Goal: Contribute content: Add original content to the website for others to see

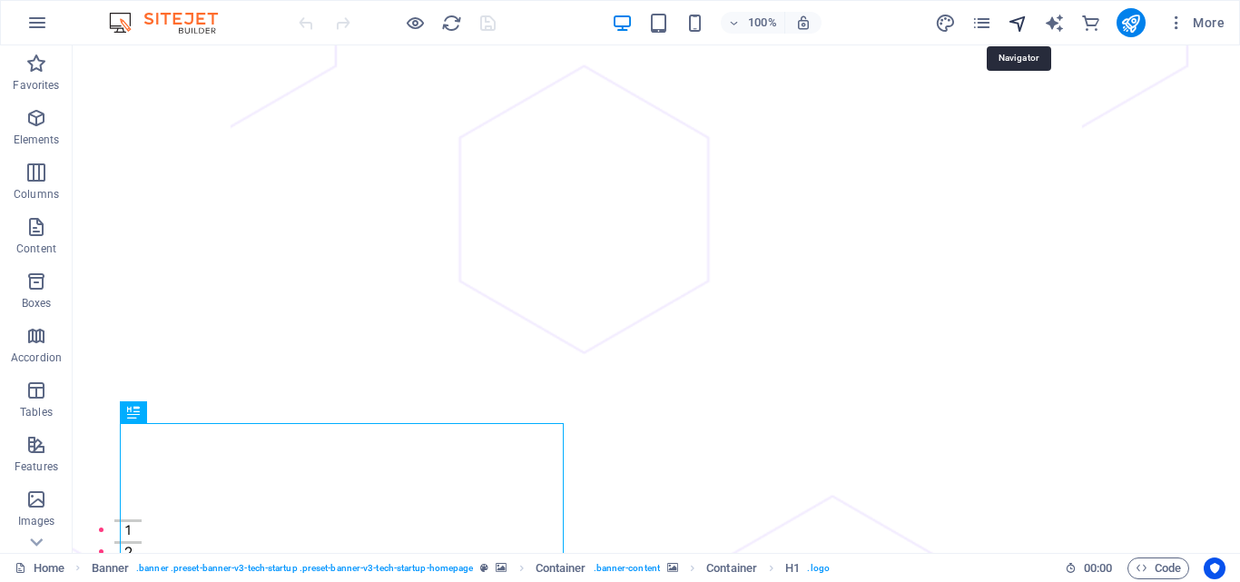
click at [1026, 22] on icon "navigator" at bounding box center [1017, 23] width 21 height 21
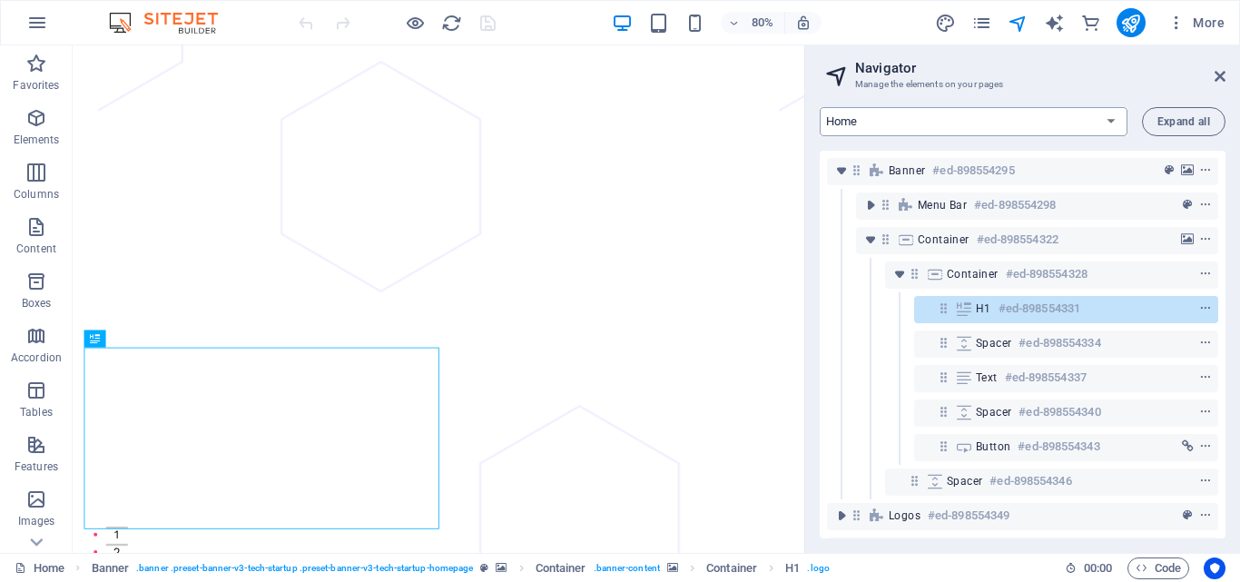
click at [1112, 125] on select "Home About Pricing Contact Blog Legal Notice Privacy Blog Post Sign Up" at bounding box center [974, 121] width 308 height 29
select select "16920187-en"
click at [820, 107] on select "Home About Pricing Contact Blog Legal Notice Privacy Blog Post Sign Up" at bounding box center [974, 121] width 308 height 29
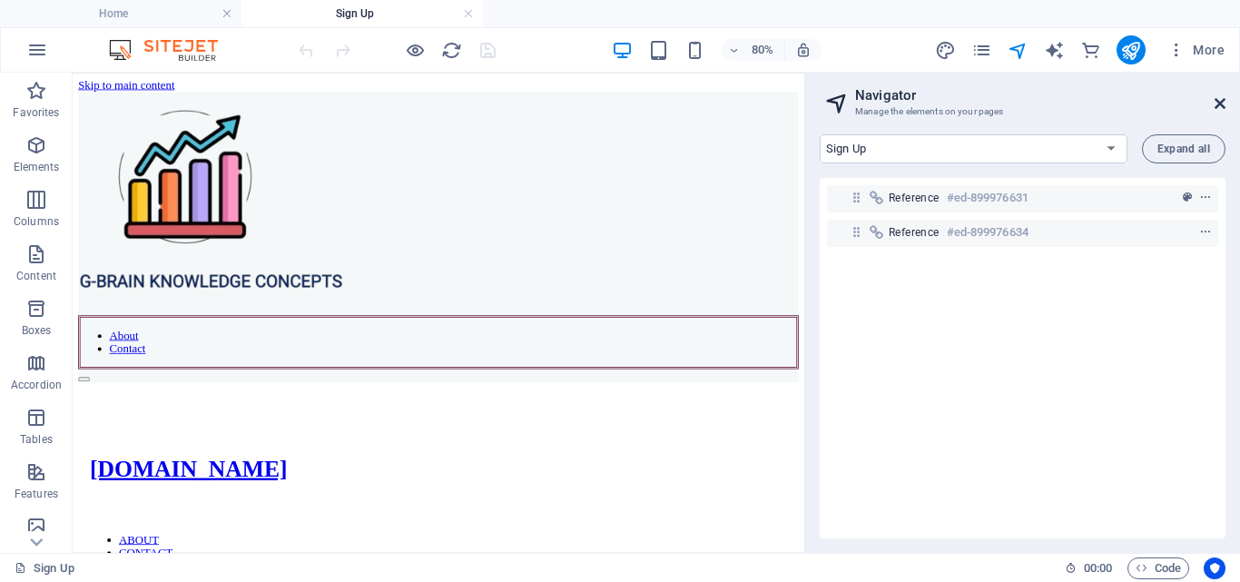
click at [1224, 96] on icon at bounding box center [1219, 103] width 11 height 15
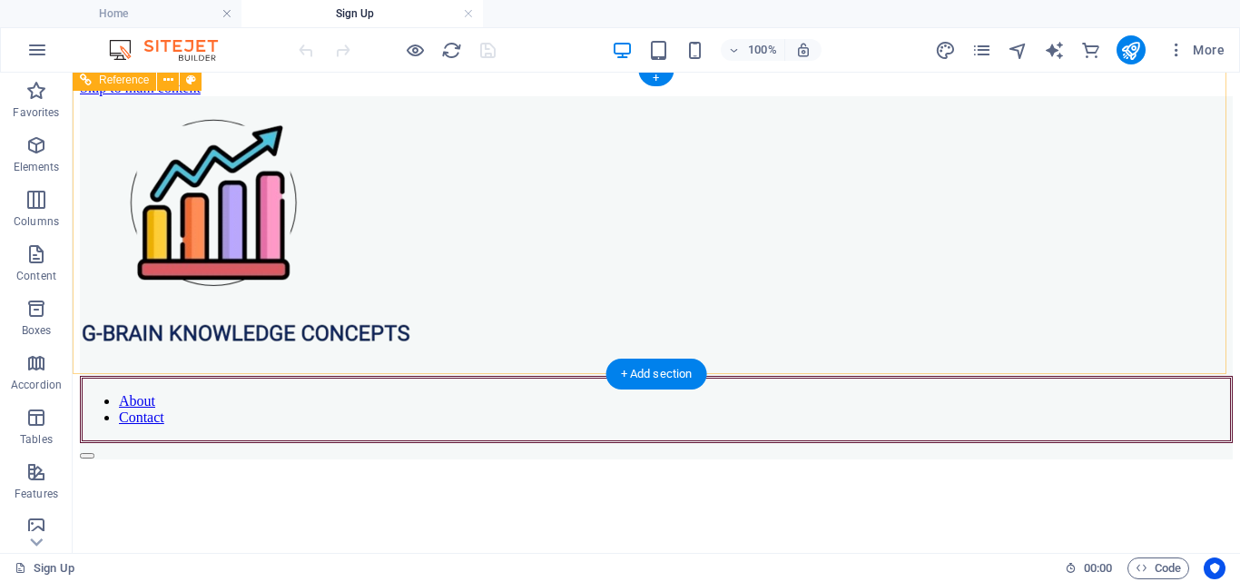
scroll to position [86, 0]
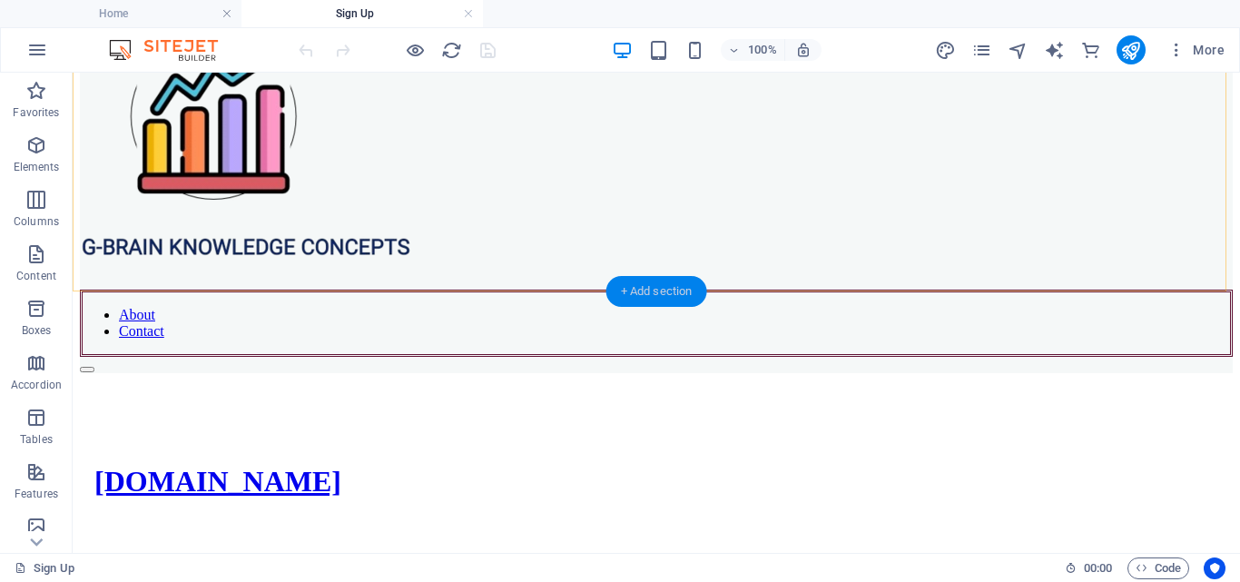
click at [636, 290] on div "+ Add section" at bounding box center [656, 291] width 101 height 31
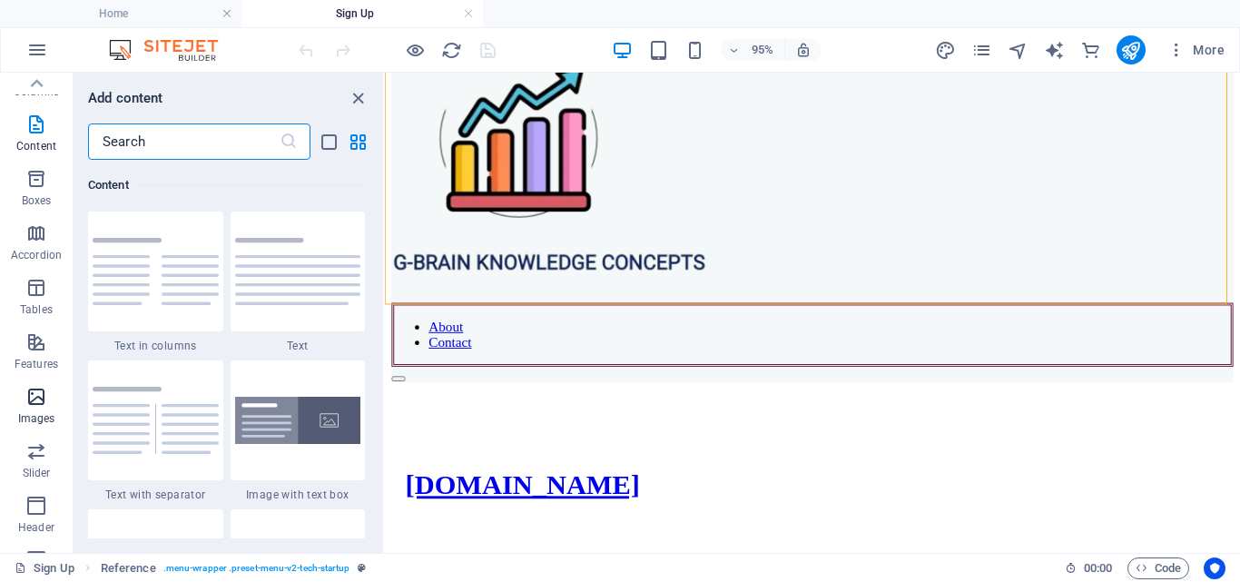
scroll to position [0, 0]
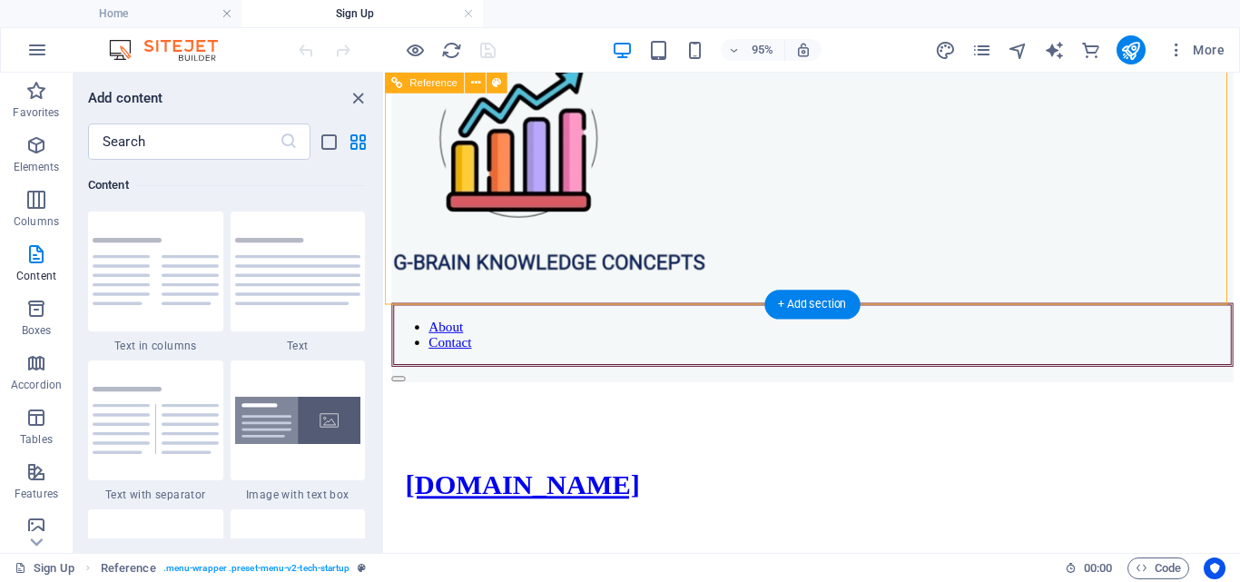
click at [781, 230] on div "About Contact" at bounding box center [835, 216] width 886 height 363
click at [359, 94] on icon "close panel" at bounding box center [358, 98] width 21 height 21
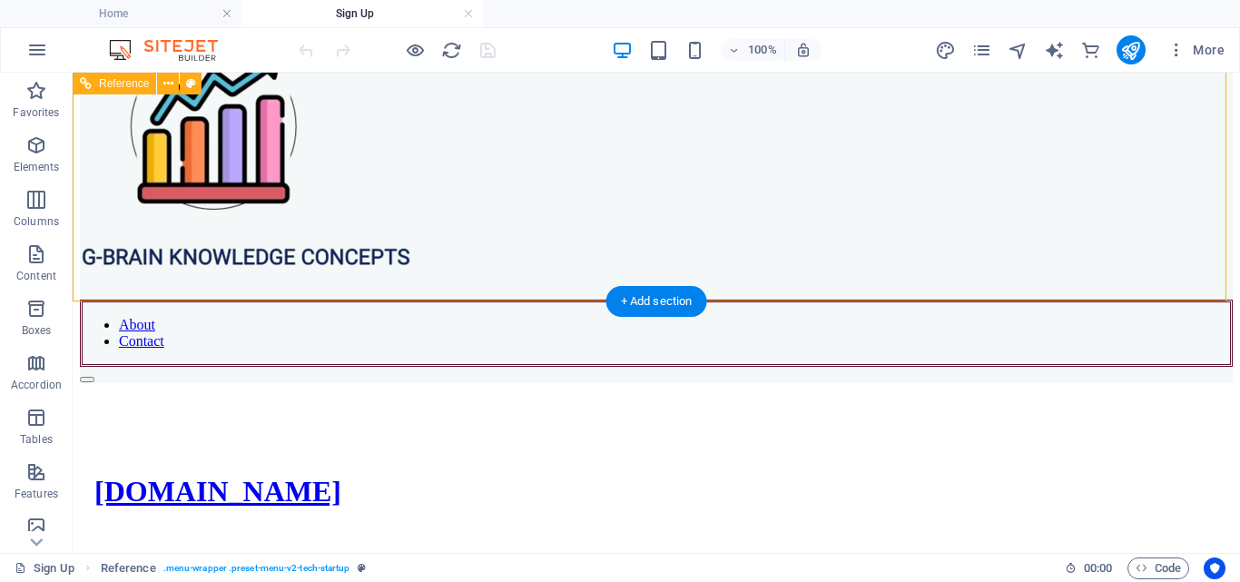
scroll to position [86, 0]
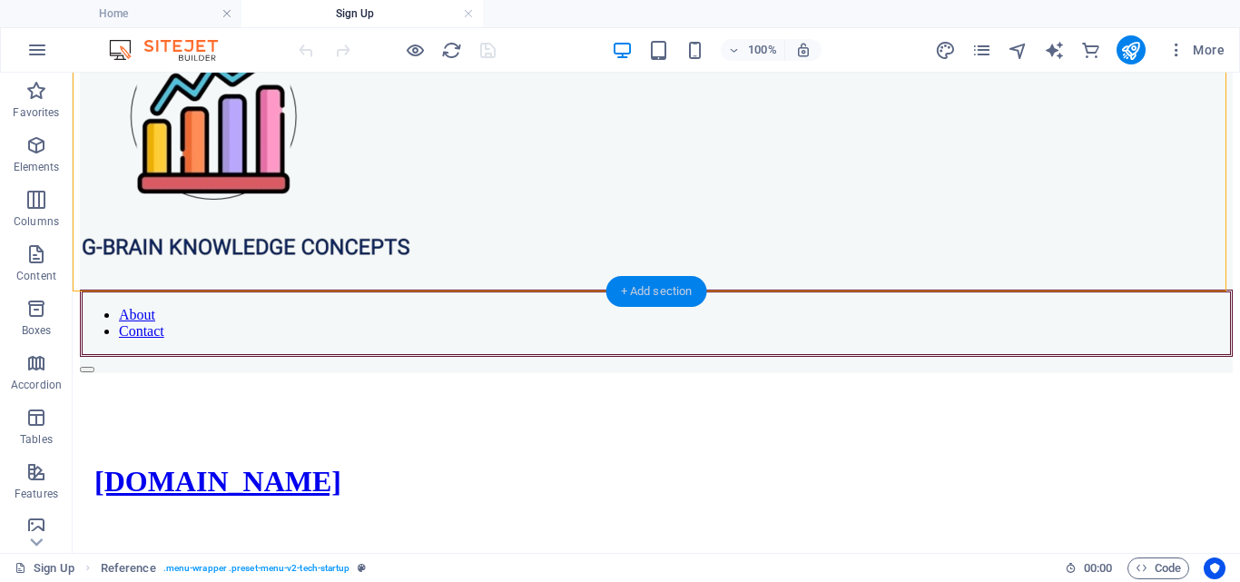
click at [671, 282] on div "+ Add section" at bounding box center [656, 291] width 101 height 31
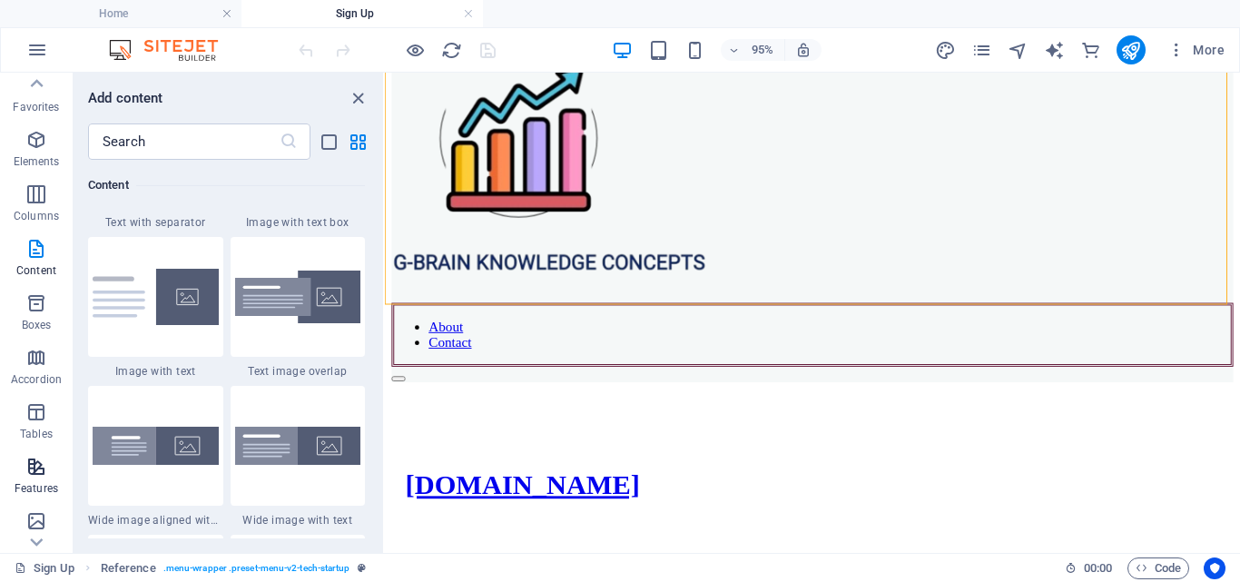
scroll to position [0, 0]
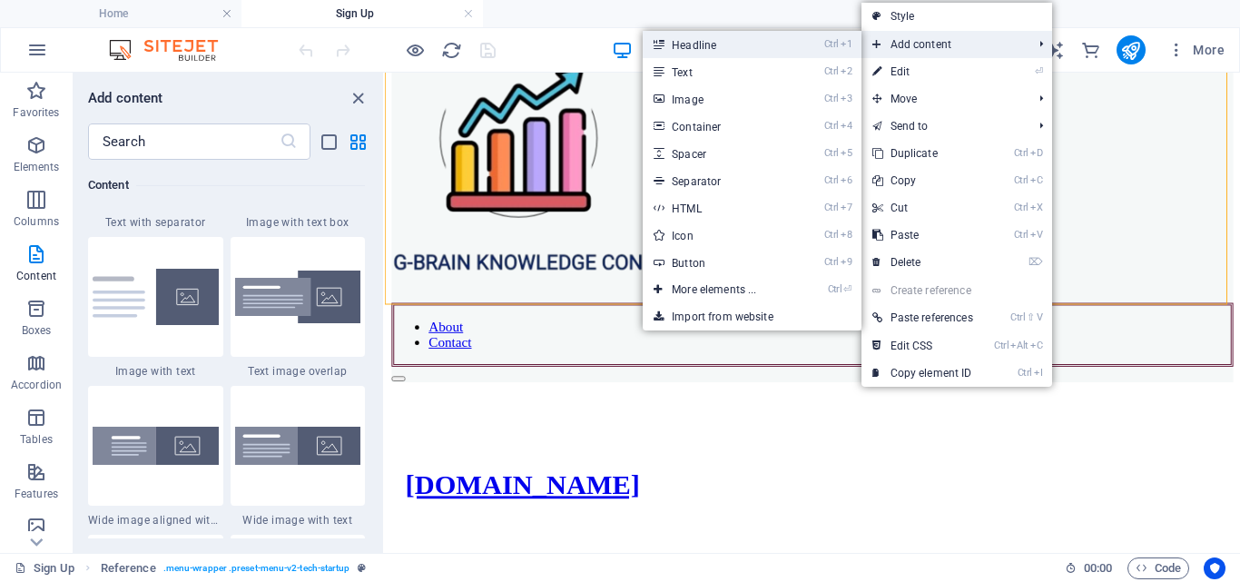
click at [755, 49] on link "Ctrl 1 Headline" at bounding box center [718, 44] width 150 height 27
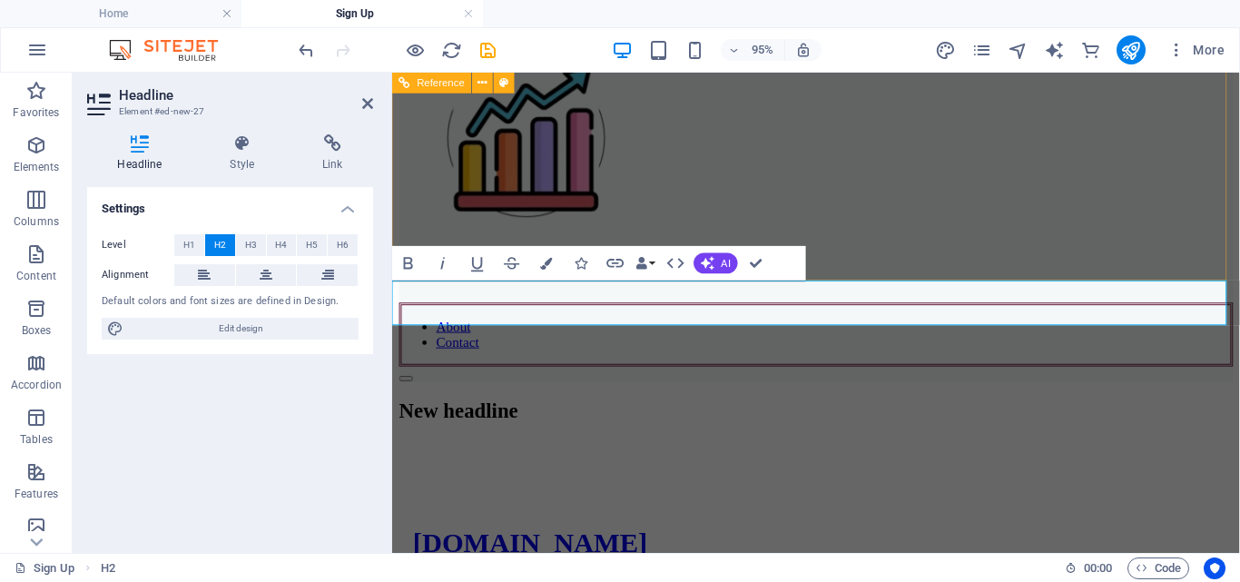
scroll to position [86, 0]
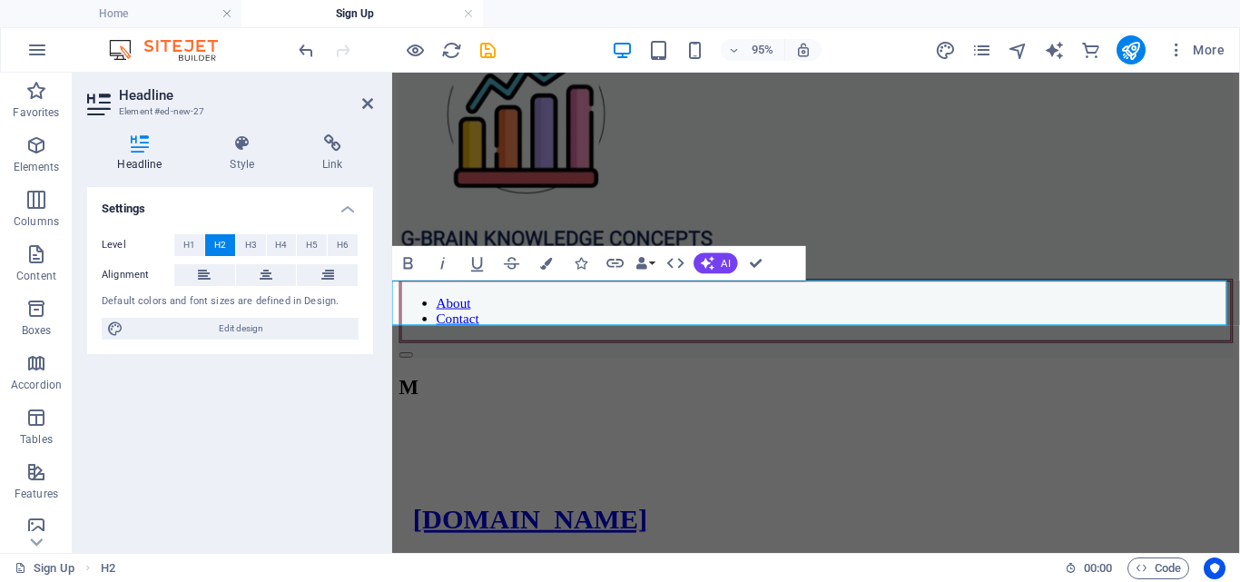
click at [587, 391] on h2 "M" at bounding box center [838, 403] width 878 height 25
click at [482, 391] on h2 "​2025 MS Excel Masterclass" at bounding box center [838, 403] width 878 height 25
click at [870, 391] on h2 "​2025 MS Excel Masterclass" at bounding box center [838, 403] width 878 height 25
click at [484, 391] on h2 "​2025 MS Excel Masterclass" at bounding box center [838, 403] width 878 height 25
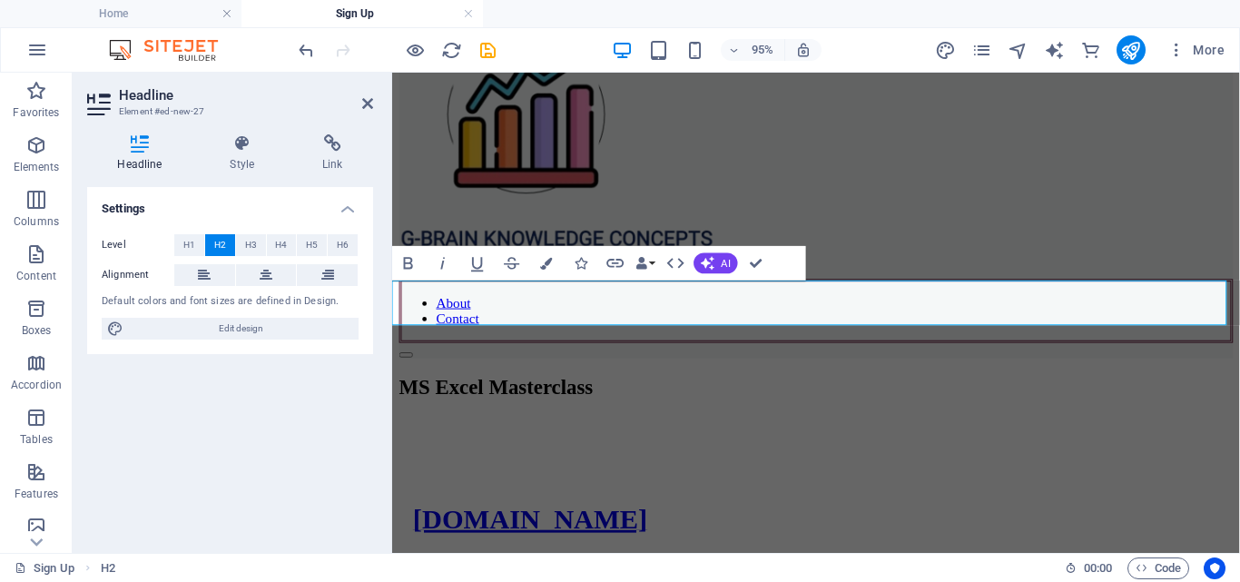
click at [430, 391] on h2 "MS Excel Masterclass" at bounding box center [838, 403] width 878 height 25
click at [511, 391] on h2 "Micro S Excel Masterclass" at bounding box center [838, 403] width 878 height 25
click at [887, 391] on h2 "Microsoft Excel Masterclass" at bounding box center [838, 403] width 878 height 25
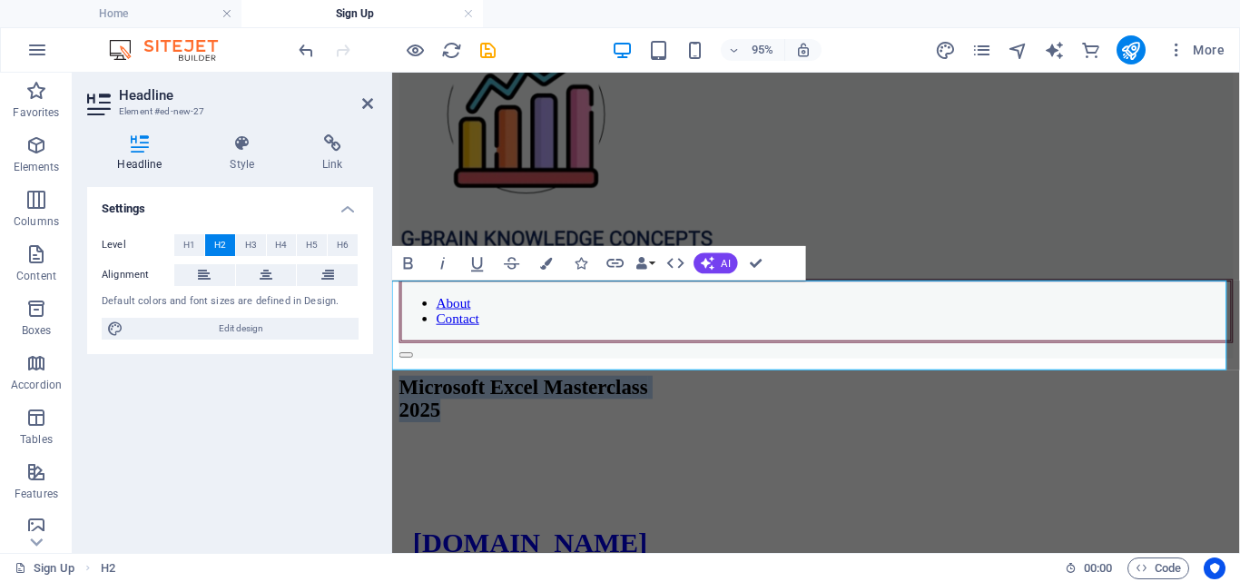
drag, startPoint x: 545, startPoint y: 340, endPoint x: 387, endPoint y: 306, distance: 161.7
click at [1037, 222] on div "About Contact" at bounding box center [838, 191] width 878 height 363
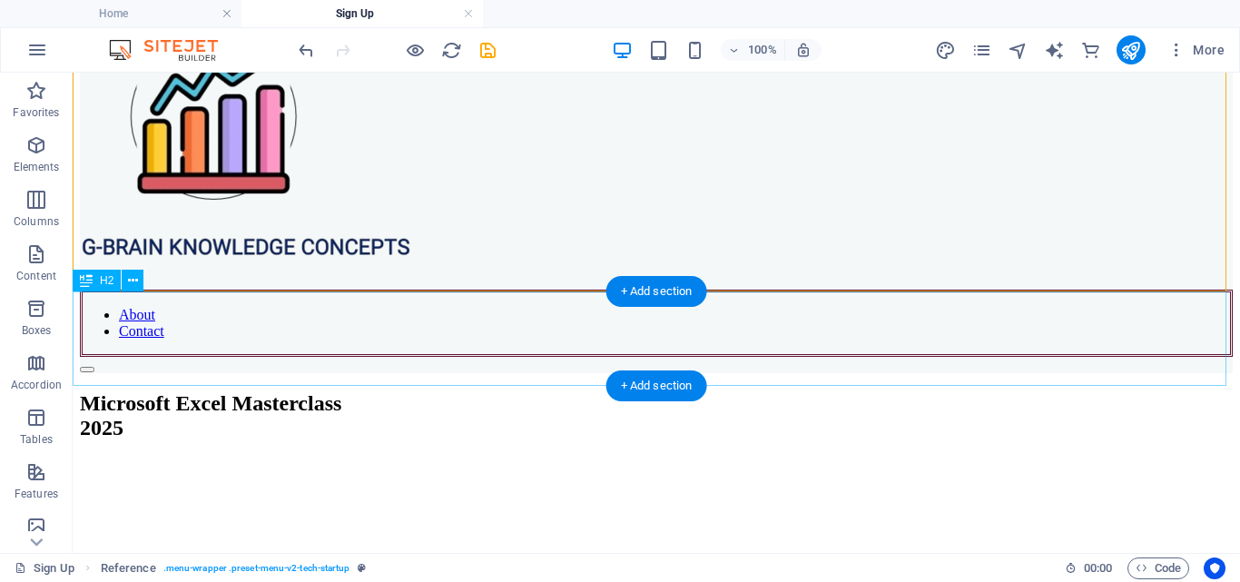
click at [154, 391] on div "Microsoft Excel Masterclass 2025" at bounding box center [656, 415] width 1153 height 49
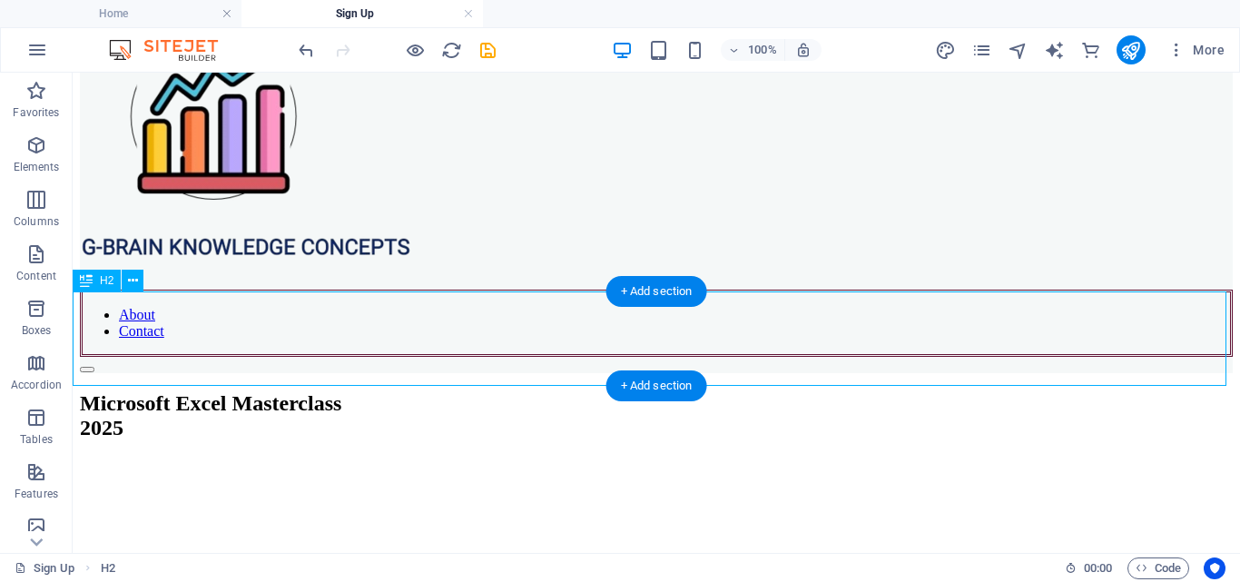
click at [147, 391] on div "Microsoft Excel Masterclass 2025" at bounding box center [656, 415] width 1153 height 49
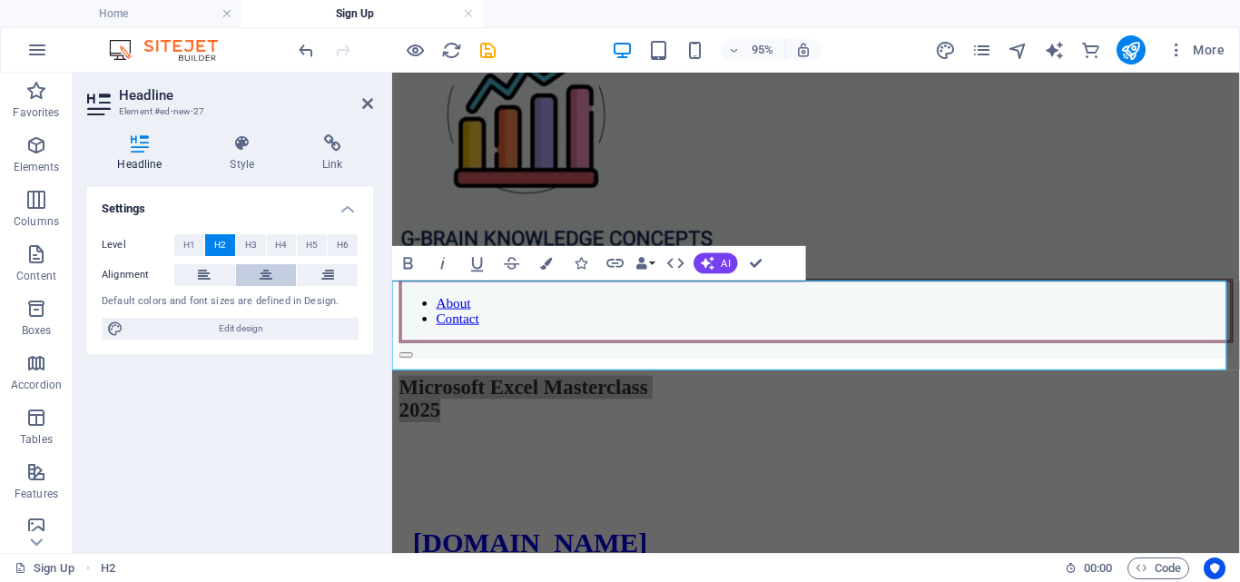
click at [272, 277] on button at bounding box center [266, 275] width 61 height 22
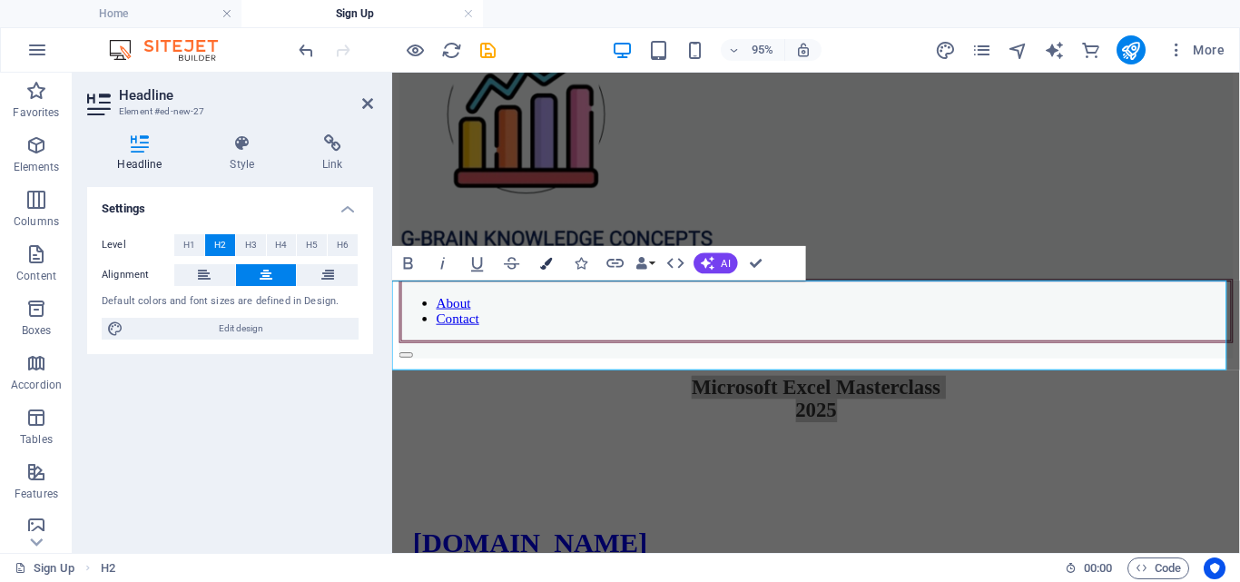
click at [553, 267] on button "Colors" at bounding box center [546, 263] width 33 height 34
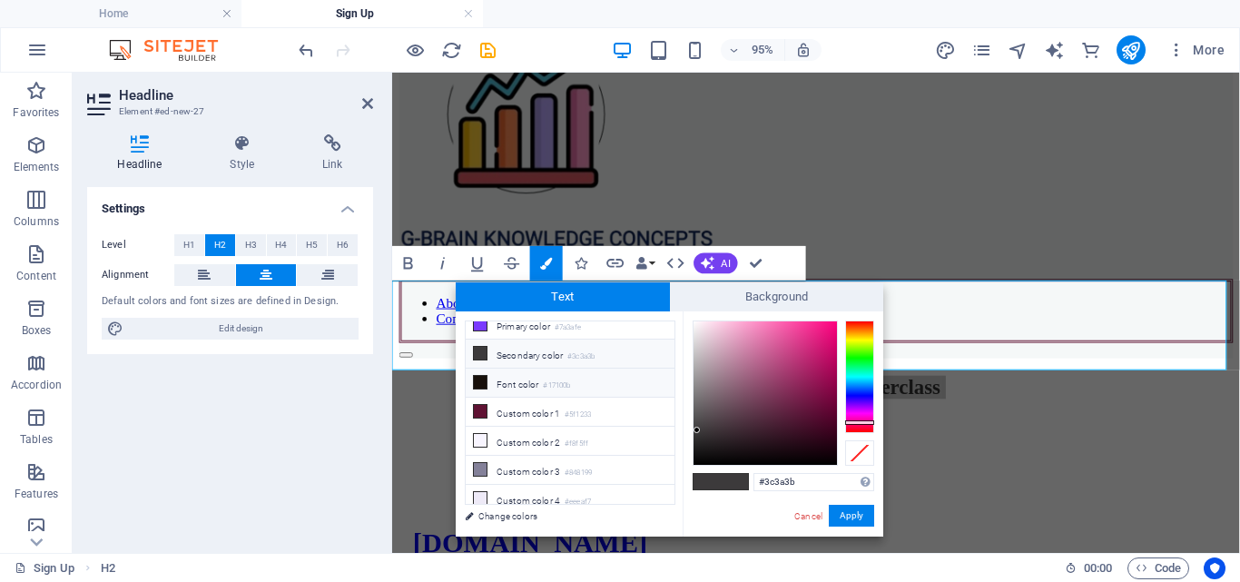
scroll to position [43, 0]
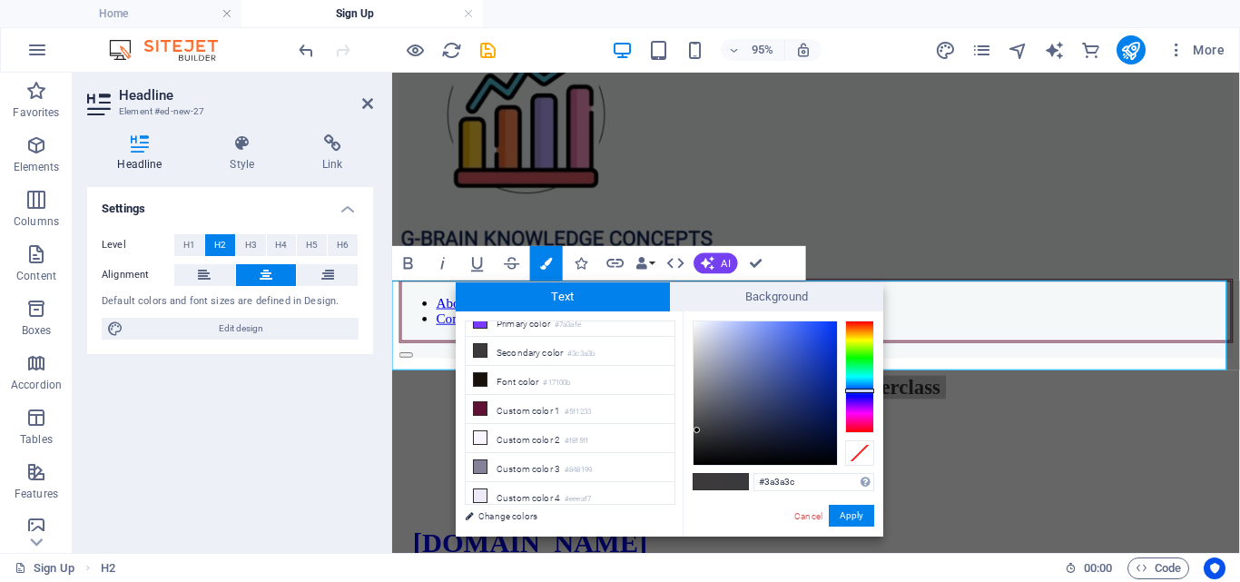
click at [853, 390] on div at bounding box center [859, 376] width 29 height 113
click at [857, 392] on div at bounding box center [859, 392] width 29 height 5
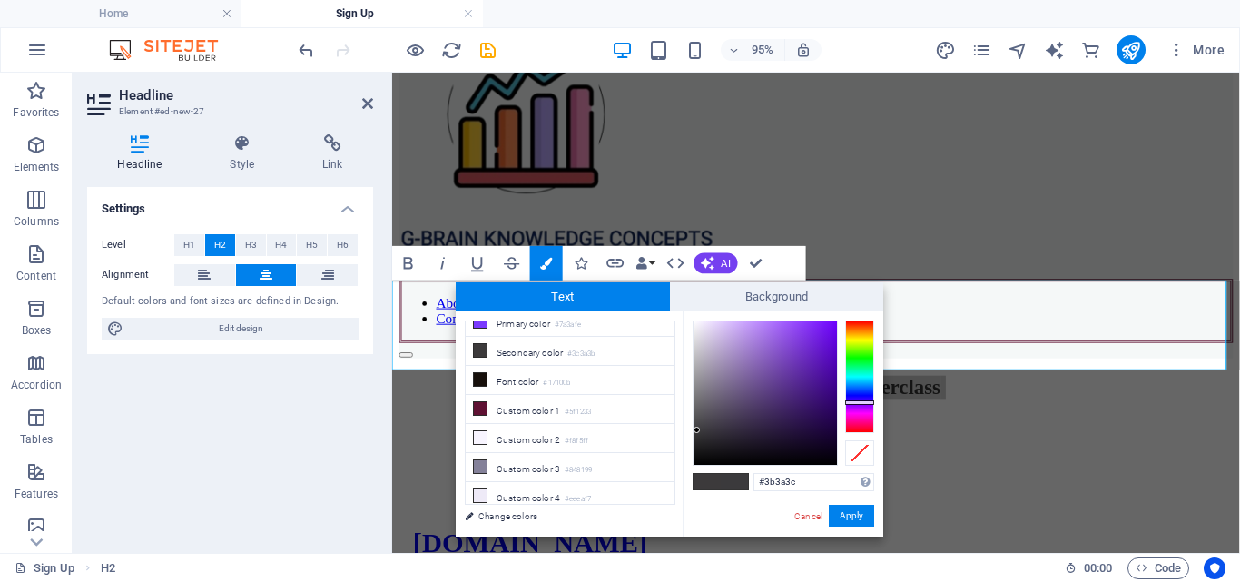
click at [857, 403] on div at bounding box center [859, 376] width 29 height 113
click at [816, 417] on div at bounding box center [764, 392] width 143 height 143
click at [824, 425] on div at bounding box center [764, 392] width 143 height 143
click at [826, 347] on div at bounding box center [764, 392] width 143 height 143
click at [832, 444] on div at bounding box center [764, 392] width 143 height 143
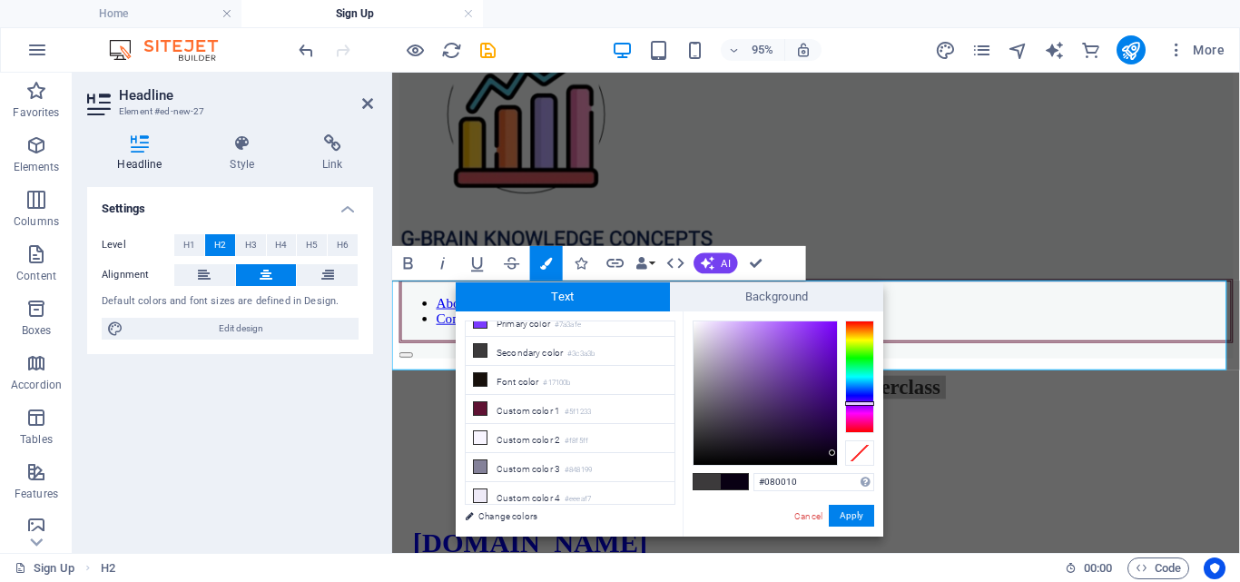
click at [832, 455] on div at bounding box center [764, 392] width 143 height 143
click at [825, 384] on div at bounding box center [764, 392] width 143 height 143
click at [818, 354] on div at bounding box center [764, 392] width 143 height 143
click at [822, 426] on div at bounding box center [764, 392] width 143 height 143
click at [824, 327] on div at bounding box center [764, 392] width 143 height 143
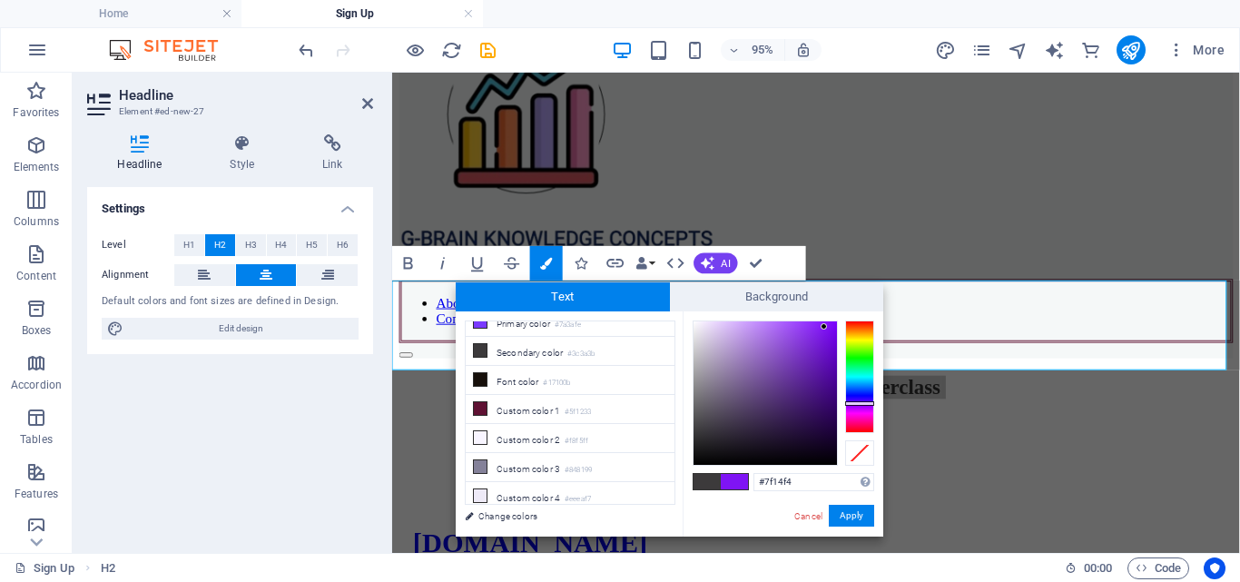
type input "#2b0554"
click at [827, 417] on div at bounding box center [764, 392] width 143 height 143
drag, startPoint x: 803, startPoint y: 482, endPoint x: 760, endPoint y: 469, distance: 45.4
click at [760, 469] on div "#2b0554 Supported formats #0852ed rgb(8, 82, 237) rgba(8, 82, 237, 90%) hsv(221…" at bounding box center [783, 555] width 201 height 488
click at [772, 231] on div "About Contact" at bounding box center [838, 191] width 878 height 363
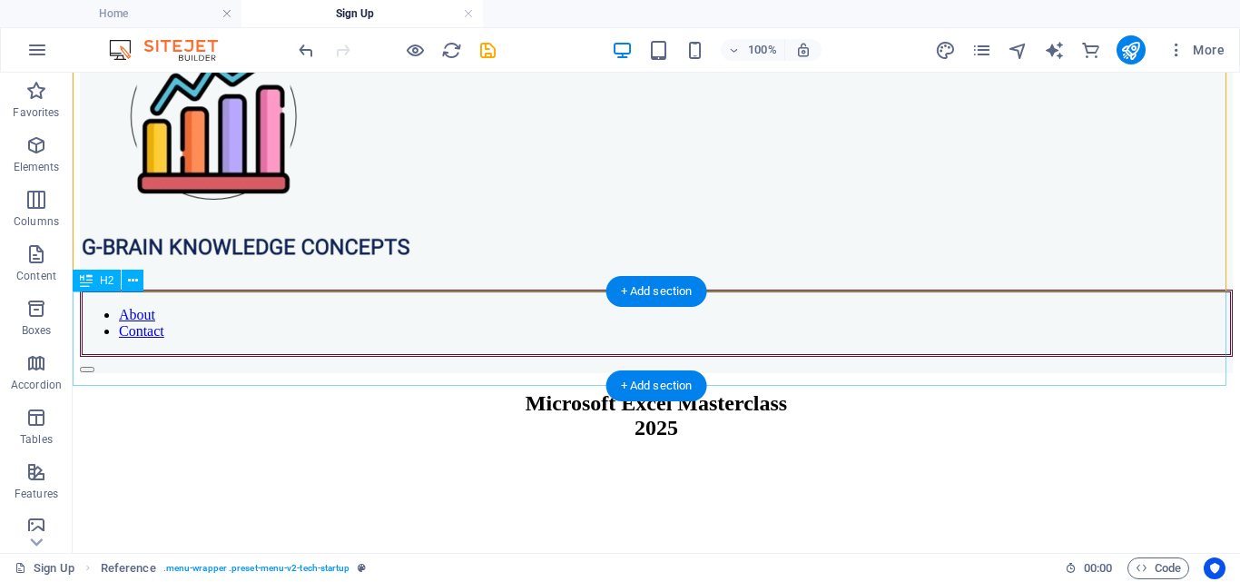
click at [703, 391] on div "Microsoft Excel Masterclass 2025" at bounding box center [656, 415] width 1153 height 49
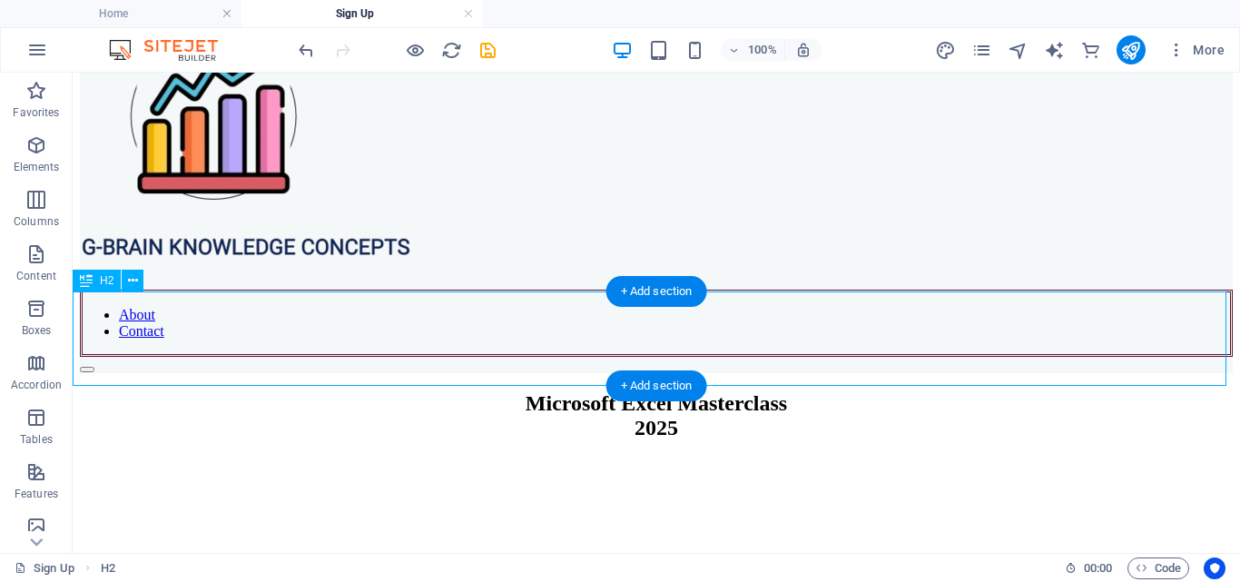
click at [707, 391] on div "Microsoft Excel Masterclass 2025" at bounding box center [656, 415] width 1153 height 49
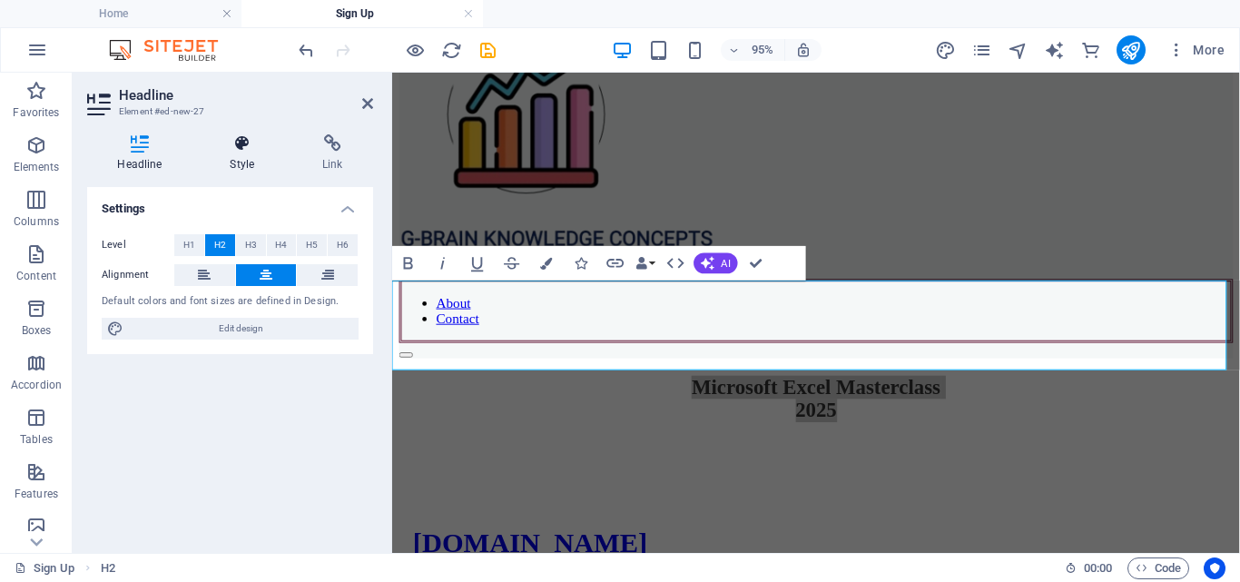
click at [245, 169] on h4 "Style" at bounding box center [246, 153] width 93 height 38
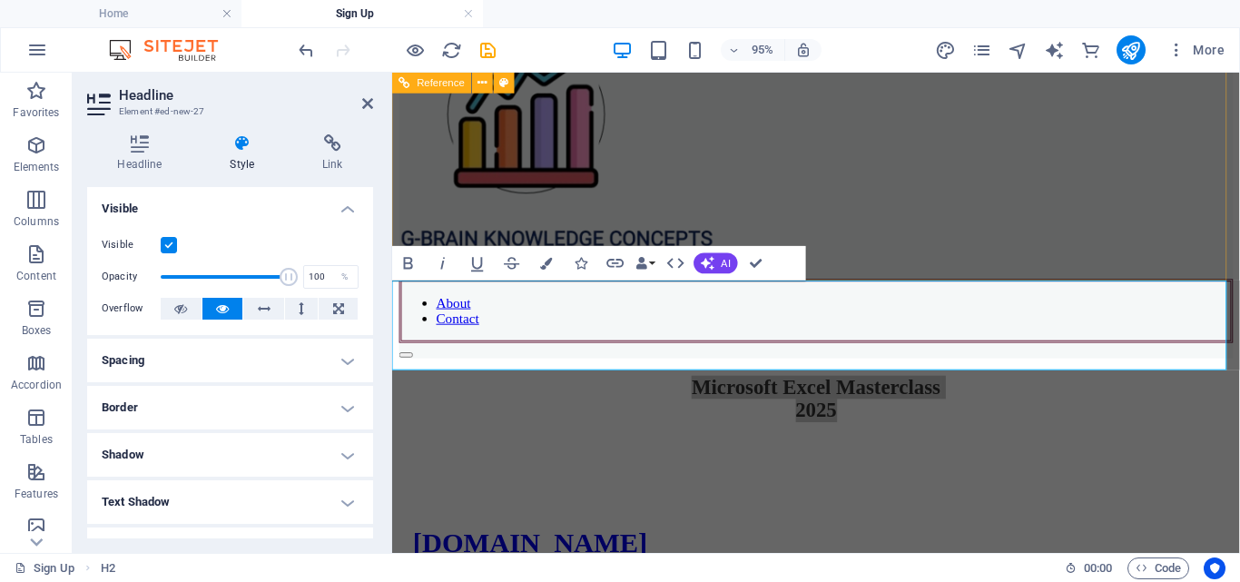
click at [948, 223] on div "About Contact" at bounding box center [838, 191] width 878 height 363
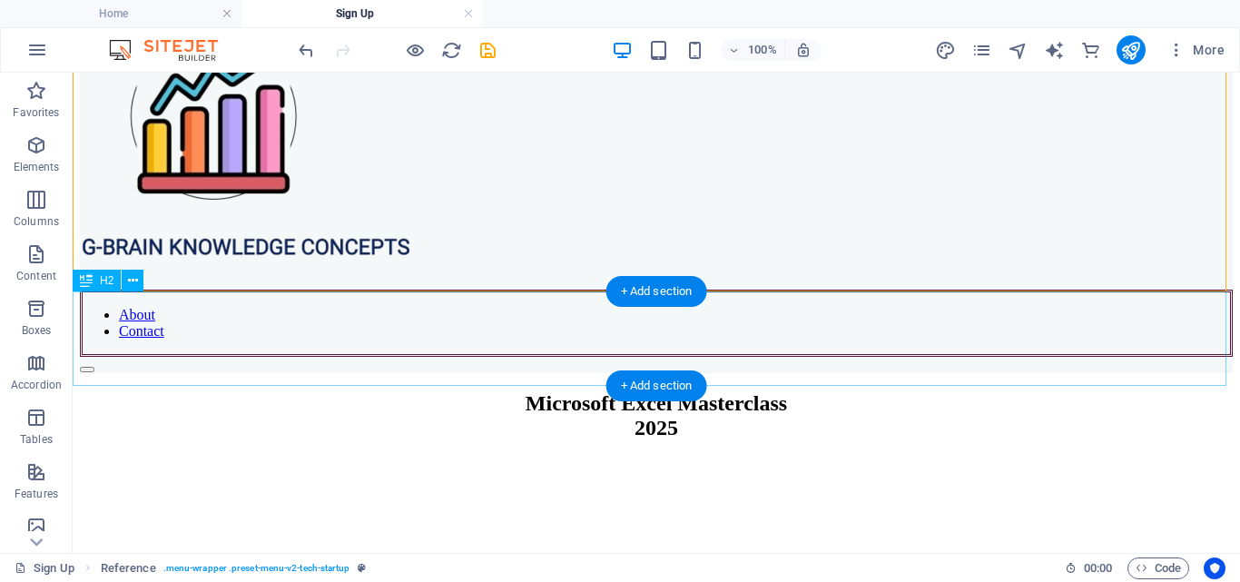
click at [737, 391] on div "Microsoft Excel Masterclass 2025" at bounding box center [656, 415] width 1153 height 49
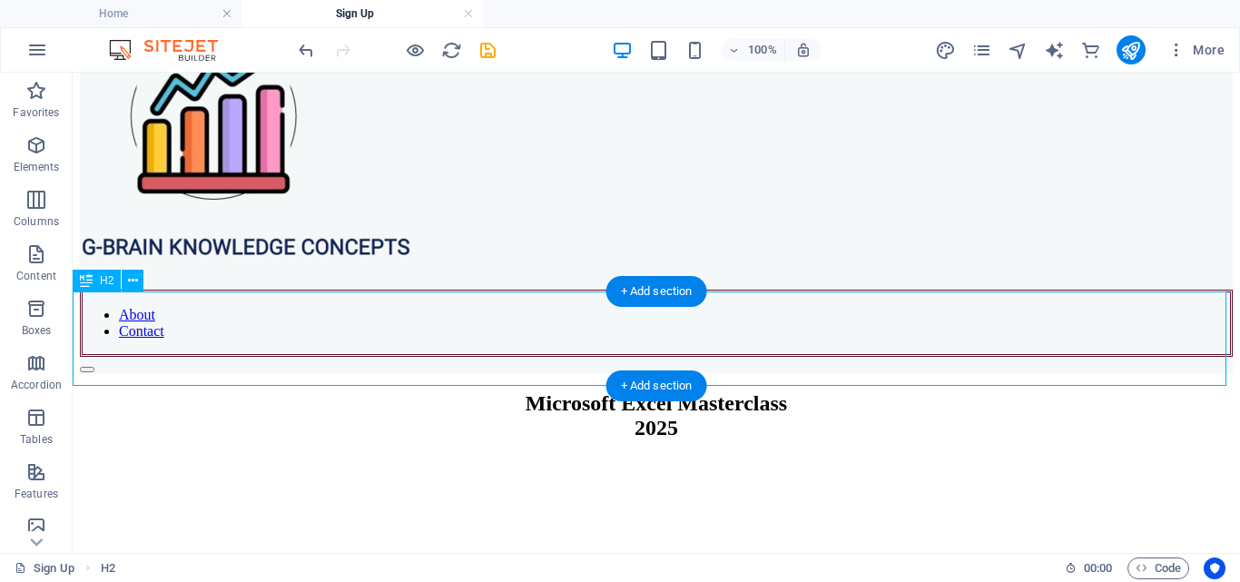
click at [737, 391] on div "Microsoft Excel Masterclass 2025" at bounding box center [656, 415] width 1153 height 49
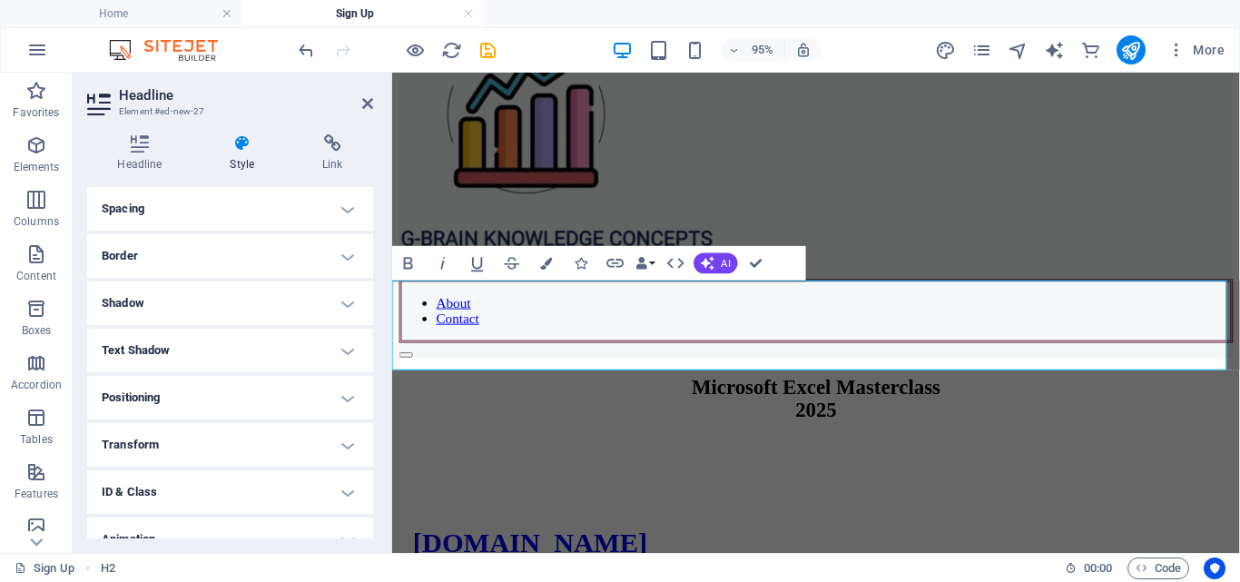
scroll to position [221, 0]
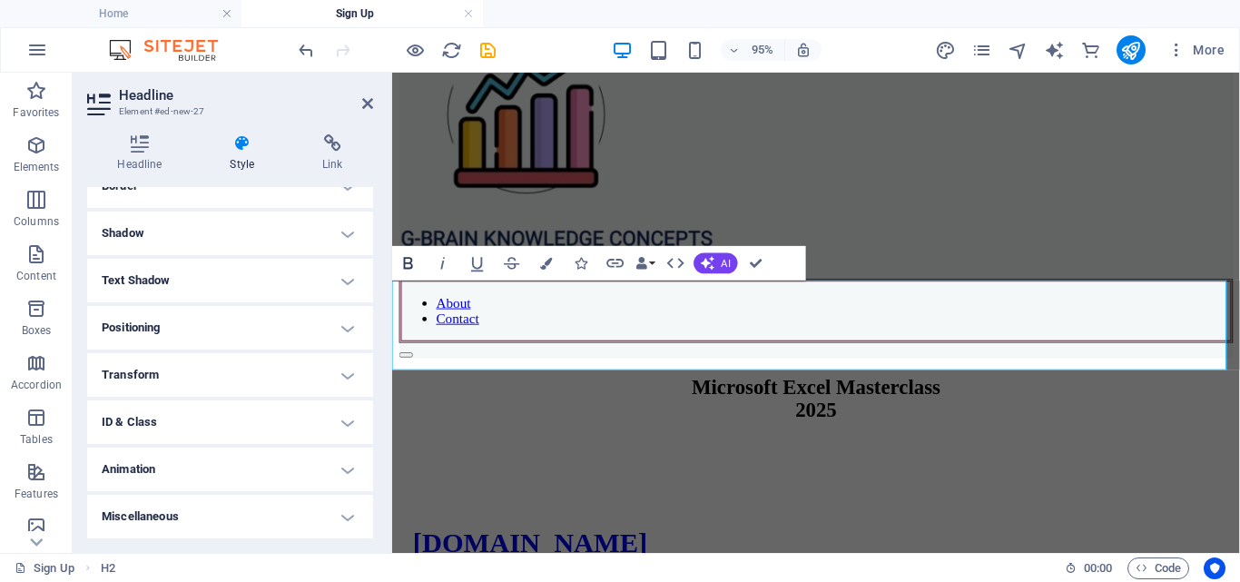
click at [400, 258] on icon "button" at bounding box center [408, 263] width 21 height 21
click at [412, 258] on icon "button" at bounding box center [408, 263] width 21 height 21
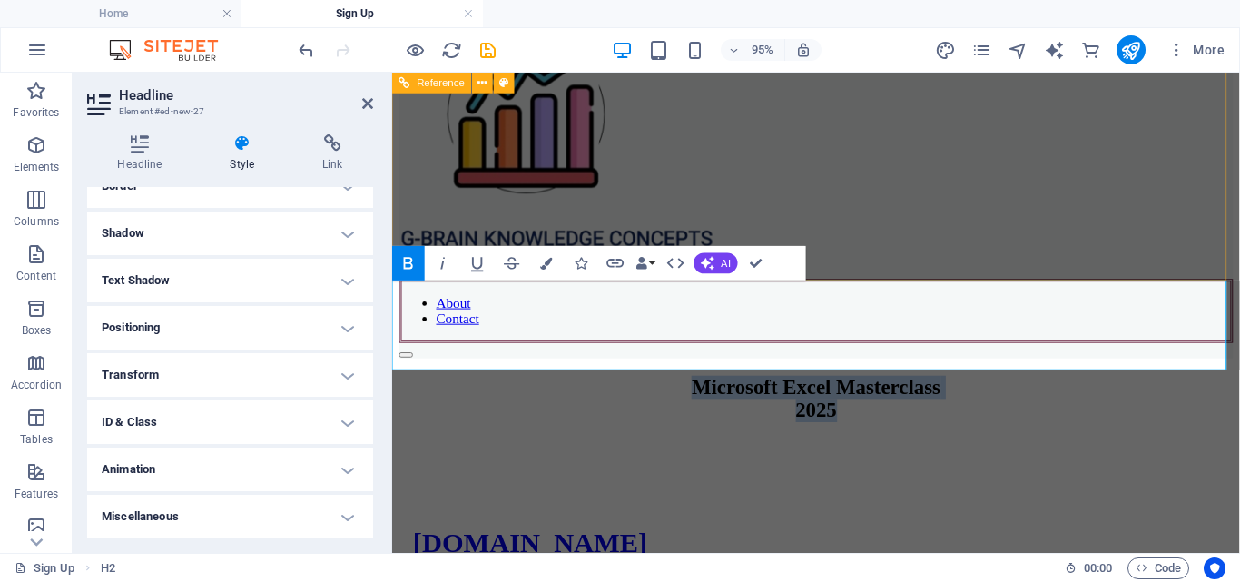
click at [1031, 211] on div "About Contact" at bounding box center [838, 191] width 878 height 363
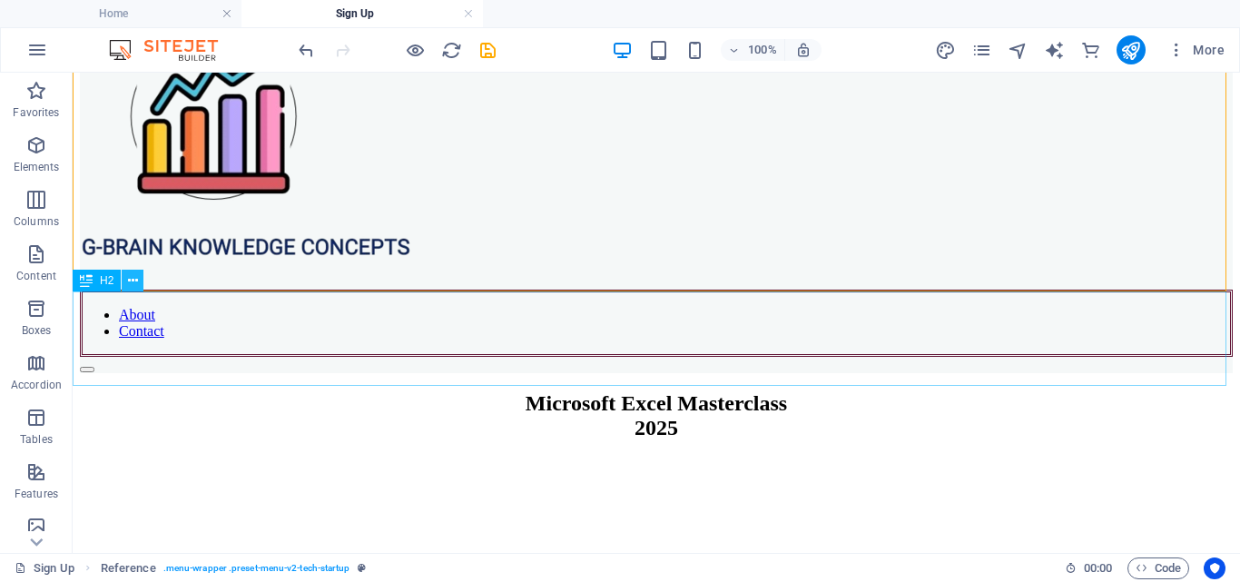
click at [133, 282] on icon at bounding box center [133, 280] width 10 height 19
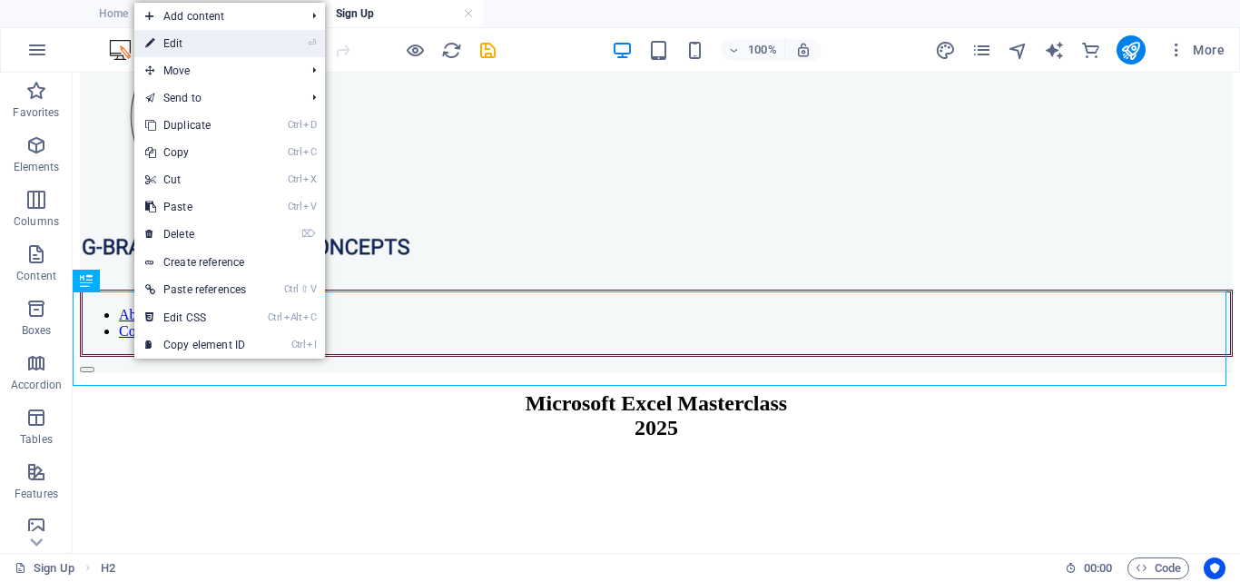
click at [240, 39] on link "⏎ Edit" at bounding box center [195, 43] width 123 height 27
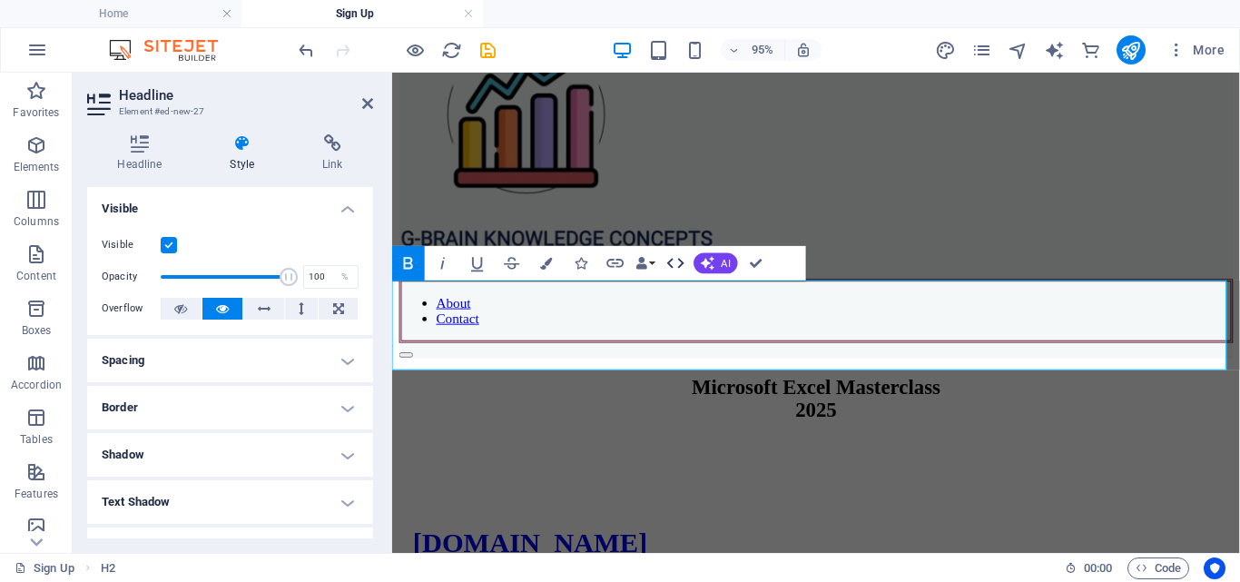
click at [681, 262] on icon "button" at bounding box center [675, 263] width 21 height 21
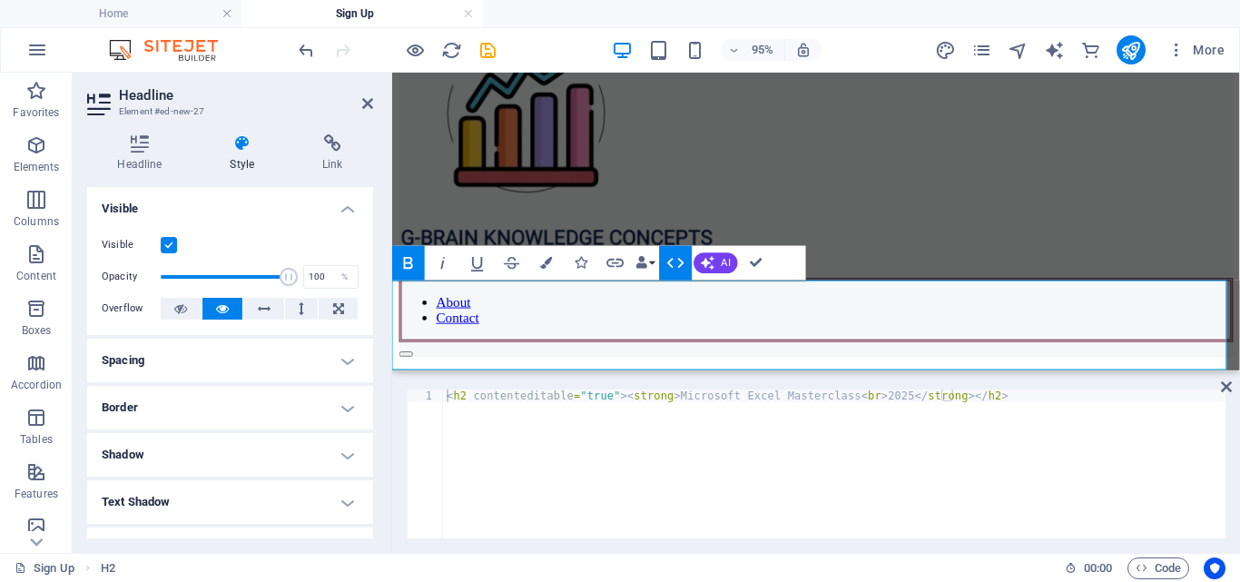
click at [660, 258] on button "HTML" at bounding box center [676, 263] width 33 height 34
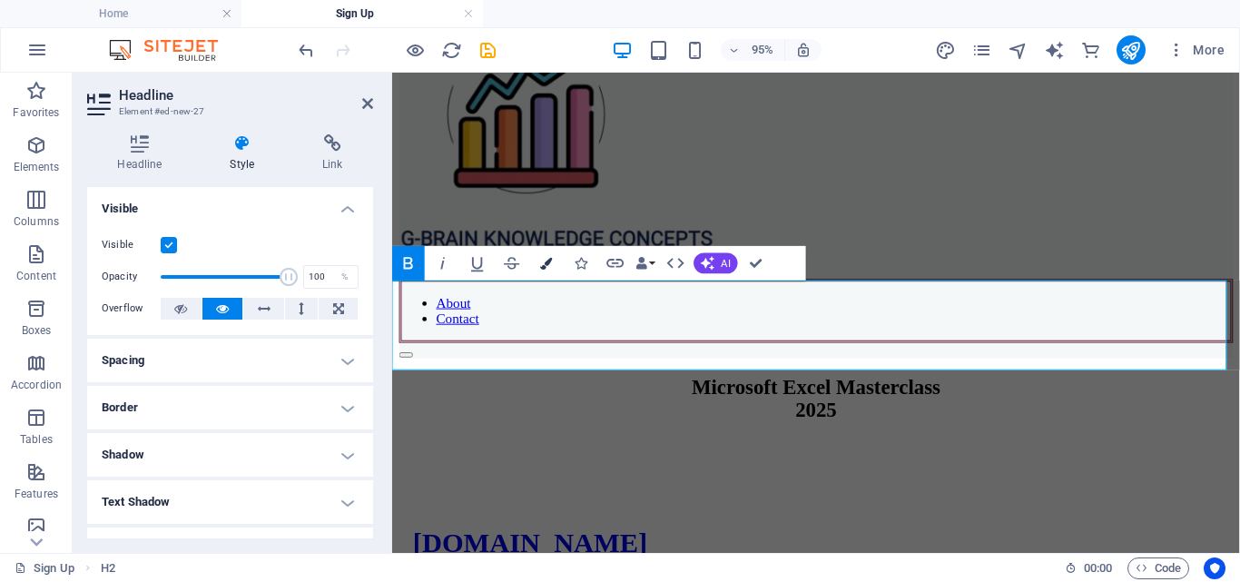
click at [554, 260] on button "Colors" at bounding box center [546, 263] width 33 height 34
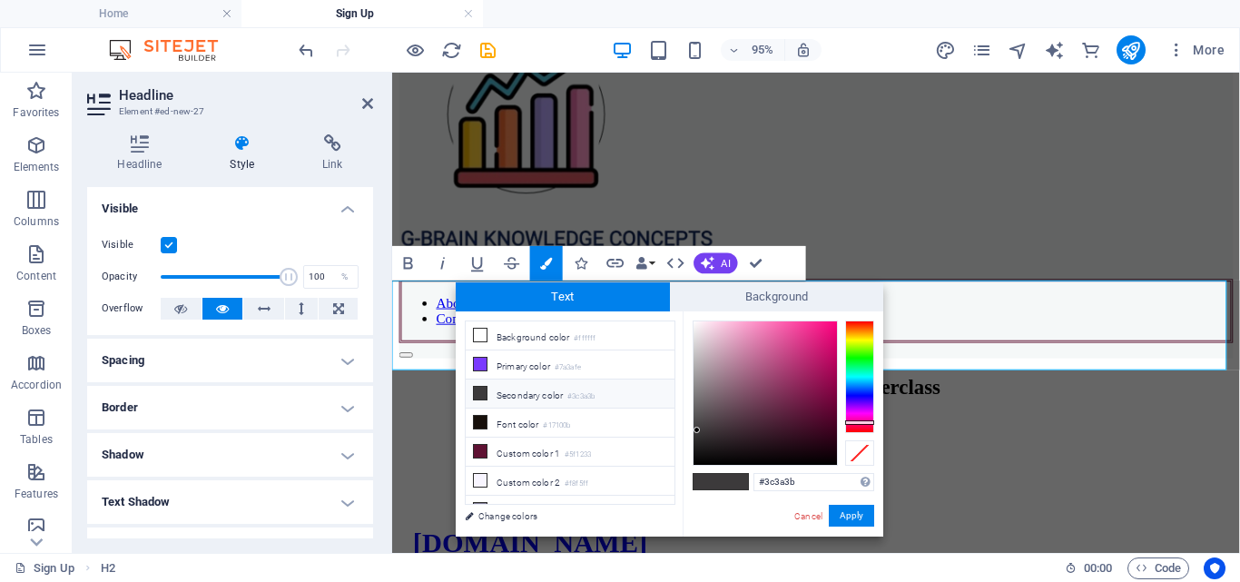
click at [717, 484] on span at bounding box center [706, 481] width 27 height 15
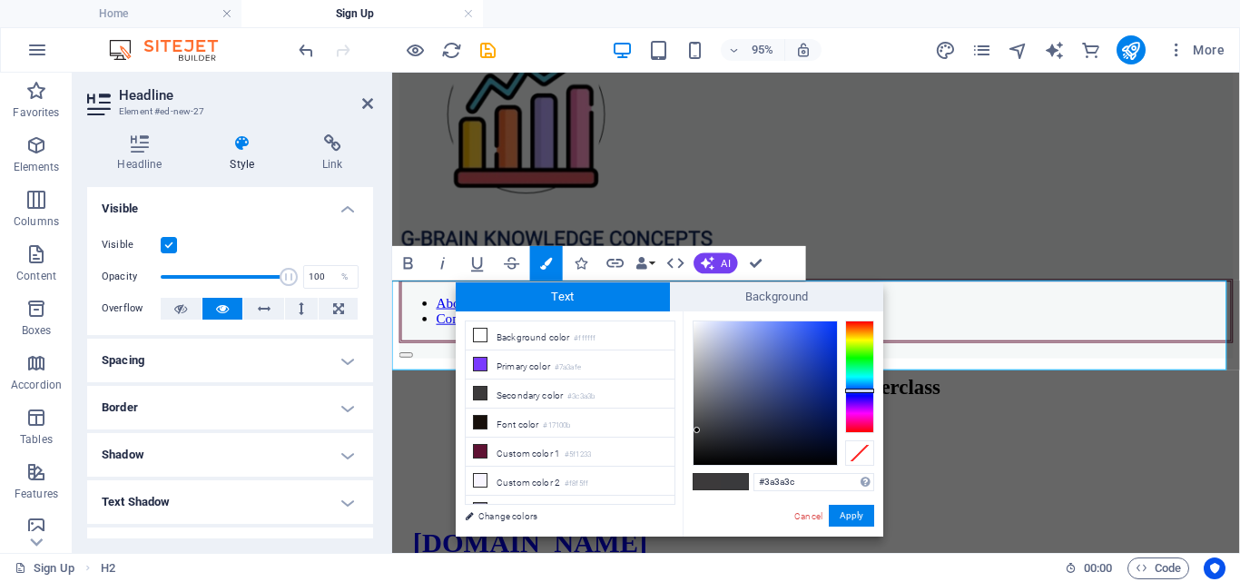
click at [854, 390] on div at bounding box center [859, 376] width 29 height 113
click at [816, 424] on div at bounding box center [764, 392] width 143 height 143
click at [823, 435] on div at bounding box center [764, 392] width 143 height 143
click at [829, 440] on div at bounding box center [764, 392] width 143 height 143
click at [800, 486] on input "#020b2a" at bounding box center [813, 482] width 121 height 18
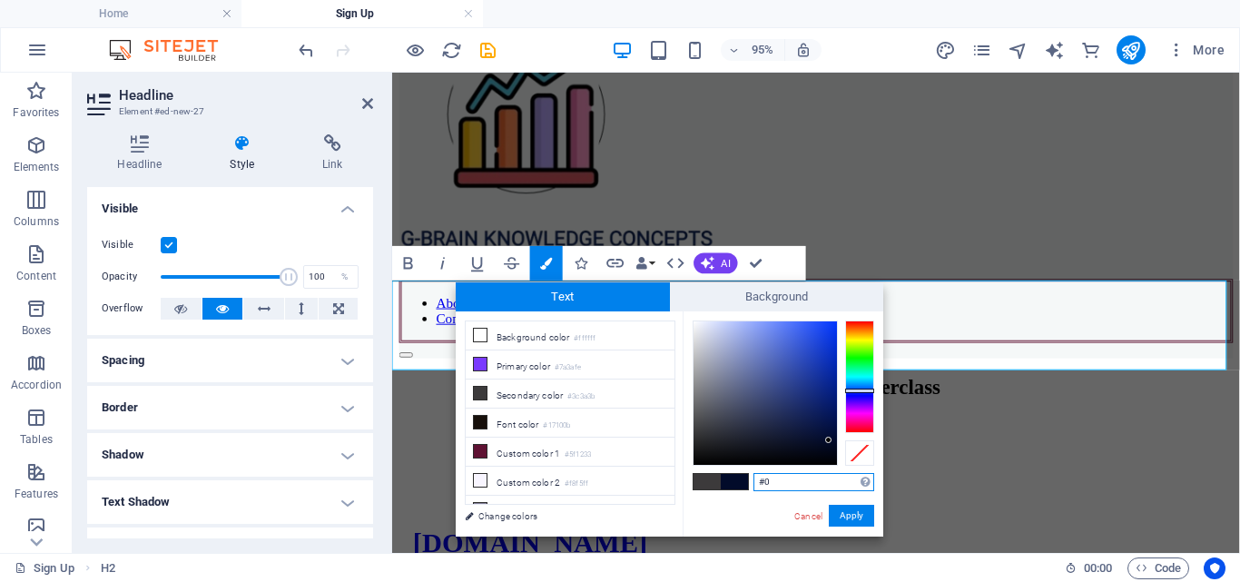
type input "#"
paste input "#2b0554"
type input "#2b0554"
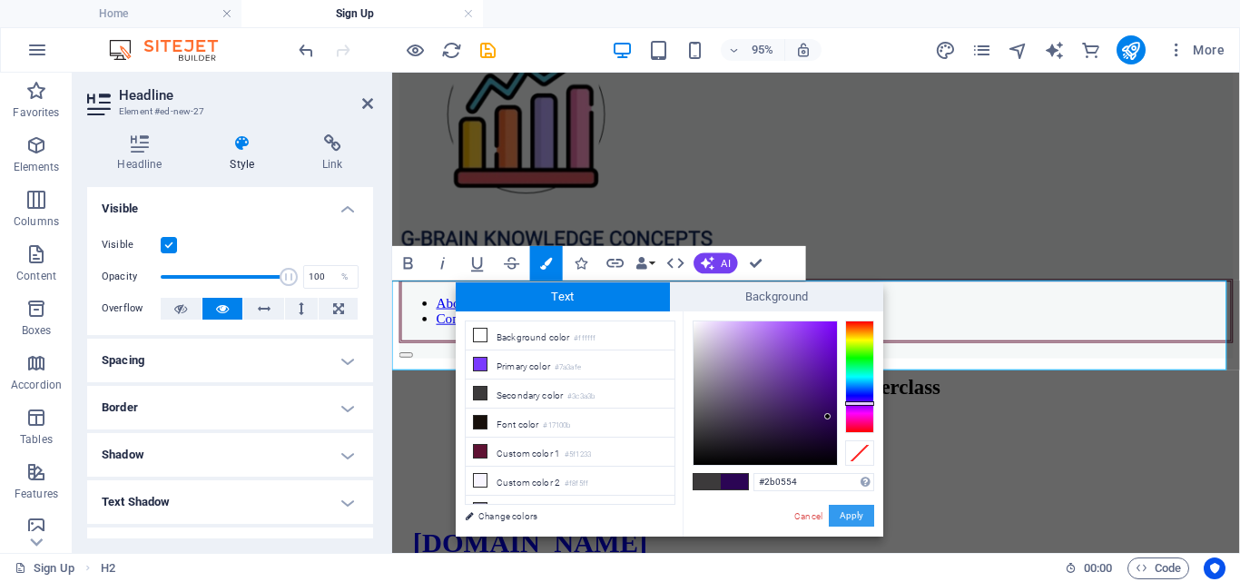
click at [849, 516] on button "Apply" at bounding box center [851, 516] width 45 height 22
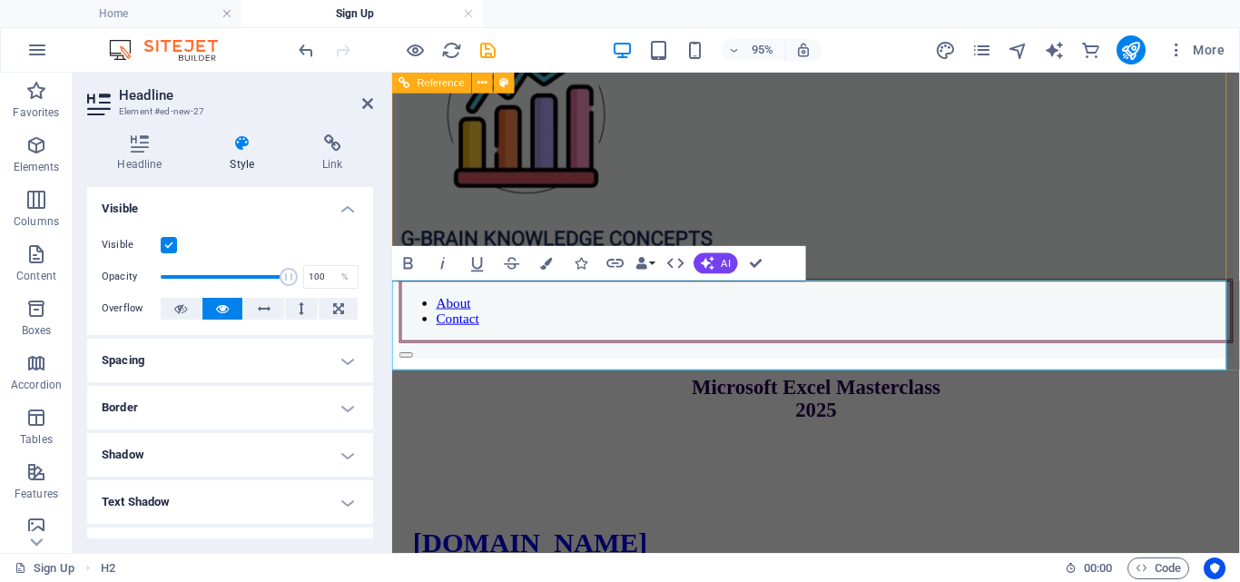
click at [1171, 274] on div "About Contact" at bounding box center [838, 191] width 878 height 363
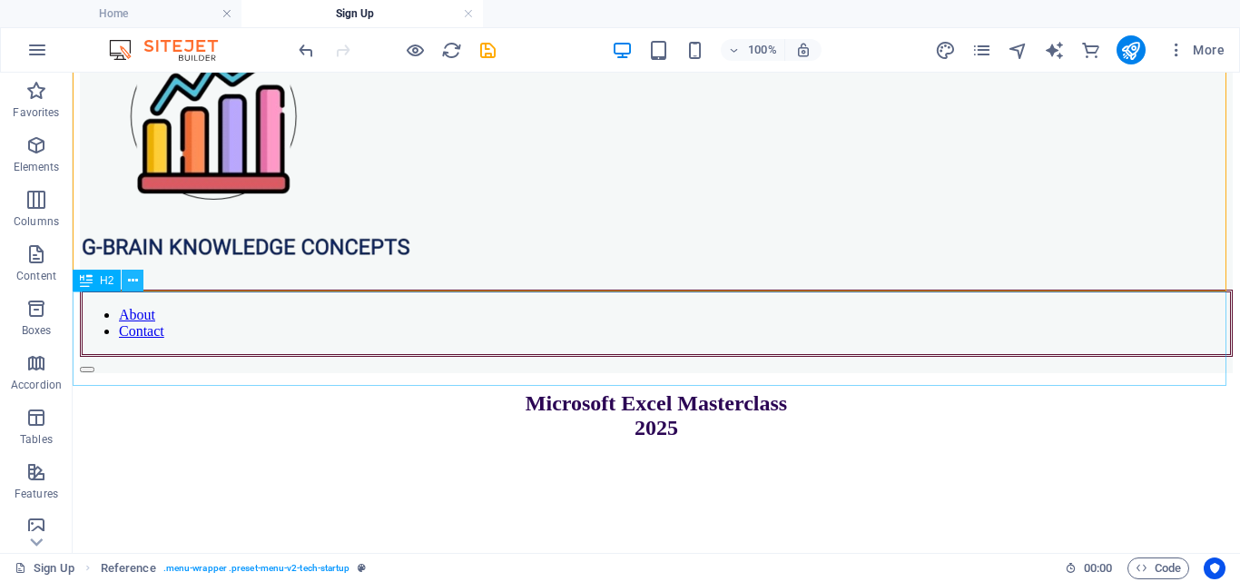
click at [131, 279] on icon at bounding box center [133, 280] width 10 height 19
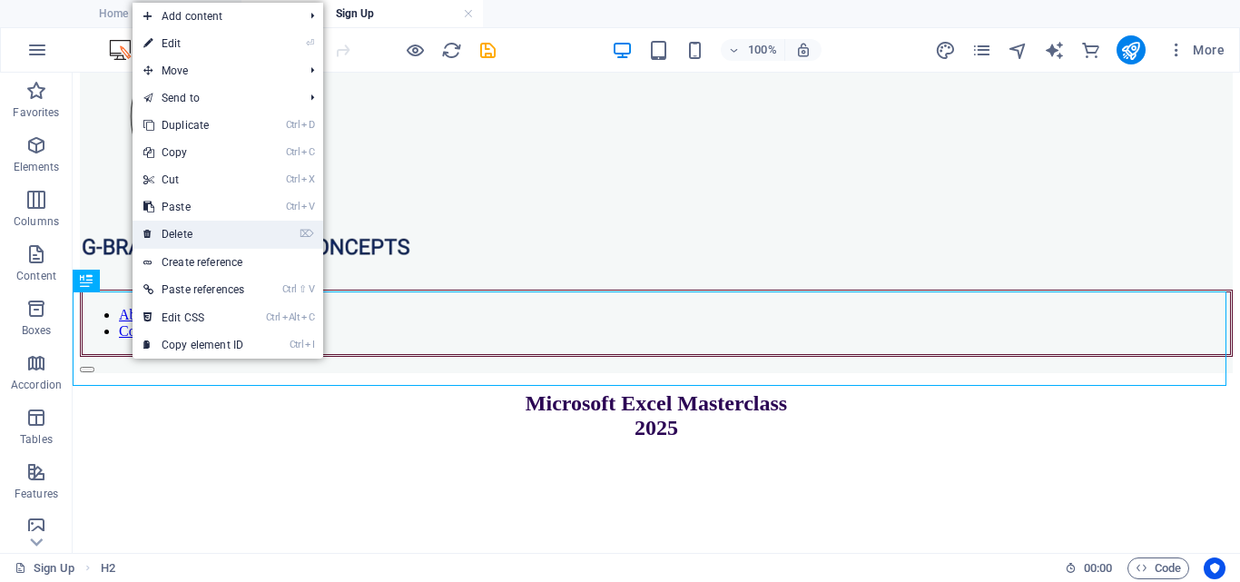
click at [200, 233] on link "⌦ Delete" at bounding box center [194, 234] width 123 height 27
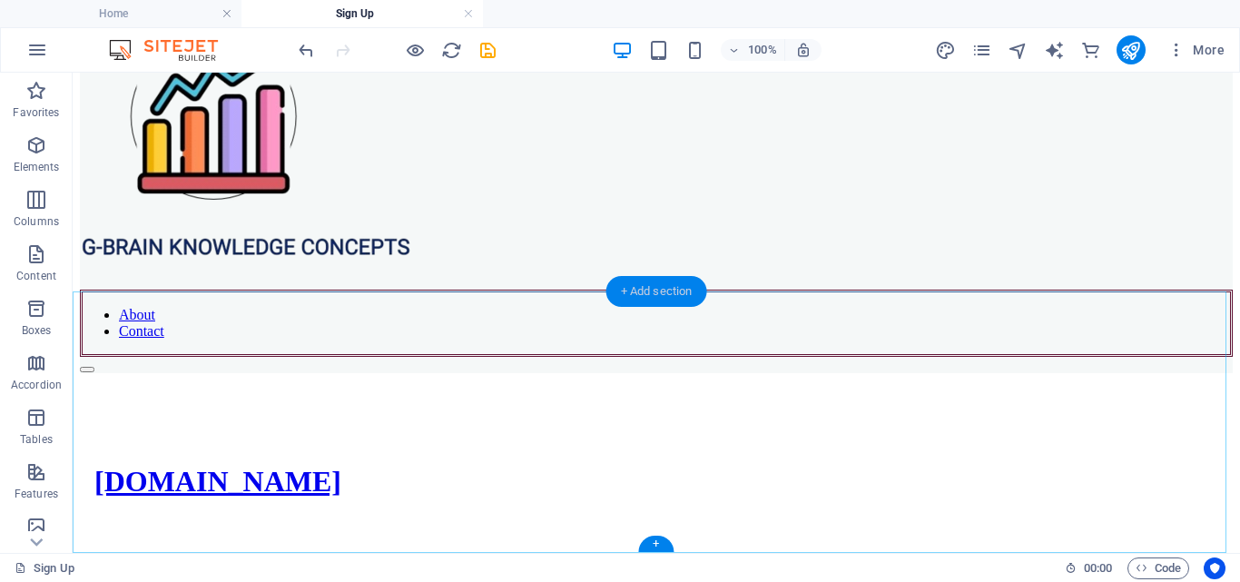
drag, startPoint x: 673, startPoint y: 295, endPoint x: 621, endPoint y: 280, distance: 54.6
click at [621, 280] on div "+ Add section" at bounding box center [656, 291] width 101 height 31
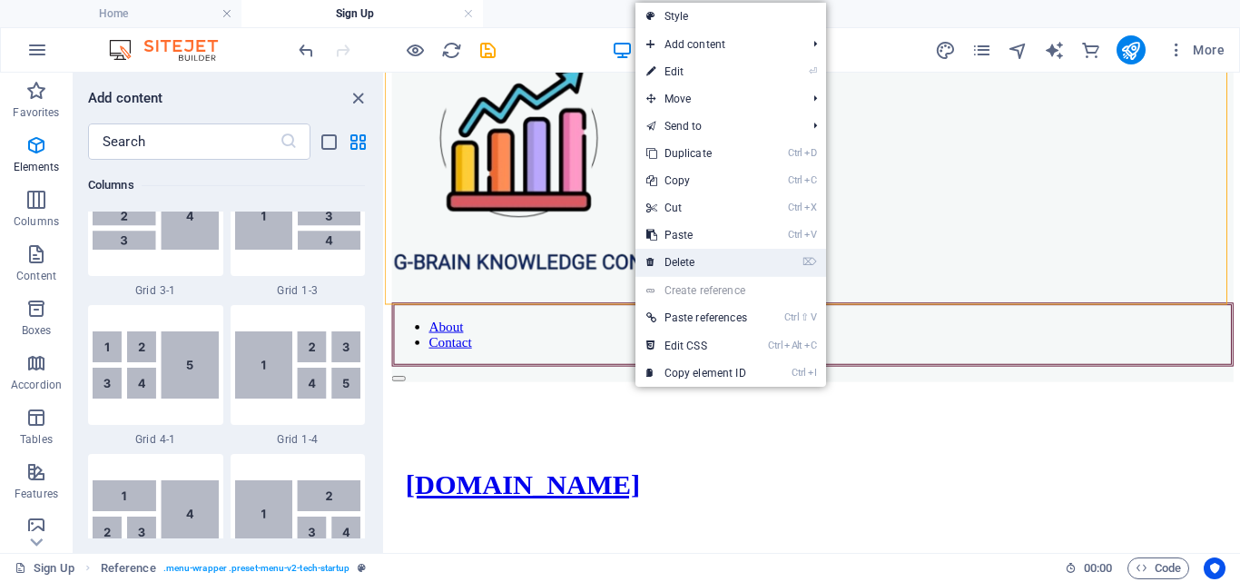
scroll to position [3176, 0]
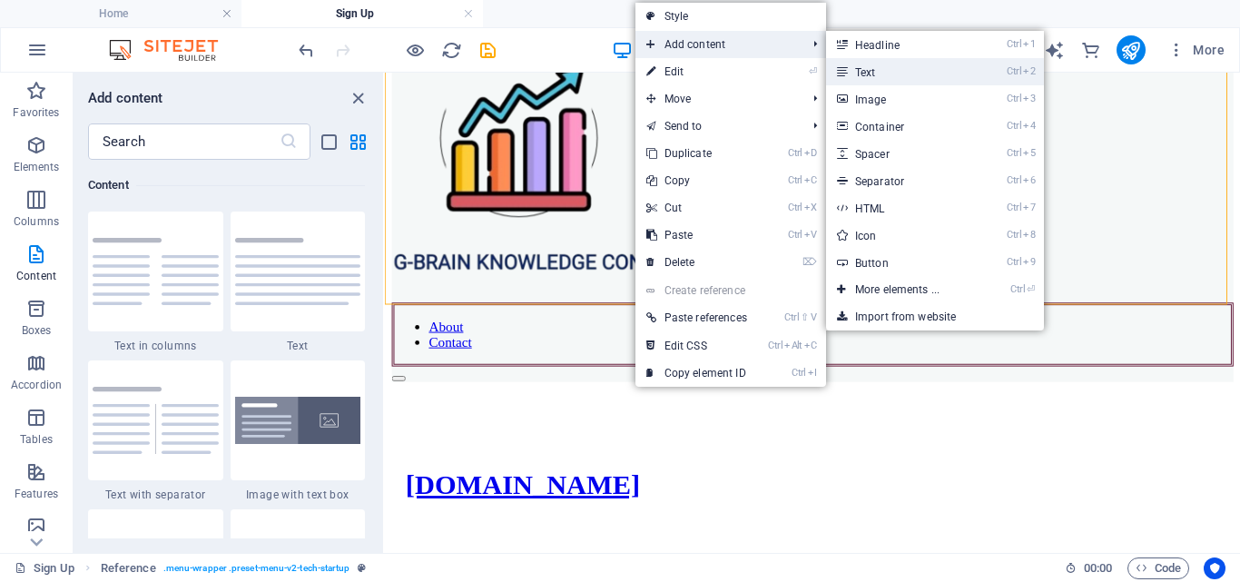
click at [868, 70] on link "Ctrl 2 Text" at bounding box center [901, 71] width 150 height 27
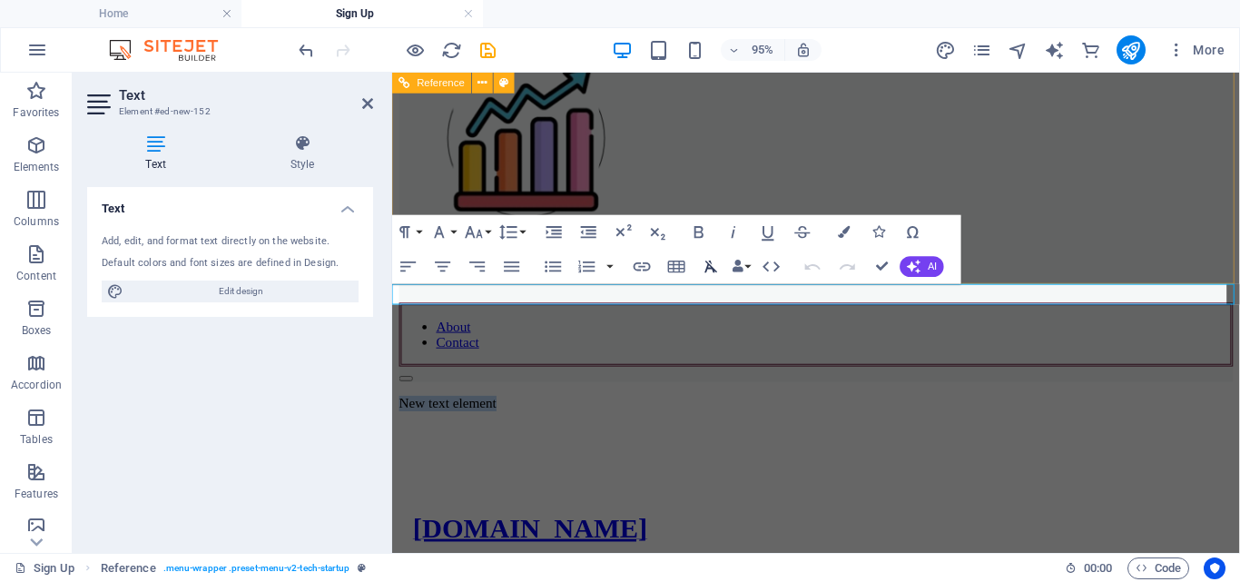
scroll to position [83, 0]
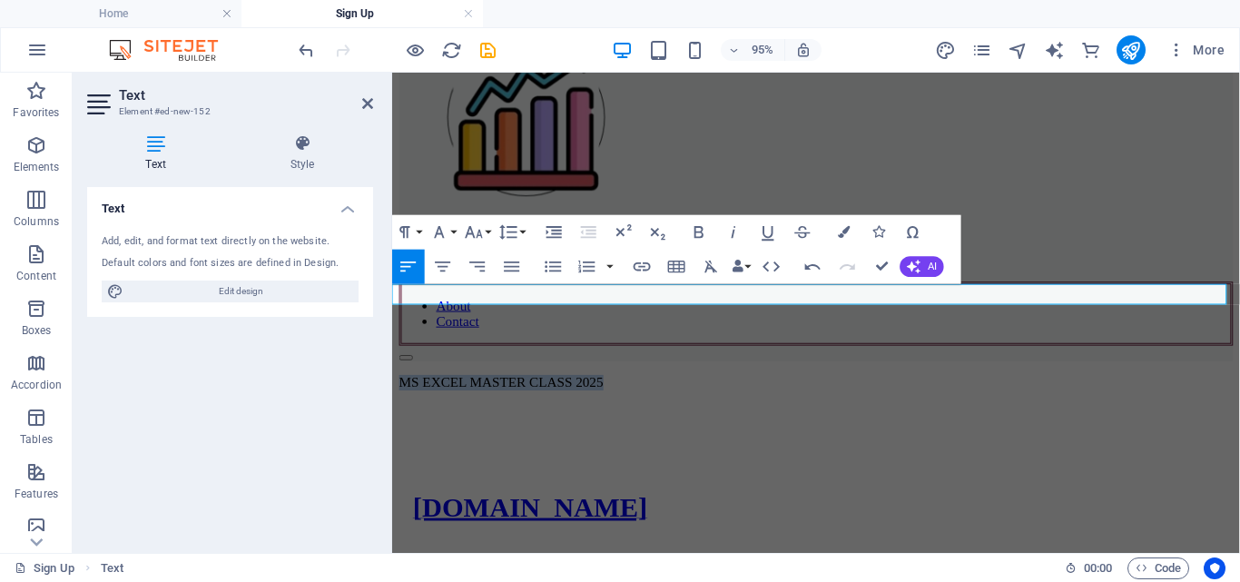
drag, startPoint x: 652, startPoint y: 304, endPoint x: 783, endPoint y: 342, distance: 137.0
click at [481, 236] on icon "button" at bounding box center [474, 232] width 17 height 12
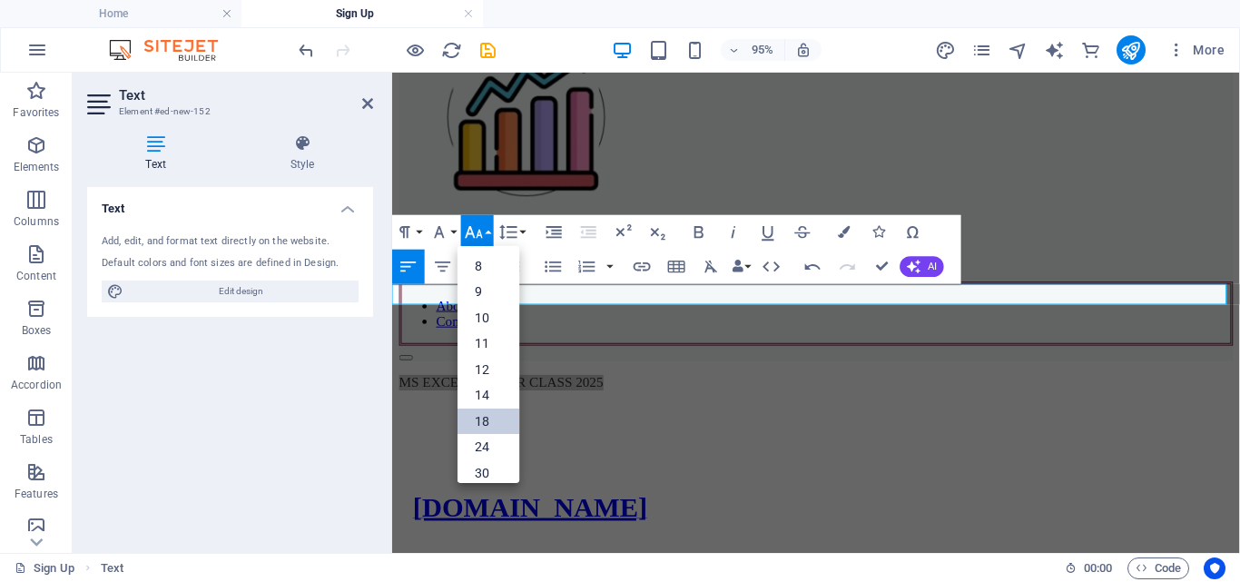
scroll to position [146, 0]
click at [491, 428] on link "72" at bounding box center [488, 438] width 62 height 26
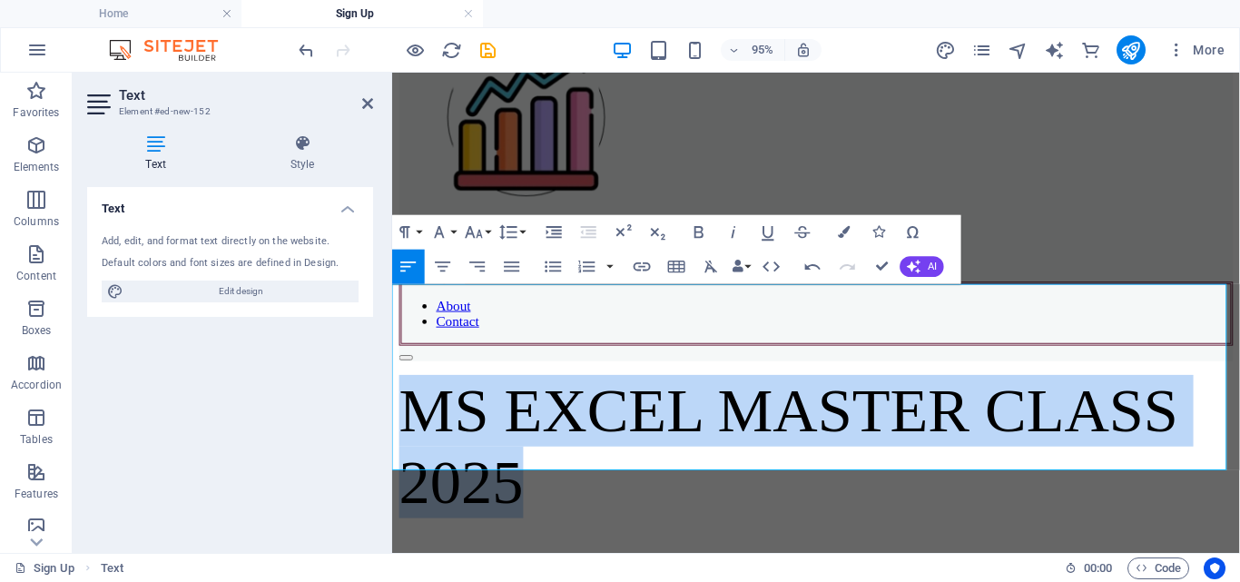
click at [727, 391] on p "MS EXCEL MASTER CLASS 2025" at bounding box center [838, 466] width 878 height 151
drag, startPoint x: 473, startPoint y: 476, endPoint x: 734, endPoint y: 397, distance: 273.1
click at [444, 271] on icon "button" at bounding box center [443, 266] width 15 height 10
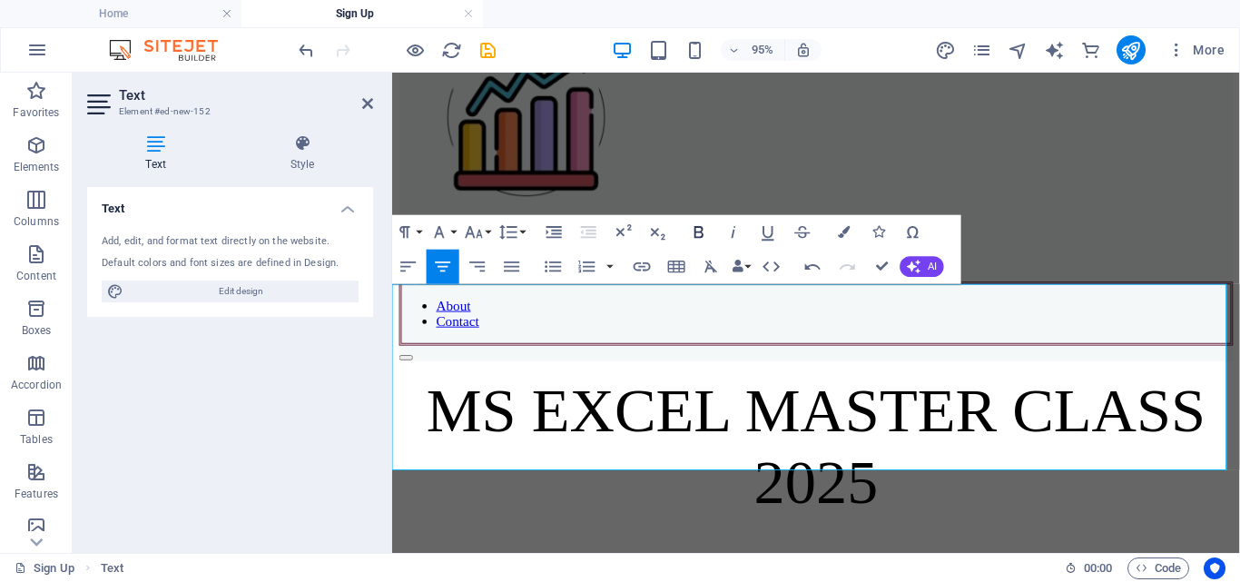
click at [703, 224] on icon "button" at bounding box center [699, 231] width 21 height 21
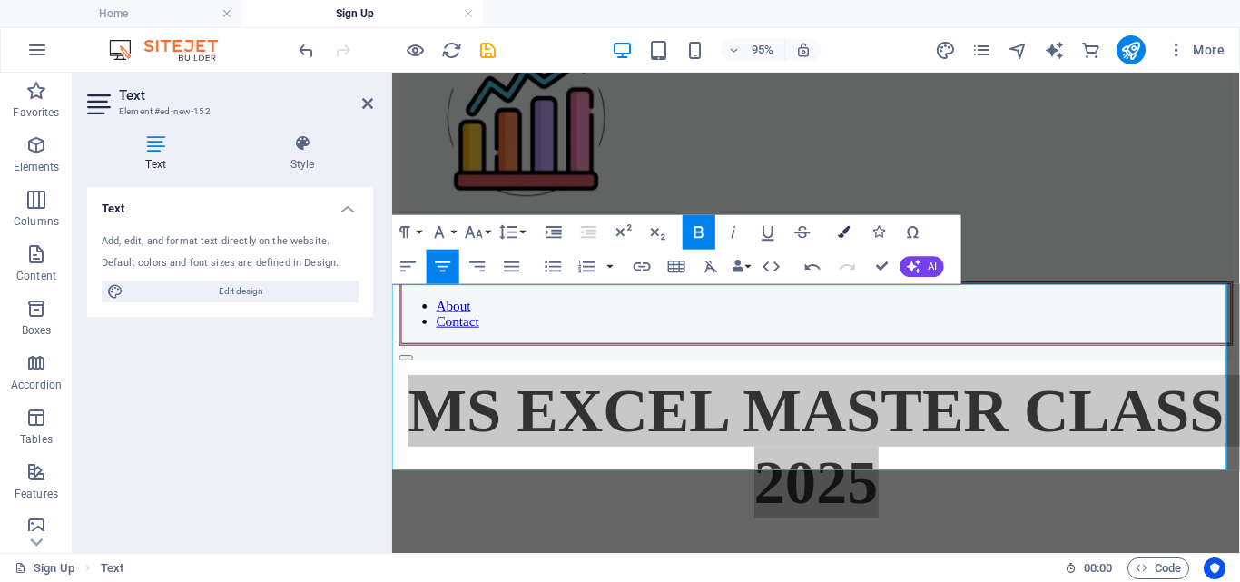
click at [836, 234] on button "Colors" at bounding box center [844, 232] width 33 height 34
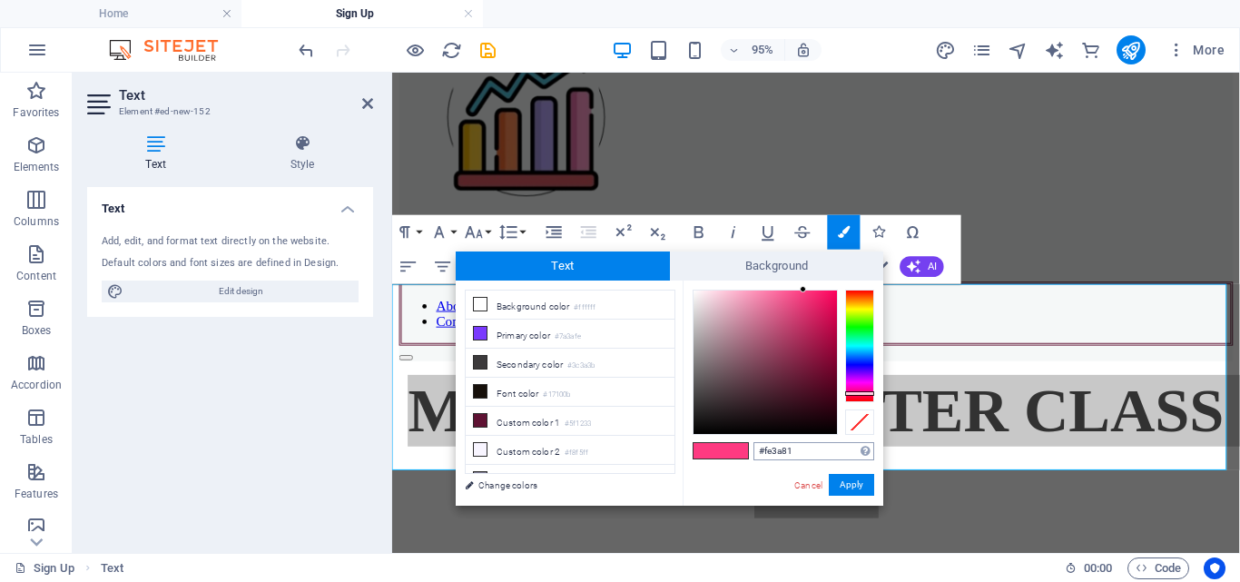
click at [792, 449] on input "#fe3a81" at bounding box center [813, 451] width 121 height 18
type input "#"
type input "M"
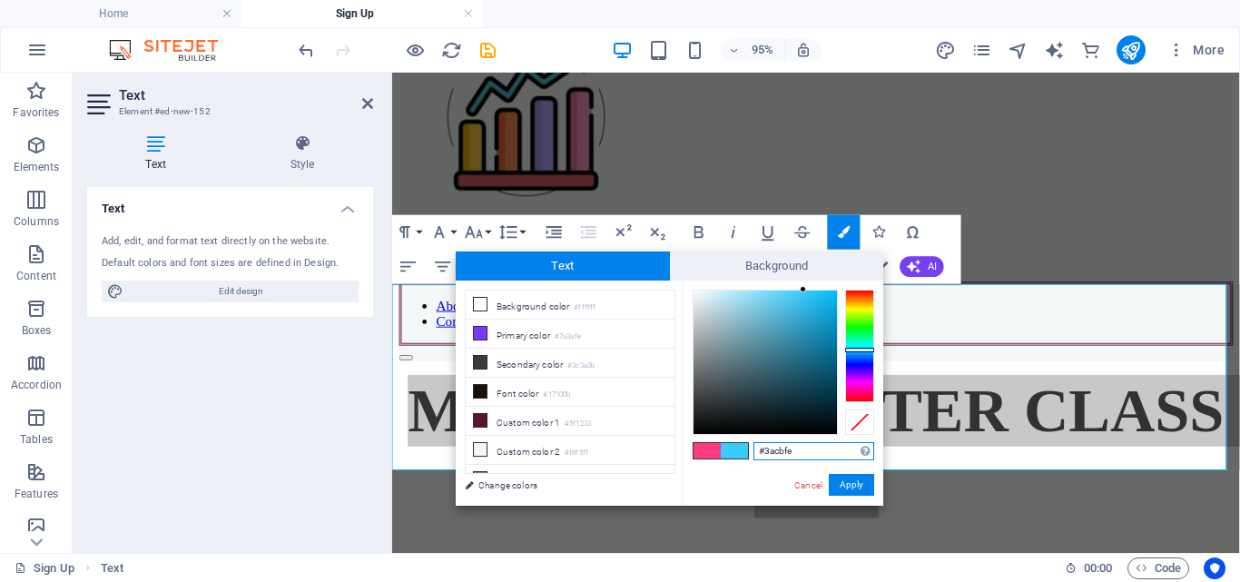
click at [863, 349] on div at bounding box center [859, 346] width 29 height 113
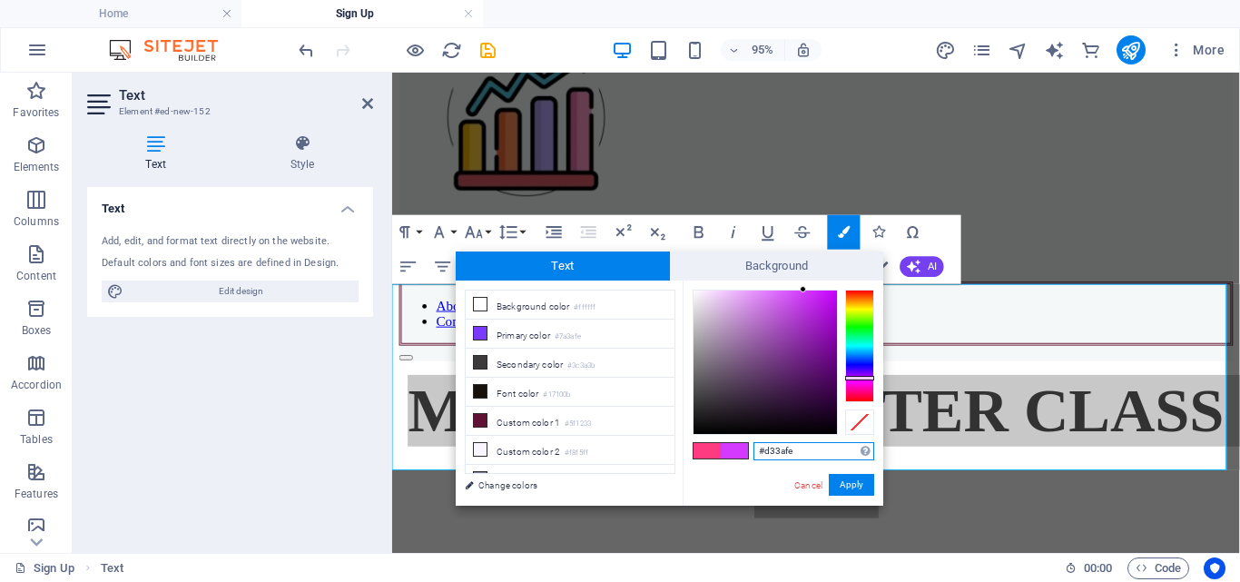
click at [859, 378] on div at bounding box center [859, 346] width 29 height 113
click at [857, 368] on div at bounding box center [859, 346] width 29 height 113
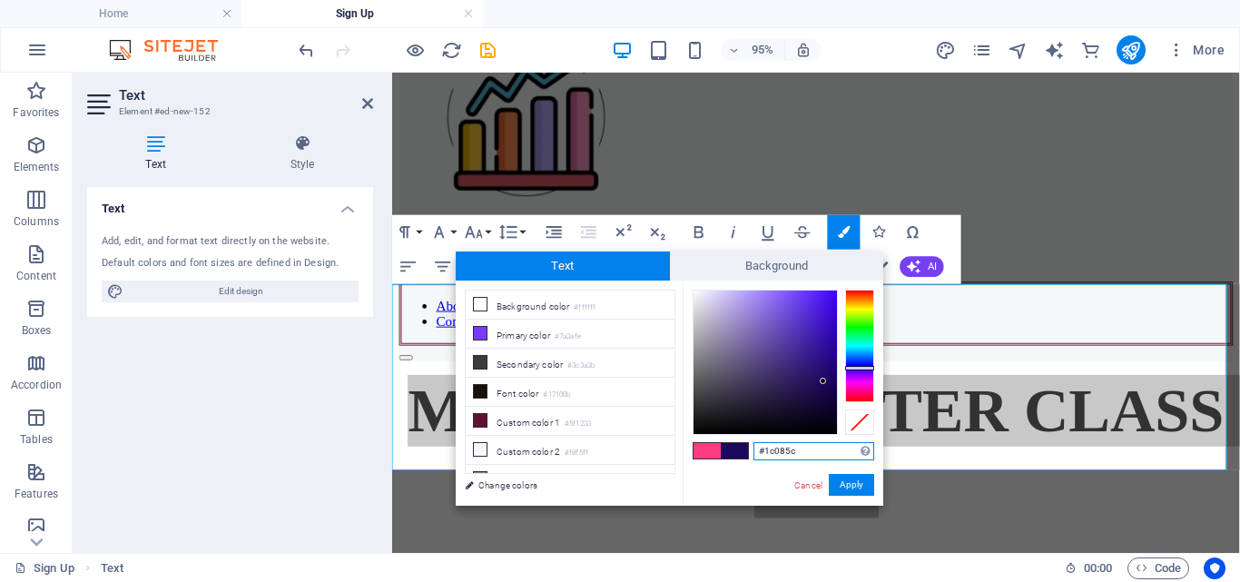
click at [823, 381] on div at bounding box center [764, 361] width 143 height 143
type input "#25097d"
click at [826, 362] on div at bounding box center [764, 361] width 143 height 143
drag, startPoint x: 808, startPoint y: 451, endPoint x: 750, endPoint y: 451, distance: 58.1
click at [750, 451] on div "#25097d Supported formats #0852ed rgb(8, 82, 237) rgba(8, 82, 237, 90%) hsv(221…" at bounding box center [783, 524] width 201 height 488
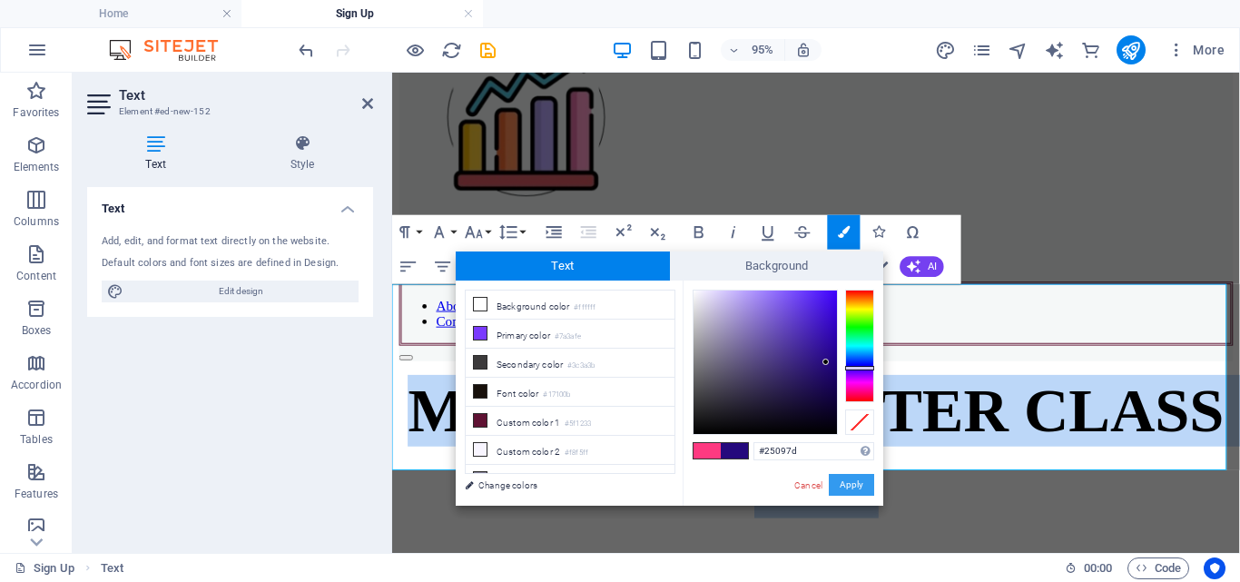
click at [866, 483] on button "Apply" at bounding box center [851, 485] width 45 height 22
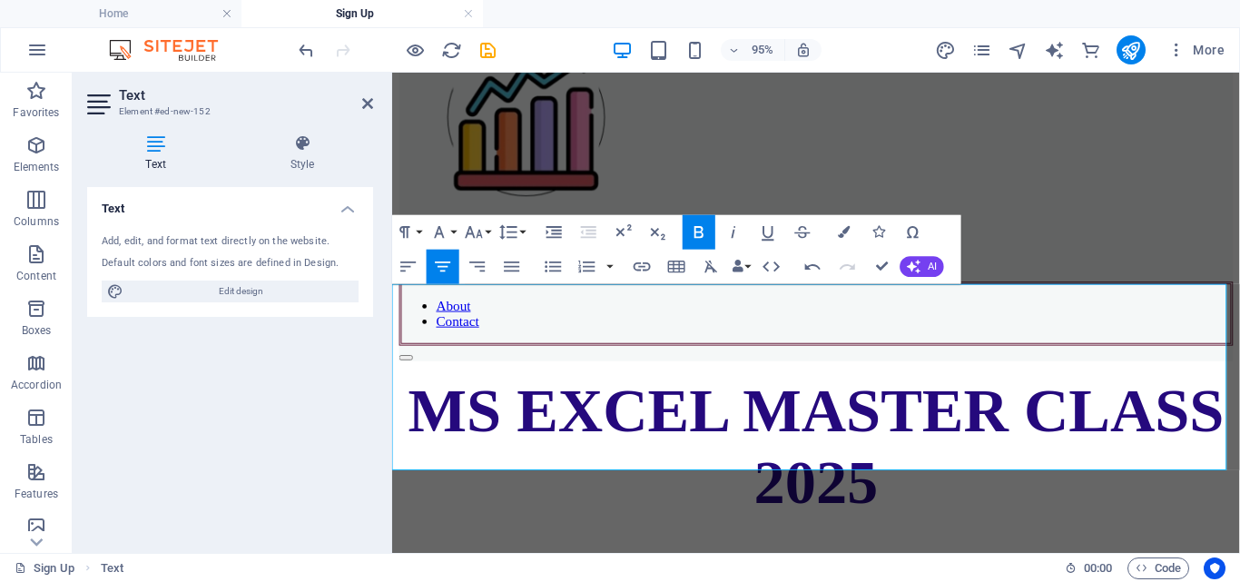
click at [992, 423] on p "MS EXCEL MASTER CLASS 2025" at bounding box center [838, 466] width 878 height 151
click at [1083, 215] on div "About Contact" at bounding box center [838, 195] width 878 height 363
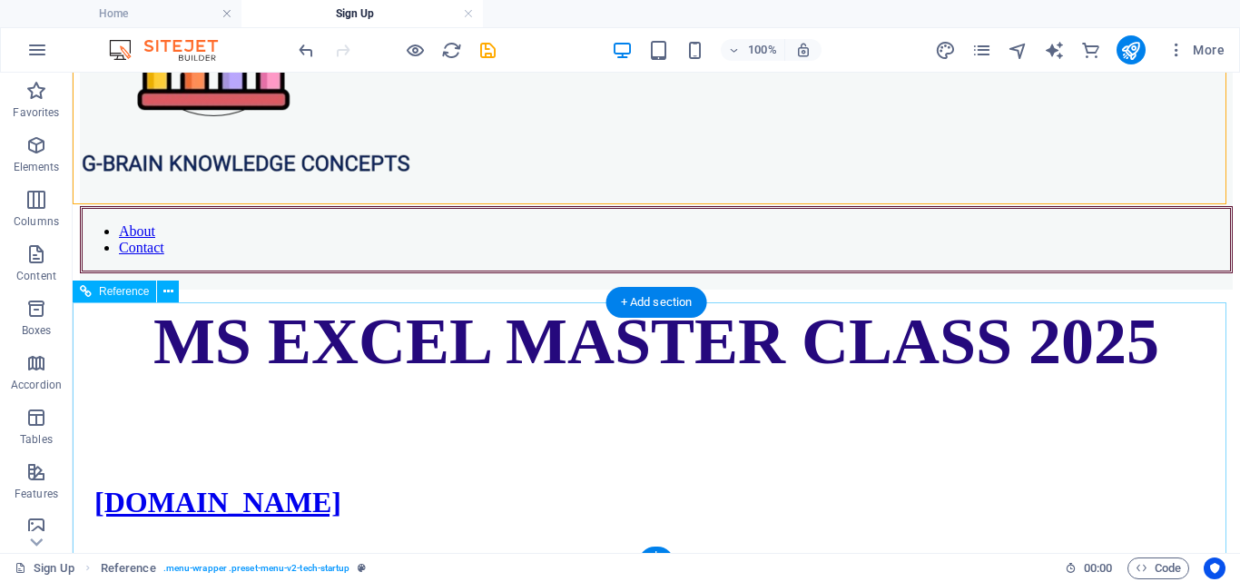
scroll to position [173, 0]
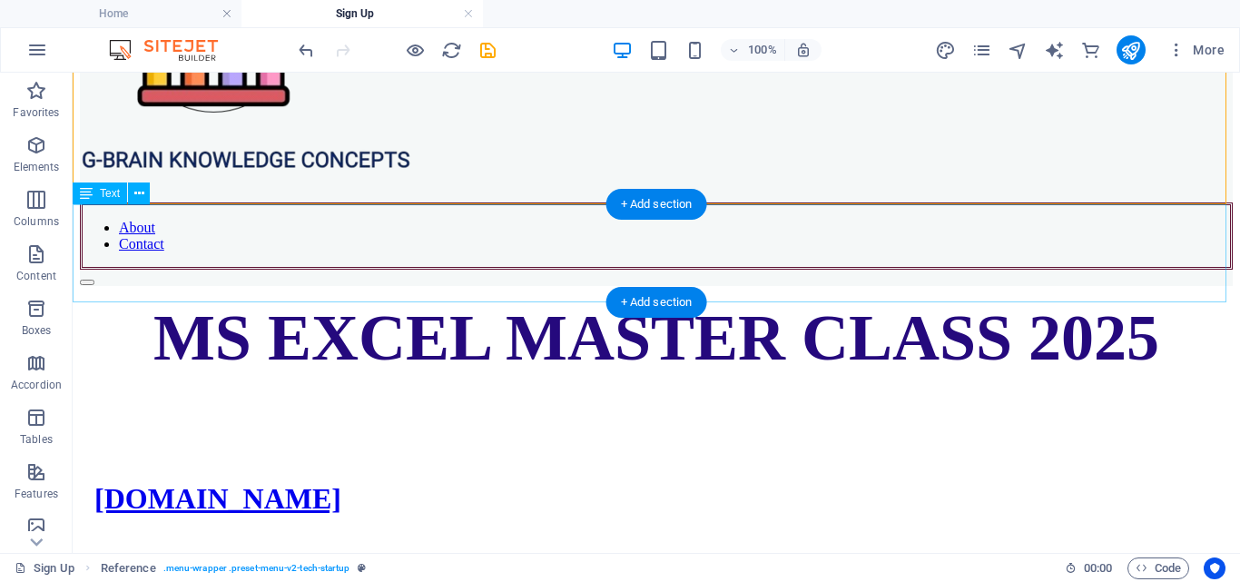
click at [958, 300] on div "MS EXCEL MASTER CLASS 2025" at bounding box center [656, 337] width 1153 height 75
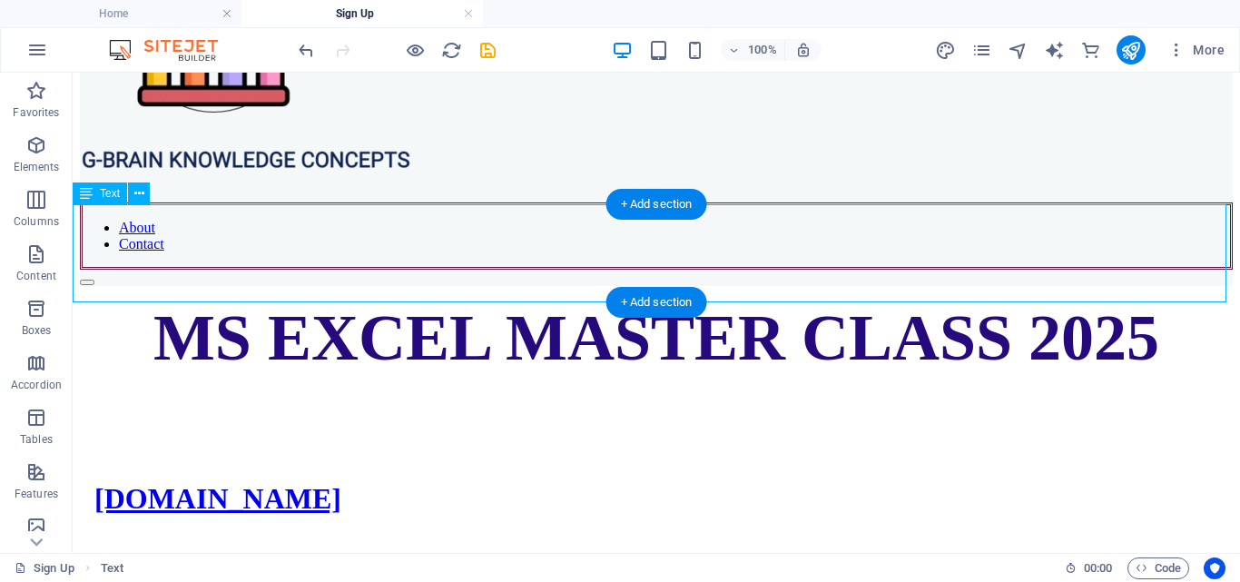
drag, startPoint x: 958, startPoint y: 270, endPoint x: 668, endPoint y: 279, distance: 289.7
click at [958, 300] on div "MS EXCEL MASTER CLASS 2025" at bounding box center [656, 337] width 1153 height 75
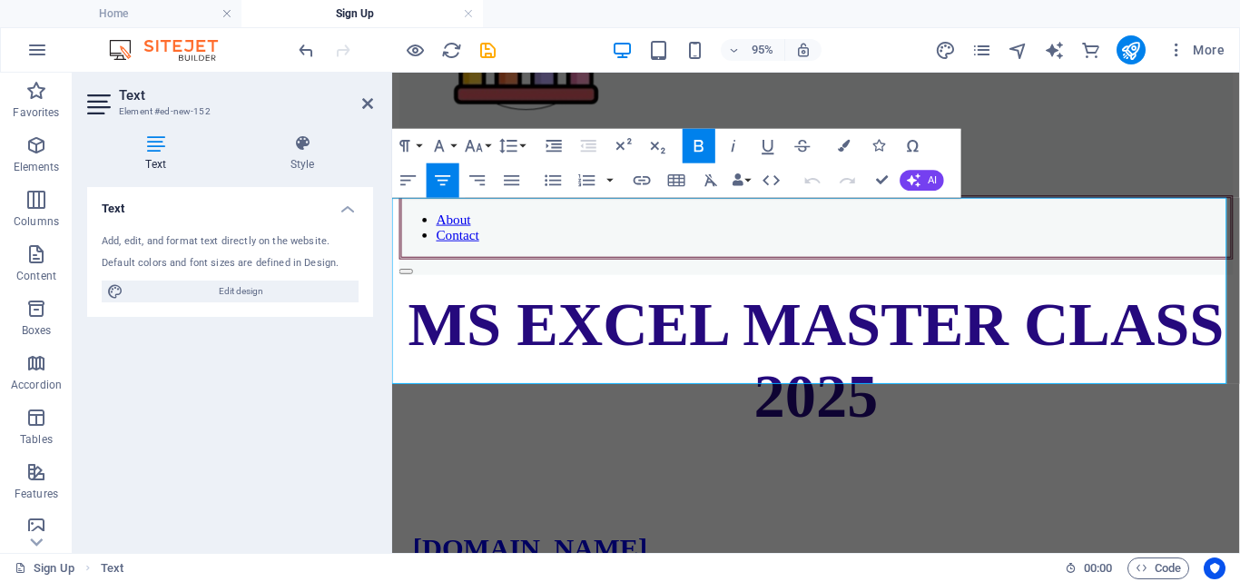
click at [1239, 300] on p "MS EXCEL MASTER CLASS 2025" at bounding box center [838, 375] width 878 height 151
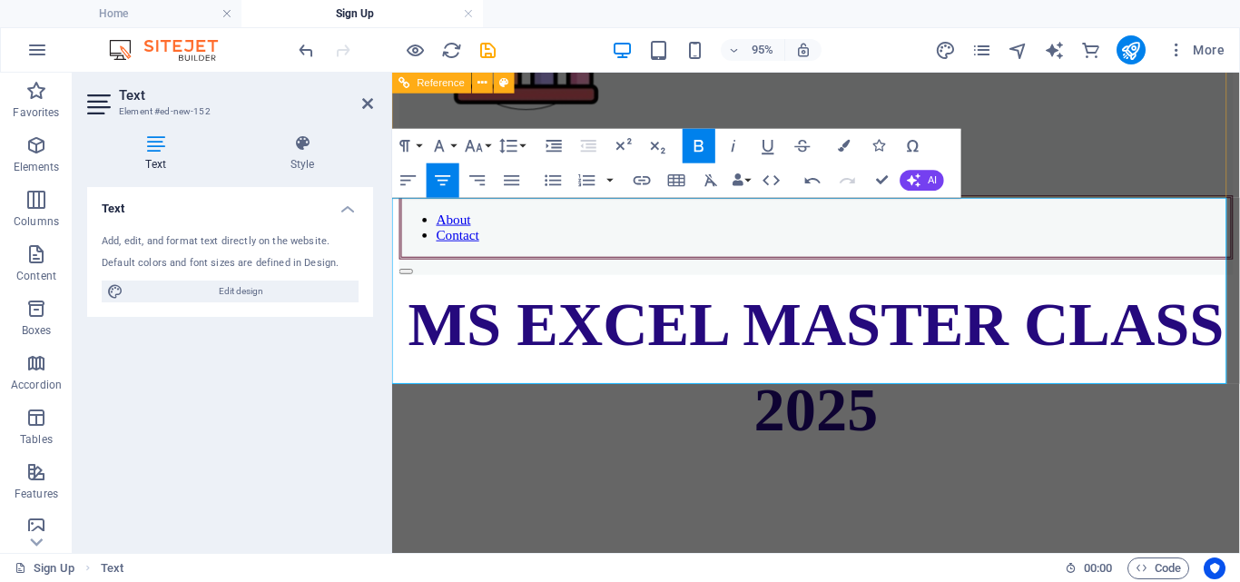
click at [1190, 148] on div "About Contact" at bounding box center [838, 104] width 878 height 363
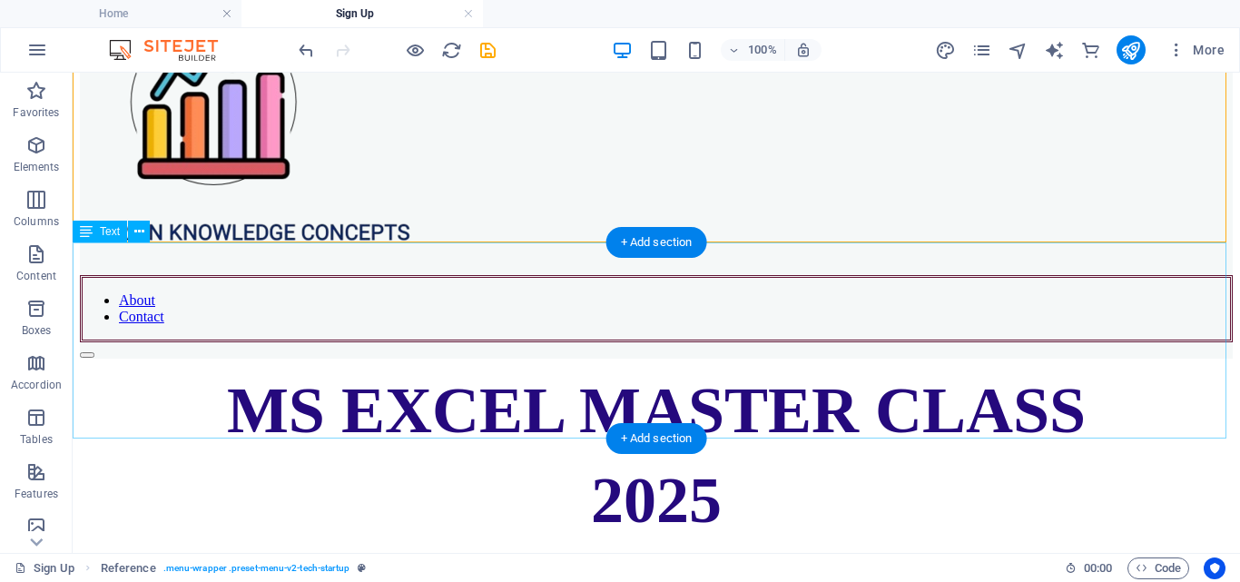
scroll to position [192, 0]
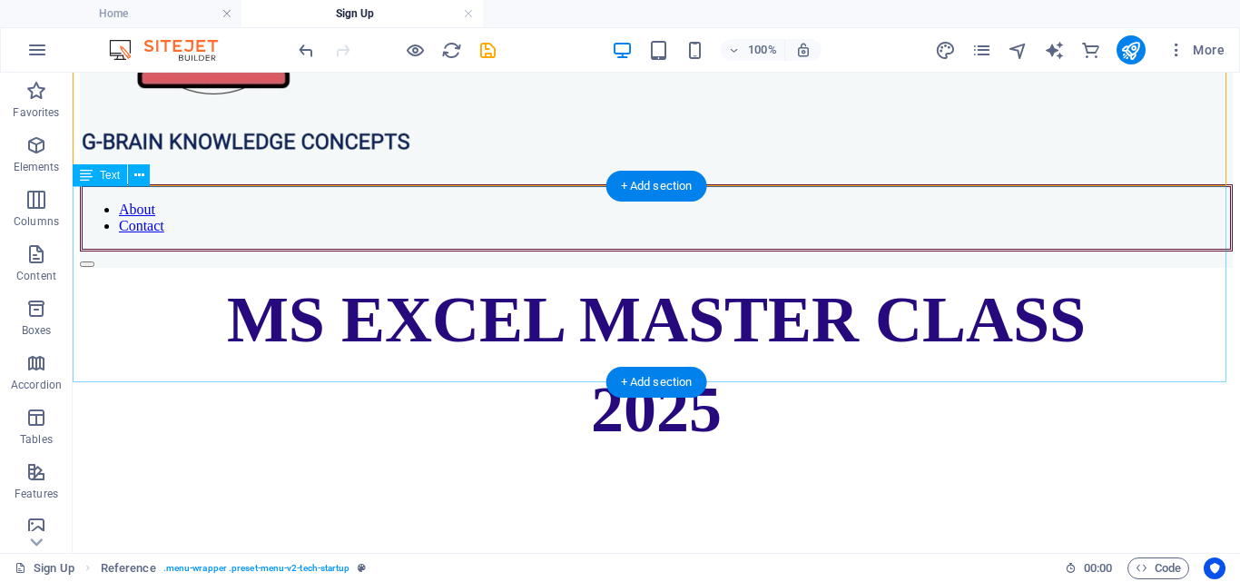
click at [743, 332] on div "MS EXCEL MASTER CLASS 2025" at bounding box center [656, 364] width 1153 height 165
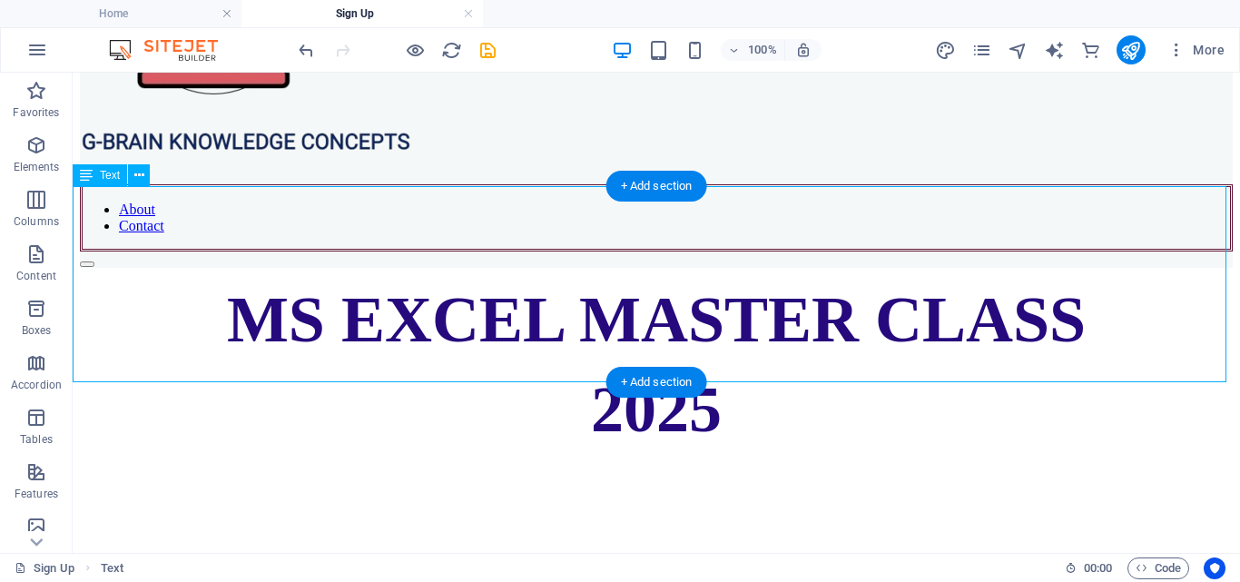
click at [743, 332] on div "MS EXCEL MASTER CLASS 2025" at bounding box center [656, 364] width 1153 height 165
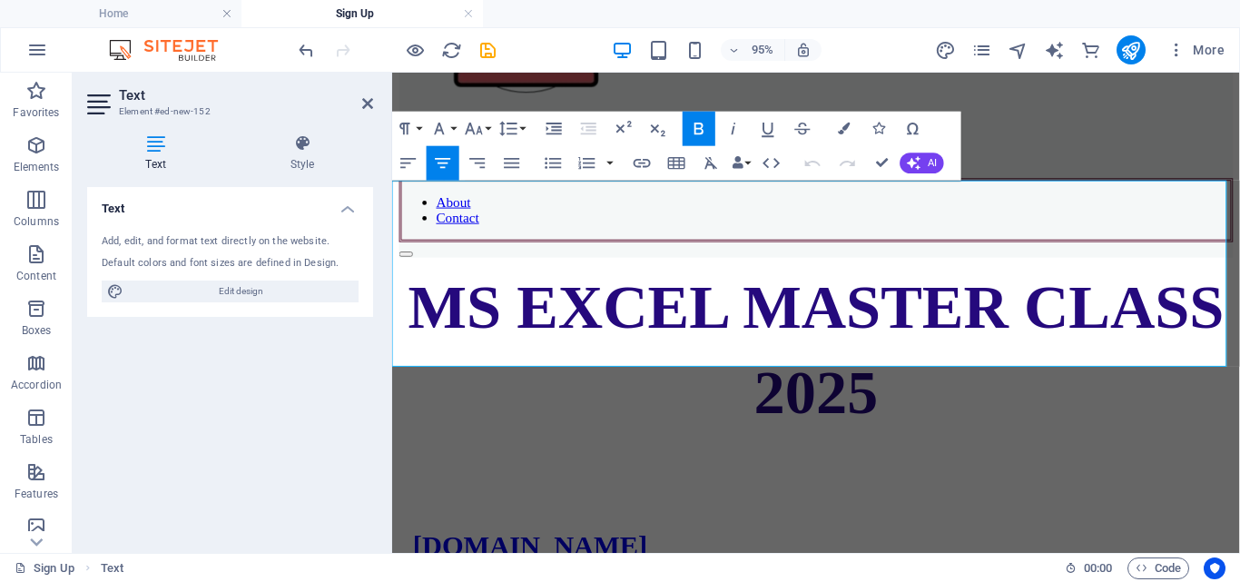
click at [938, 372] on p "2025" at bounding box center [838, 409] width 878 height 75
drag, startPoint x: 934, startPoint y: 313, endPoint x: 768, endPoint y: 297, distance: 166.9
click at [768, 372] on p "2025" at bounding box center [838, 409] width 878 height 75
click at [842, 117] on button "Colors" at bounding box center [844, 129] width 33 height 34
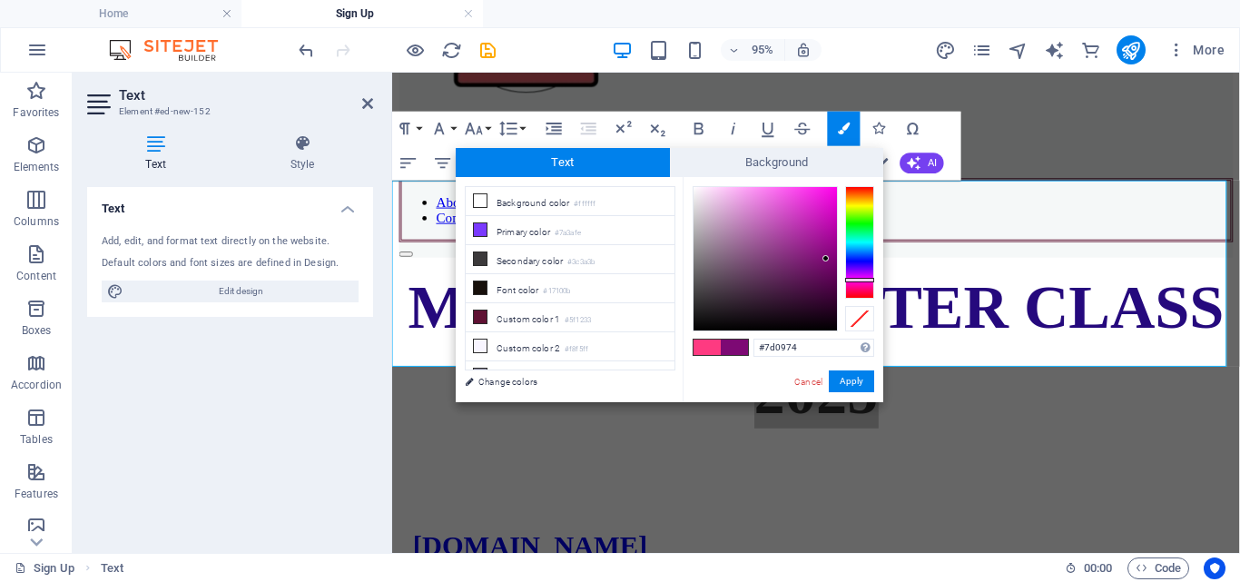
click at [852, 280] on div at bounding box center [859, 242] width 29 height 113
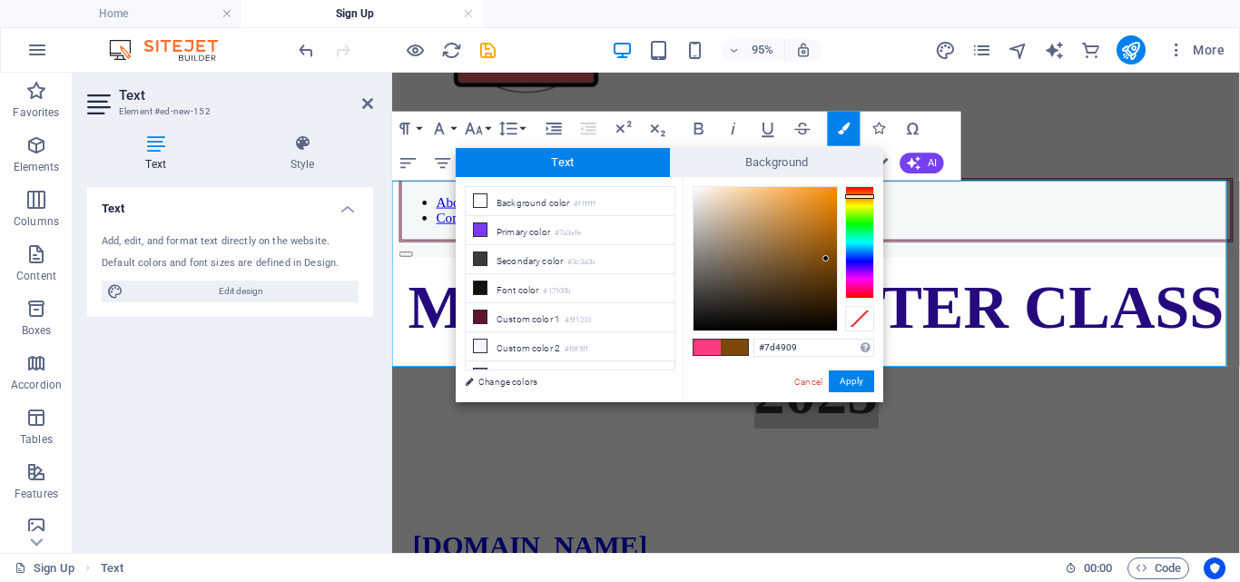
click at [860, 196] on div at bounding box center [859, 242] width 29 height 113
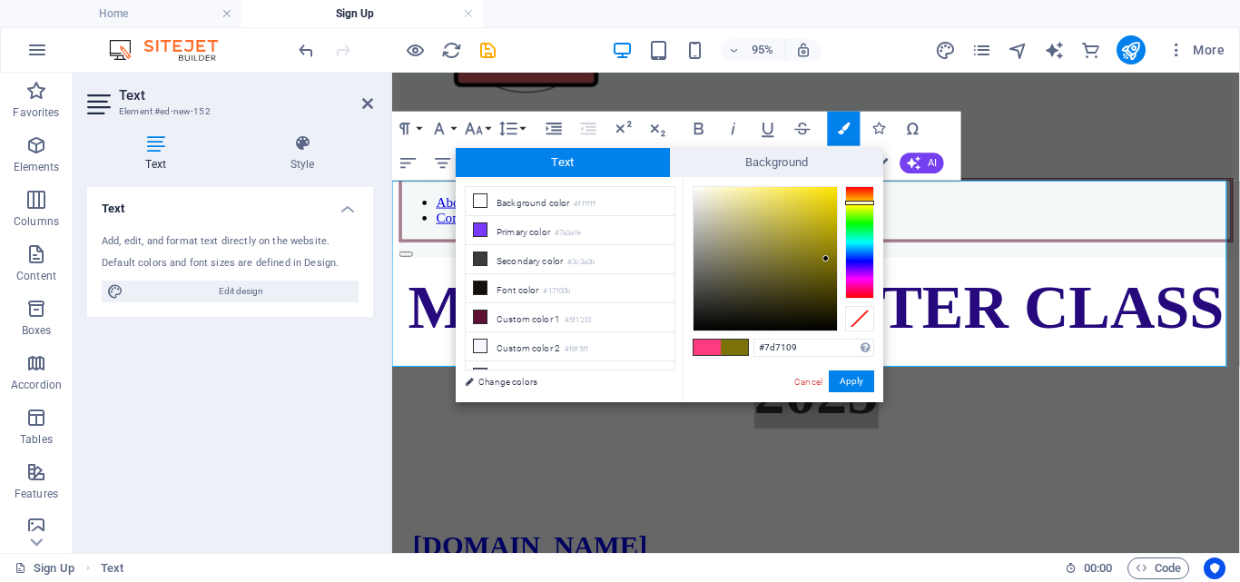
click at [872, 202] on div at bounding box center [859, 242] width 29 height 113
click at [860, 283] on div at bounding box center [859, 242] width 29 height 113
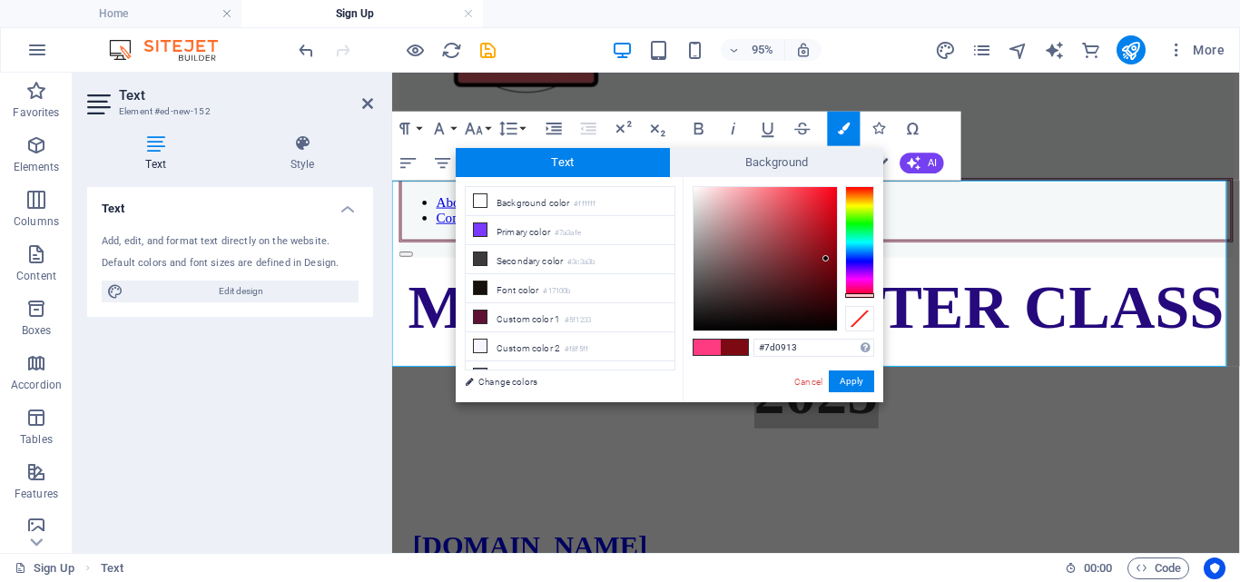
click at [856, 295] on div at bounding box center [859, 242] width 29 height 113
click at [812, 303] on div at bounding box center [764, 258] width 143 height 143
click at [820, 237] on div at bounding box center [764, 258] width 143 height 143
click at [827, 210] on div at bounding box center [764, 258] width 143 height 143
type input "#9c101c"
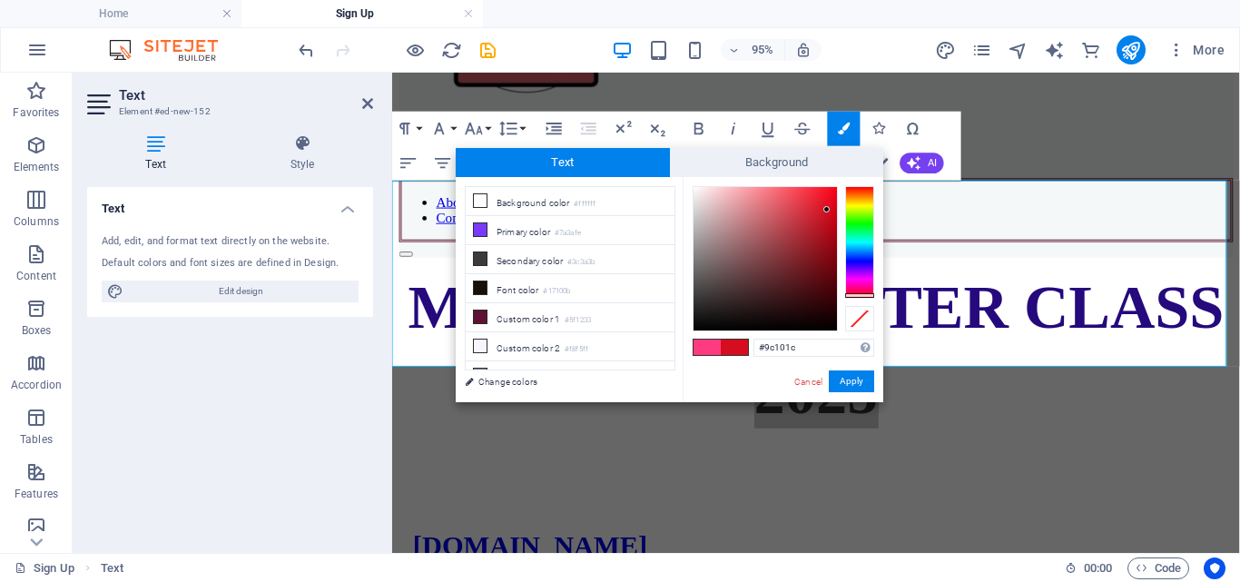
click at [821, 241] on div at bounding box center [764, 258] width 143 height 143
click at [850, 376] on button "Apply" at bounding box center [851, 381] width 45 height 22
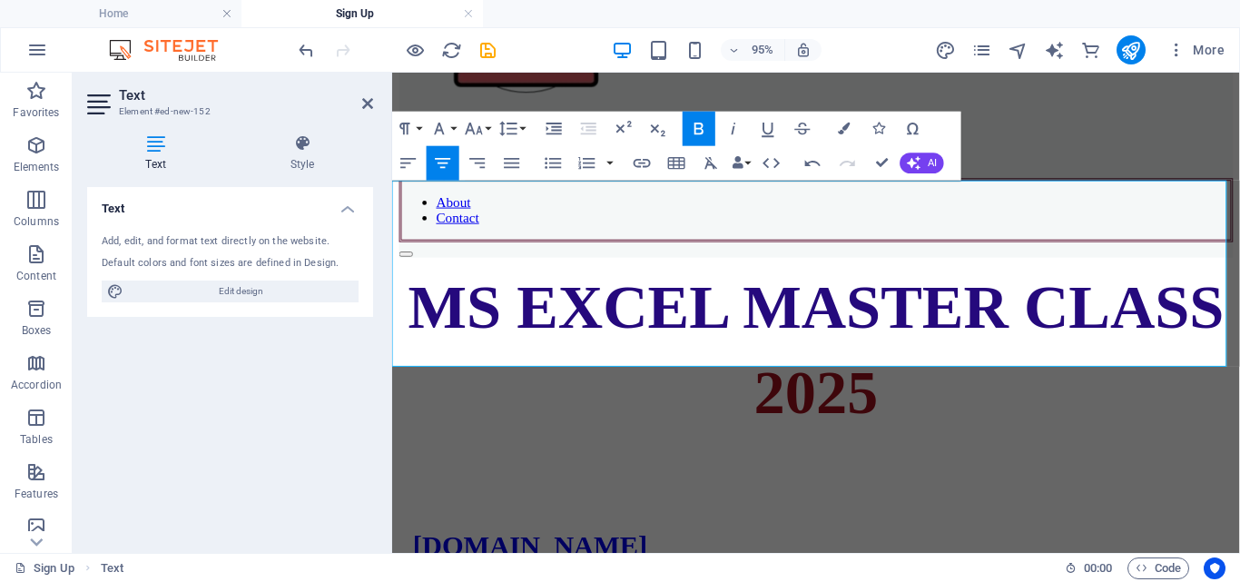
click at [970, 372] on p "2025" at bounding box center [838, 409] width 878 height 75
click at [369, 106] on icon at bounding box center [367, 103] width 11 height 15
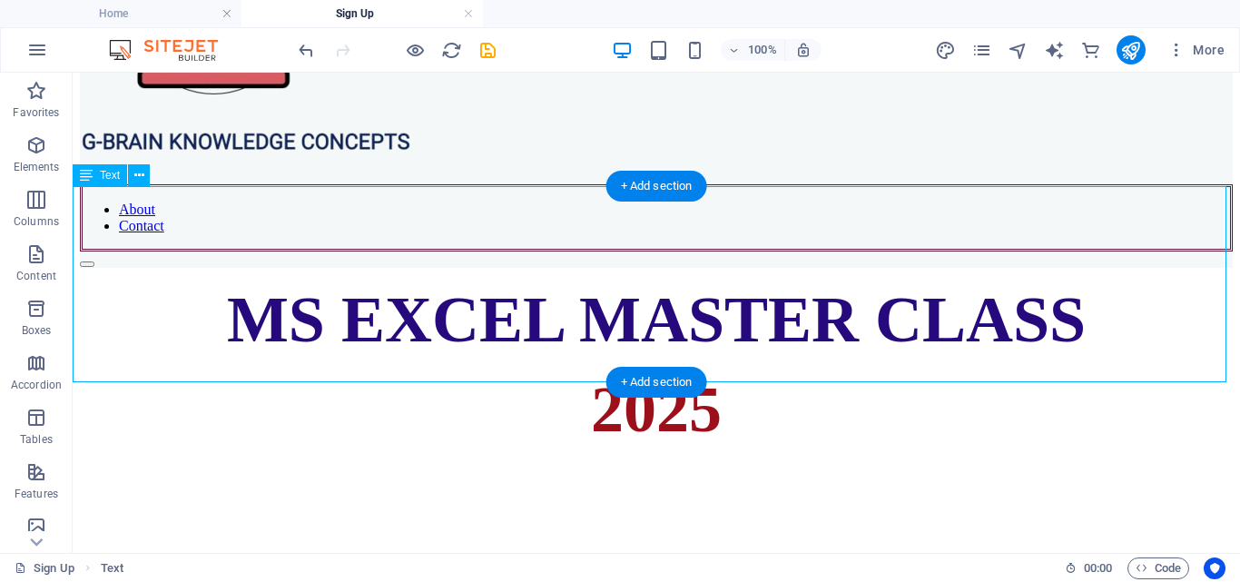
click at [589, 337] on div "MS EXCEL MASTER CLASS 2025" at bounding box center [656, 364] width 1153 height 165
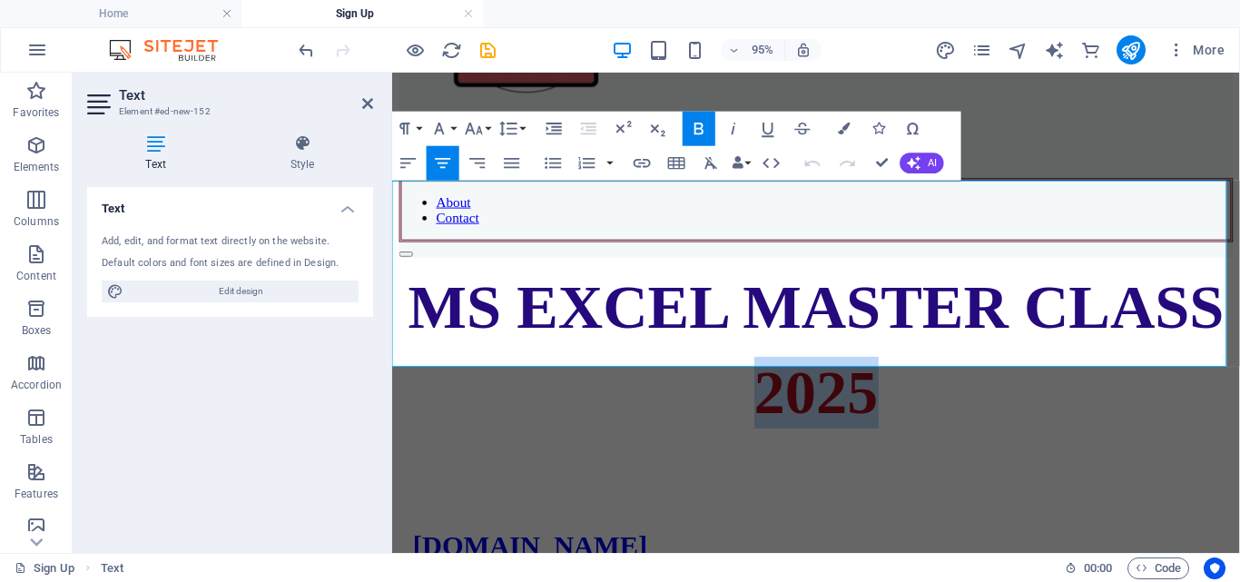
drag, startPoint x: 753, startPoint y: 329, endPoint x: 956, endPoint y: 356, distance: 204.2
click at [956, 372] on p "2025" at bounding box center [838, 409] width 878 height 75
click at [841, 135] on button "Colors" at bounding box center [844, 129] width 33 height 34
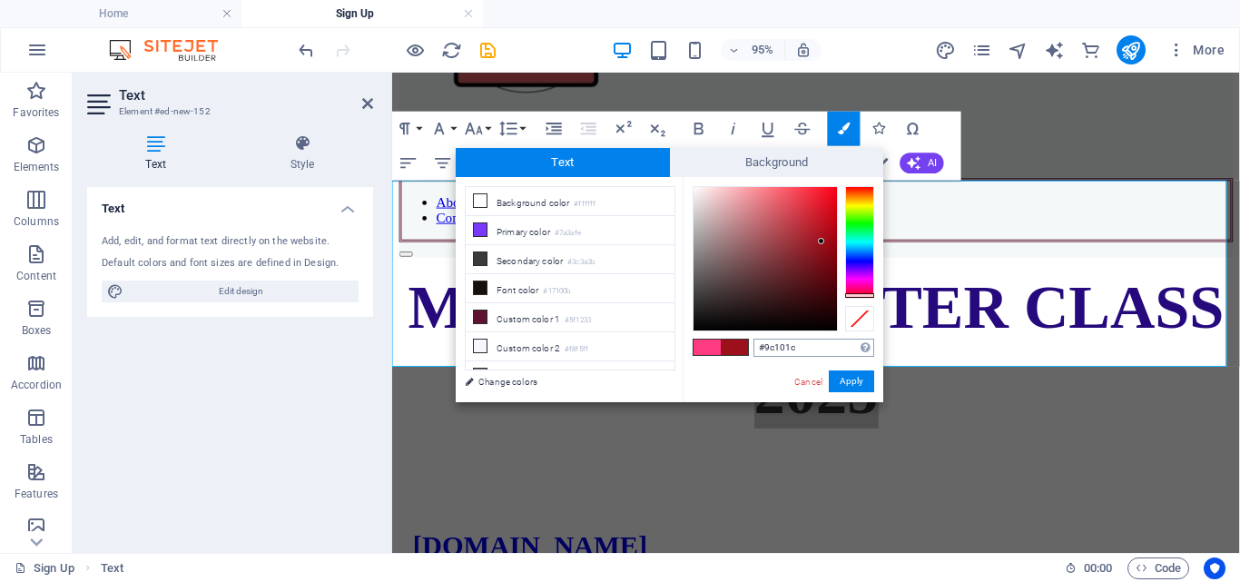
click at [812, 339] on input "#9c101c" at bounding box center [813, 348] width 121 height 18
drag, startPoint x: 812, startPoint y: 338, endPoint x: 745, endPoint y: 335, distance: 67.2
click at [745, 335] on div "#9c101c Supported formats #0852ed rgb(8, 82, 237) rgba(8, 82, 237, 90%) hsv(221…" at bounding box center [783, 421] width 201 height 488
click at [842, 378] on button "Apply" at bounding box center [851, 381] width 45 height 22
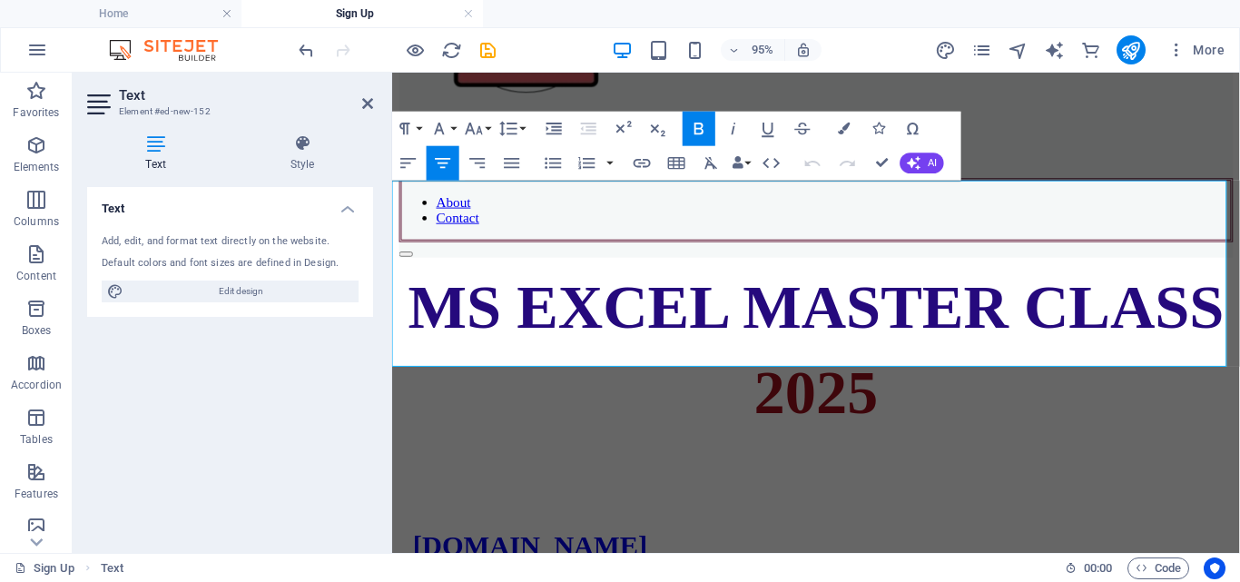
click at [958, 372] on p "2025" at bounding box center [838, 409] width 878 height 75
click at [359, 103] on h2 "Text" at bounding box center [246, 95] width 254 height 16
click at [363, 103] on icon at bounding box center [367, 103] width 11 height 15
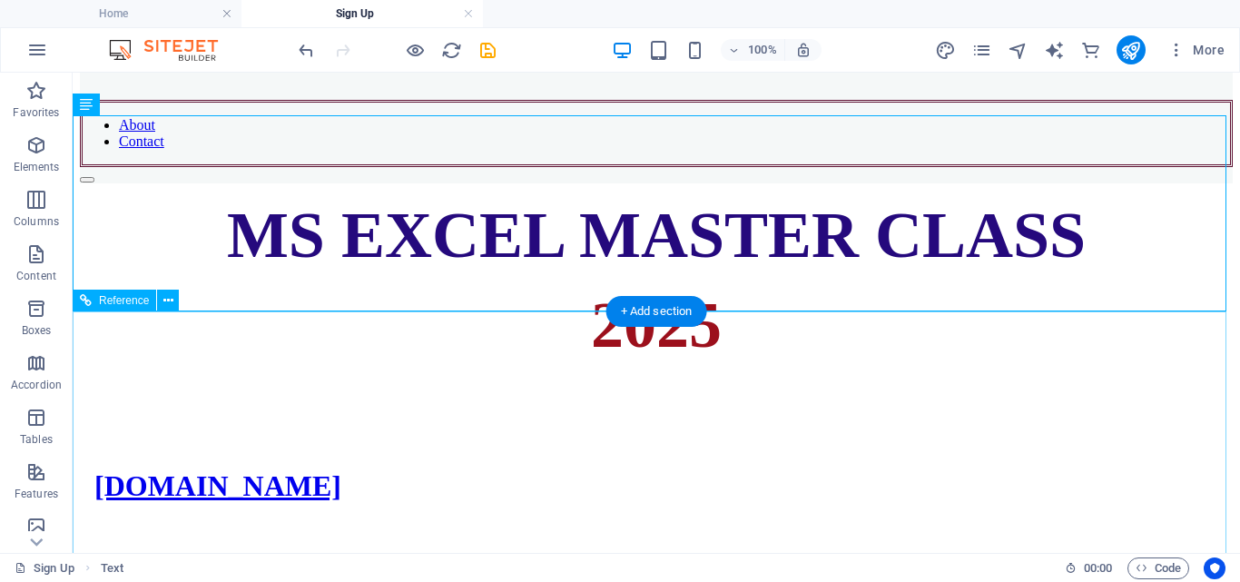
scroll to position [282, 0]
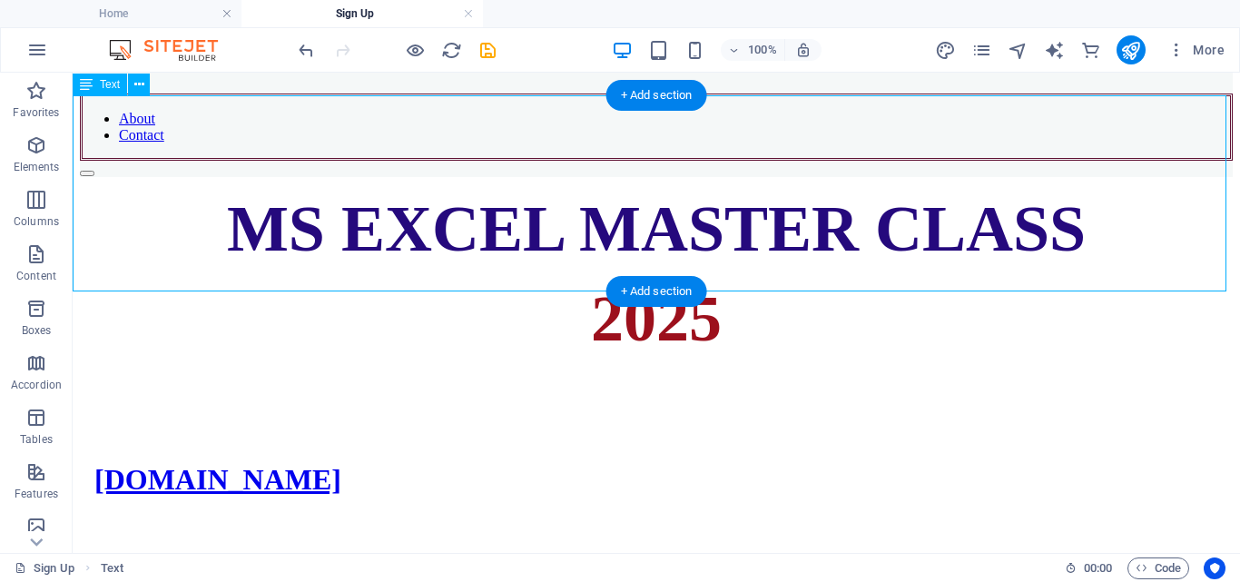
click at [799, 241] on div "MS EXCEL MASTER CLASS 2025" at bounding box center [656, 274] width 1153 height 165
click at [330, 195] on div "MS EXCEL MASTER CLASS 2025" at bounding box center [656, 274] width 1153 height 165
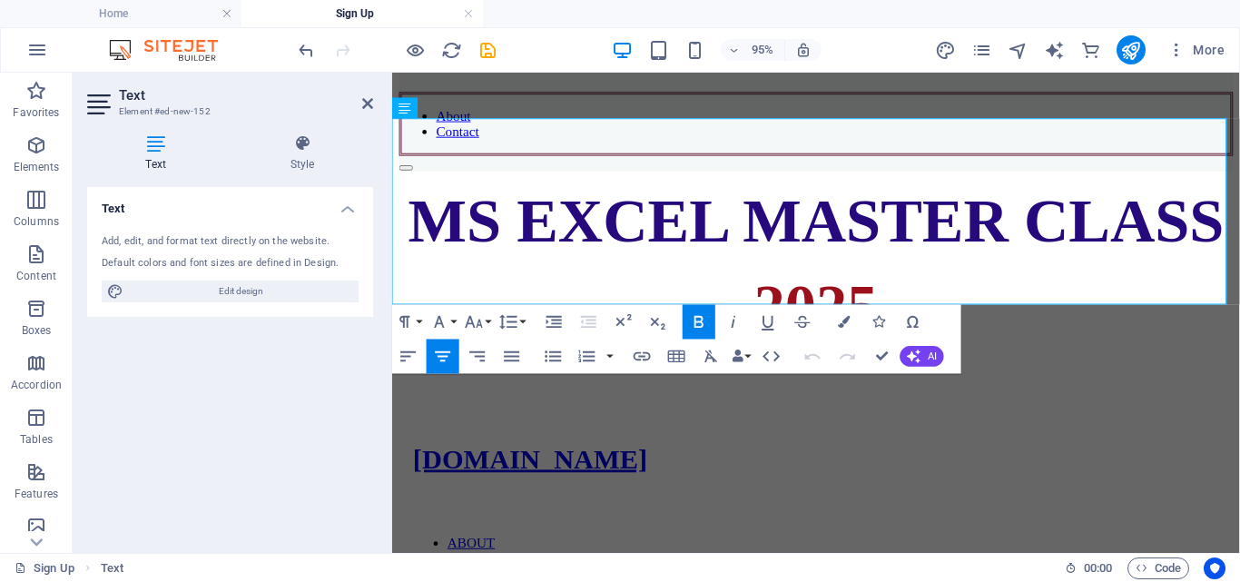
scroll to position [257, 0]
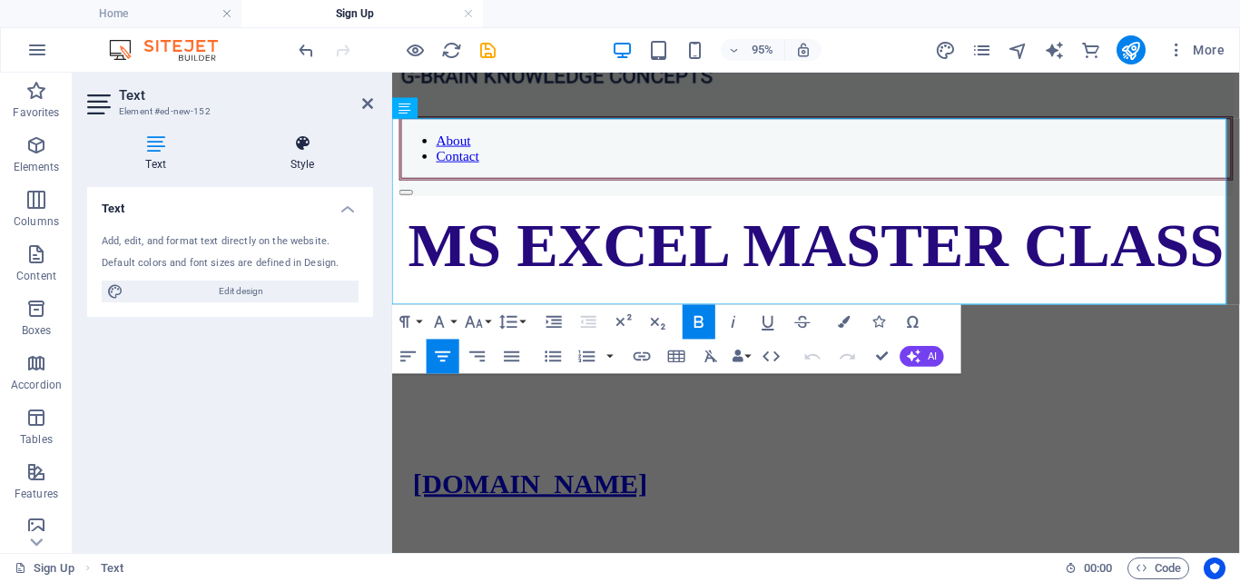
click at [302, 155] on h4 "Style" at bounding box center [302, 153] width 142 height 38
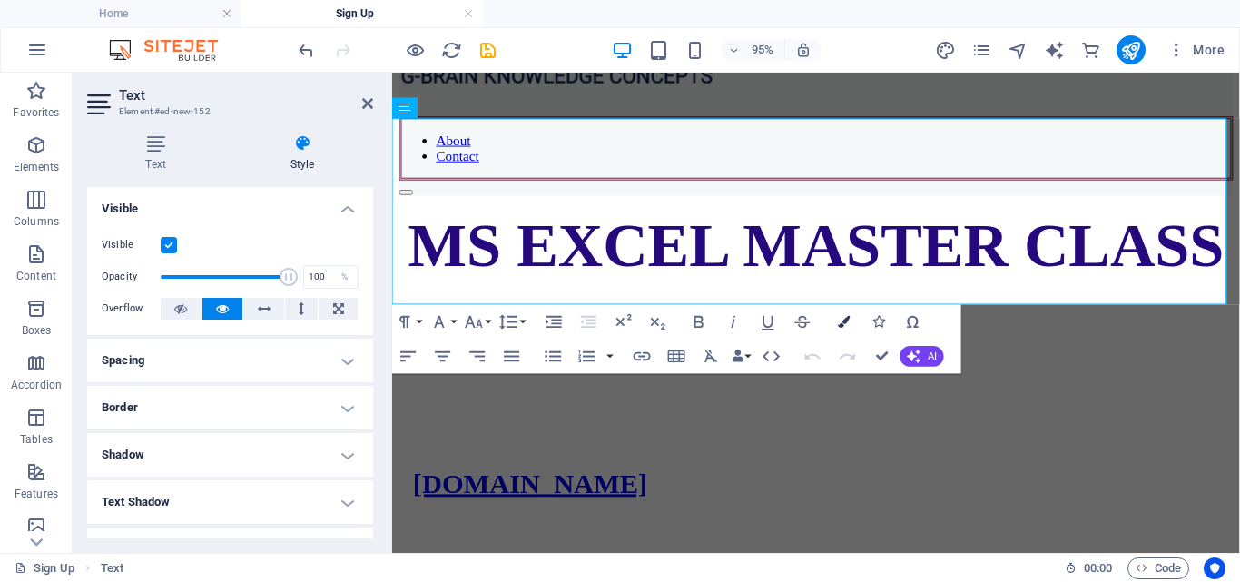
click at [844, 324] on icon "button" at bounding box center [844, 322] width 12 height 12
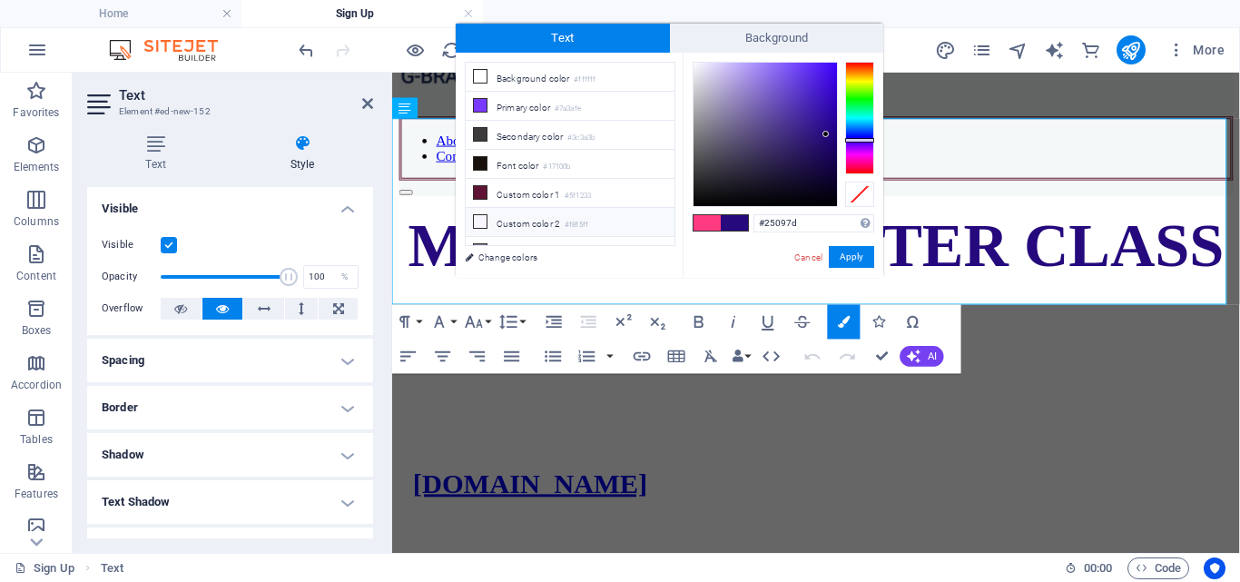
click at [504, 218] on li "Custom color 2 #f8f5ff" at bounding box center [570, 222] width 209 height 29
type input "#f8f5ff"
click at [859, 252] on button "Apply" at bounding box center [851, 257] width 45 height 22
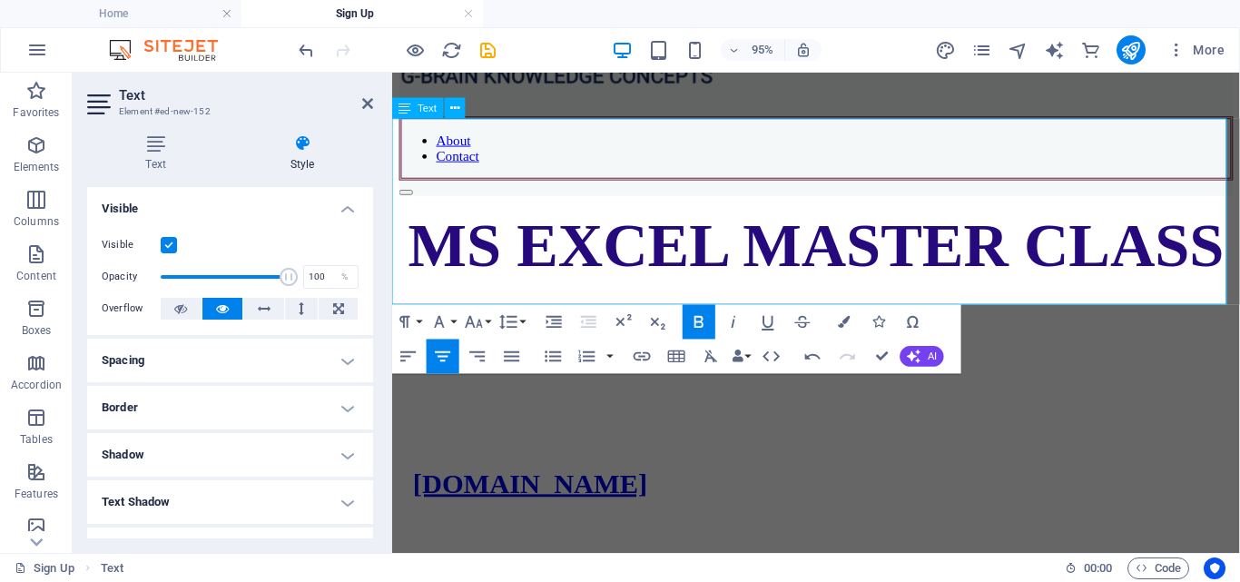
click at [1139, 217] on p "​ ​ MS EXCEL MASTER CLASS" at bounding box center [838, 254] width 878 height 75
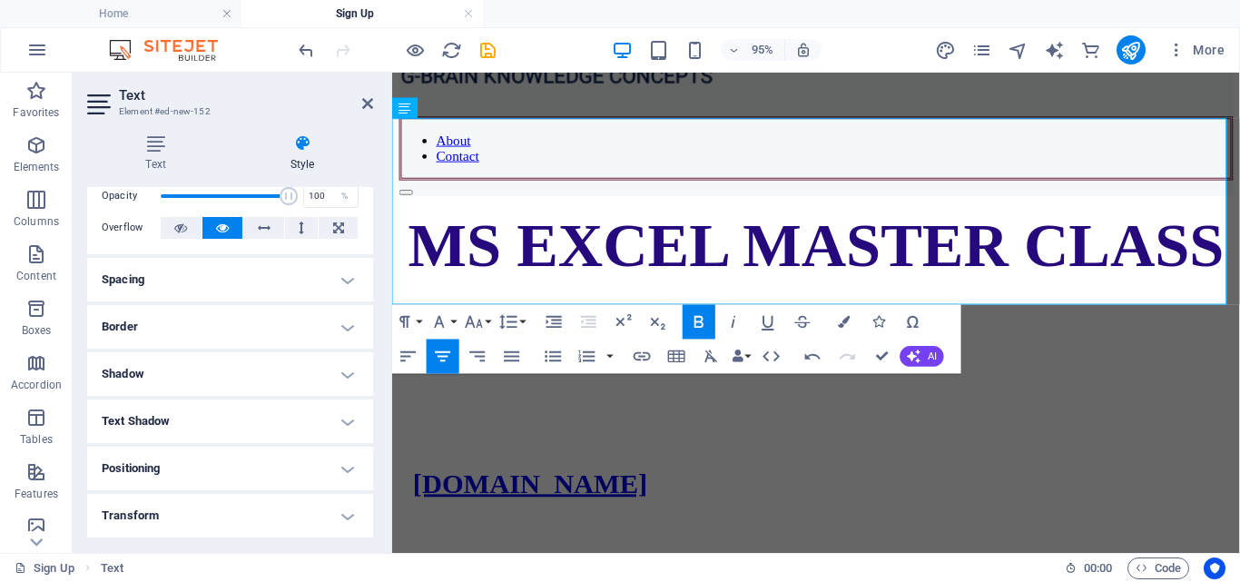
scroll to position [40, 0]
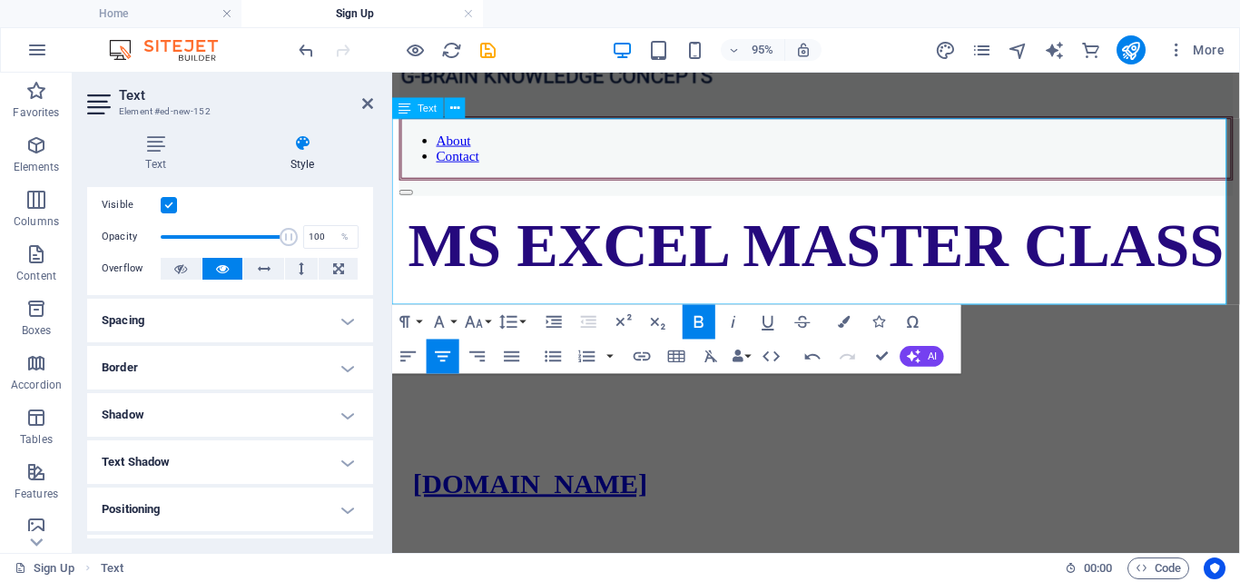
click at [1085, 307] on p "2025" at bounding box center [838, 344] width 878 height 75
click at [1089, 556] on div at bounding box center [838, 563] width 849 height 15
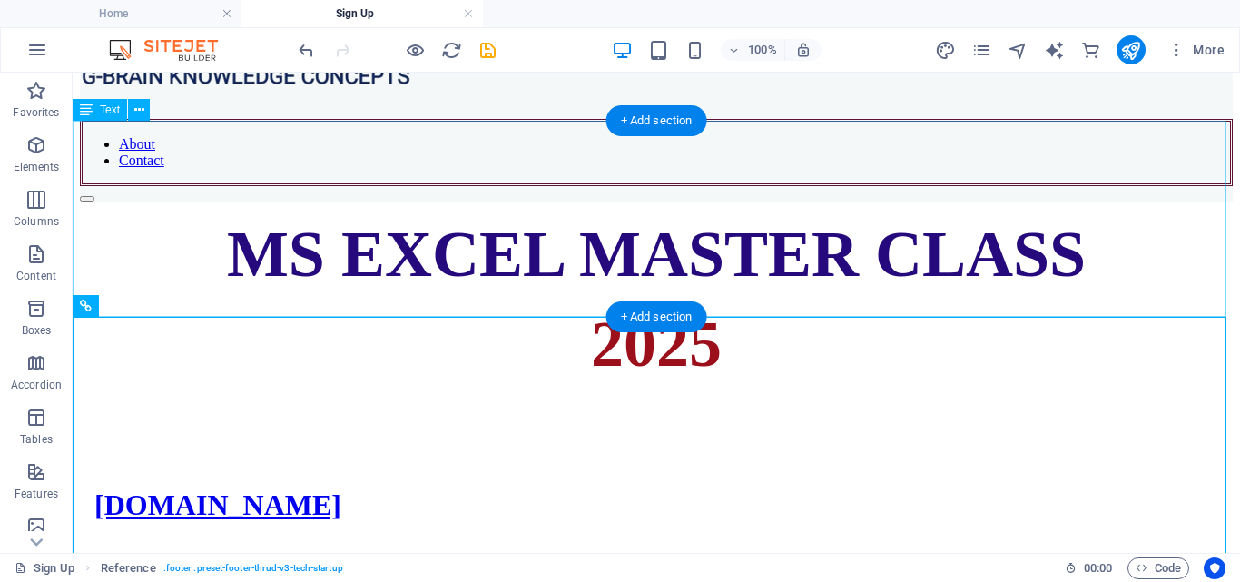
click at [874, 217] on div "MS EXCEL MASTER CLASS 2025" at bounding box center [656, 299] width 1153 height 165
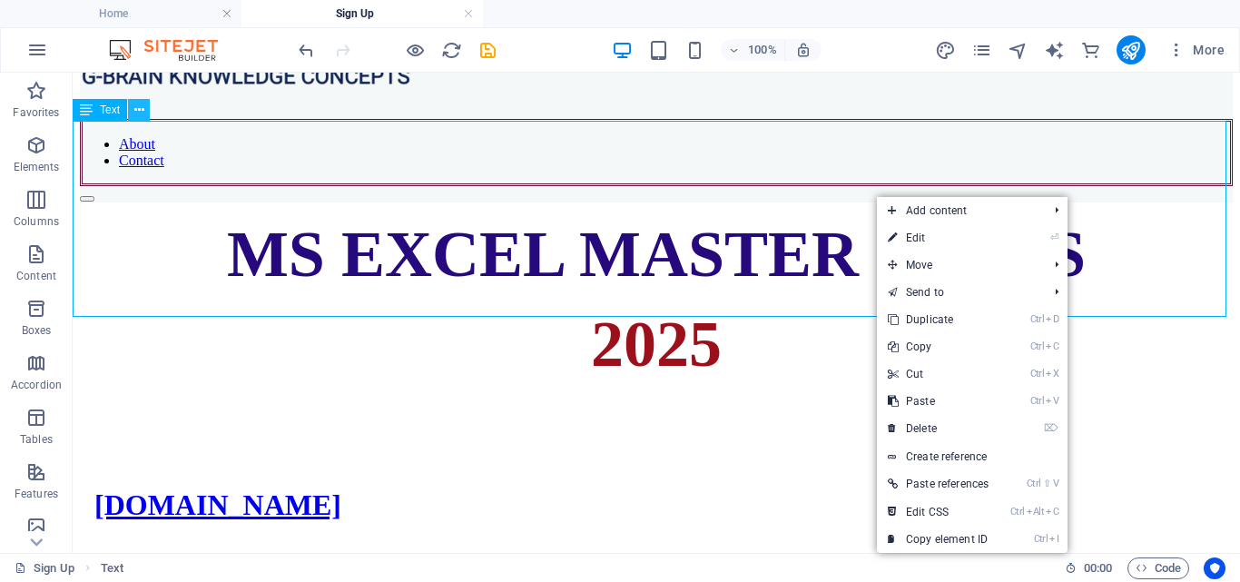
click at [136, 104] on icon at bounding box center [139, 110] width 10 height 19
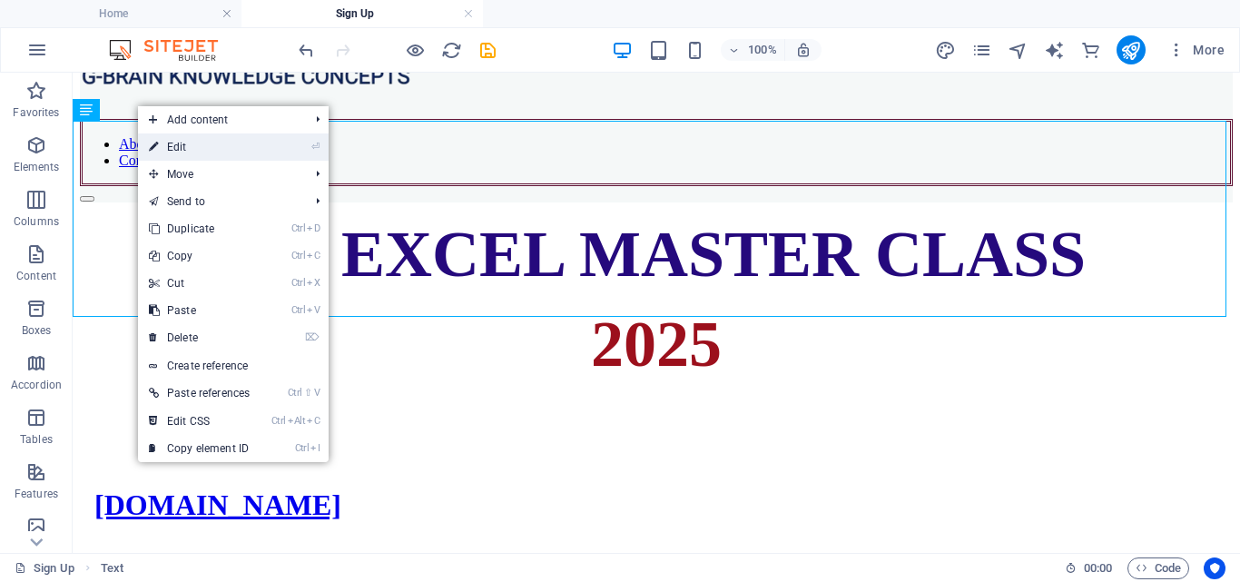
click at [172, 139] on link "⏎ Edit" at bounding box center [199, 146] width 123 height 27
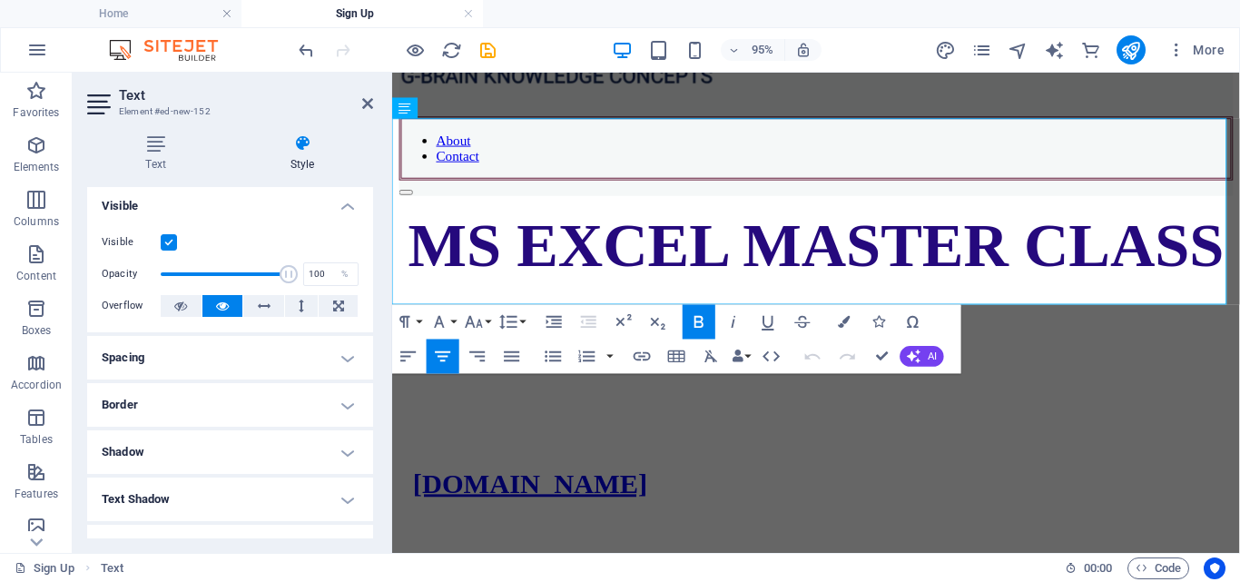
scroll to position [0, 0]
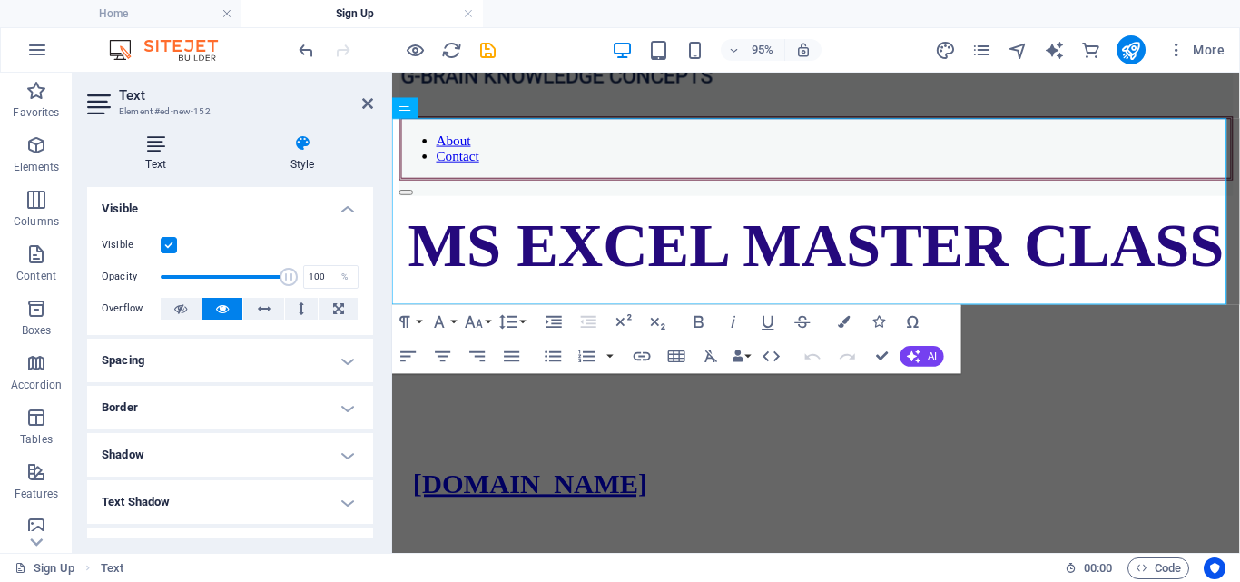
click at [156, 150] on icon at bounding box center [155, 143] width 137 height 18
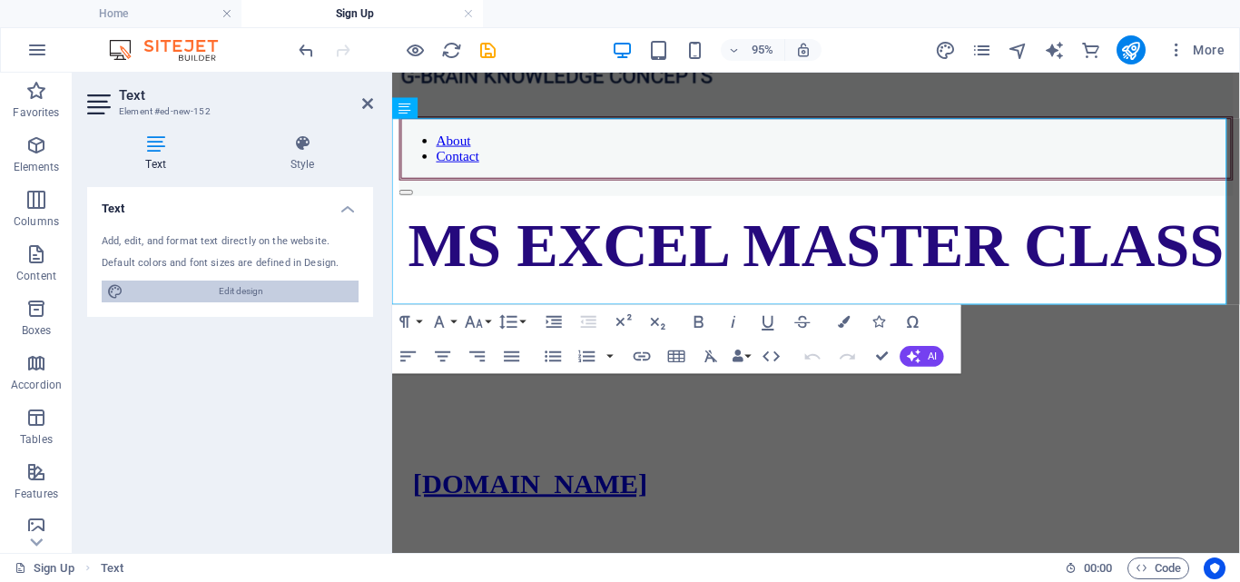
drag, startPoint x: 280, startPoint y: 280, endPoint x: 655, endPoint y: 203, distance: 382.7
click at [280, 280] on span "Edit design" at bounding box center [241, 291] width 224 height 22
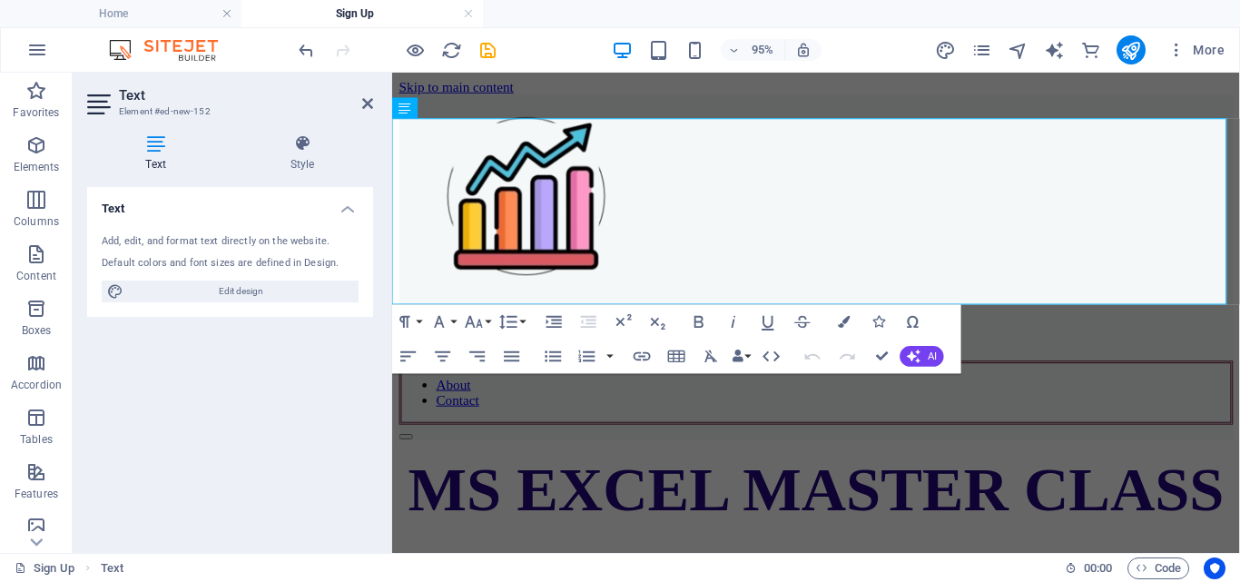
select select "700"
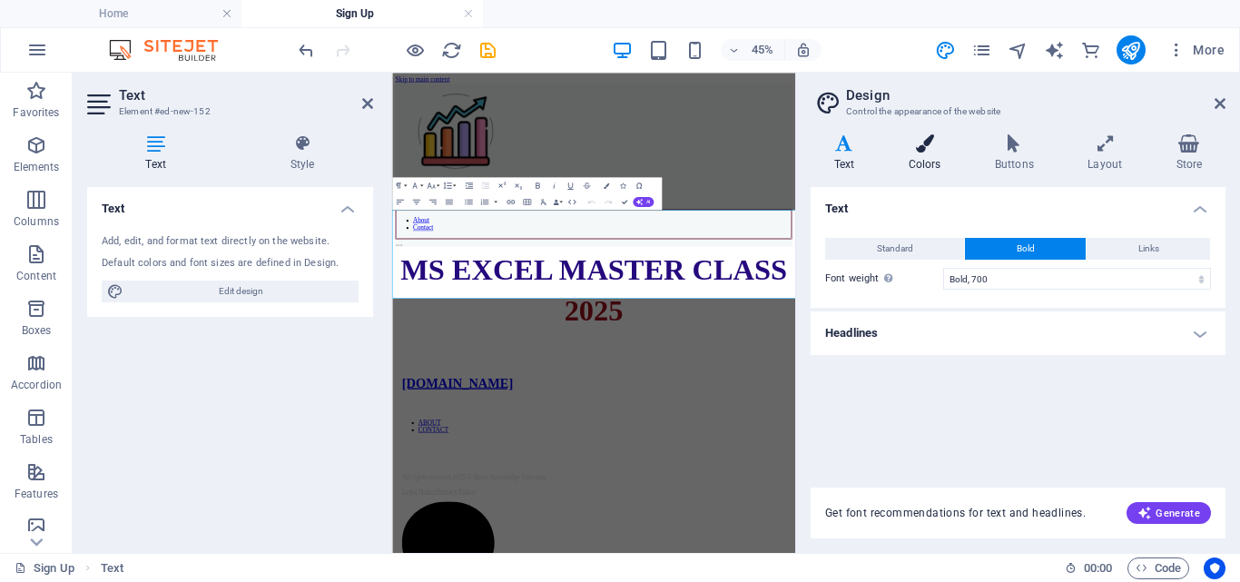
click at [948, 167] on h4 "Colors" at bounding box center [928, 153] width 86 height 38
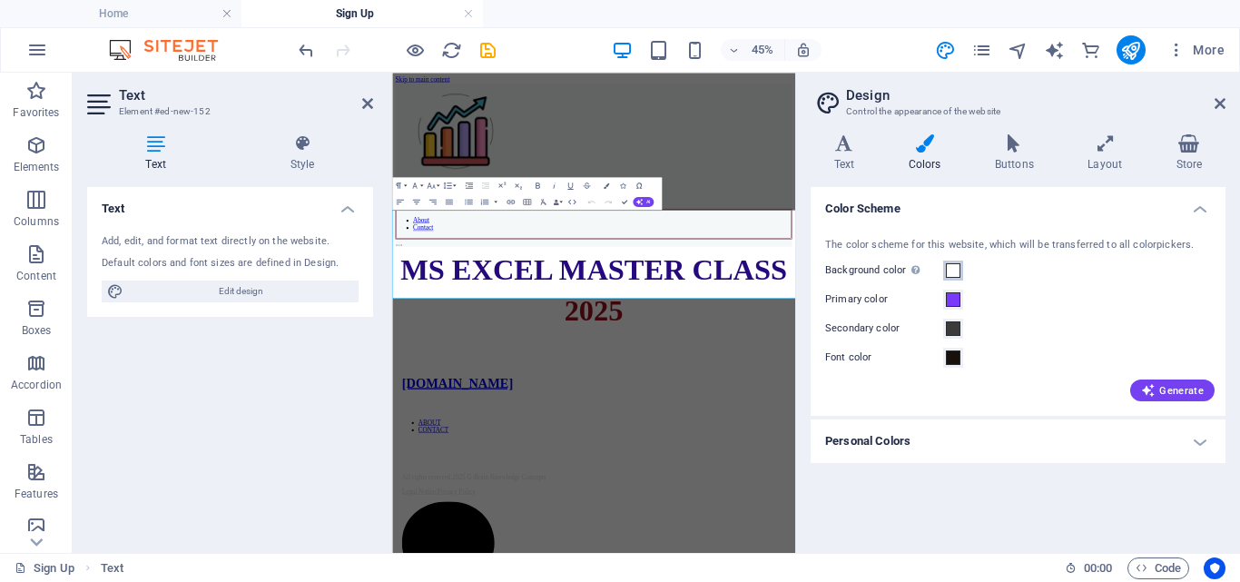
click at [952, 270] on span at bounding box center [953, 270] width 15 height 15
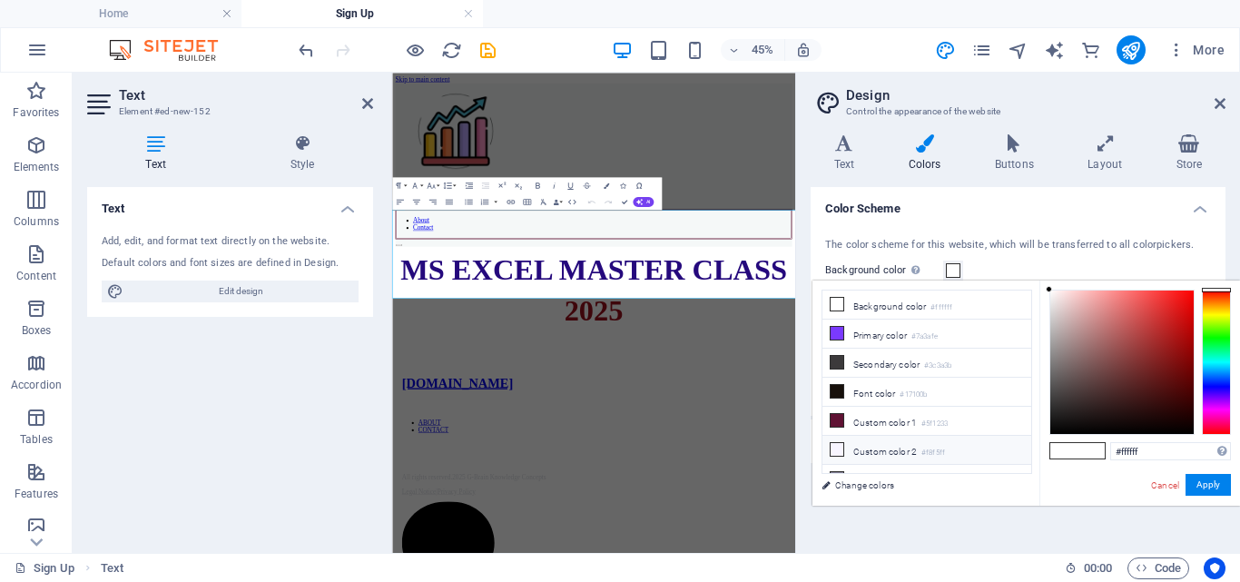
click at [835, 448] on icon at bounding box center [836, 449] width 13 height 13
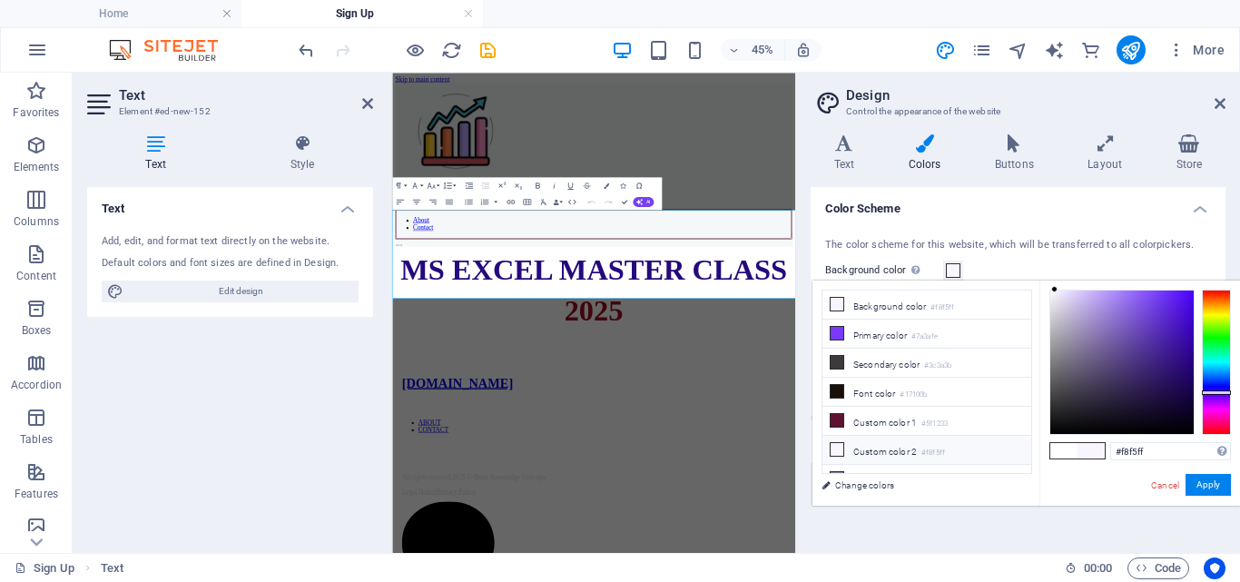
scroll to position [43, 0]
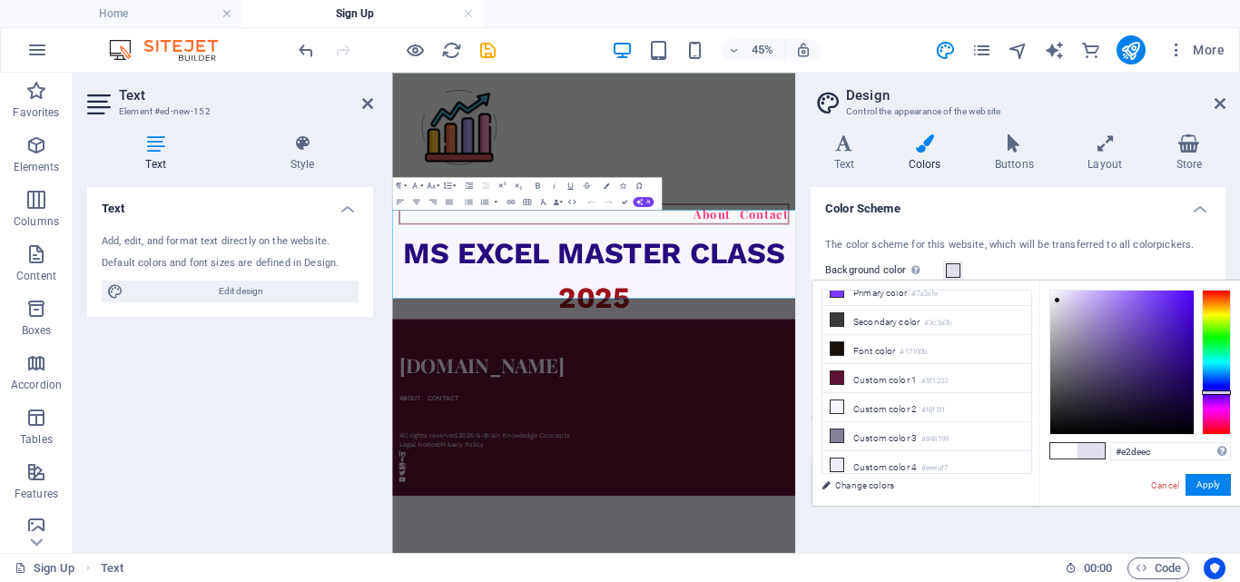
click at [1057, 300] on div at bounding box center [1121, 361] width 143 height 143
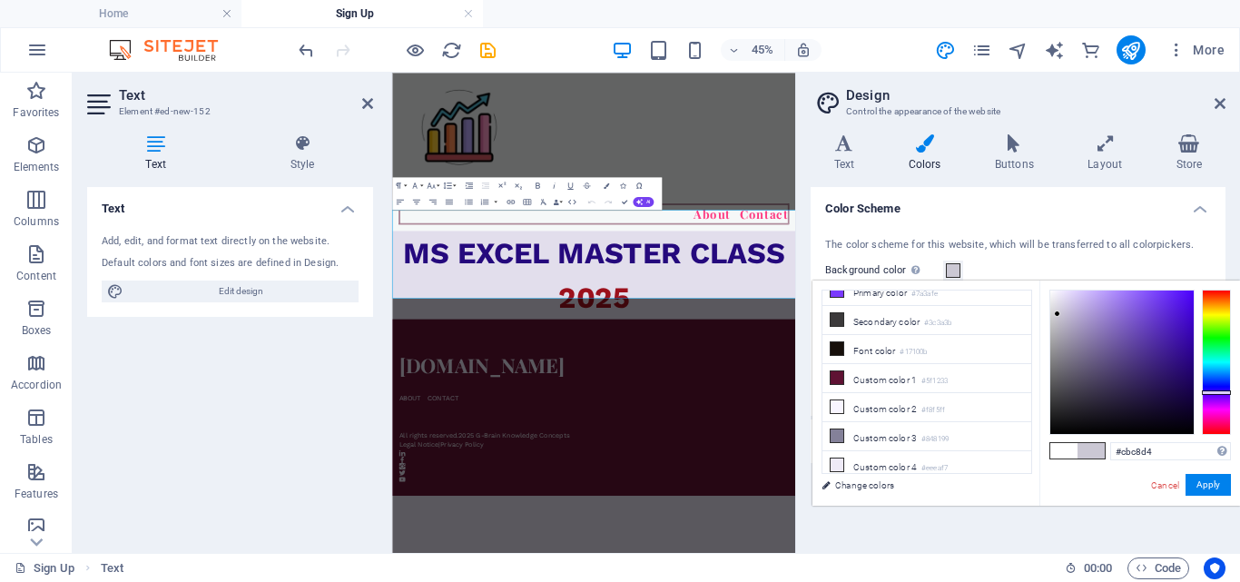
click at [1057, 314] on div at bounding box center [1121, 361] width 143 height 143
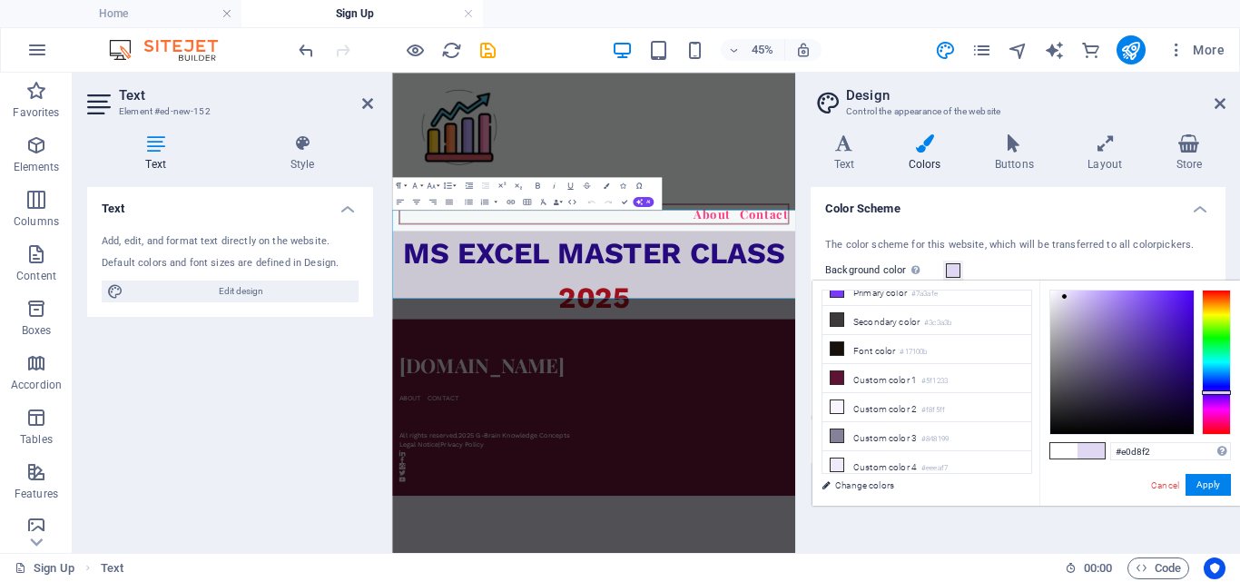
click at [1065, 297] on div at bounding box center [1121, 361] width 143 height 143
click at [1055, 292] on div at bounding box center [1121, 361] width 143 height 143
click at [1050, 294] on div at bounding box center [1121, 361] width 143 height 143
click at [1050, 294] on div at bounding box center [1050, 293] width 6 height 6
click at [1054, 288] on div "#f6f6f7 Supported formats #0852ed rgb(8, 82, 237) rgba(8, 82, 237, 90%) hsv(221…" at bounding box center [1139, 524] width 201 height 488
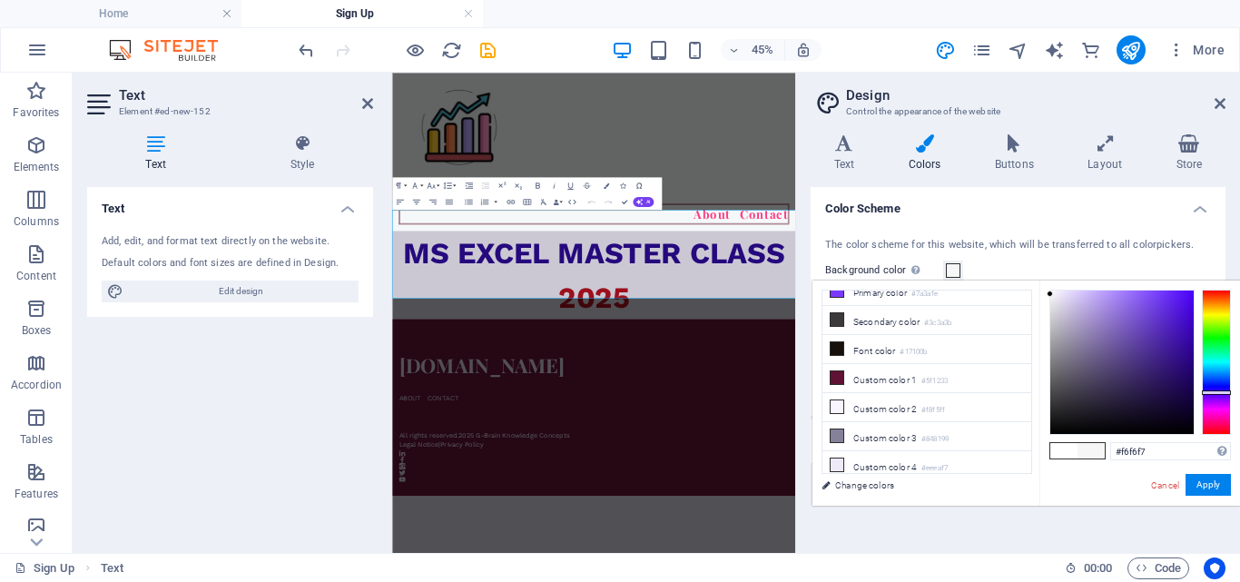
type input "#f4f1fc"
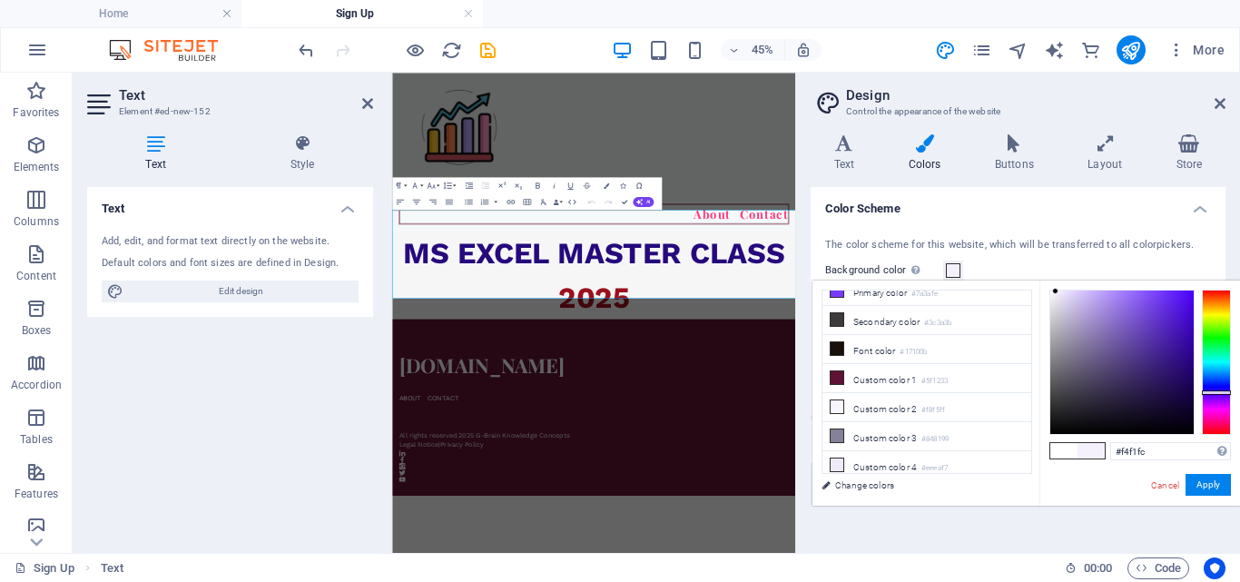
click at [1056, 291] on div at bounding box center [1121, 361] width 143 height 143
click at [1199, 480] on button "Apply" at bounding box center [1207, 485] width 45 height 22
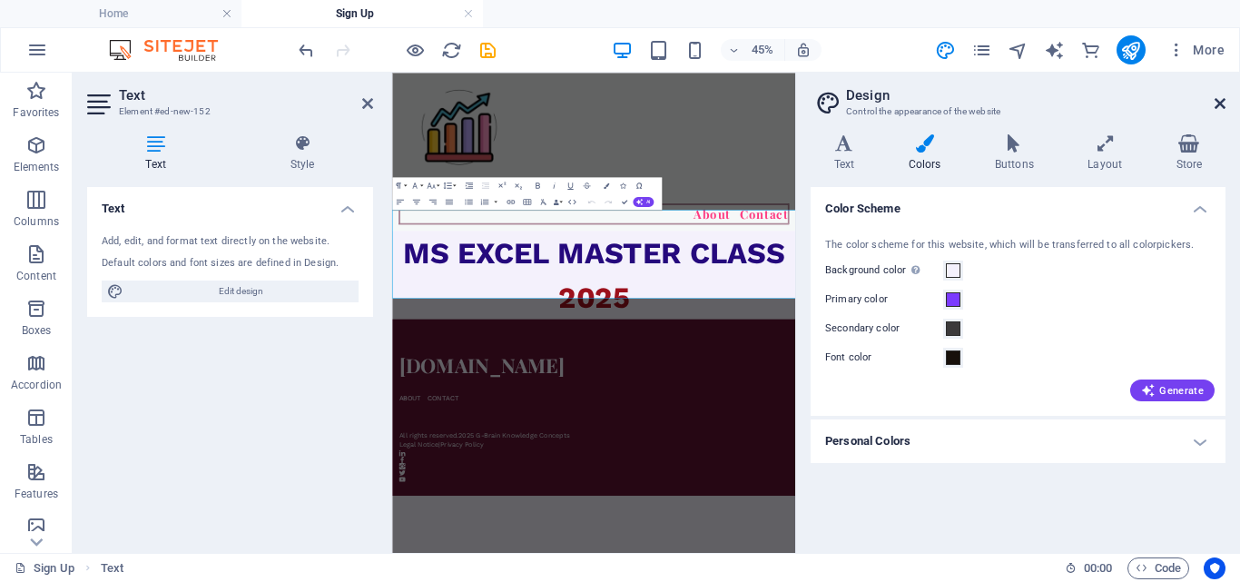
click at [1221, 100] on icon at bounding box center [1219, 103] width 11 height 15
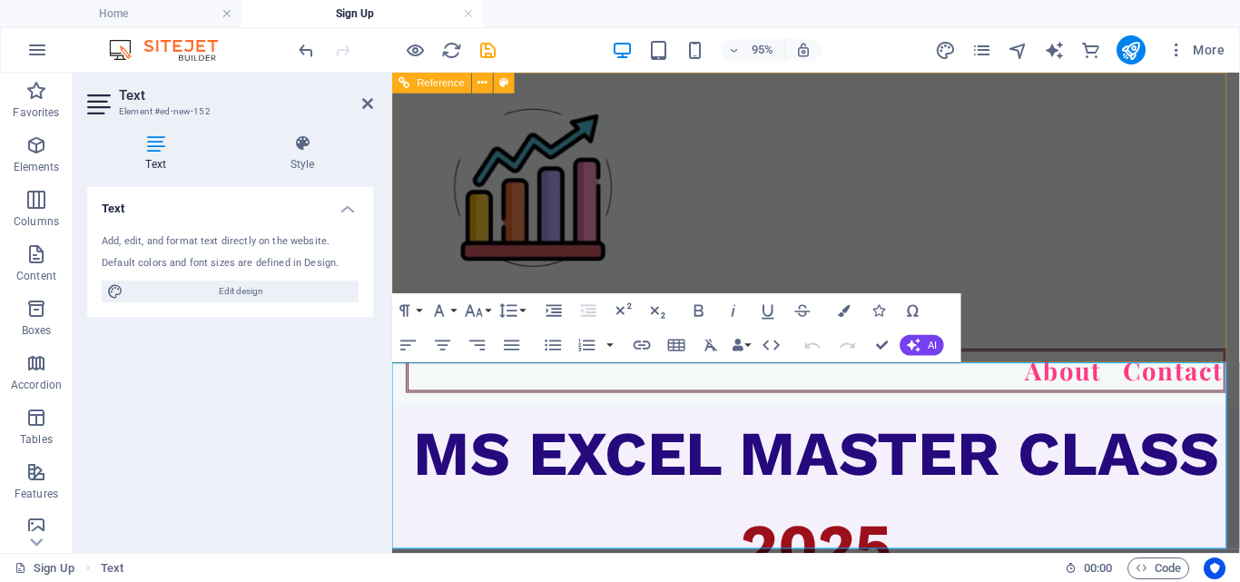
click at [1150, 330] on div "About Contact" at bounding box center [838, 248] width 892 height 351
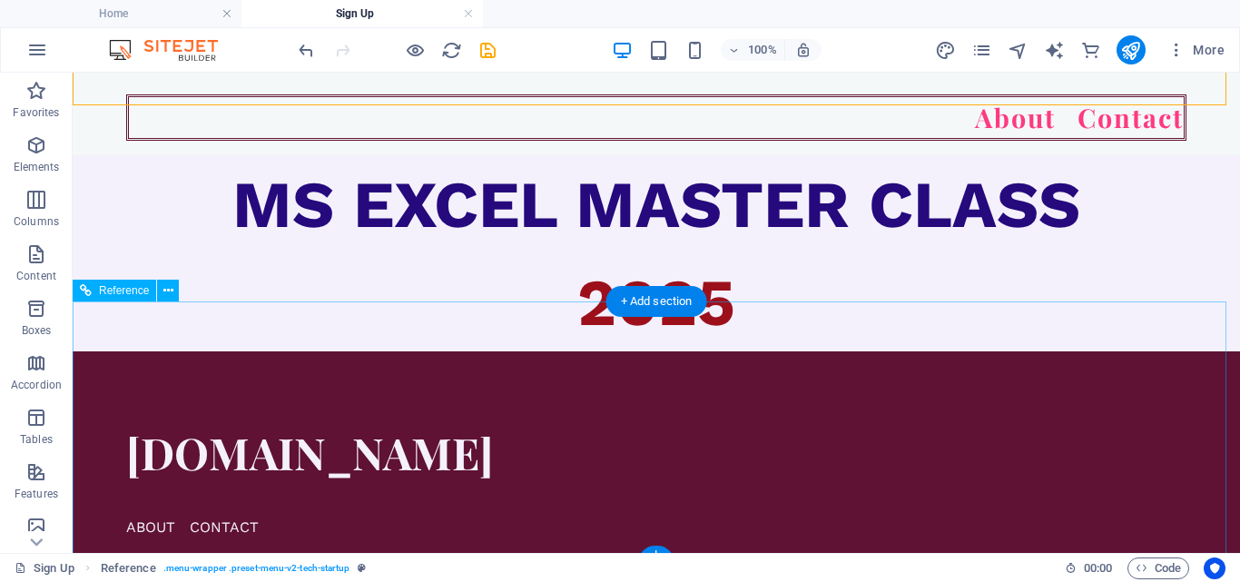
scroll to position [272, 0]
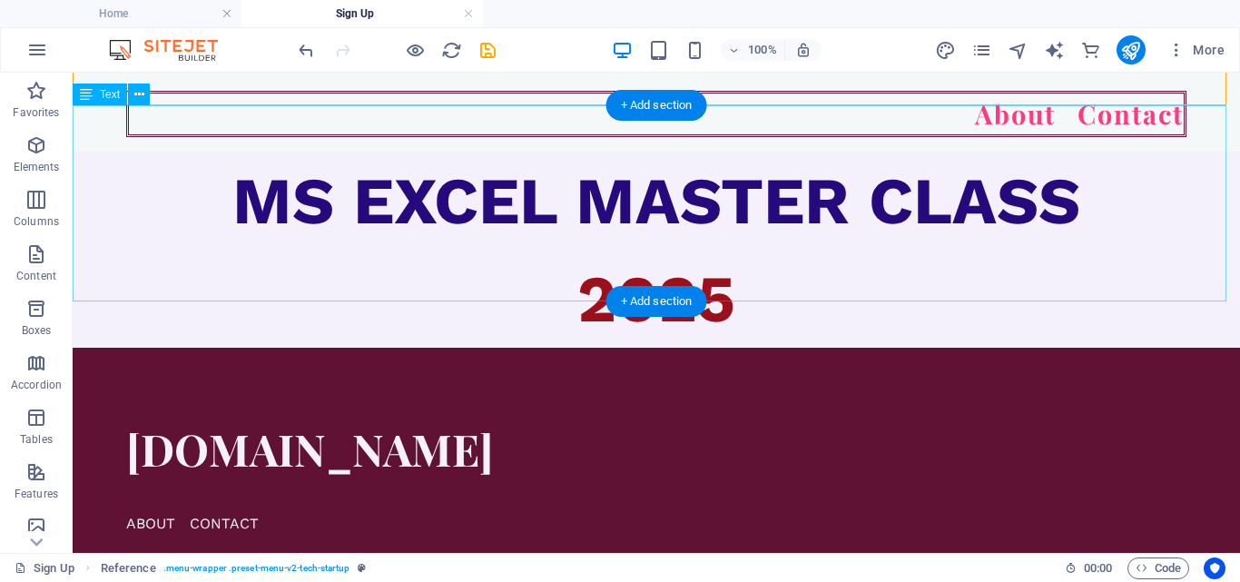
click at [745, 256] on div "MS EXCEL MASTER CLASS 2025" at bounding box center [656, 250] width 1167 height 196
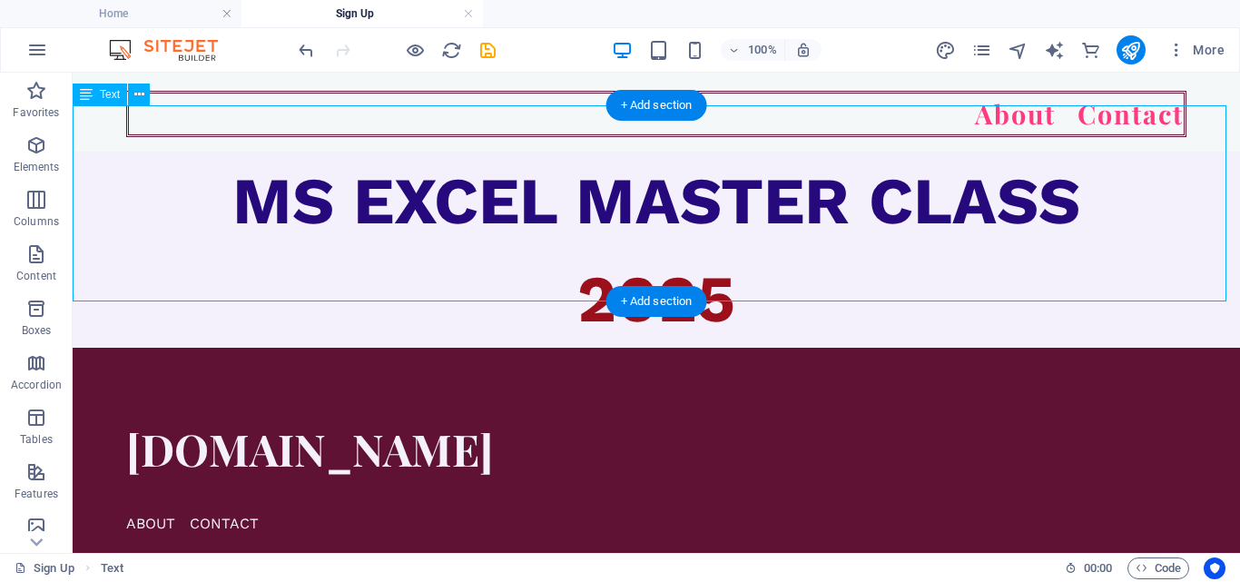
click at [745, 256] on div "MS EXCEL MASTER CLASS 2025" at bounding box center [656, 250] width 1167 height 196
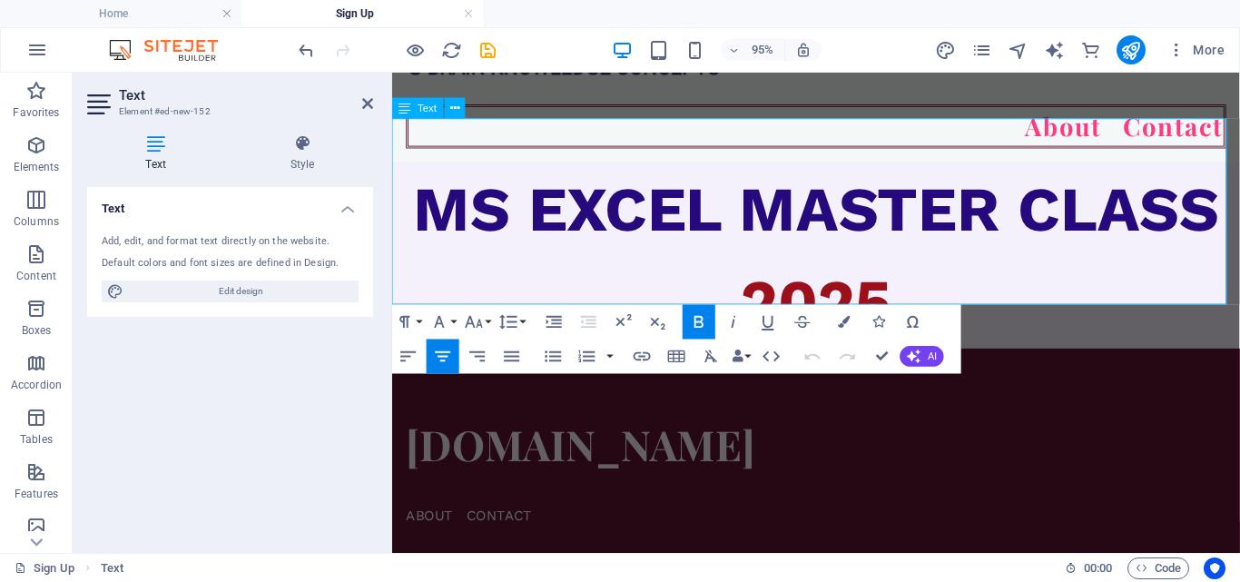
click at [902, 276] on span "2025" at bounding box center [839, 314] width 158 height 76
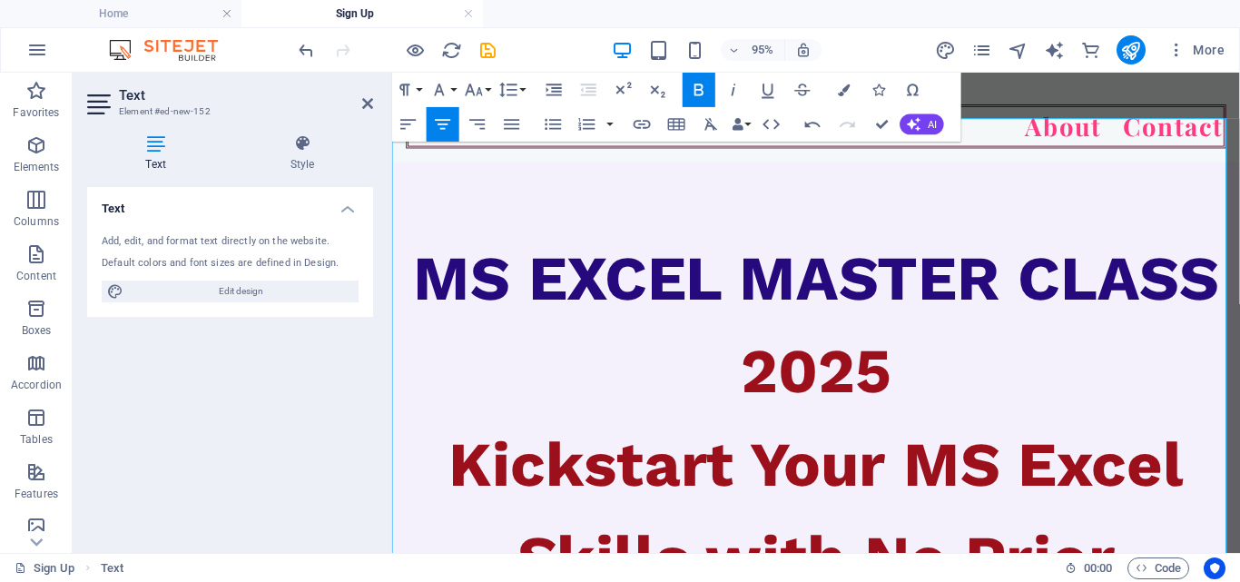
click at [360, 102] on h2 "Text" at bounding box center [246, 95] width 254 height 16
click at [368, 106] on icon at bounding box center [367, 103] width 11 height 15
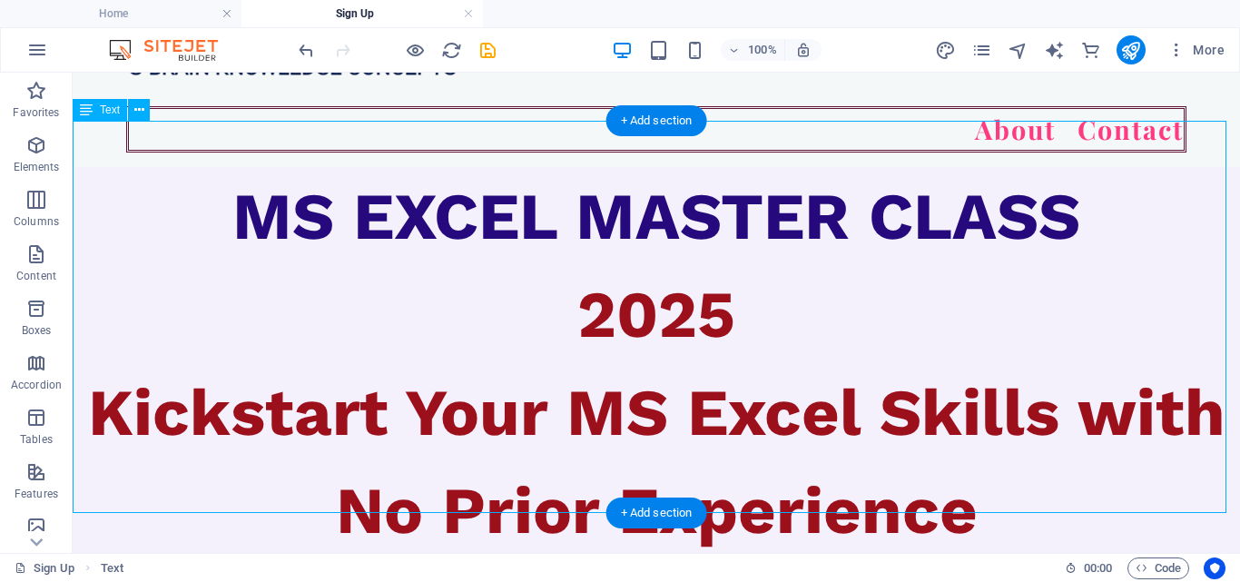
click at [1063, 370] on div "MS EXCEL MASTER CLASS 2025 Kickstart Your MS Excel Skills with No Prior Experie…" at bounding box center [656, 363] width 1167 height 392
click at [571, 369] on div "MS EXCEL MASTER CLASS 2025 Kickstart Your MS Excel Skills with No Prior Experie…" at bounding box center [656, 363] width 1167 height 392
click at [570, 369] on div "MS EXCEL MASTER CLASS 2025 Kickstart Your MS Excel Skills with No Prior Experie…" at bounding box center [656, 363] width 1167 height 392
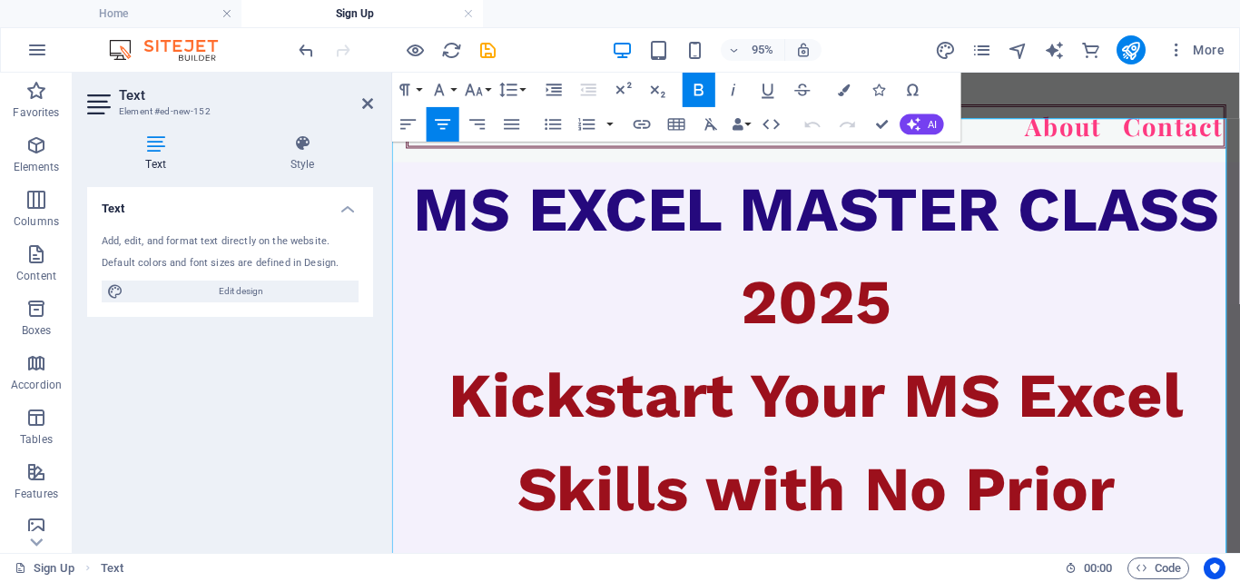
click at [929, 374] on span "Kickstart Your MS Excel Skills with No Prior Experience" at bounding box center [838, 510] width 773 height 272
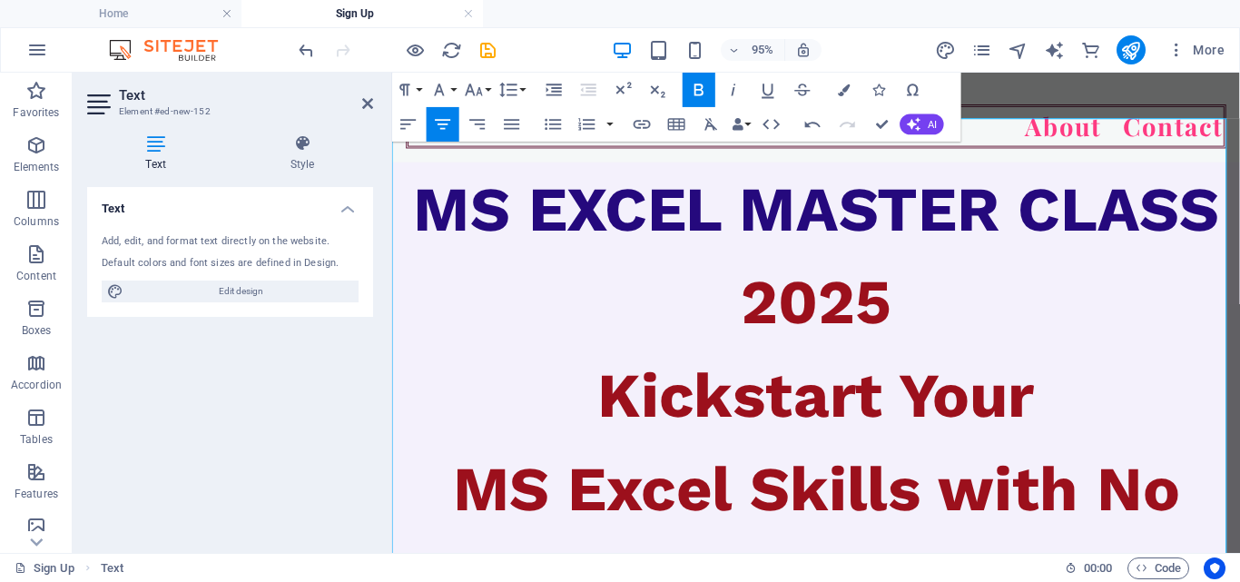
click at [967, 480] on span "MS Excel Skills with No Prior Experience" at bounding box center [838, 559] width 765 height 174
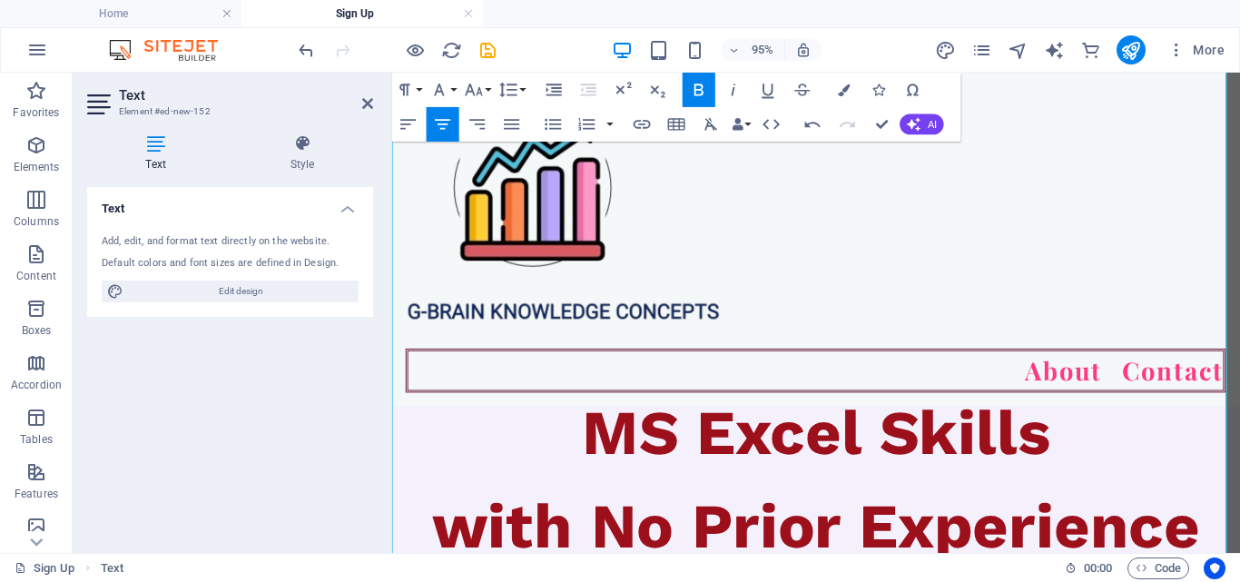
scroll to position [348, 0]
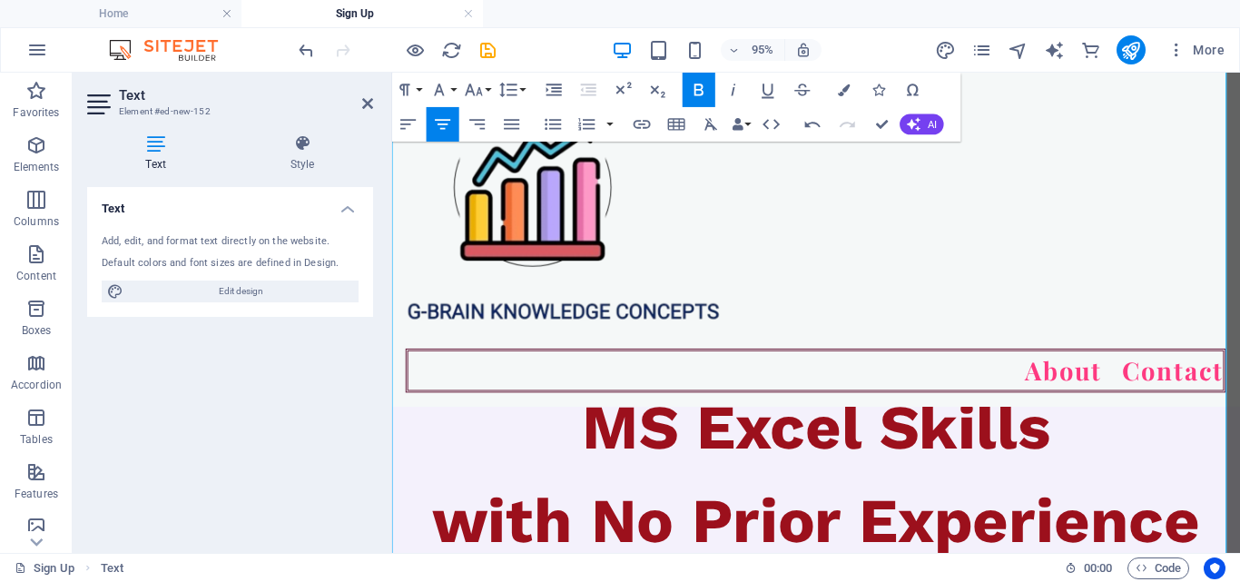
click at [875, 549] on span "with No Prior Experience" at bounding box center [838, 544] width 809 height 76
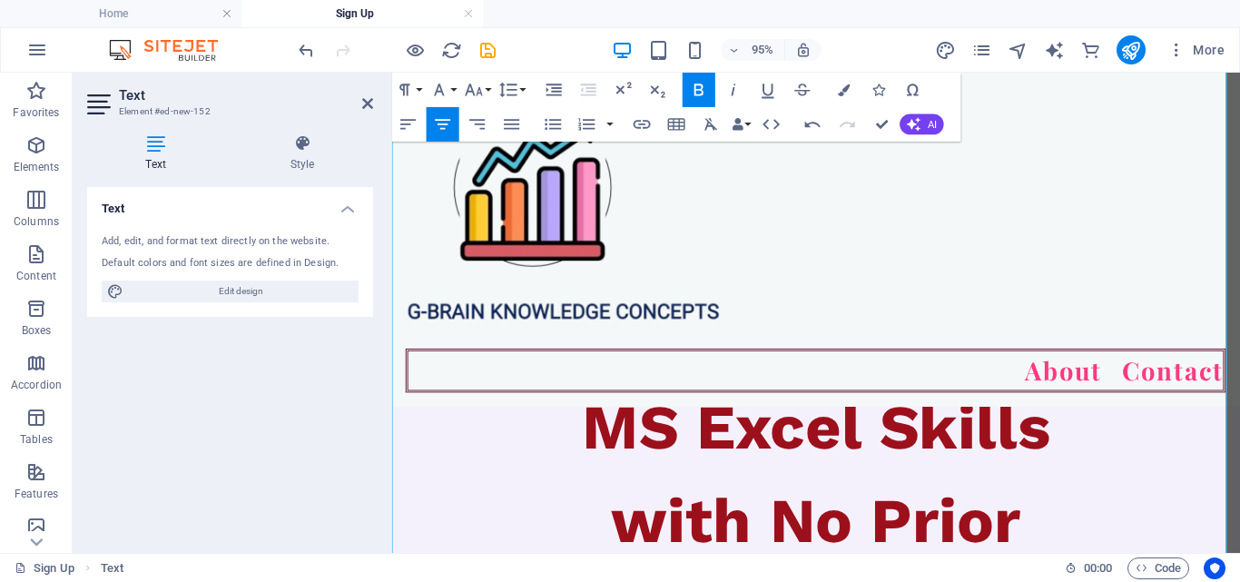
scroll to position [438, 0]
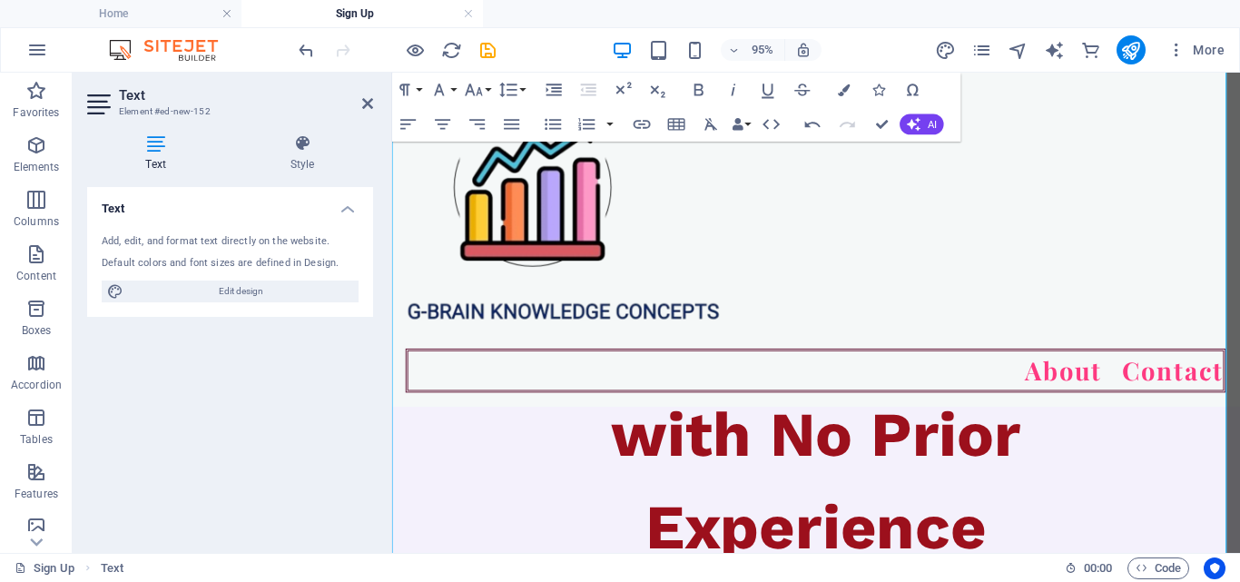
click at [373, 97] on aside "Text Element #ed-new-152 Text Style Text Add, edit, and format text directly on…" at bounding box center [232, 313] width 319 height 480
click at [362, 103] on icon at bounding box center [367, 103] width 11 height 15
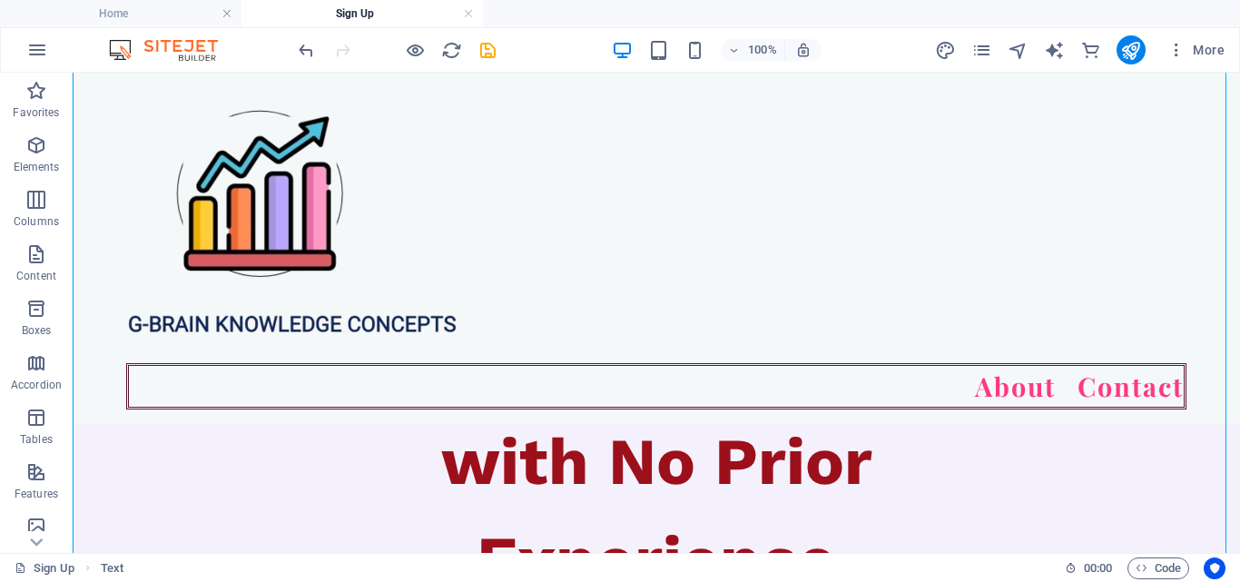
scroll to position [363, 0]
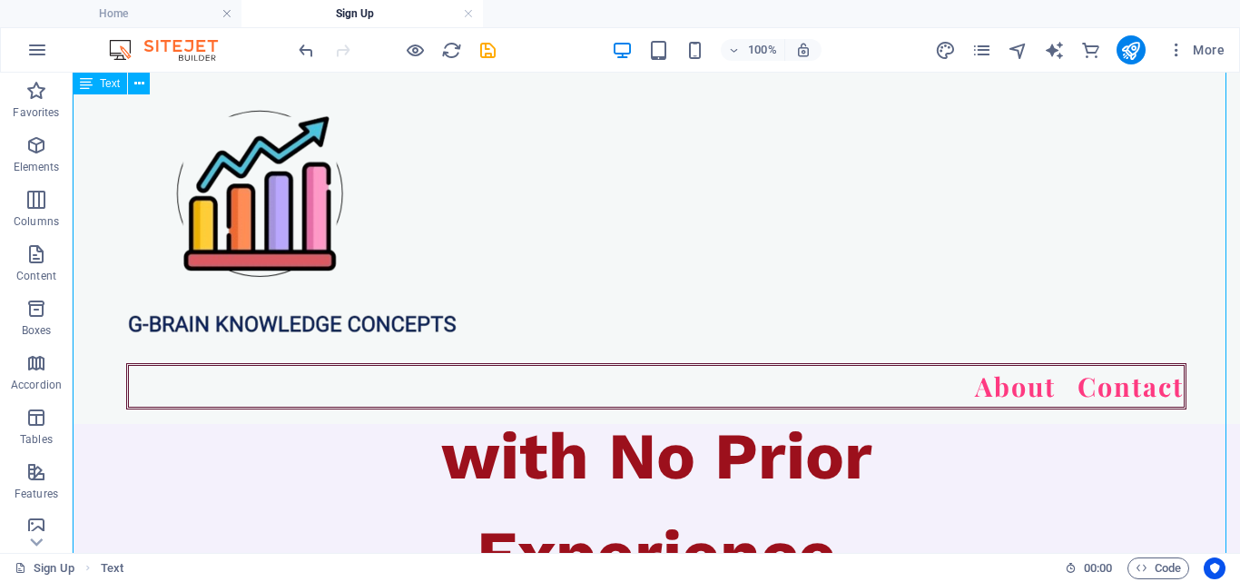
click at [1068, 461] on div "MS EXCEL MASTER CLASS 2025 Kickstart Your MS Excel Skills with No Prior Experie…" at bounding box center [656, 156] width 1167 height 893
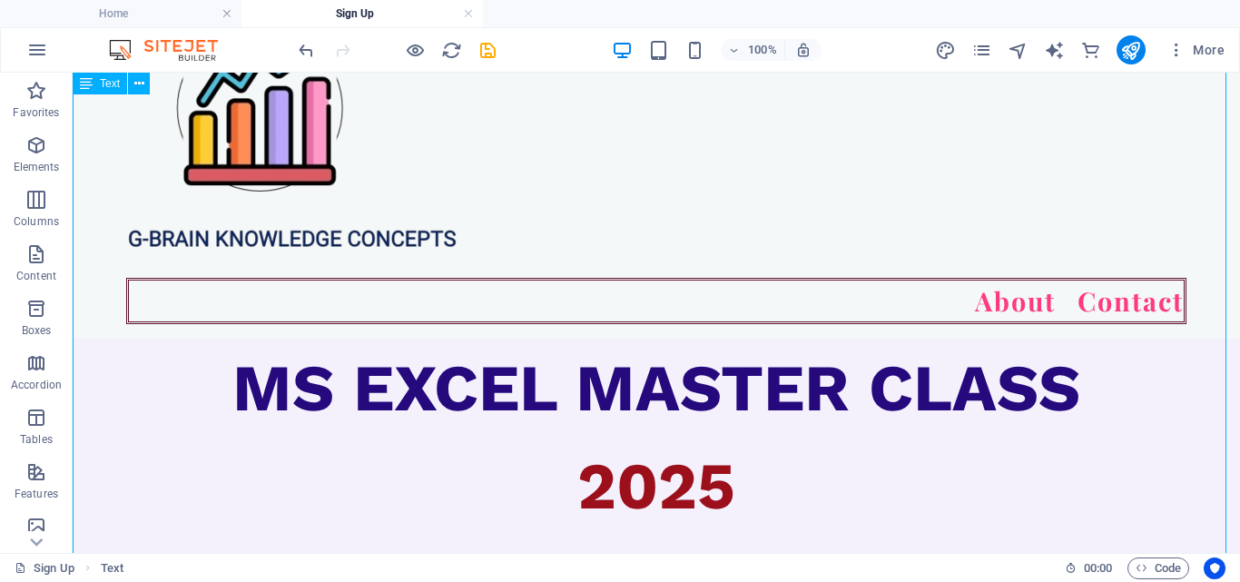
scroll to position [0, 0]
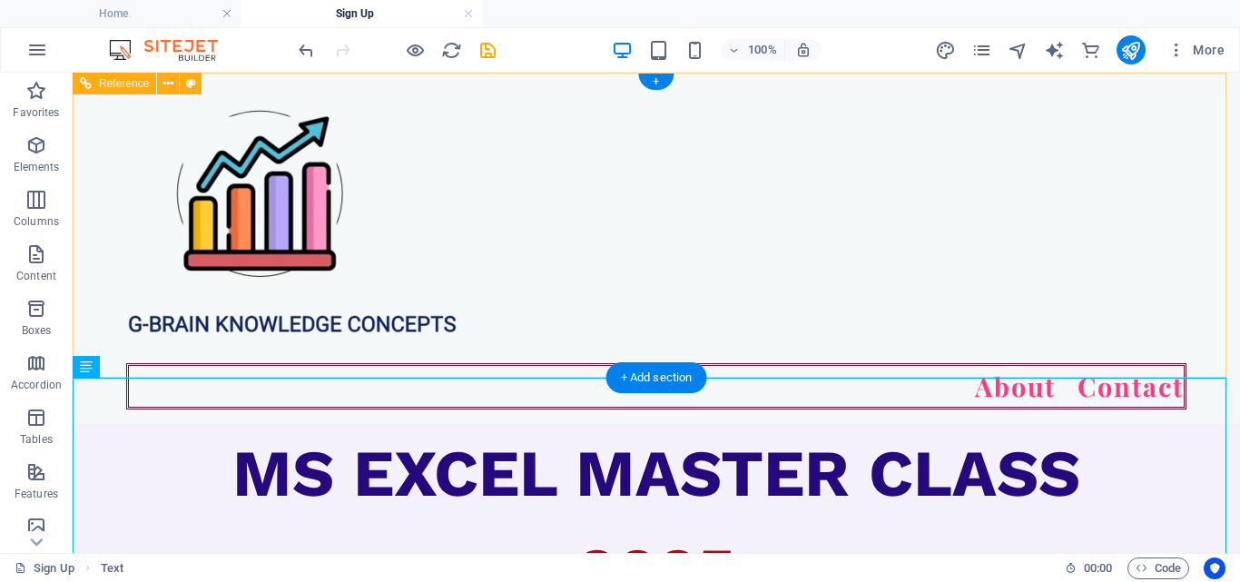
click at [270, 360] on div at bounding box center [656, 225] width 1060 height 276
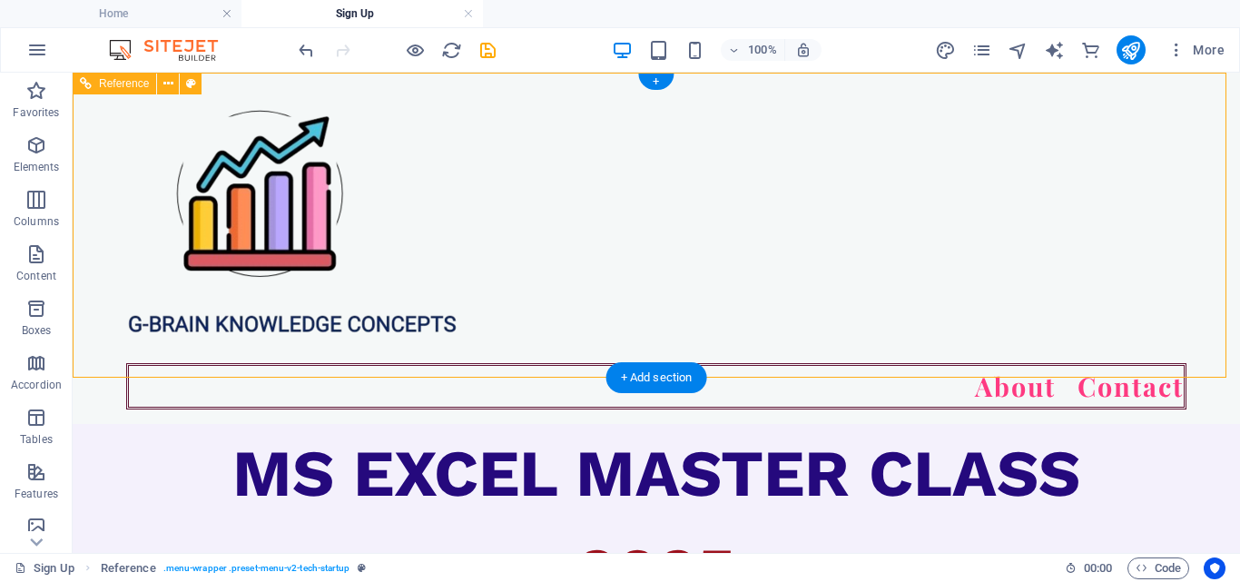
click at [267, 372] on div "About Contact" at bounding box center [656, 248] width 1167 height 351
click at [329, 334] on div at bounding box center [656, 225] width 1060 height 276
click at [333, 291] on div at bounding box center [656, 225] width 1060 height 276
click at [332, 291] on div at bounding box center [656, 225] width 1060 height 276
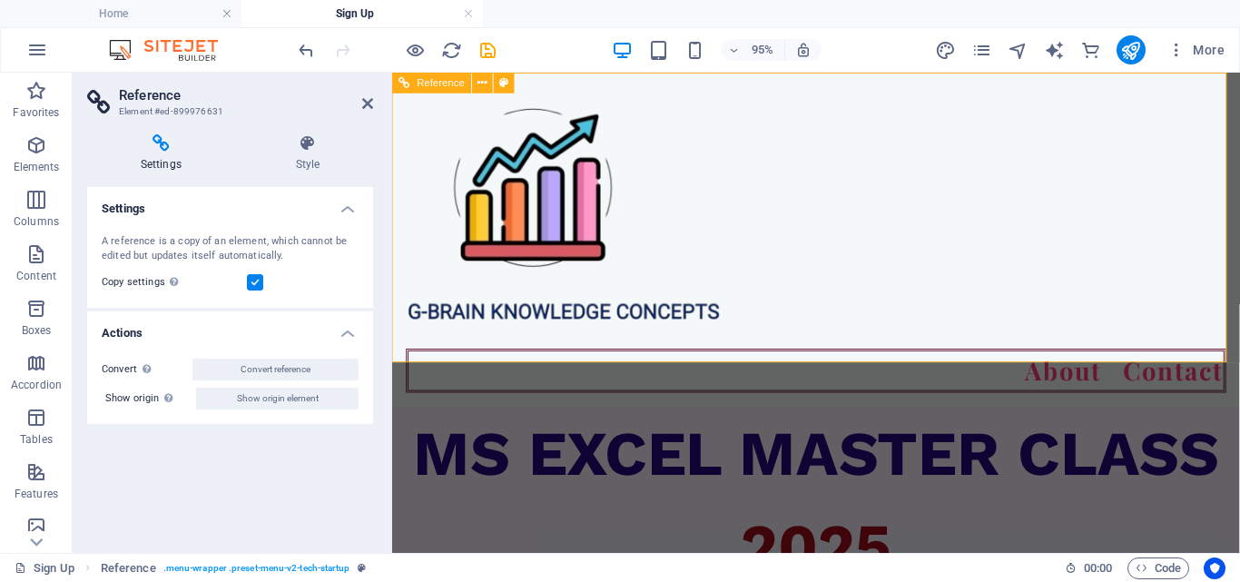
click at [598, 280] on div at bounding box center [838, 225] width 863 height 276
click at [369, 106] on icon at bounding box center [367, 103] width 11 height 15
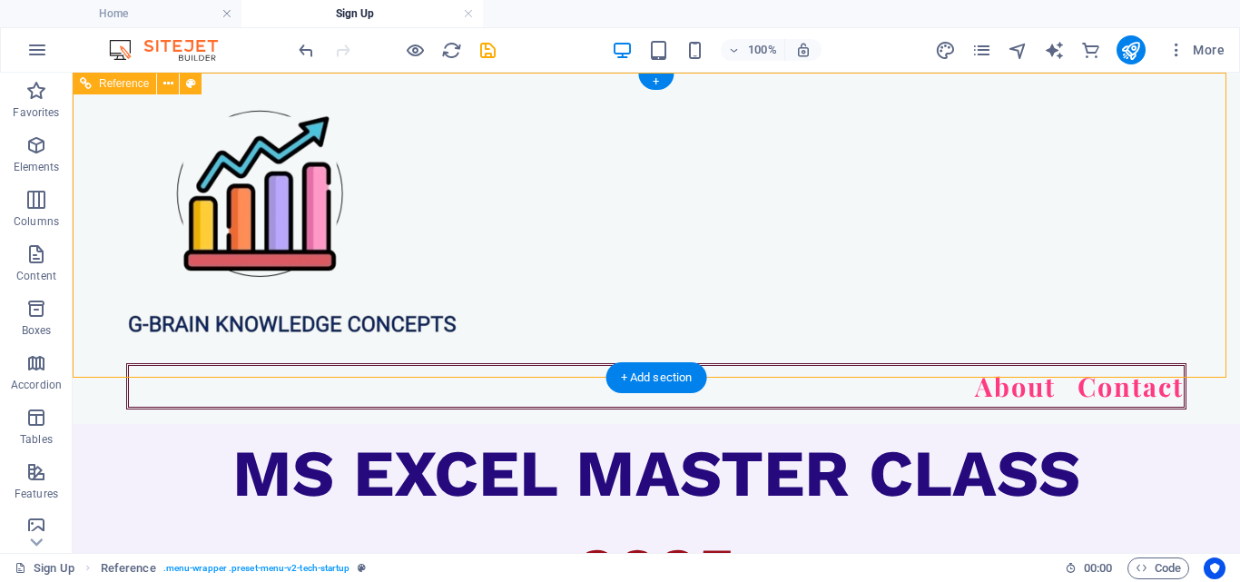
click at [329, 130] on div at bounding box center [656, 225] width 1060 height 276
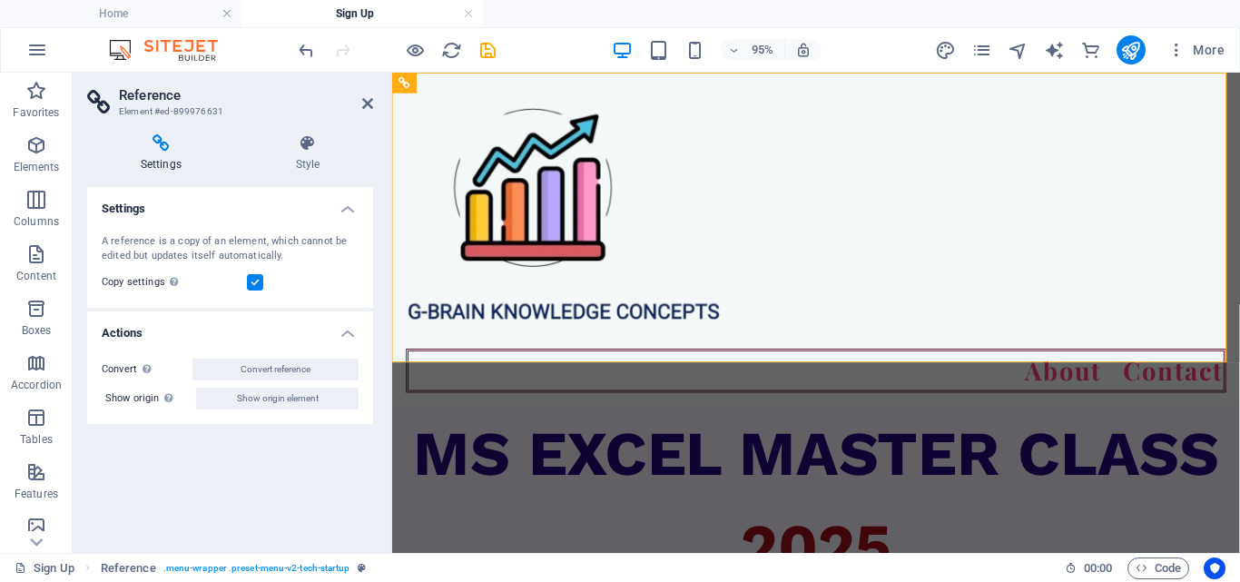
click at [329, 130] on div "Settings Style Settings A reference is a copy of an element, which cannot be ed…" at bounding box center [230, 336] width 315 height 433
click at [606, 165] on div at bounding box center [838, 225] width 863 height 276
click at [555, 150] on div at bounding box center [838, 225] width 863 height 276
click at [500, 182] on div at bounding box center [838, 225] width 863 height 276
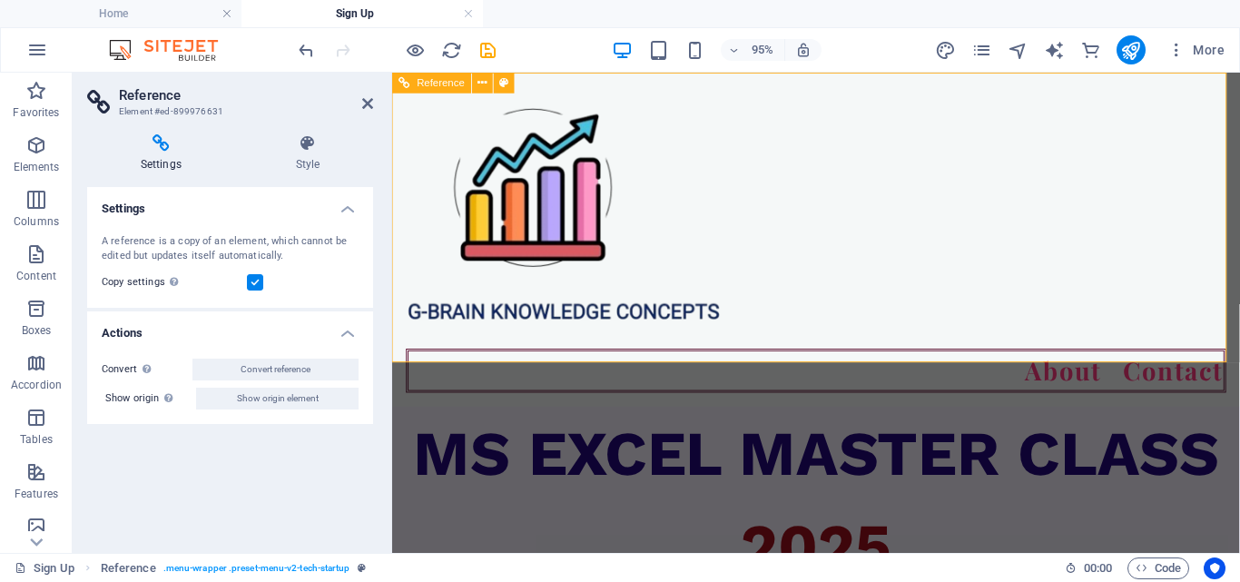
click at [500, 182] on div at bounding box center [838, 225] width 863 height 276
click at [775, 300] on div "About Contact" at bounding box center [838, 248] width 892 height 351
click at [366, 97] on icon at bounding box center [367, 103] width 11 height 15
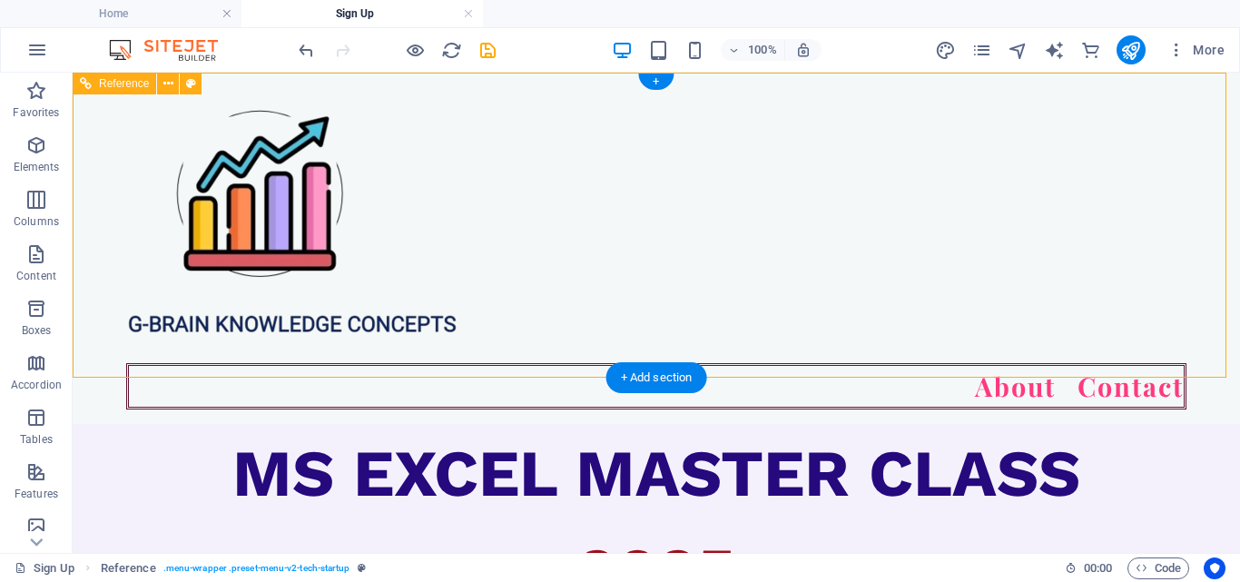
click at [305, 107] on div at bounding box center [656, 225] width 1060 height 276
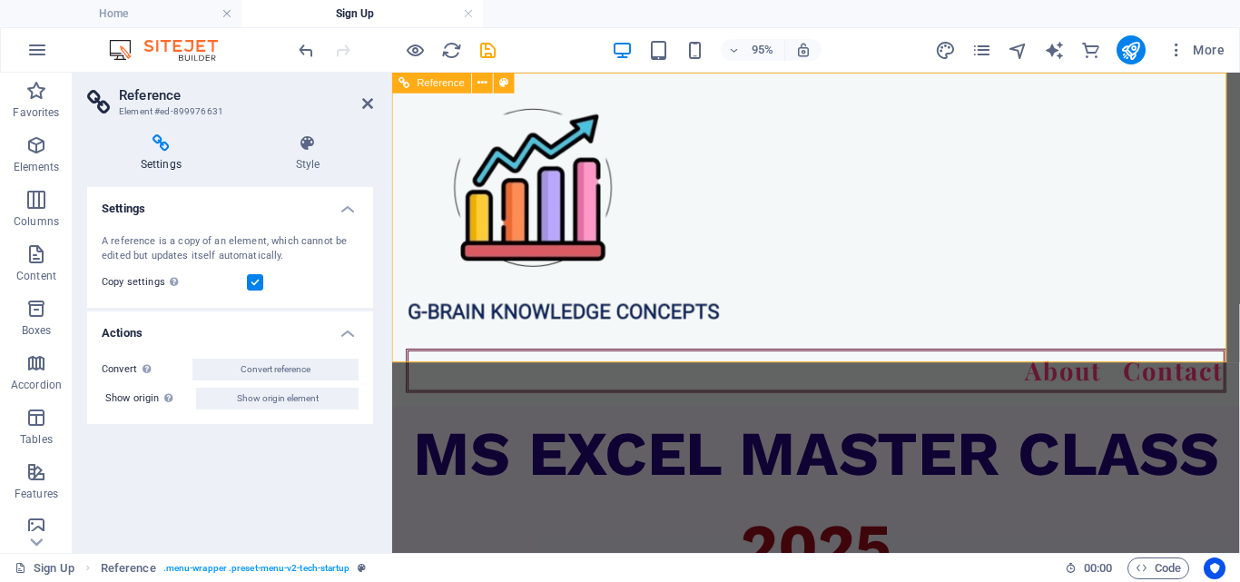
click at [553, 234] on div at bounding box center [838, 225] width 863 height 276
click at [554, 235] on div at bounding box center [838, 225] width 863 height 276
click at [488, 85] on button at bounding box center [483, 83] width 21 height 21
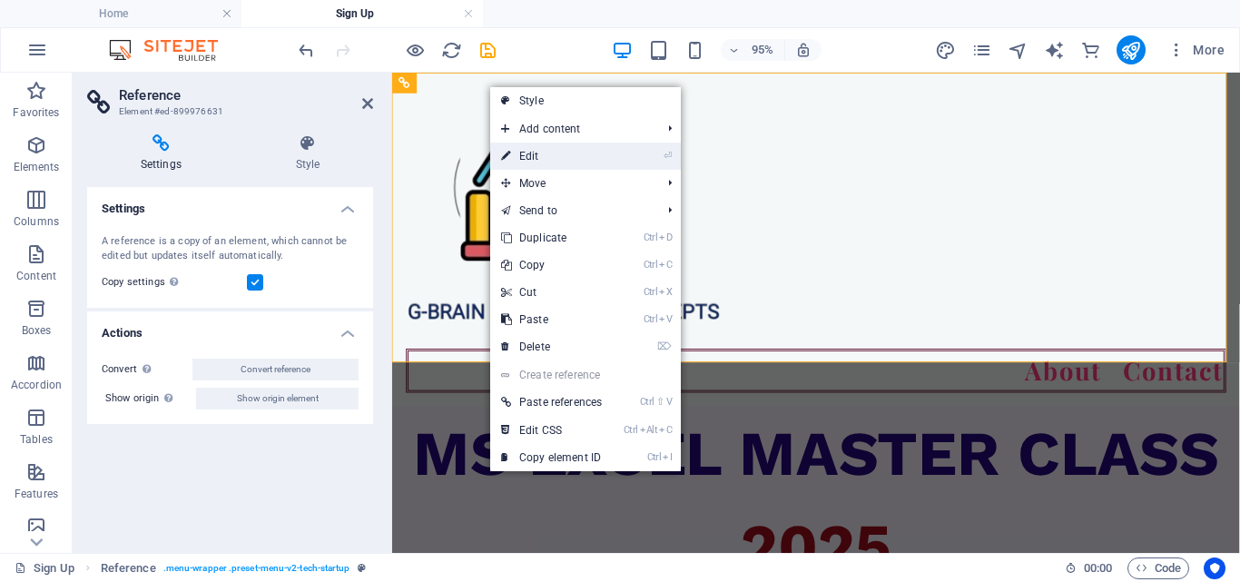
click at [533, 158] on link "⏎ Edit" at bounding box center [551, 156] width 123 height 27
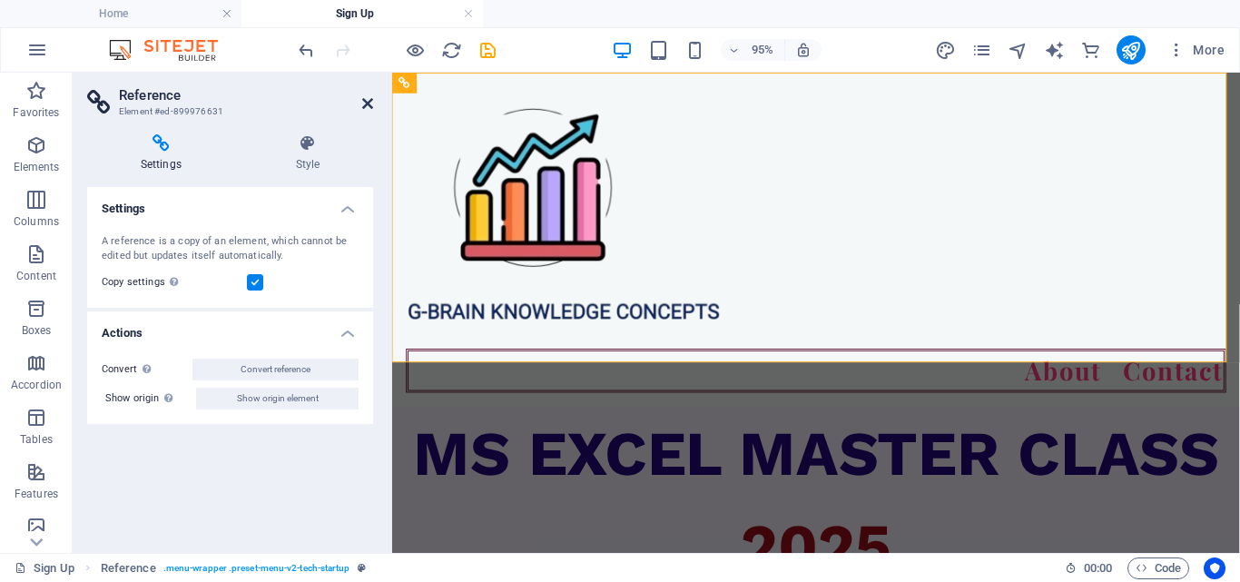
click at [362, 101] on icon at bounding box center [367, 103] width 11 height 15
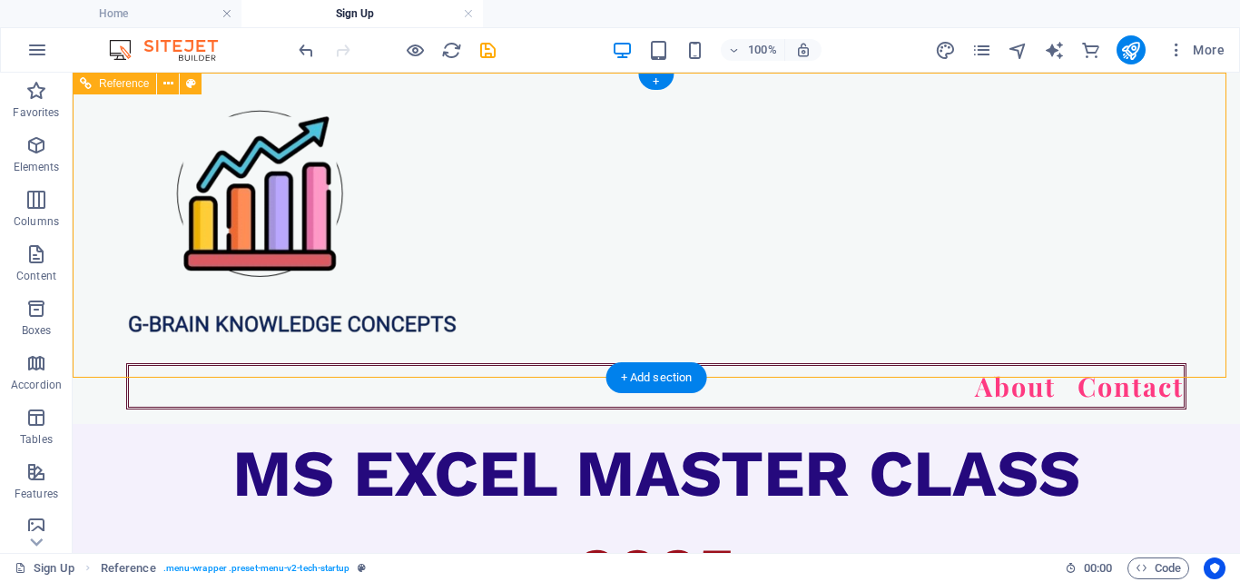
click at [713, 326] on div "About Contact" at bounding box center [656, 248] width 1167 height 351
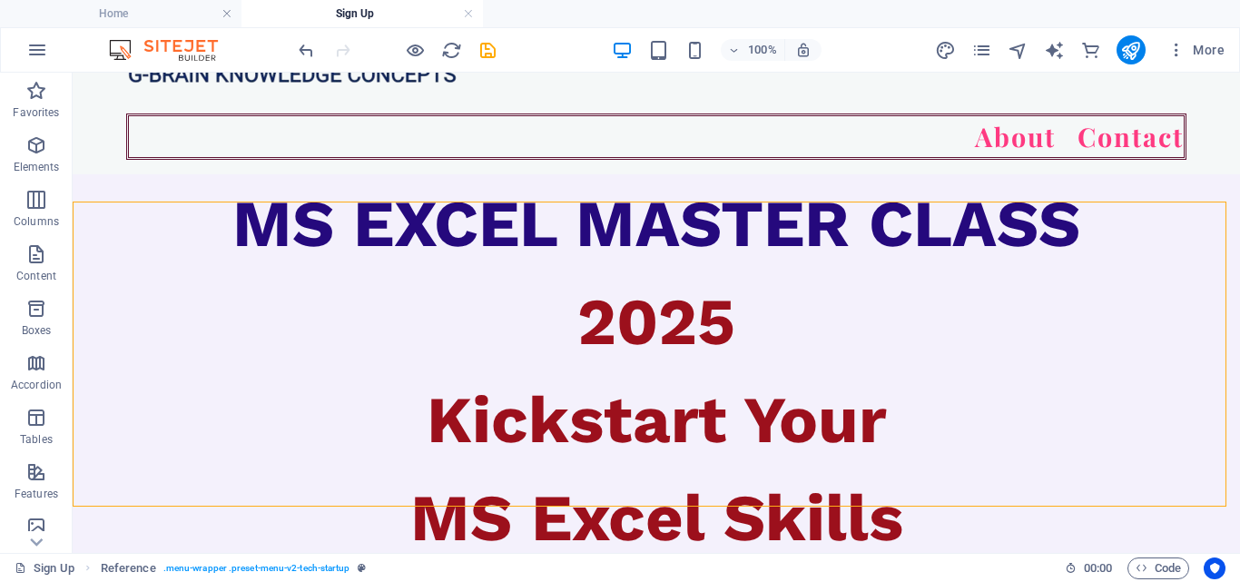
scroll to position [239, 0]
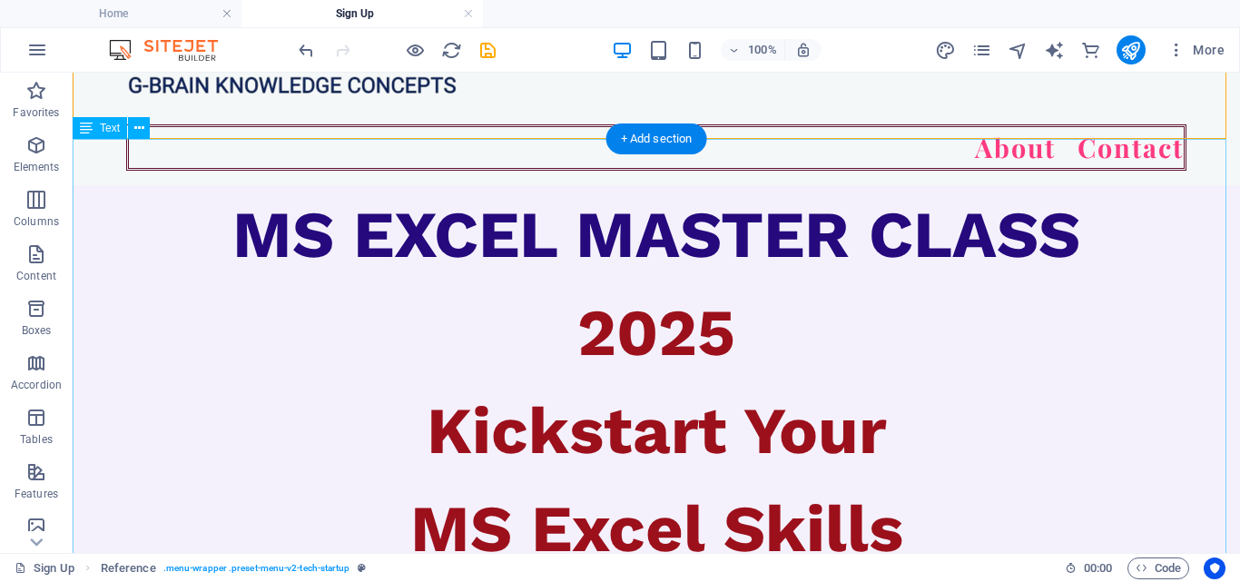
click at [447, 481] on div "MS EXCEL MASTER CLASS 2025 Kickstart Your MS Excel Skills with No Prior Experie…" at bounding box center [656, 479] width 1167 height 588
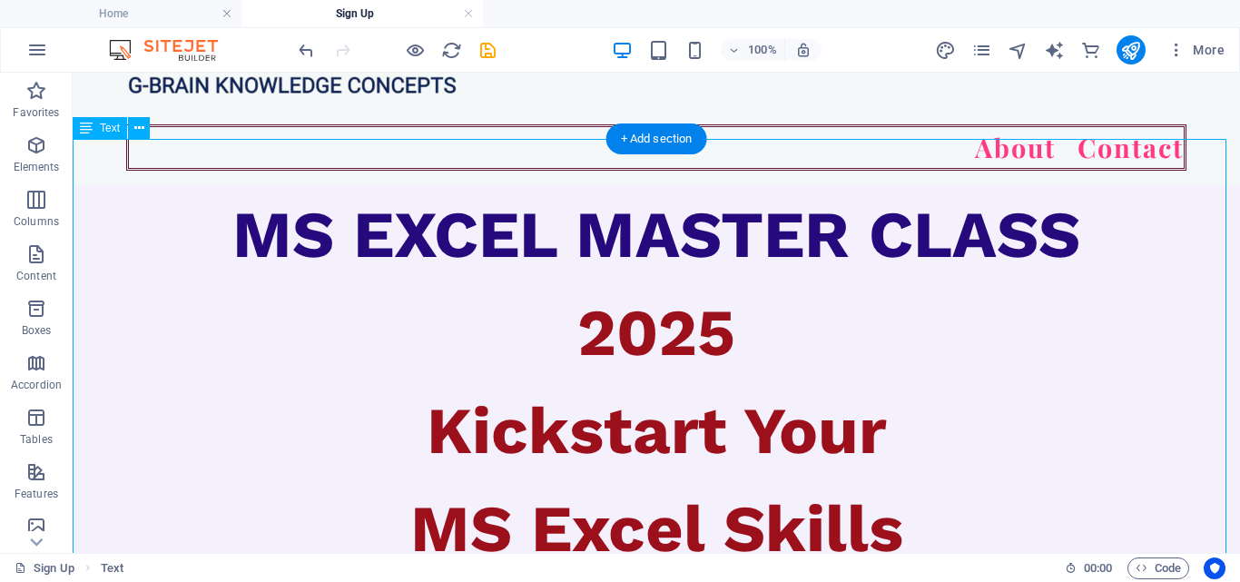
drag, startPoint x: 447, startPoint y: 481, endPoint x: 130, endPoint y: 502, distance: 318.4
click at [447, 481] on div "MS EXCEL MASTER CLASS 2025 Kickstart Your MS Excel Skills with No Prior Experie…" at bounding box center [656, 479] width 1167 height 588
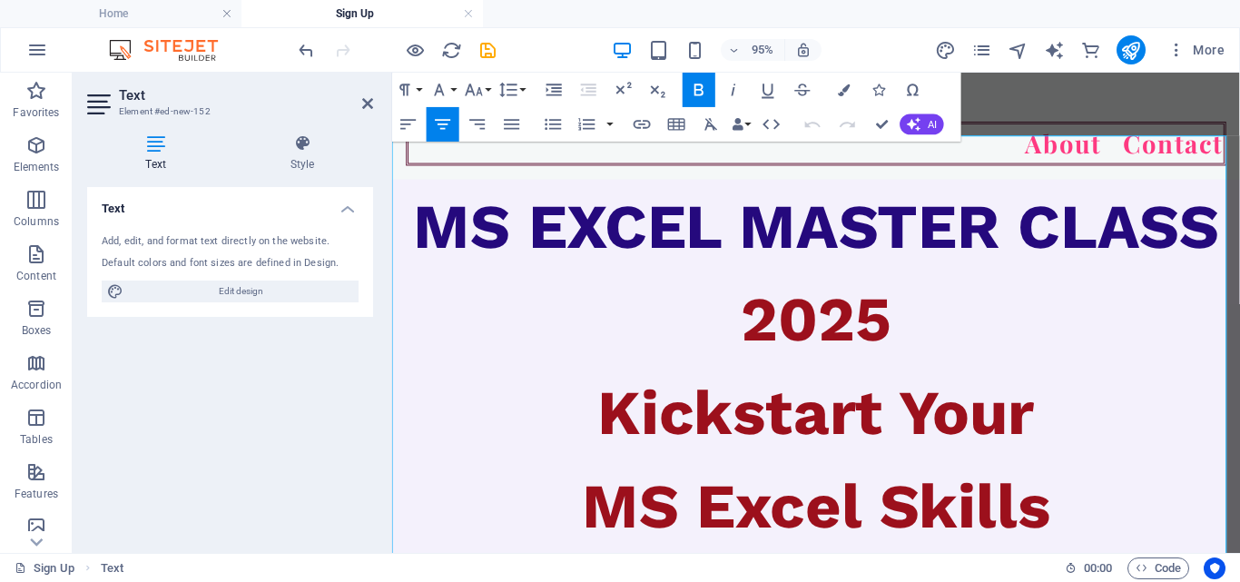
click at [592, 490] on span "MS Excel Skills" at bounding box center [838, 528] width 493 height 76
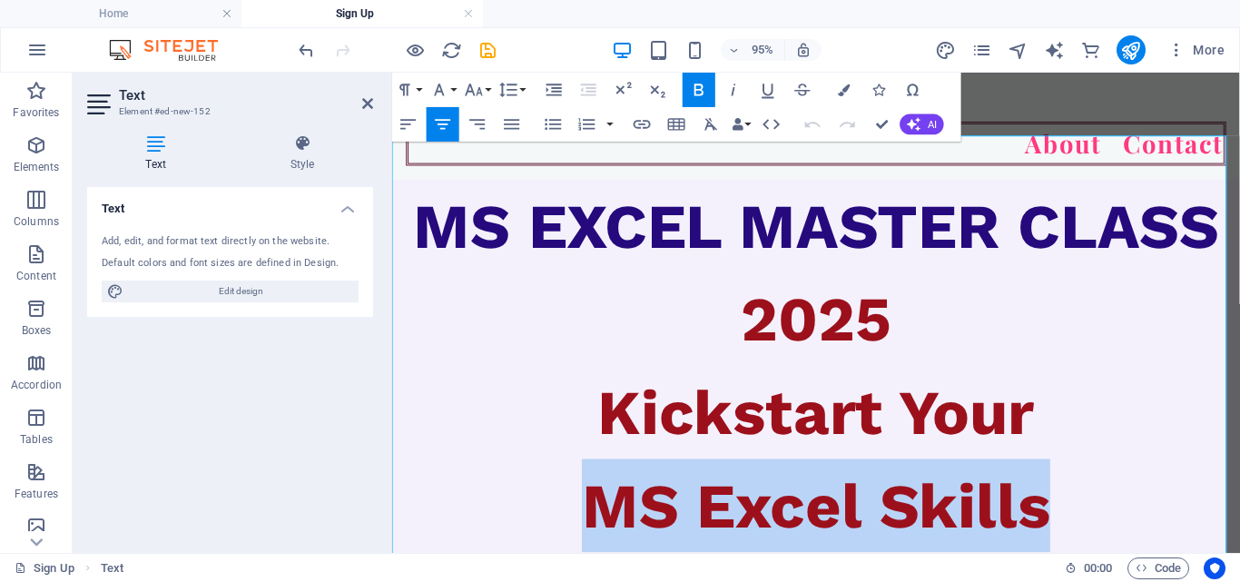
drag, startPoint x: 590, startPoint y: 485, endPoint x: 1085, endPoint y: 486, distance: 494.7
click at [1085, 486] on p "MS Excel Skills" at bounding box center [838, 528] width 892 height 98
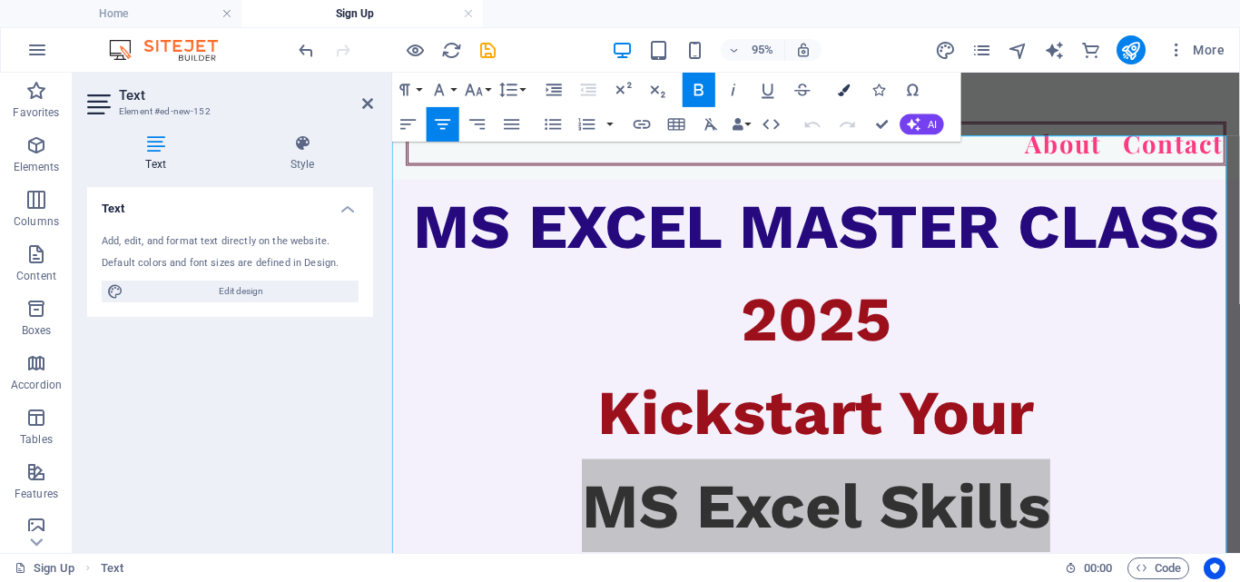
click at [840, 81] on button "Colors" at bounding box center [844, 90] width 33 height 34
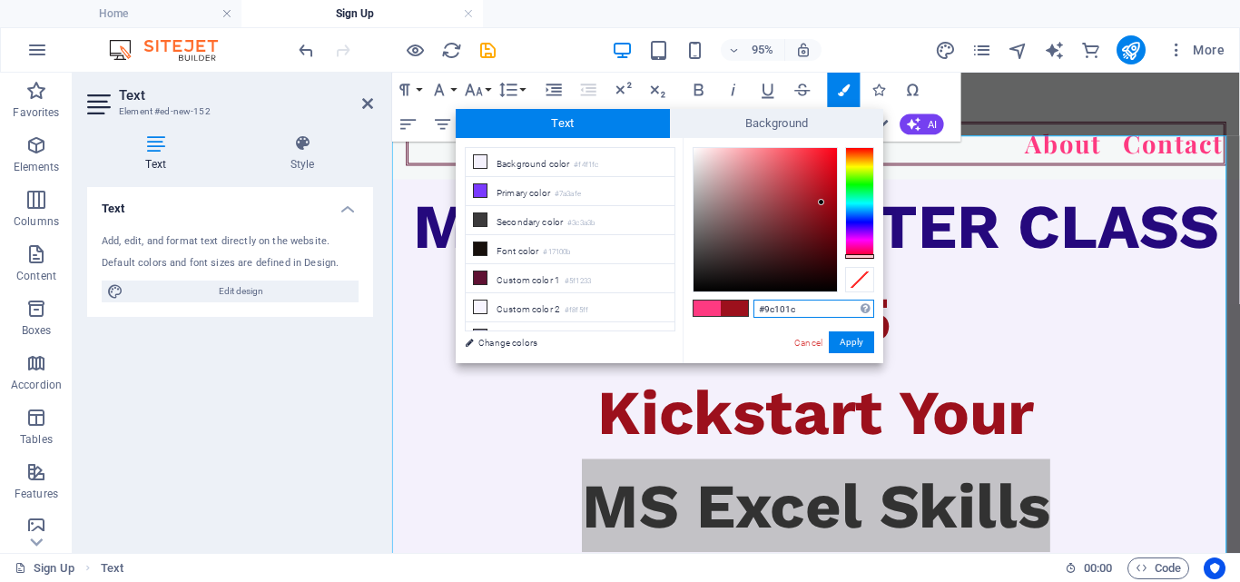
drag, startPoint x: 801, startPoint y: 308, endPoint x: 766, endPoint y: 310, distance: 34.6
click at [766, 310] on input "#9c101c" at bounding box center [813, 309] width 121 height 18
type input "#"
paste input "#25097d"
type input "#25097d"
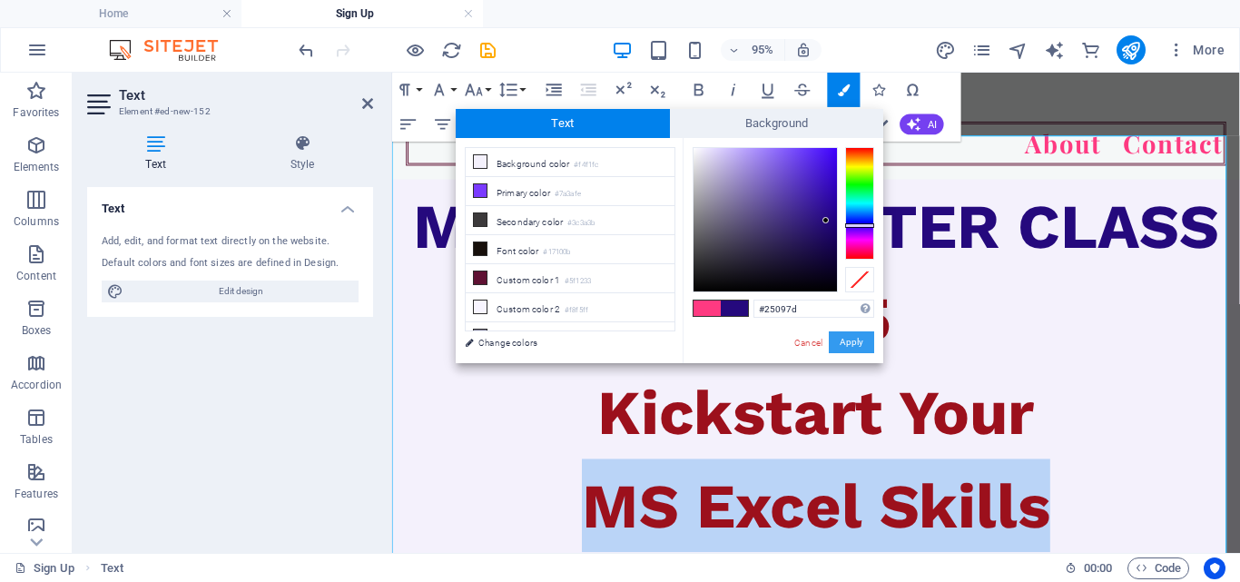
click at [861, 338] on button "Apply" at bounding box center [851, 342] width 45 height 22
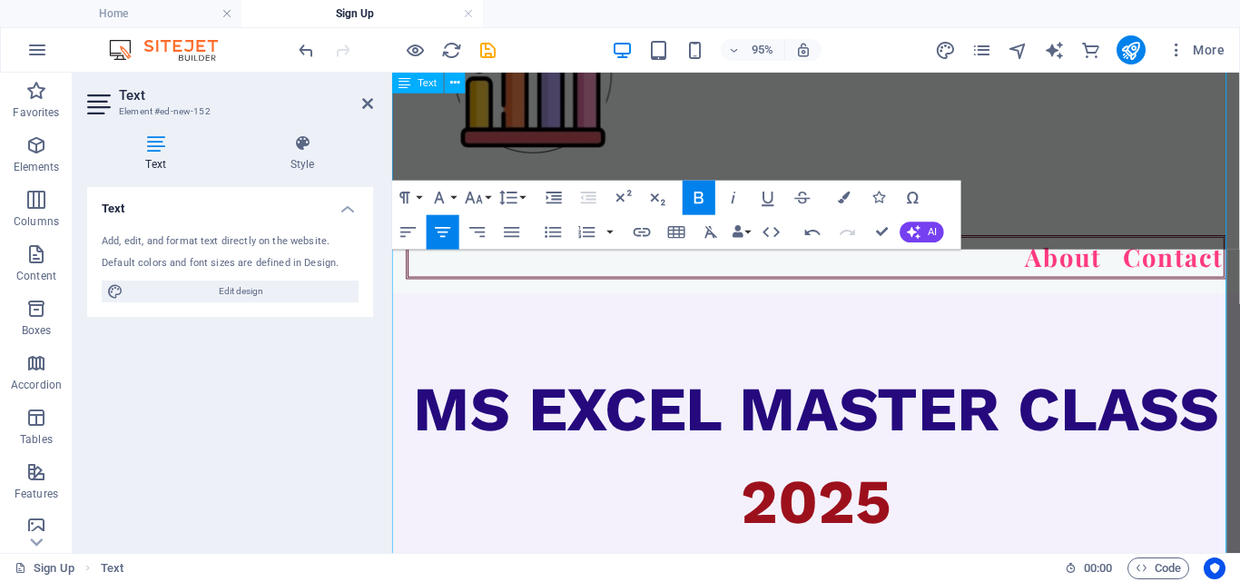
scroll to position [57, 0]
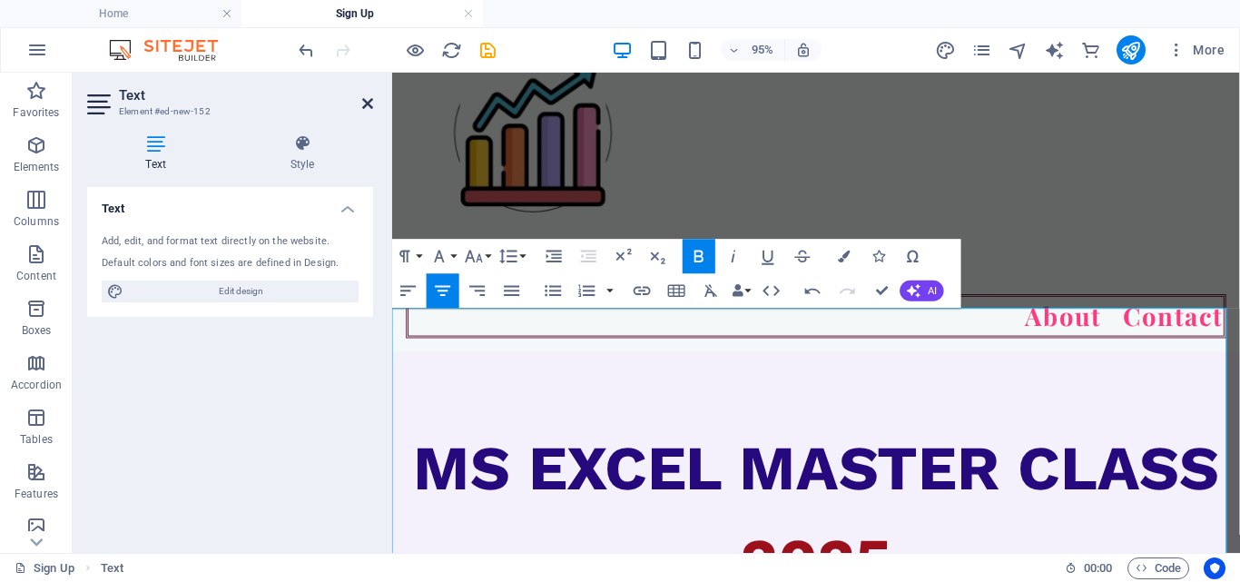
click at [364, 108] on icon at bounding box center [367, 103] width 11 height 15
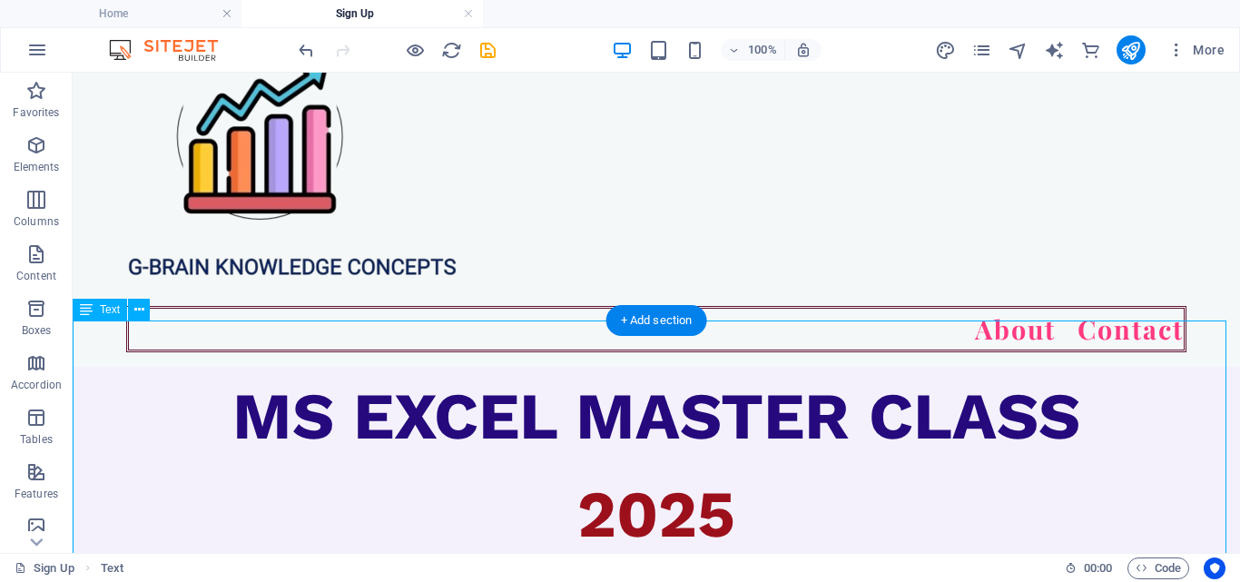
drag, startPoint x: 561, startPoint y: 447, endPoint x: 242, endPoint y: 468, distance: 319.3
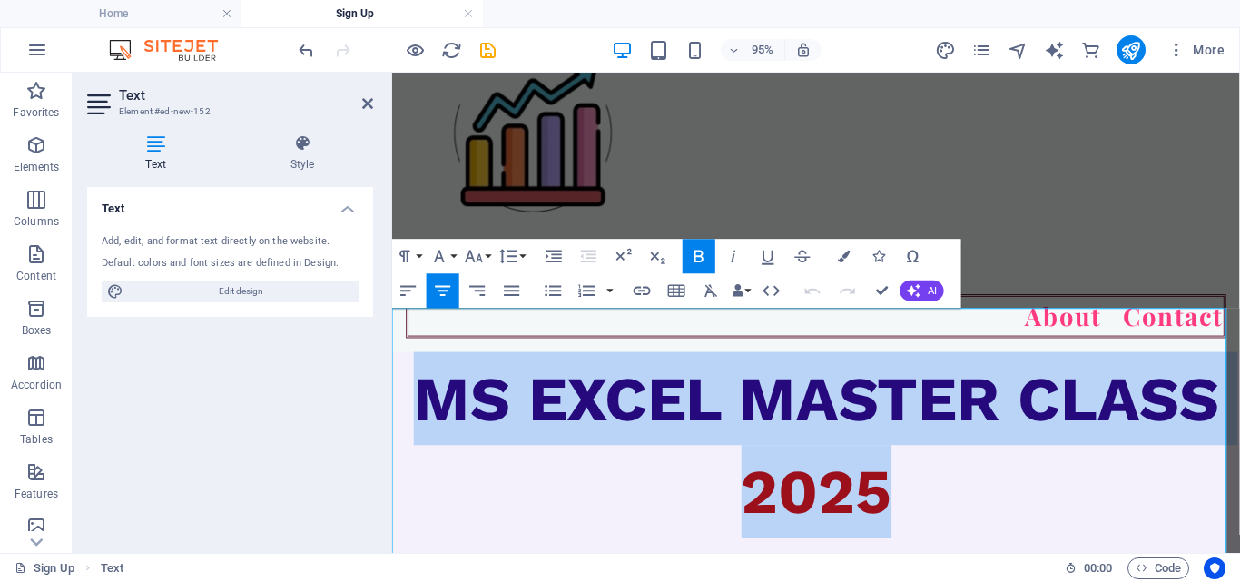
drag, startPoint x: 408, startPoint y: 370, endPoint x: 941, endPoint y: 477, distance: 543.4
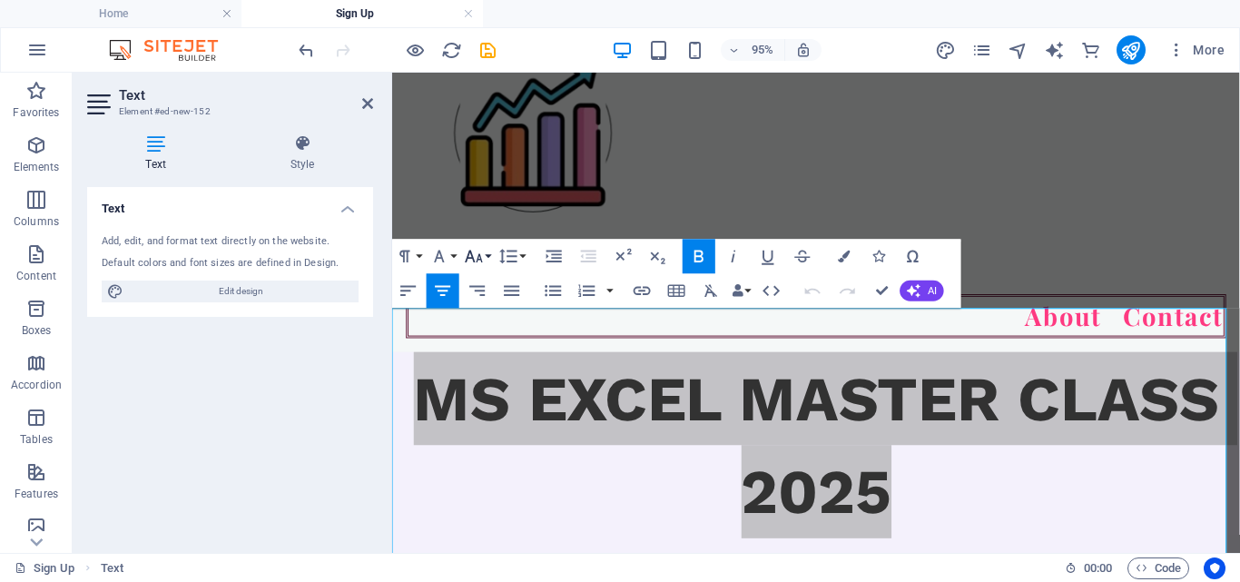
click at [490, 256] on button "Font Size" at bounding box center [477, 256] width 33 height 34
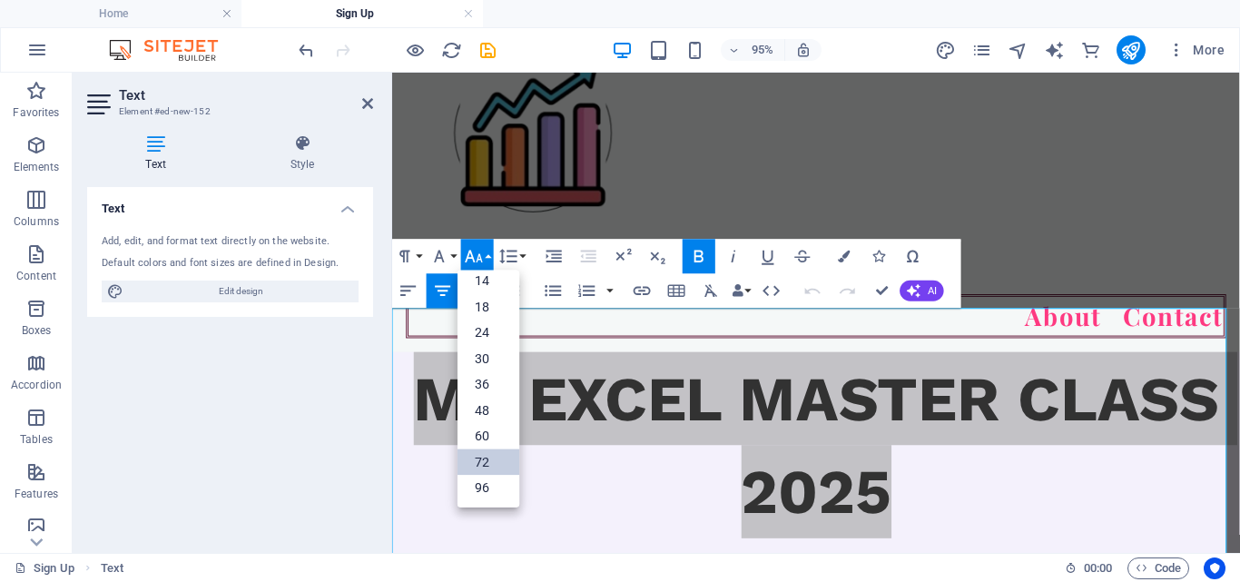
scroll to position [146, 0]
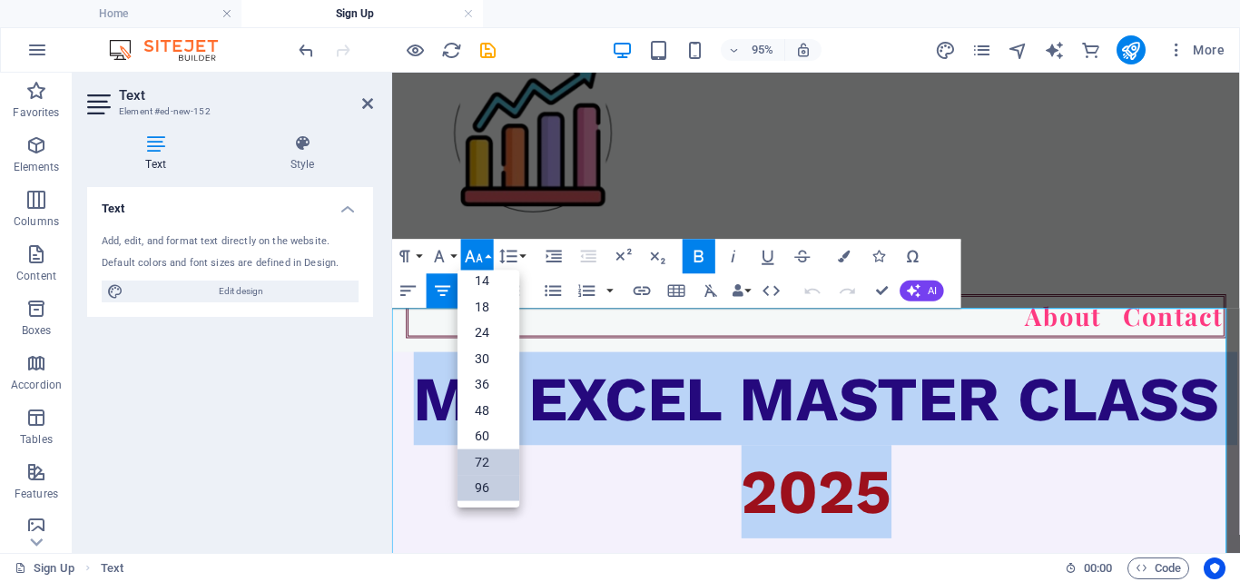
click at [491, 478] on link "96" at bounding box center [488, 488] width 62 height 26
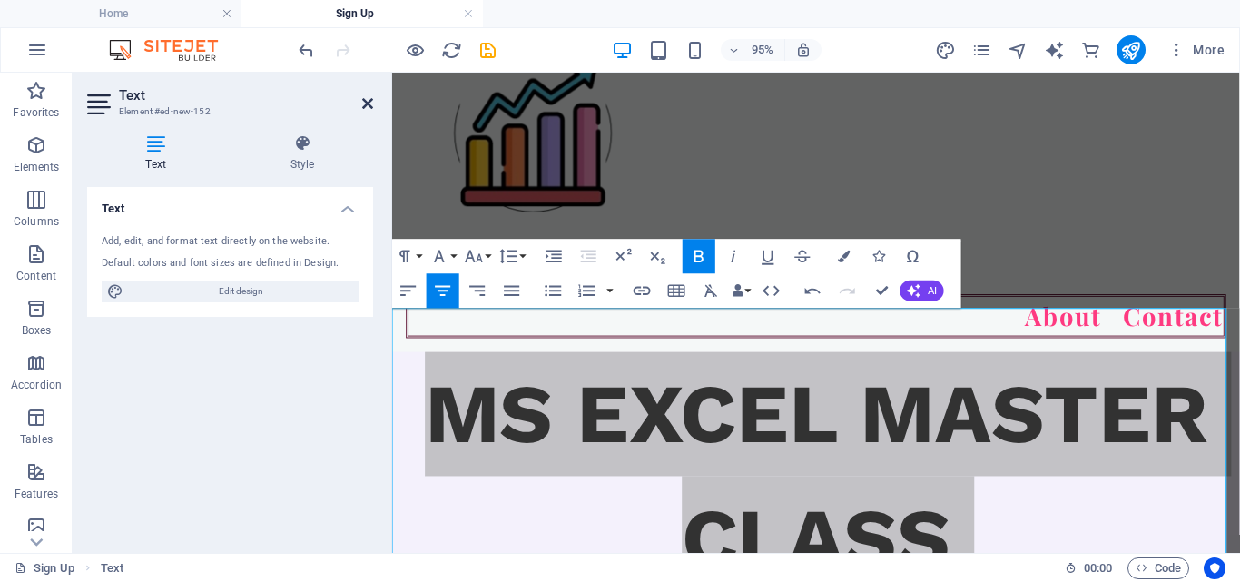
click at [364, 104] on icon at bounding box center [367, 103] width 11 height 15
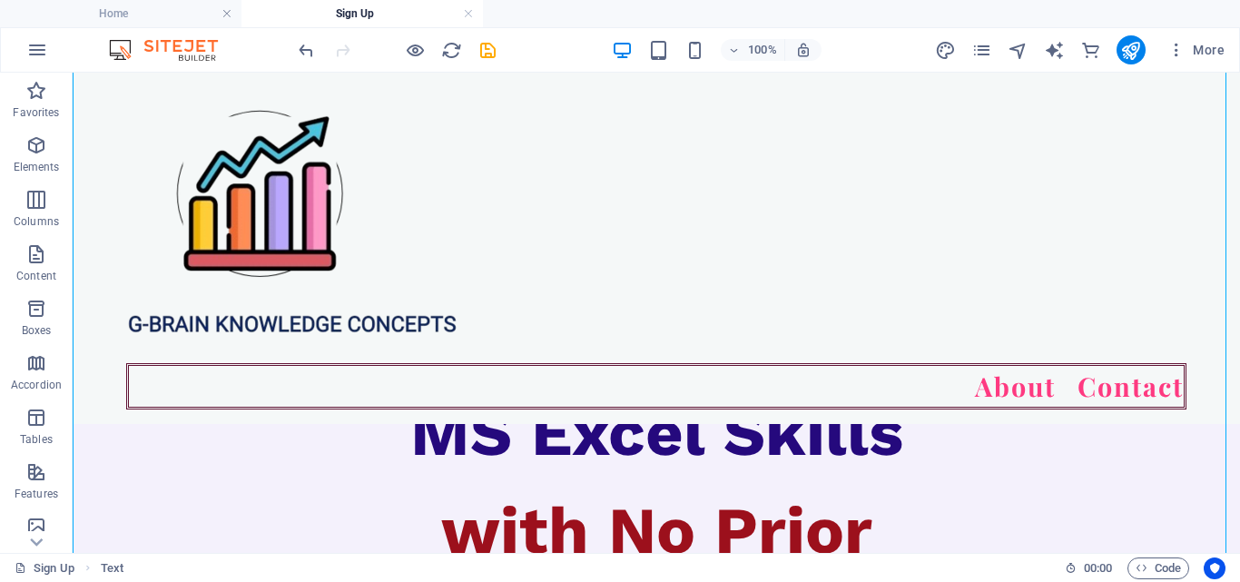
scroll to position [371, 0]
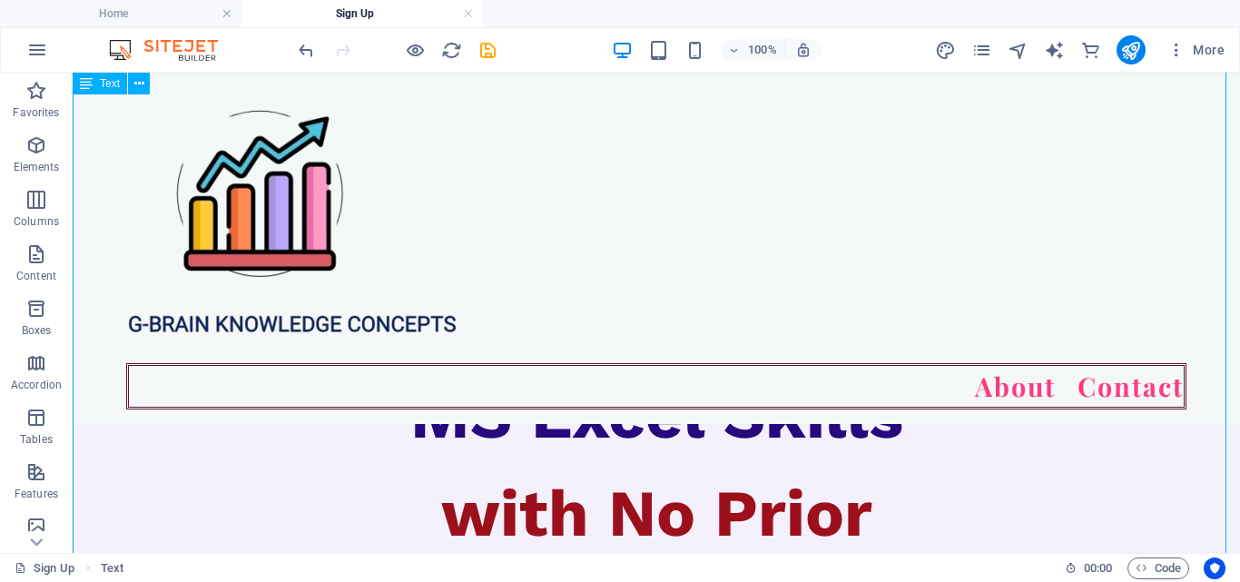
click at [656, 501] on div "MS EXCEL MASTER CLASS 2025 Kickstart Your MS Excel Skills with No Prior Experie…" at bounding box center [656, 180] width 1167 height 958
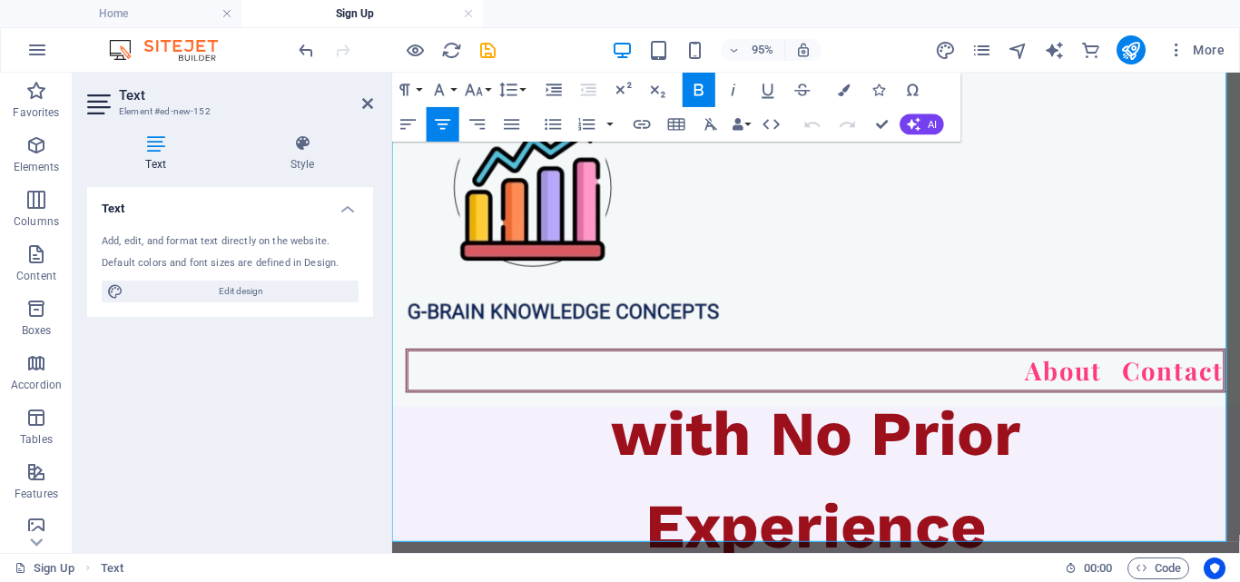
scroll to position [726, 0]
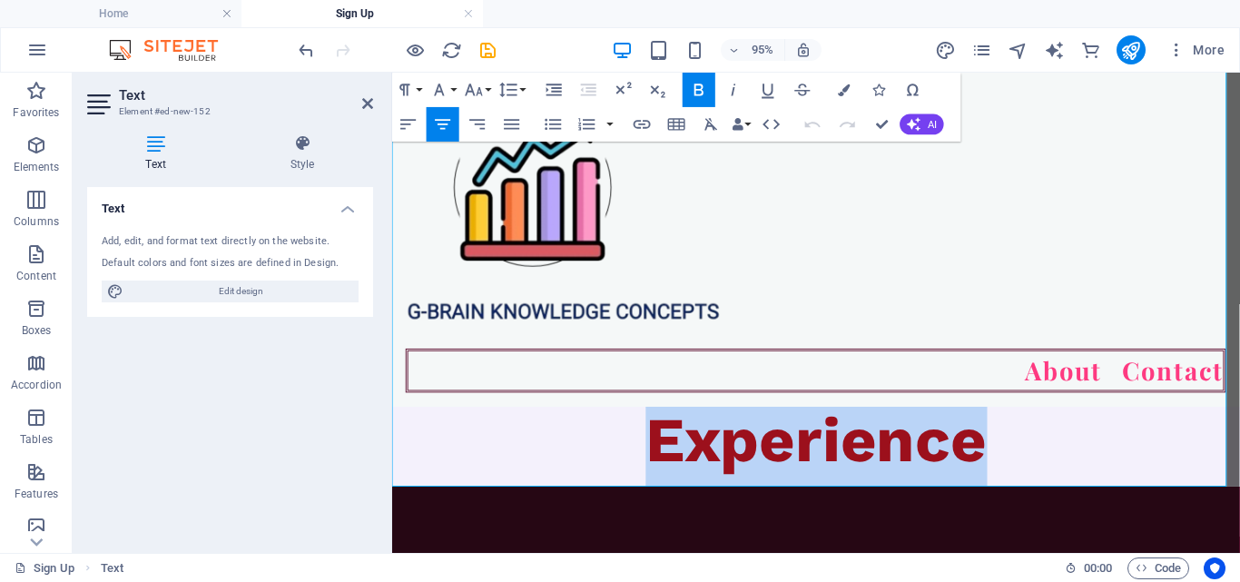
drag, startPoint x: 665, startPoint y: 453, endPoint x: 1042, endPoint y: 503, distance: 380.0
click at [1042, 503] on p "Experience" at bounding box center [838, 459] width 892 height 98
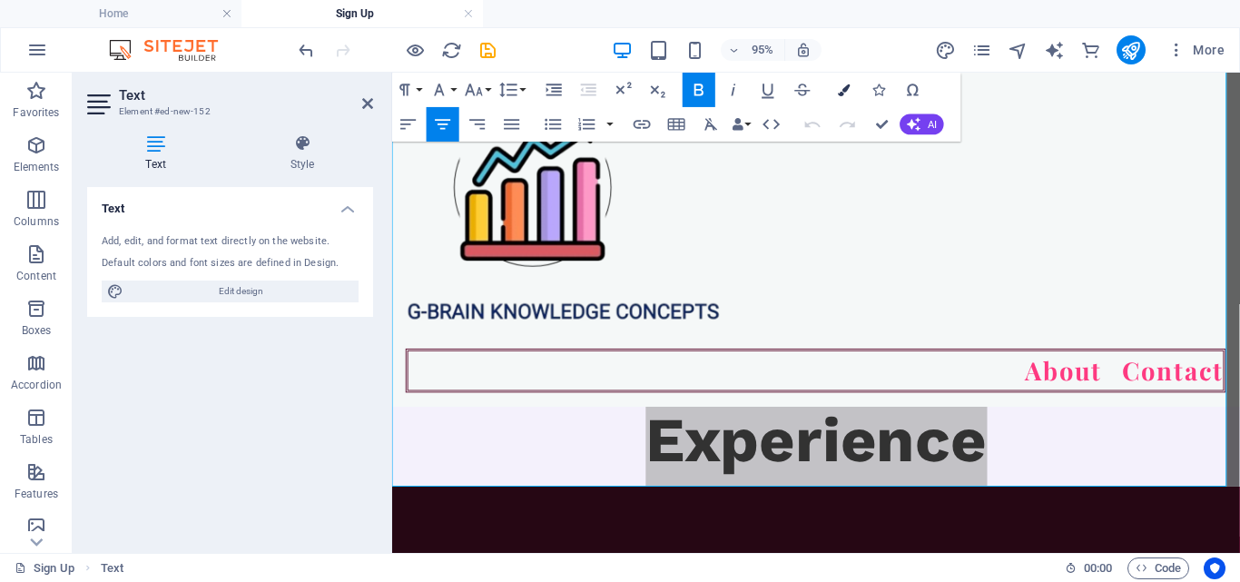
click at [839, 96] on button "Colors" at bounding box center [844, 90] width 33 height 34
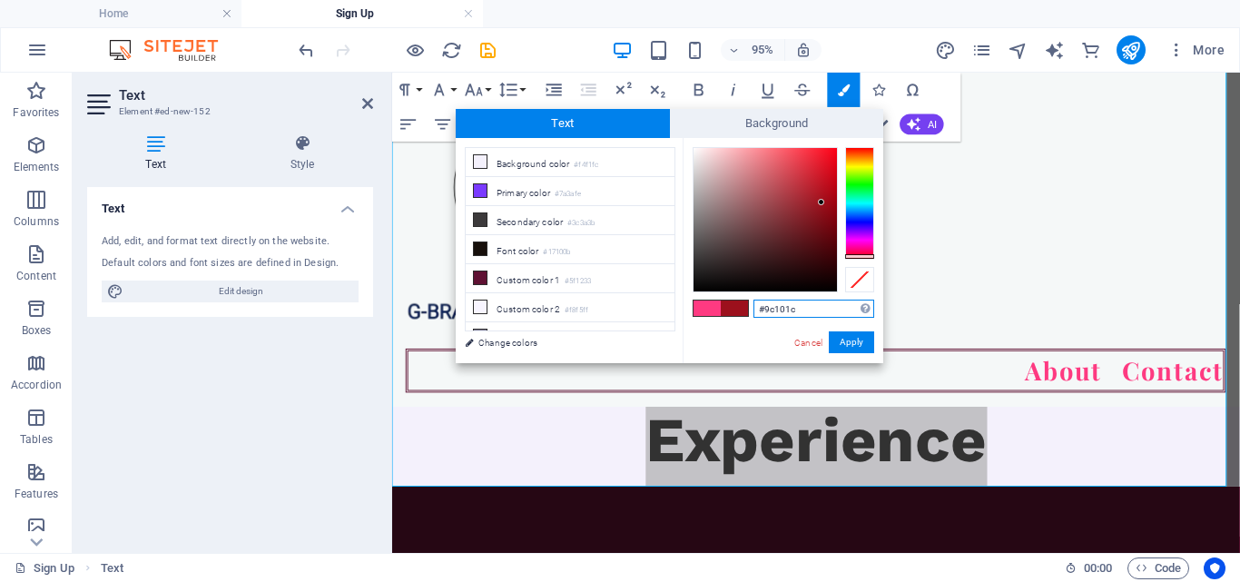
drag, startPoint x: 798, startPoint y: 305, endPoint x: 687, endPoint y: 273, distance: 115.2
click at [687, 273] on div "#9c101c Supported formats #0852ed rgb(8, 82, 237) rgba(8, 82, 237, 90%) hsv(221…" at bounding box center [783, 382] width 201 height 488
paste input "#25097d"
type input "#25097d"
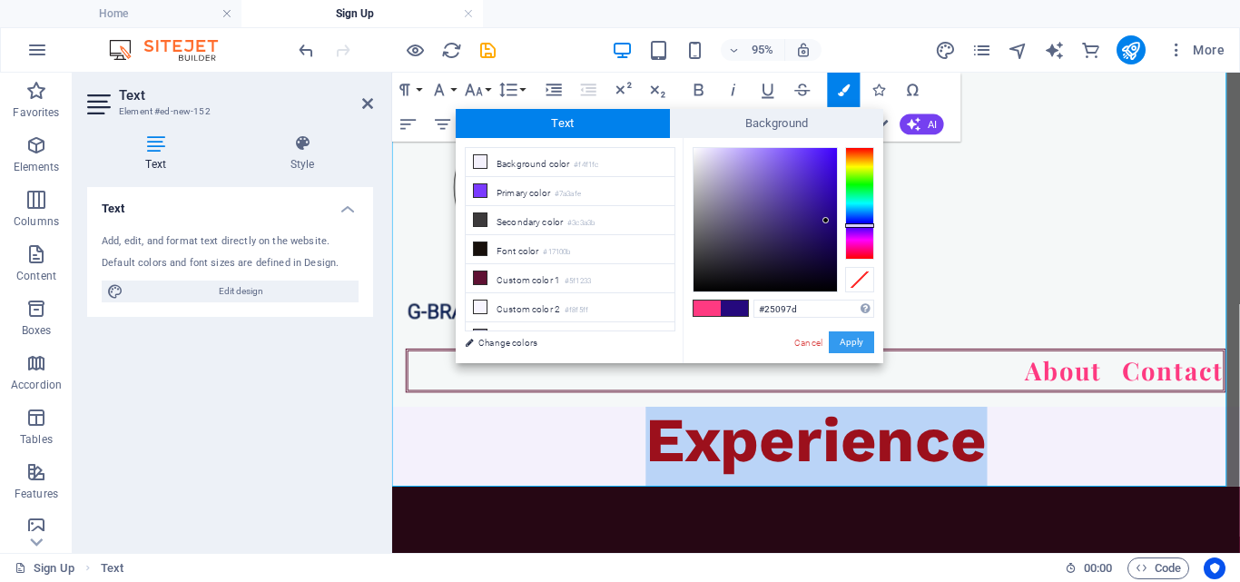
click at [831, 344] on button "Apply" at bounding box center [851, 342] width 45 height 22
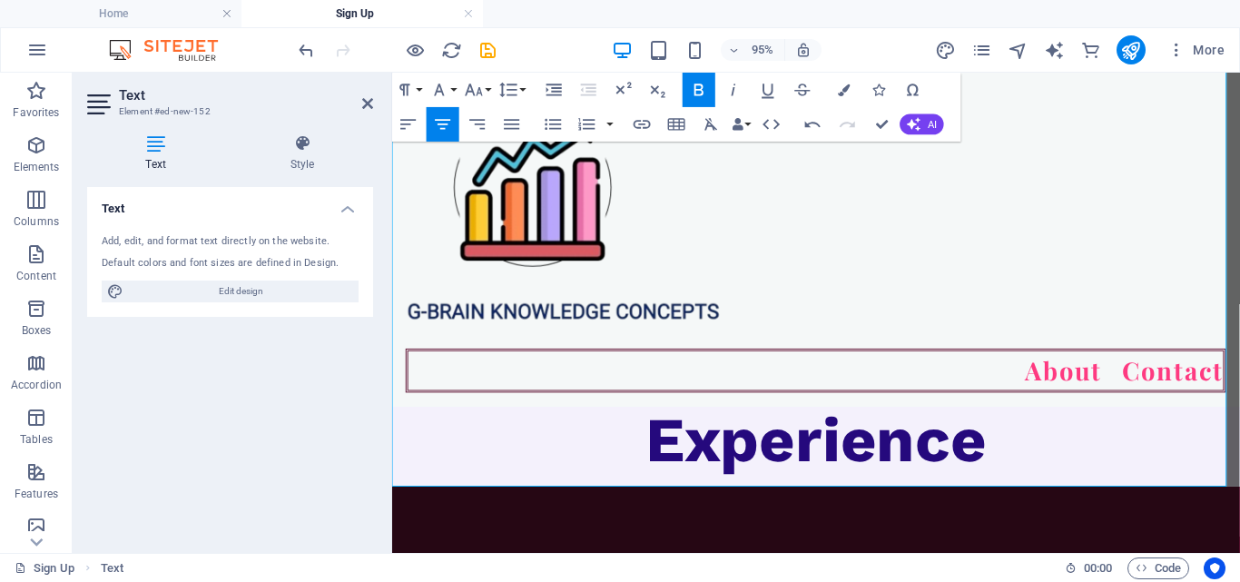
click at [1117, 438] on p "Experience" at bounding box center [838, 459] width 892 height 98
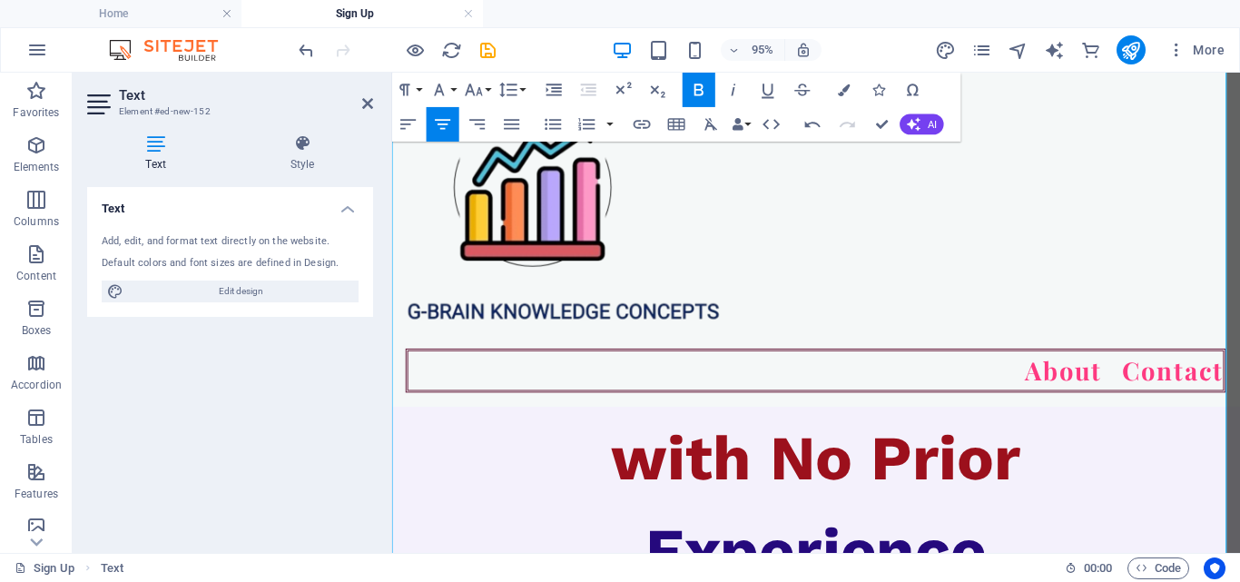
scroll to position [545, 0]
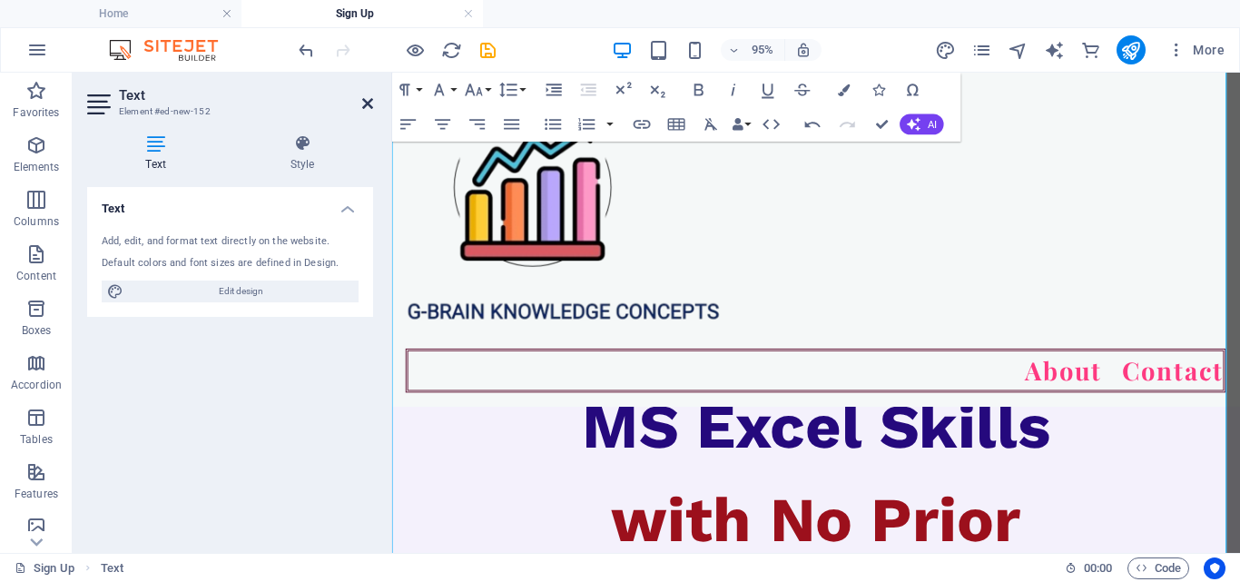
click at [369, 106] on icon at bounding box center [367, 103] width 11 height 15
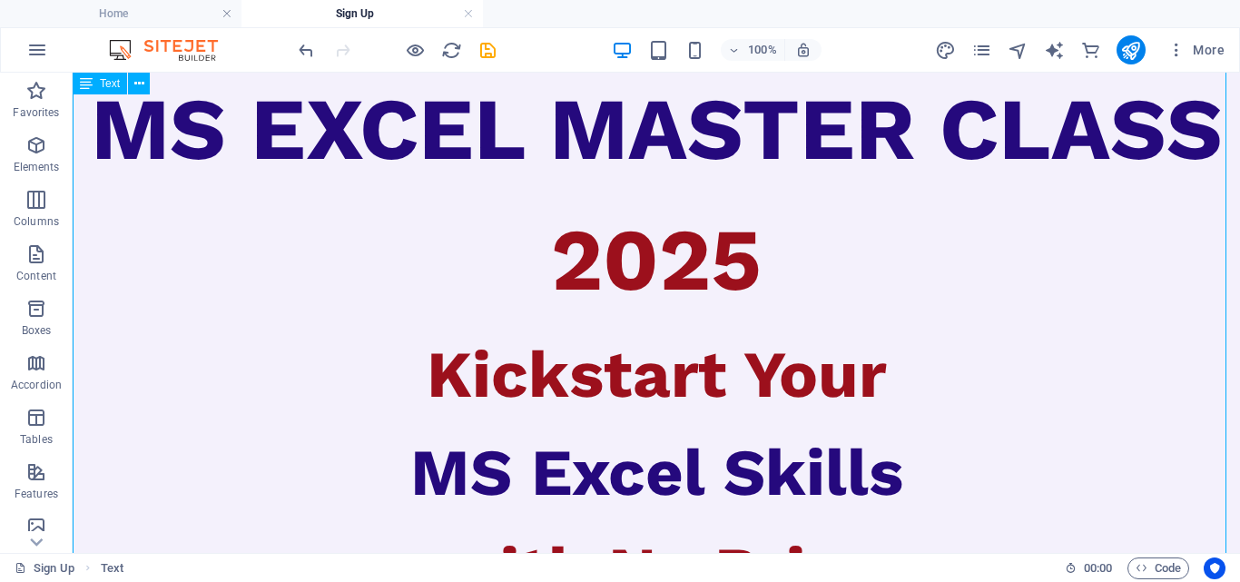
scroll to position [182, 0]
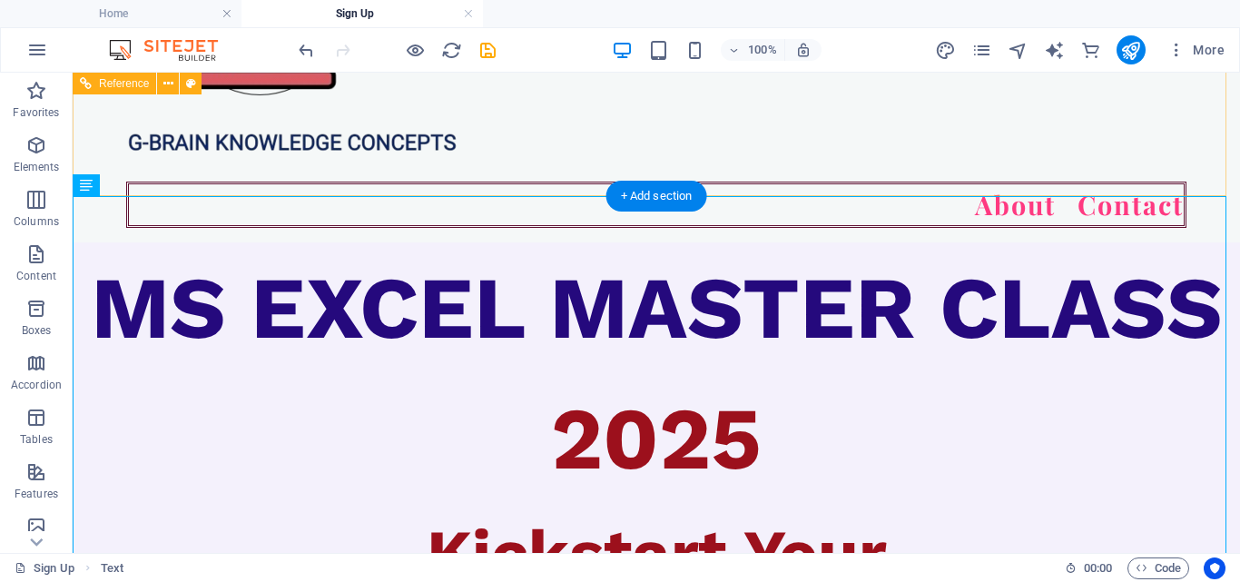
click at [971, 162] on div "About Contact" at bounding box center [656, 66] width 1167 height 351
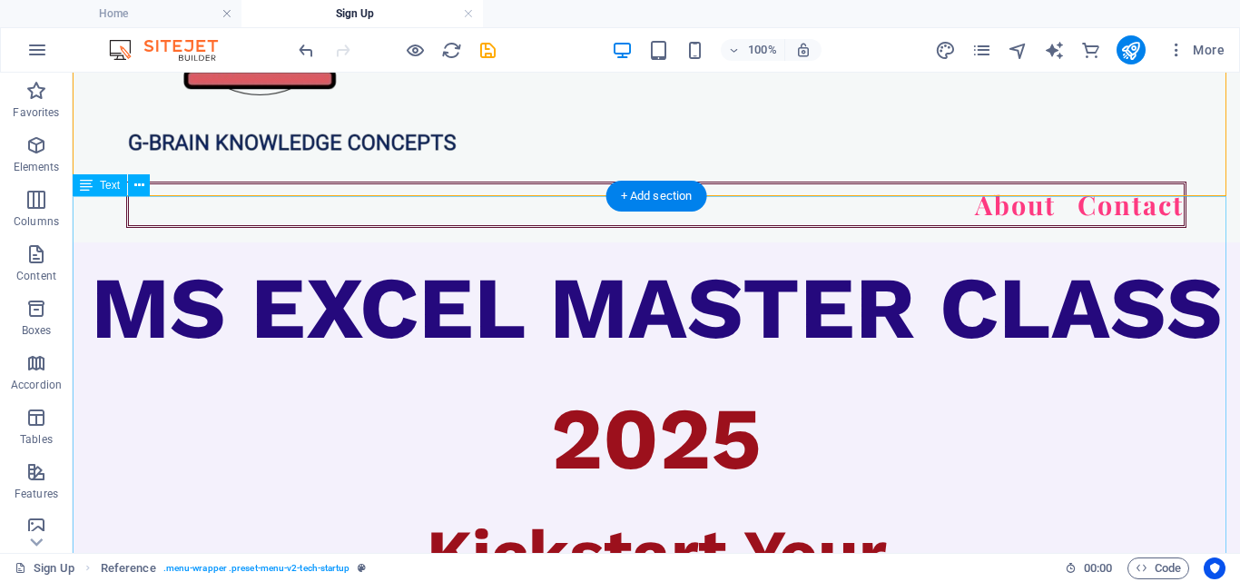
click at [989, 319] on div "MS EXCEL MASTER CLASS 2025 Kickstart Your MS Excel Skills with No Prior Experie…" at bounding box center [656, 569] width 1167 height 654
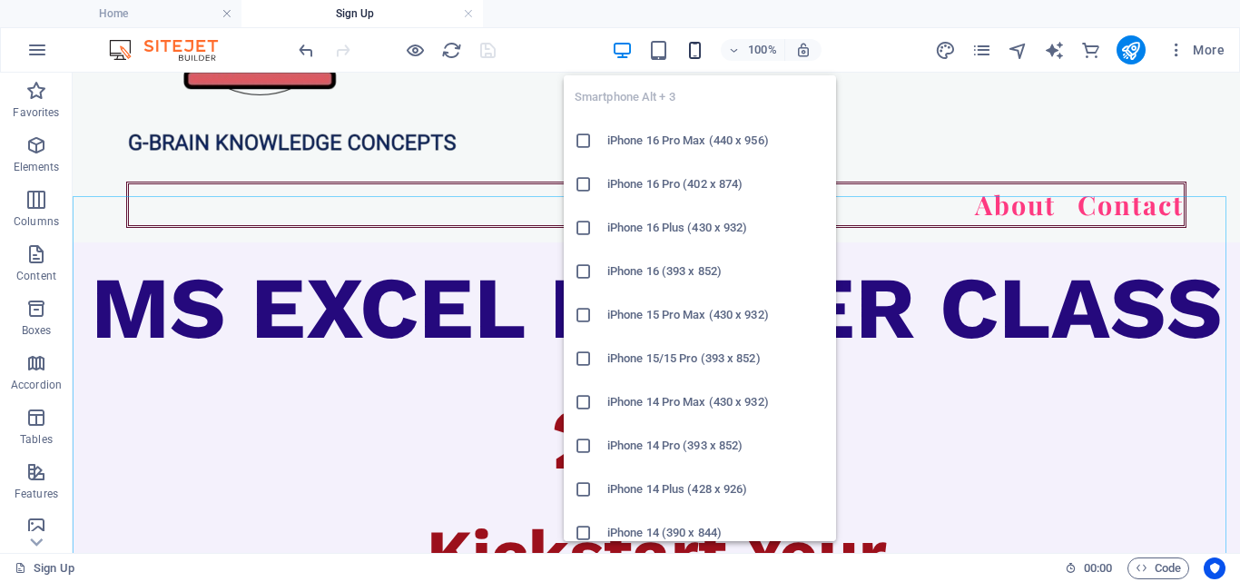
click at [695, 47] on icon "button" at bounding box center [694, 50] width 21 height 21
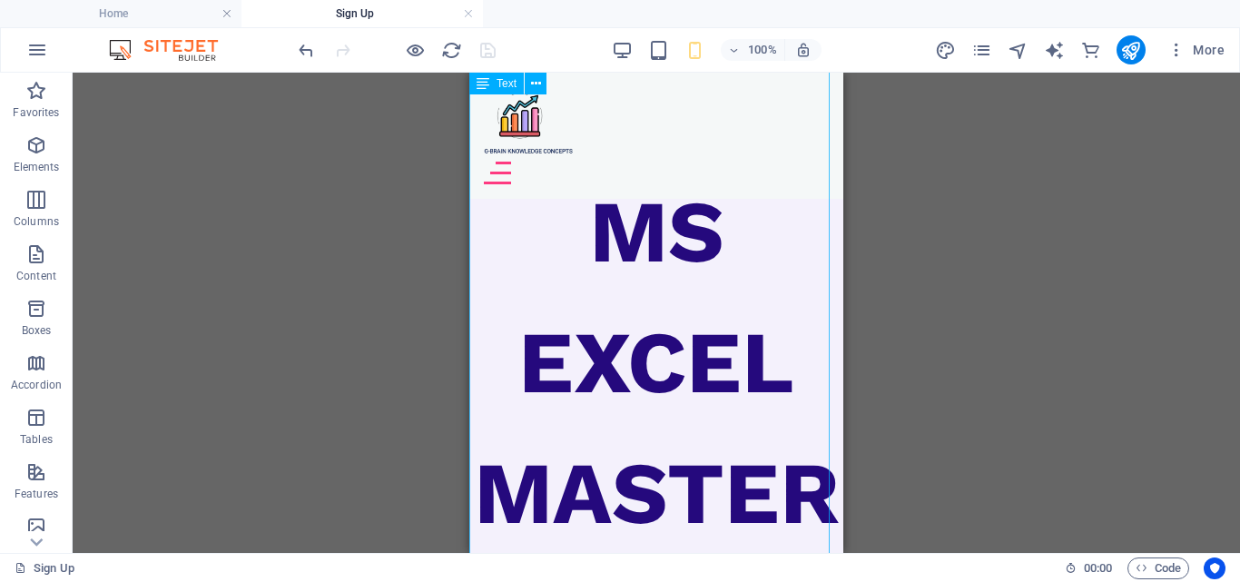
scroll to position [0, 0]
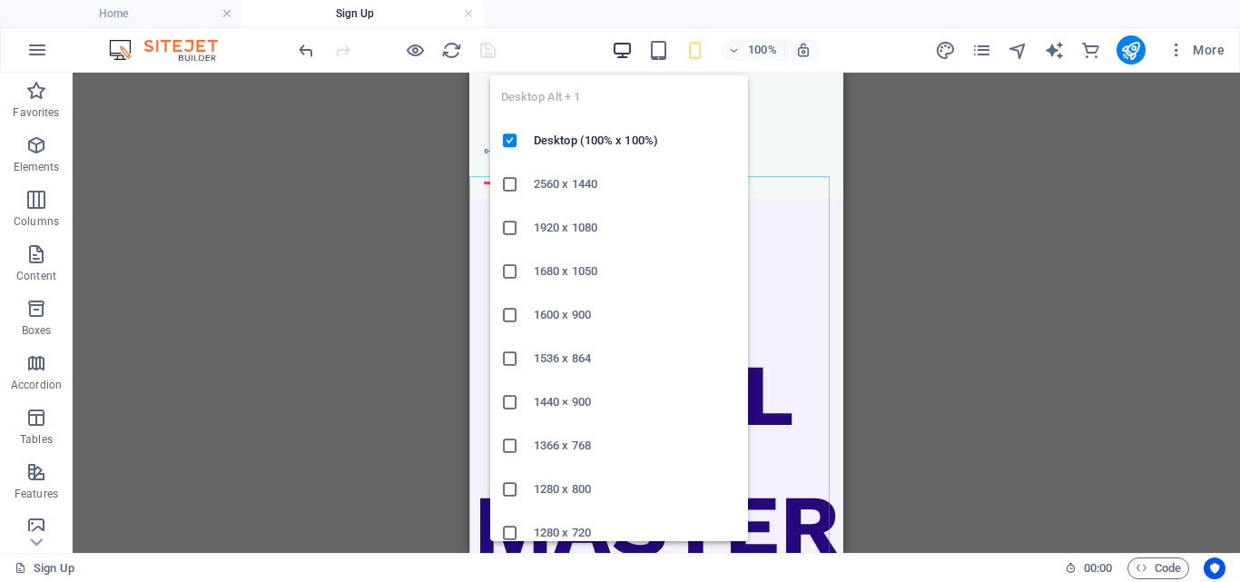
click at [628, 53] on icon "button" at bounding box center [622, 50] width 21 height 21
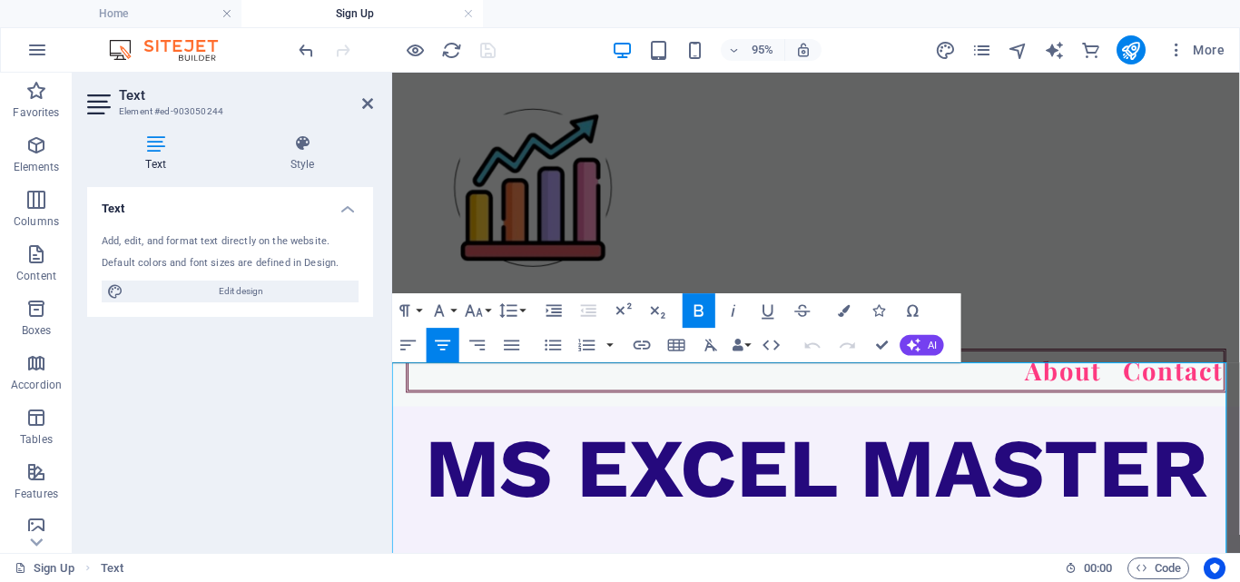
click at [492, 438] on span "MS EXCEL MASTER CLASS" at bounding box center [839, 554] width 824 height 232
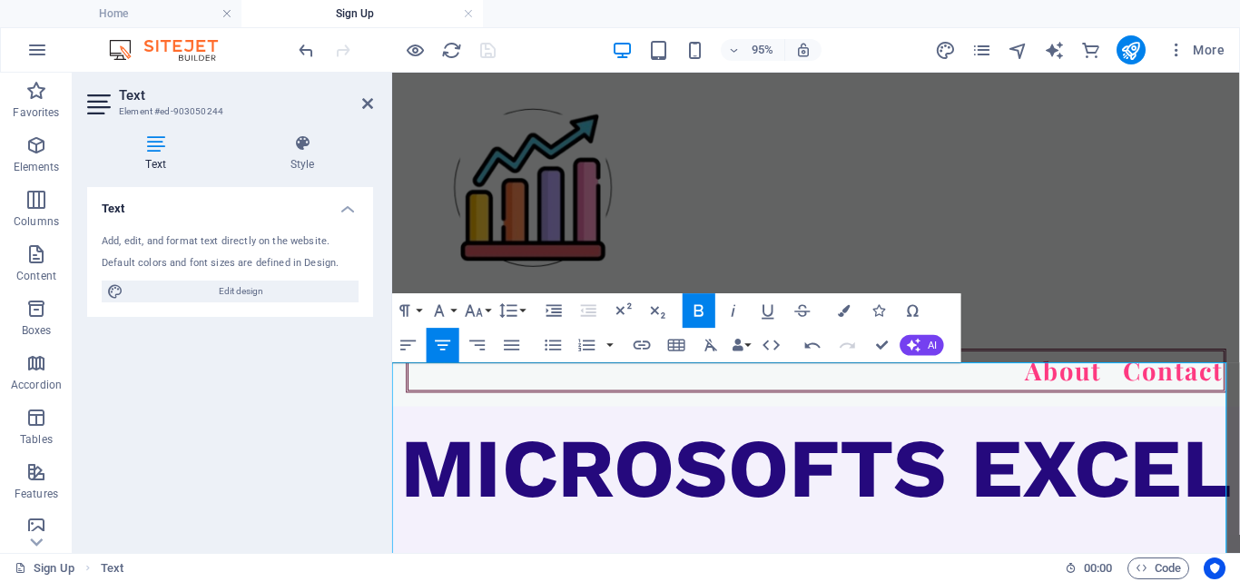
click at [947, 464] on span "MICROSOFTS EXCEL MASTER CLASS" at bounding box center [838, 554] width 876 height 232
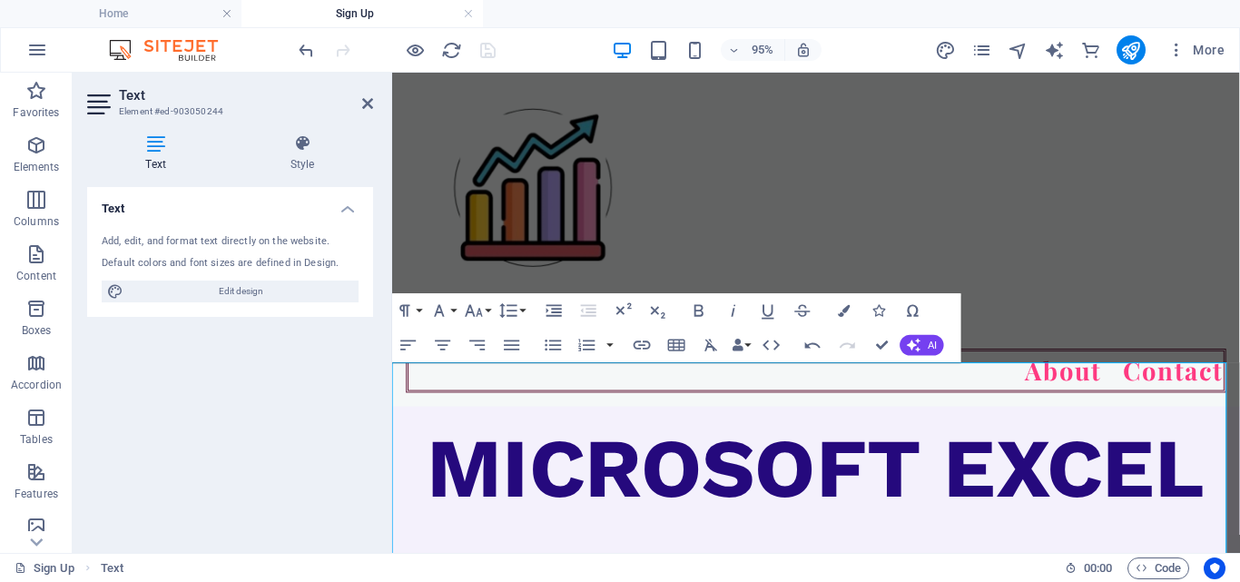
click at [373, 107] on aside "Text Element #ed-903050244 Text Style Text Add, edit, and format text directly …" at bounding box center [232, 313] width 319 height 480
click at [370, 104] on icon at bounding box center [367, 103] width 11 height 15
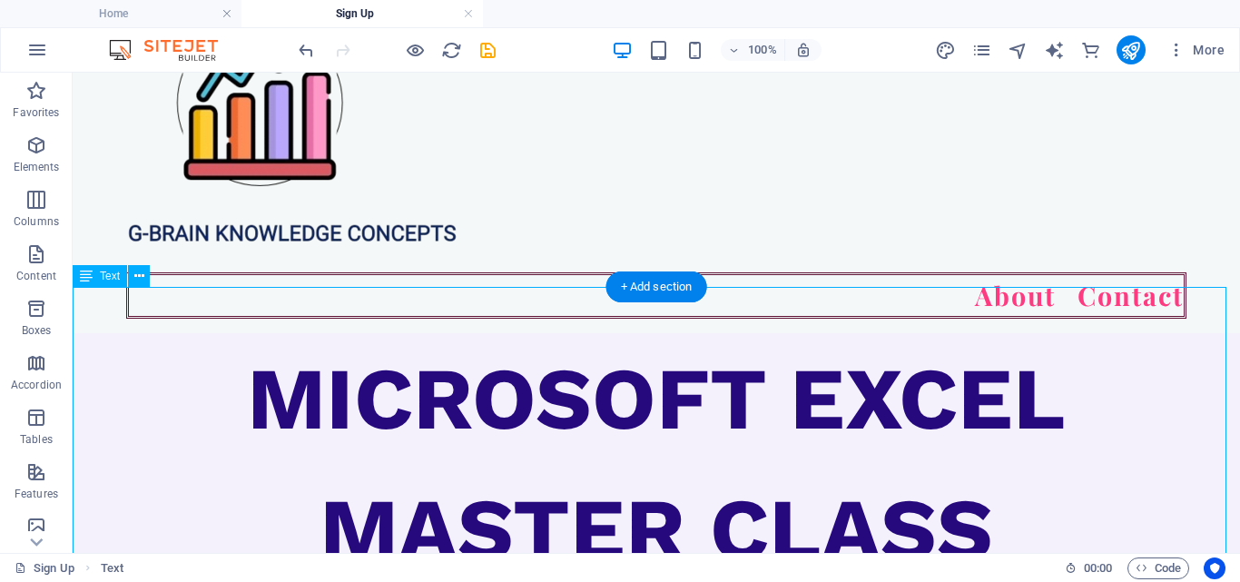
scroll to position [272, 0]
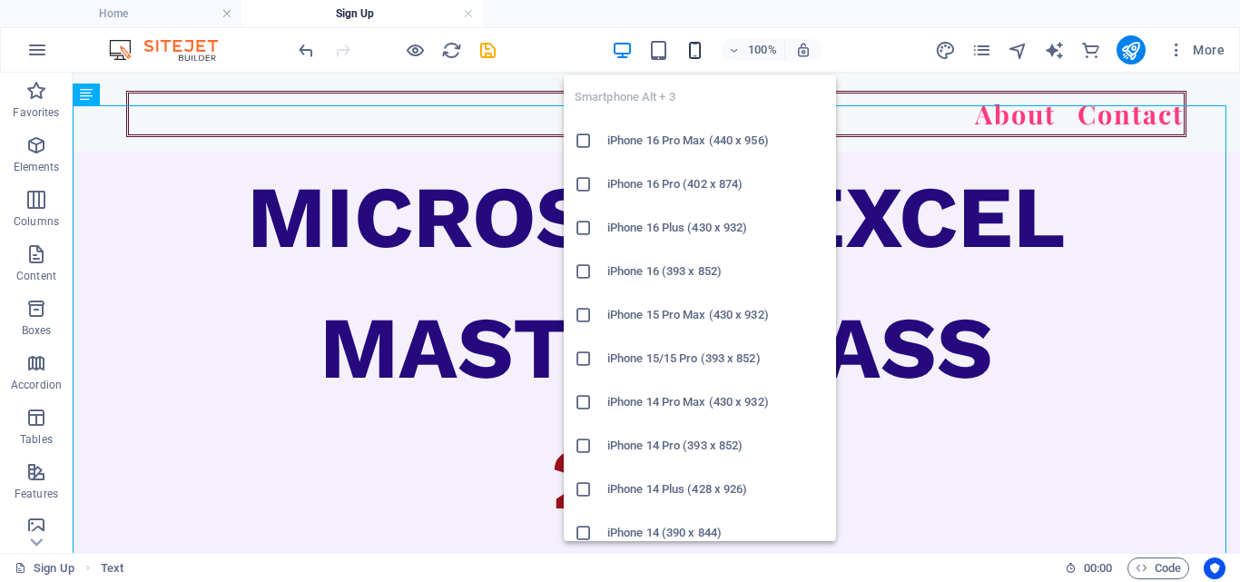
click at [696, 54] on icon "button" at bounding box center [694, 50] width 21 height 21
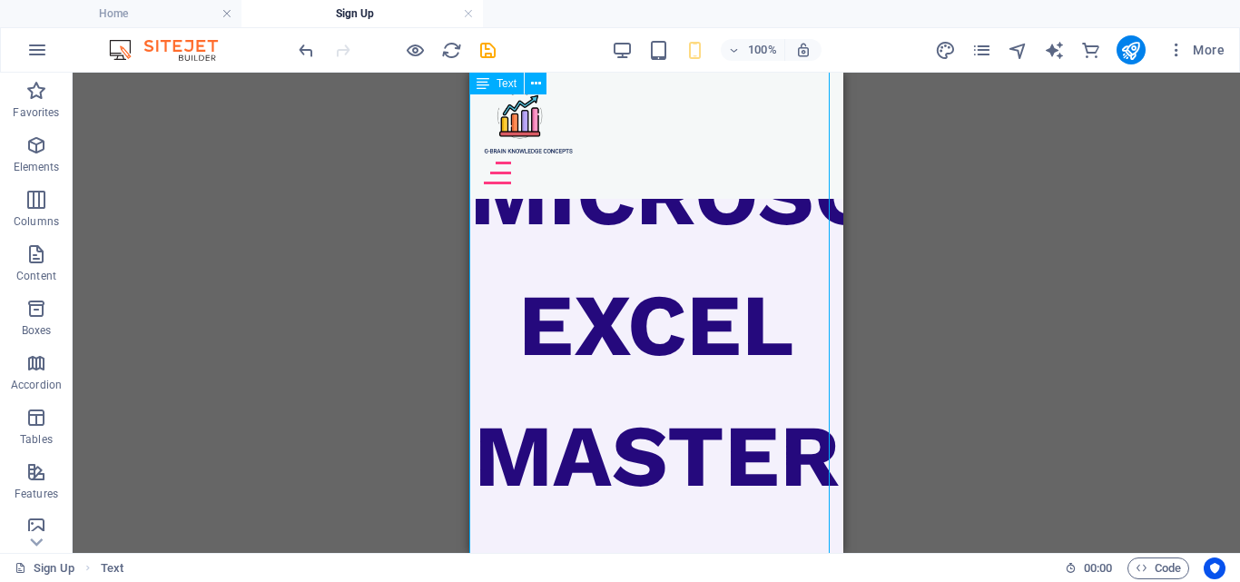
scroll to position [0, 0]
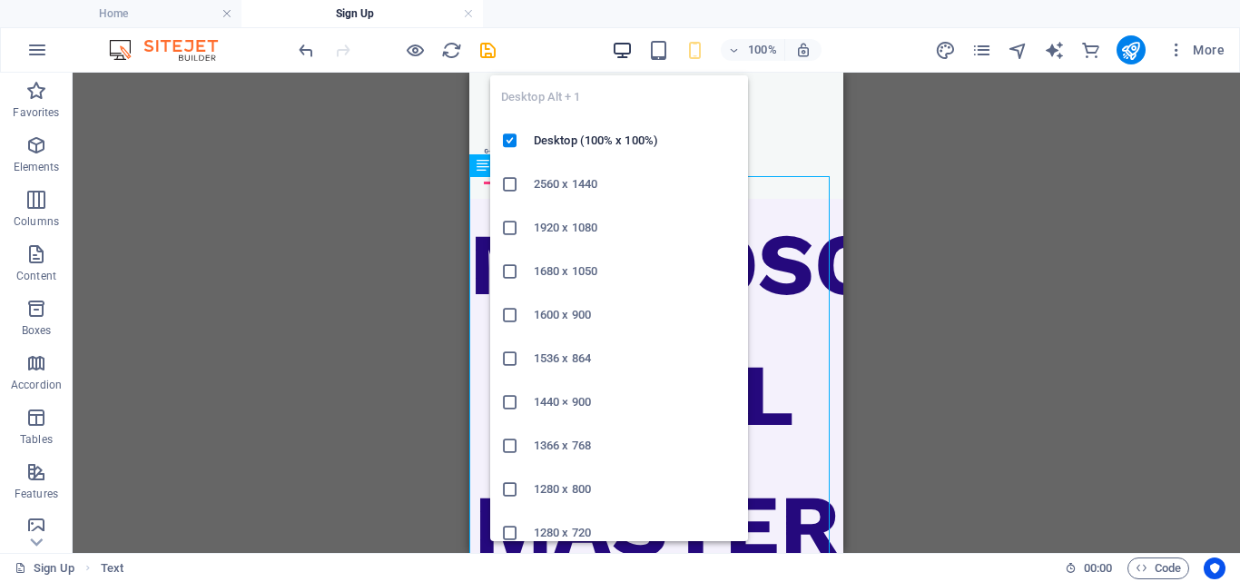
click at [632, 48] on icon "button" at bounding box center [622, 50] width 21 height 21
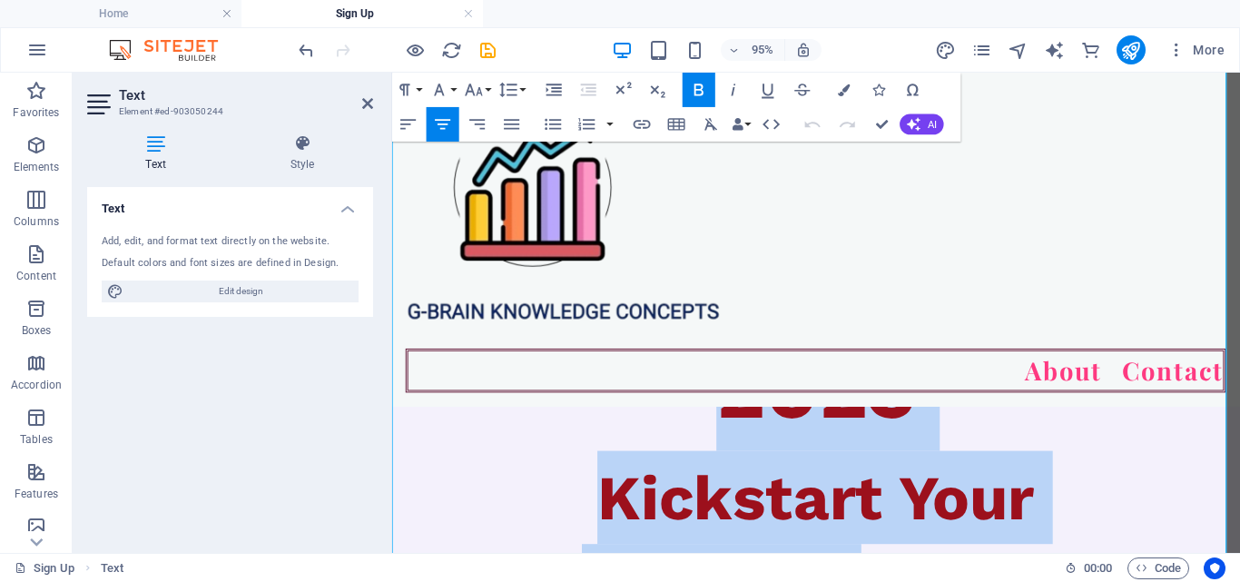
scroll to position [399, 0]
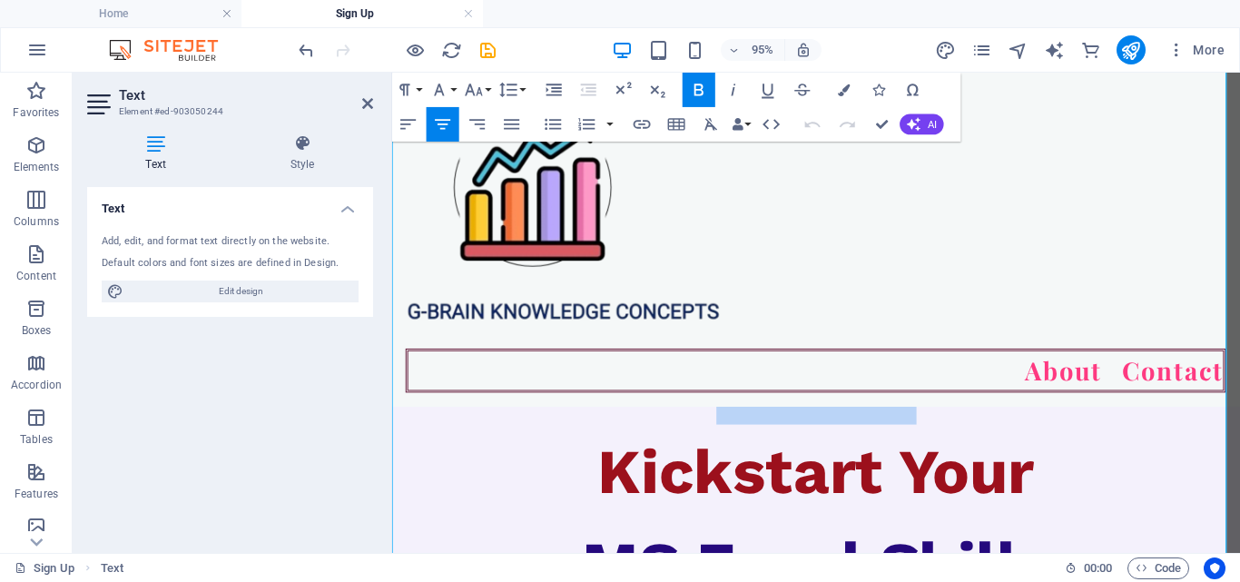
drag, startPoint x: 421, startPoint y: 342, endPoint x: 938, endPoint y: 400, distance: 519.7
click at [969, 415] on div "MICROSOFT EXCEL MASTER CLASS 2025 Kickstart Your MS Excel Skills with No Prior …" at bounding box center [838, 443] width 892 height 784
click at [486, 83] on button "Font Size" at bounding box center [477, 90] width 33 height 34
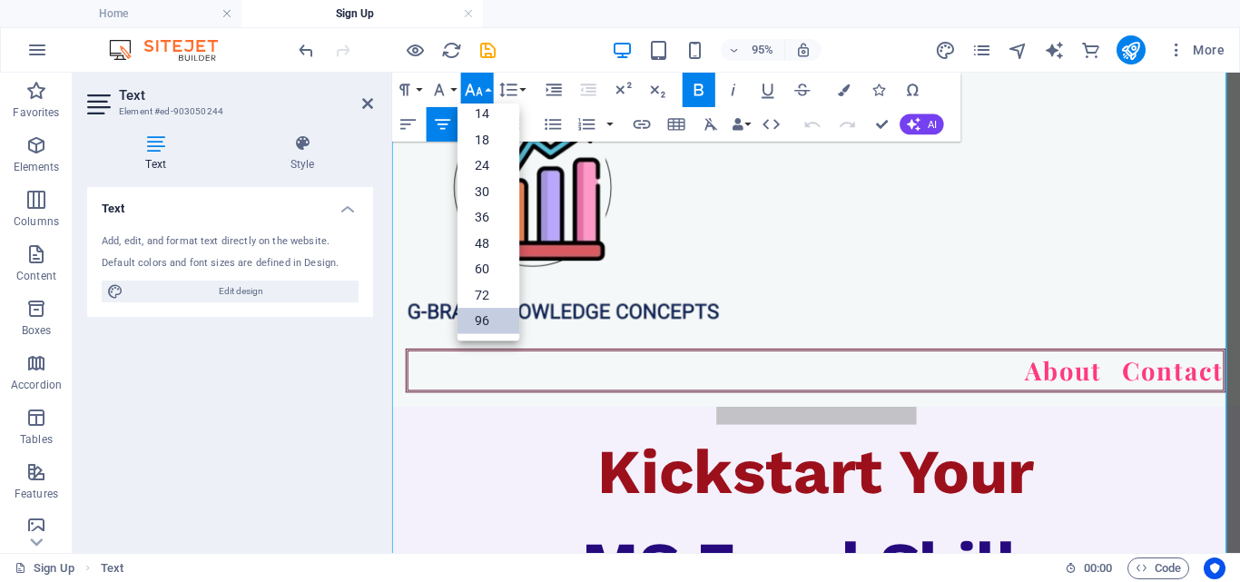
scroll to position [146, 0]
click at [492, 297] on link "72" at bounding box center [488, 295] width 62 height 26
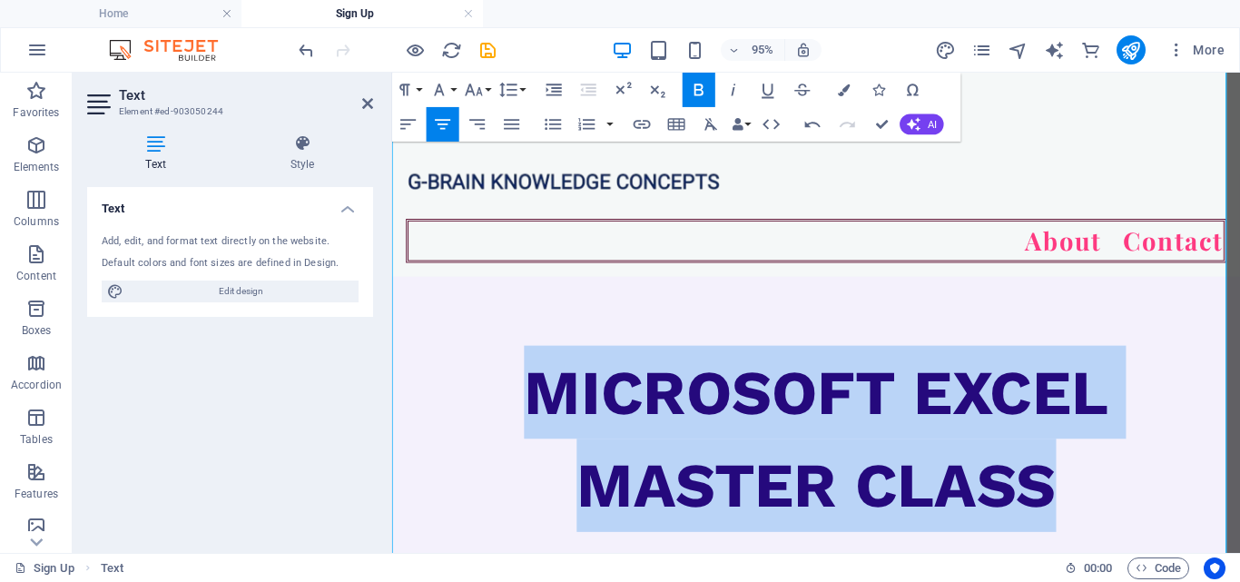
scroll to position [36, 0]
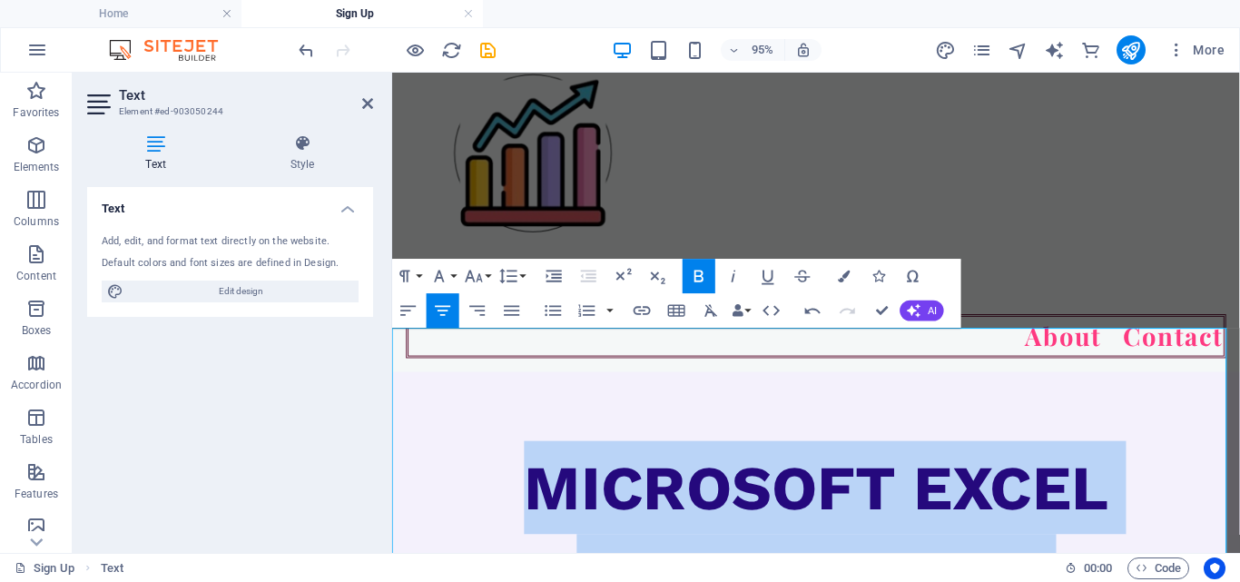
click at [1016, 486] on span "MICROSOFT EXCEL MASTER CLASS" at bounding box center [838, 558] width 614 height 174
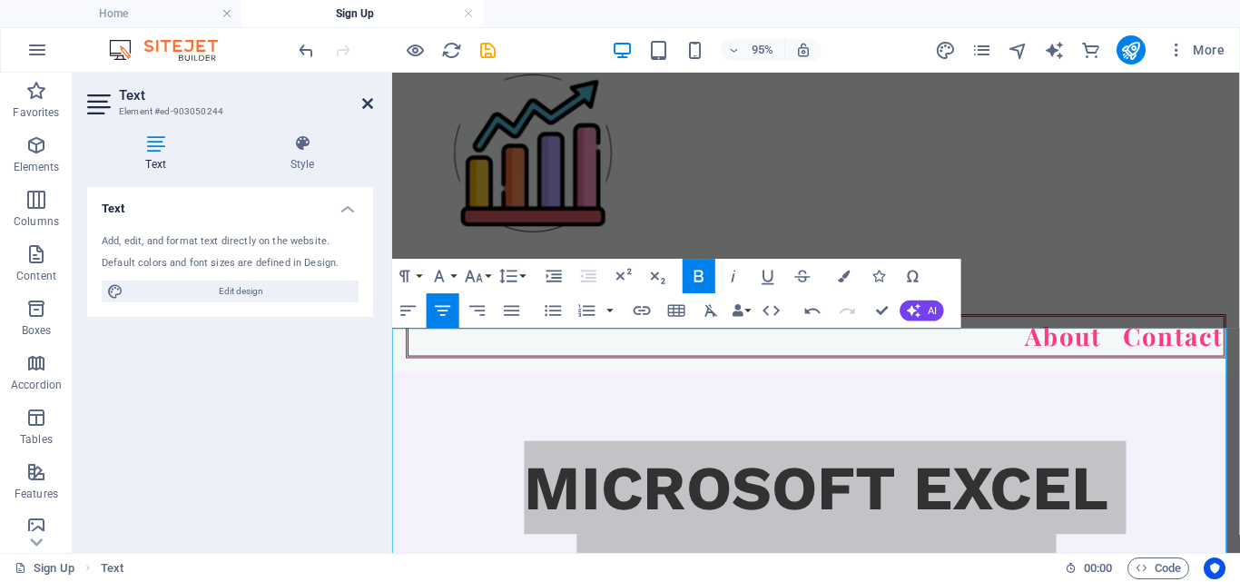
click at [366, 103] on icon at bounding box center [367, 103] width 11 height 15
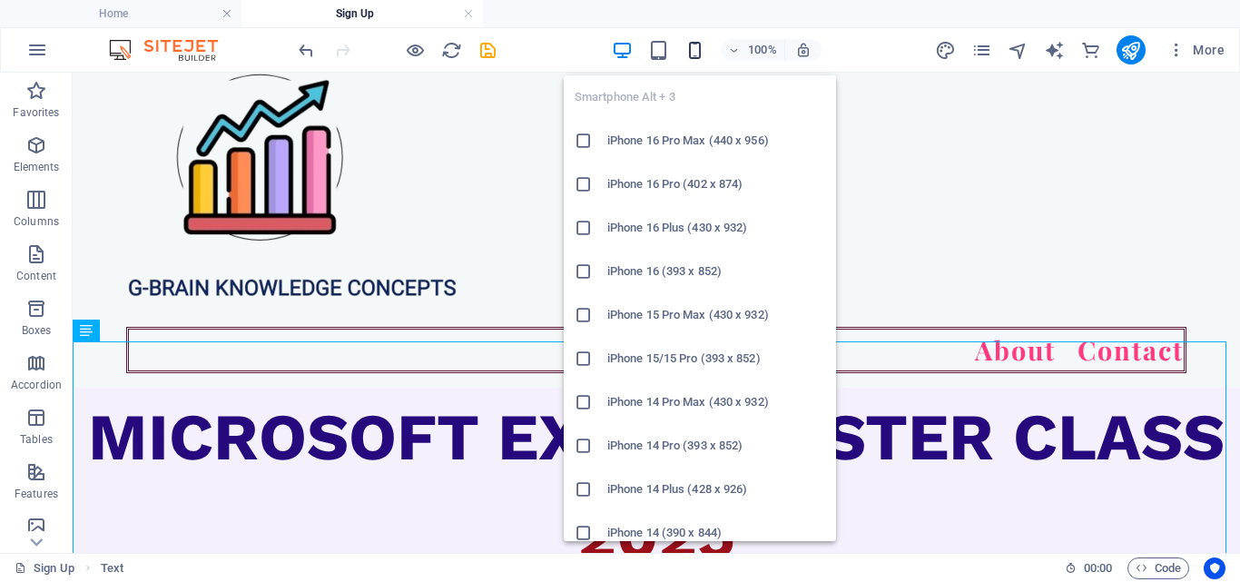
click at [693, 48] on icon "button" at bounding box center [694, 50] width 21 height 21
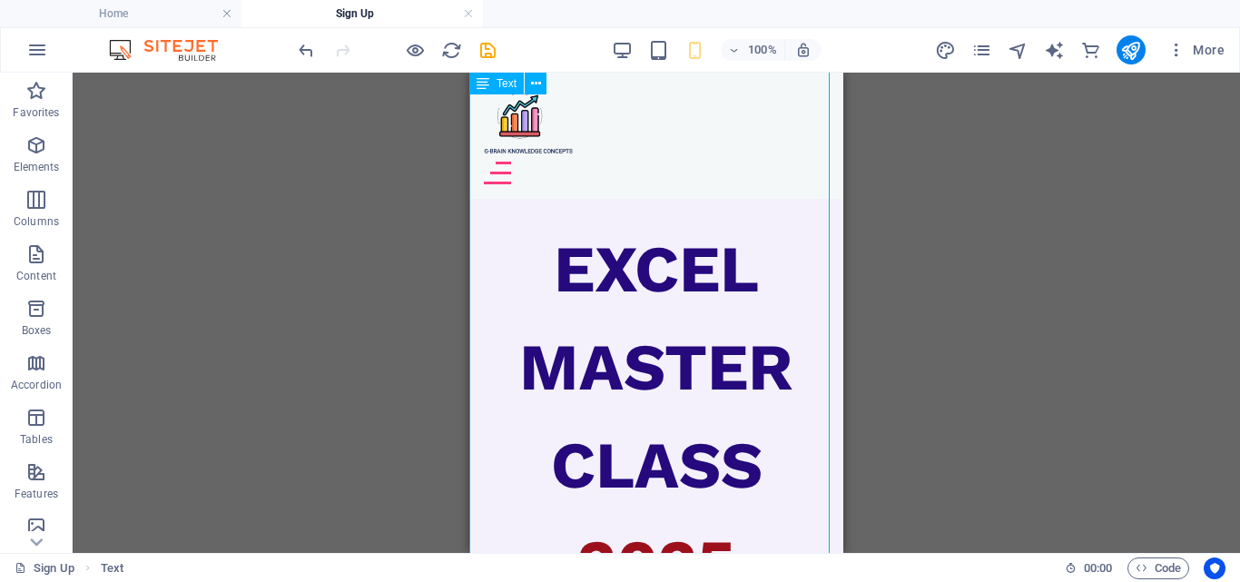
scroll to position [0, 0]
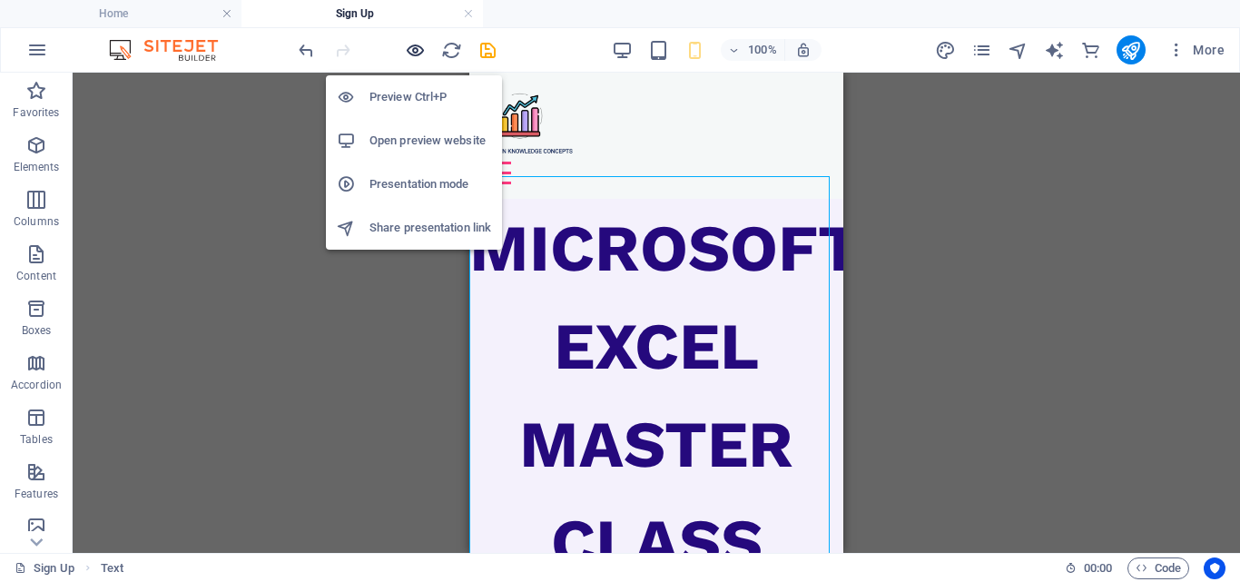
click at [423, 52] on icon "button" at bounding box center [415, 50] width 21 height 21
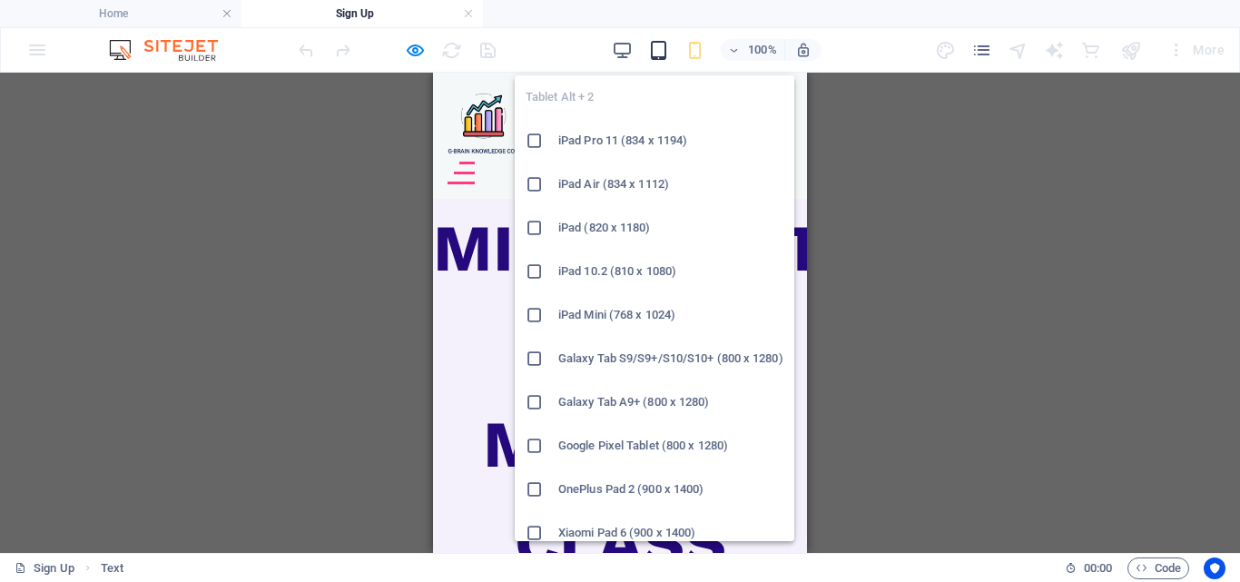
click at [667, 49] on icon "button" at bounding box center [658, 50] width 21 height 21
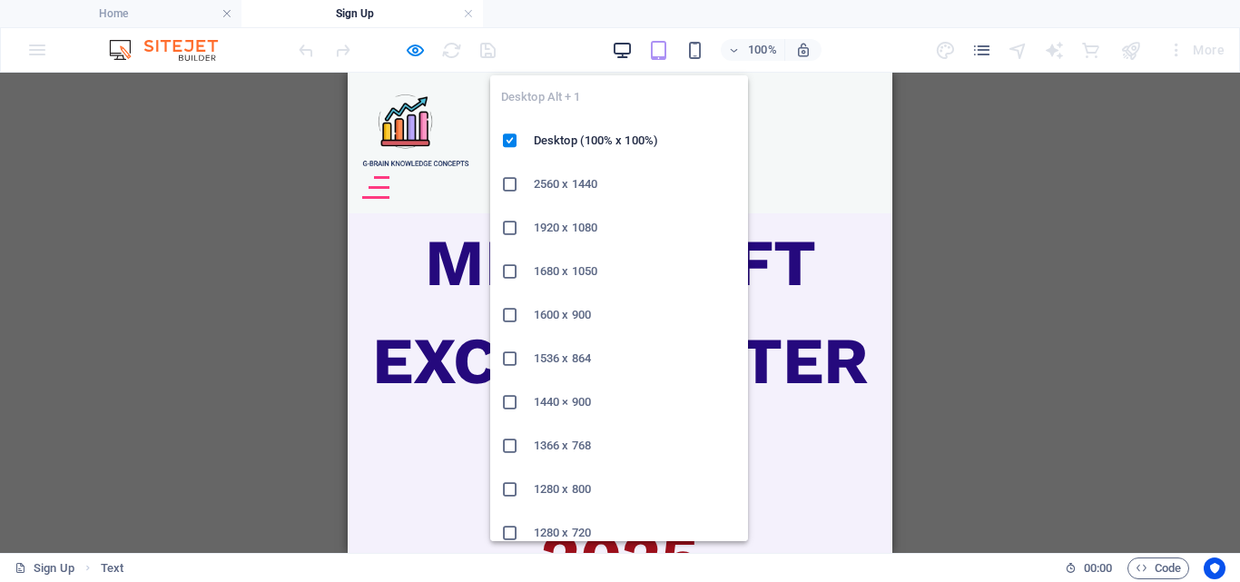
click at [618, 44] on icon "button" at bounding box center [622, 50] width 21 height 21
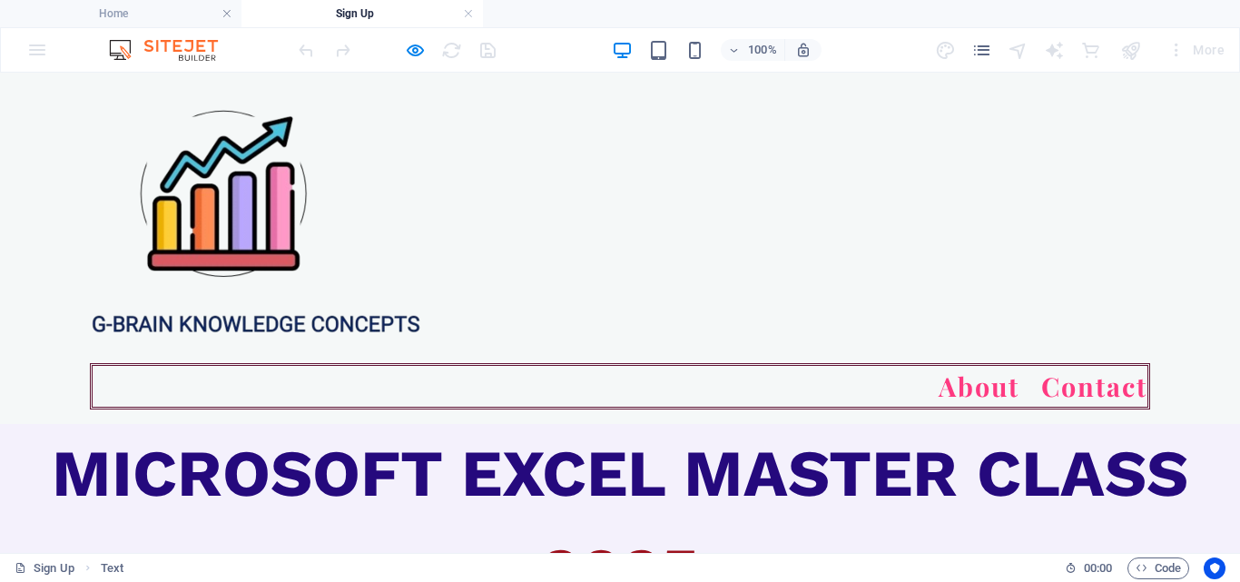
click at [245, 435] on span "MICROSOFT EXCEL MASTER CLASS" at bounding box center [620, 473] width 1136 height 76
click at [52, 435] on span "MICROSOFT EXCEL MASTER CLASS" at bounding box center [620, 473] width 1136 height 76
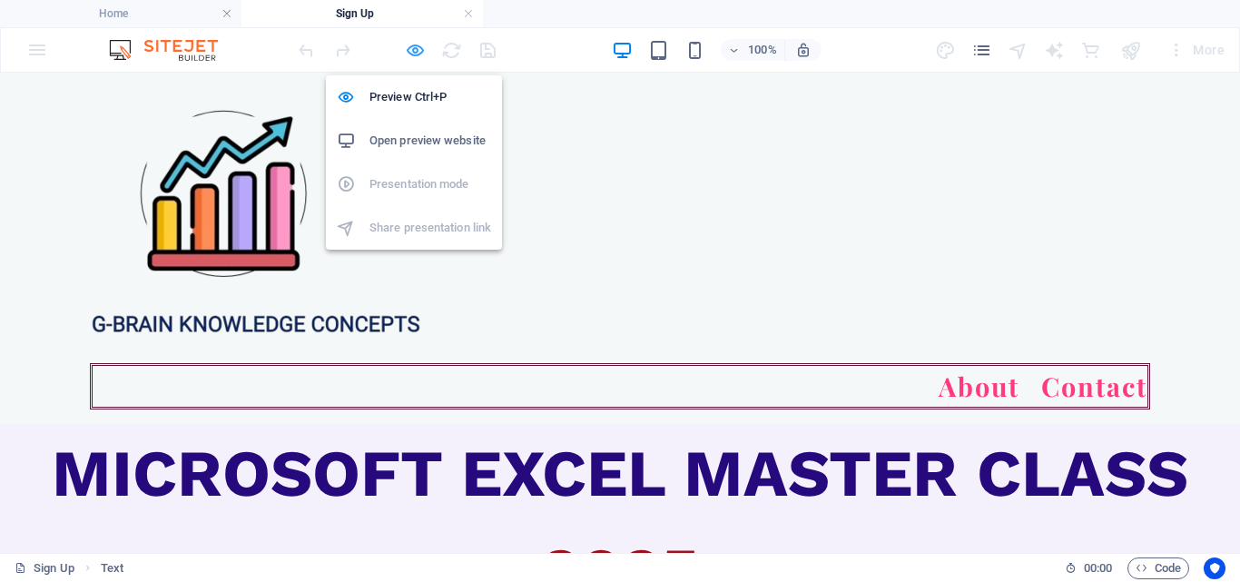
click at [422, 51] on icon "button" at bounding box center [415, 50] width 21 height 21
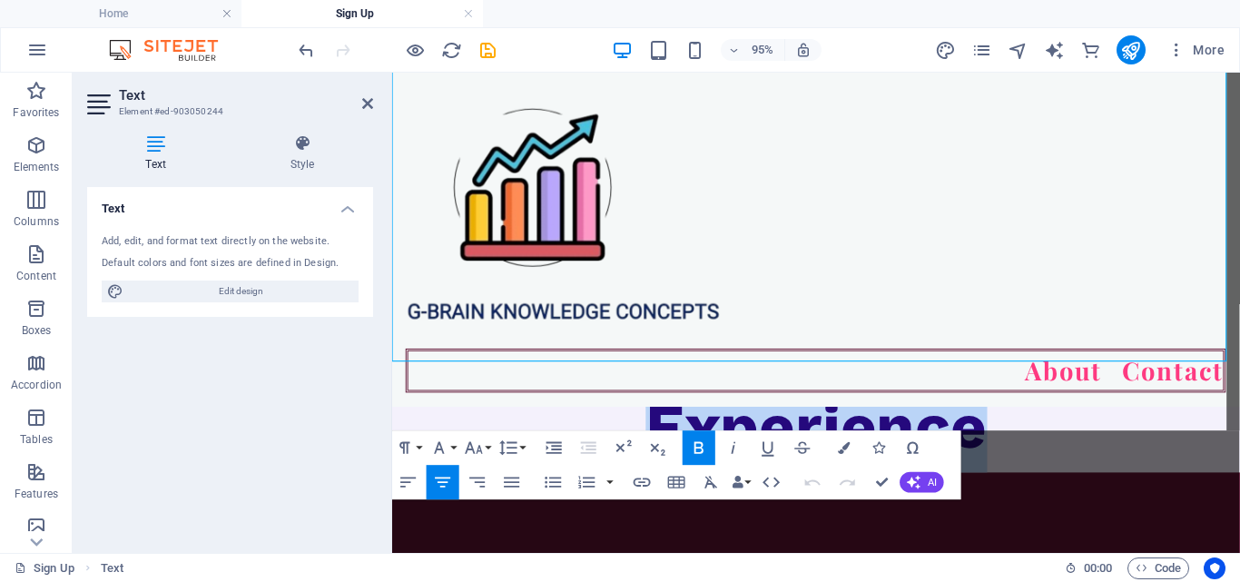
scroll to position [776, 0]
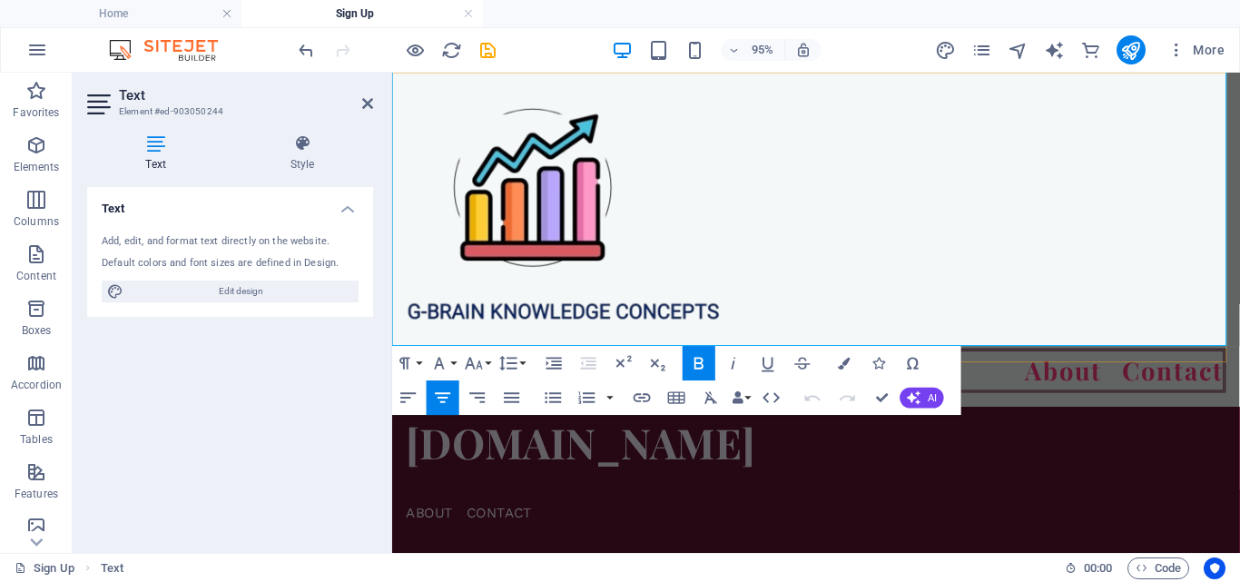
drag, startPoint x: 544, startPoint y: 431, endPoint x: 1085, endPoint y: 205, distance: 586.3
click at [1085, 205] on div "About Contact MICROSOFT EXCEL MASTER CLASS 2025 Kickstart Your MS Excel Skills …" at bounding box center [838, 25] width 892 height 1456
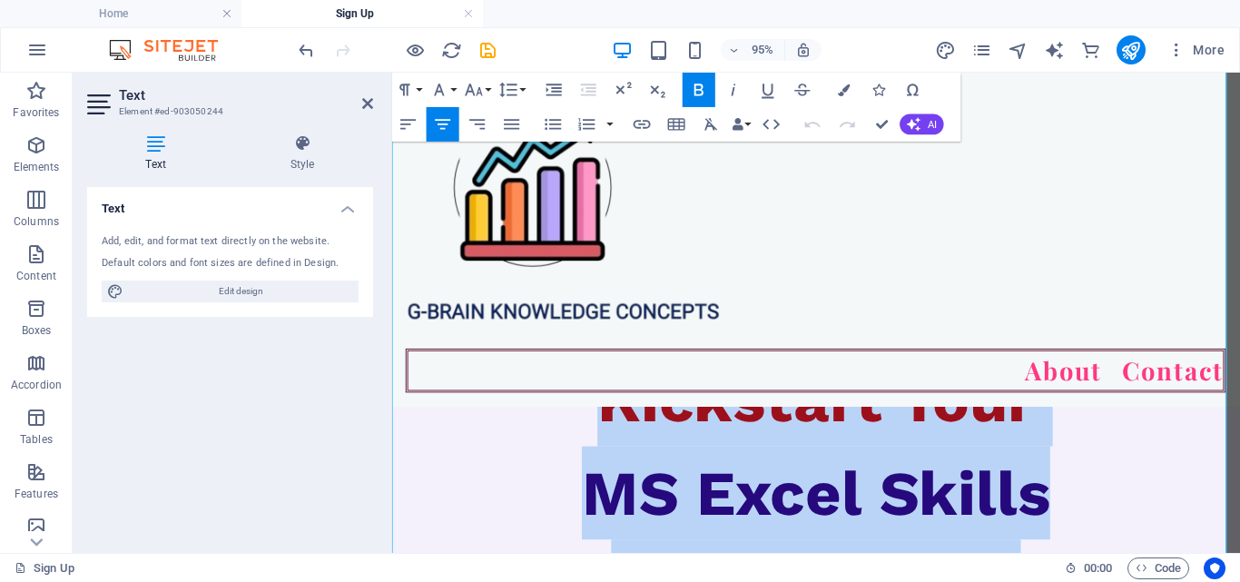
scroll to position [322, 0]
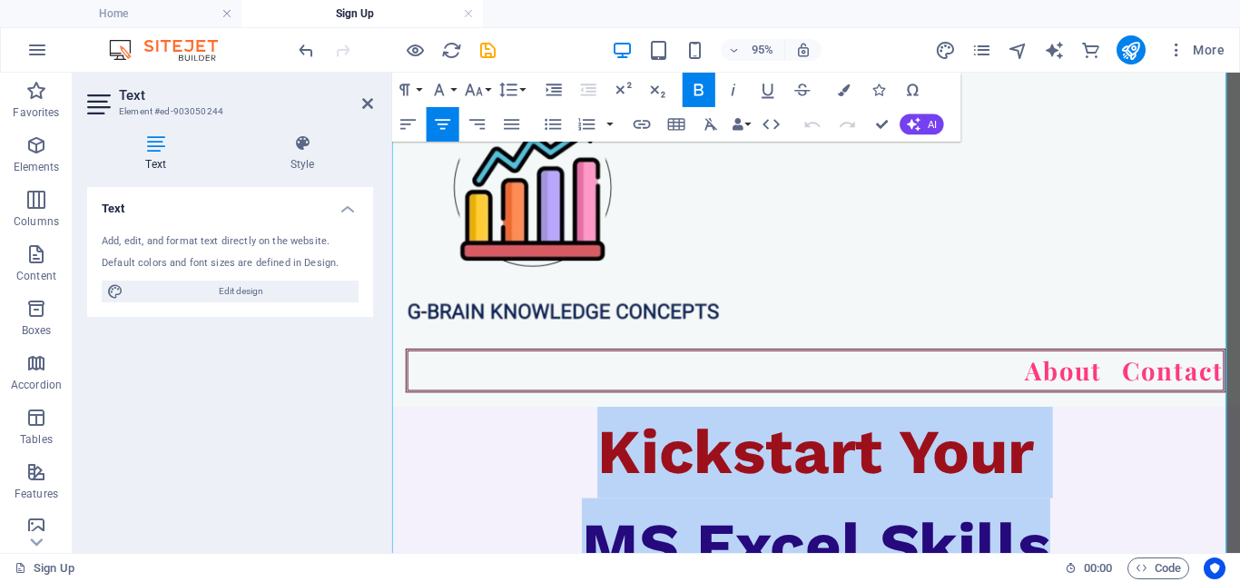
click at [1043, 444] on span "Kickstart Your" at bounding box center [838, 471] width 460 height 76
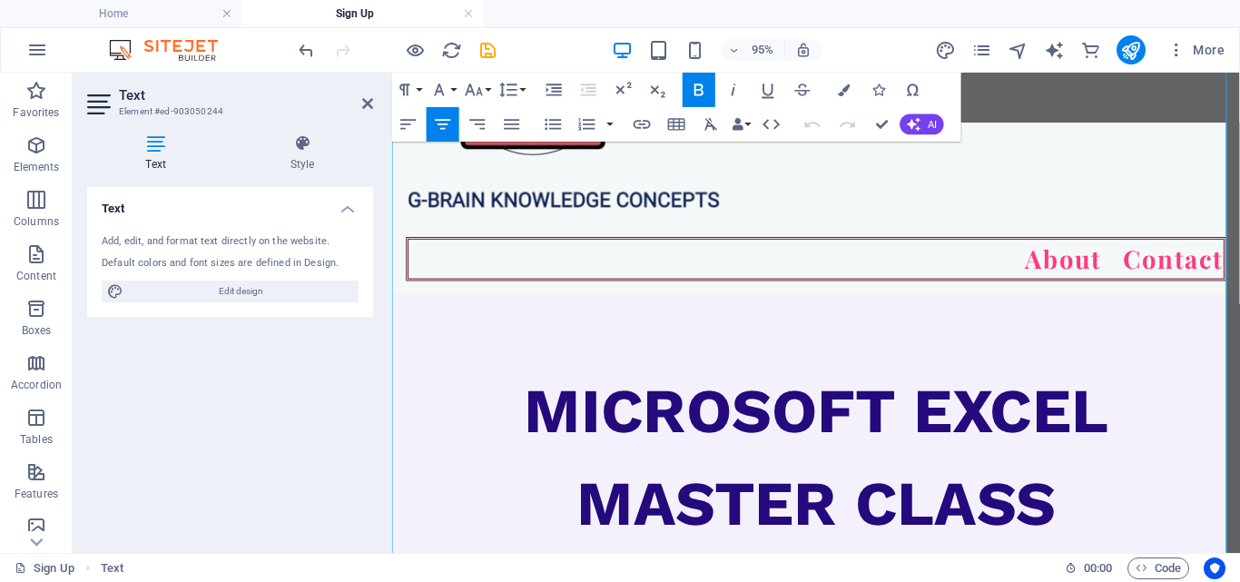
scroll to position [50, 0]
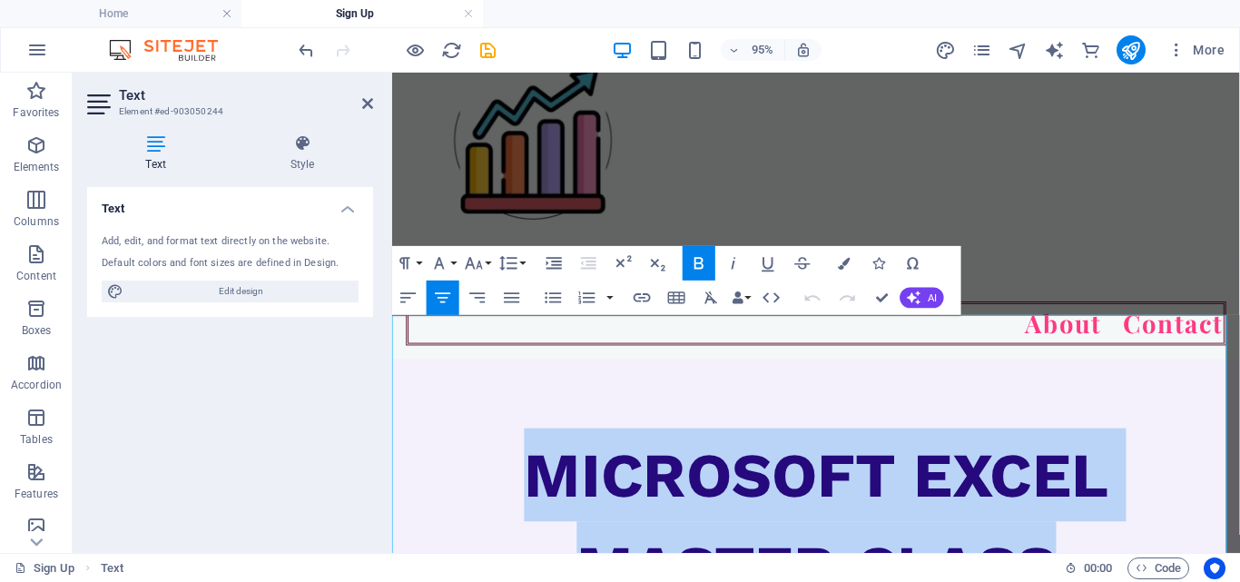
drag, startPoint x: 529, startPoint y: 445, endPoint x: 1069, endPoint y: 538, distance: 548.1
click at [1069, 538] on span "MICROSOFT EXCEL MASTER CLASS" at bounding box center [838, 544] width 614 height 174
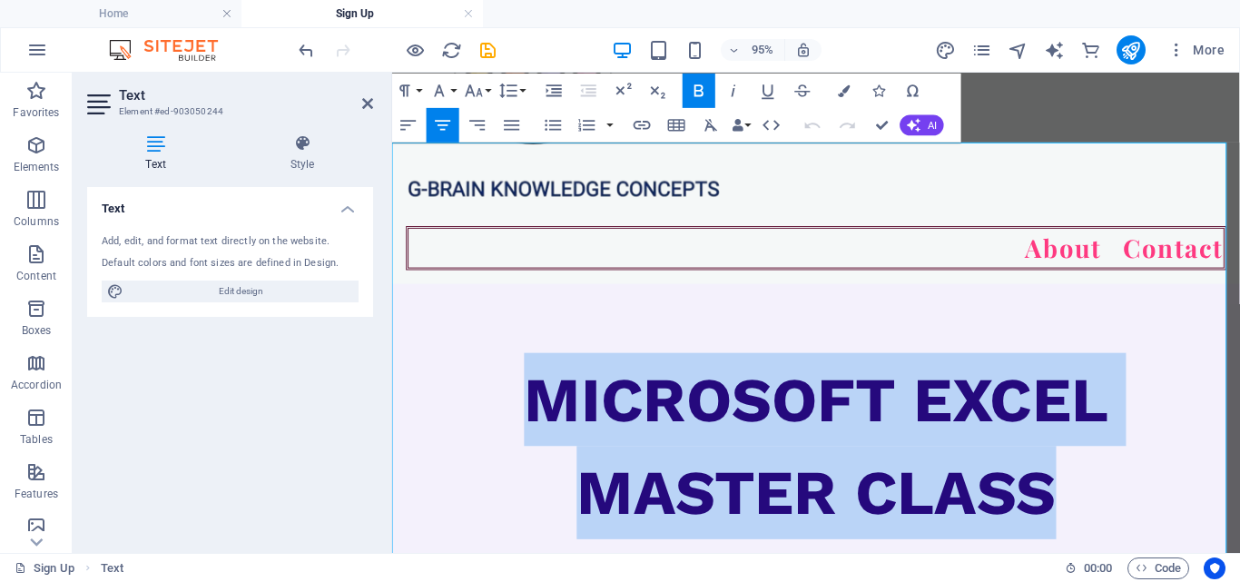
scroll to position [231, 0]
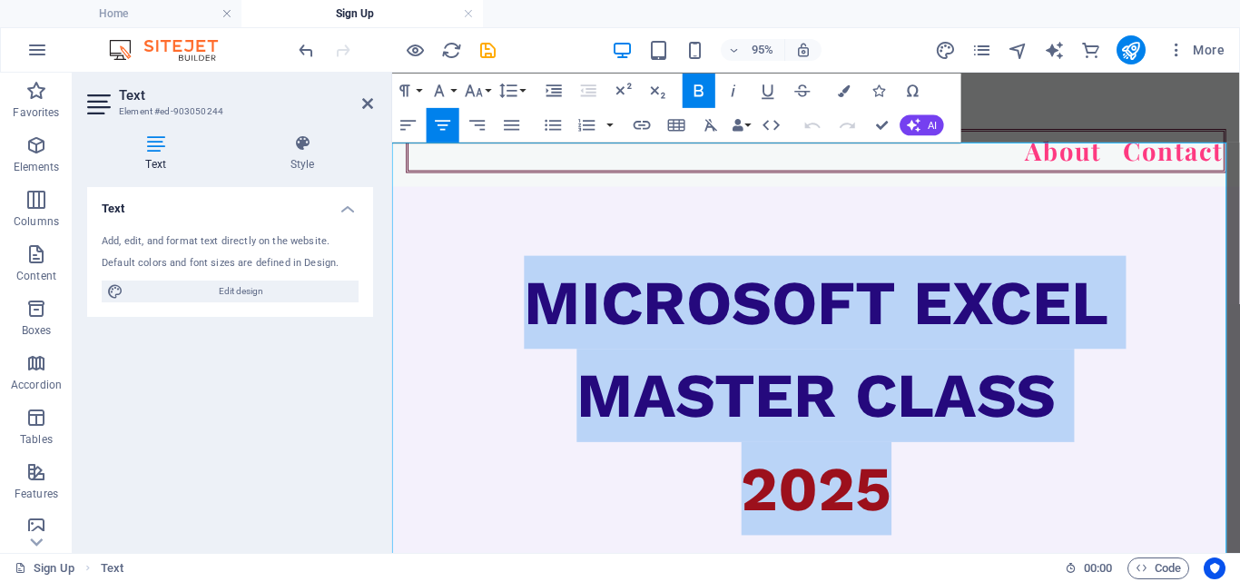
drag, startPoint x: 927, startPoint y: 481, endPoint x: 415, endPoint y: 208, distance: 580.3
click at [415, 208] on div "MICROSOFT EXCEL MASTER CLASS 2025 Kickstart Your MS Excel Skills with No Prior …" at bounding box center [838, 571] width 892 height 759
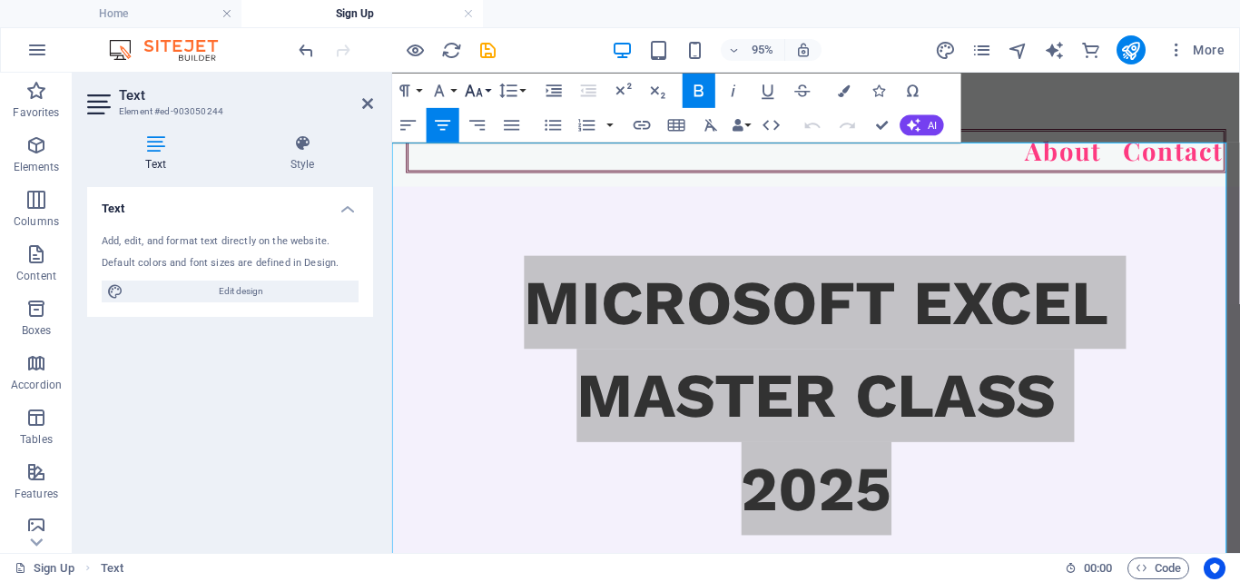
click at [472, 85] on icon "button" at bounding box center [474, 91] width 21 height 21
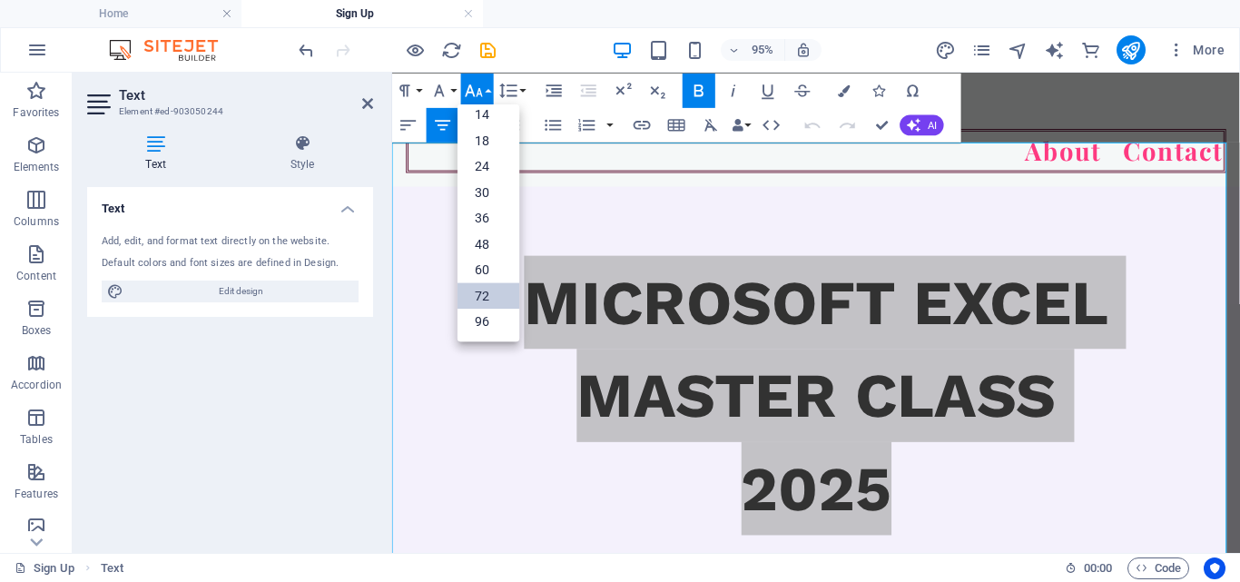
scroll to position [146, 0]
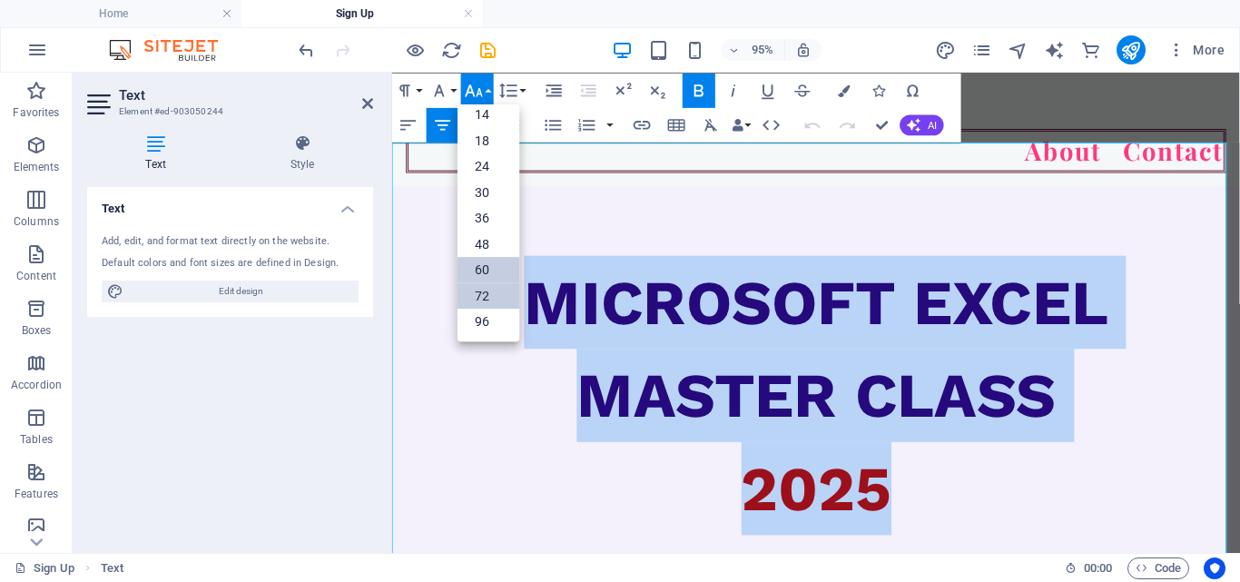
click at [484, 260] on link "60" at bounding box center [488, 270] width 62 height 26
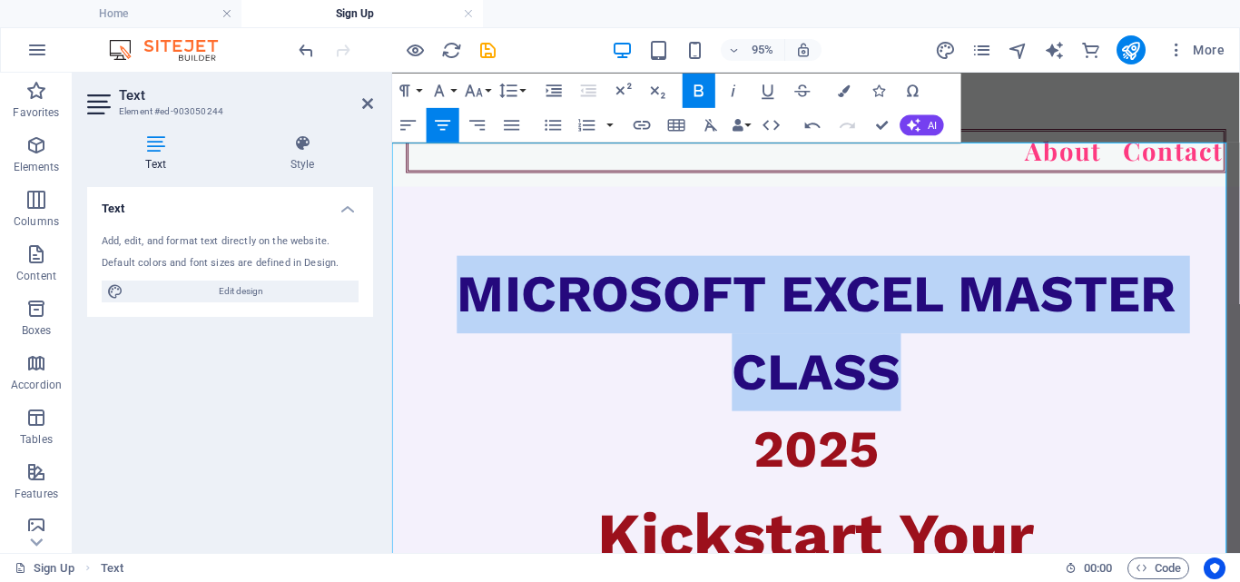
click at [1002, 428] on p "2025" at bounding box center [838, 469] width 892 height 82
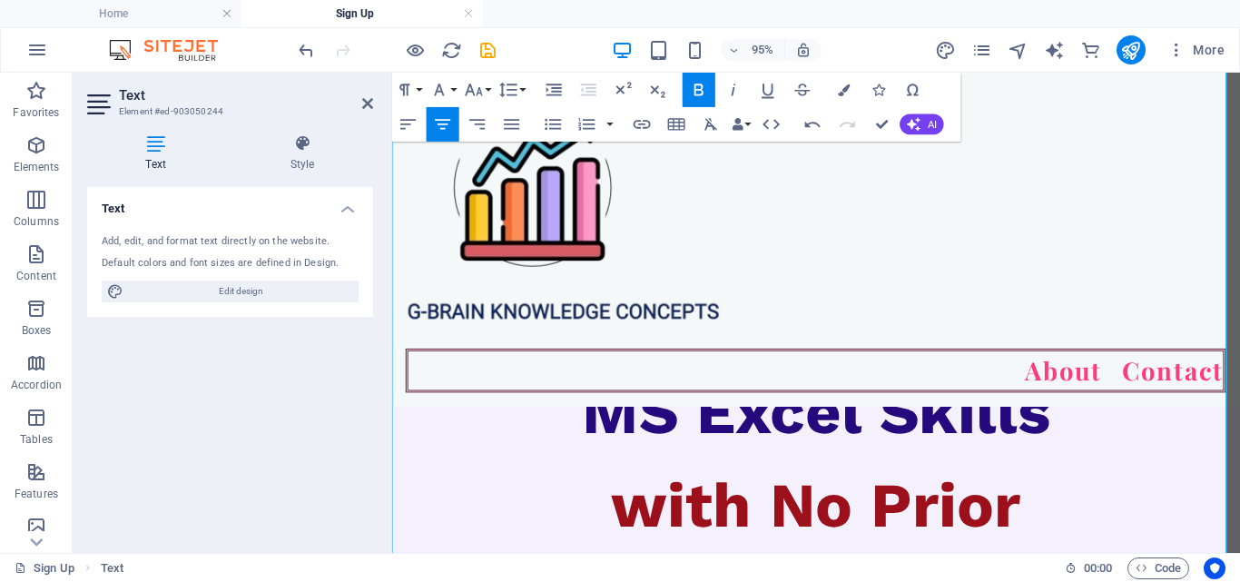
scroll to position [231, 0]
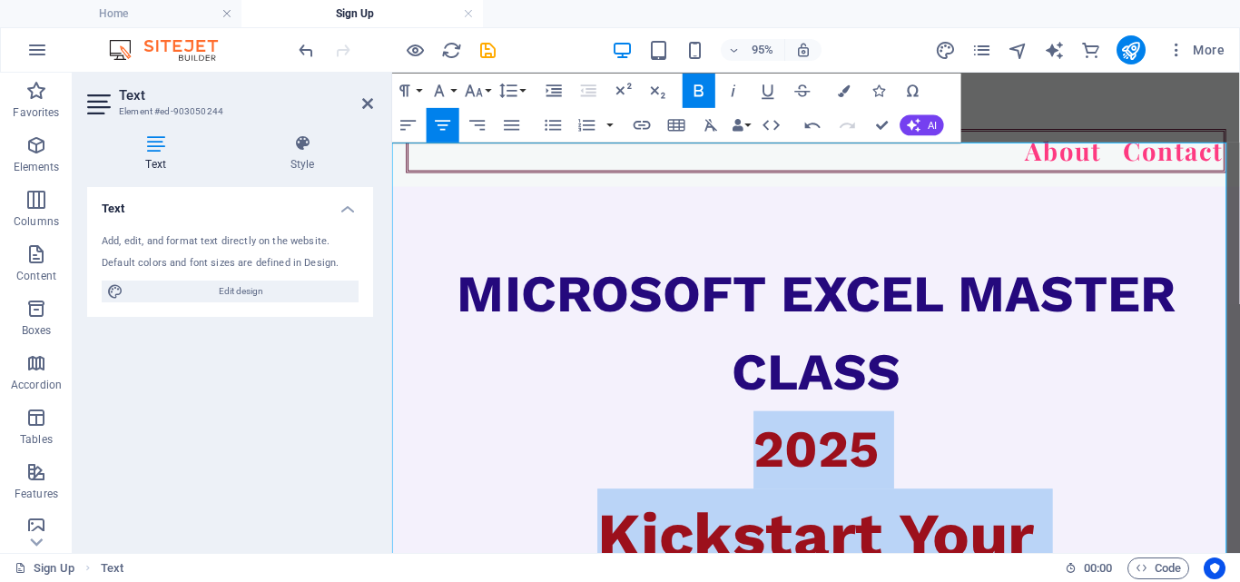
drag, startPoint x: 774, startPoint y: 418, endPoint x: 881, endPoint y: 573, distance: 187.8
click at [881, 573] on div "MICROSOFT EXCEL MASTER CLASS 2025 Kickstart Your MS Excel Skills with No Prior …" at bounding box center [838, 583] width 892 height 637
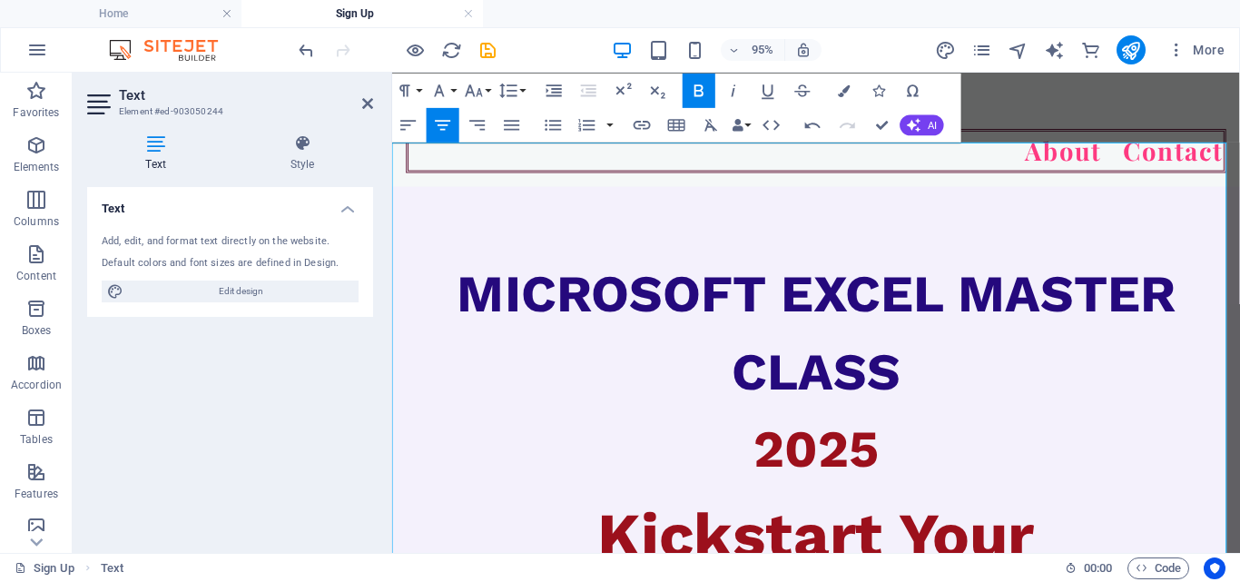
click at [994, 273] on span "MICROSOFT EXCEL MASTER CLASS" at bounding box center [838, 346] width 756 height 146
click at [367, 99] on icon at bounding box center [367, 103] width 11 height 15
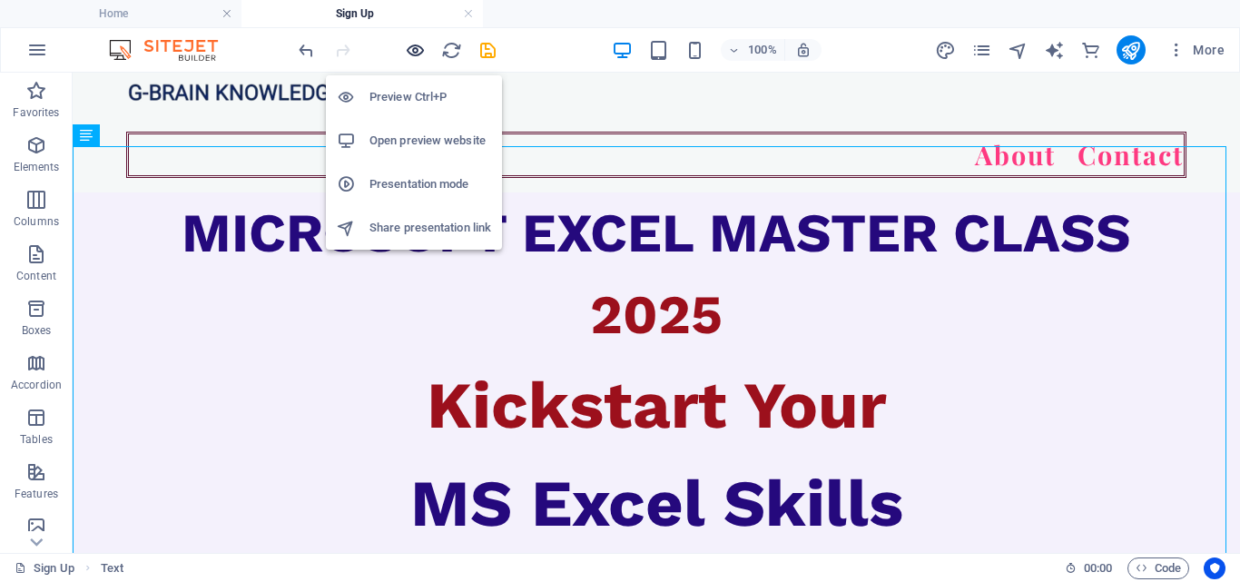
click at [416, 50] on icon "button" at bounding box center [415, 50] width 21 height 21
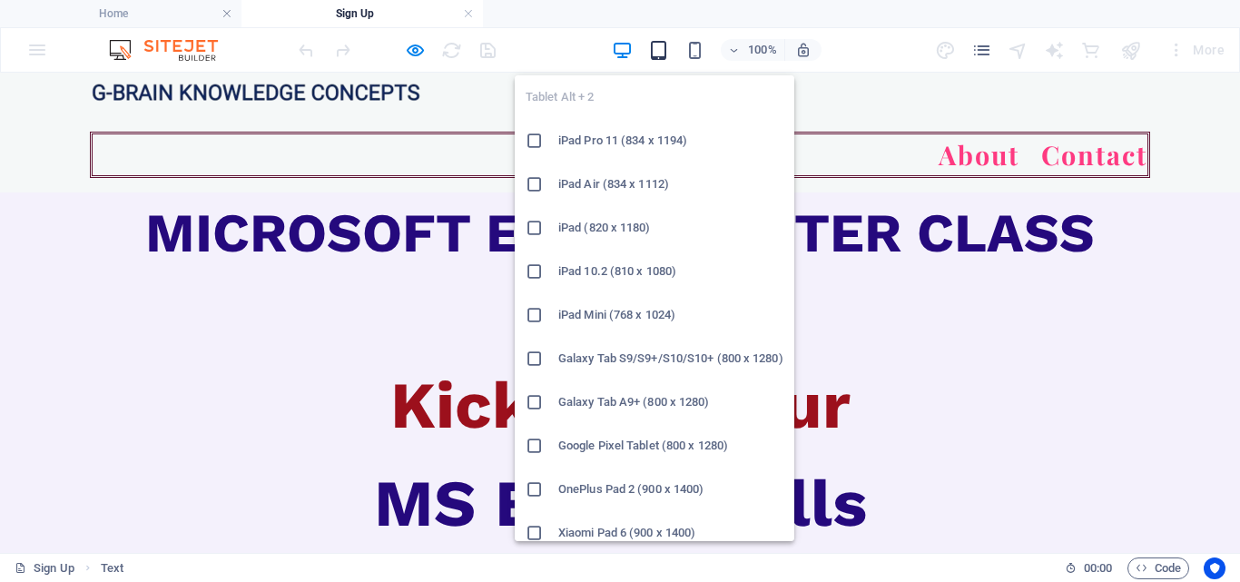
click at [660, 57] on icon "button" at bounding box center [658, 50] width 21 height 21
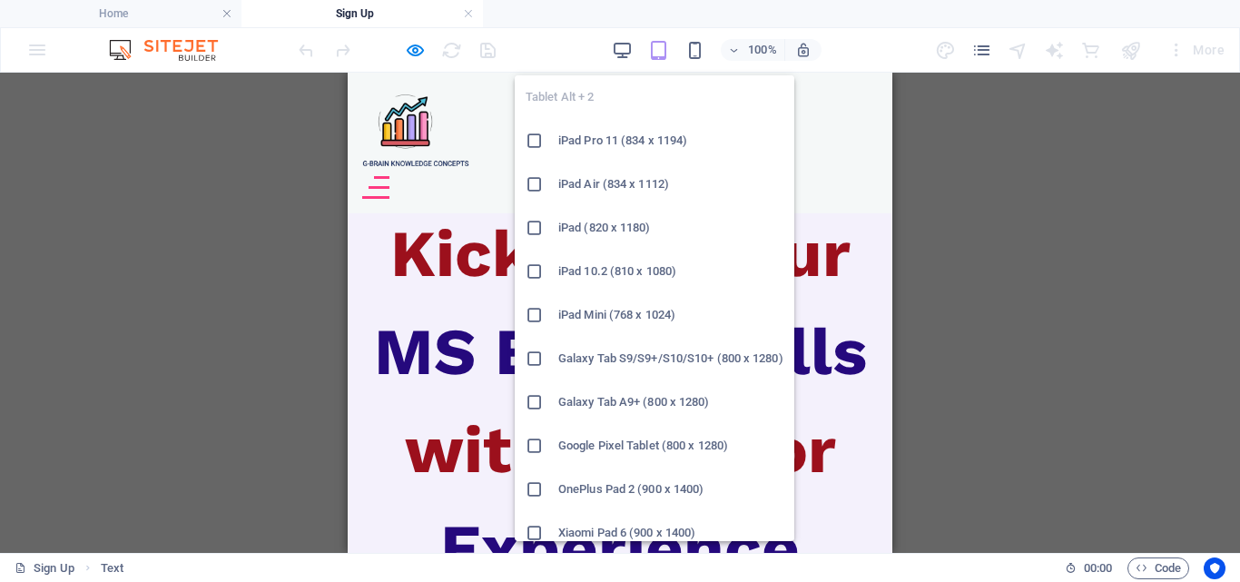
scroll to position [138, 0]
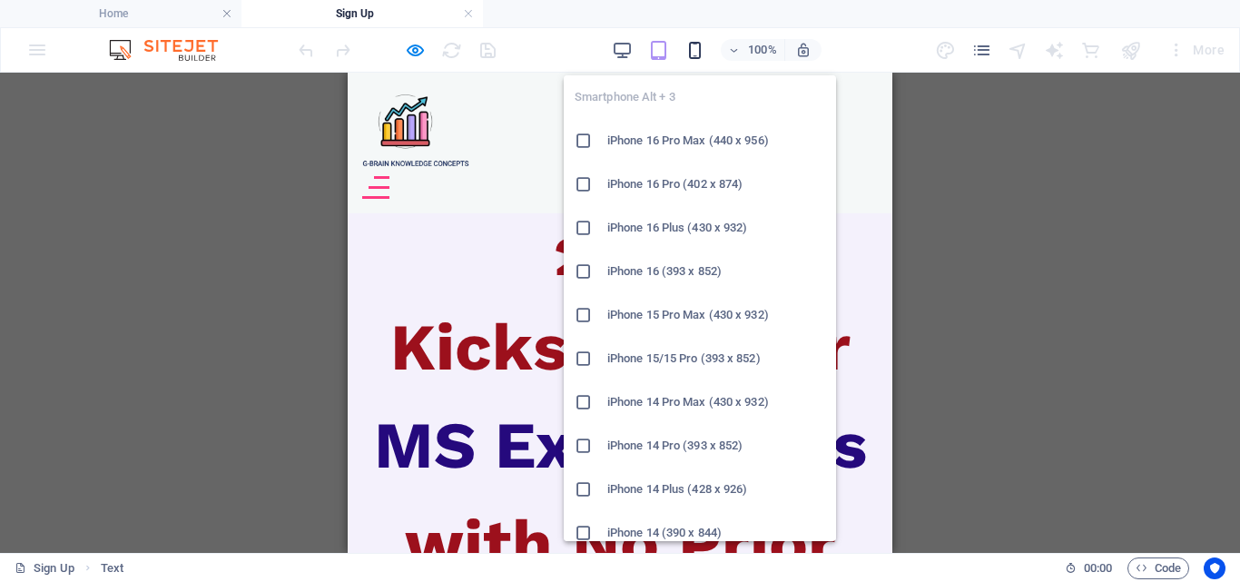
click at [703, 51] on icon "button" at bounding box center [694, 50] width 21 height 21
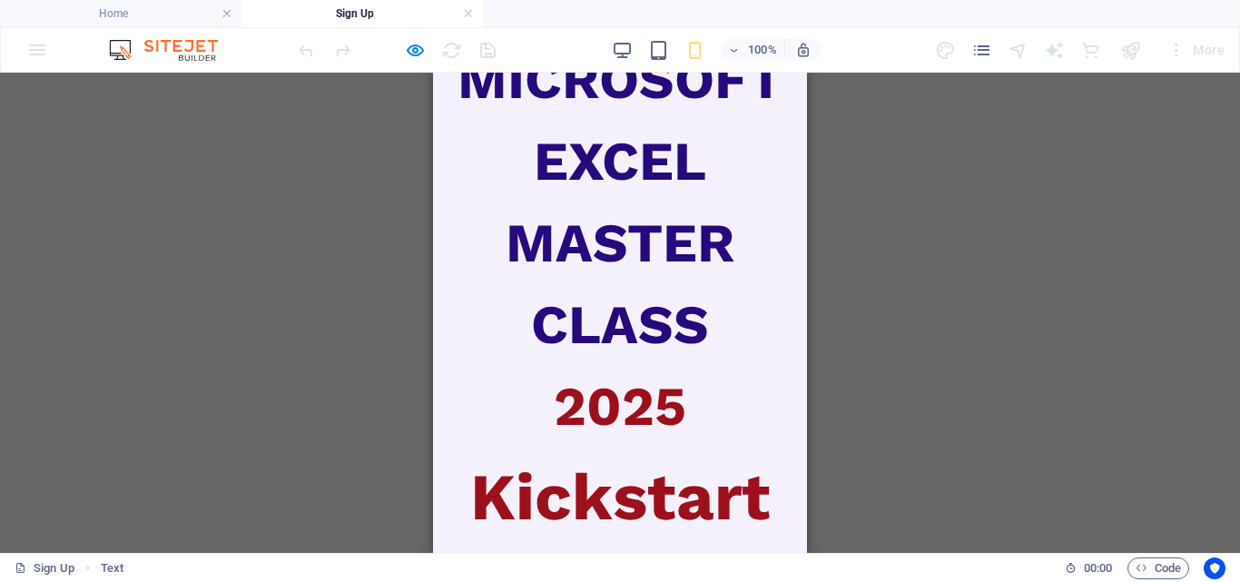
scroll to position [0, 0]
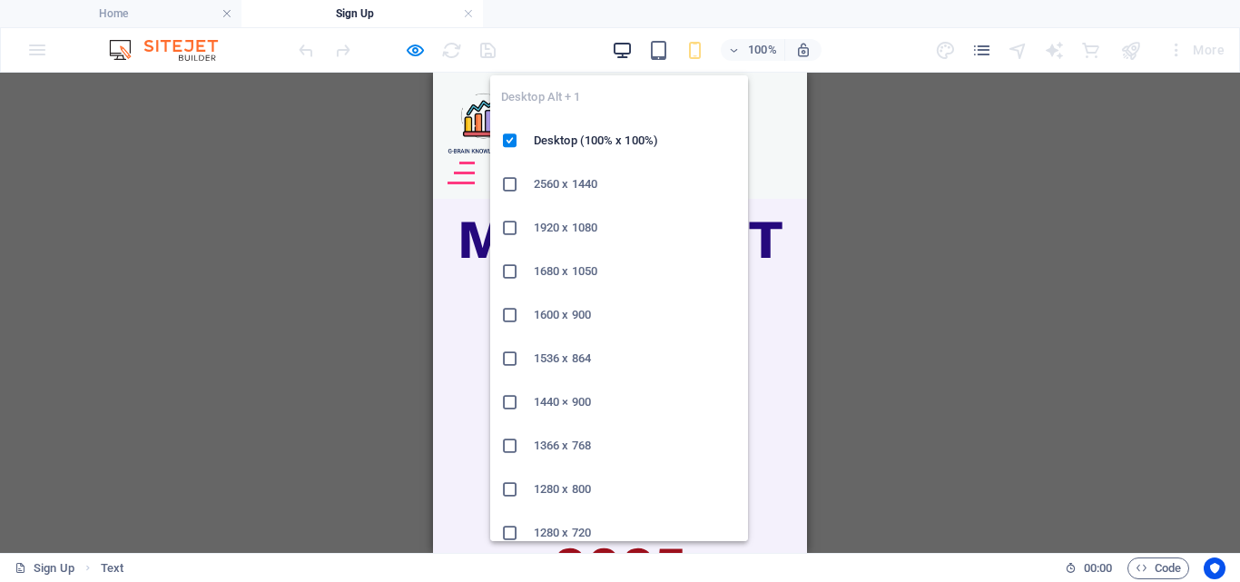
click at [624, 52] on icon "button" at bounding box center [622, 50] width 21 height 21
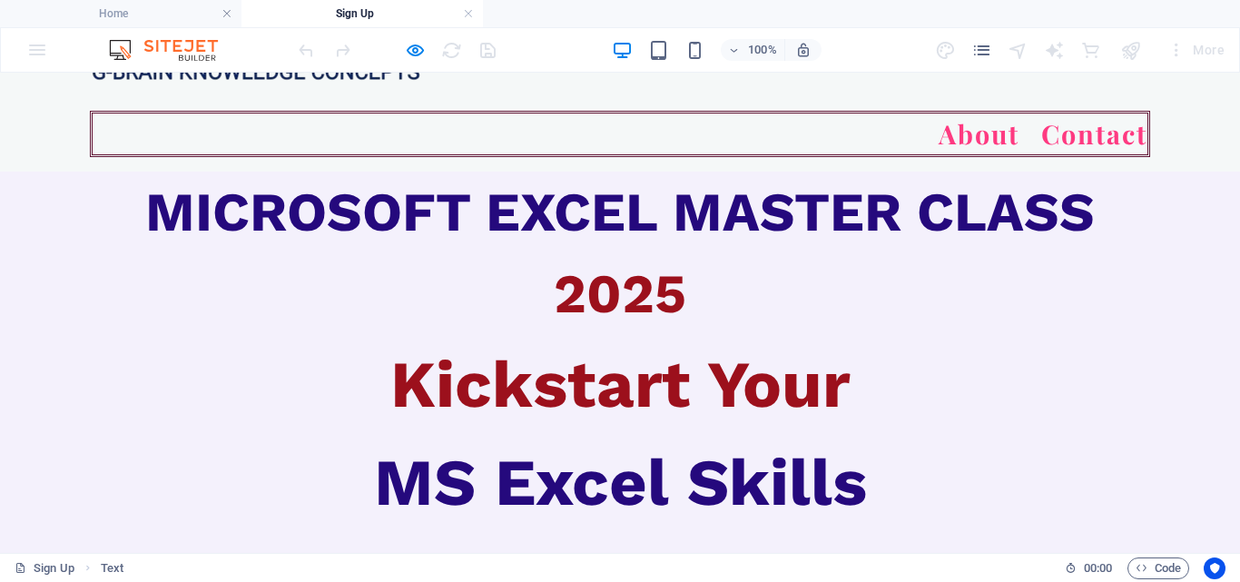
scroll to position [182, 0]
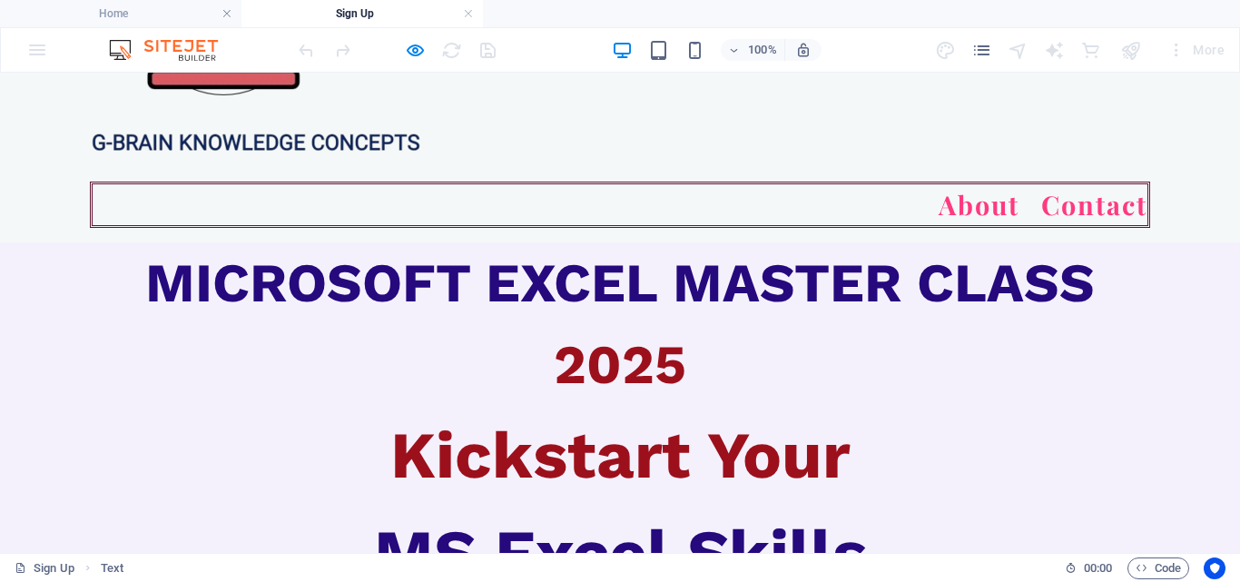
click at [417, 417] on span "Kickstart Your" at bounding box center [620, 455] width 460 height 76
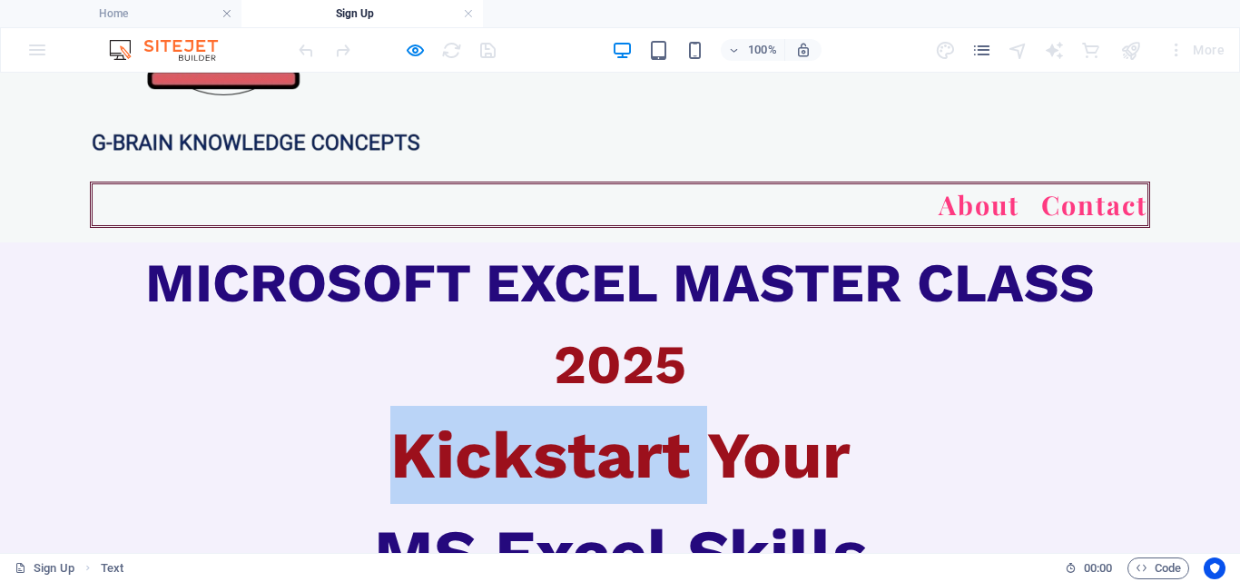
click at [417, 417] on span "Kickstart Your" at bounding box center [620, 455] width 460 height 76
click at [405, 417] on span "Kickstart Your" at bounding box center [620, 455] width 460 height 76
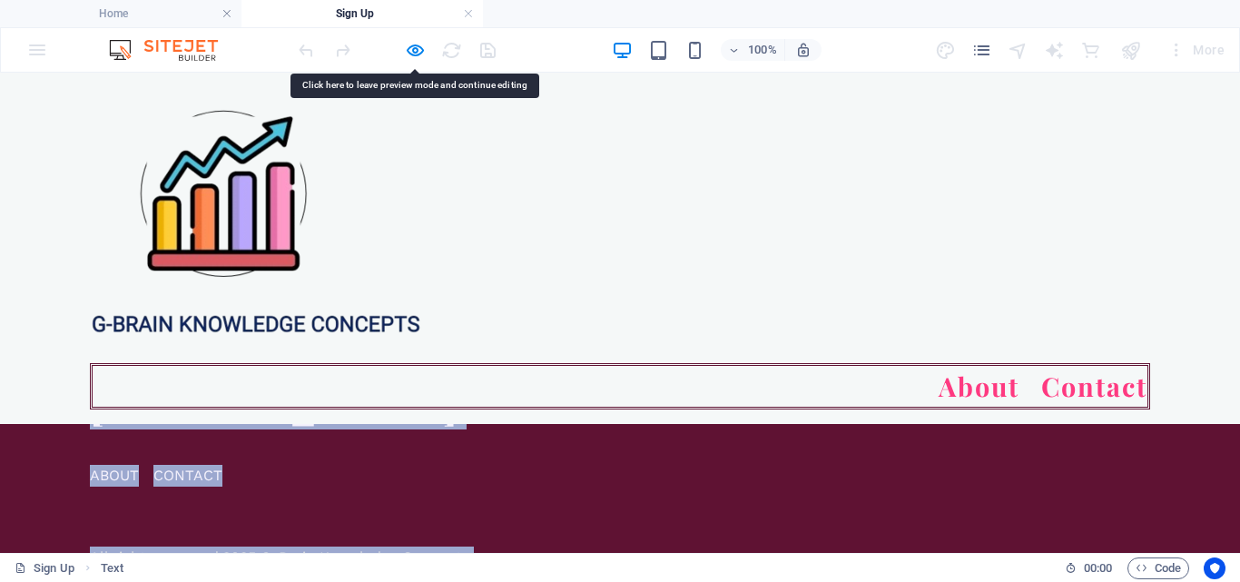
scroll to position [642, 0]
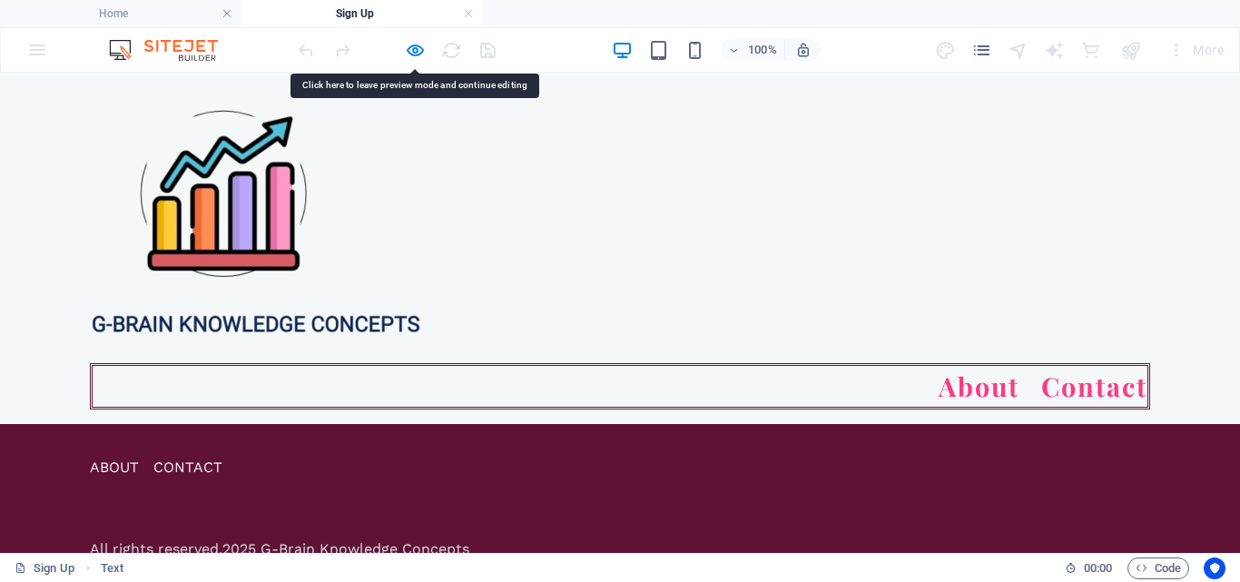
drag, startPoint x: 390, startPoint y: 402, endPoint x: 842, endPoint y: 381, distance: 452.5
click at [841, 382] on div "About Contact MICROSOFT EXCEL MASTER CLASS 2025 Kickstart Your MS Excel Skills …" at bounding box center [620, 57] width 1240 height 1253
click at [752, 308] on div "About Contact" at bounding box center [620, 248] width 1240 height 351
click at [500, 108] on div "About Contact" at bounding box center [620, 248] width 1240 height 351
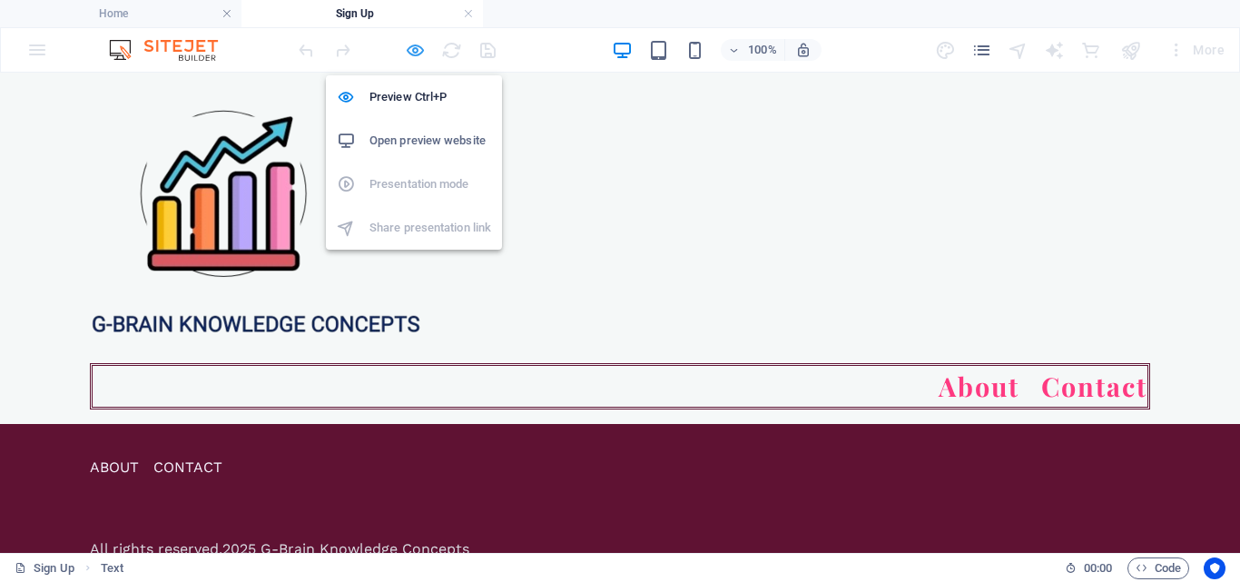
click at [415, 51] on icon "button" at bounding box center [415, 50] width 21 height 21
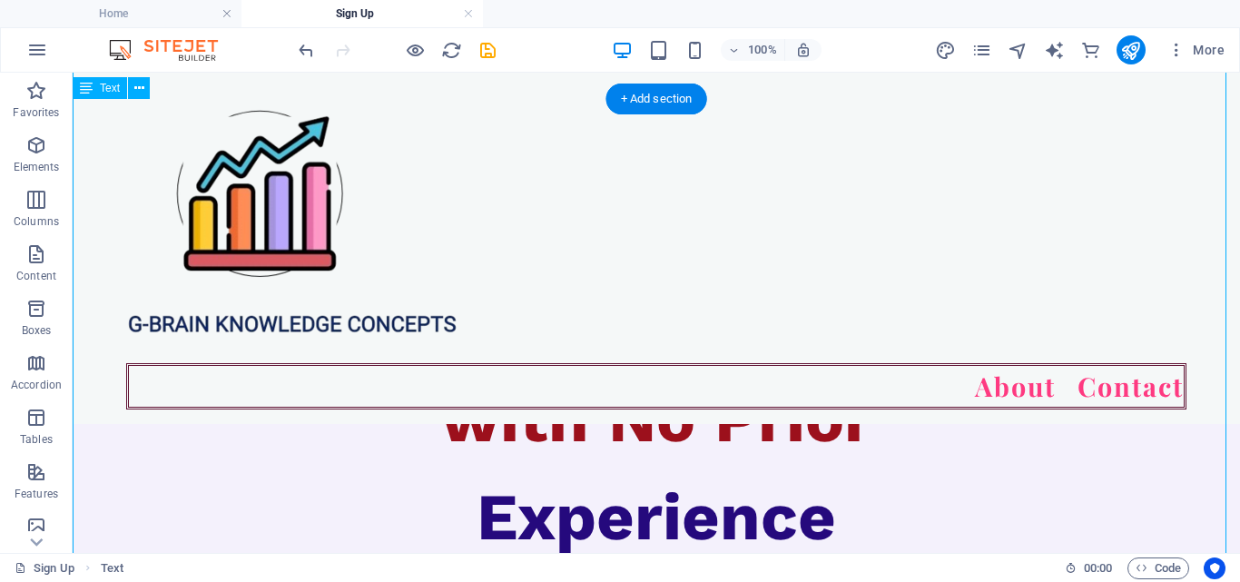
scroll to position [279, 0]
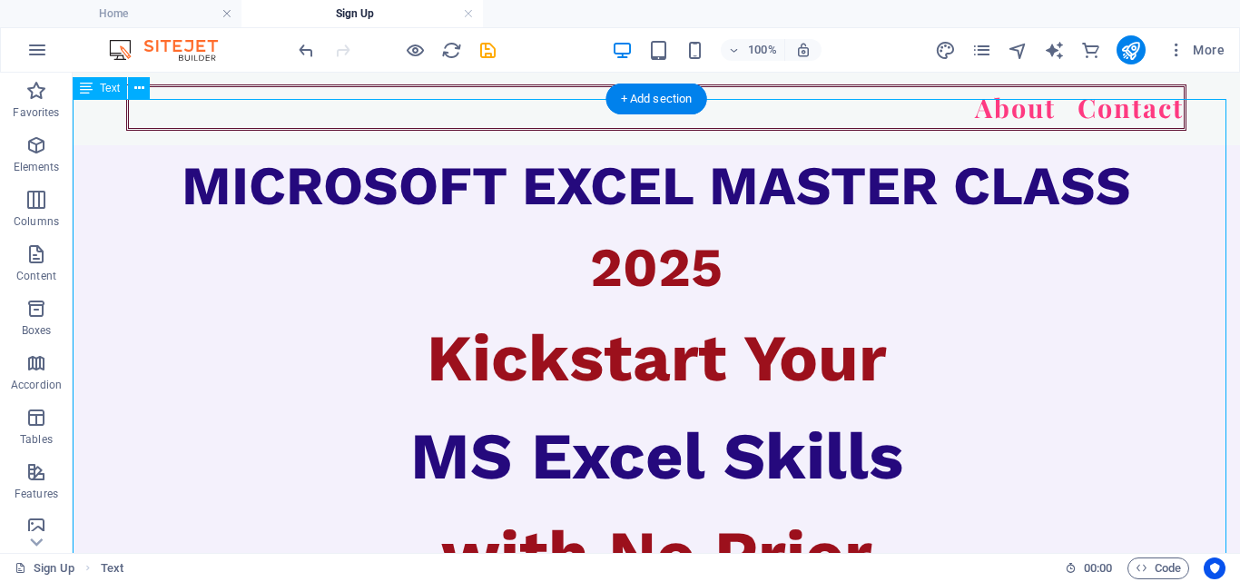
click at [480, 349] on div "MICROSOFT EXCEL MASTER CLASS 2025 Kickstart Your MS Excel Skills with No Prior …" at bounding box center [656, 422] width 1167 height 555
click at [441, 314] on div "MICROSOFT EXCEL MASTER CLASS 2025 Kickstart Your MS Excel Skills with No Prior …" at bounding box center [656, 422] width 1167 height 555
click at [428, 310] on div "MICROSOFT EXCEL MASTER CLASS 2025 Kickstart Your MS Excel Skills with No Prior …" at bounding box center [656, 422] width 1167 height 555
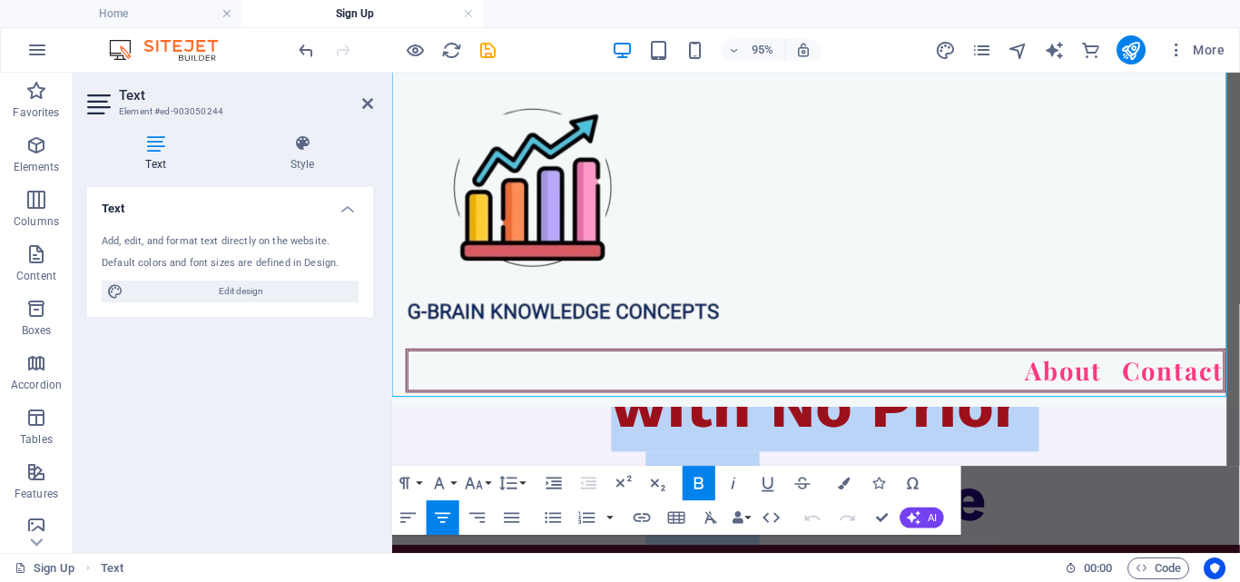
scroll to position [673, 0]
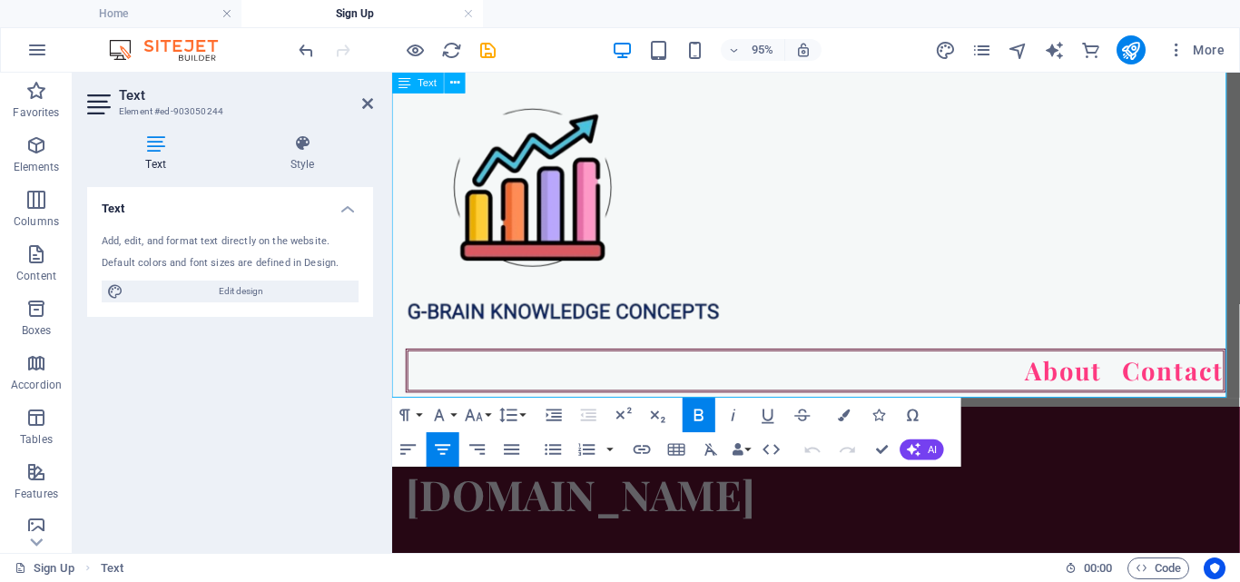
drag, startPoint x: 609, startPoint y: 475, endPoint x: 1079, endPoint y: 397, distance: 476.6
click at [1079, 397] on div "MICROSOFT EXCEL MASTER CLASS 2025 Kickstart Your MS Excel Skills with No Prior …" at bounding box center [838, 96] width 892 height 637
click at [491, 415] on button "Font Size" at bounding box center [477, 415] width 33 height 34
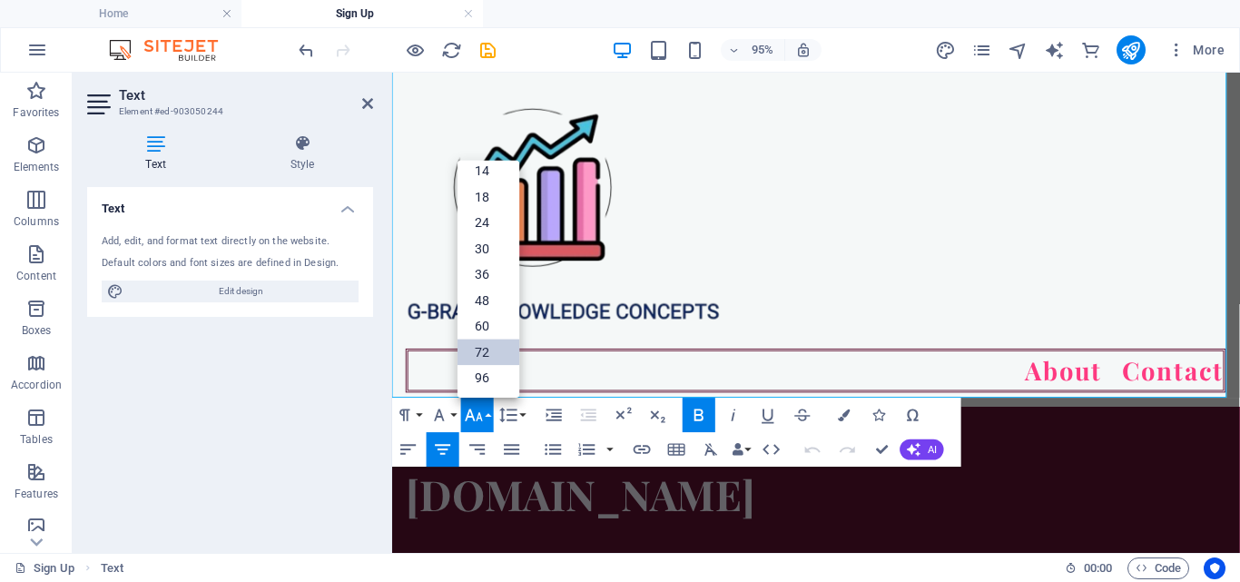
scroll to position [146, 0]
click at [480, 304] on link "48" at bounding box center [488, 301] width 62 height 26
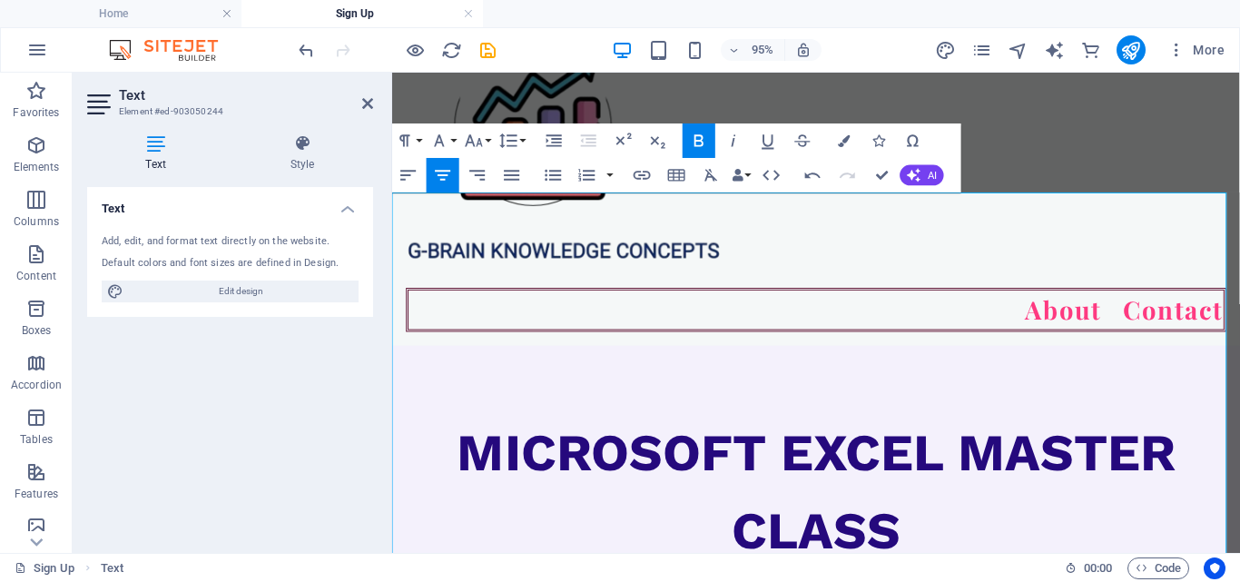
scroll to position [186, 0]
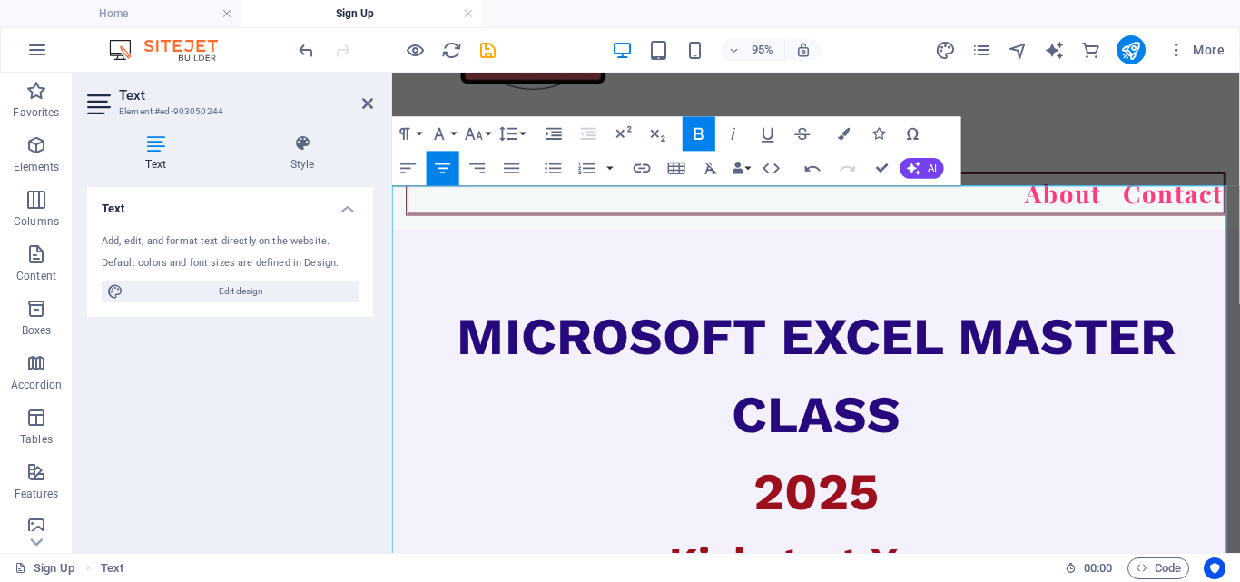
click at [1004, 474] on p "2025" at bounding box center [838, 515] width 892 height 82
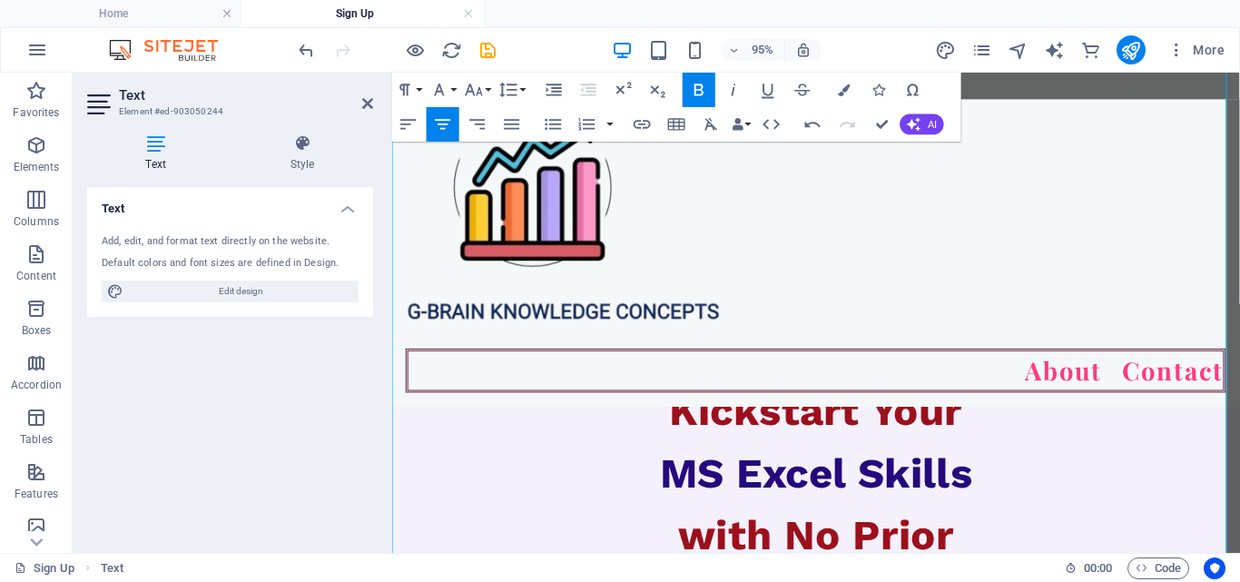
scroll to position [277, 0]
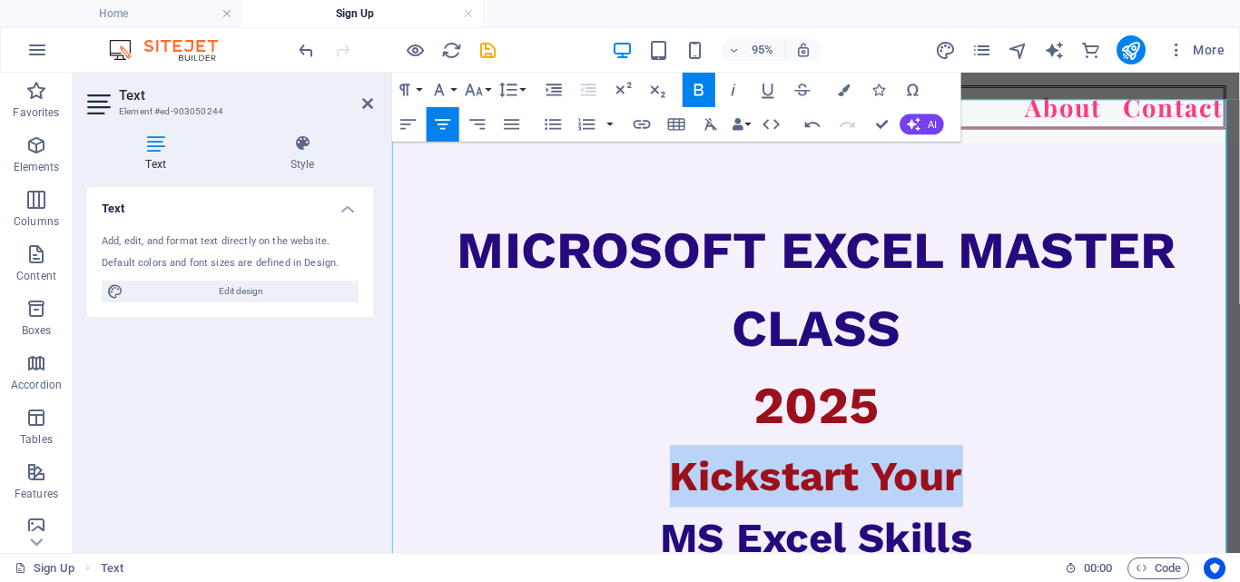
drag, startPoint x: 685, startPoint y: 447, endPoint x: 1044, endPoint y: 453, distance: 358.6
click at [1044, 465] on p "Kickstart Your" at bounding box center [838, 497] width 892 height 65
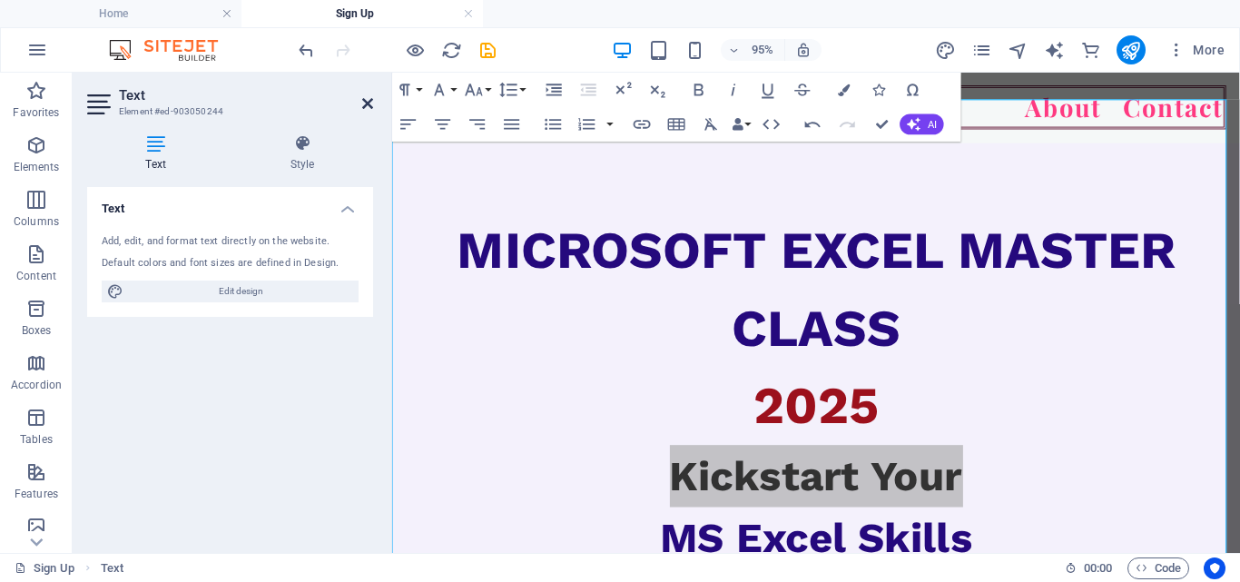
click at [372, 103] on icon at bounding box center [367, 103] width 11 height 15
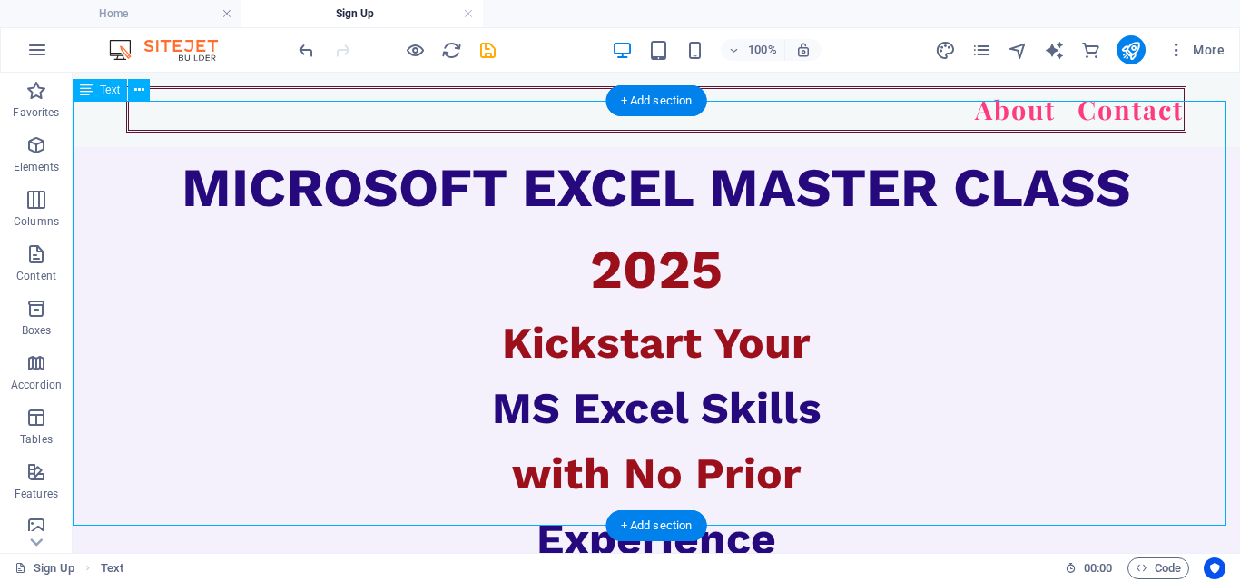
click at [800, 504] on div "MICROSOFT EXCEL MASTER CLASS 2025 Kickstart Your MS Excel Skills with No Prior …" at bounding box center [656, 359] width 1167 height 425
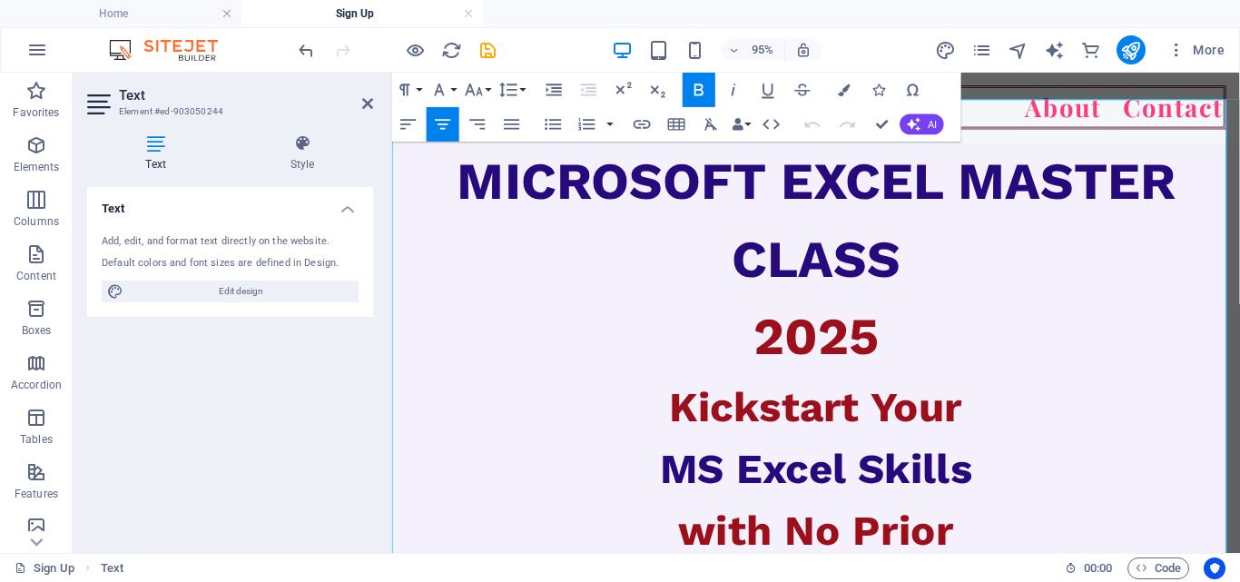
scroll to position [458, 0]
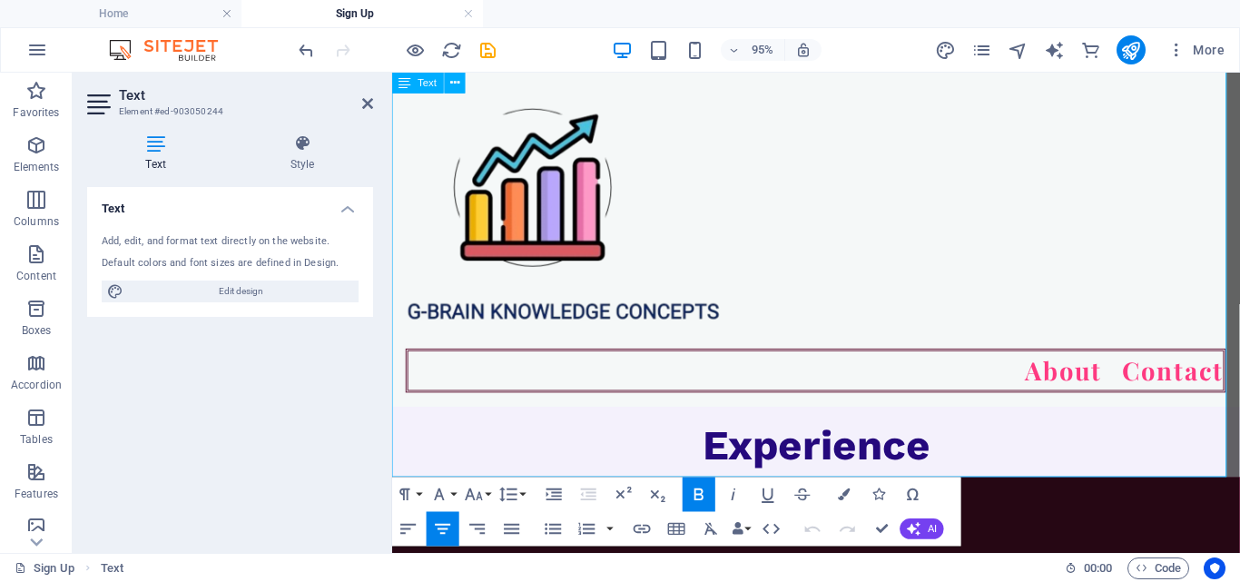
click at [949, 457] on span "Experience" at bounding box center [839, 465] width 240 height 52
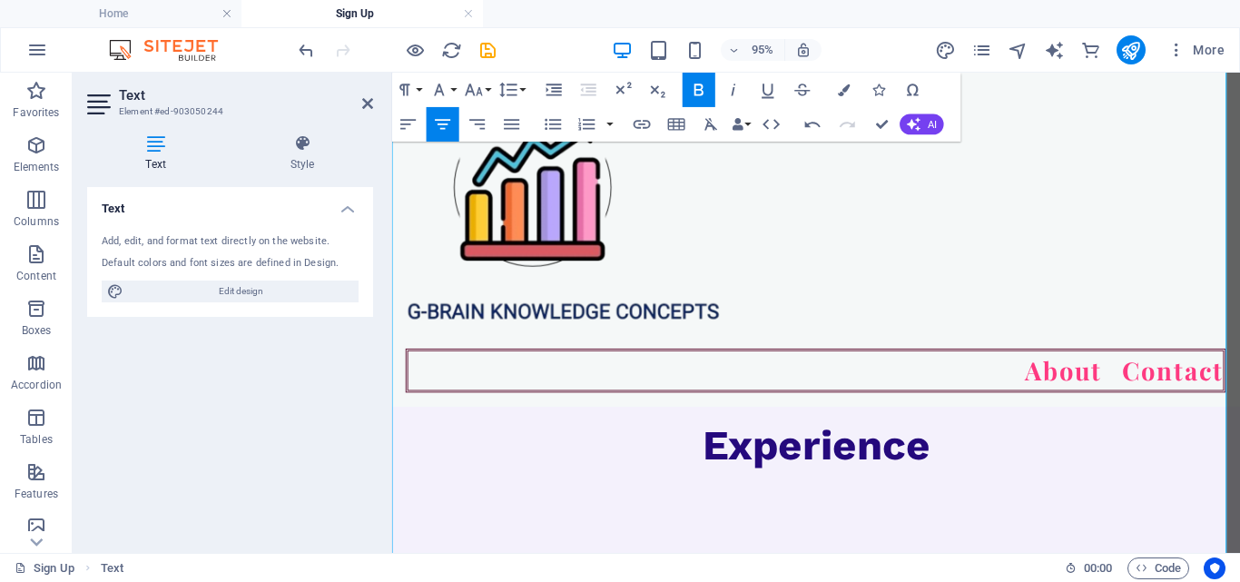
click at [843, 505] on p "​" at bounding box center [838, 530] width 892 height 65
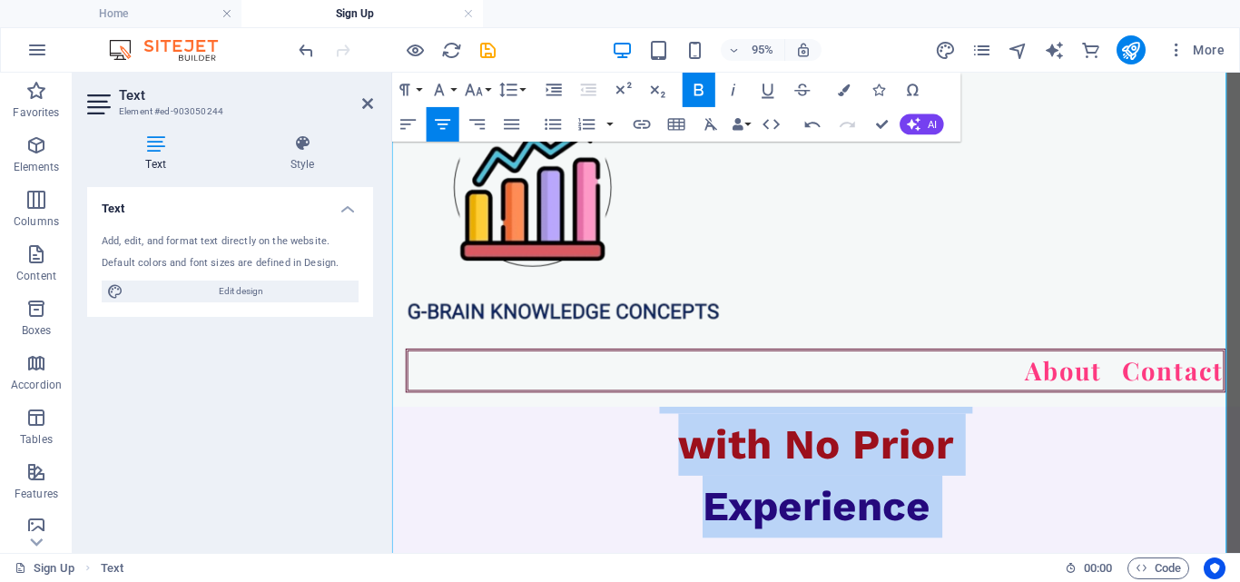
scroll to position [416, 0]
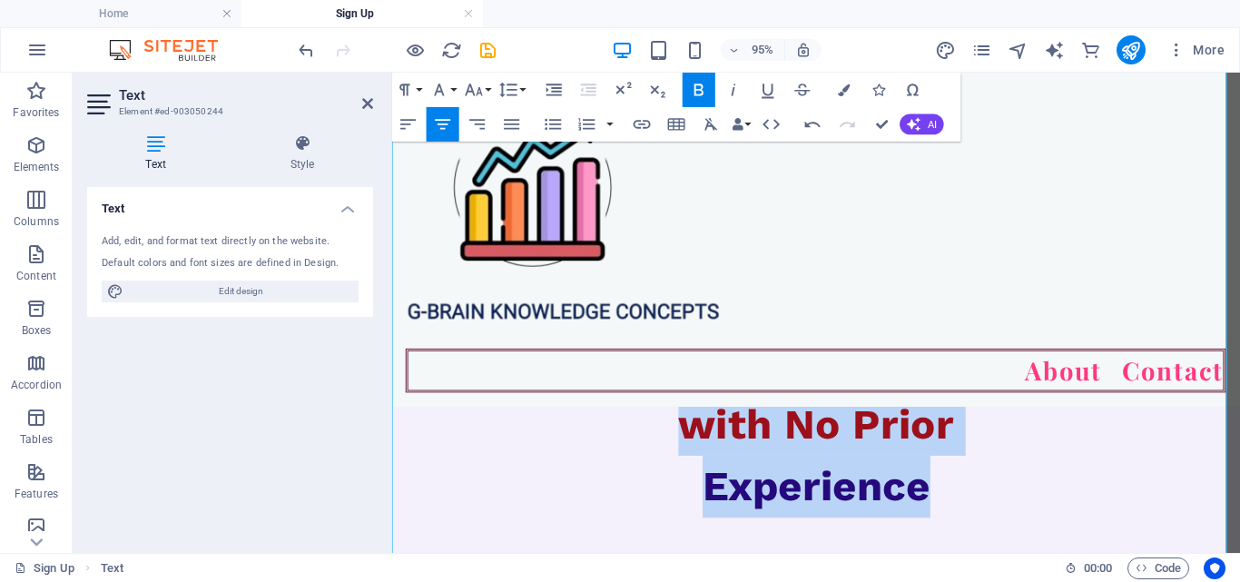
drag, startPoint x: 691, startPoint y: 444, endPoint x: 1005, endPoint y: 527, distance: 325.0
click at [1005, 527] on div "MICROSOFT EXCEL MASTER CLASS 2025 Kickstart Your MS Excel Skills with No Prior …" at bounding box center [838, 352] width 892 height 637
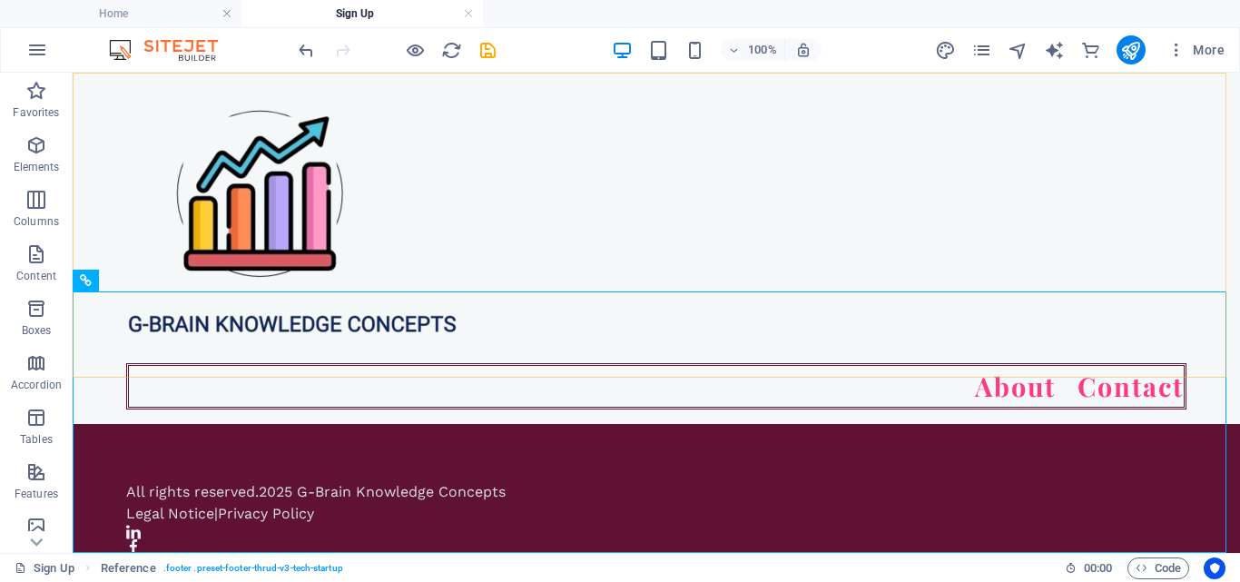
scroll to position [359, 0]
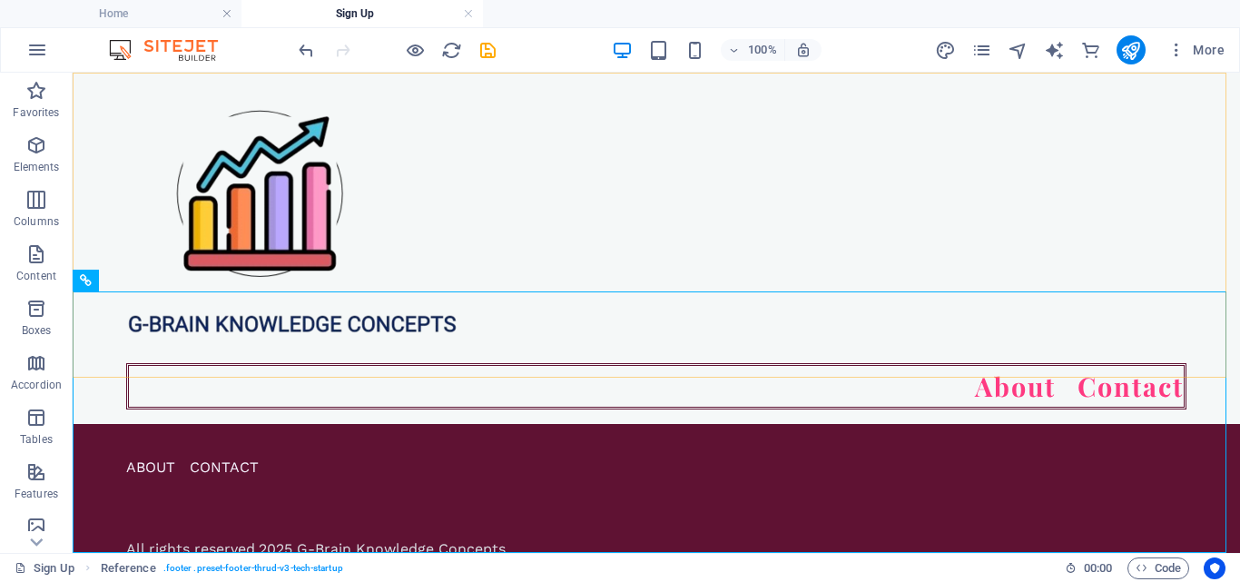
click at [602, 305] on div "About Contact" at bounding box center [656, 248] width 1167 height 351
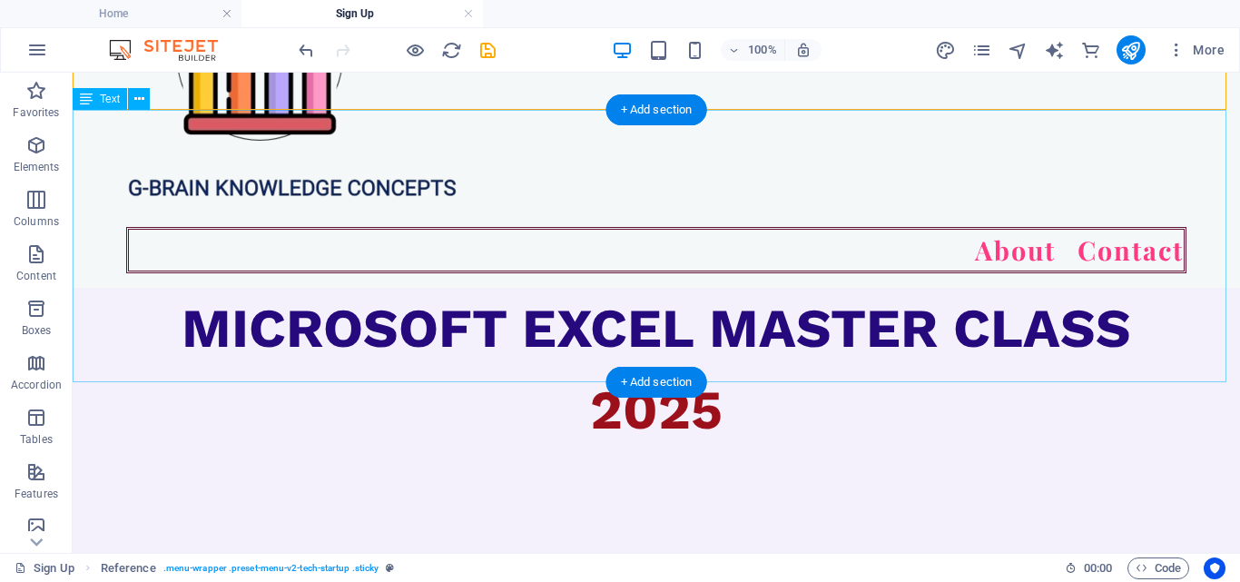
scroll to position [268, 0]
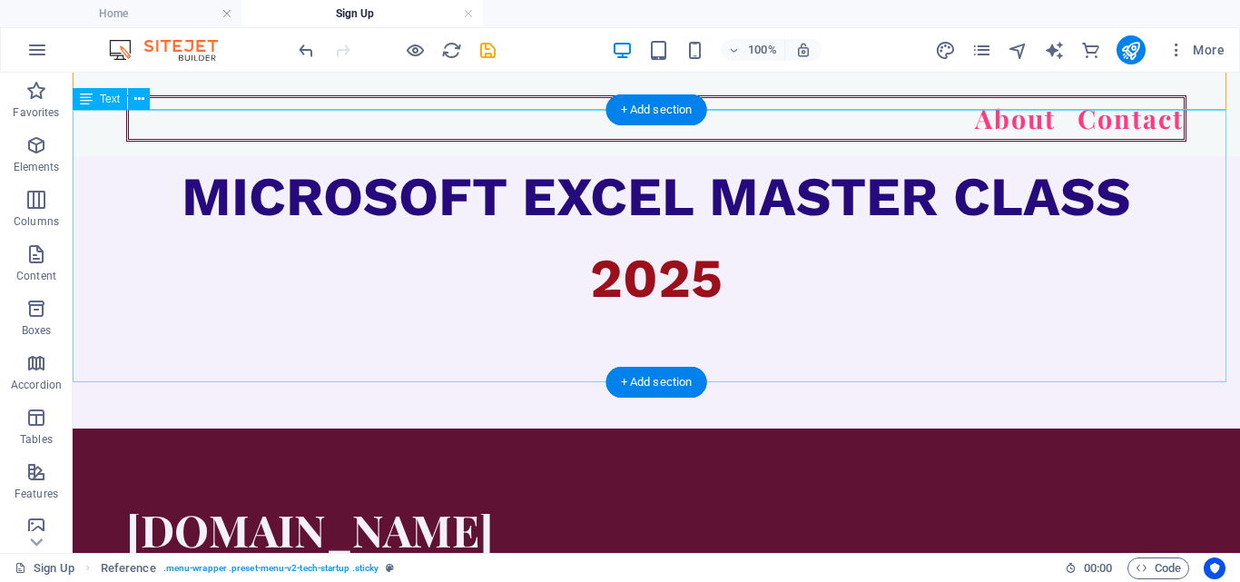
click at [590, 340] on div "MICROSOFT EXCEL MASTER CLASS 2025" at bounding box center [656, 292] width 1167 height 272
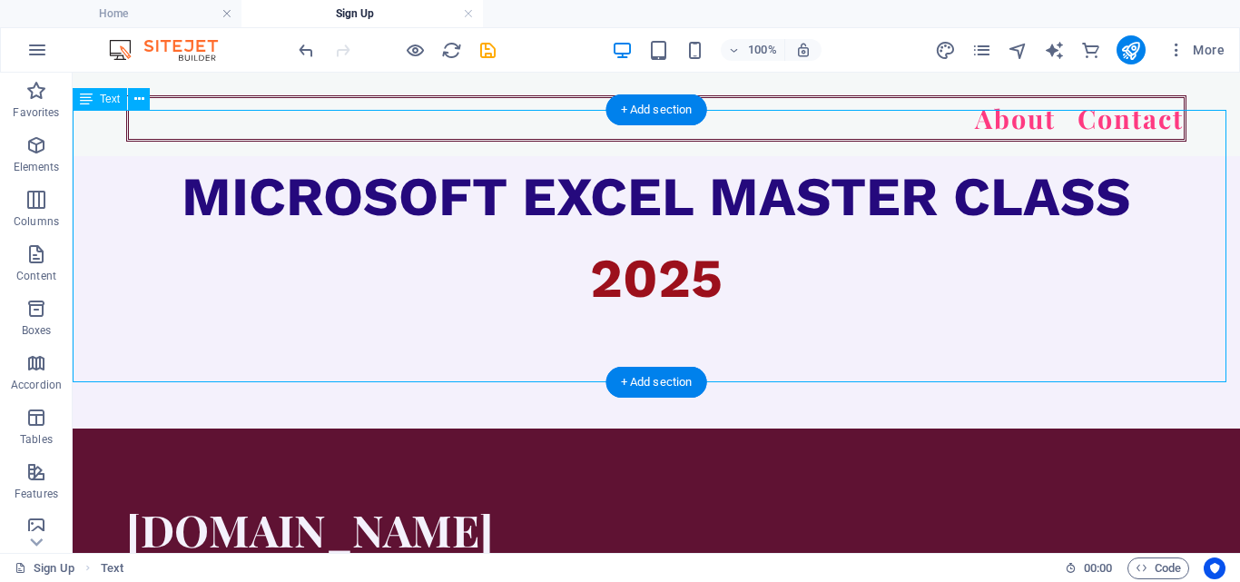
click at [671, 245] on div "MICROSOFT EXCEL MASTER CLASS 2025" at bounding box center [656, 292] width 1167 height 272
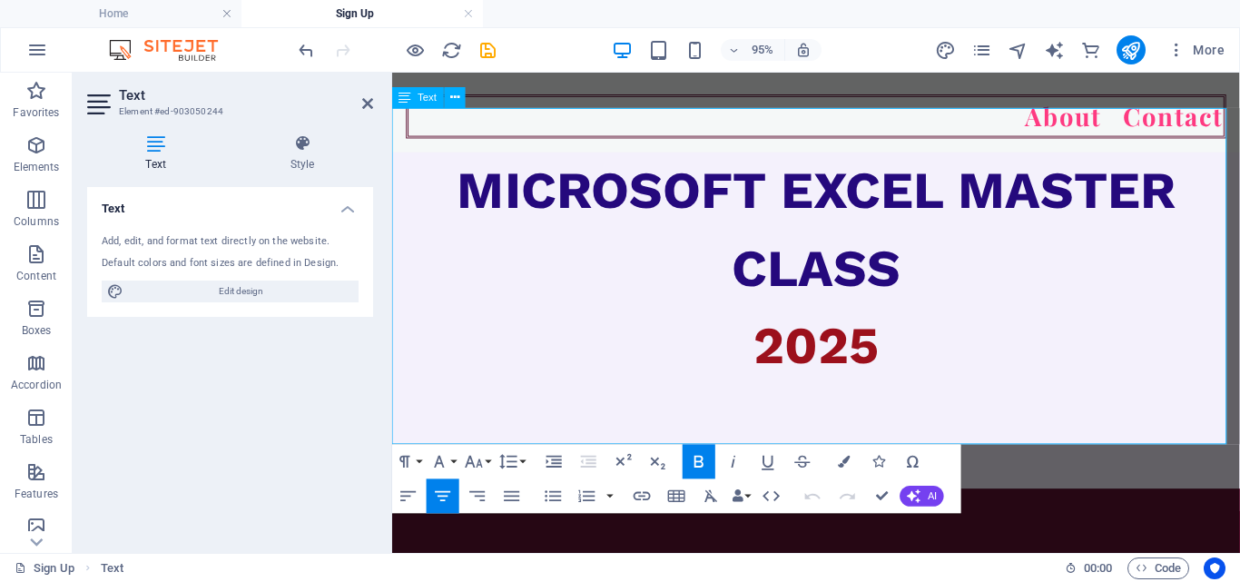
click at [663, 445] on p at bounding box center [838, 477] width 892 height 65
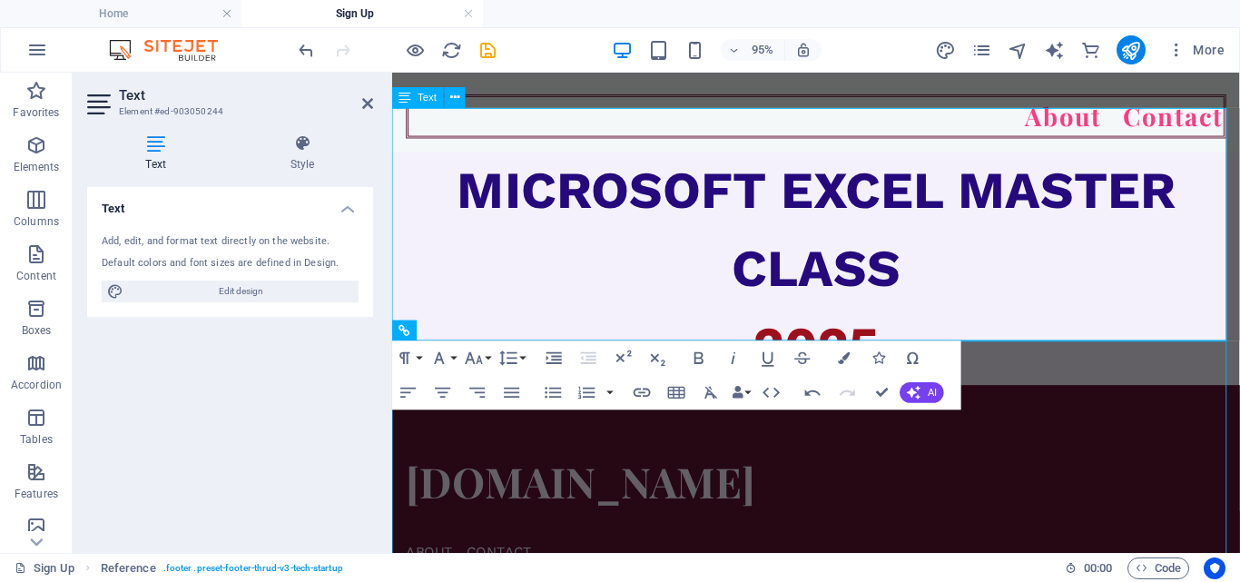
scroll to position [250, 0]
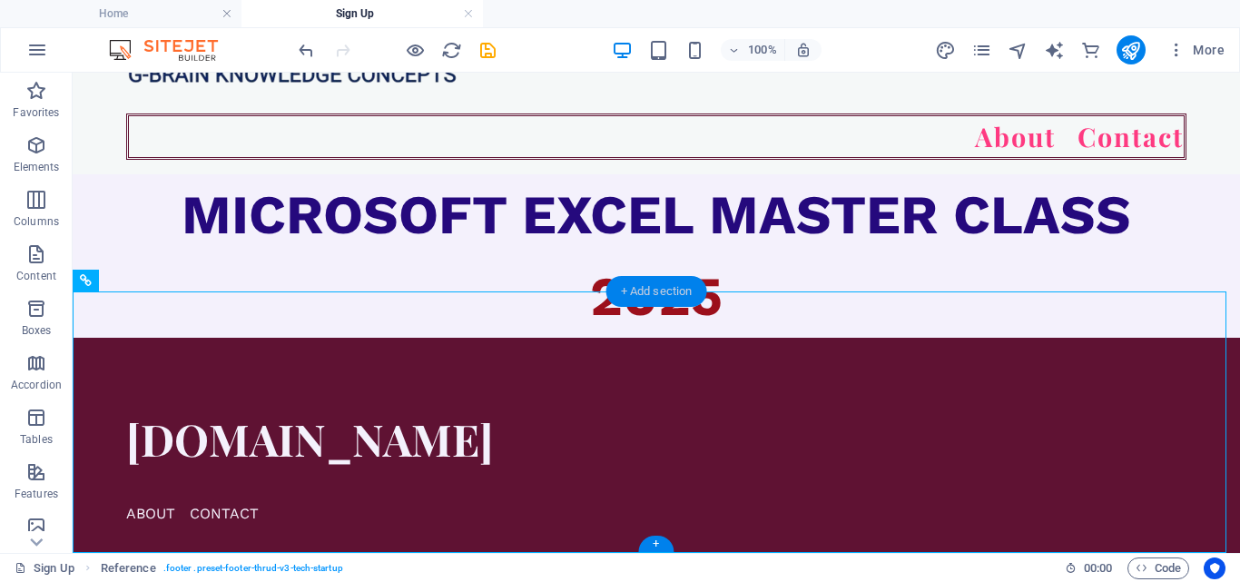
click at [673, 299] on div "+ Add section" at bounding box center [656, 291] width 101 height 31
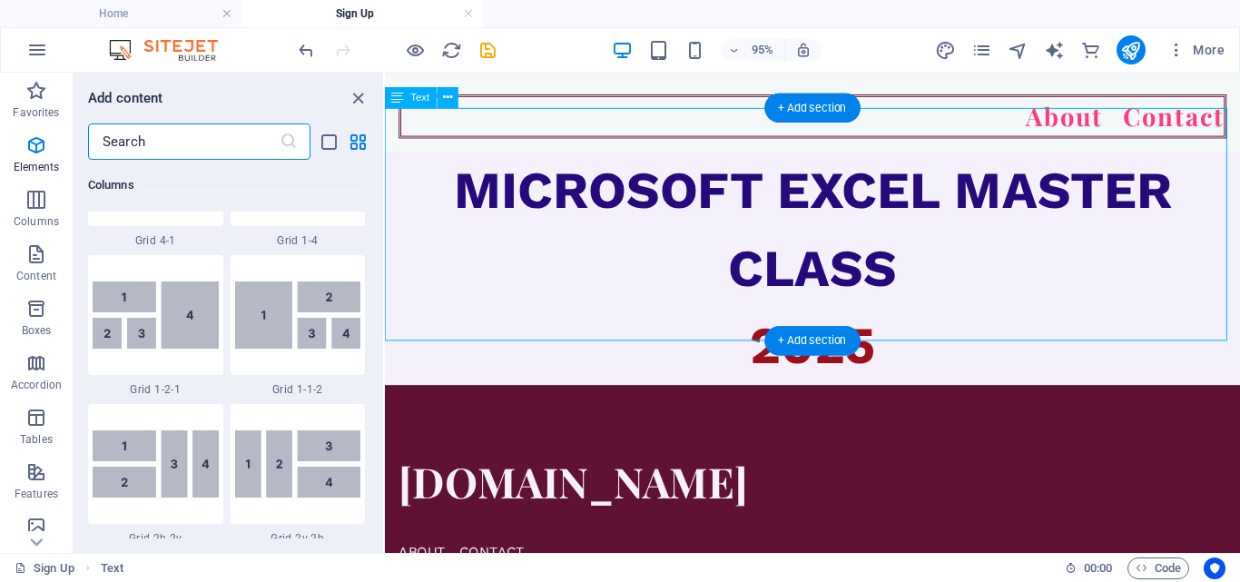
scroll to position [3176, 0]
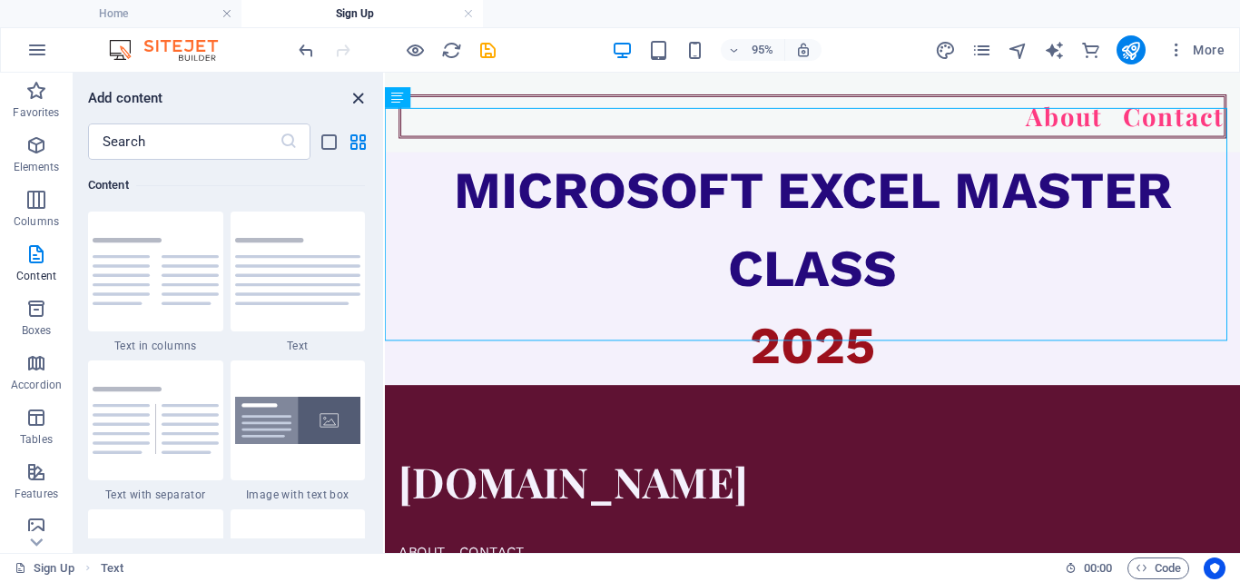
drag, startPoint x: 351, startPoint y: 96, endPoint x: 430, endPoint y: 163, distance: 103.7
click at [351, 96] on icon "close panel" at bounding box center [358, 98] width 21 height 21
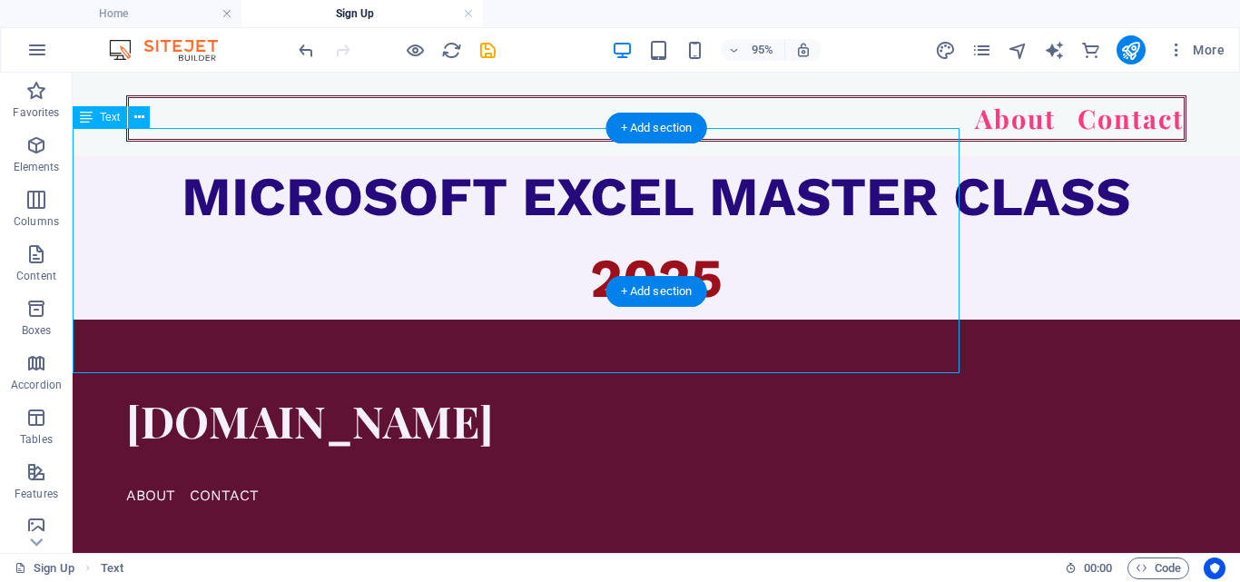
scroll to position [250, 0]
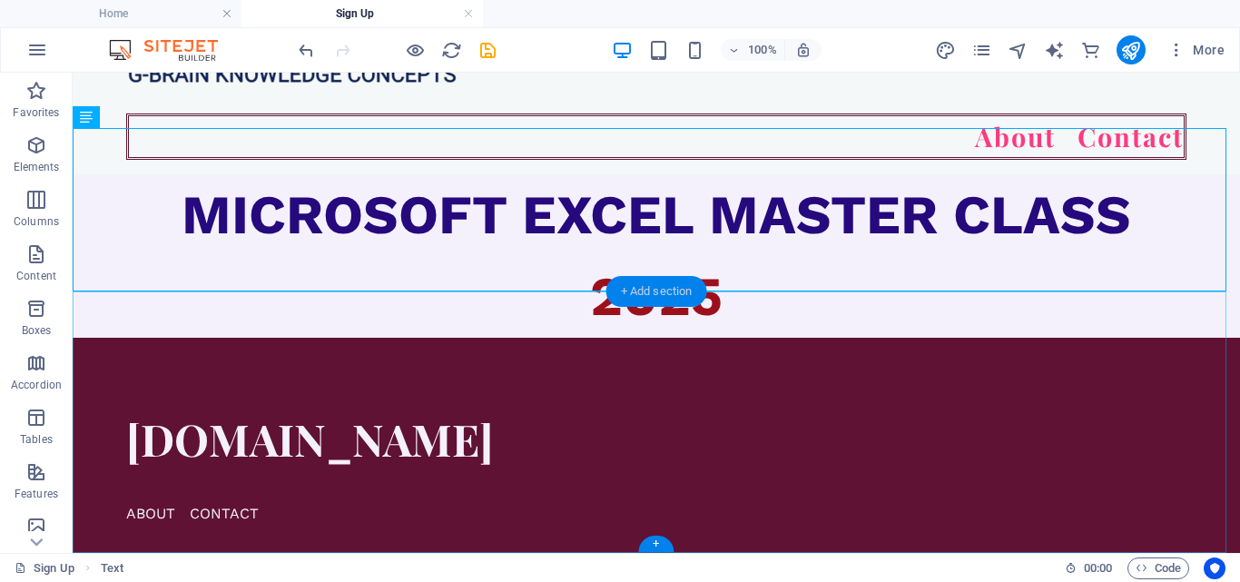
drag, startPoint x: 642, startPoint y: 283, endPoint x: 270, endPoint y: 214, distance: 378.5
click at [624, 293] on div "+ Add section" at bounding box center [656, 291] width 101 height 31
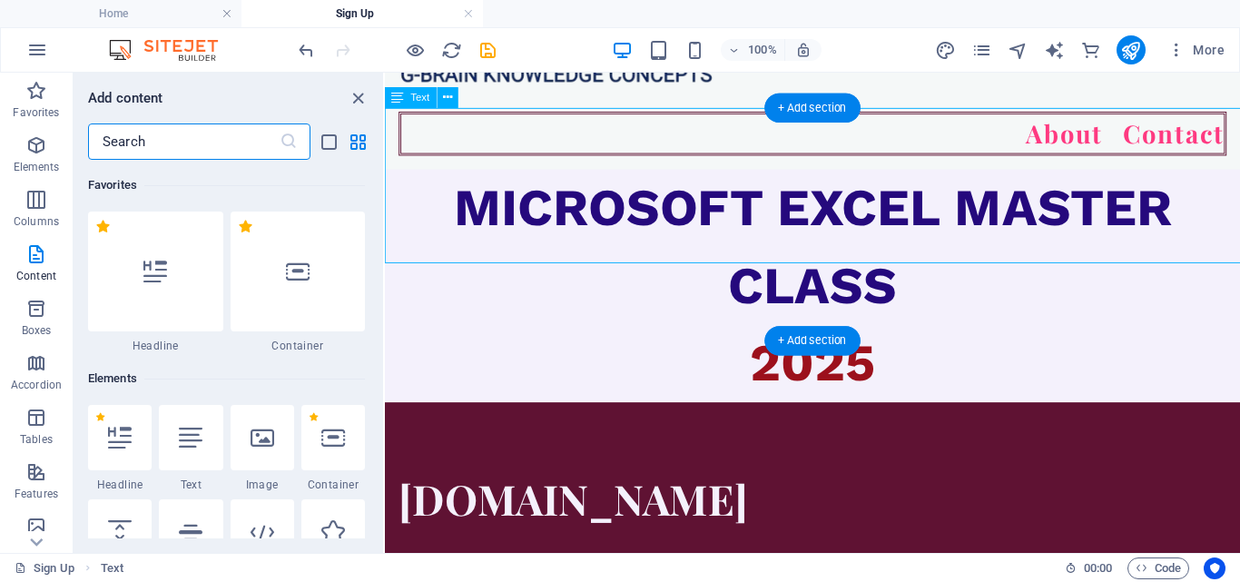
scroll to position [268, 0]
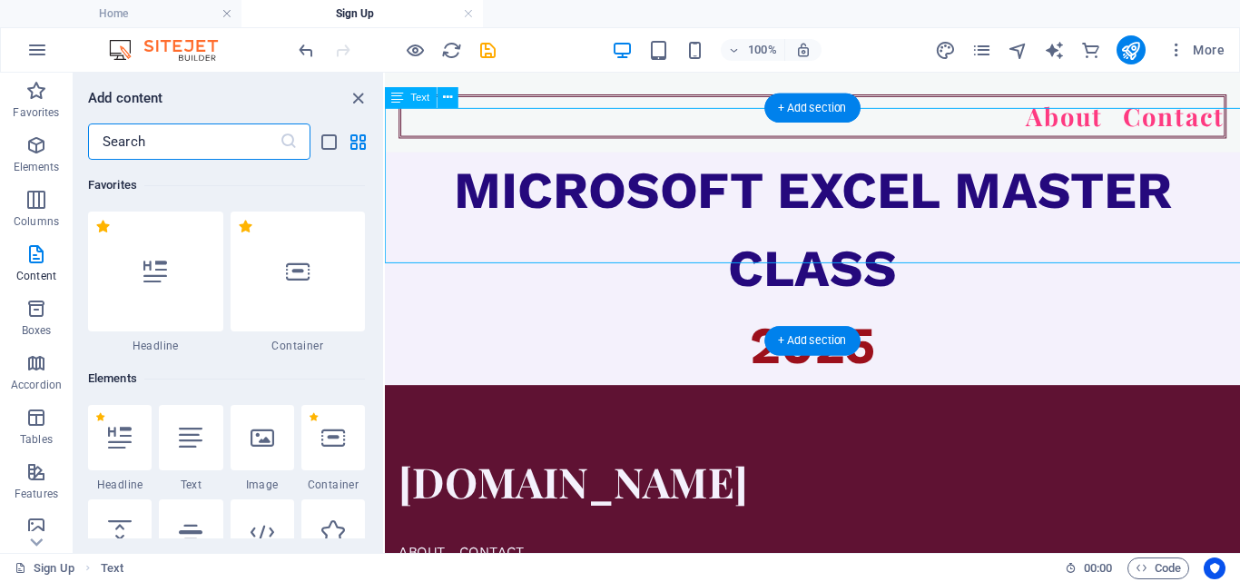
click at [668, 298] on div "MICROSOFT EXCEL MASTER CLASS 2025" at bounding box center [835, 278] width 900 height 245
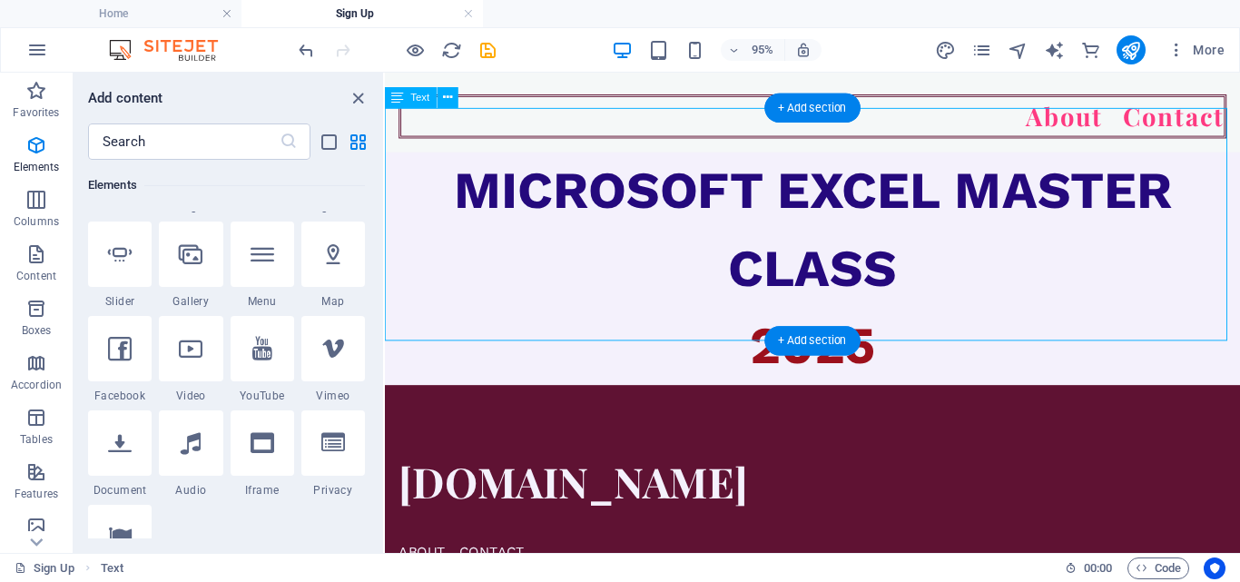
scroll to position [3176, 0]
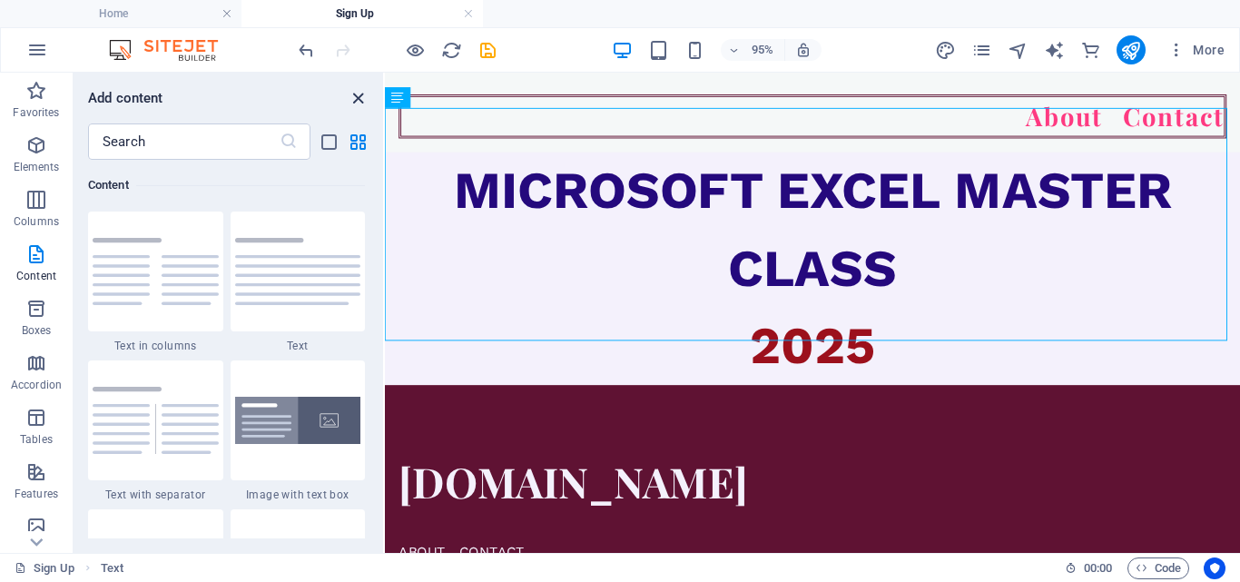
click at [358, 98] on icon "close panel" at bounding box center [358, 98] width 21 height 21
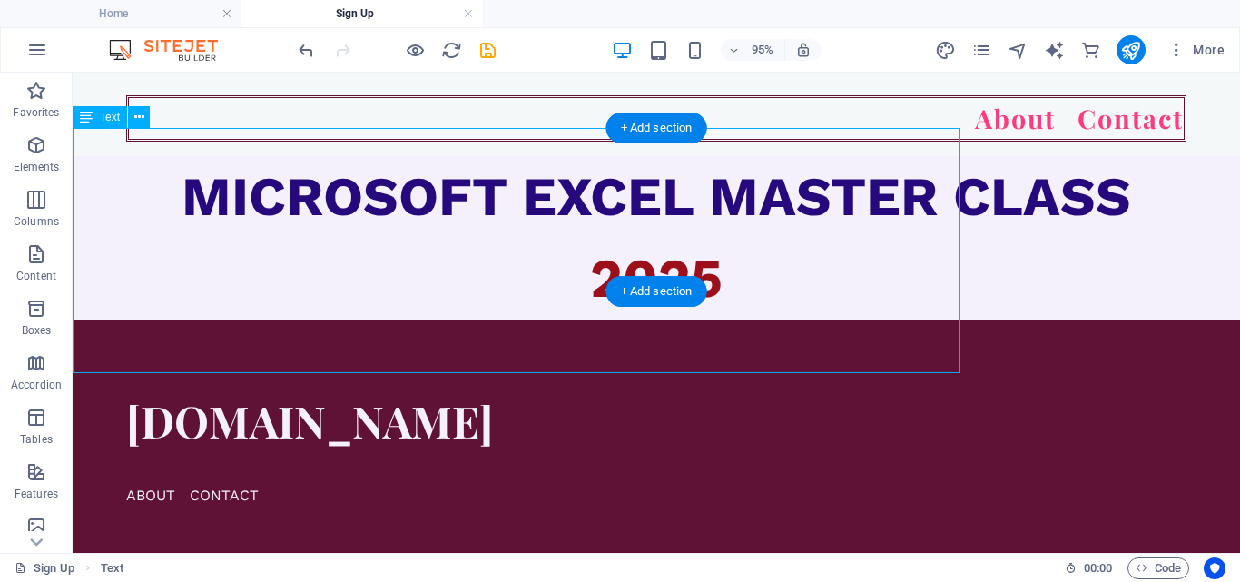
scroll to position [250, 0]
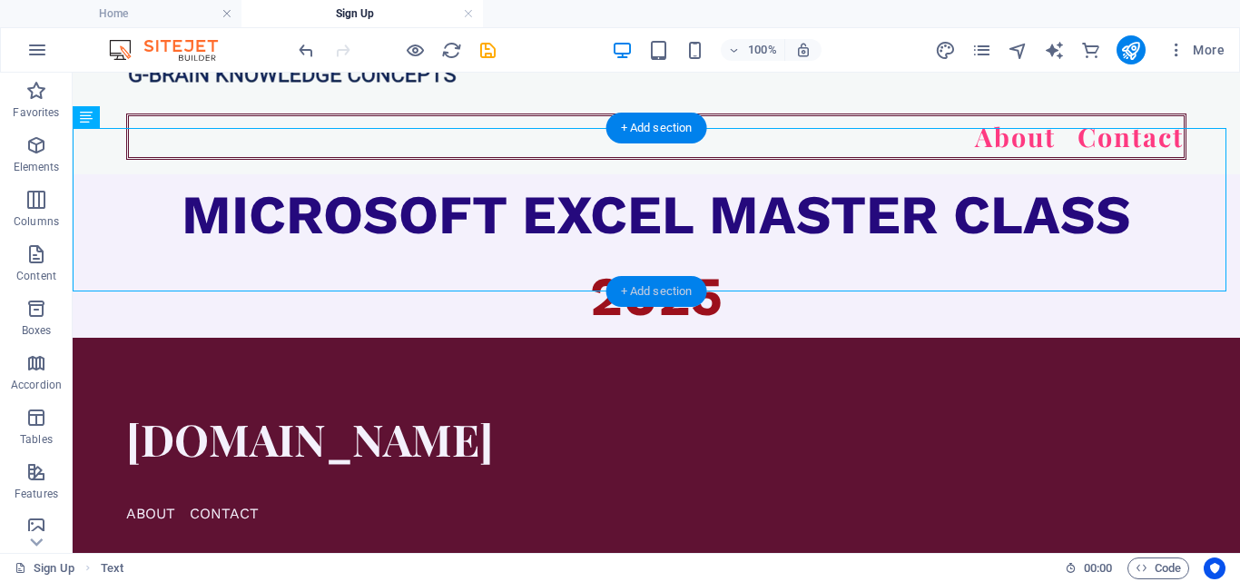
click at [678, 281] on div "+ Add section" at bounding box center [656, 291] width 101 height 31
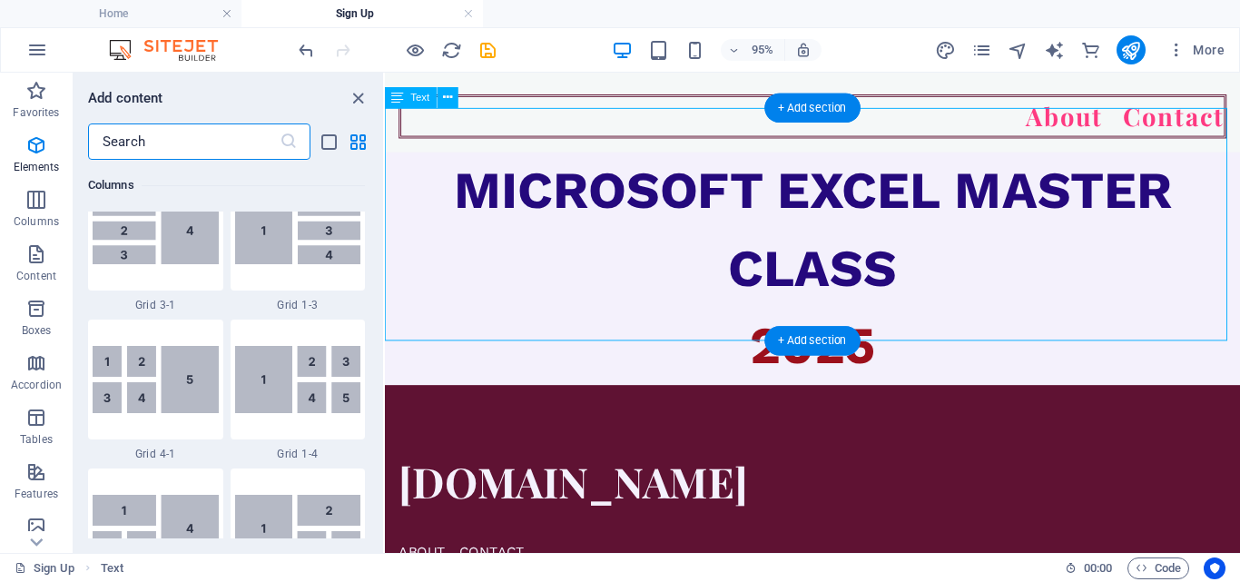
scroll to position [3176, 0]
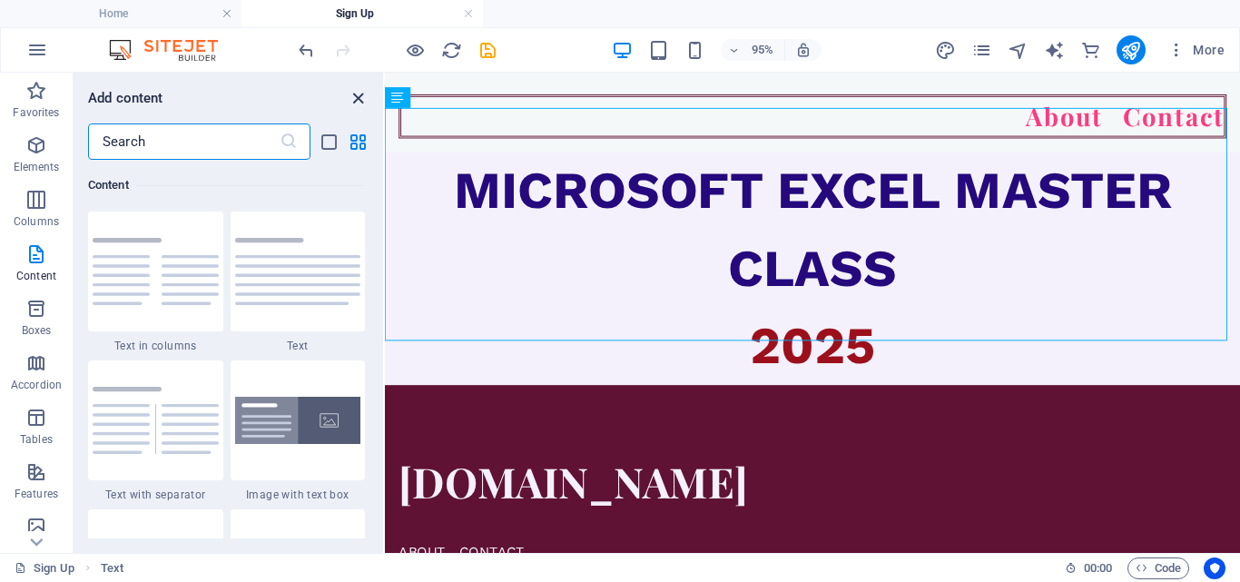
click at [362, 101] on icon "close panel" at bounding box center [358, 98] width 21 height 21
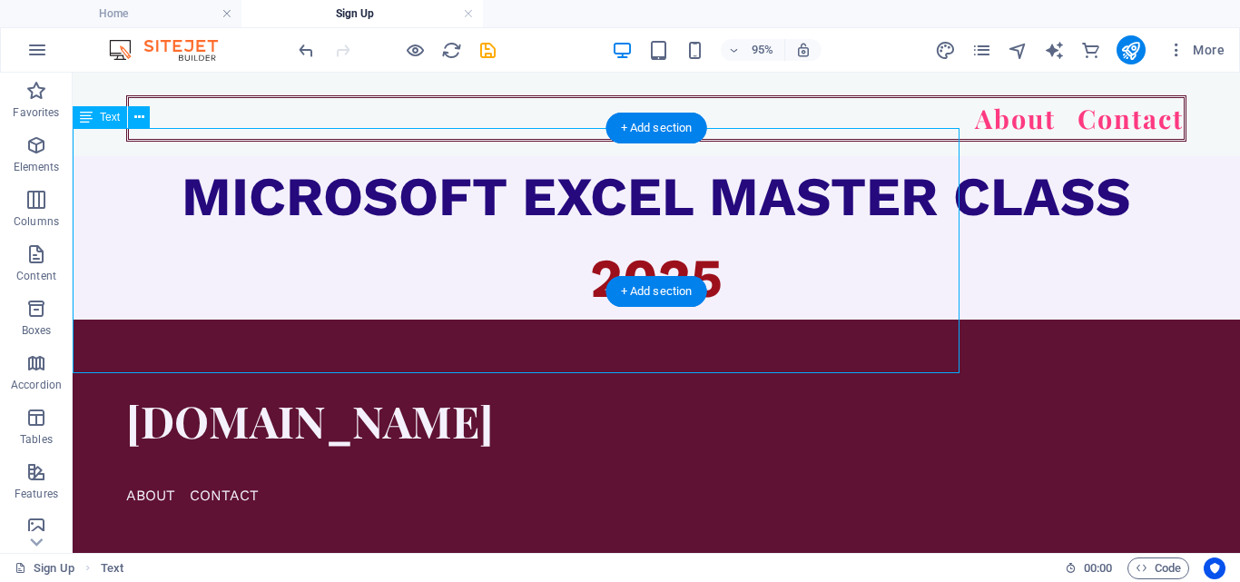
scroll to position [250, 0]
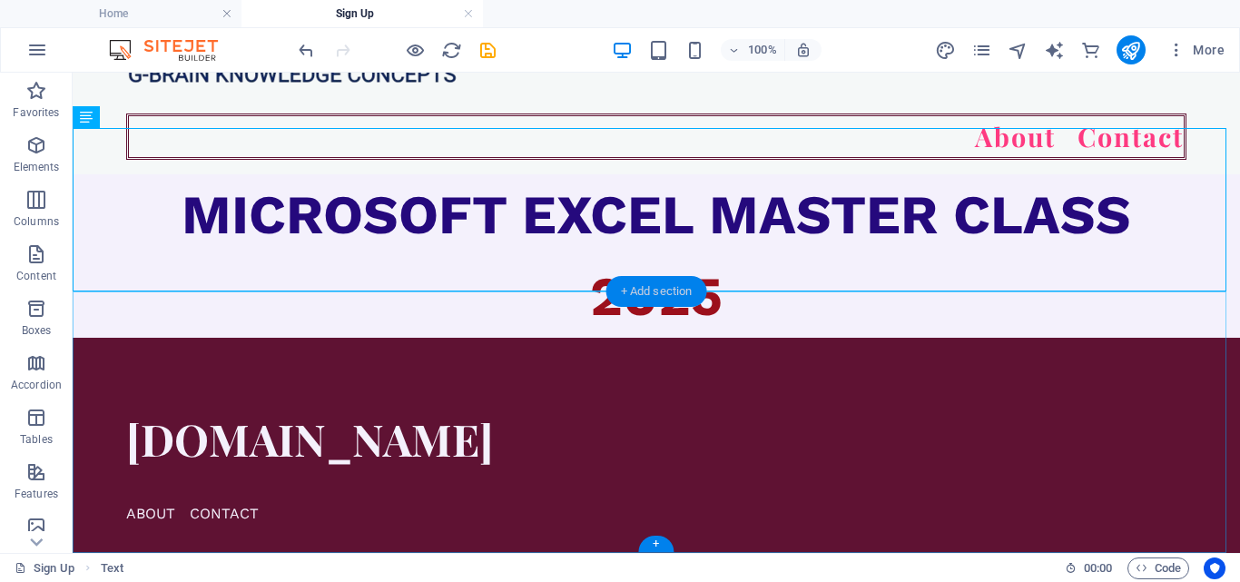
drag, startPoint x: 676, startPoint y: 282, endPoint x: 236, endPoint y: 210, distance: 446.2
click at [621, 282] on div "+ Add section" at bounding box center [656, 291] width 101 height 31
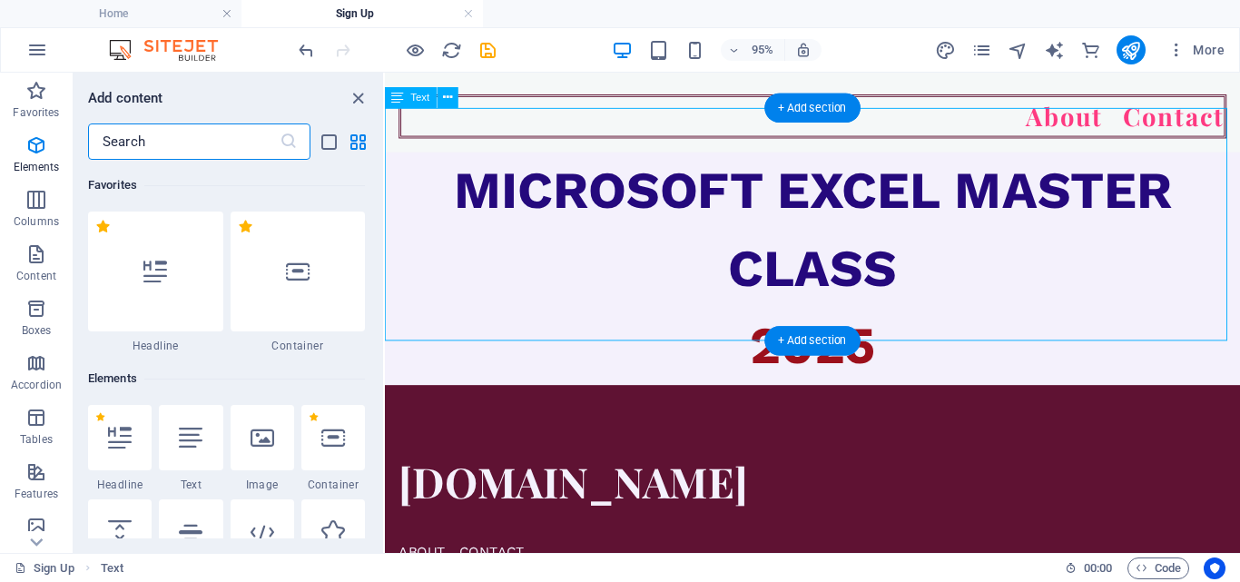
scroll to position [3176, 0]
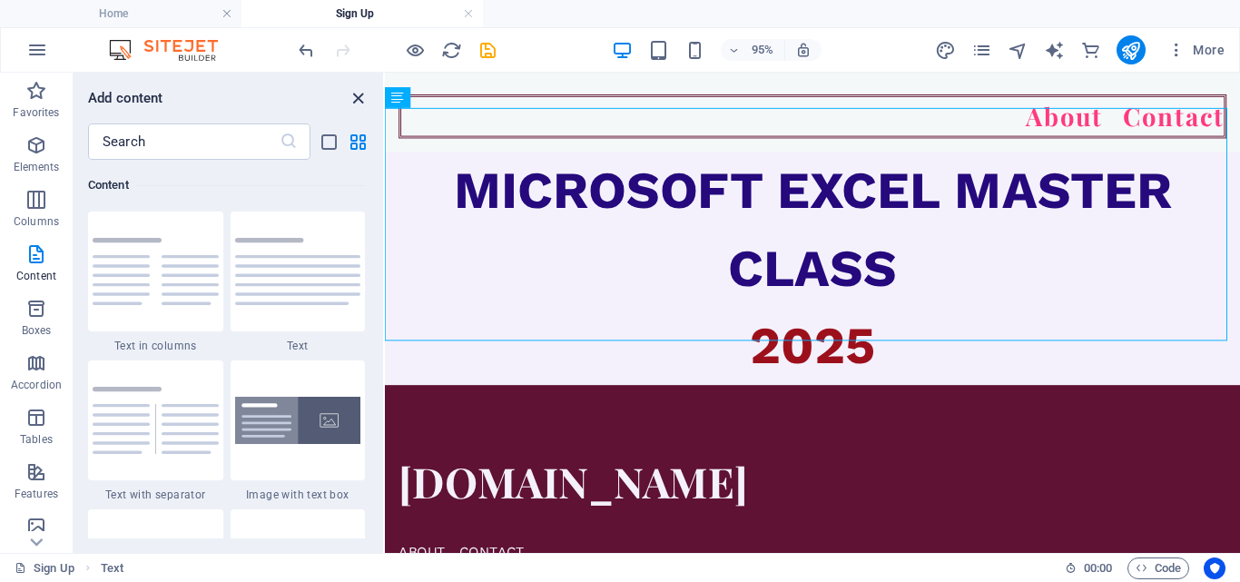
drag, startPoint x: 355, startPoint y: 98, endPoint x: 390, endPoint y: 46, distance: 62.7
click at [355, 98] on icon "close panel" at bounding box center [358, 98] width 21 height 21
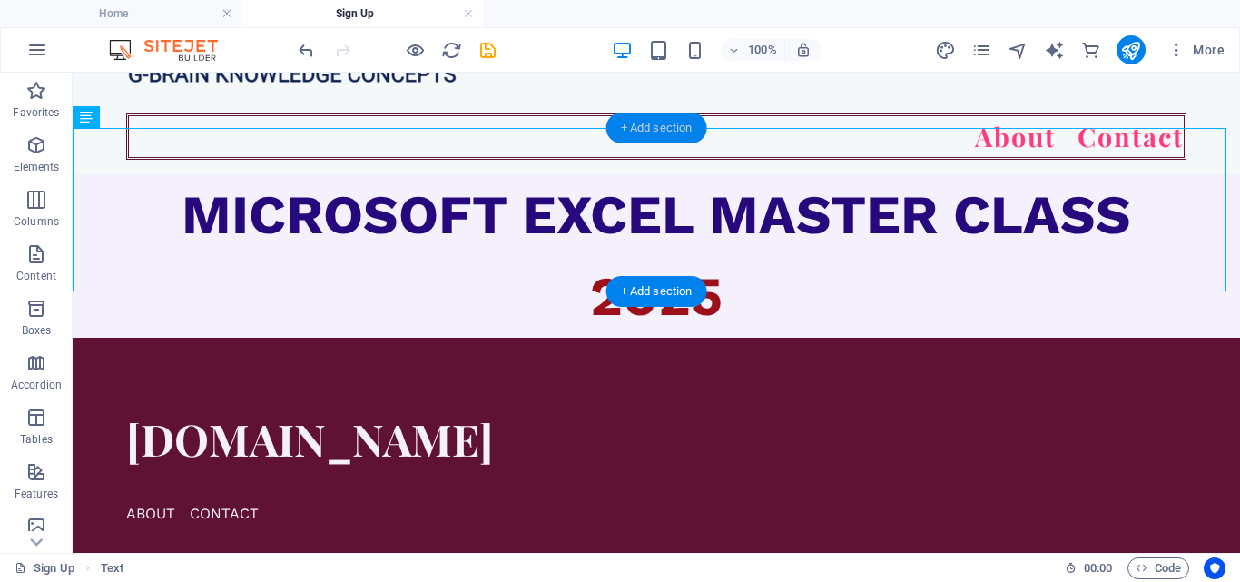
drag, startPoint x: 698, startPoint y: 126, endPoint x: 674, endPoint y: 131, distance: 24.0
click at [674, 131] on div "+ Add section" at bounding box center [656, 128] width 101 height 31
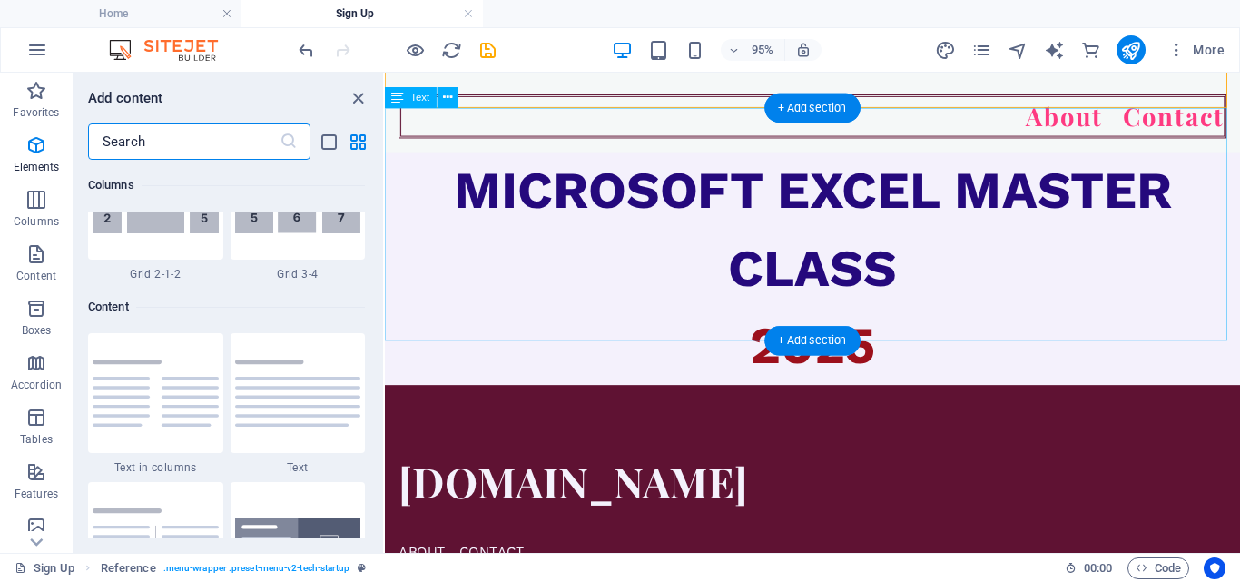
scroll to position [3176, 0]
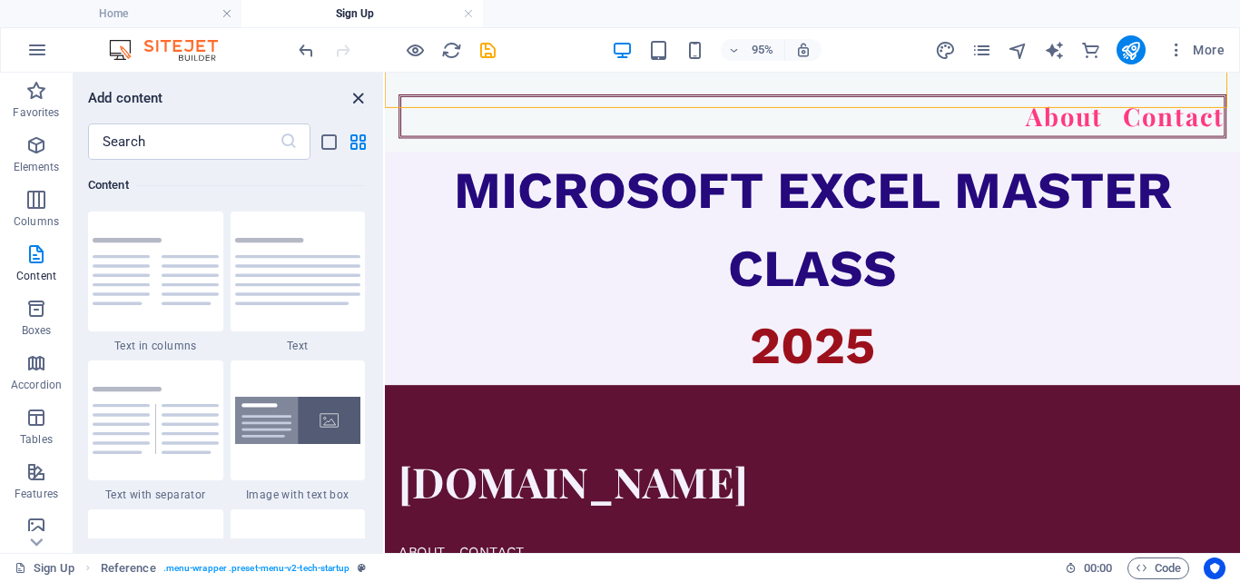
drag, startPoint x: 360, startPoint y: 100, endPoint x: 317, endPoint y: 77, distance: 49.1
click at [360, 100] on icon "close panel" at bounding box center [358, 98] width 21 height 21
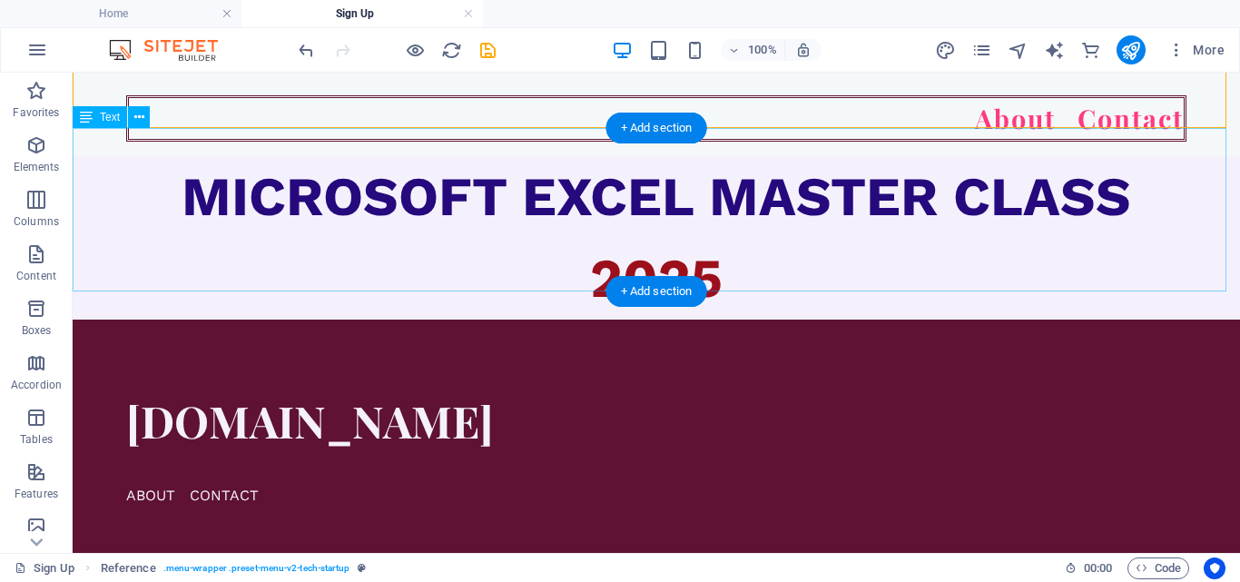
scroll to position [250, 0]
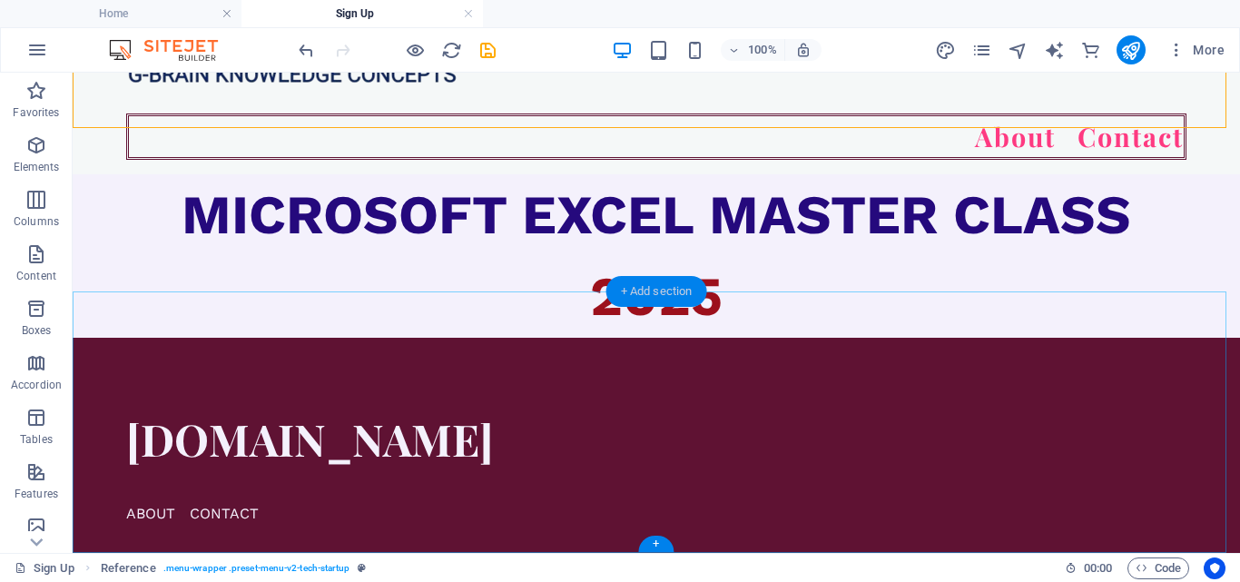
click at [654, 286] on div "+ Add section" at bounding box center [656, 291] width 101 height 31
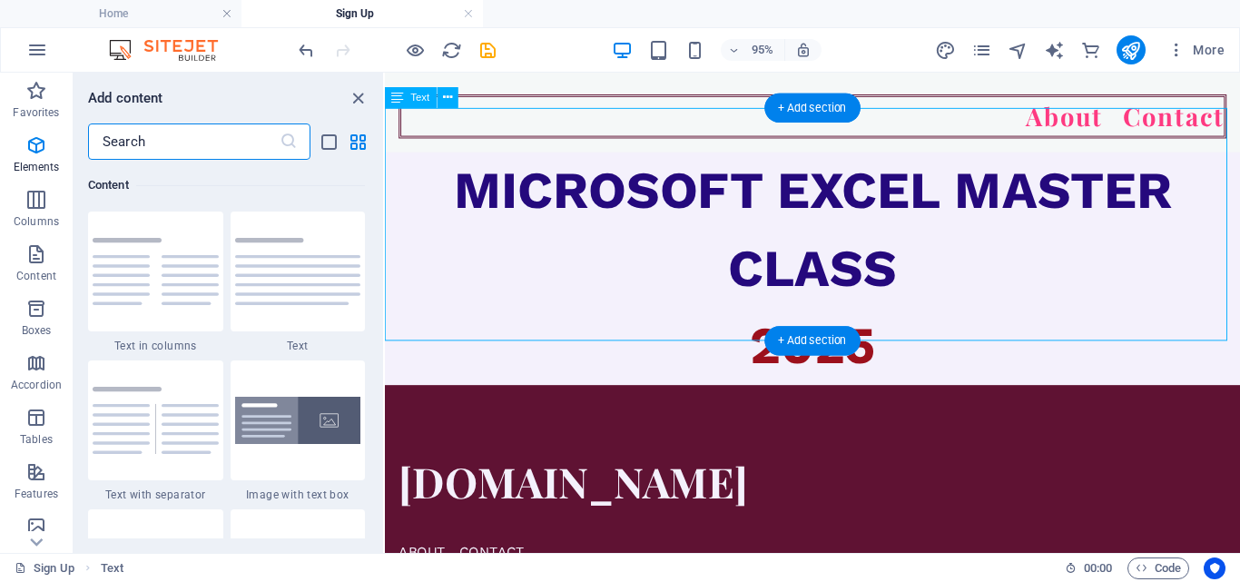
scroll to position [3176, 0]
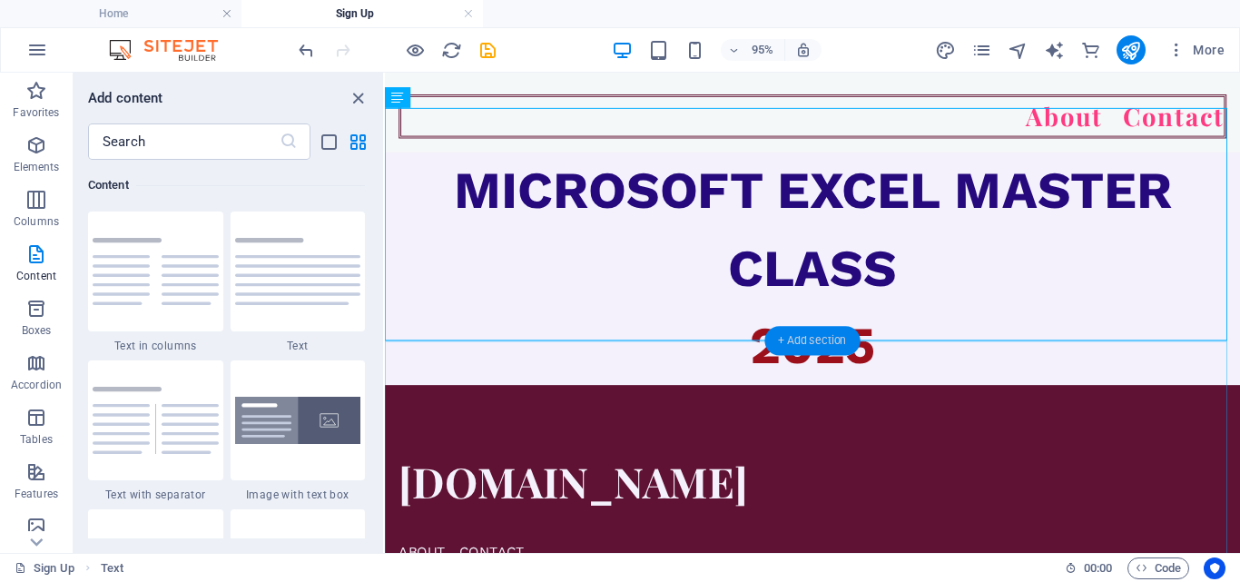
click at [810, 337] on div "+ Add section" at bounding box center [811, 340] width 95 height 29
click at [293, 288] on img at bounding box center [298, 271] width 126 height 67
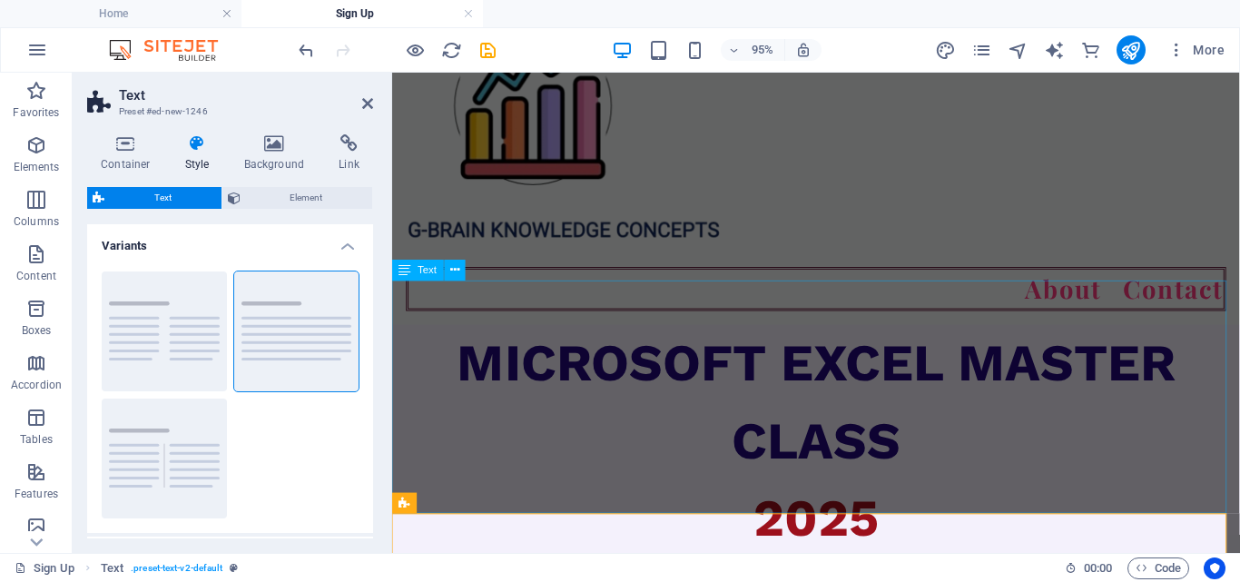
scroll to position [0, 0]
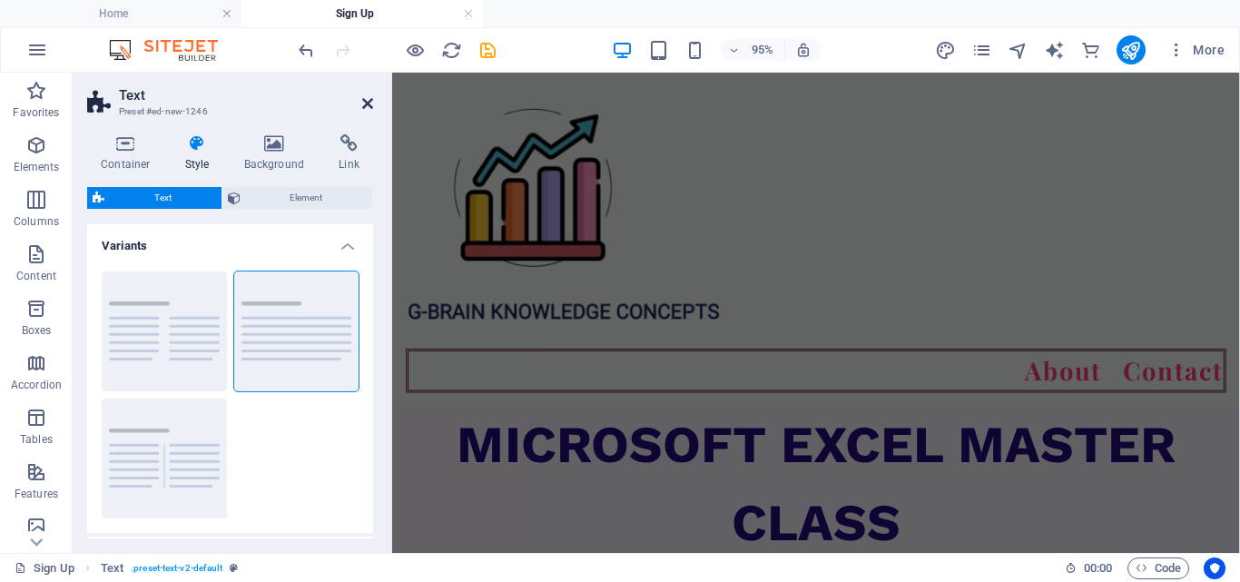
click at [369, 101] on icon at bounding box center [367, 103] width 11 height 15
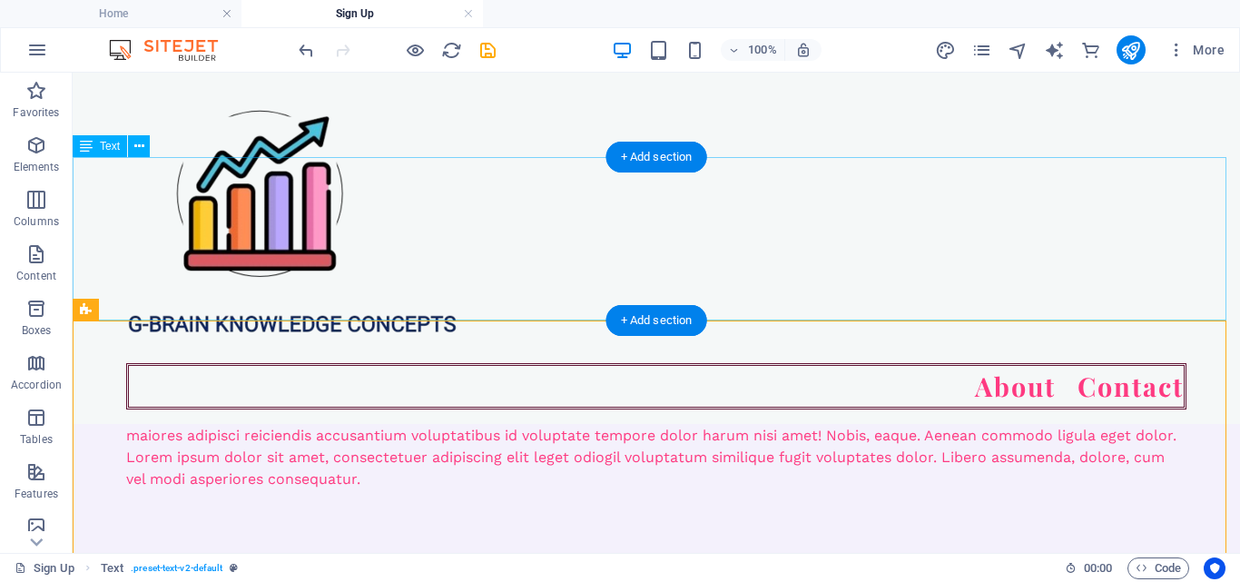
scroll to position [182, 0]
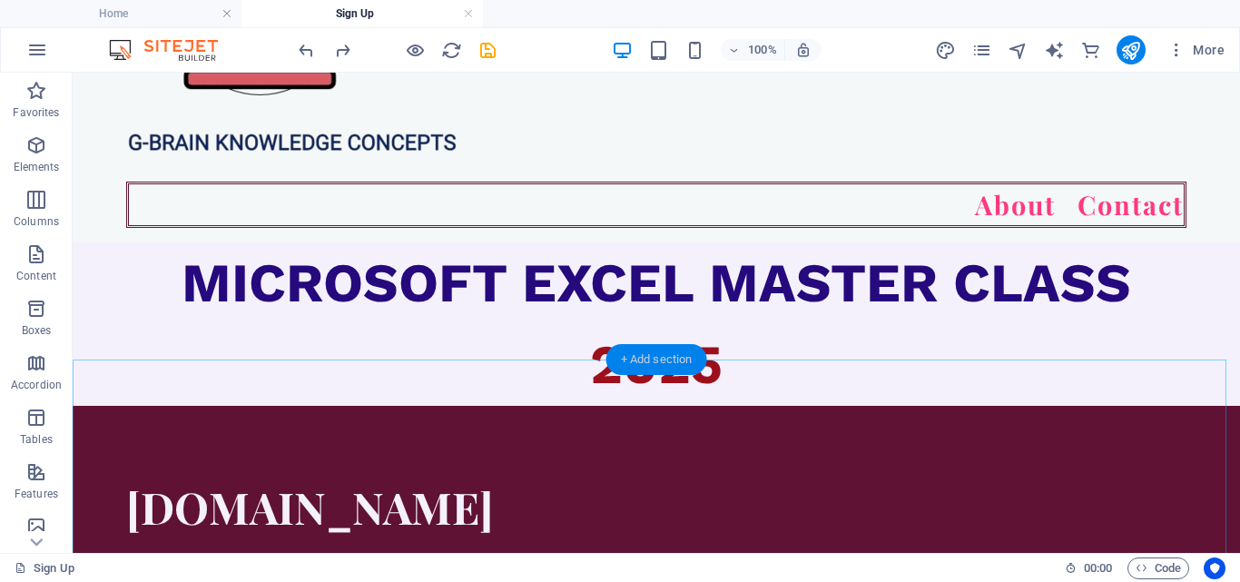
drag, startPoint x: 583, startPoint y: 302, endPoint x: 241, endPoint y: 288, distance: 342.5
click at [625, 360] on div "+ Add section" at bounding box center [656, 359] width 101 height 31
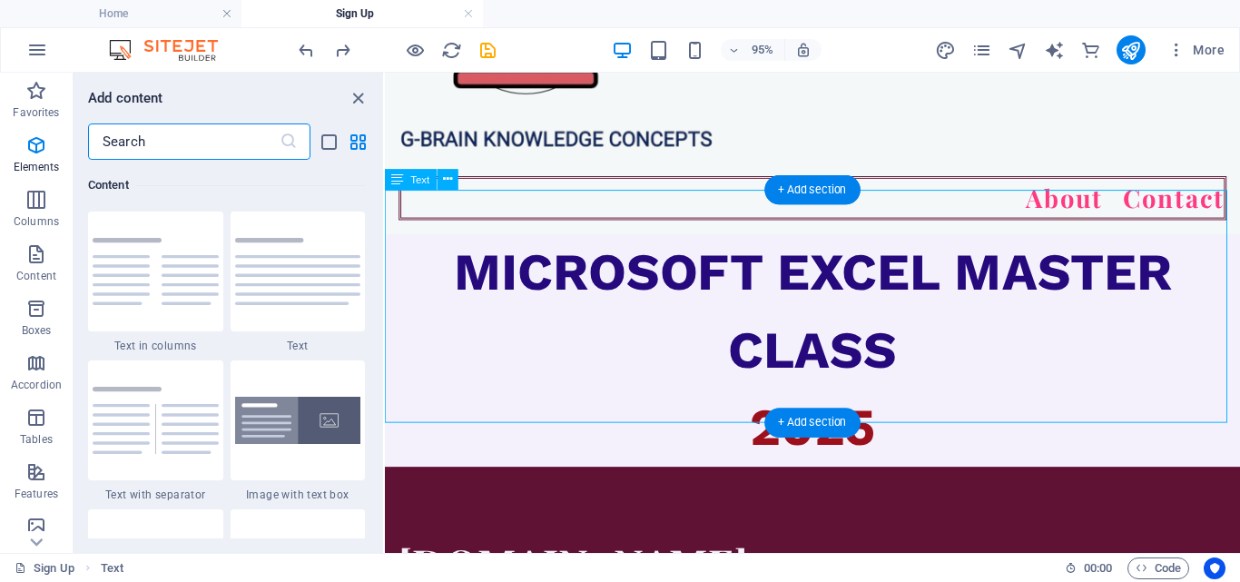
scroll to position [3176, 0]
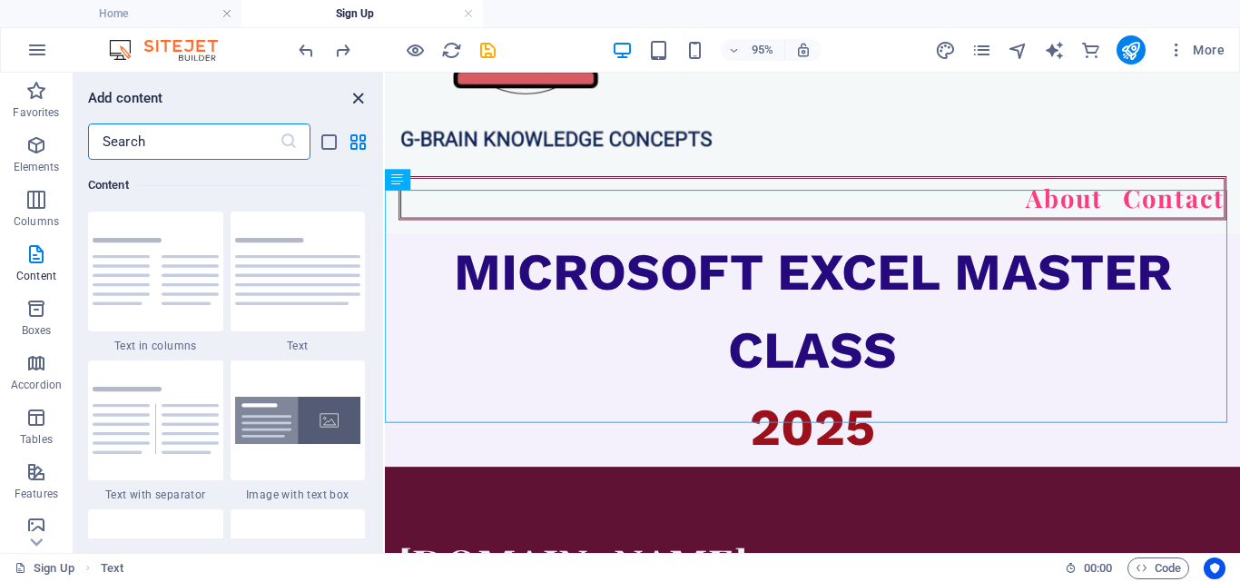
click at [363, 97] on icon "close panel" at bounding box center [358, 98] width 21 height 21
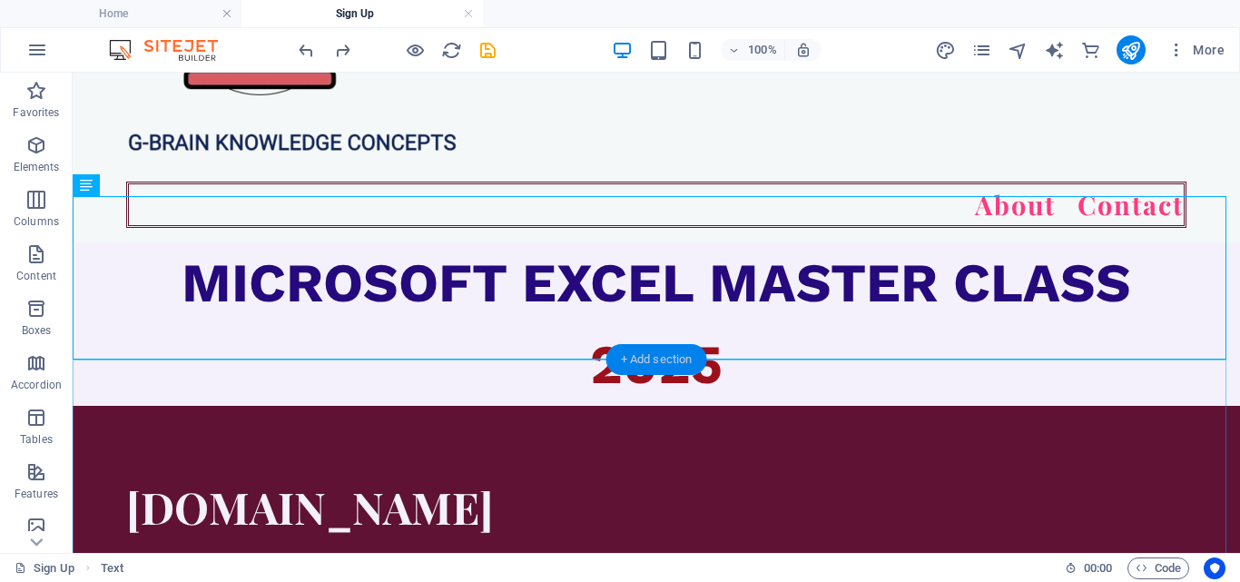
click at [625, 358] on div "+ Add section" at bounding box center [656, 359] width 101 height 31
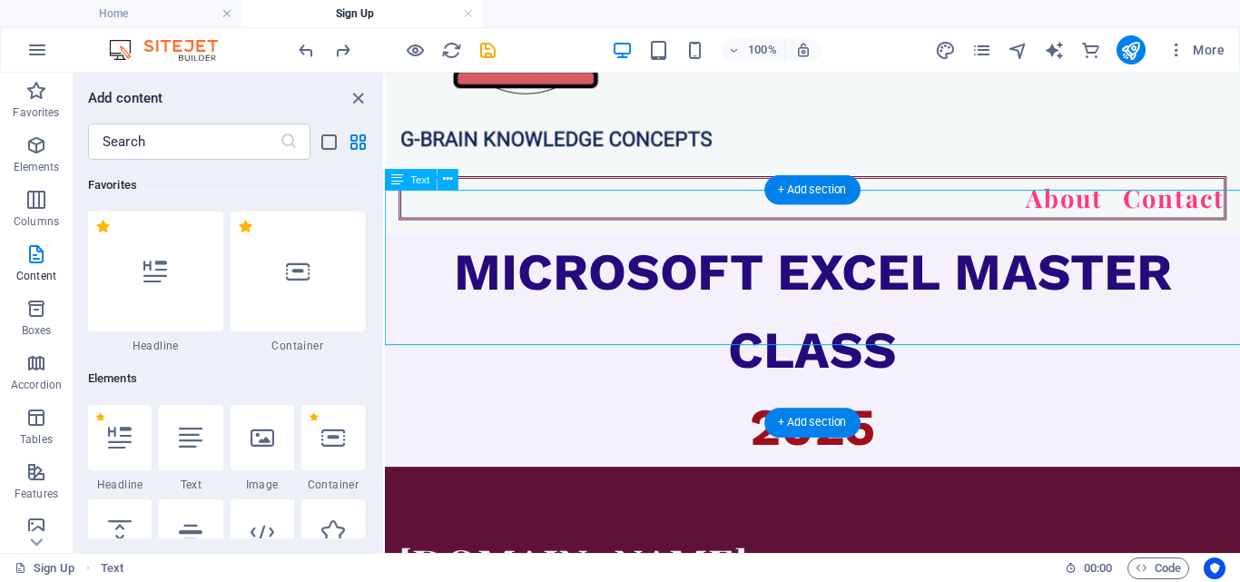
click at [637, 372] on div "MICROSOFT EXCEL MASTER CLASS 2025" at bounding box center [835, 364] width 900 height 245
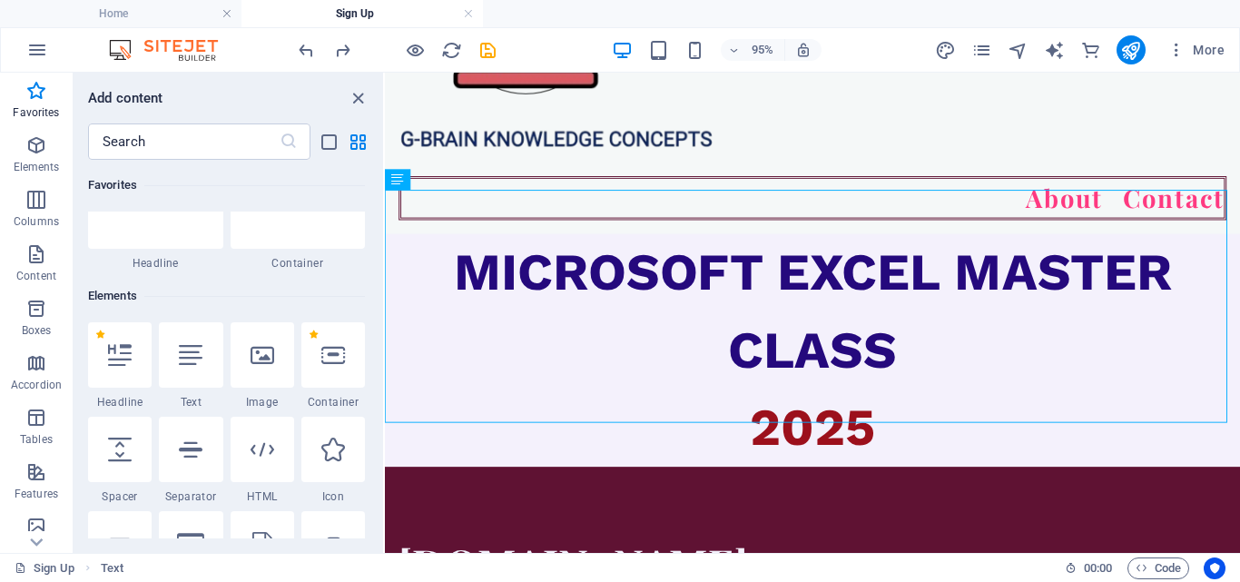
scroll to position [91, 0]
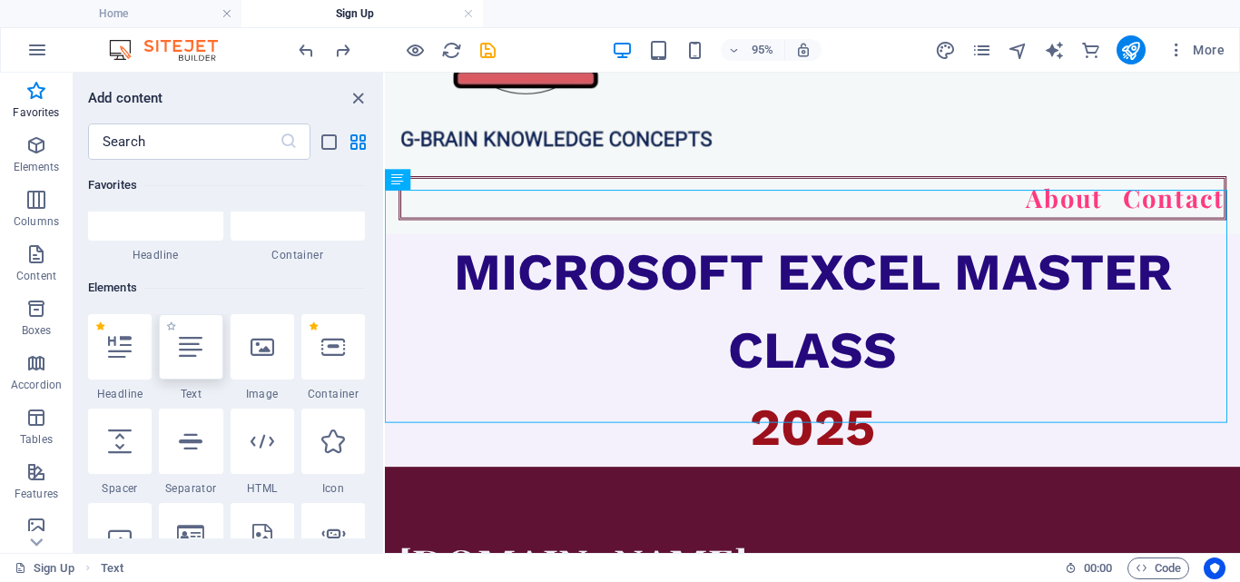
click at [181, 368] on div at bounding box center [191, 346] width 64 height 65
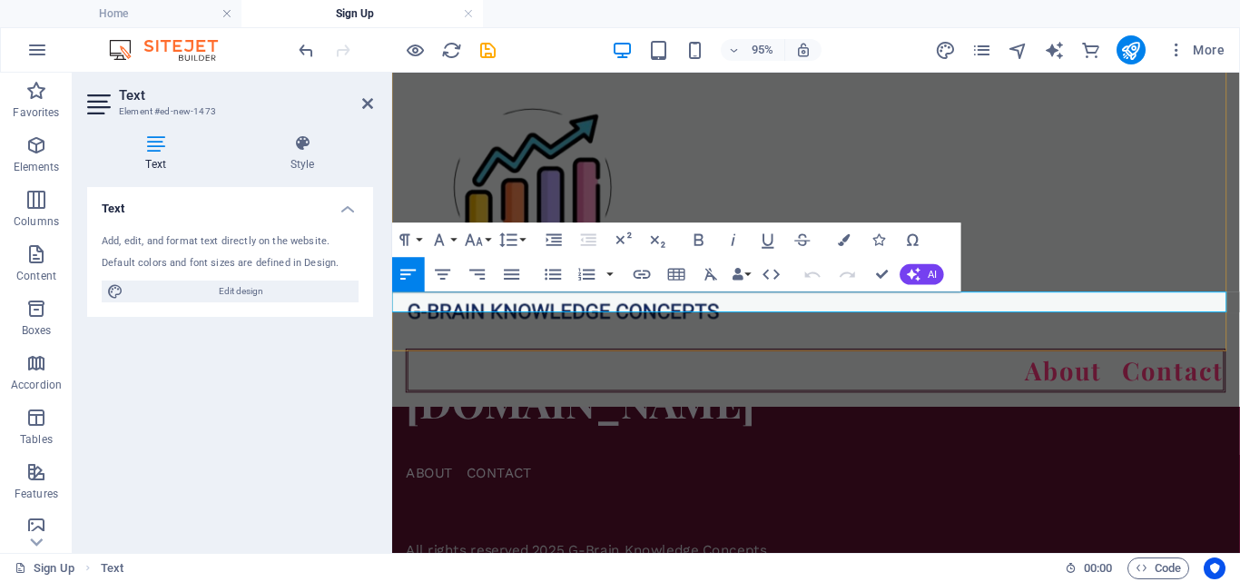
scroll to position [328, 0]
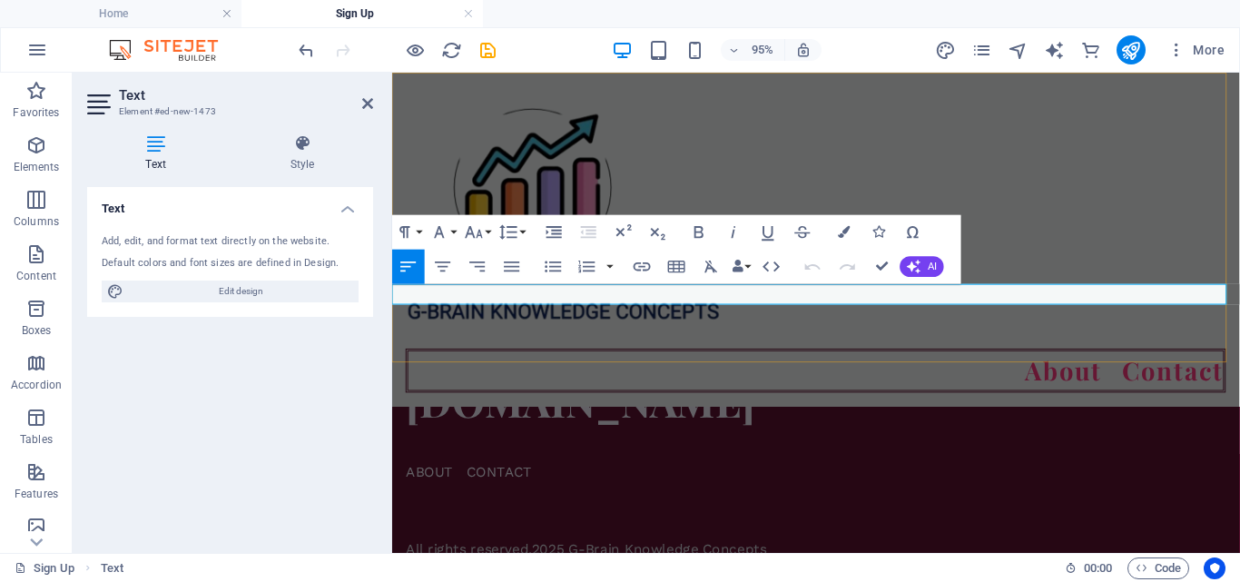
click at [1034, 139] on div "About Contact" at bounding box center [838, 248] width 892 height 351
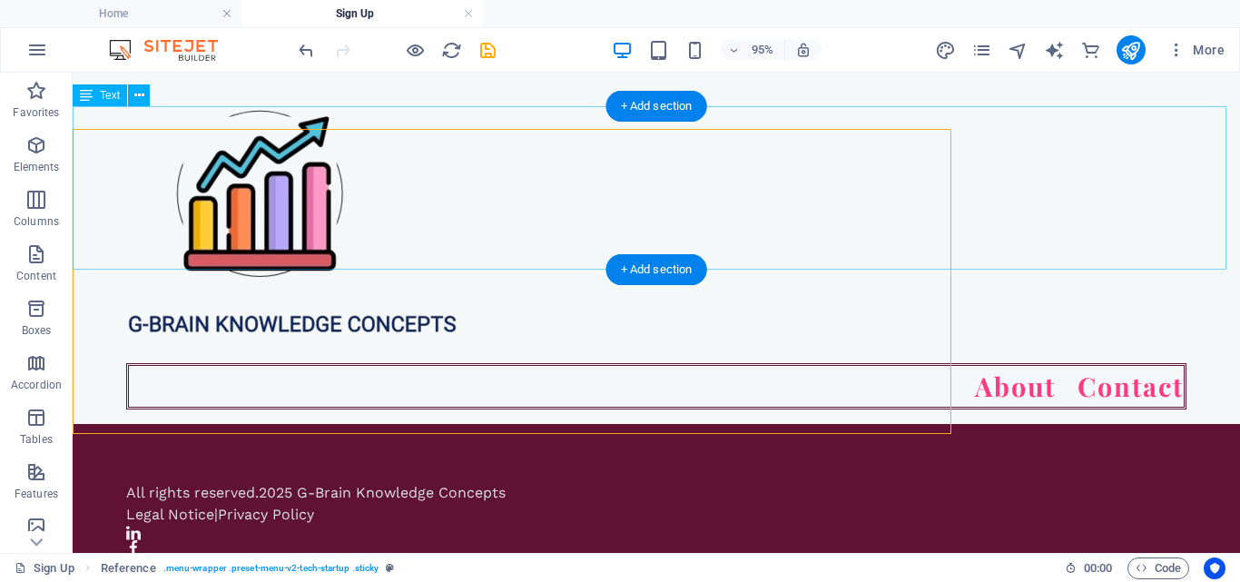
scroll to position [271, 0]
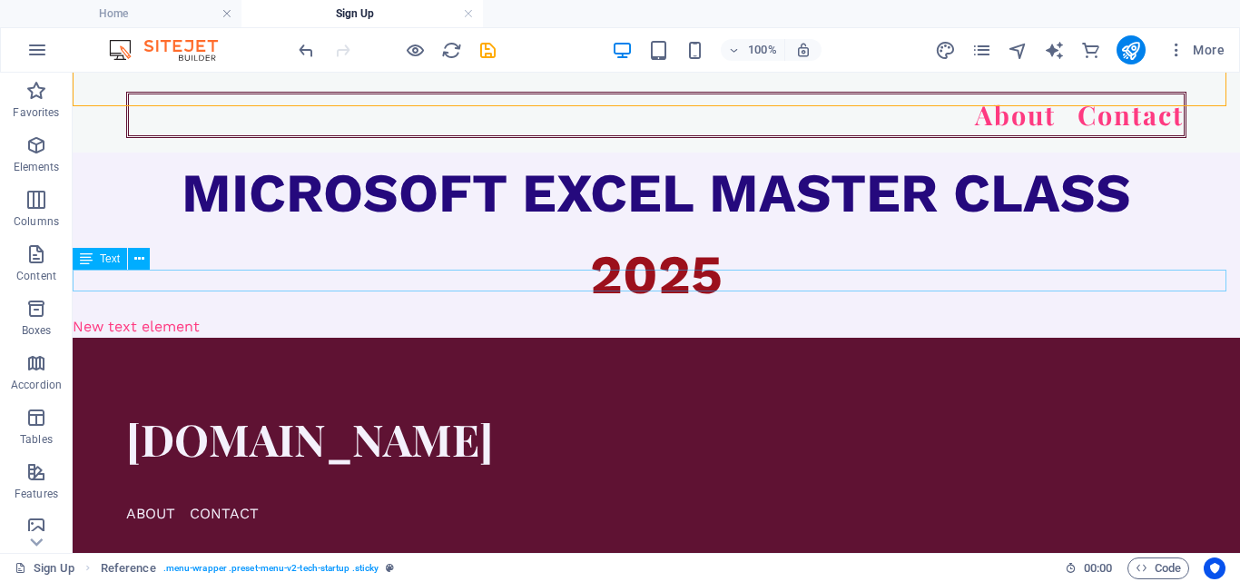
click at [401, 316] on div "New text element" at bounding box center [656, 327] width 1167 height 22
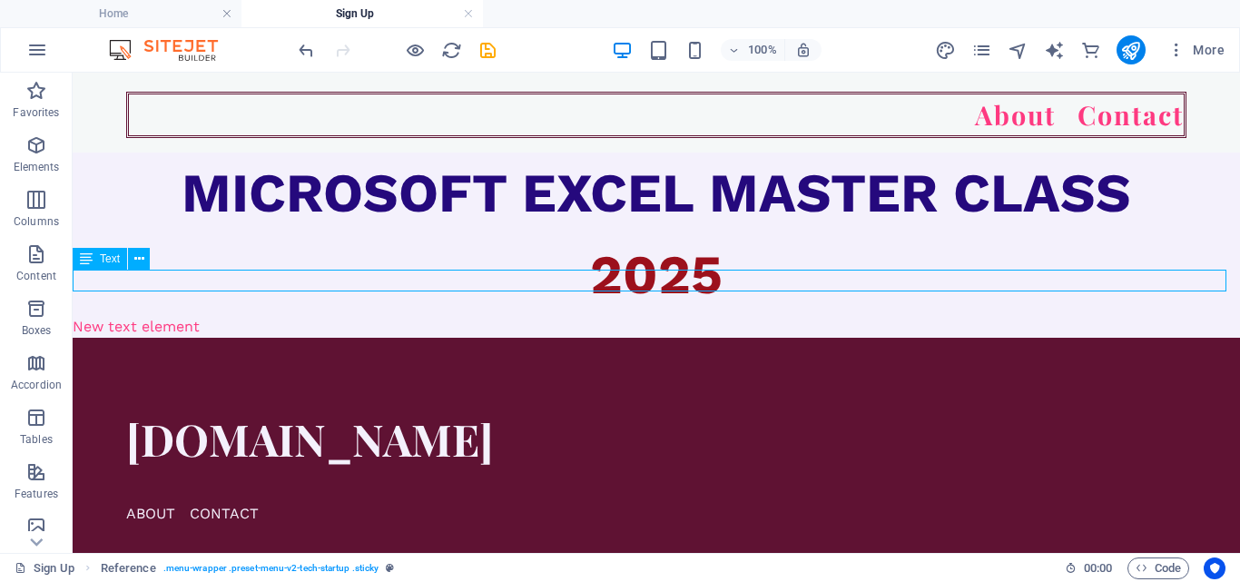
click at [401, 316] on div "New text element" at bounding box center [656, 327] width 1167 height 22
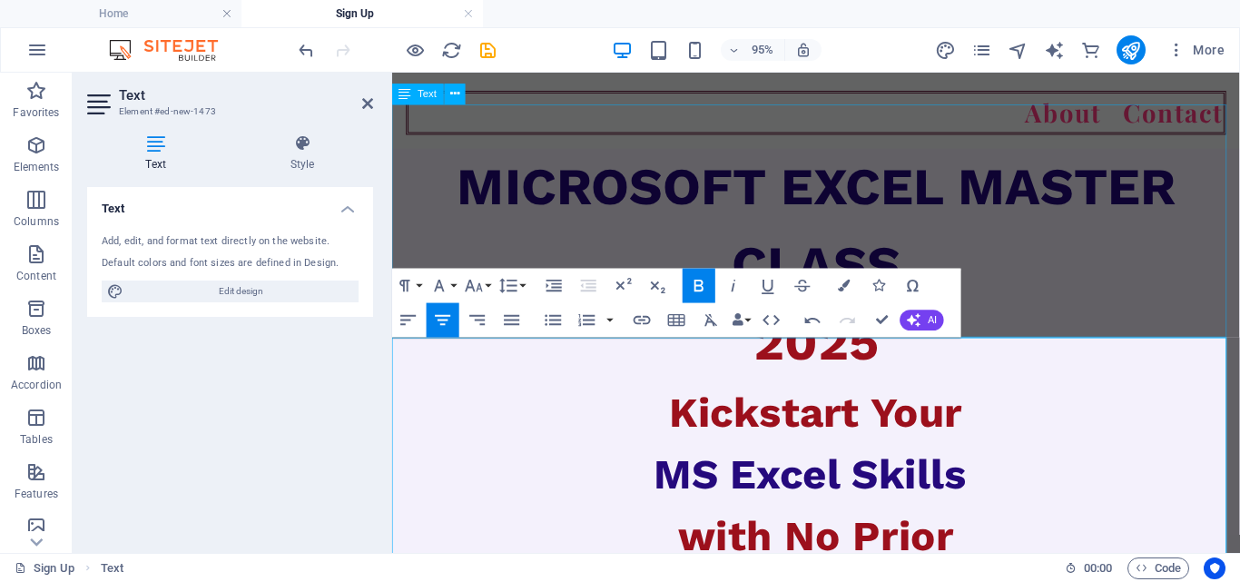
click at [1224, 199] on div "MICROSOFT EXCEL MASTER CLASS 2025" at bounding box center [838, 274] width 892 height 245
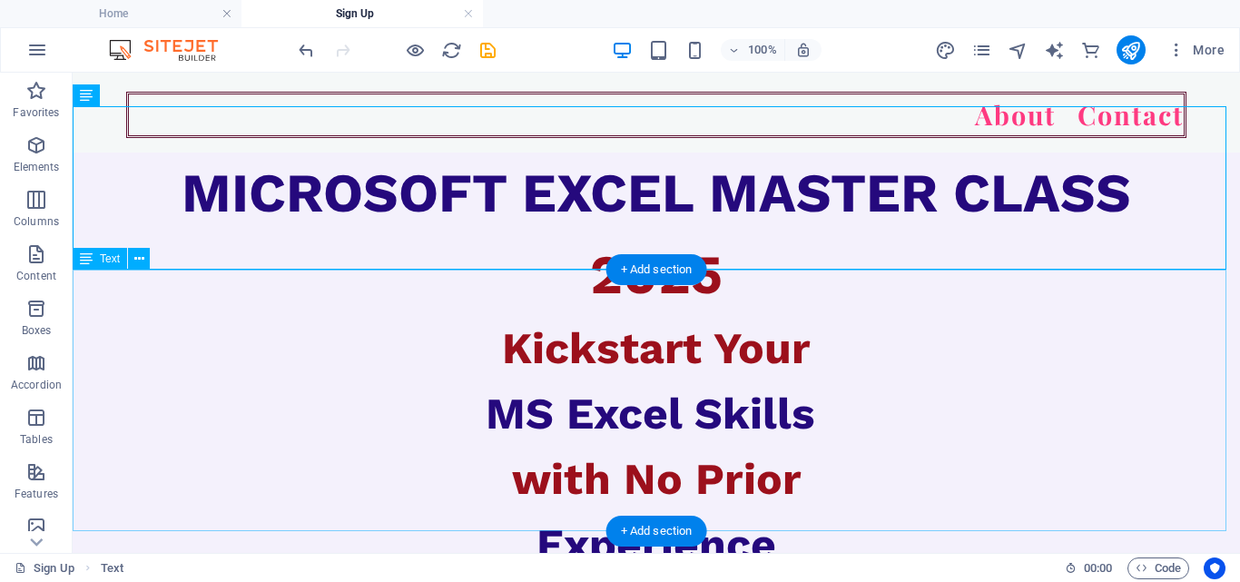
click at [1035, 359] on div "Kickstart Your MS Excel Skills with No Prior Experience" at bounding box center [656, 446] width 1167 height 261
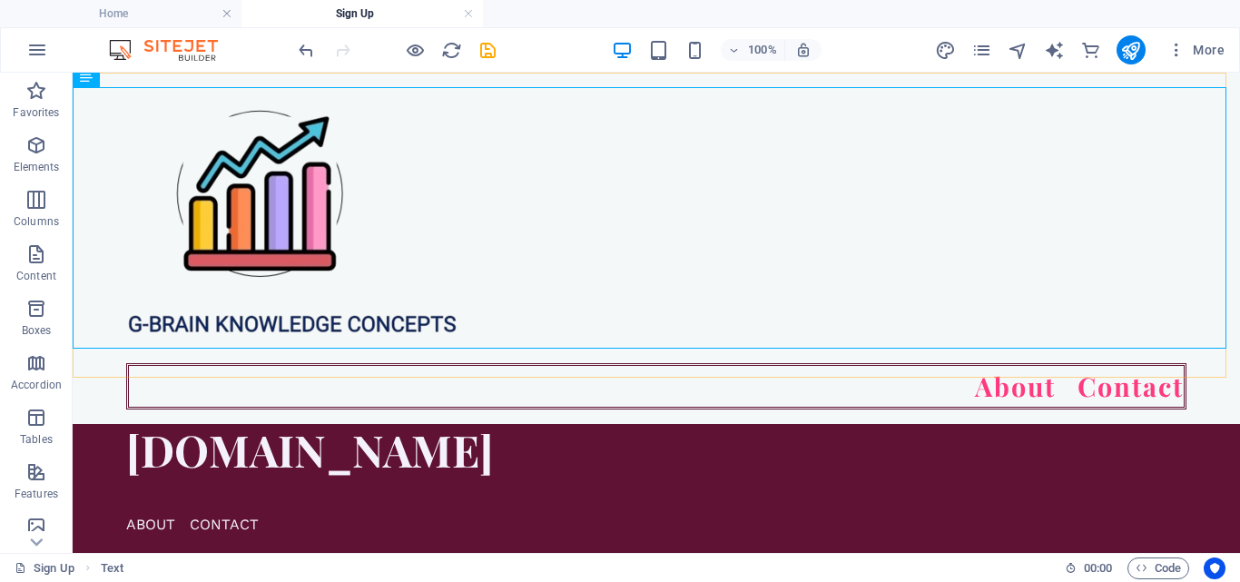
scroll to position [91, 0]
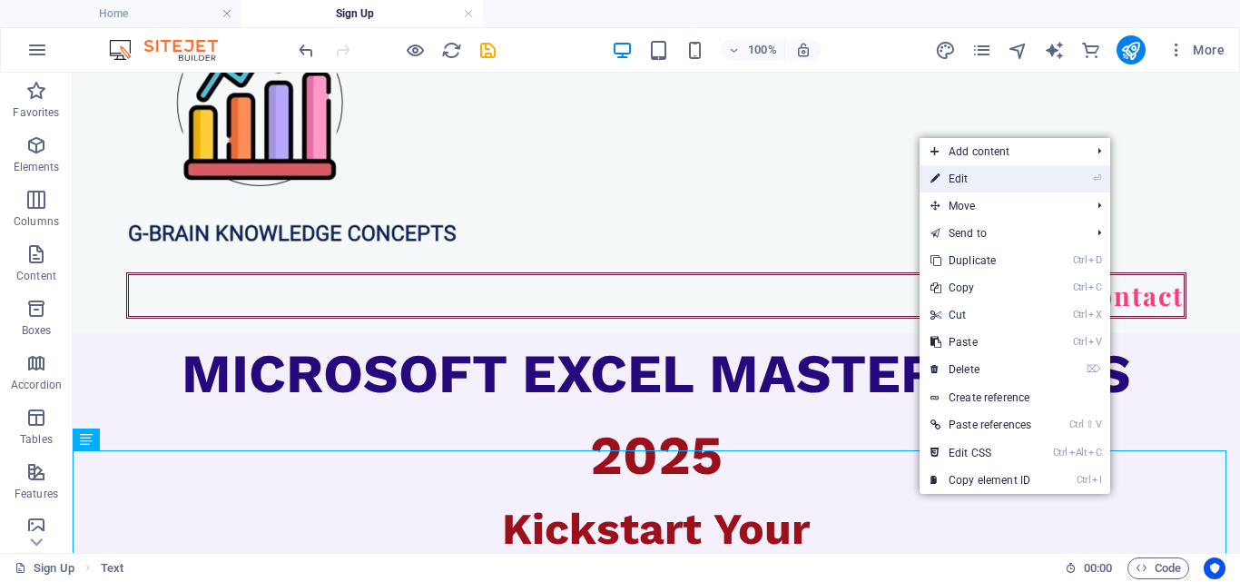
click at [978, 180] on link "⏎ Edit" at bounding box center [980, 178] width 123 height 27
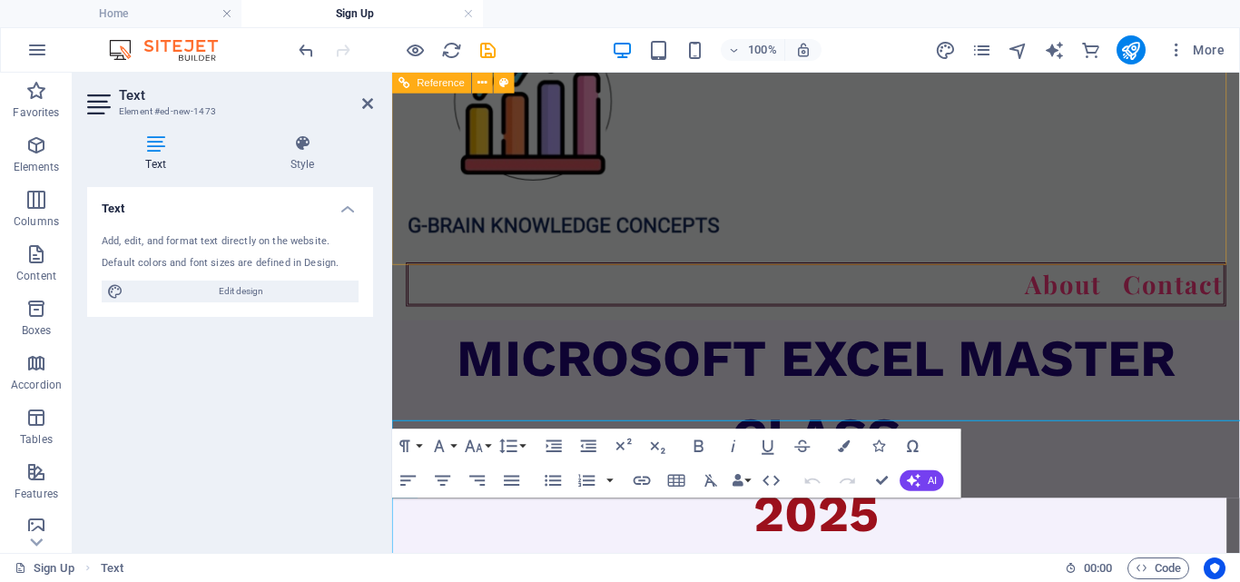
scroll to position [103, 0]
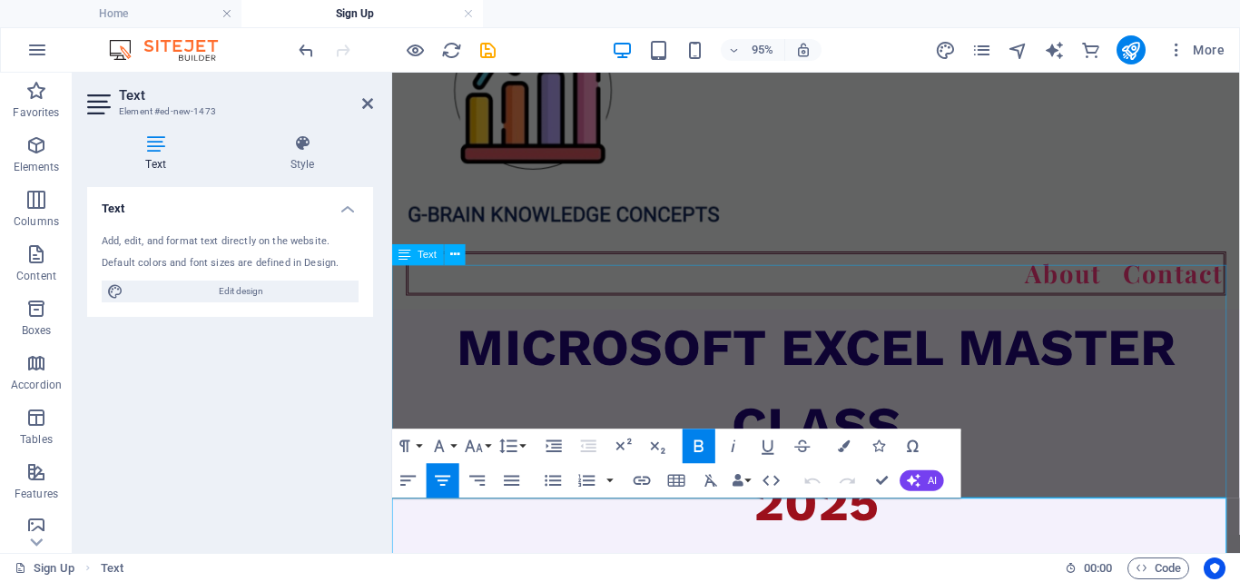
click at [1052, 378] on div "MICROSOFT EXCEL MASTER CLASS 2025" at bounding box center [838, 443] width 892 height 245
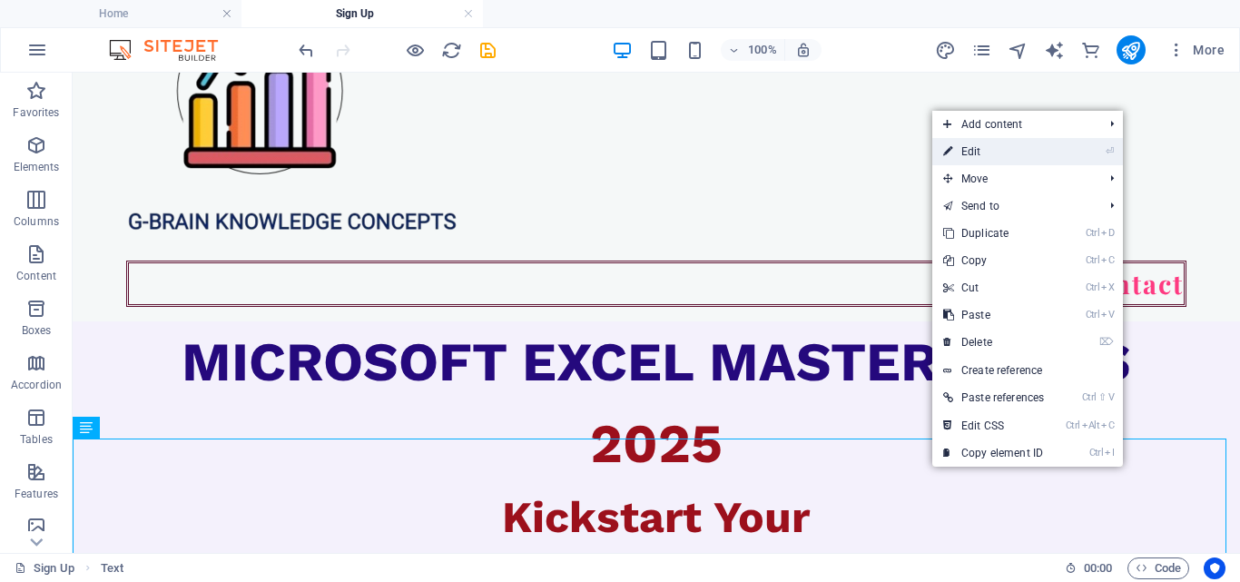
click at [958, 152] on link "⏎ Edit" at bounding box center [993, 151] width 123 height 27
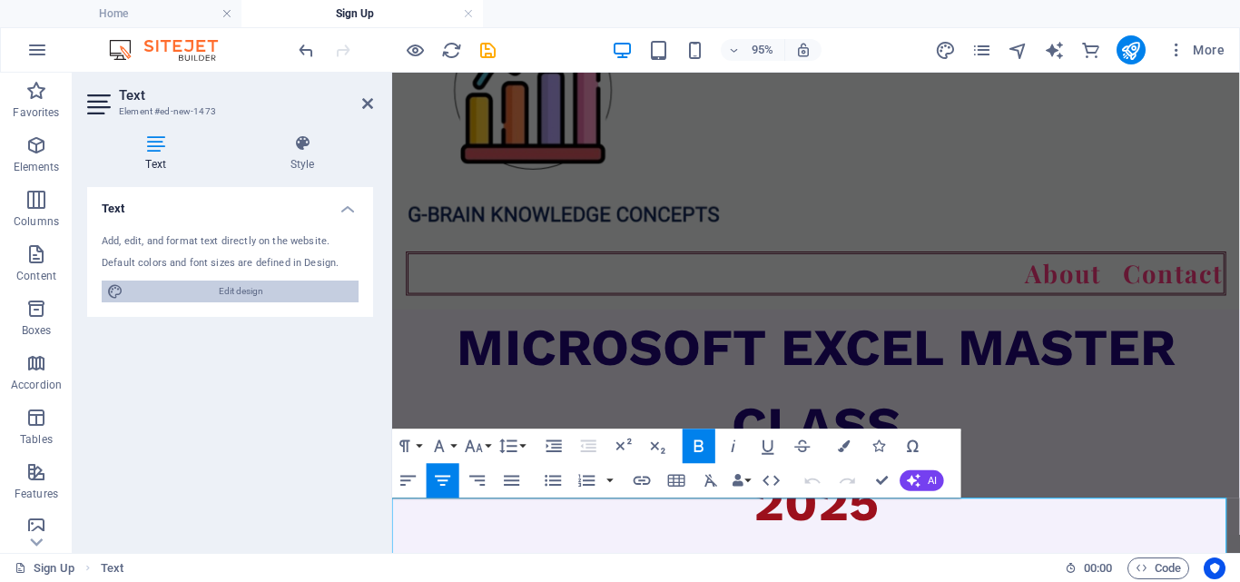
click at [205, 290] on span "Edit design" at bounding box center [241, 291] width 224 height 22
select select "700"
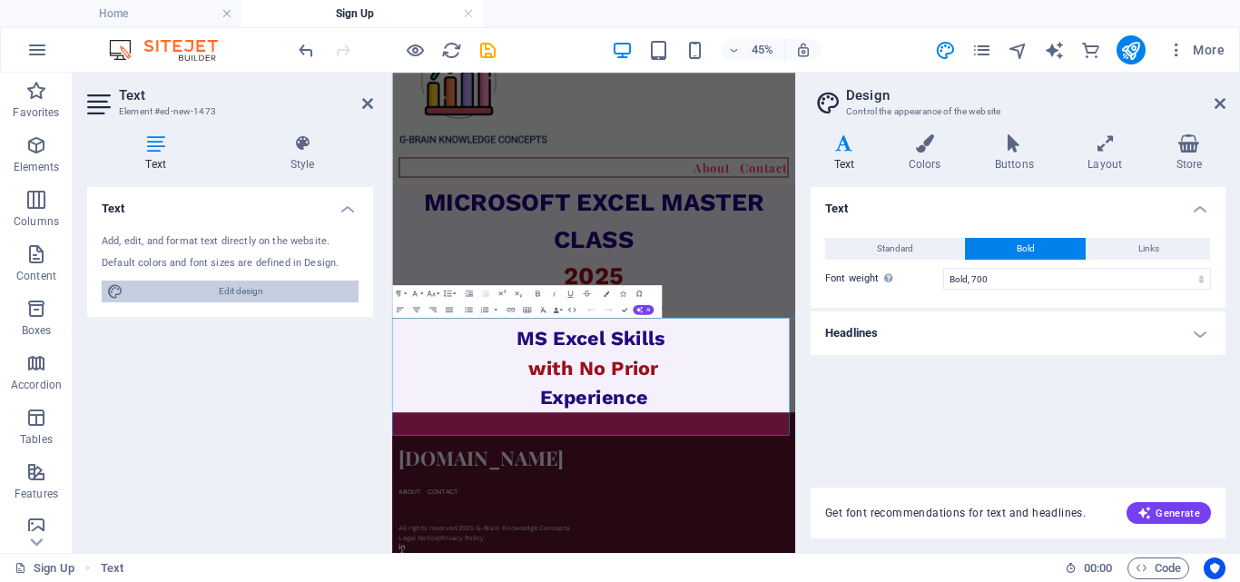
scroll to position [5, 0]
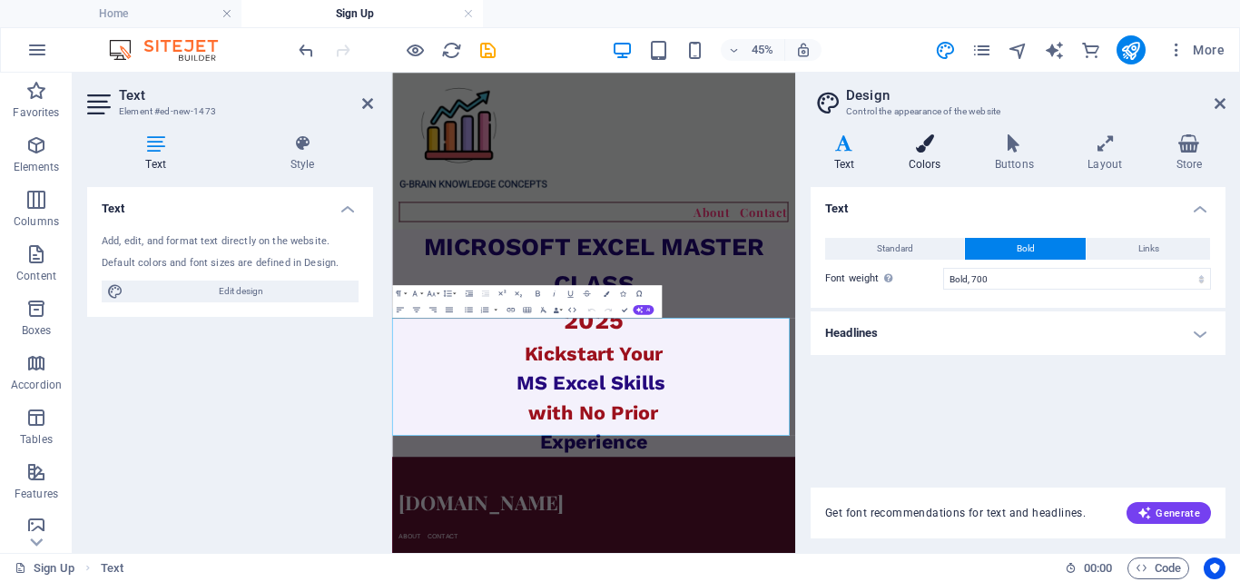
click at [939, 159] on h4 "Colors" at bounding box center [928, 153] width 86 height 38
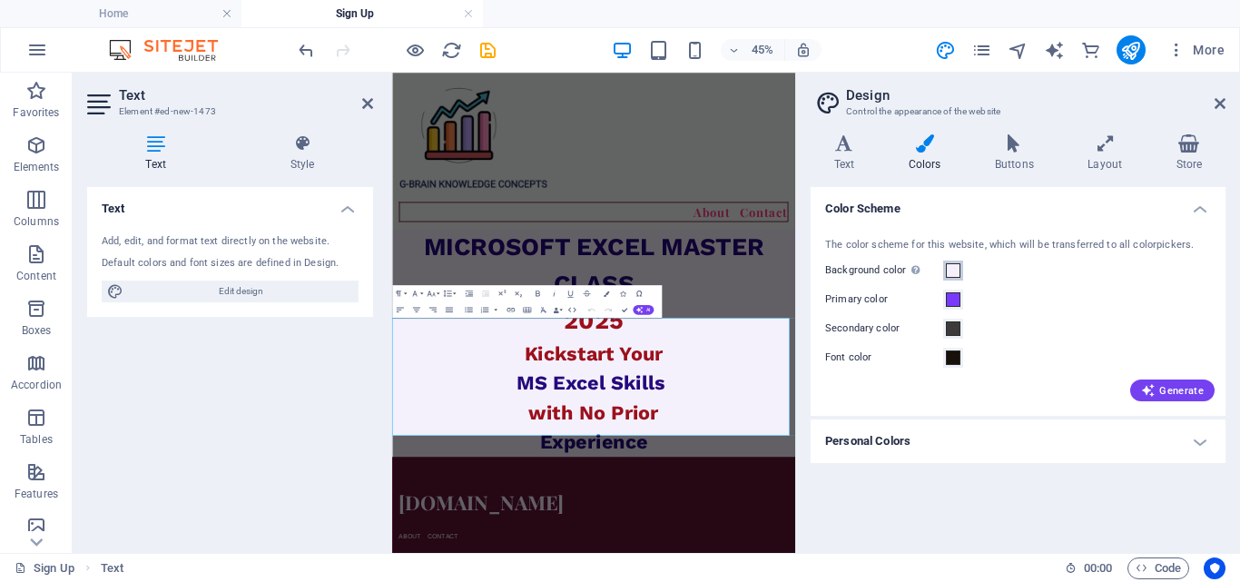
click at [947, 273] on span at bounding box center [953, 270] width 15 height 15
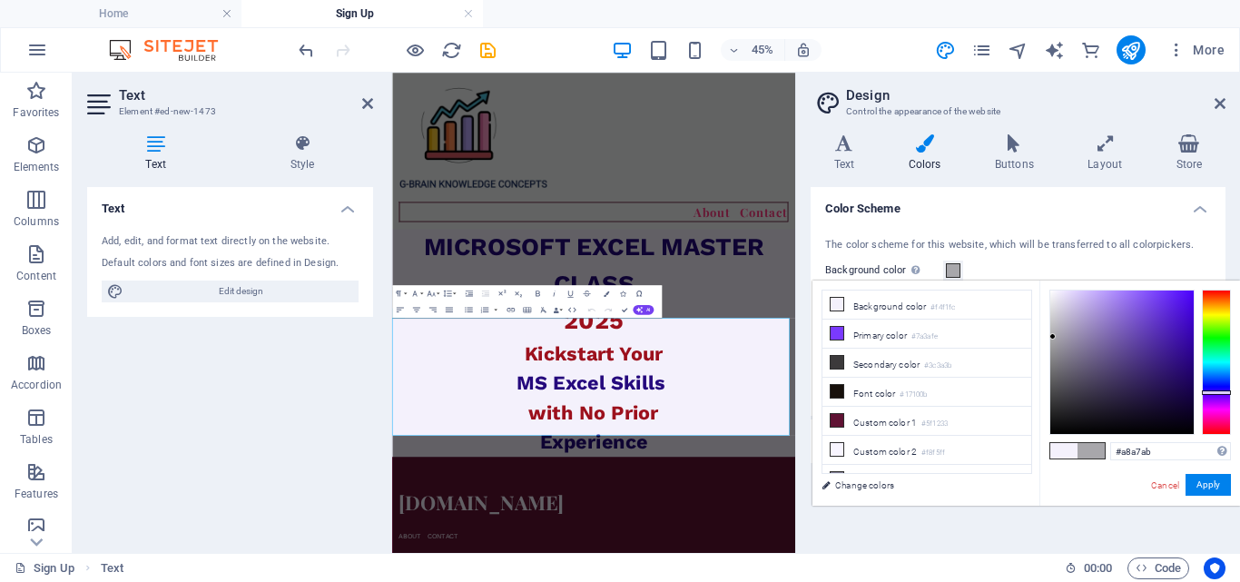
click at [1053, 337] on div at bounding box center [1121, 361] width 143 height 143
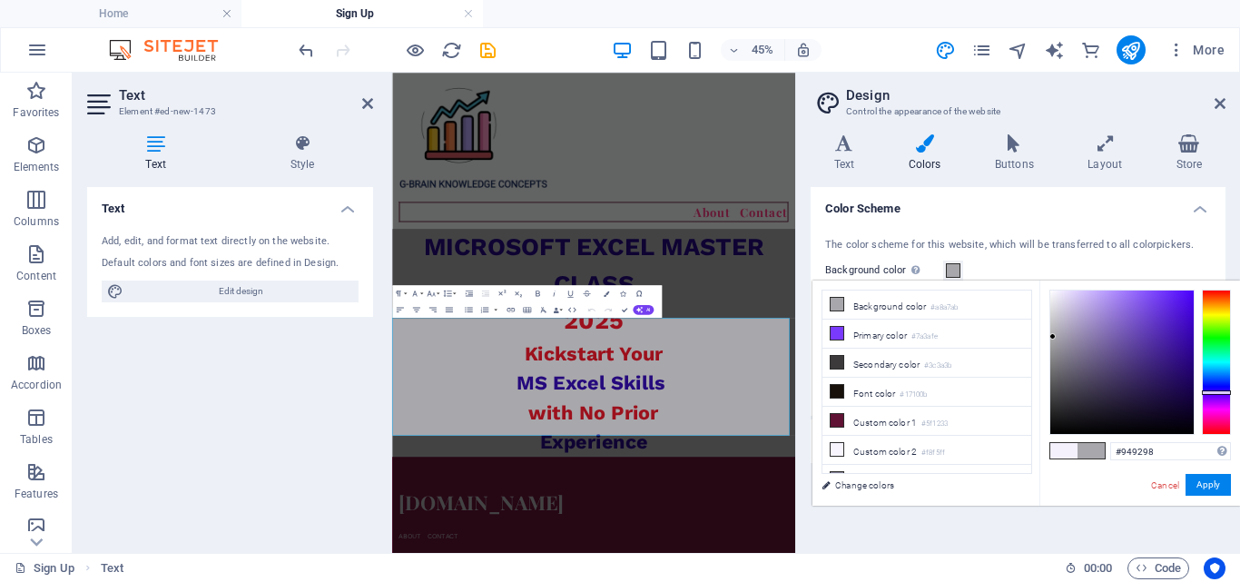
click at [1055, 348] on div at bounding box center [1121, 361] width 143 height 143
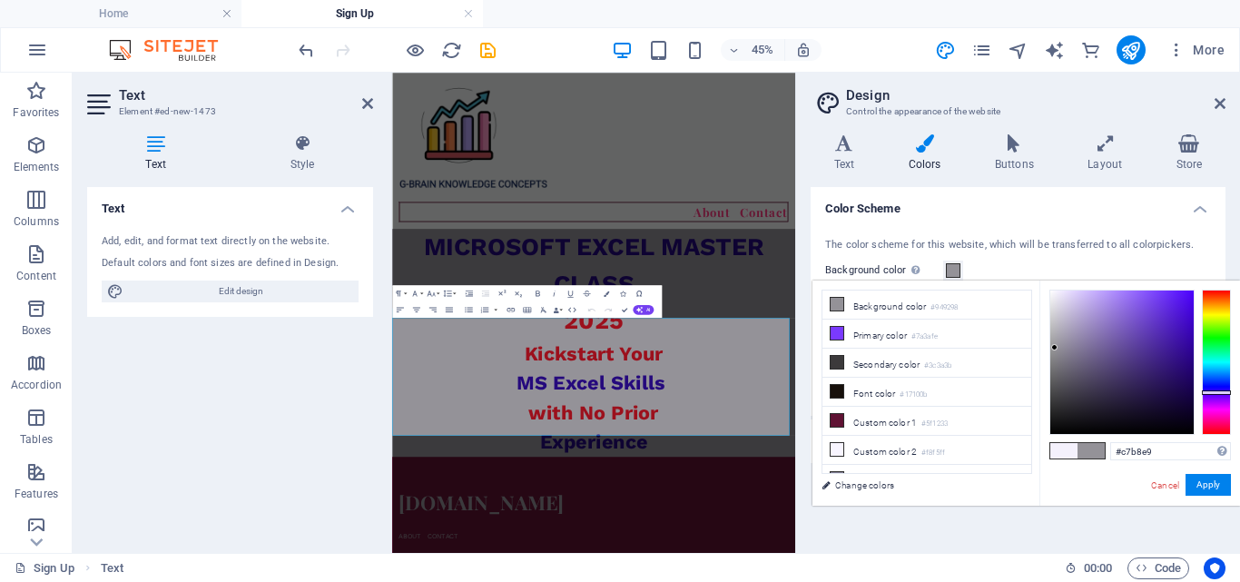
click at [1079, 302] on div at bounding box center [1121, 361] width 143 height 143
click at [1066, 295] on div at bounding box center [1121, 361] width 143 height 143
click at [1049, 302] on div at bounding box center [1121, 362] width 145 height 145
type input "#f3f1f7"
click at [1053, 294] on div at bounding box center [1121, 361] width 143 height 143
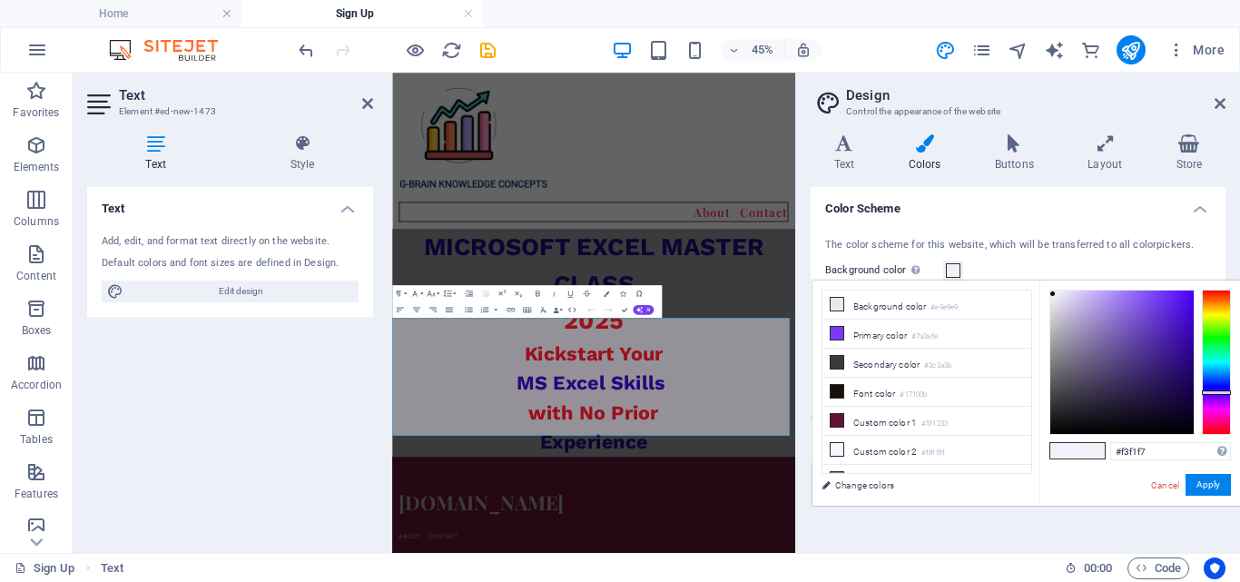
click at [1053, 294] on div at bounding box center [1052, 293] width 6 height 6
click at [1060, 289] on div "#f3f1f7 Supported formats #0852ed rgb(8, 82, 237) rgba(8, 82, 237, 90%) hsv(221…" at bounding box center [1139, 524] width 201 height 488
click at [1056, 286] on div "#f3f1f7 Supported formats #0852ed rgb(8, 82, 237) rgba(8, 82, 237, 90%) hsv(221…" at bounding box center [1139, 524] width 201 height 488
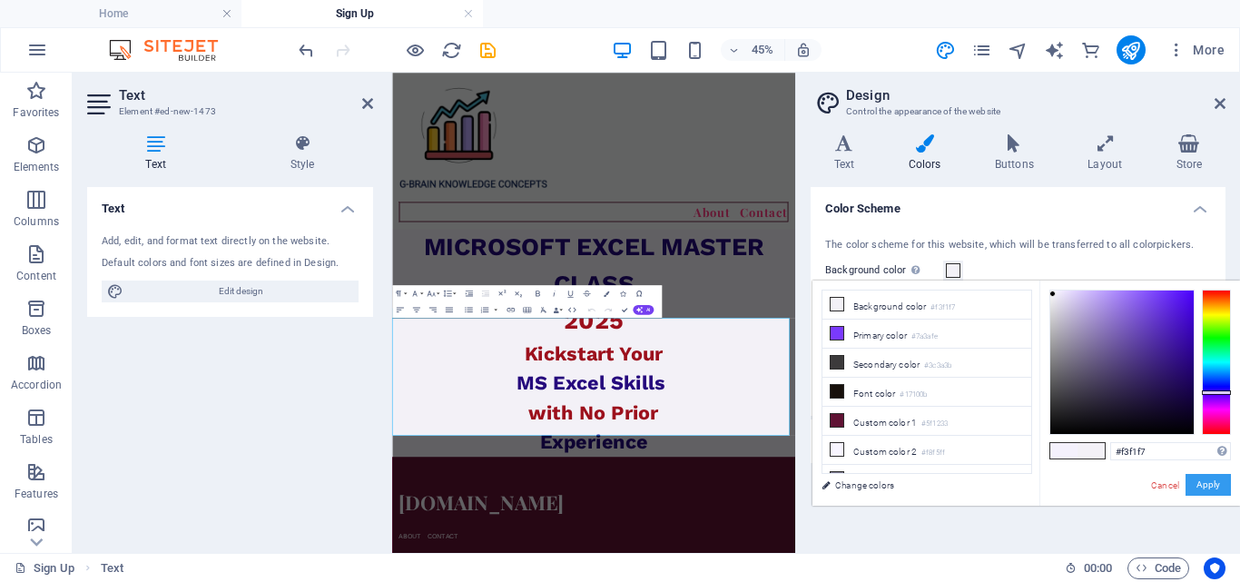
click at [1198, 484] on button "Apply" at bounding box center [1207, 485] width 45 height 22
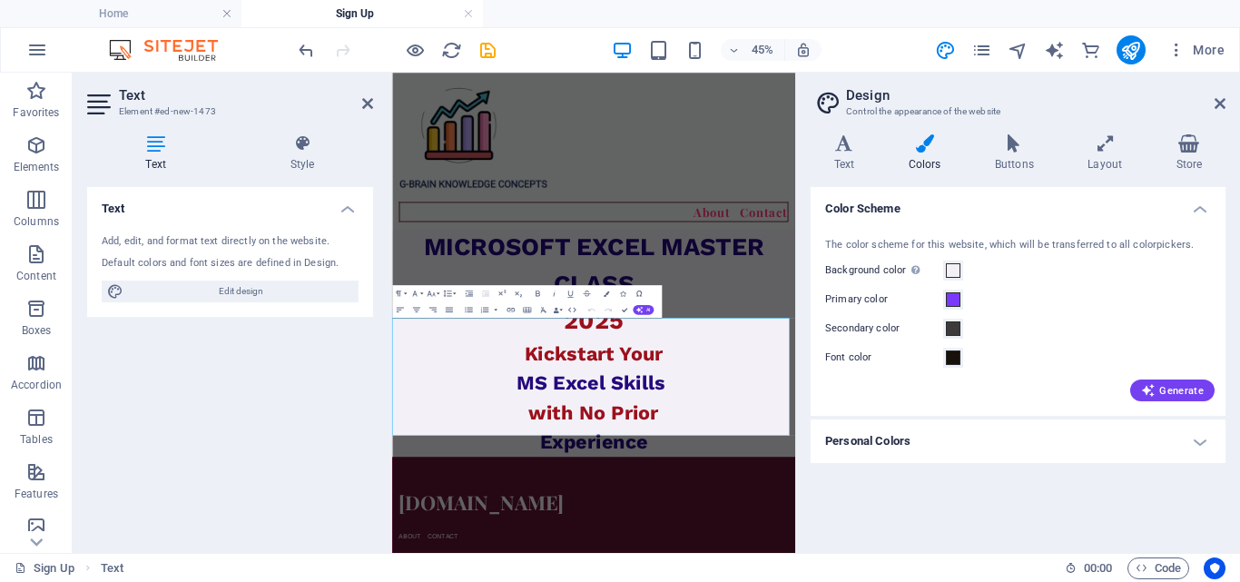
click at [370, 107] on icon at bounding box center [367, 103] width 11 height 15
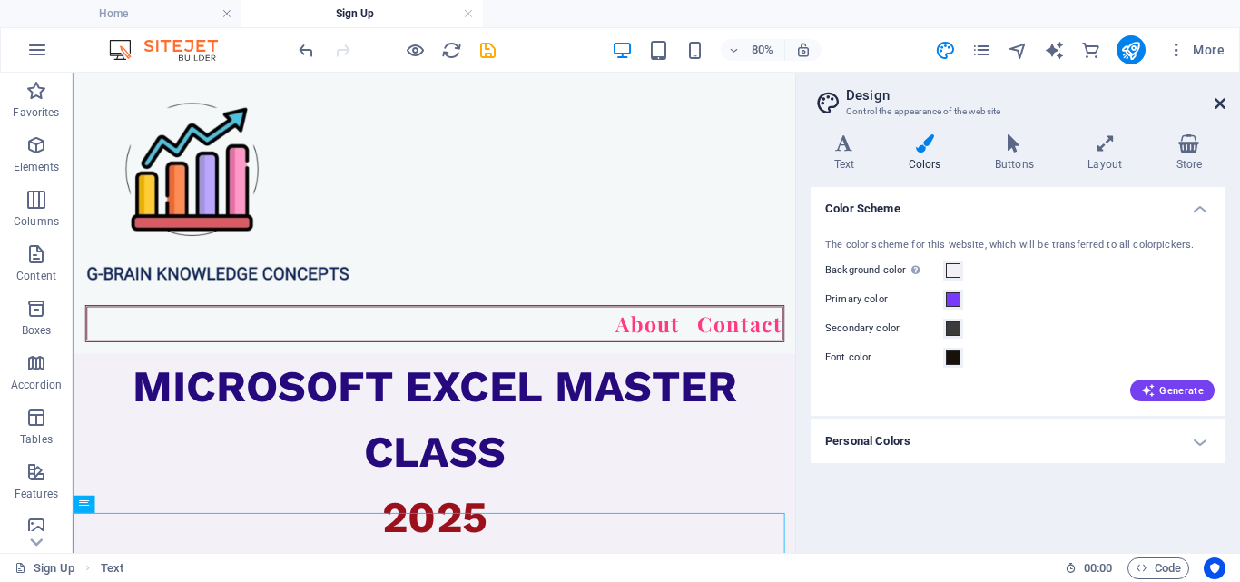
click at [1221, 105] on icon at bounding box center [1219, 103] width 11 height 15
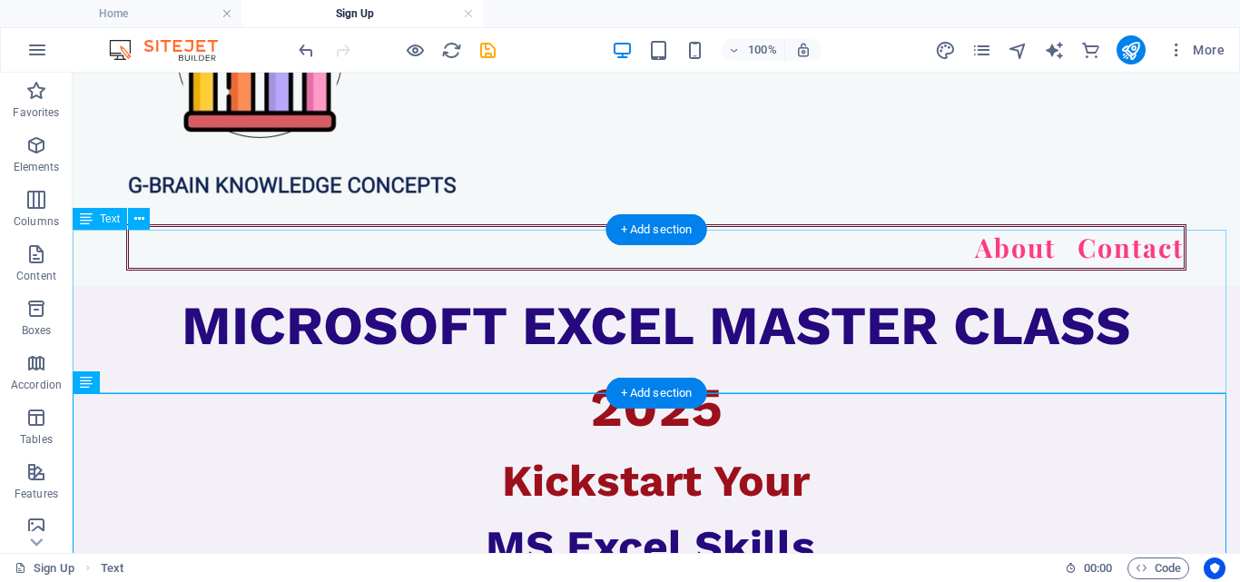
scroll to position [148, 0]
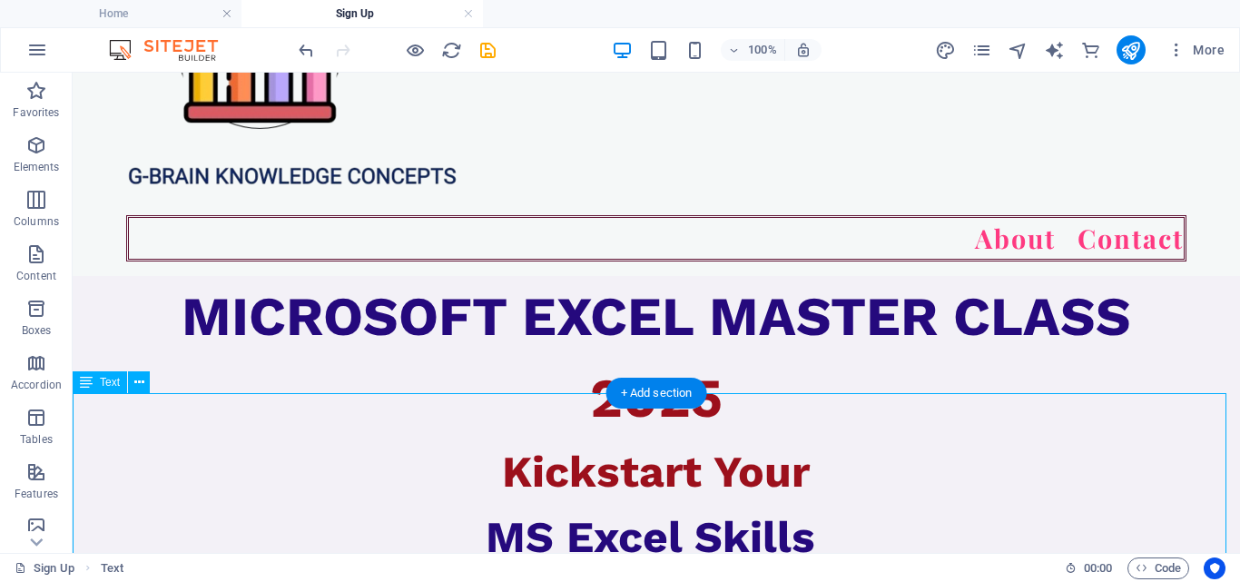
click at [844, 454] on div "Kickstart Your MS Excel Skills with No Prior Experience" at bounding box center [656, 569] width 1167 height 261
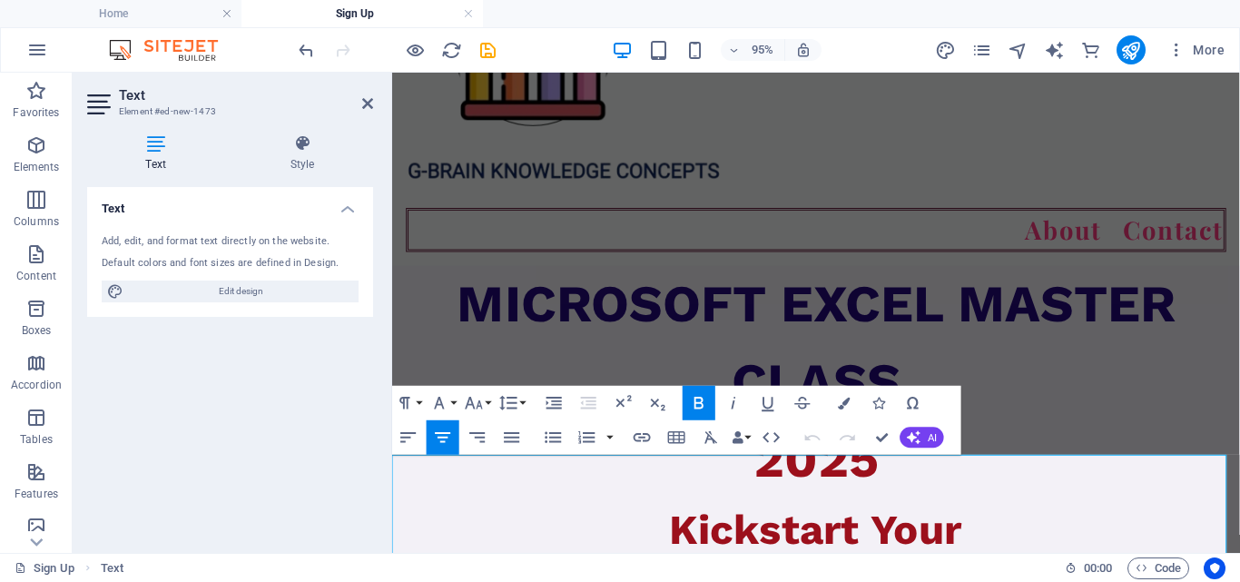
click at [1049, 522] on p "Kickstart Your" at bounding box center [838, 553] width 892 height 65
click at [1105, 407] on div "MICROSOFT EXCEL MASTER CLASS 2025" at bounding box center [838, 398] width 892 height 245
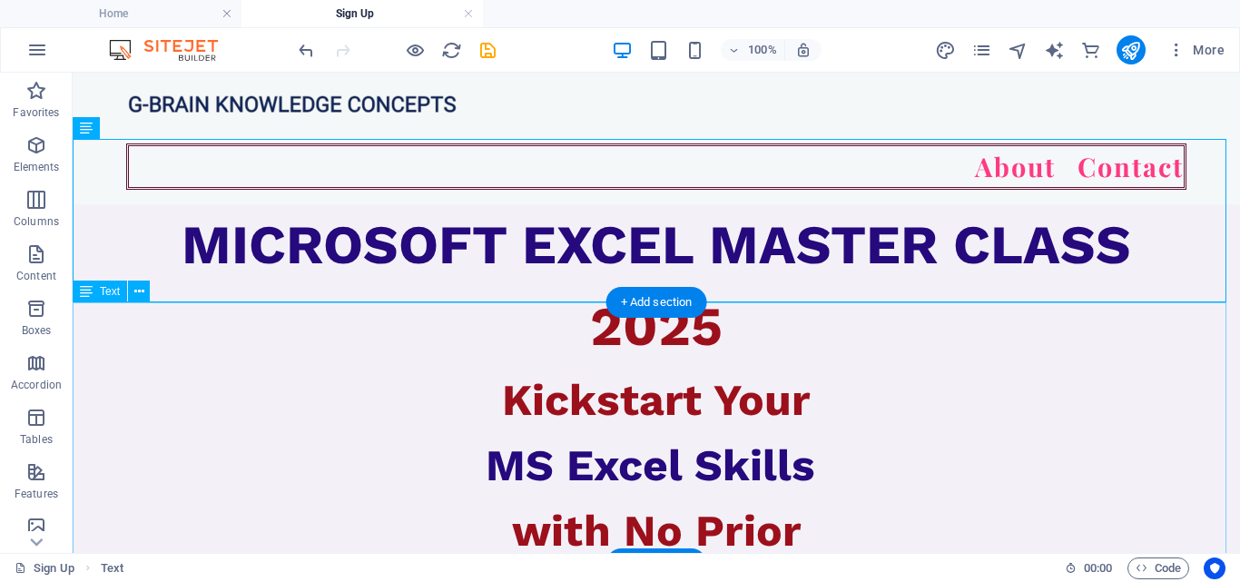
scroll to position [239, 0]
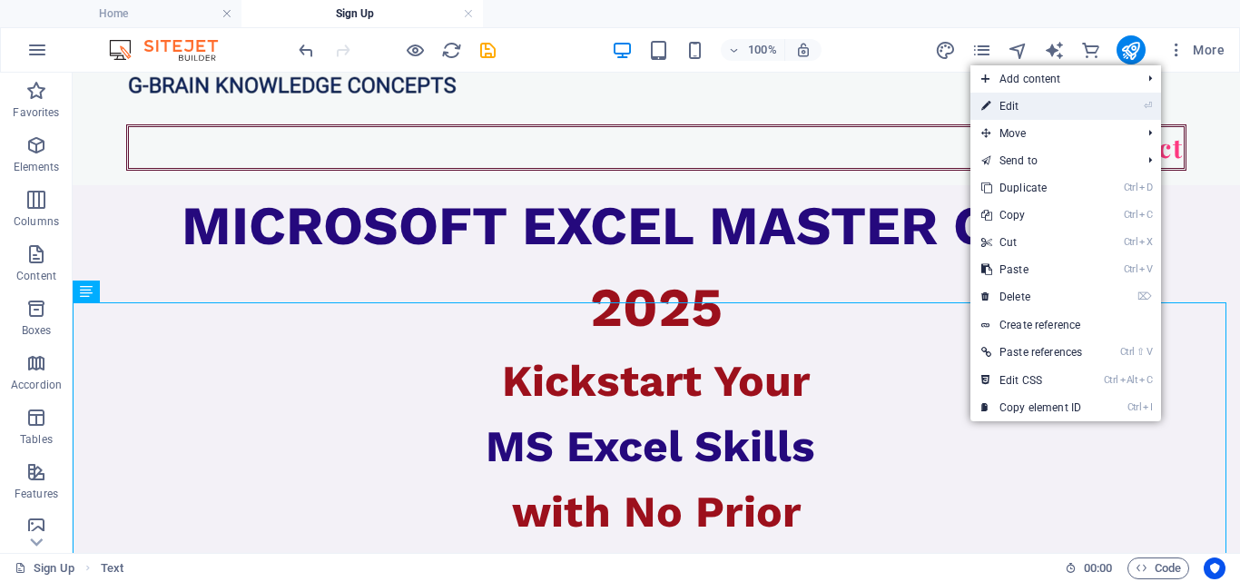
click at [1007, 95] on link "⏎ Edit" at bounding box center [1031, 106] width 123 height 27
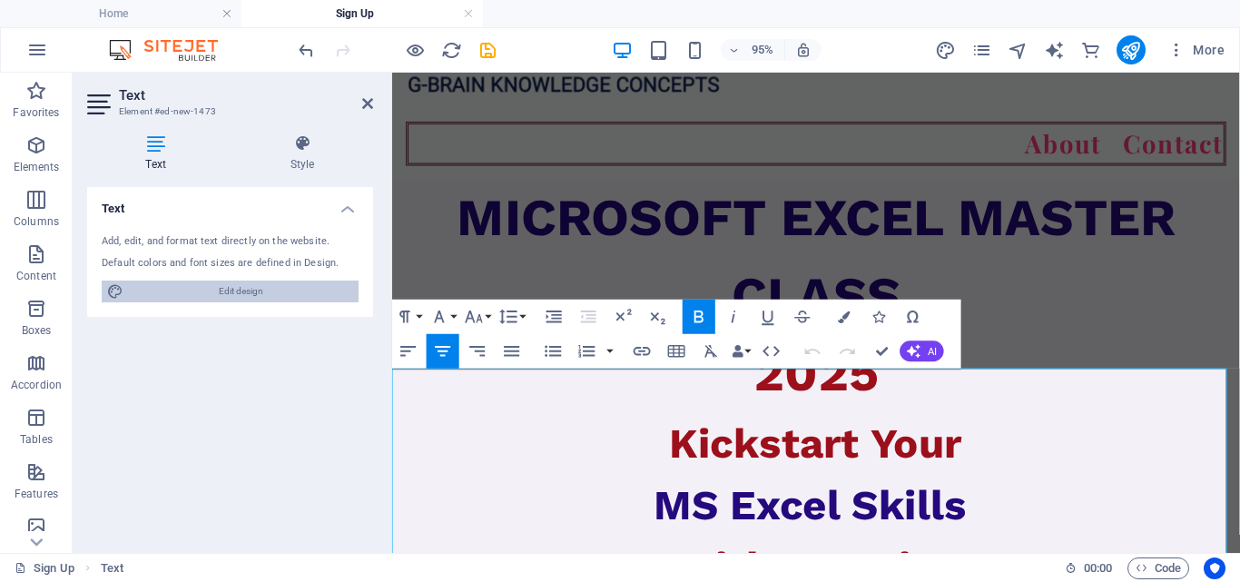
click at [280, 294] on span "Edit design" at bounding box center [241, 291] width 224 height 22
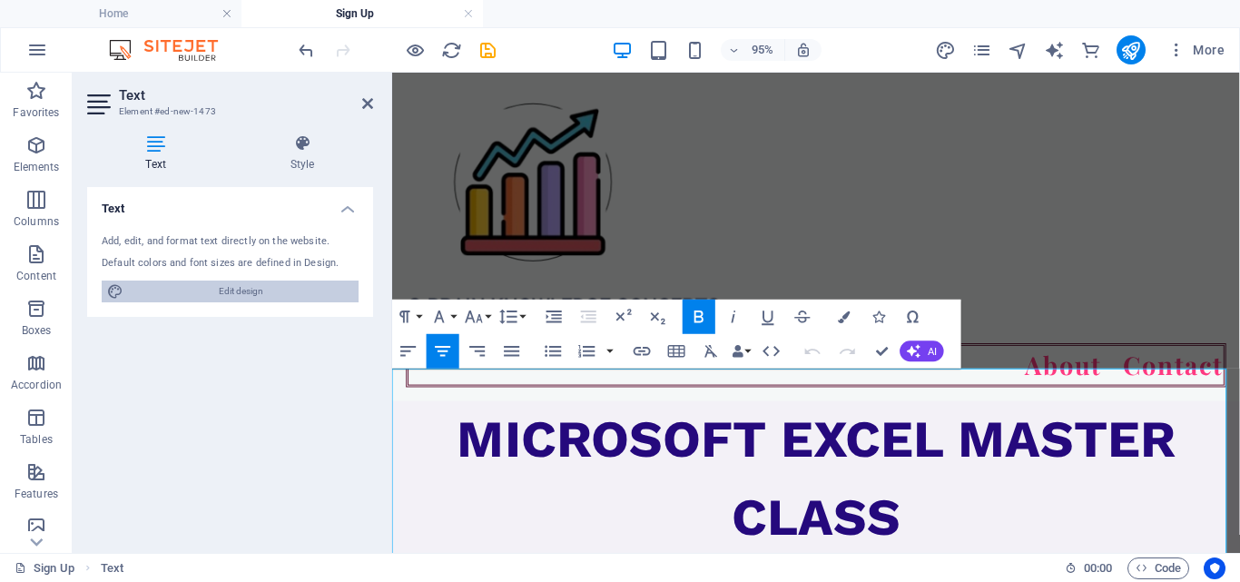
select select "700"
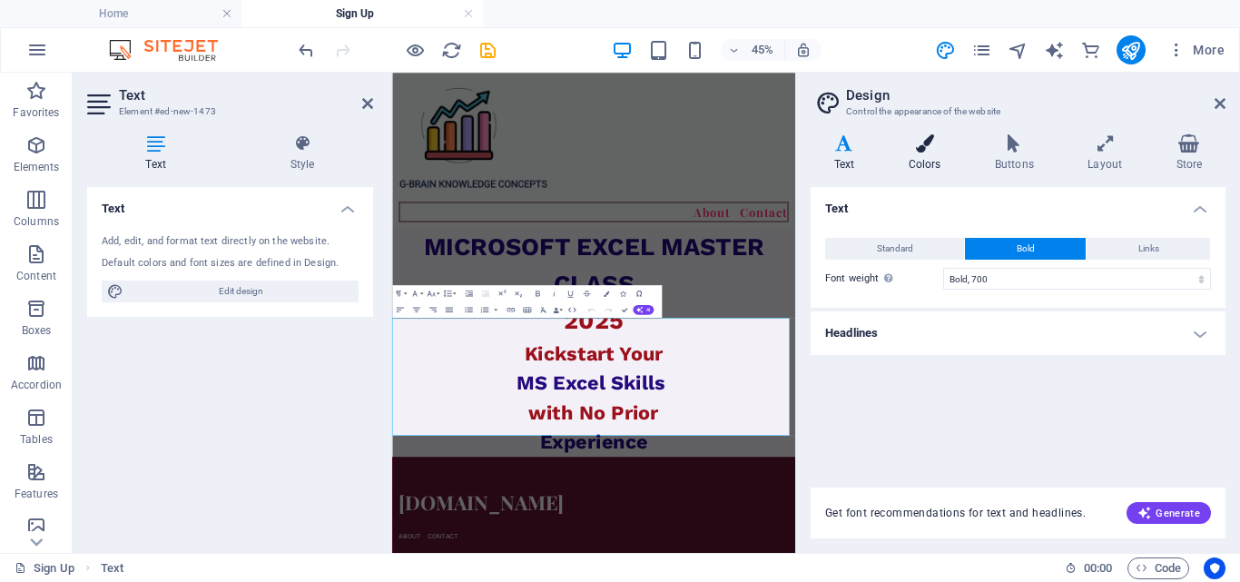
click at [948, 155] on h4 "Colors" at bounding box center [928, 153] width 86 height 38
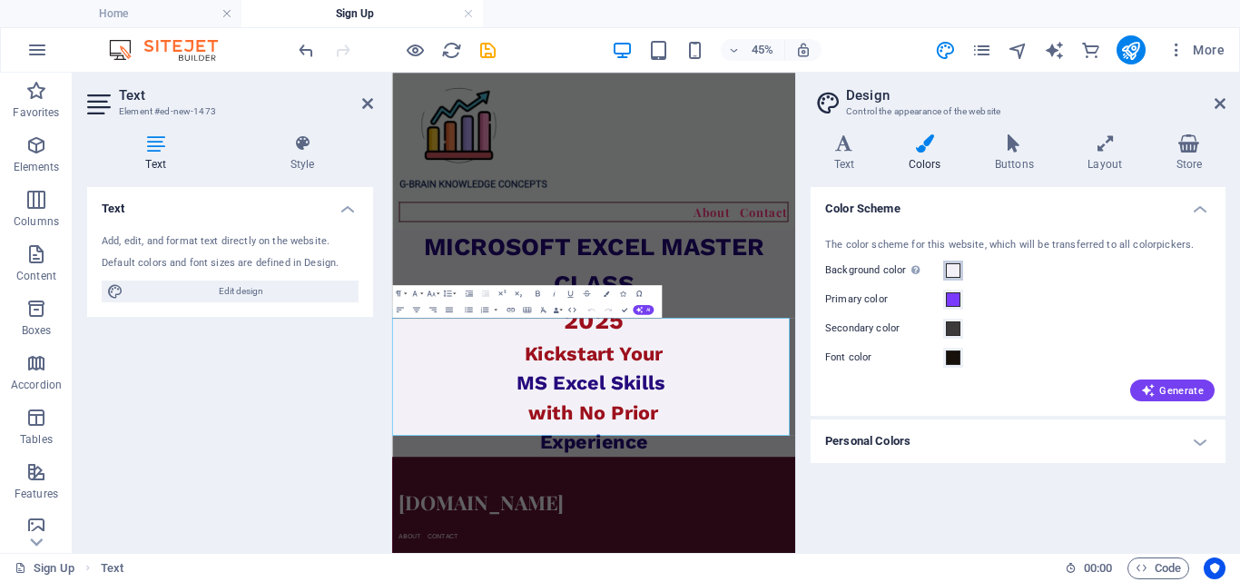
click at [953, 271] on span at bounding box center [953, 270] width 15 height 15
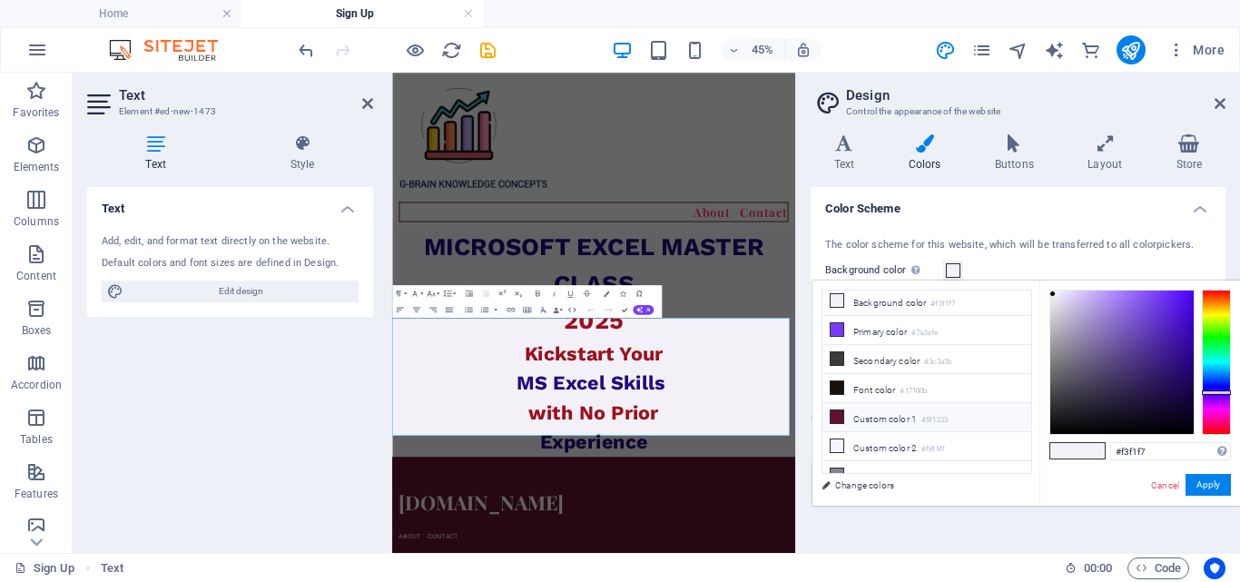
scroll to position [0, 0]
click at [837, 302] on icon at bounding box center [836, 304] width 13 height 13
click at [1065, 290] on div at bounding box center [1121, 361] width 143 height 143
click at [1051, 290] on div at bounding box center [1121, 361] width 143 height 143
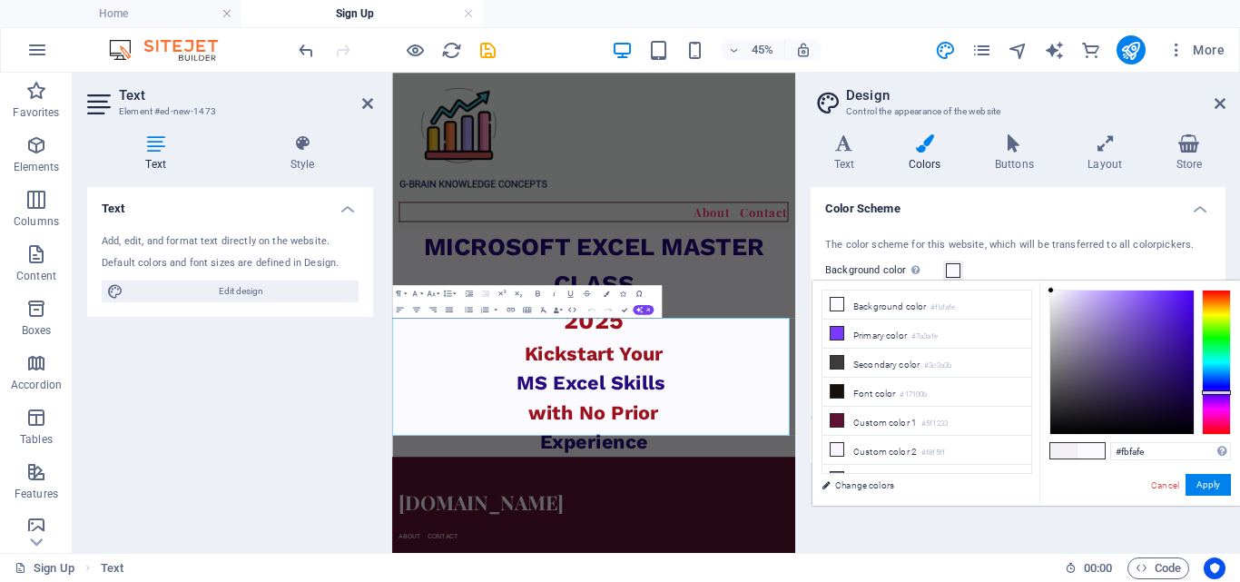
click at [1095, 454] on span at bounding box center [1090, 450] width 27 height 15
click at [1095, 453] on span at bounding box center [1090, 450] width 27 height 15
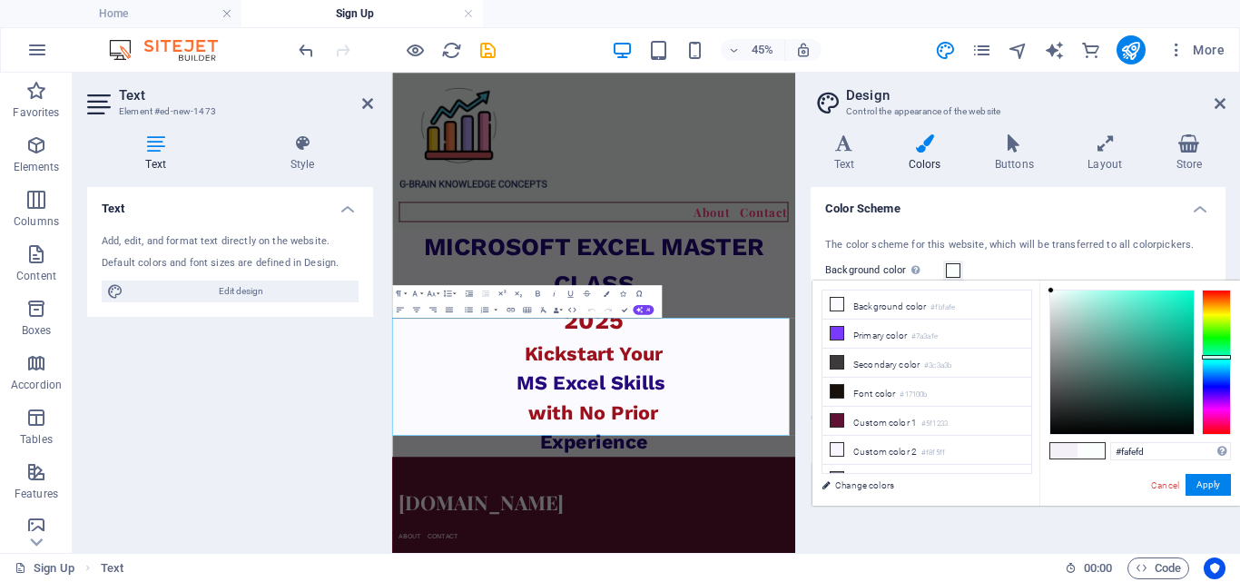
click at [1224, 357] on div at bounding box center [1216, 362] width 29 height 145
type input "#f9fefd"
click at [1052, 290] on div at bounding box center [1050, 290] width 6 height 6
click at [953, 271] on span at bounding box center [953, 270] width 15 height 15
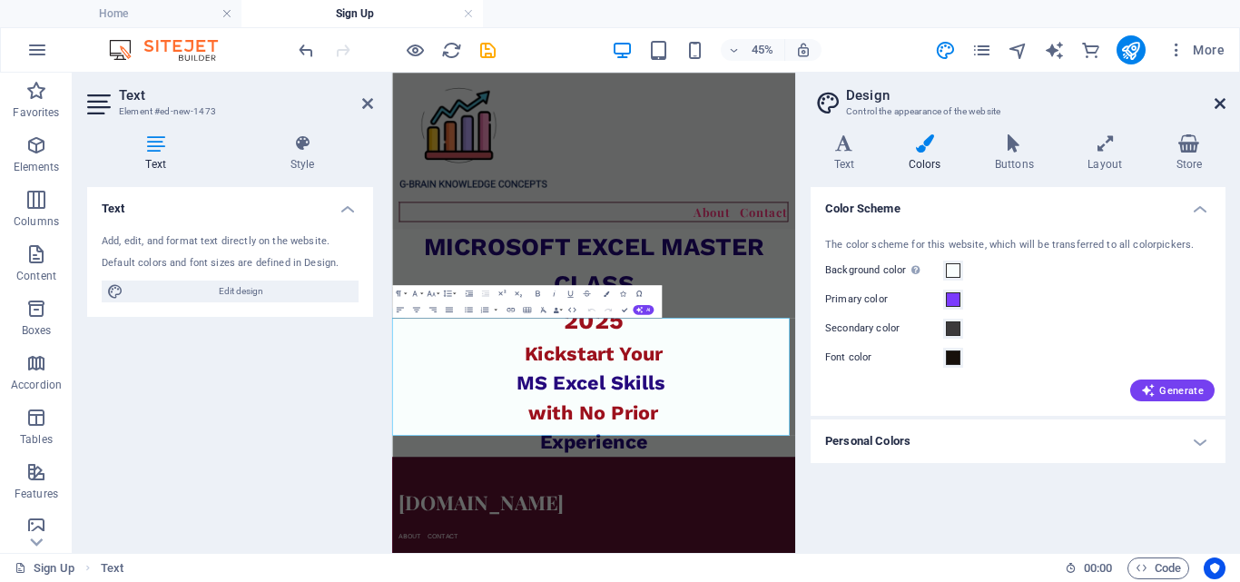
click at [1218, 103] on icon at bounding box center [1219, 103] width 11 height 15
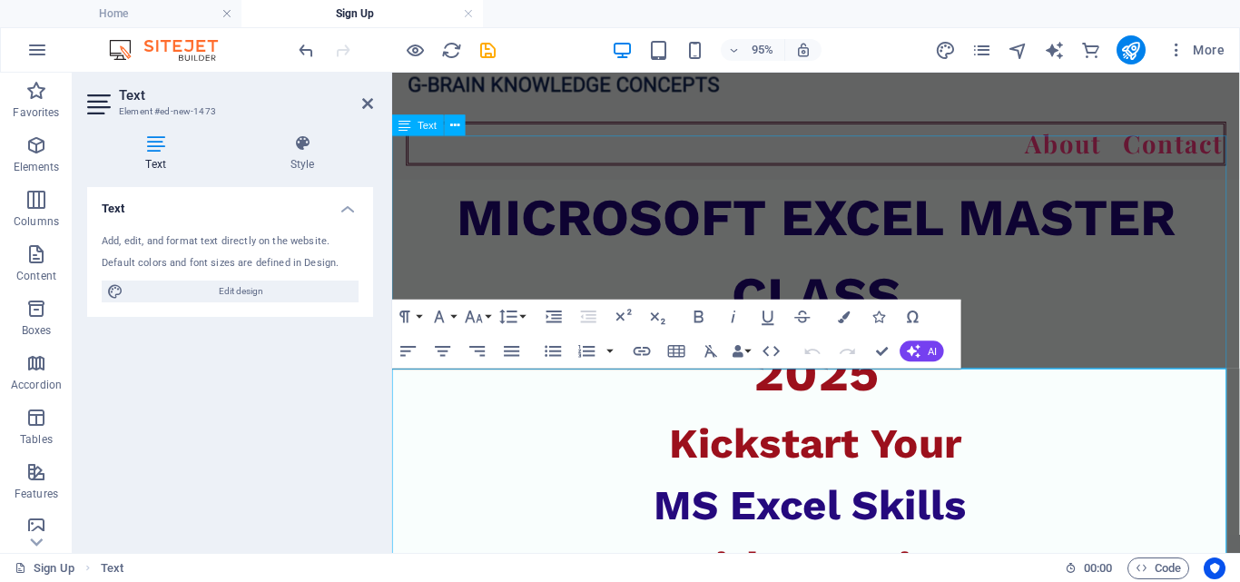
click at [1194, 320] on div "MICROSOFT EXCEL MASTER CLASS 2025" at bounding box center [838, 307] width 892 height 245
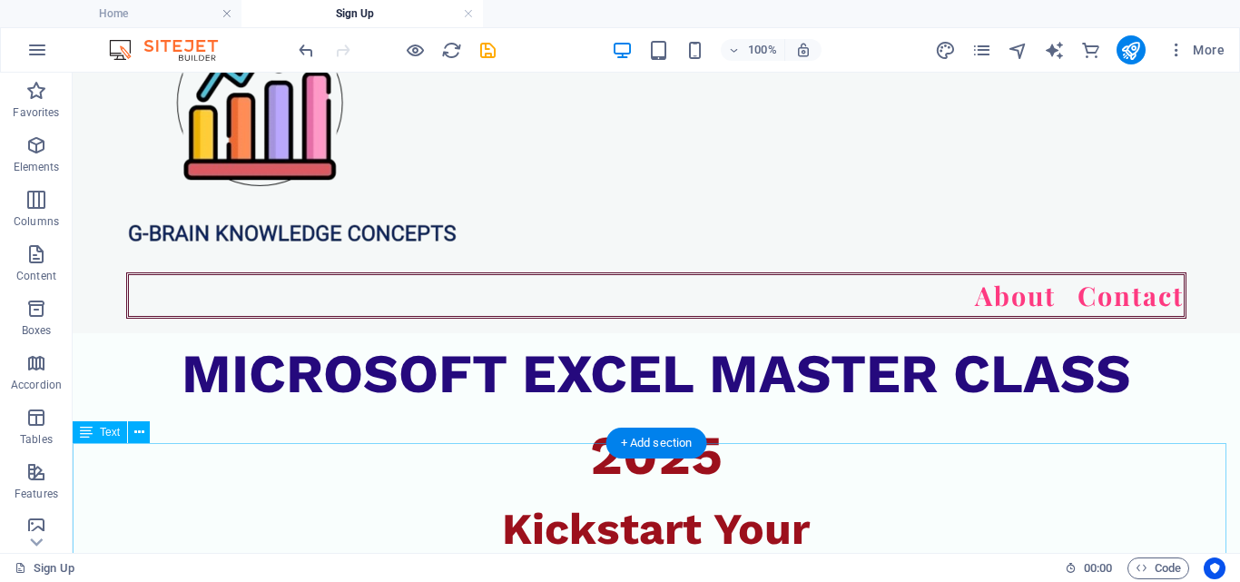
scroll to position [272, 0]
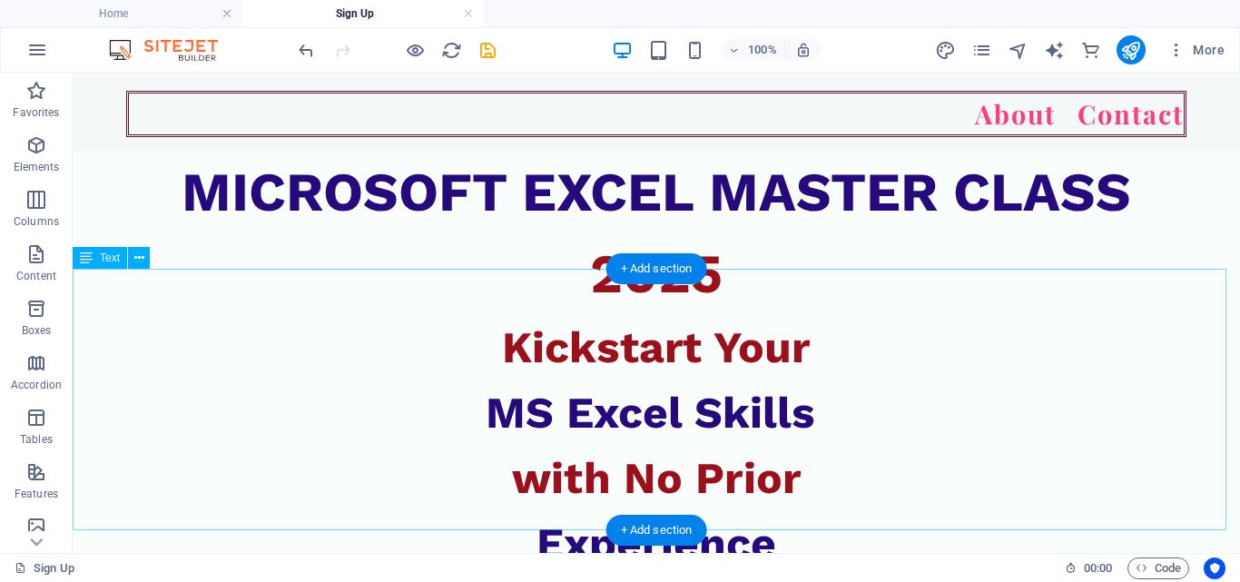
click at [790, 496] on div "Kickstart Your MS Excel Skills with No Prior Experience" at bounding box center [656, 445] width 1167 height 261
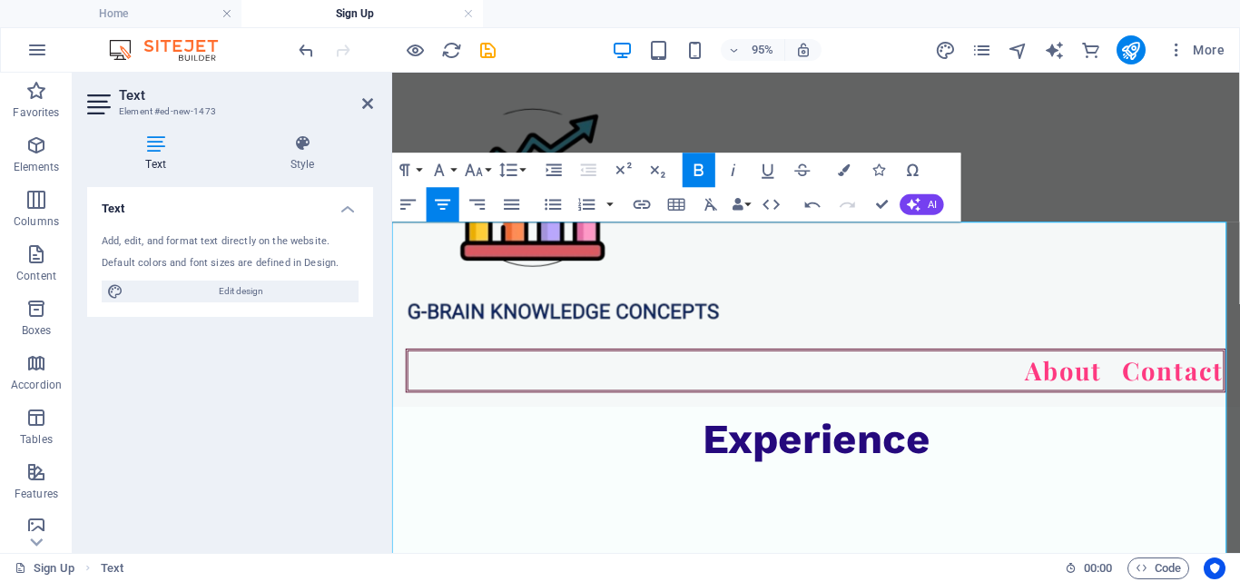
scroll to position [454, 0]
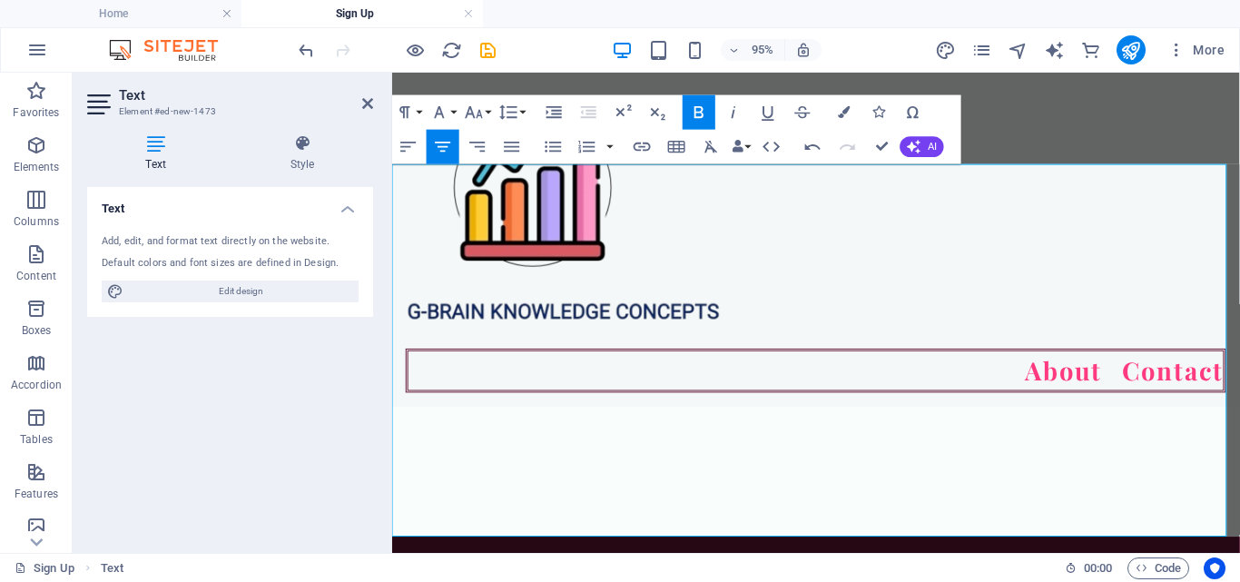
click at [902, 449] on p "​" at bounding box center [838, 462] width 892 height 65
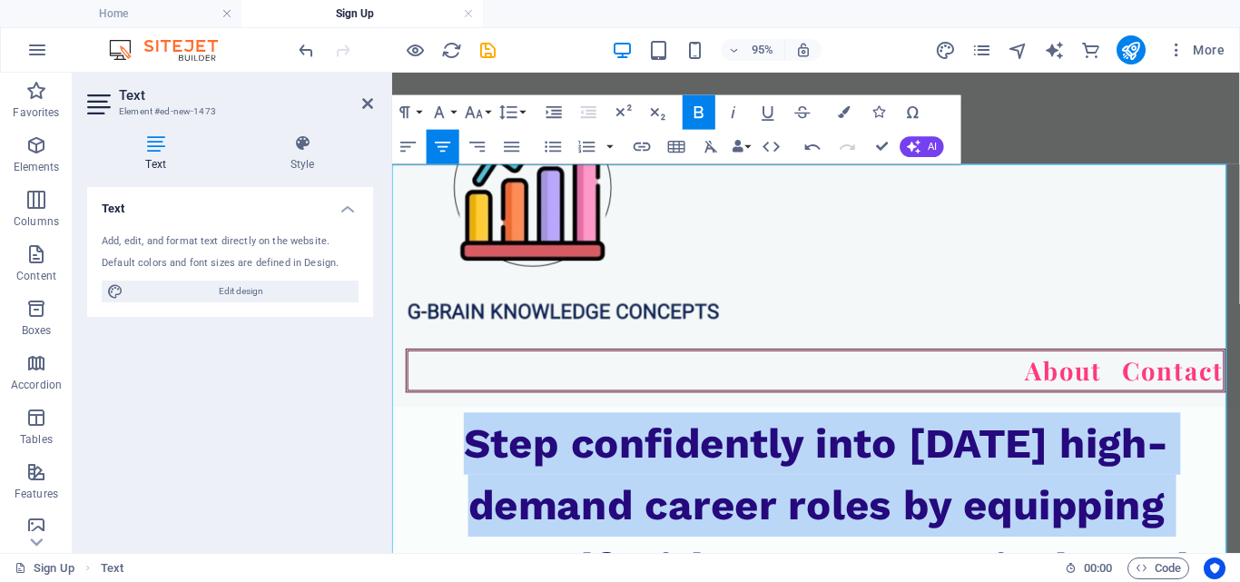
drag, startPoint x: 457, startPoint y: 448, endPoint x: 1212, endPoint y: 518, distance: 758.4
click at [1212, 518] on p "Step confidently into today’s high-demand career roles by equipping yourself wi…" at bounding box center [838, 560] width 892 height 261
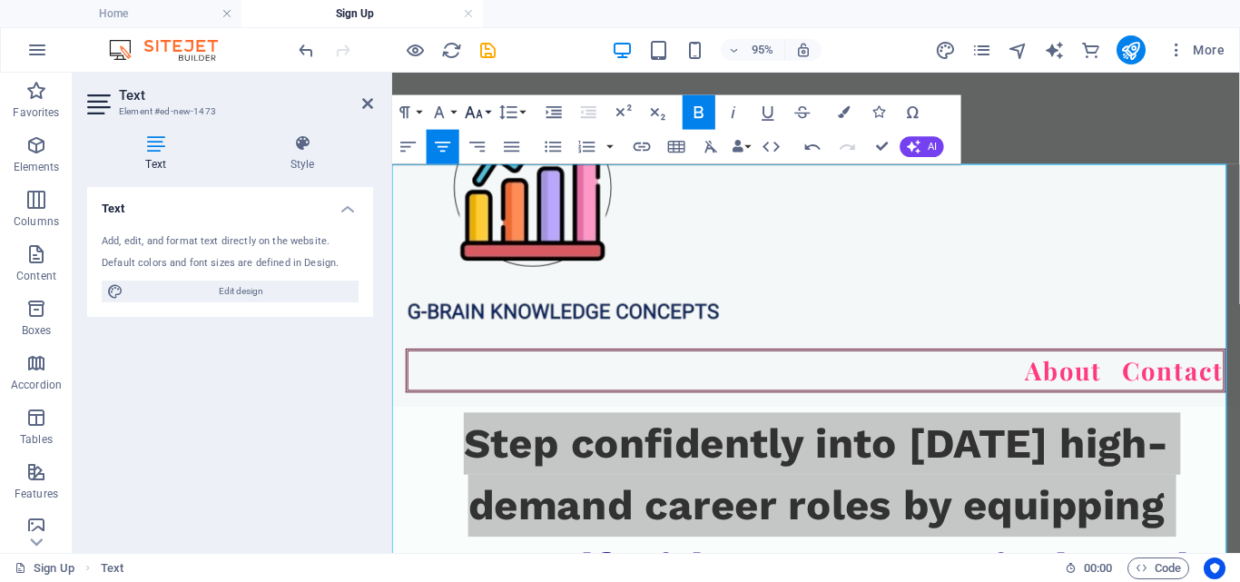
click at [488, 108] on button "Font Size" at bounding box center [477, 112] width 33 height 34
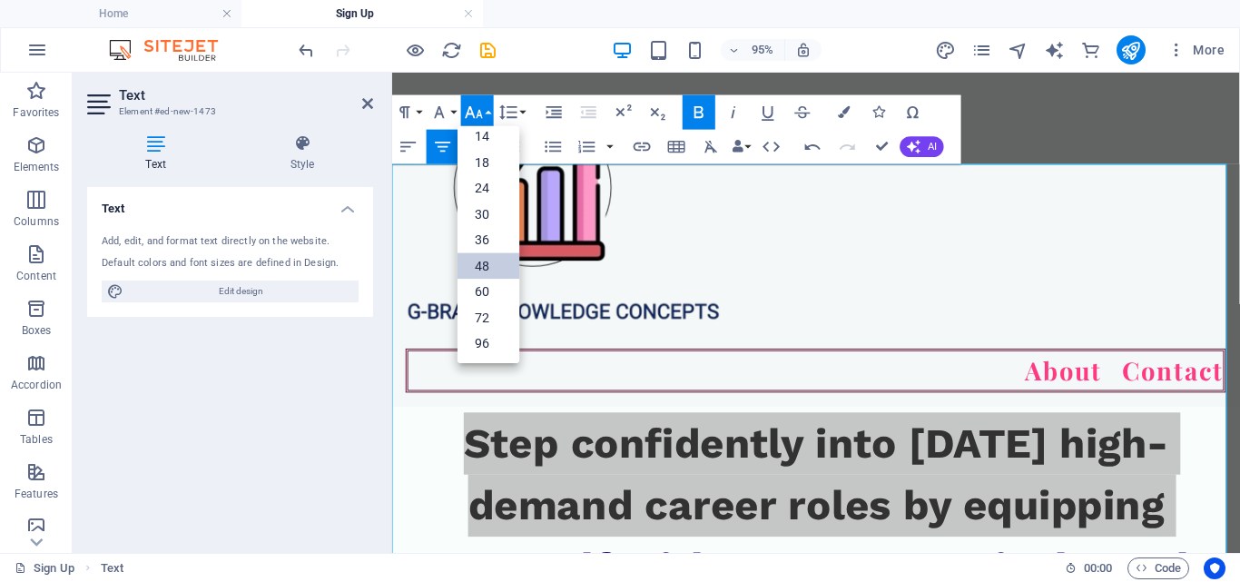
scroll to position [146, 0]
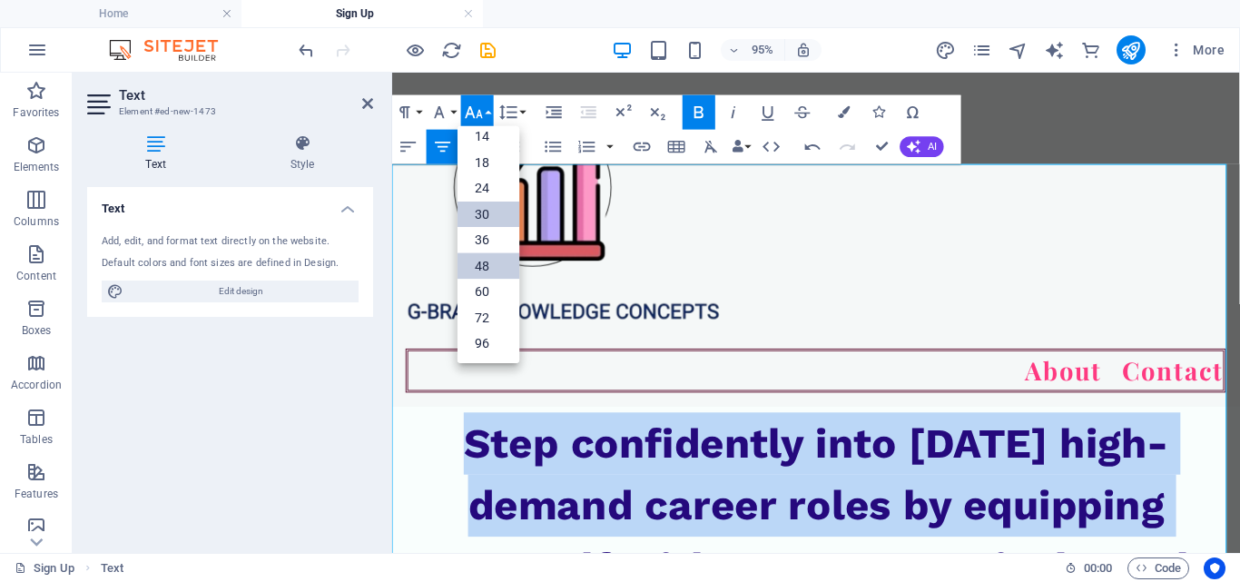
click at [488, 222] on link "30" at bounding box center [488, 214] width 62 height 26
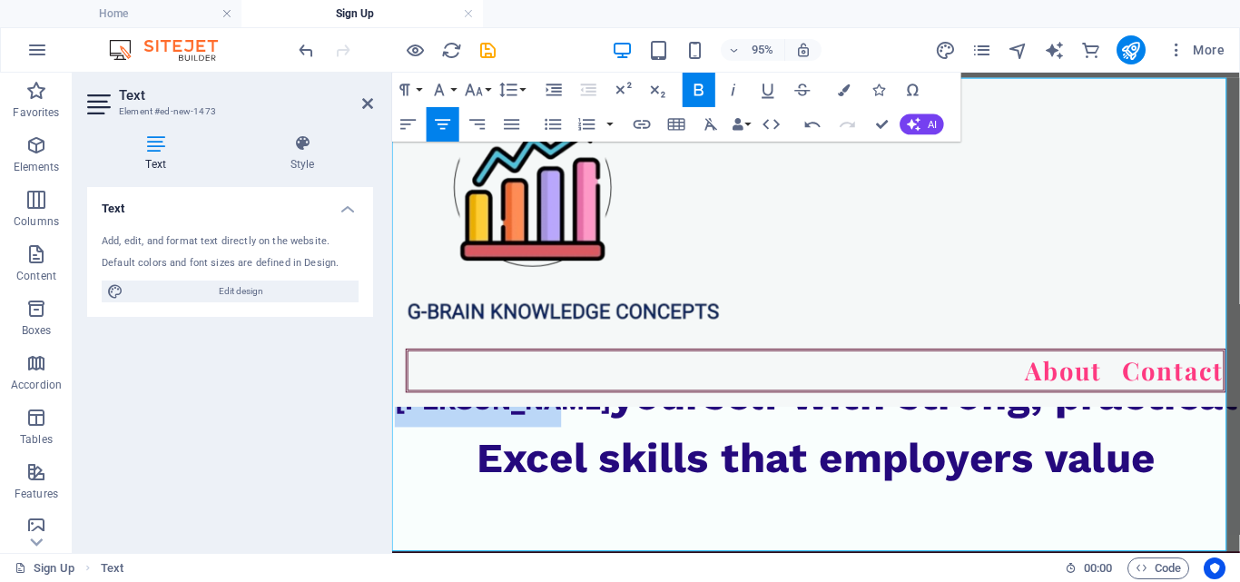
scroll to position [454, 0]
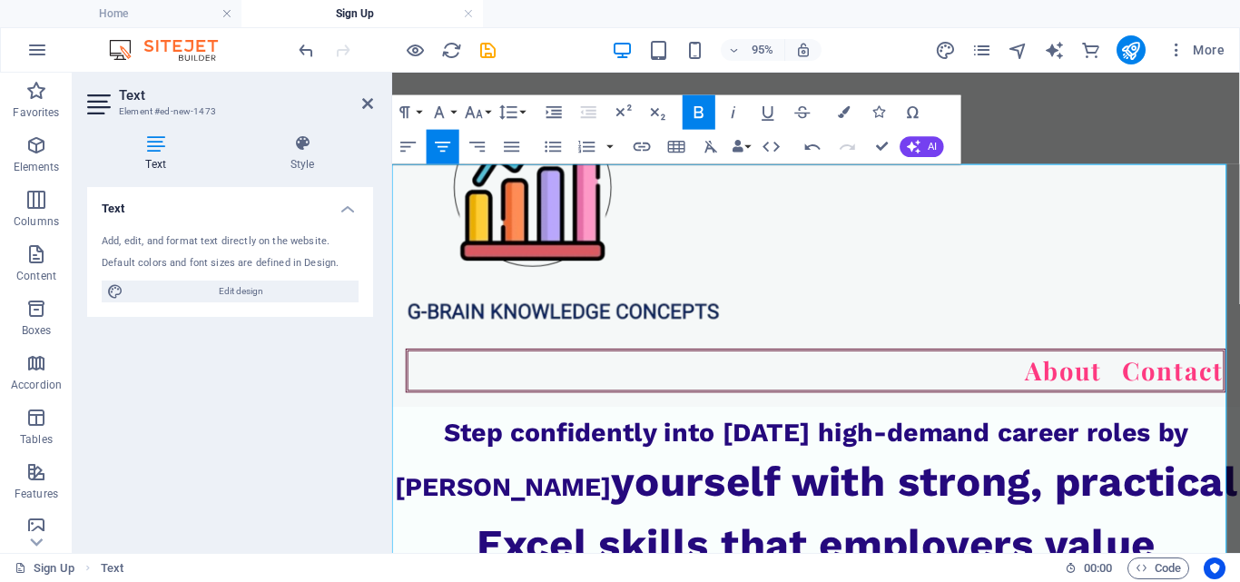
click at [613, 512] on span "yourself with strong, practical Excel skills that employers value" at bounding box center [881, 535] width 801 height 117
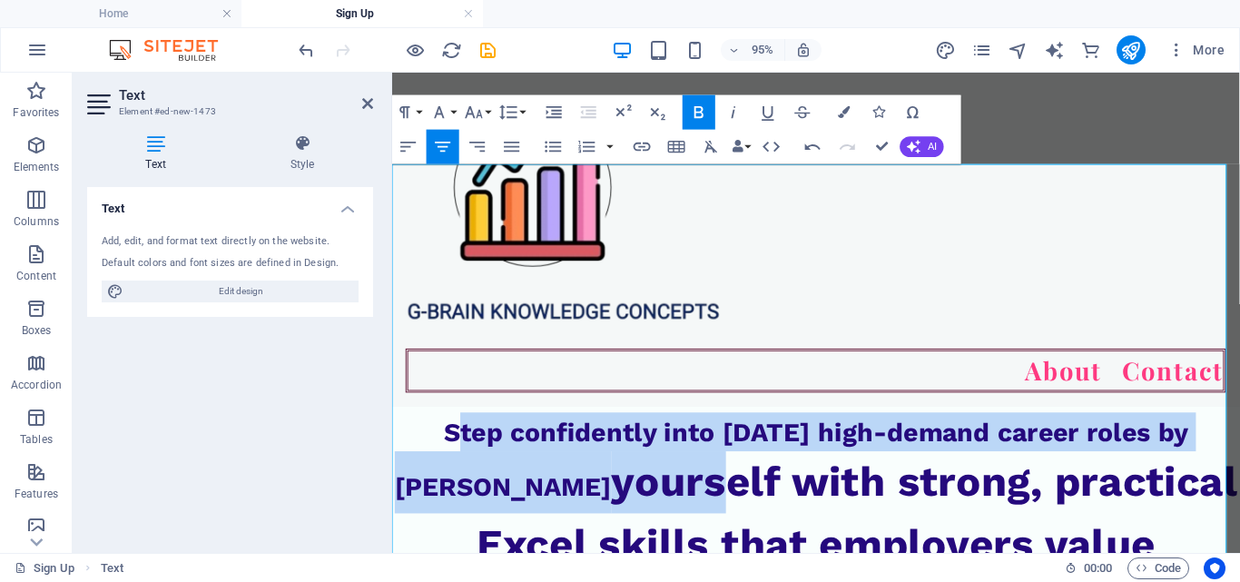
drag, startPoint x: 449, startPoint y: 445, endPoint x: 668, endPoint y: 525, distance: 232.9
click at [668, 525] on p "Step confidently into today’s high-demand career roles by equipping yourself wi…" at bounding box center [838, 516] width 892 height 172
drag, startPoint x: 440, startPoint y: 448, endPoint x: 1202, endPoint y: 562, distance: 769.9
click at [1202, 562] on p "Step confidently into today’s high-demand career roles by equipping yourself wi…" at bounding box center [838, 516] width 892 height 172
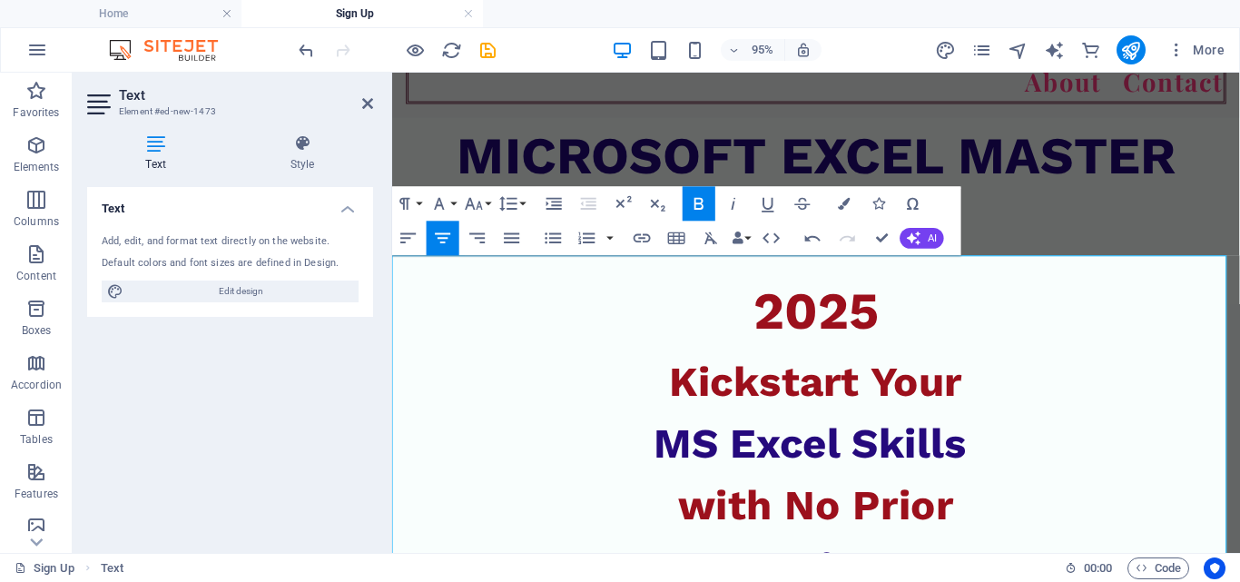
scroll to position [363, 0]
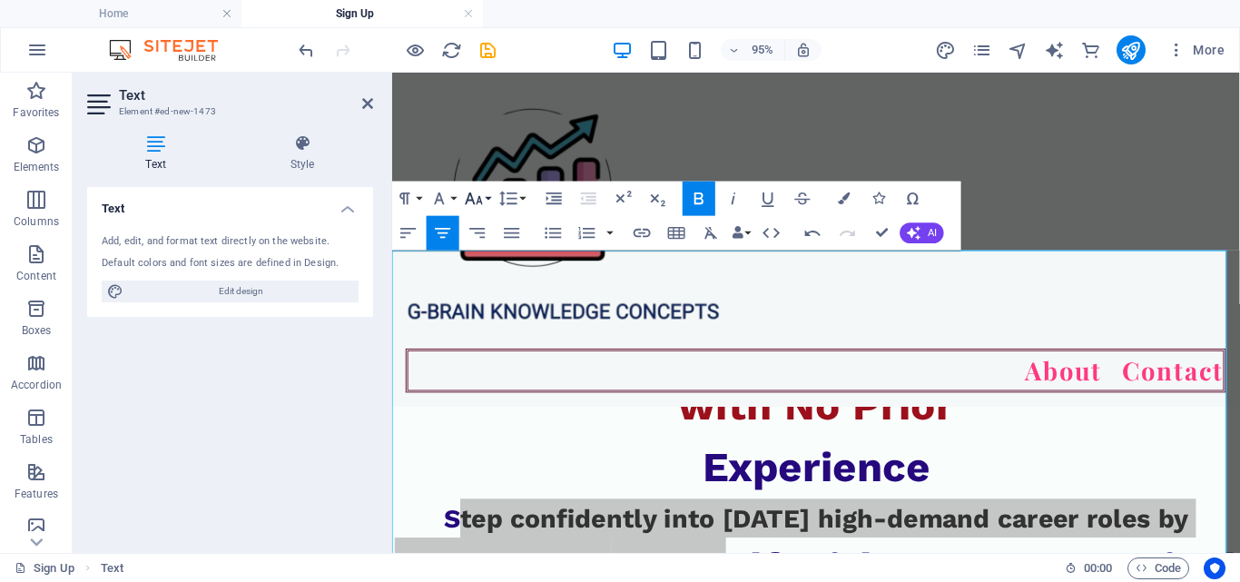
click at [492, 201] on button "Font Size" at bounding box center [477, 199] width 33 height 34
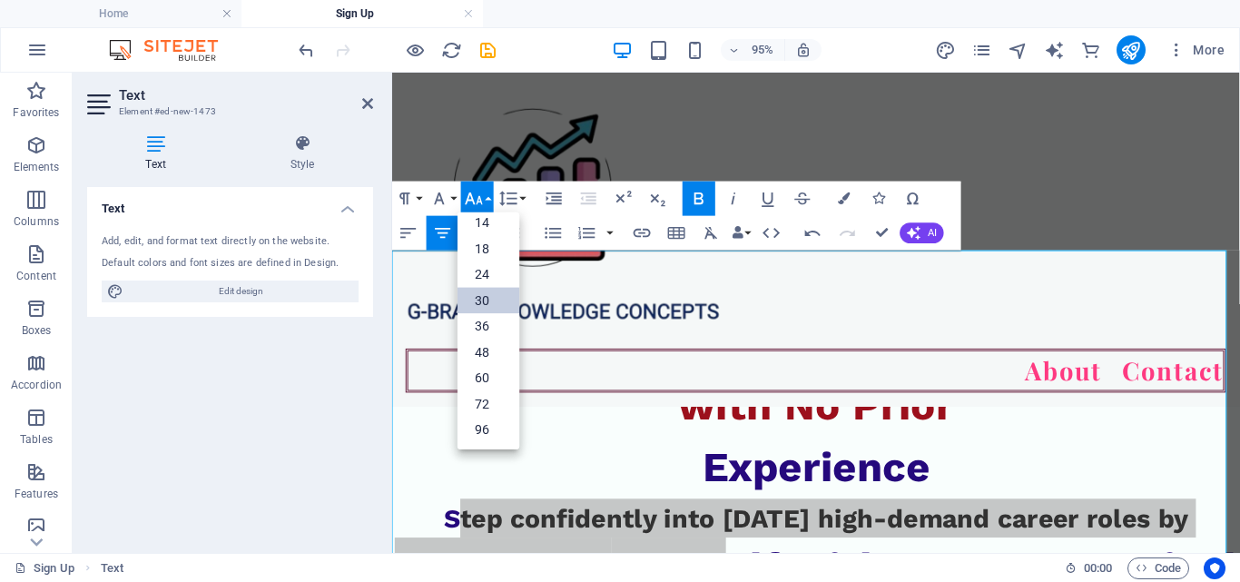
scroll to position [146, 0]
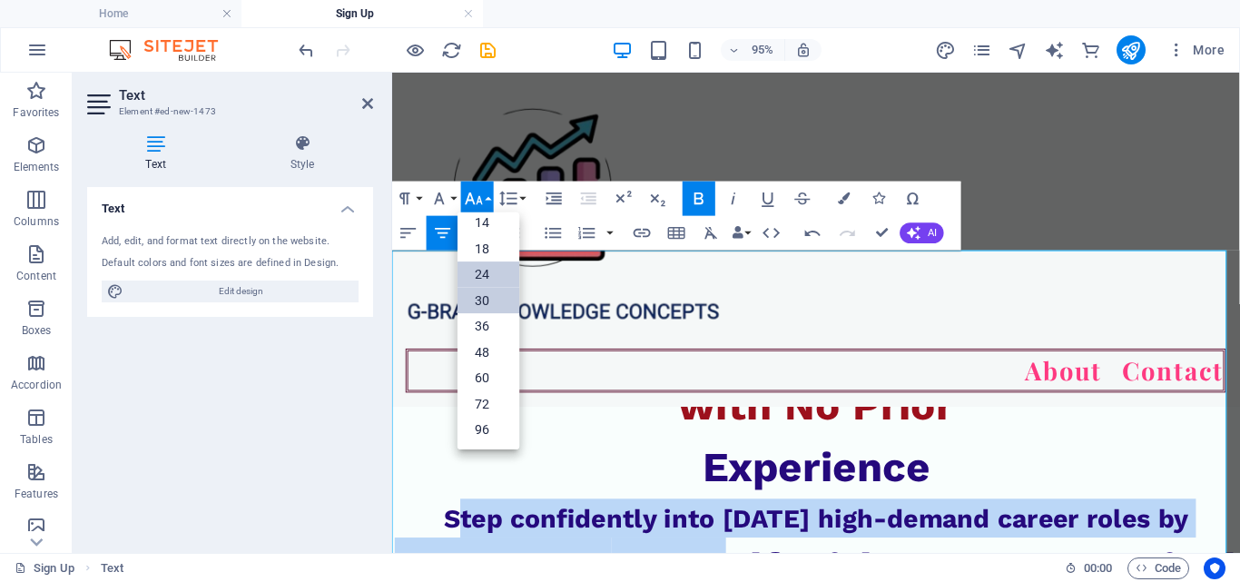
click at [488, 264] on link "24" at bounding box center [488, 274] width 62 height 26
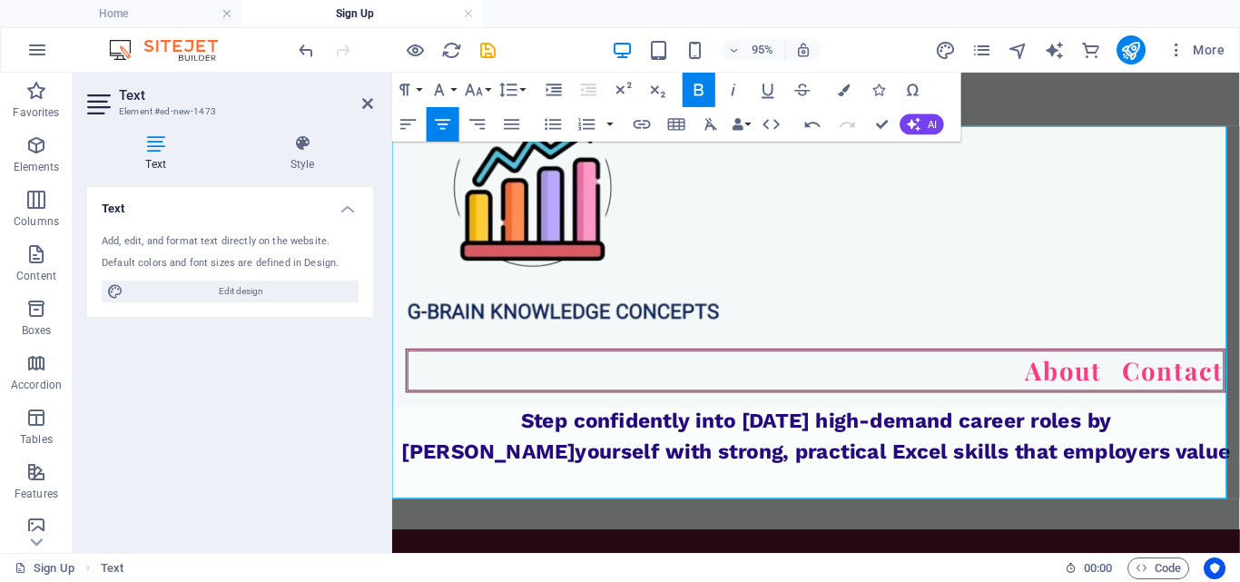
scroll to position [454, 0]
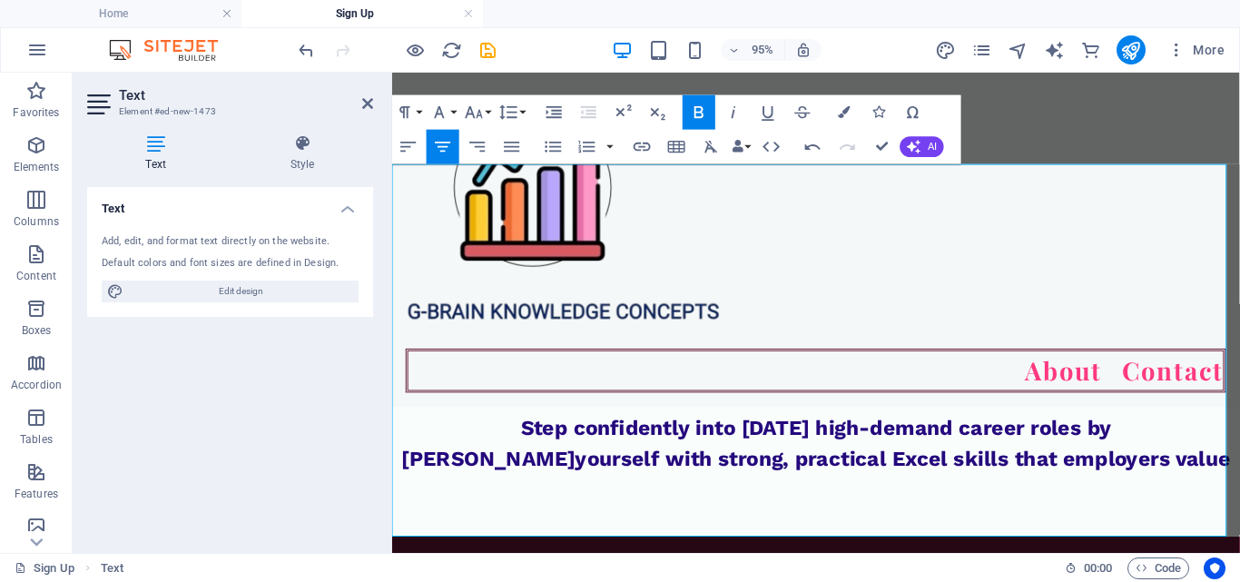
click at [739, 510] on p "​" at bounding box center [838, 528] width 892 height 65
drag, startPoint x: 420, startPoint y: 443, endPoint x: 515, endPoint y: 443, distance: 94.4
click at [515, 443] on span "Step confidently into today’s high-demand career roles by equipping" at bounding box center [775, 463] width 747 height 58
drag, startPoint x: 735, startPoint y: 441, endPoint x: 948, endPoint y: 446, distance: 213.3
click at [948, 446] on span "Step confidently into today’s high-demand career roles by equipping" at bounding box center [775, 463] width 747 height 58
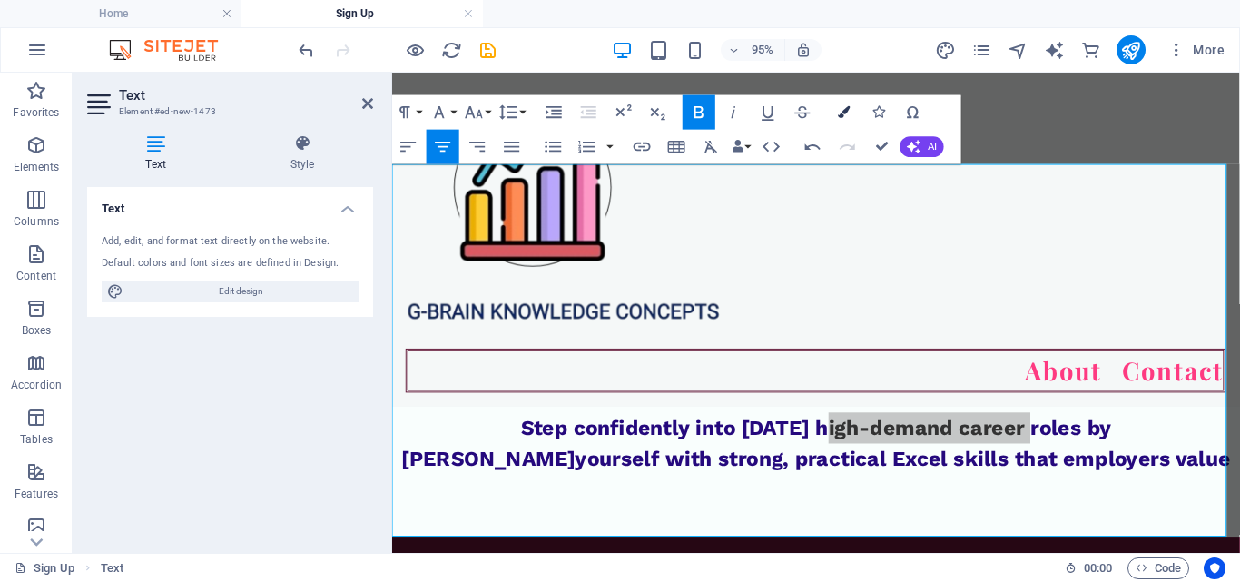
click at [840, 113] on icon "button" at bounding box center [844, 112] width 12 height 12
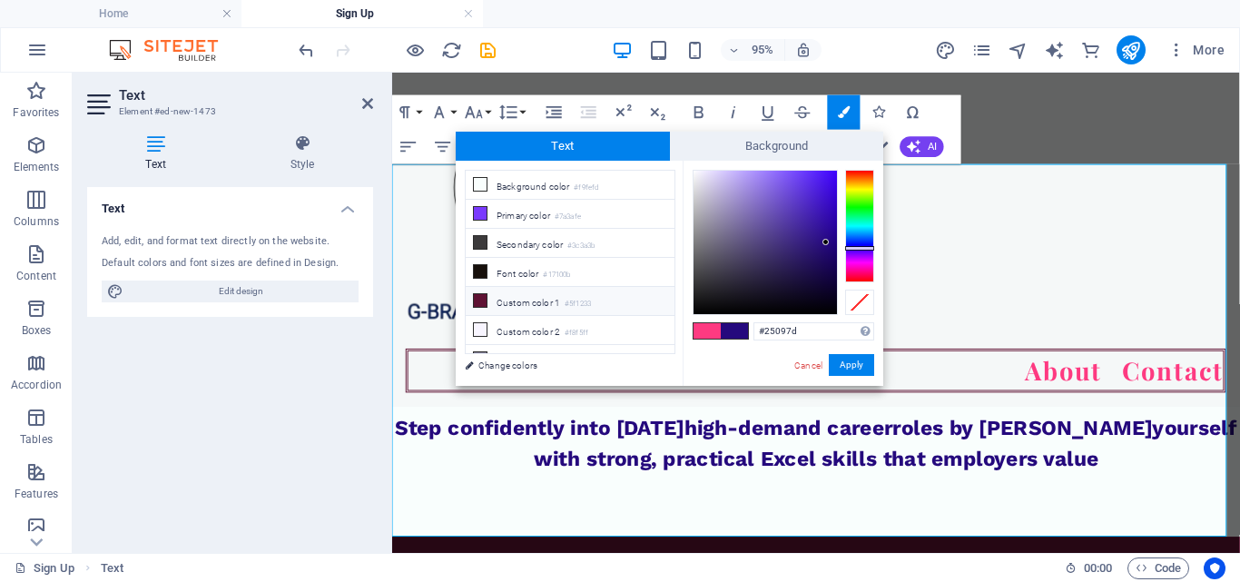
click at [479, 295] on icon at bounding box center [480, 300] width 13 height 13
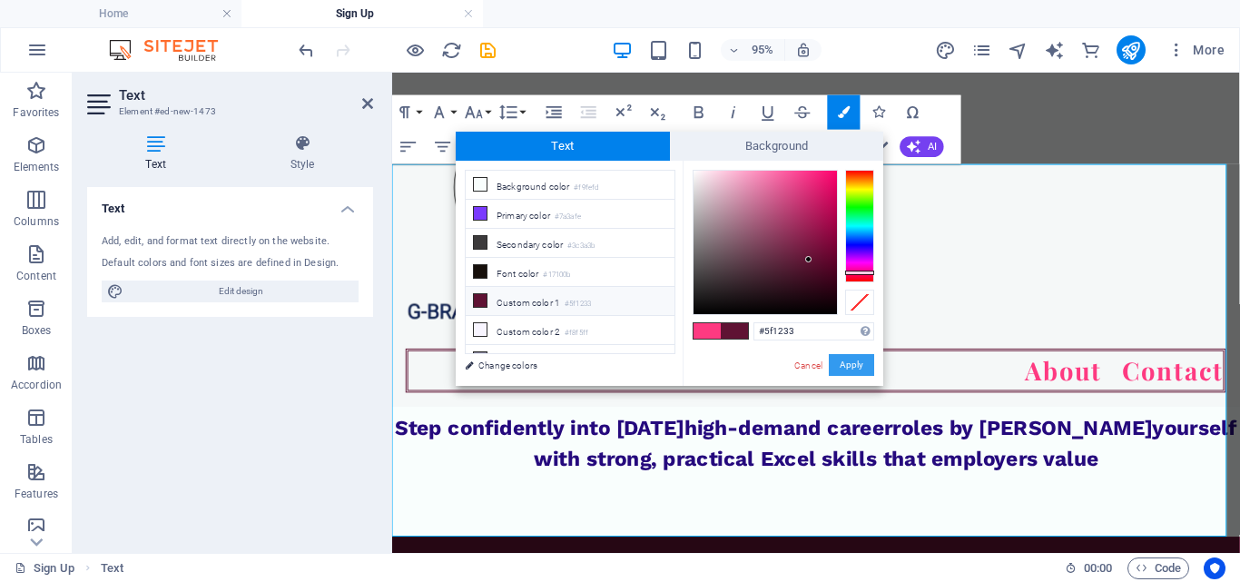
click at [854, 371] on button "Apply" at bounding box center [851, 365] width 45 height 22
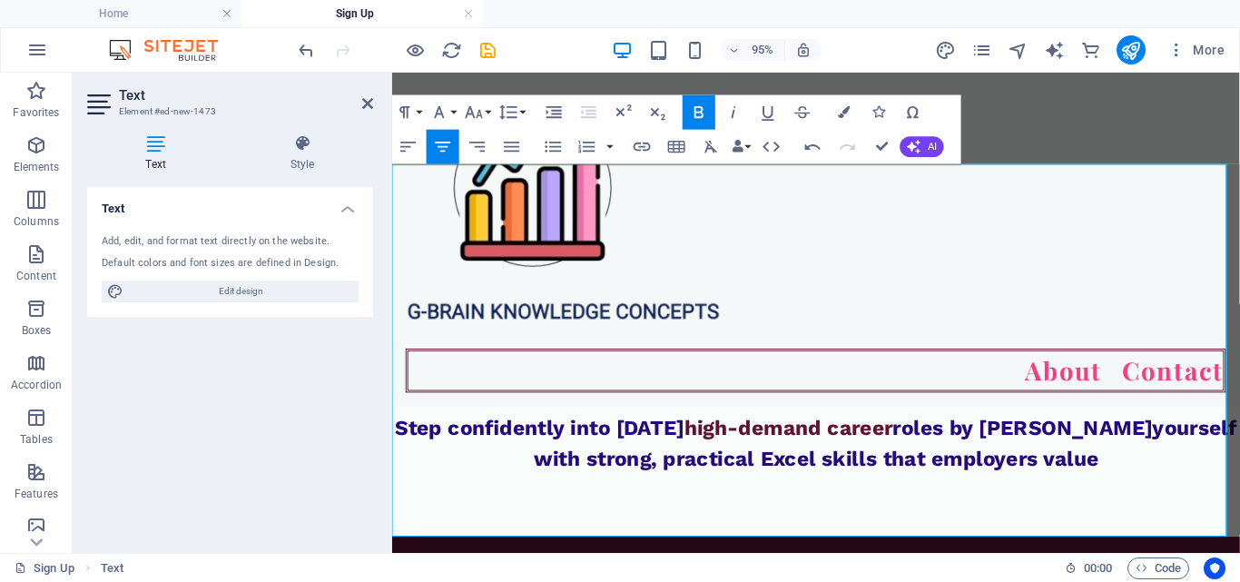
click at [916, 457] on span "high-demand career" at bounding box center [810, 446] width 220 height 25
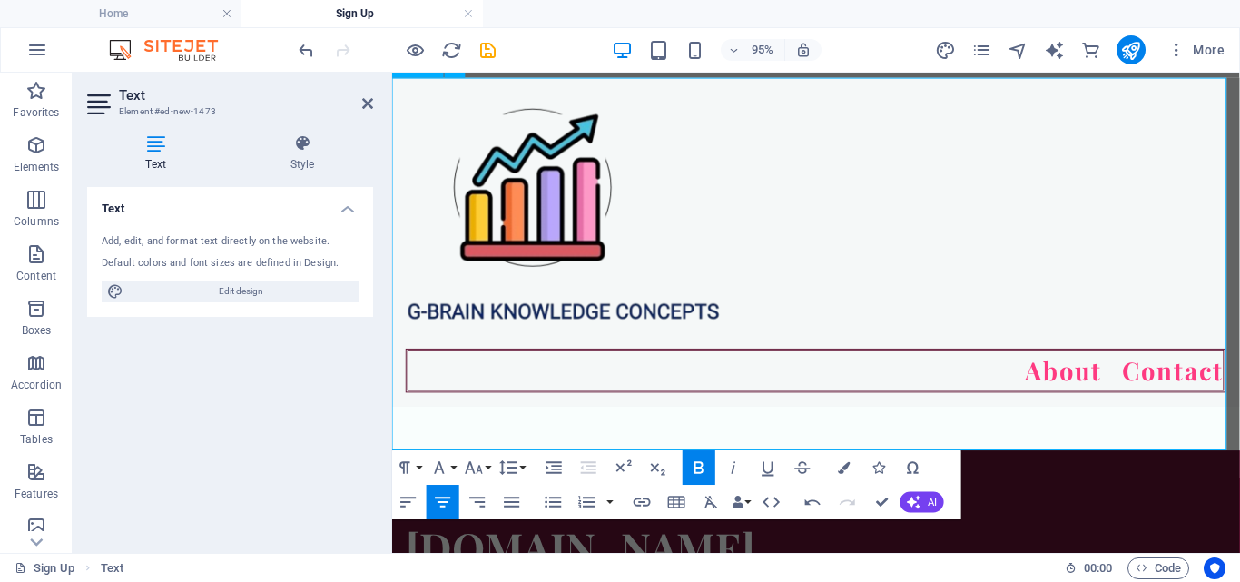
scroll to position [363, 0]
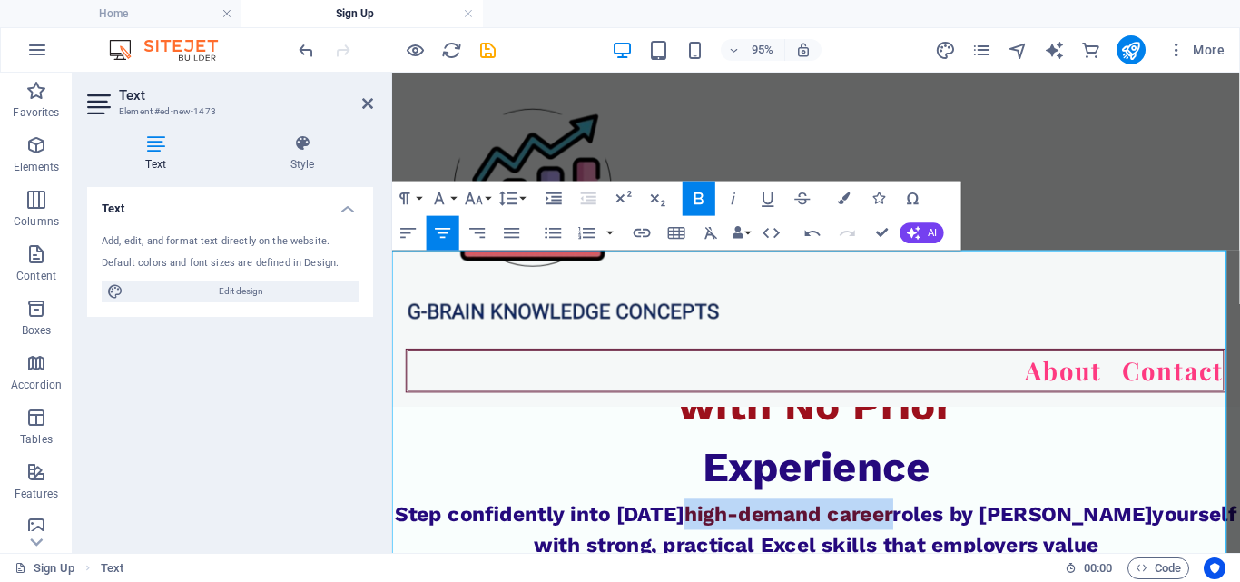
drag, startPoint x: 738, startPoint y: 532, endPoint x: 951, endPoint y: 552, distance: 214.2
click at [951, 552] on p "Step confidently into today’s high-demand career roles by equipping yourself wi…" at bounding box center [838, 553] width 892 height 65
click at [836, 195] on button "Colors" at bounding box center [844, 199] width 33 height 34
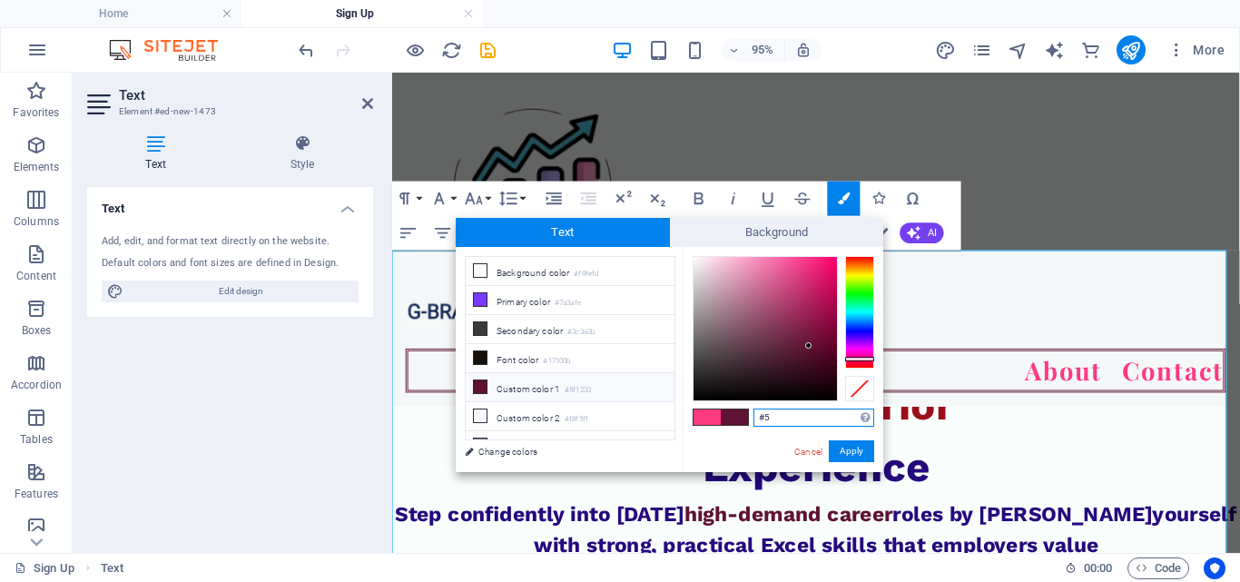
type input "#"
type input "#9c101c"
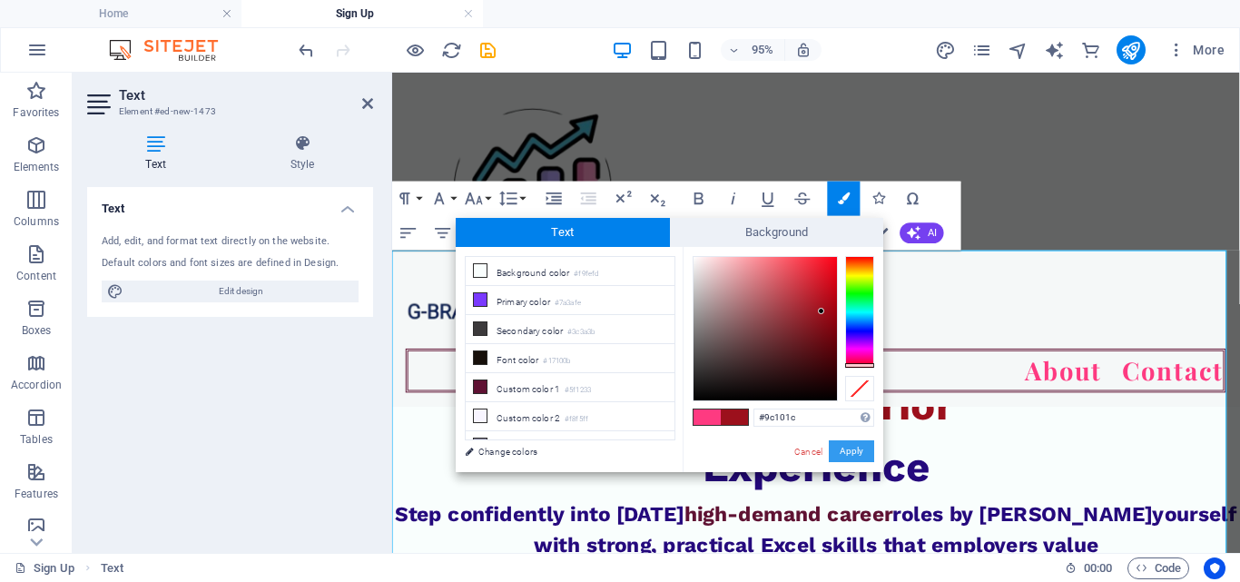
click at [849, 448] on button "Apply" at bounding box center [851, 451] width 45 height 22
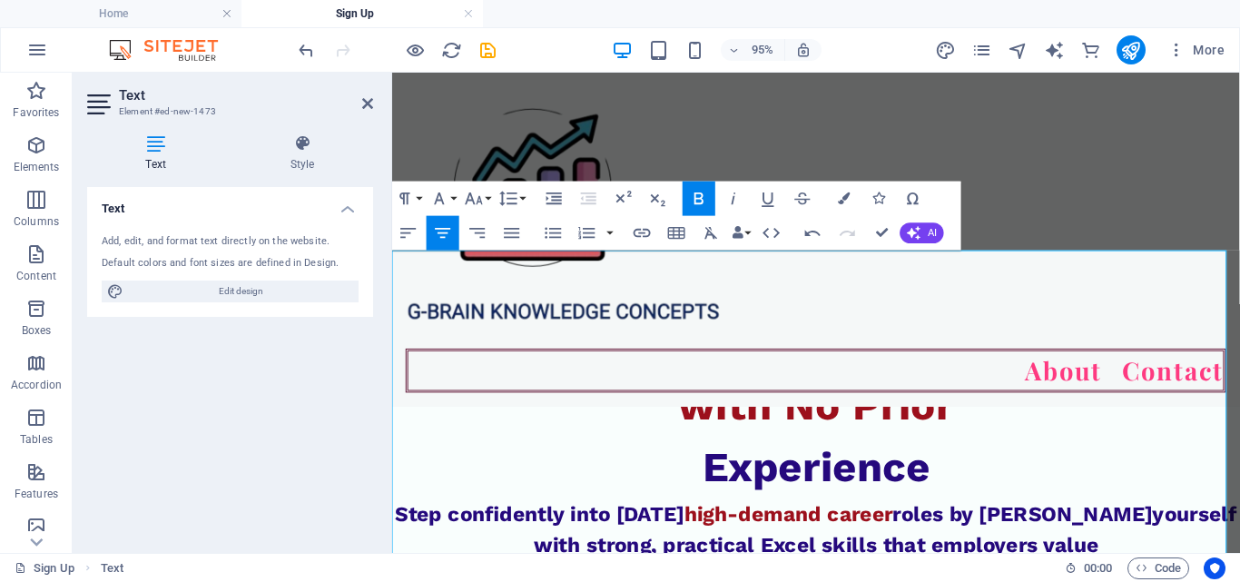
click at [1017, 479] on p "Experience" at bounding box center [838, 488] width 892 height 65
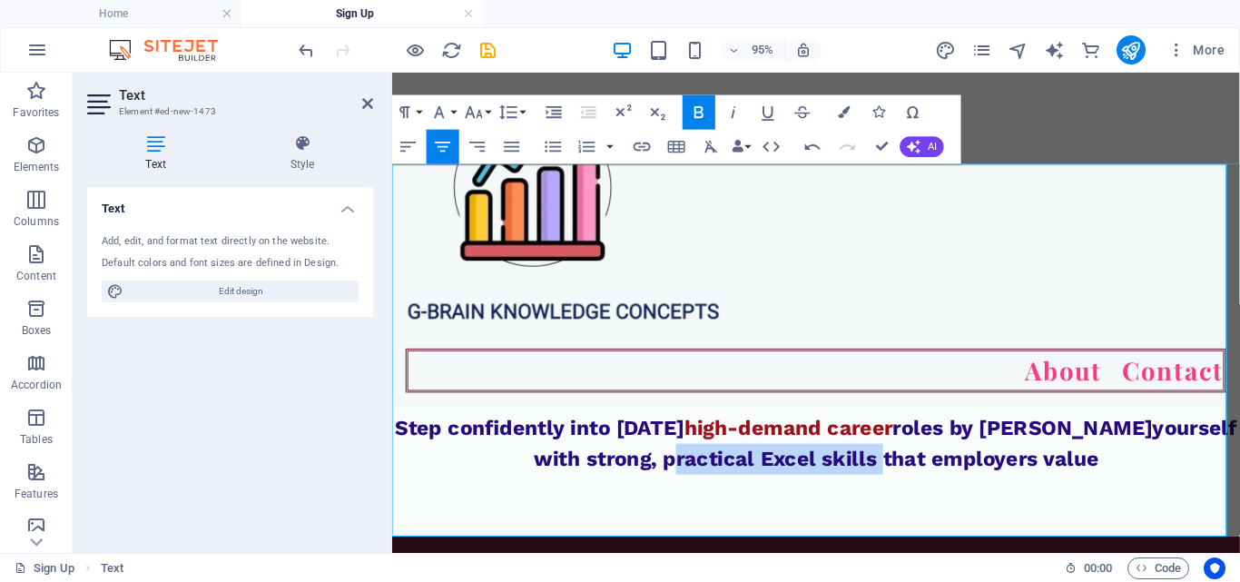
drag, startPoint x: 674, startPoint y: 484, endPoint x: 891, endPoint y: 481, distance: 216.9
click at [891, 481] on span "yourself with strong, practical Excel skills that employers value" at bounding box center [911, 463] width 741 height 58
drag, startPoint x: 589, startPoint y: 479, endPoint x: 842, endPoint y: 481, distance: 253.2
click at [842, 481] on span "yourself with strong, practical Excel skills that employers value" at bounding box center [911, 463] width 741 height 58
click at [675, 488] on span "yourself with strong, practical Excel skills that employers value" at bounding box center [911, 463] width 741 height 58
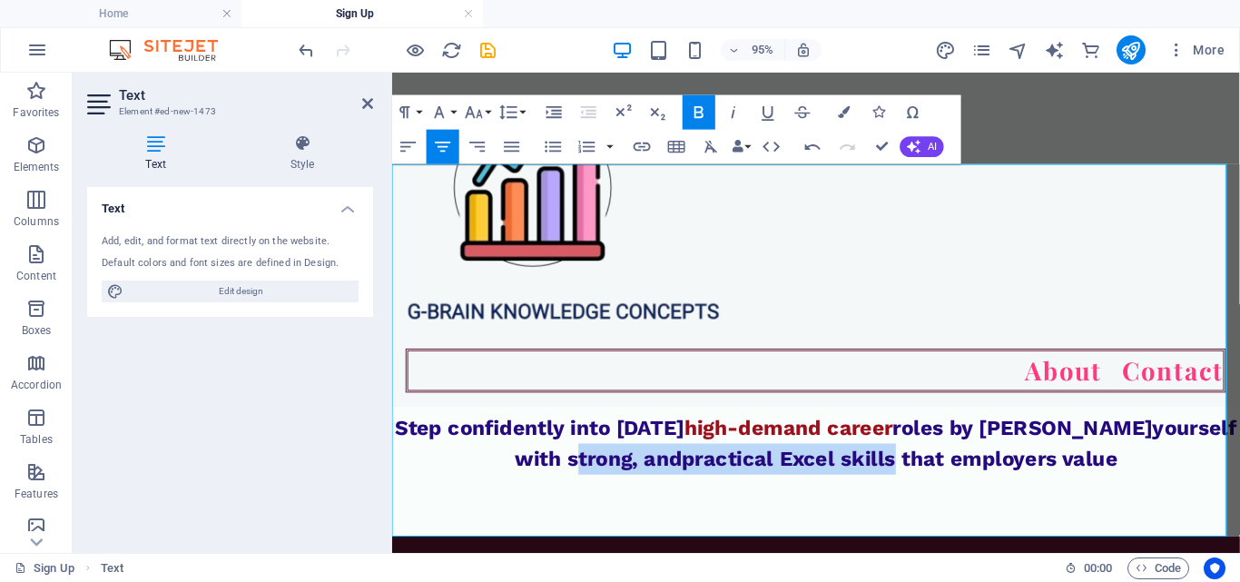
drag, startPoint x: 569, startPoint y: 483, endPoint x: 918, endPoint y: 477, distance: 348.6
click at [918, 477] on span "yourself with strong, and practical Excel skills that employers value" at bounding box center [901, 463] width 761 height 58
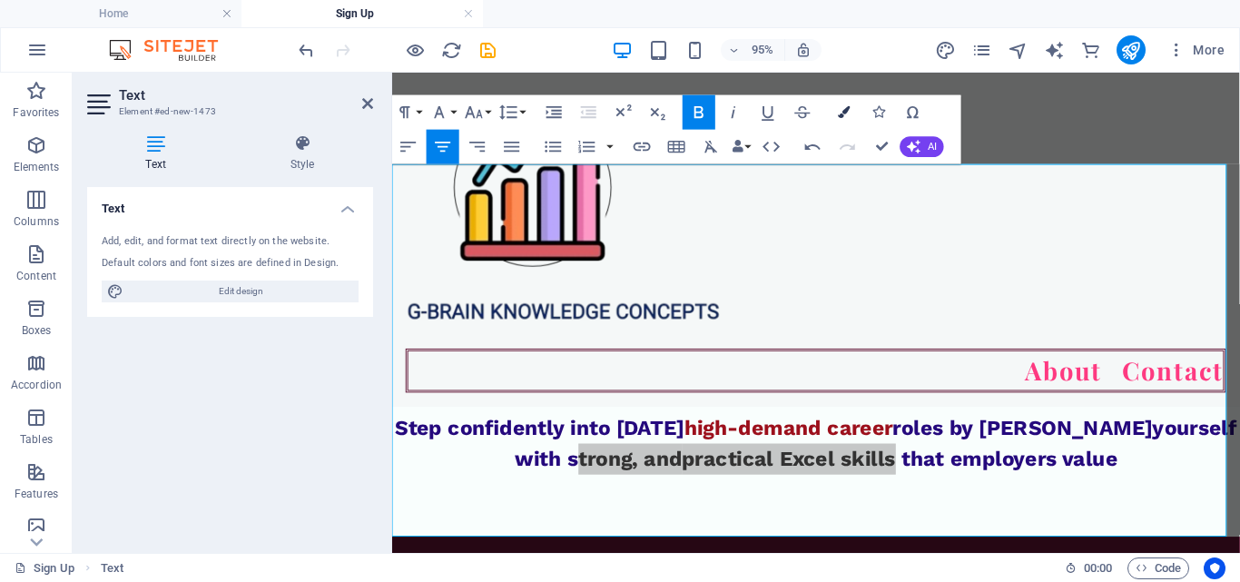
click at [842, 110] on icon "button" at bounding box center [844, 112] width 12 height 12
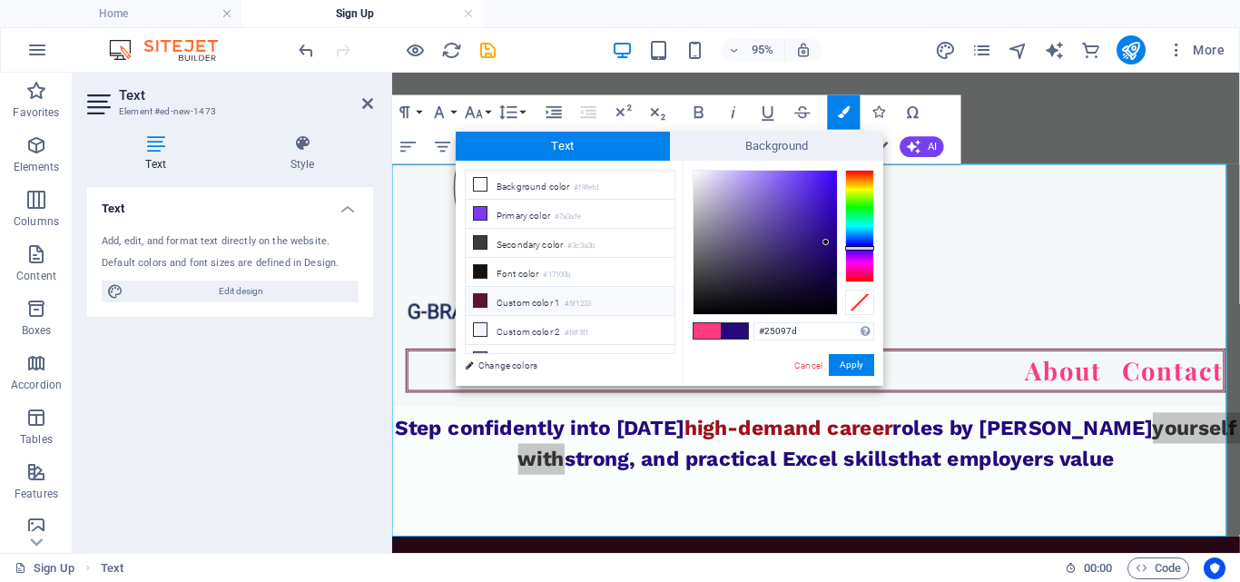
click at [484, 296] on icon at bounding box center [480, 300] width 13 height 13
type input "#5f1233"
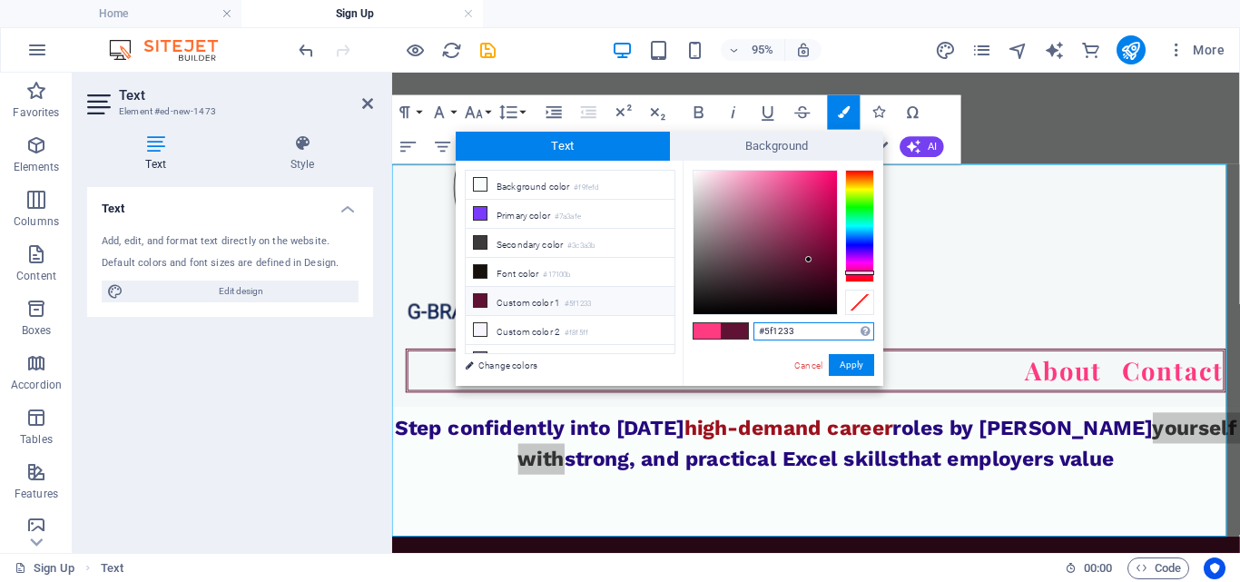
drag, startPoint x: 826, startPoint y: 328, endPoint x: 713, endPoint y: 325, distance: 113.5
click at [713, 325] on div "#5f1233 Supported formats #0852ed rgb(8, 82, 237) rgba(8, 82, 237, 90%) hsv(221…" at bounding box center [783, 405] width 201 height 488
paste input "#9c101c"
type input "#9c101c"
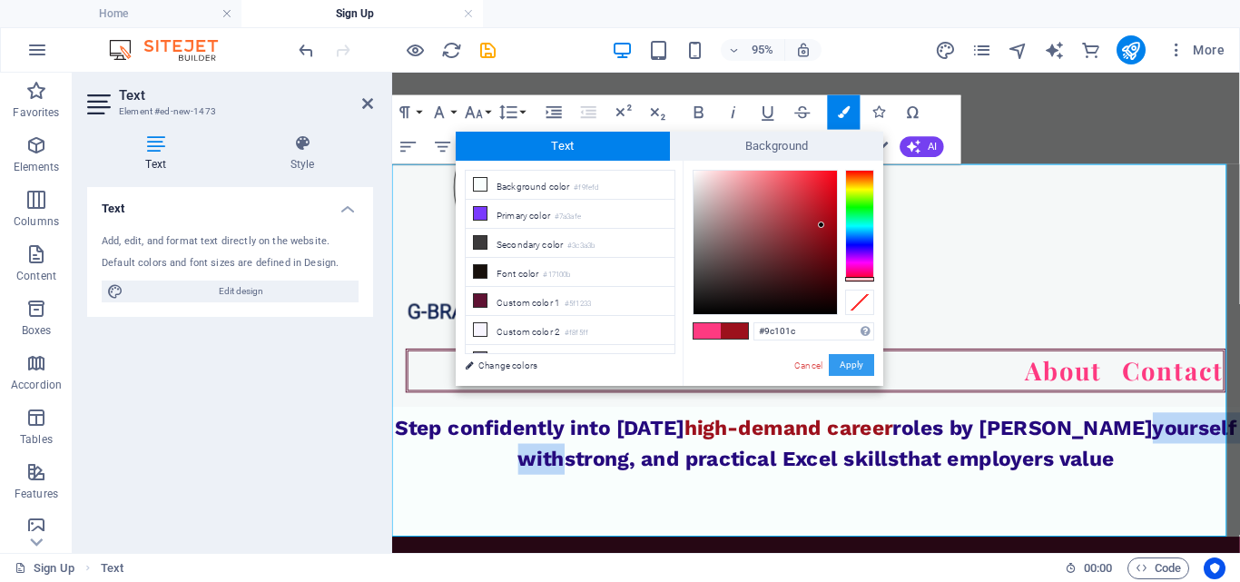
click at [853, 363] on button "Apply" at bounding box center [851, 365] width 45 height 22
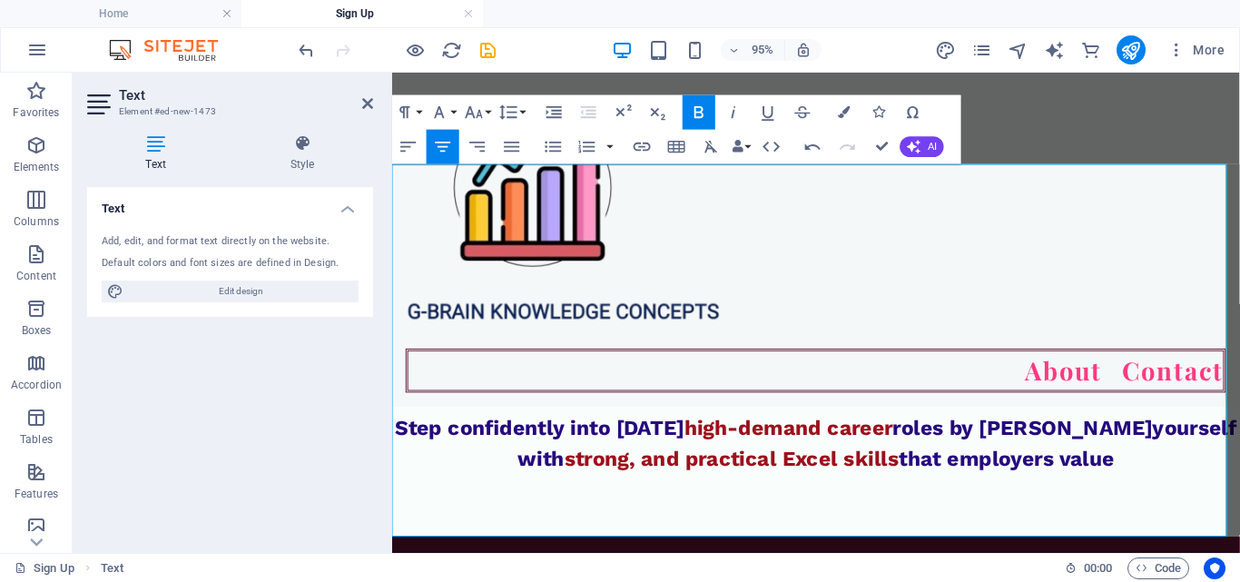
click at [1037, 378] on p "Experience" at bounding box center [838, 397] width 892 height 65
click at [729, 504] on p "​" at bounding box center [838, 528] width 892 height 65
click at [364, 104] on icon at bounding box center [367, 103] width 11 height 15
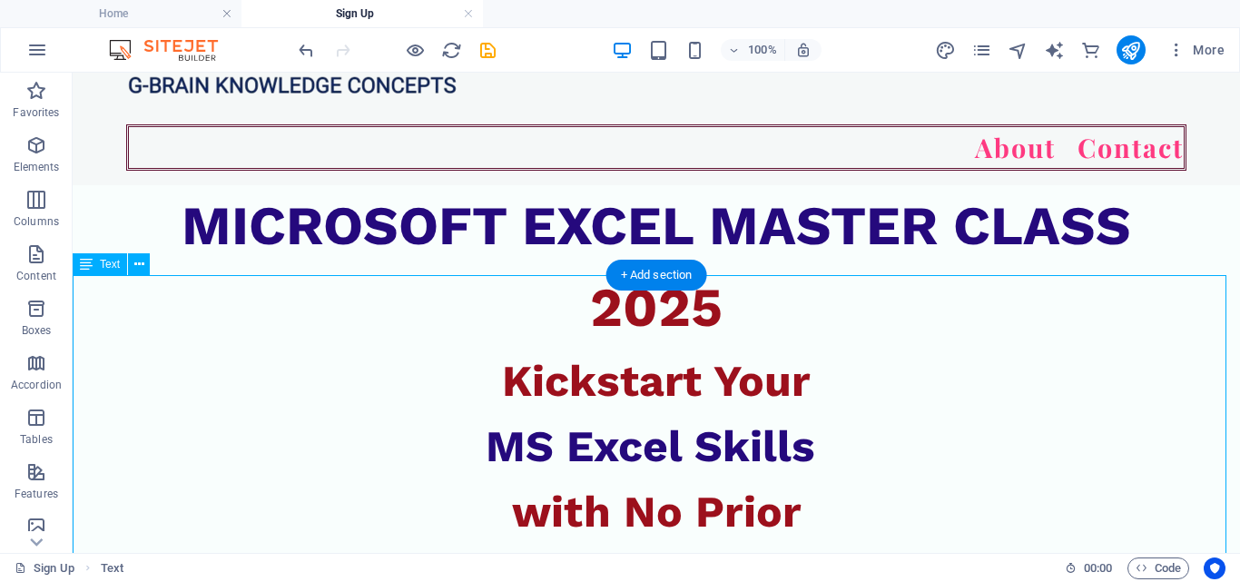
scroll to position [144, 0]
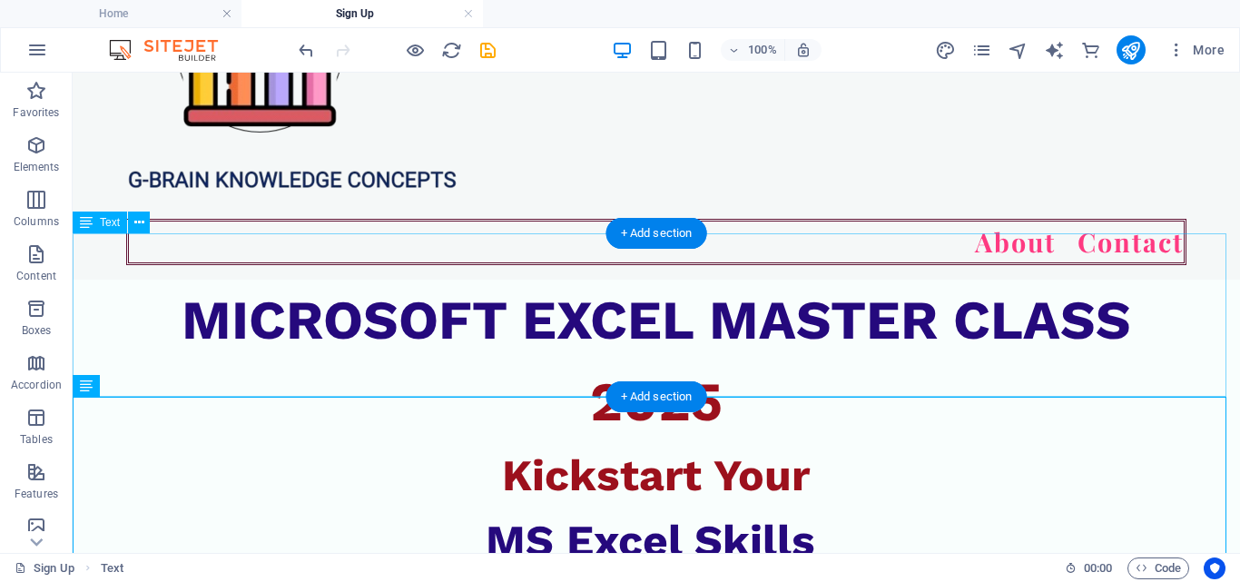
click at [919, 359] on div "MICROSOFT EXCEL MASTER CLASS 2025" at bounding box center [656, 361] width 1167 height 163
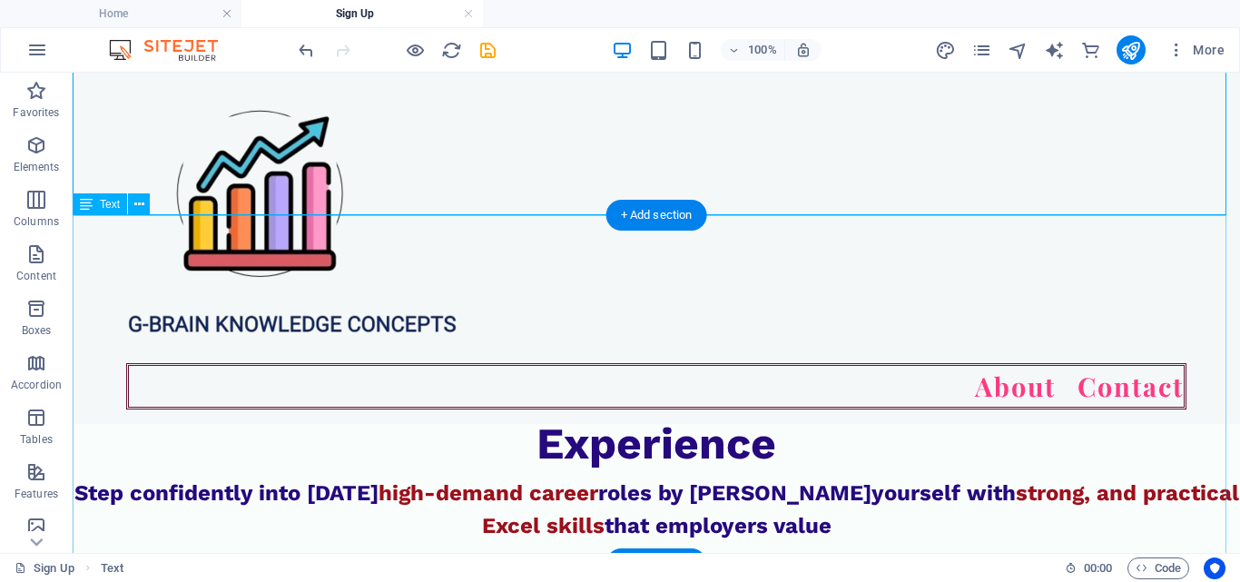
scroll to position [417, 0]
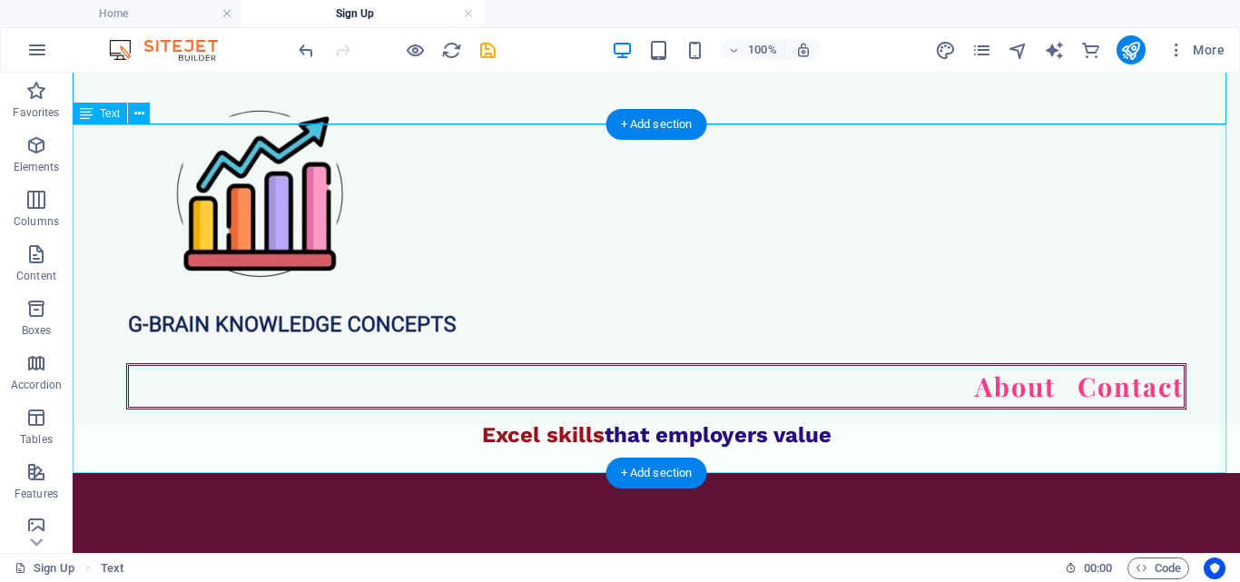
click at [825, 439] on div "Kickstart Your MS Excel Skills with No Prior Experience Step confidently into t…" at bounding box center [656, 298] width 1167 height 349
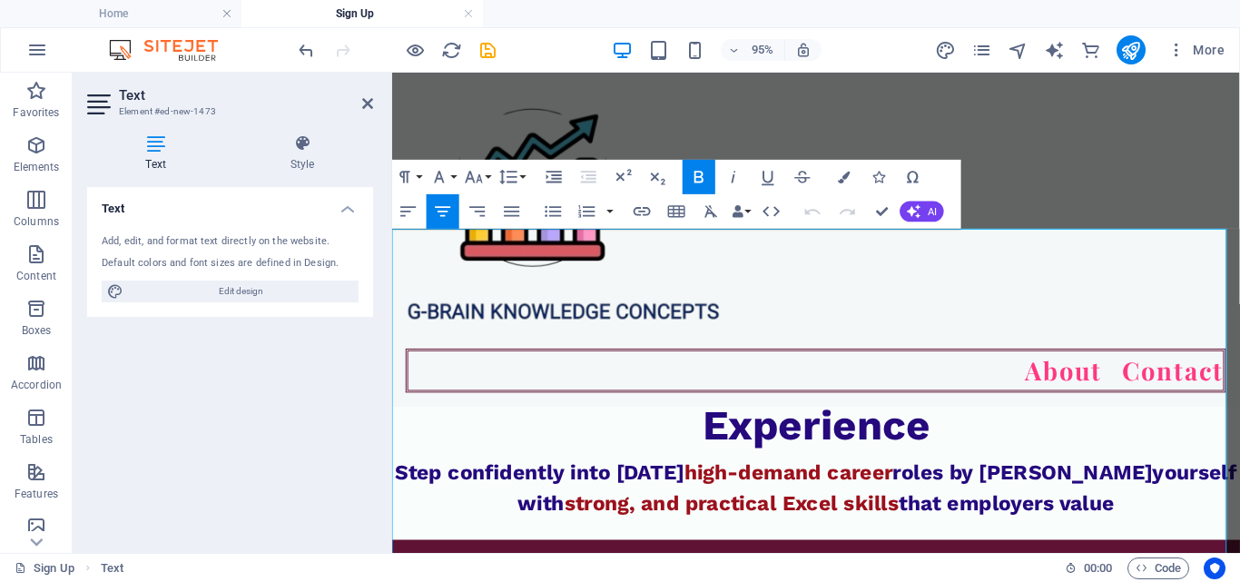
scroll to position [408, 0]
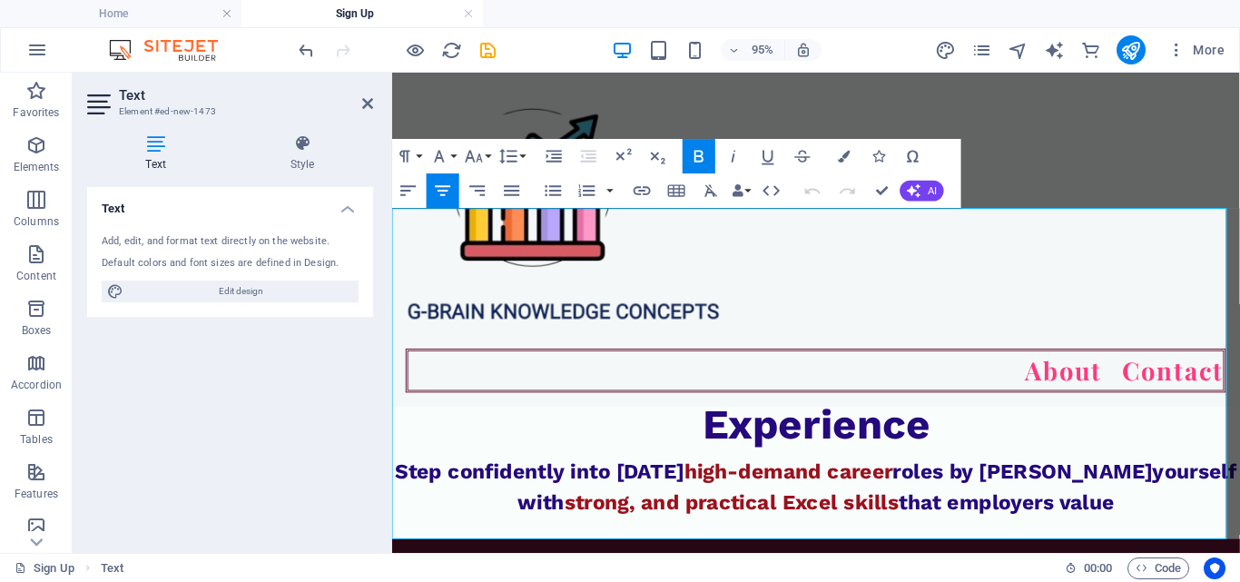
click at [1163, 527] on p "Step confidently into today’s high-demand career roles by equipping yourself wi…" at bounding box center [838, 509] width 892 height 65
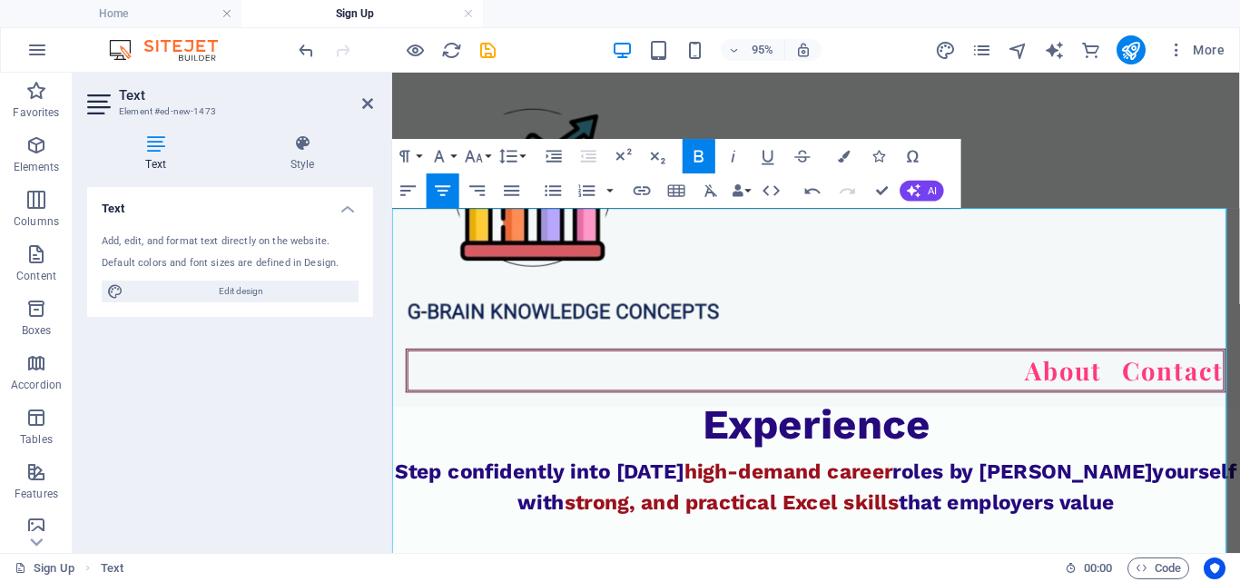
drag, startPoint x: 736, startPoint y: 547, endPoint x: 996, endPoint y: 537, distance: 259.8
click at [996, 537] on span "that employers value" at bounding box center [1039, 525] width 227 height 25
click at [980, 554] on p "​" at bounding box center [838, 558] width 892 height 33
drag, startPoint x: 980, startPoint y: 554, endPoint x: 949, endPoint y: 564, distance: 32.4
click at [949, 564] on p "​" at bounding box center [838, 558] width 892 height 33
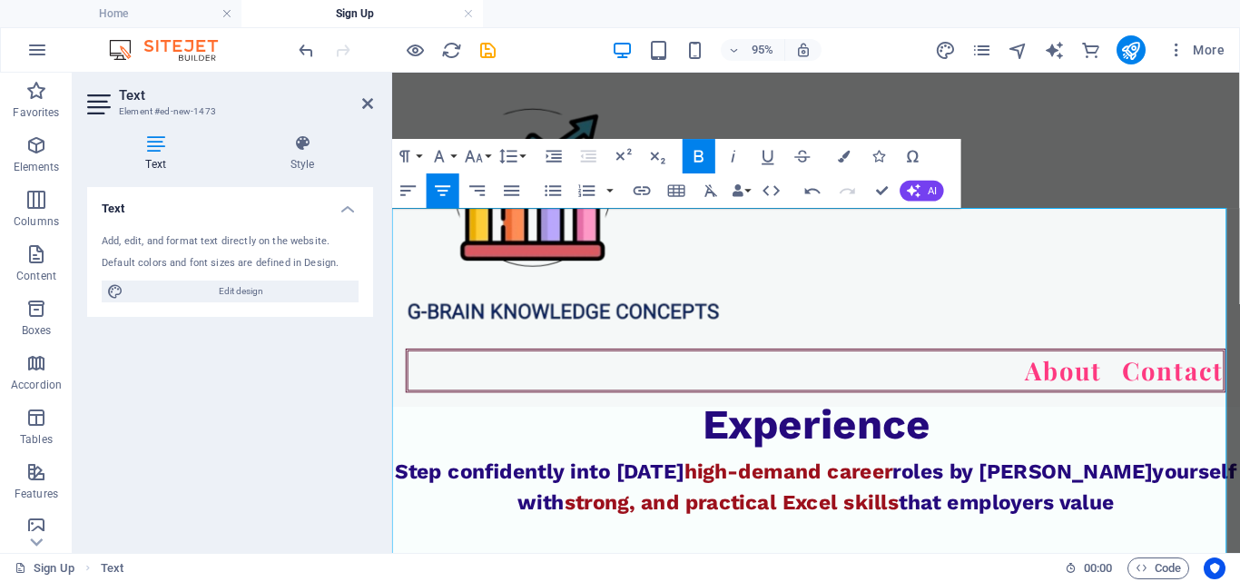
click at [1144, 394] on p "with No Prior" at bounding box center [838, 378] width 892 height 65
click at [362, 99] on icon at bounding box center [367, 103] width 11 height 15
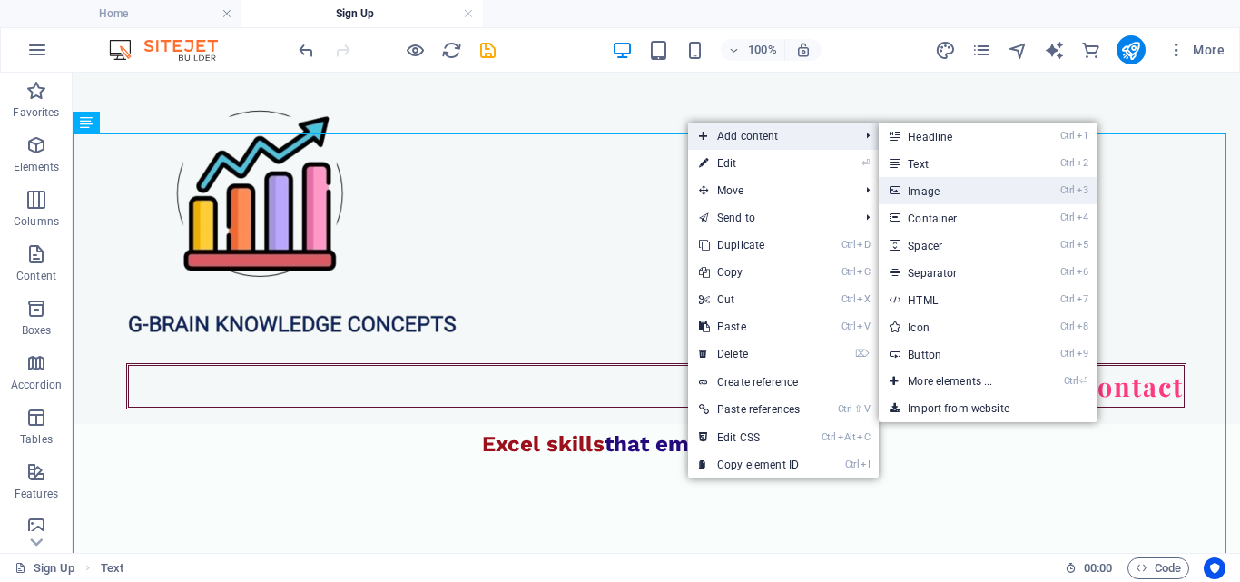
click at [926, 183] on link "Ctrl 3 Image" at bounding box center [954, 190] width 150 height 27
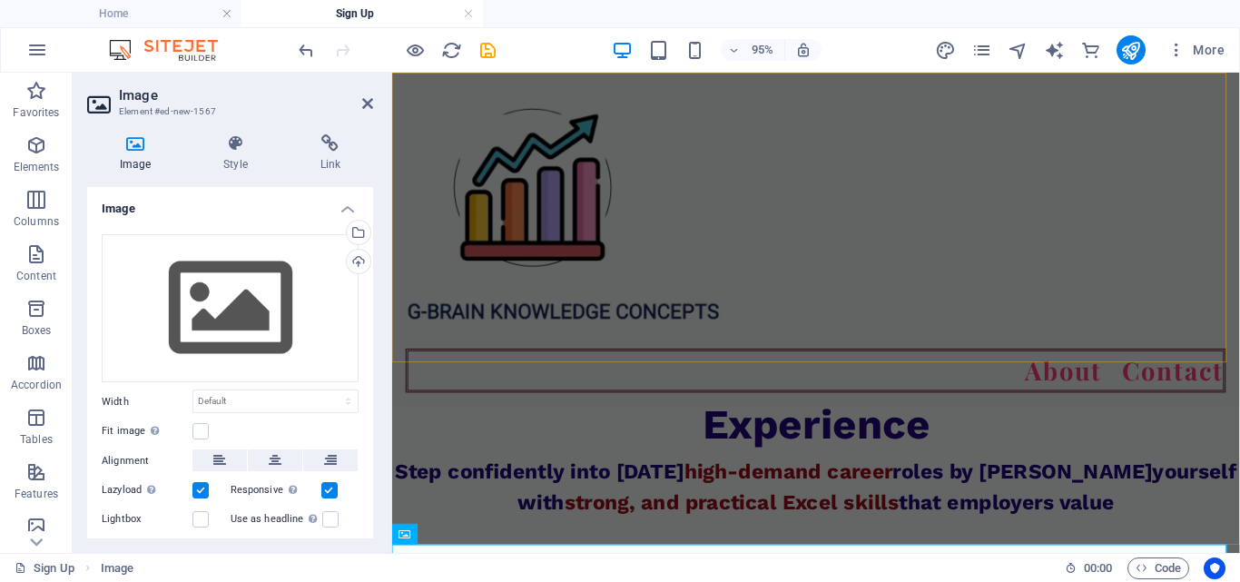
scroll to position [489, 0]
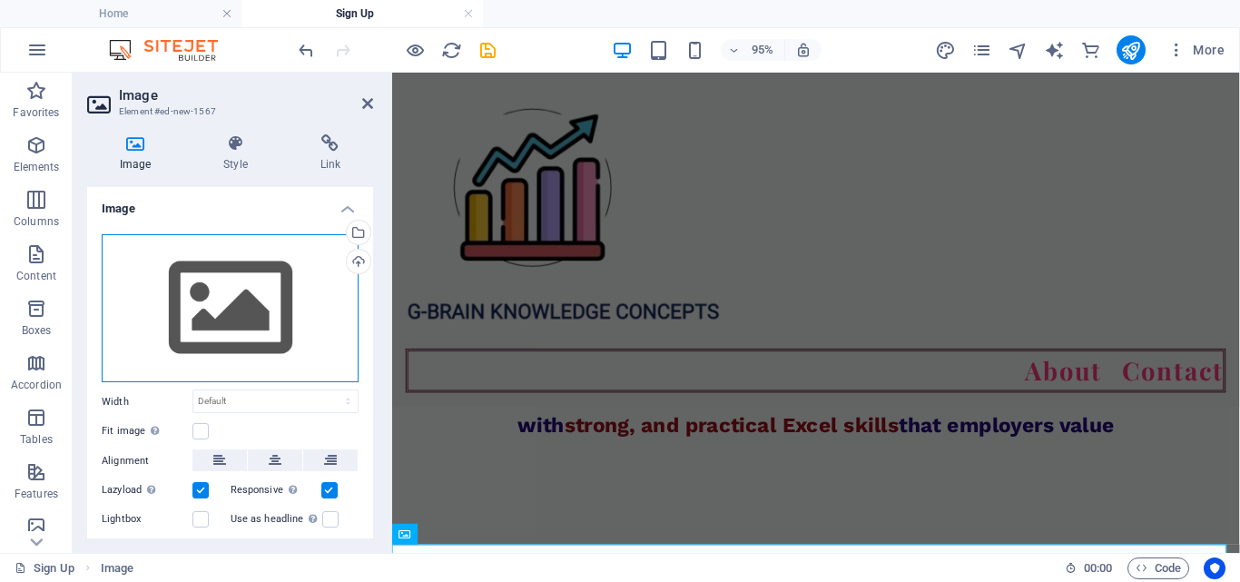
click at [223, 312] on div "Drag files here, click to choose files or select files from Files or our free s…" at bounding box center [230, 308] width 257 height 149
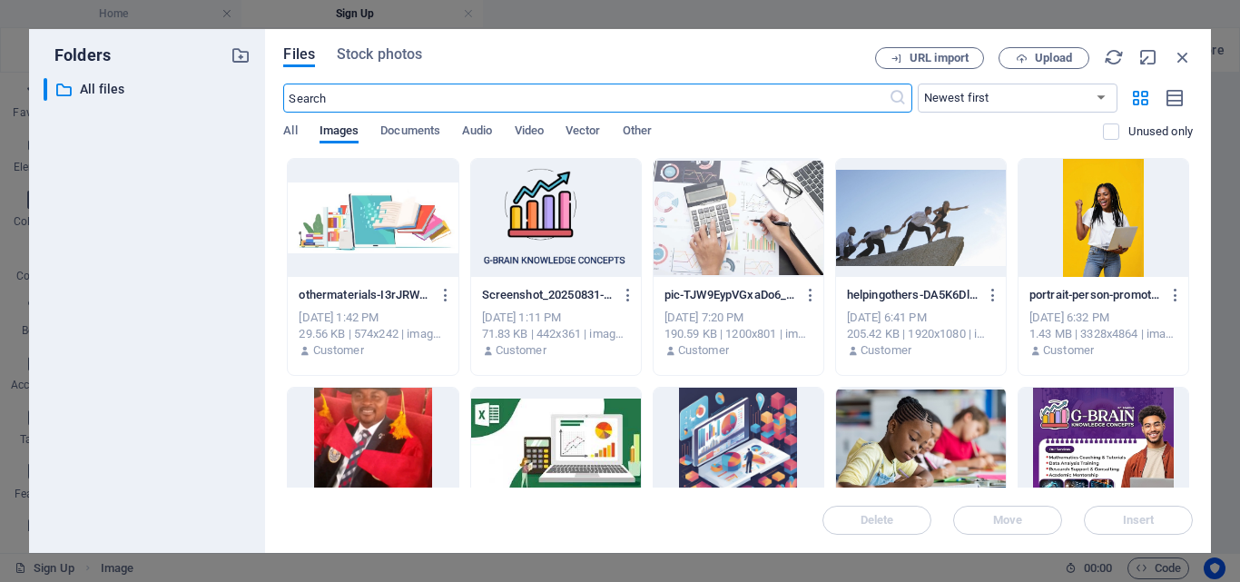
scroll to position [384, 0]
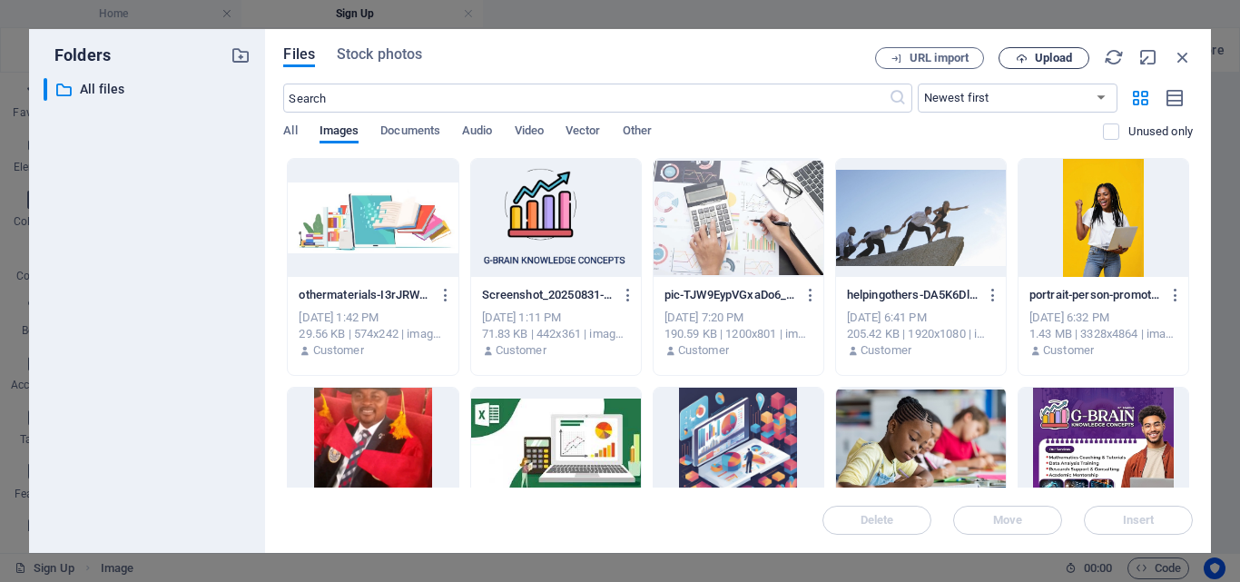
click at [1045, 49] on button "Upload" at bounding box center [1043, 58] width 91 height 22
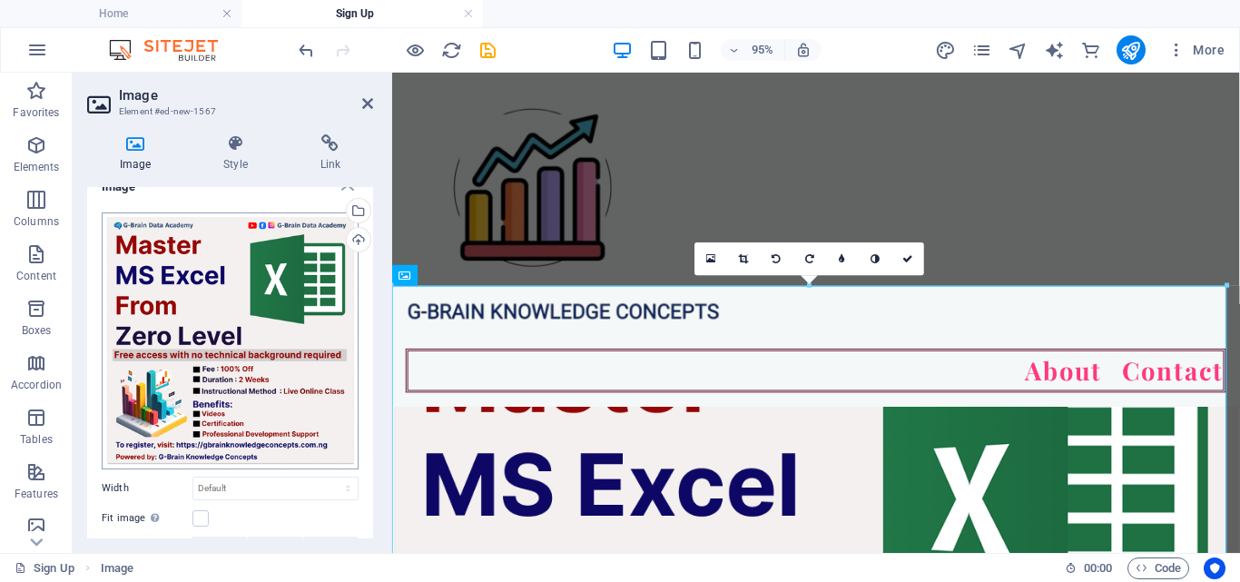
scroll to position [0, 0]
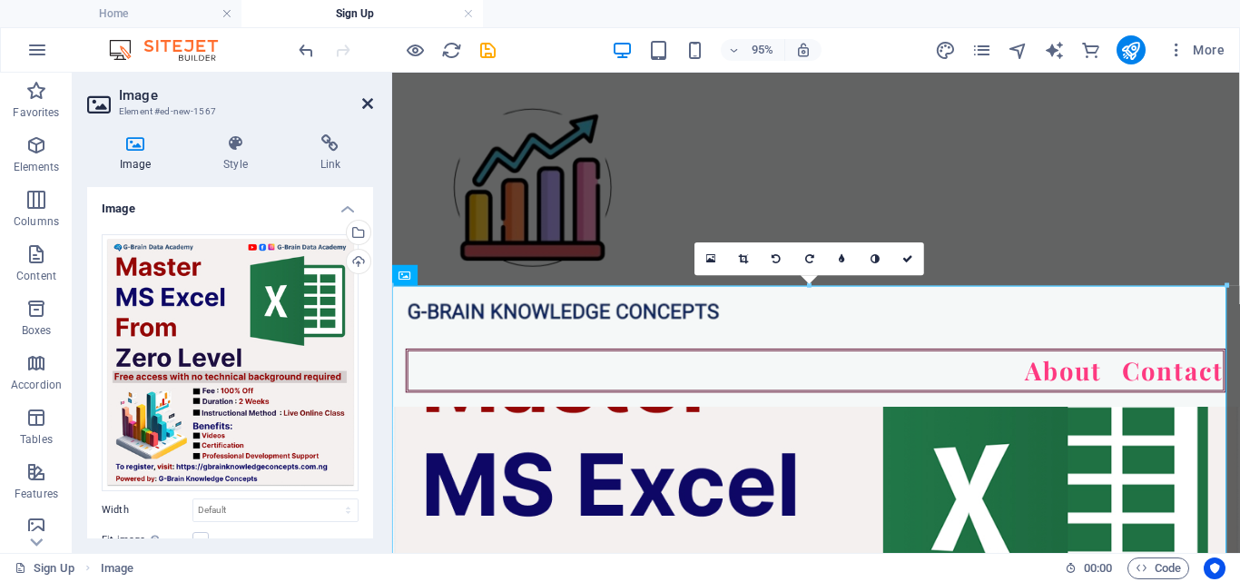
drag, startPoint x: 364, startPoint y: 101, endPoint x: 291, endPoint y: 35, distance: 97.7
click at [364, 101] on icon at bounding box center [367, 103] width 11 height 15
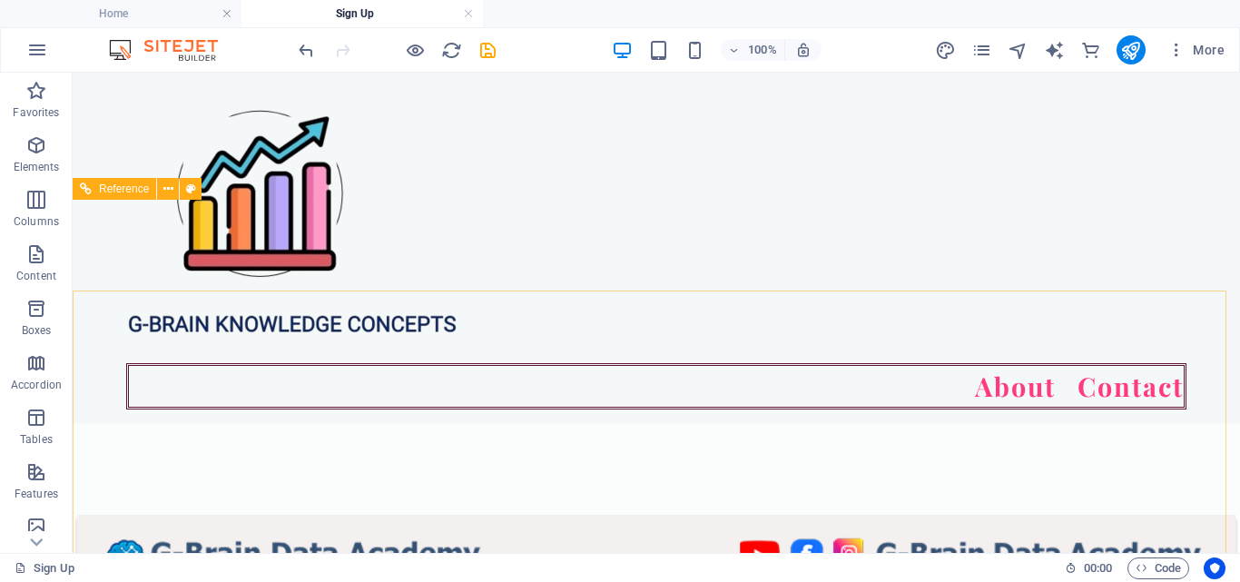
scroll to position [408, 0]
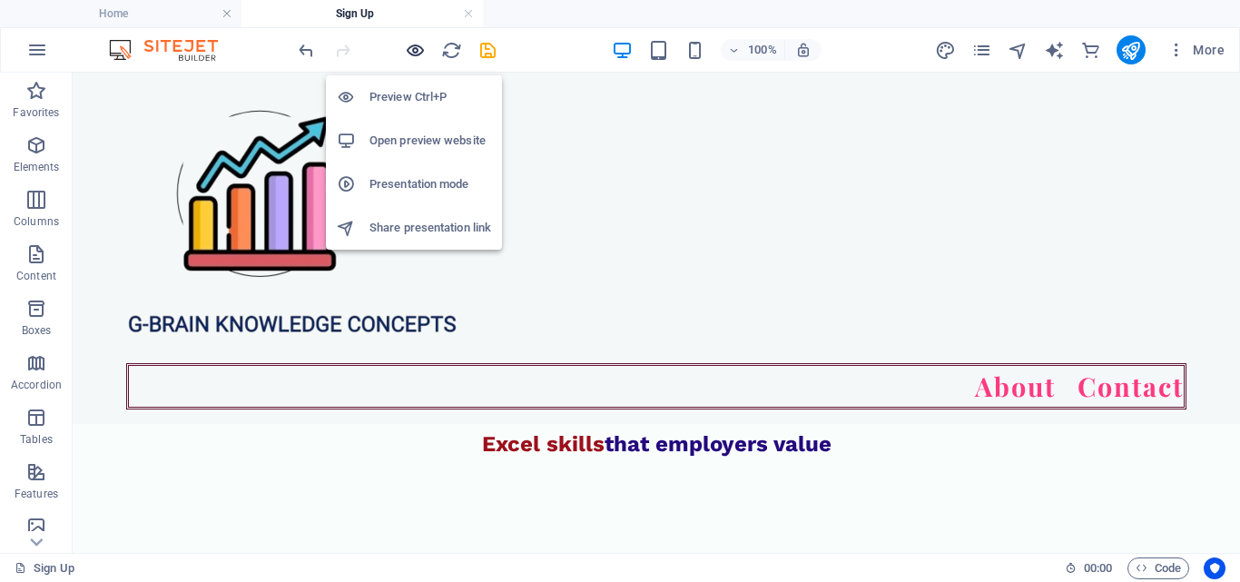
click at [405, 42] on icon "button" at bounding box center [415, 50] width 21 height 21
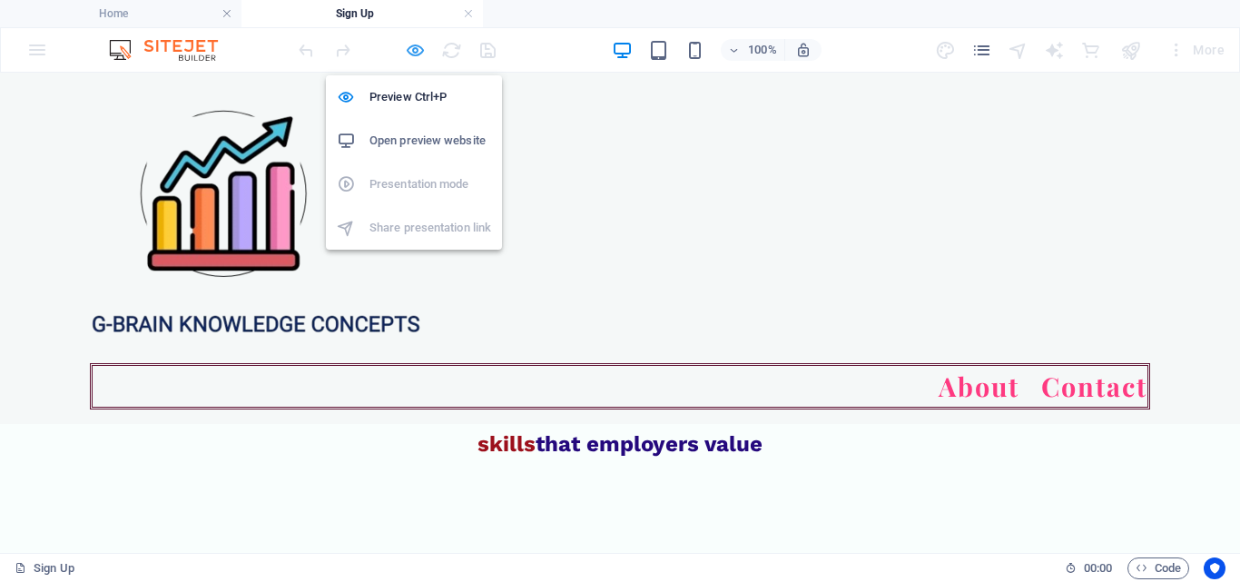
click at [418, 44] on icon "button" at bounding box center [415, 50] width 21 height 21
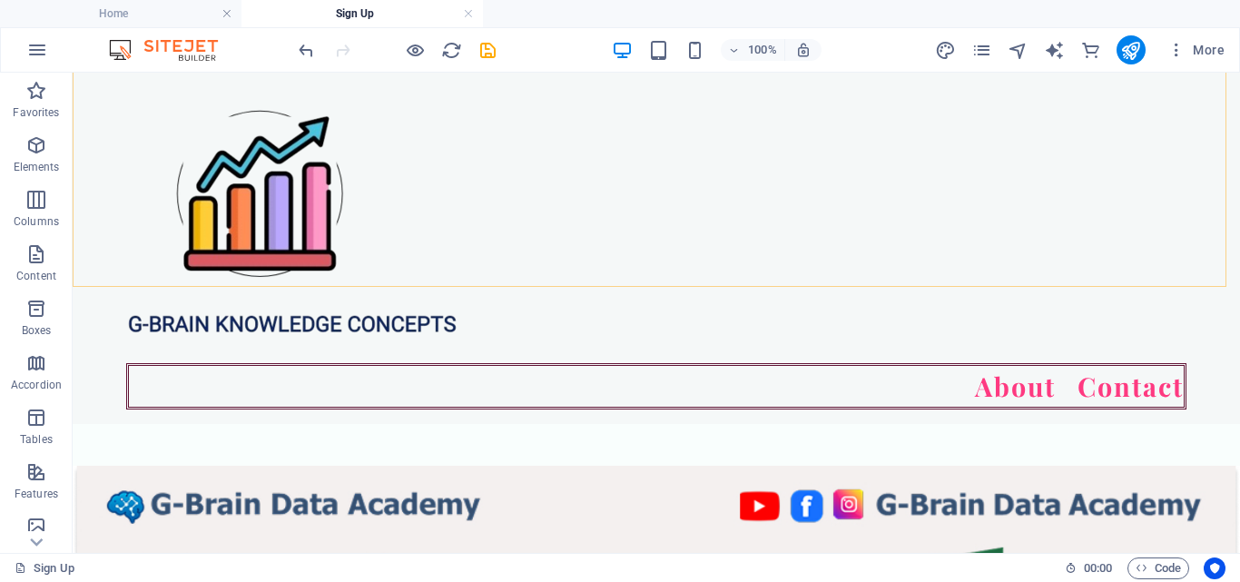
scroll to position [545, 0]
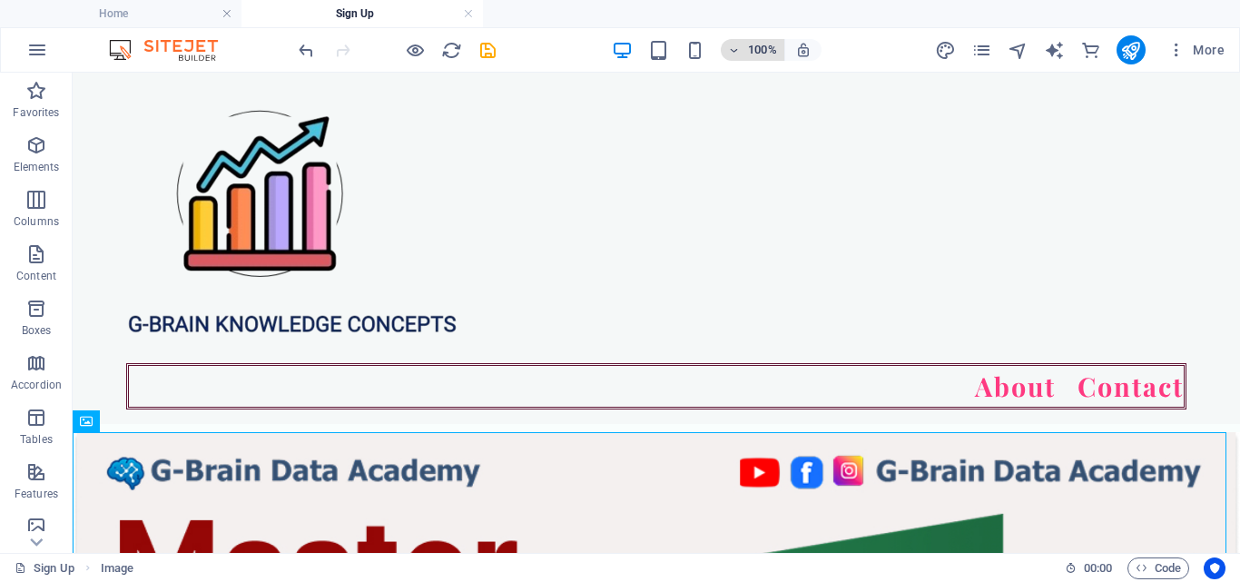
click at [765, 44] on h6 "100%" at bounding box center [762, 50] width 29 height 22
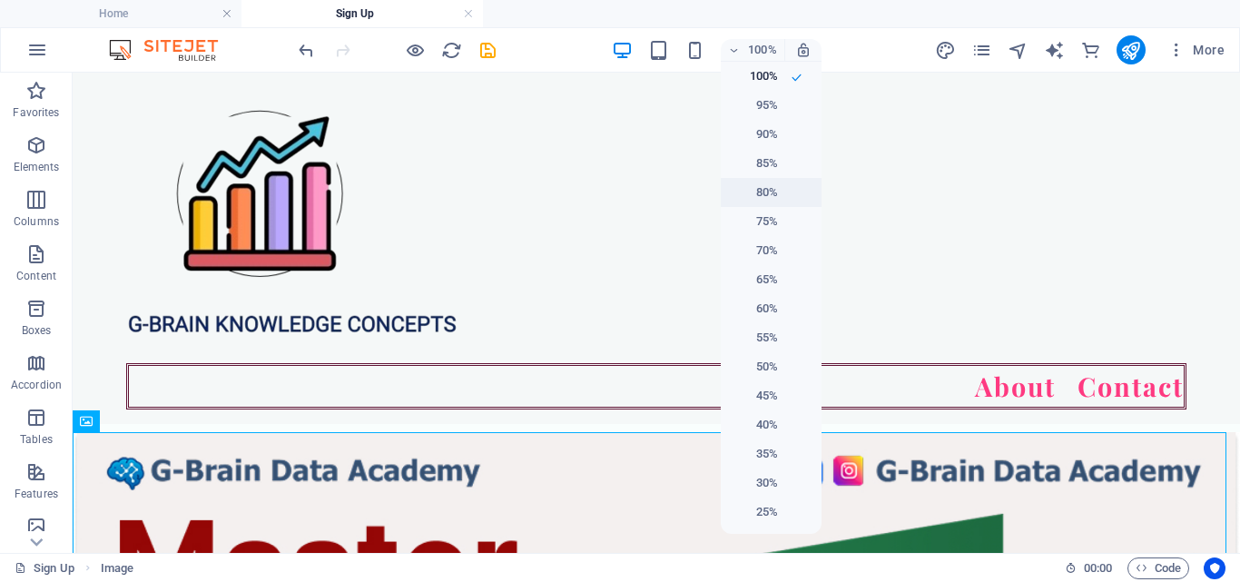
click at [772, 194] on h6 "80%" at bounding box center [755, 193] width 46 height 22
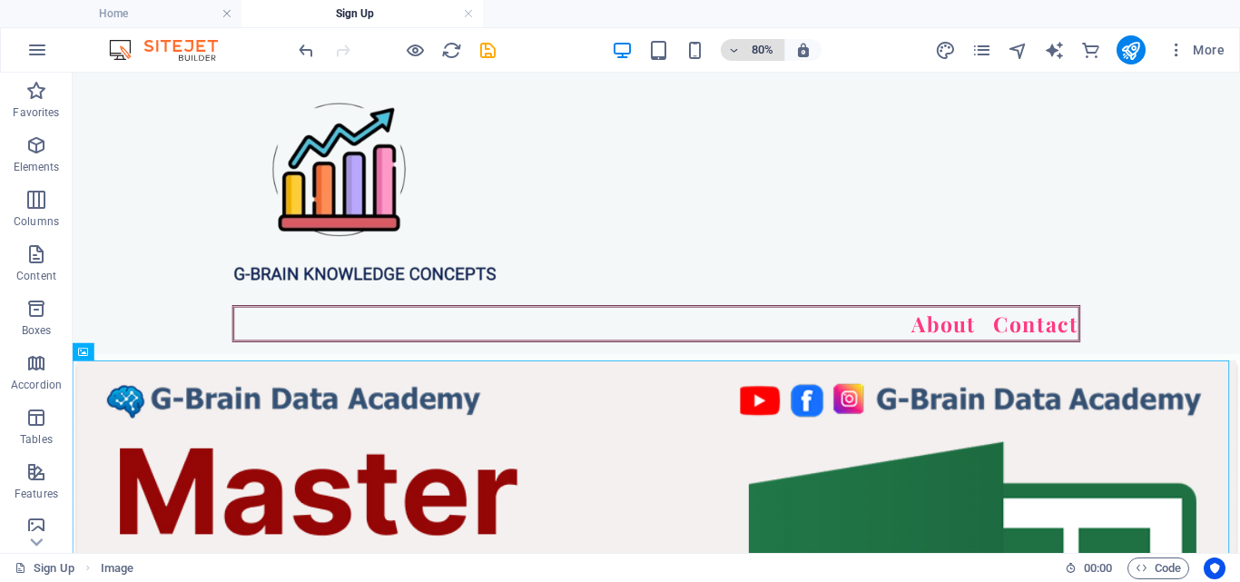
click at [760, 42] on h6 "80%" at bounding box center [762, 50] width 29 height 22
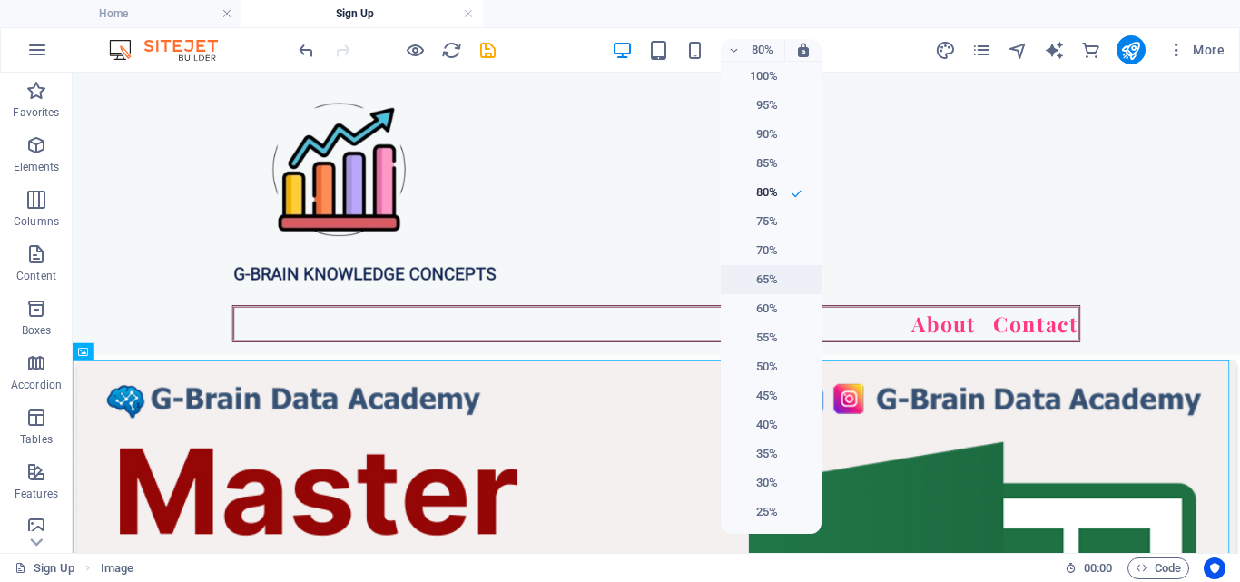
click at [762, 289] on h6 "65%" at bounding box center [755, 280] width 46 height 22
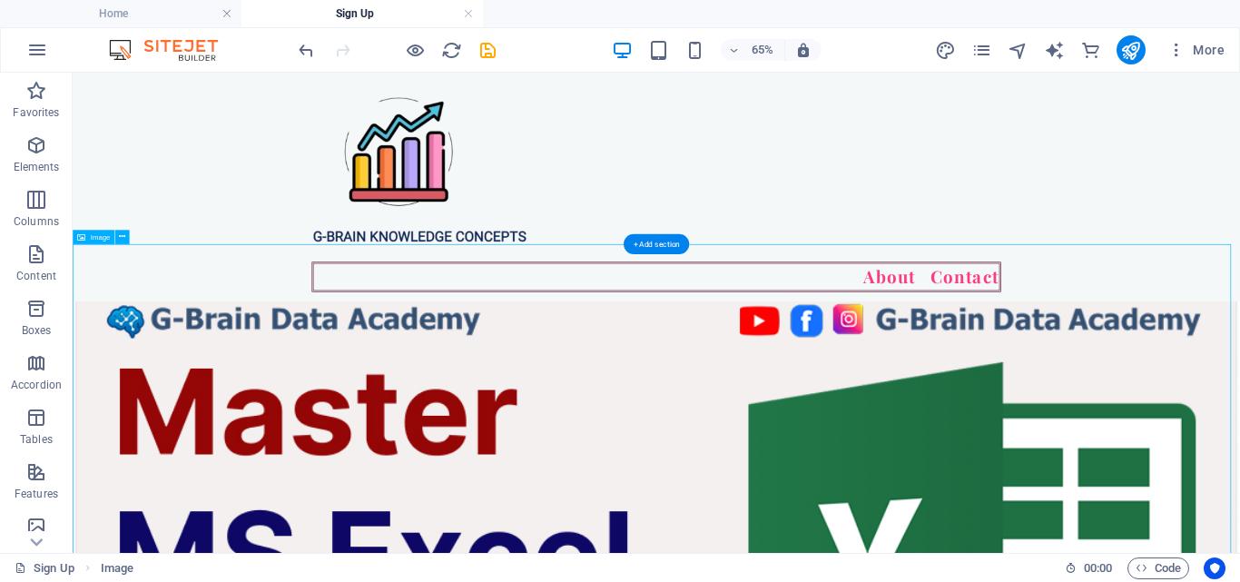
scroll to position [451, 0]
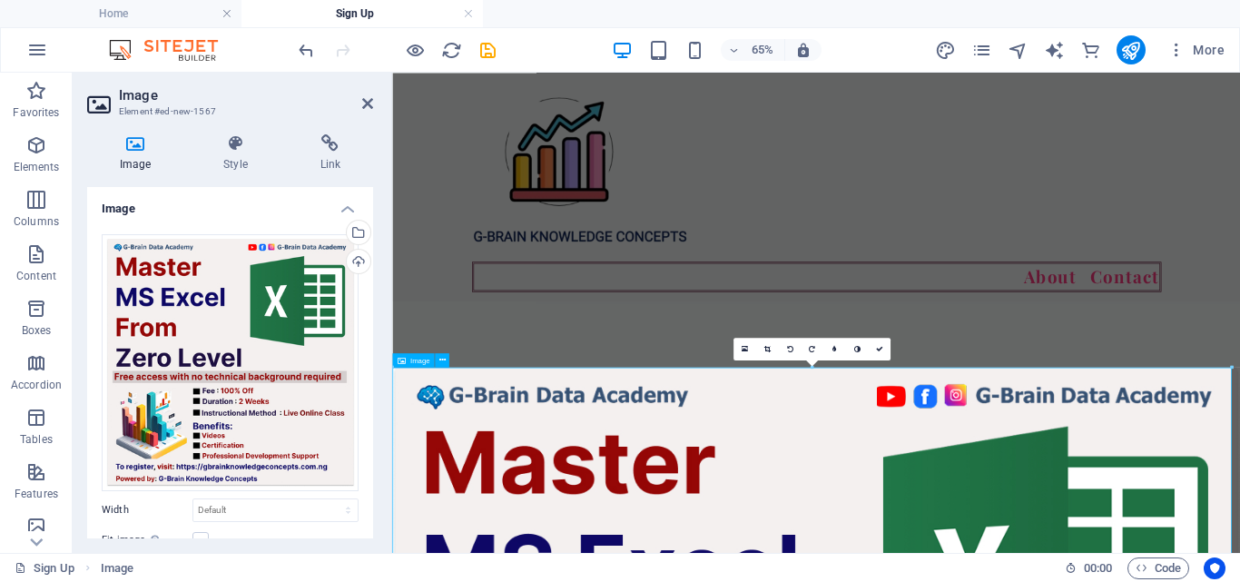
drag, startPoint x: 788, startPoint y: 441, endPoint x: 494, endPoint y: 602, distance: 335.1
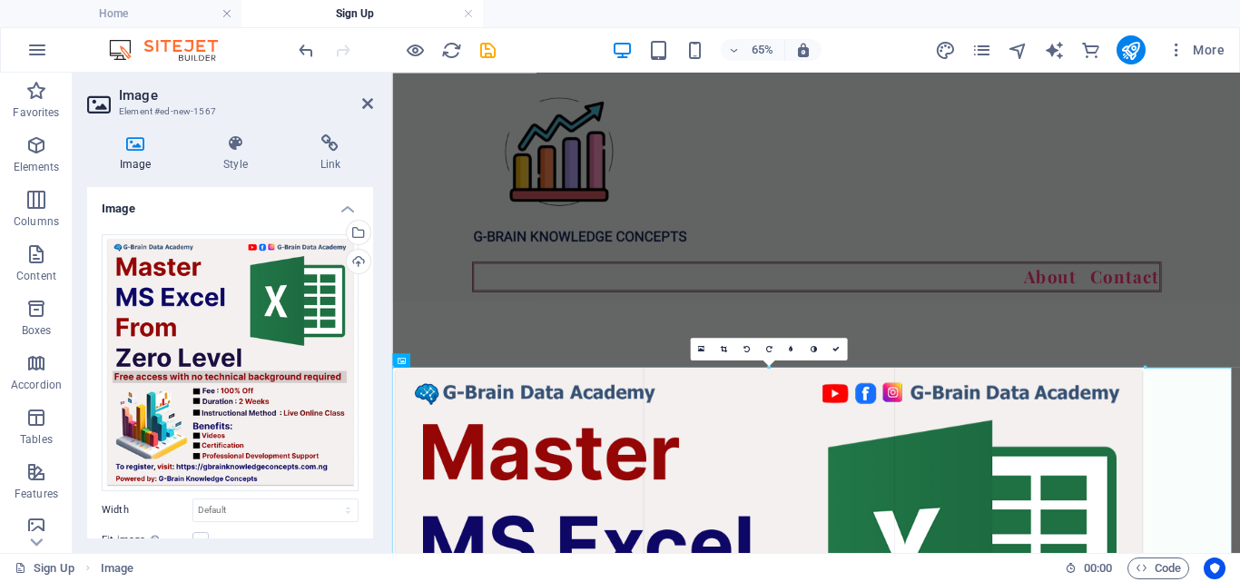
drag, startPoint x: 394, startPoint y: 368, endPoint x: 976, endPoint y: 580, distance: 619.4
type input "1275"
select select "px"
click at [1239, 387] on div "Kickstart Your MS Excel Skills with No Prior Experience Step confidently into t…" at bounding box center [1044, 308] width 1304 height 436
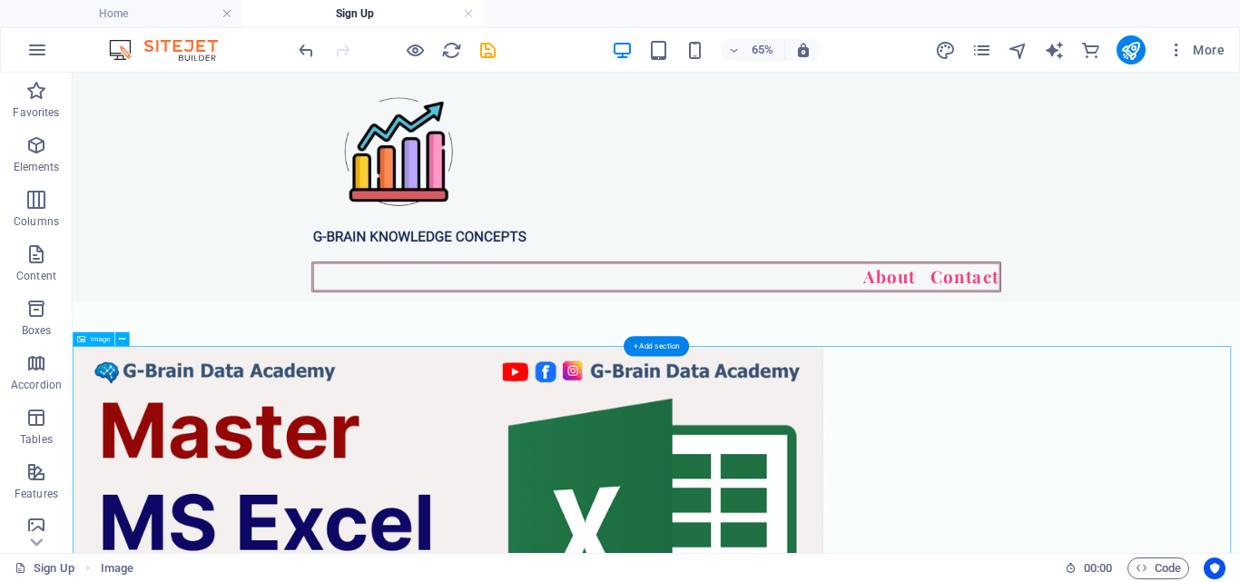
drag, startPoint x: 689, startPoint y: 553, endPoint x: 960, endPoint y: 575, distance: 272.3
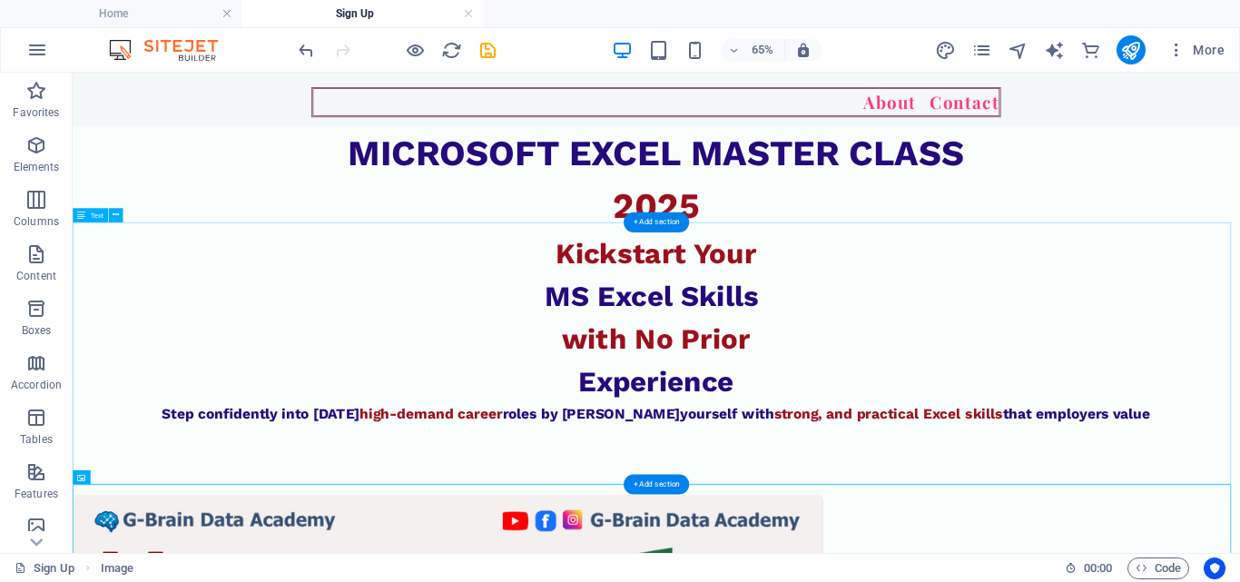
scroll to position [272, 0]
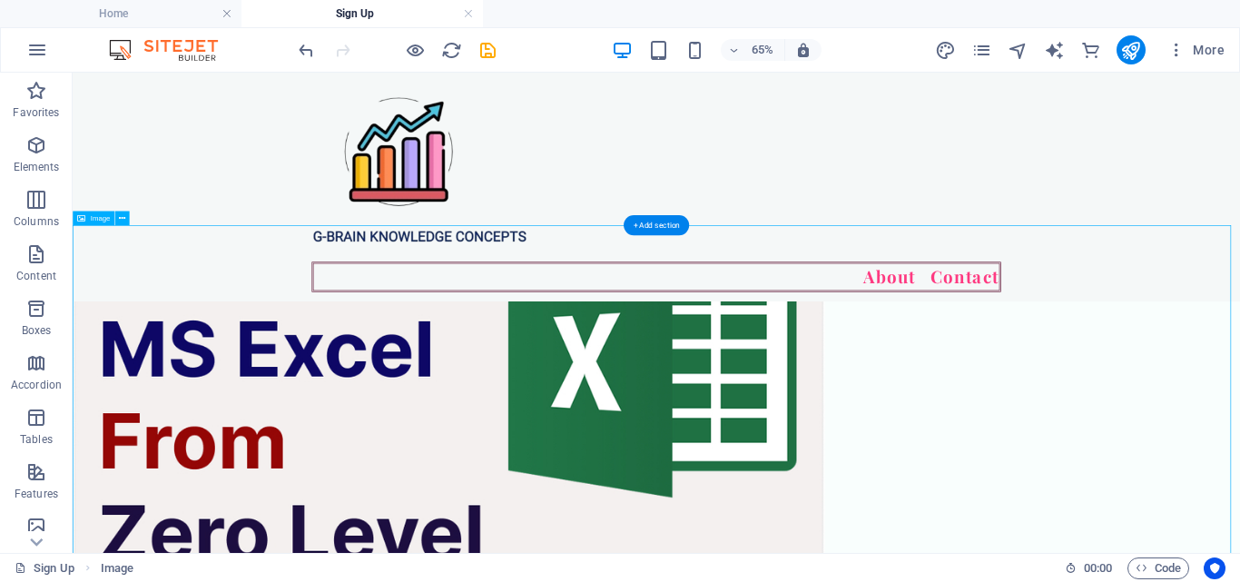
drag, startPoint x: 1122, startPoint y: 742, endPoint x: 1276, endPoint y: 742, distance: 154.3
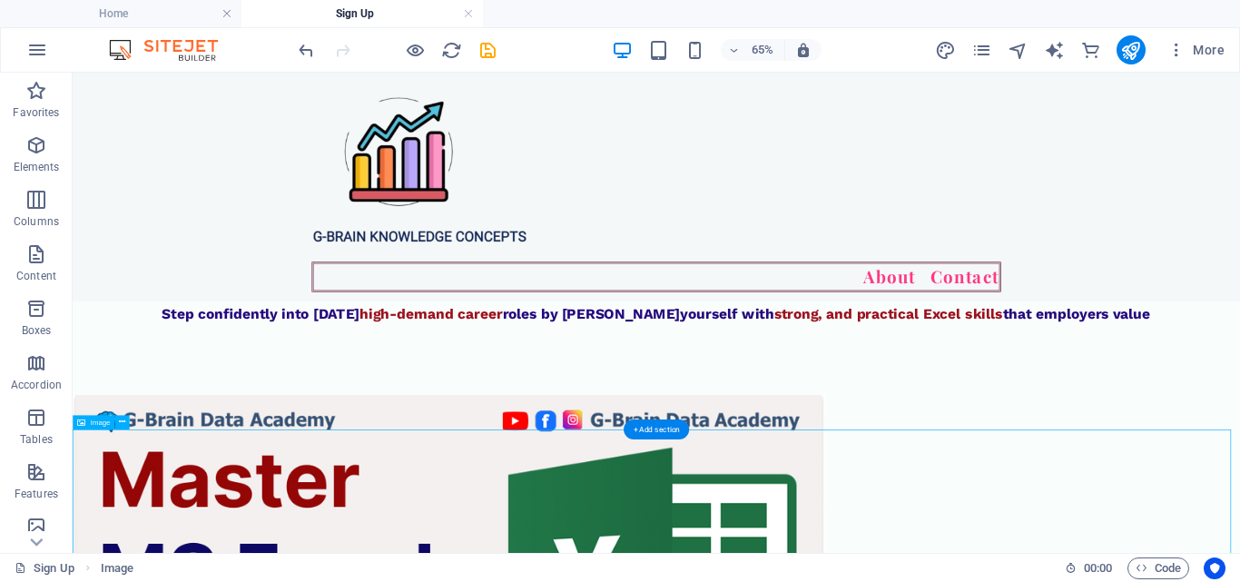
scroll to position [309, 0]
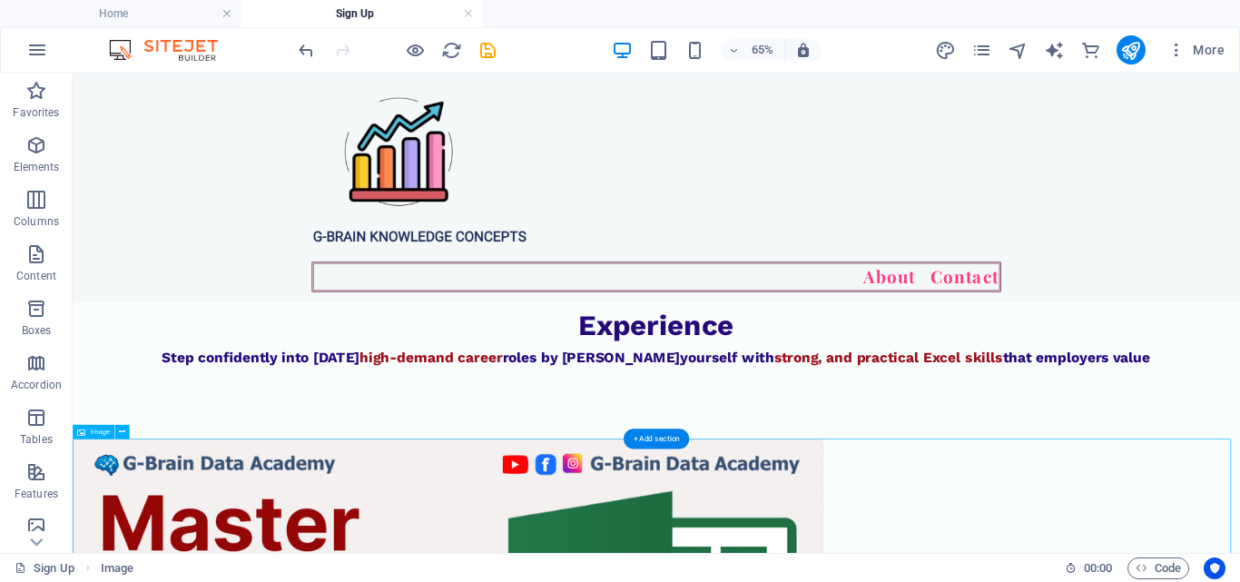
select select "px"
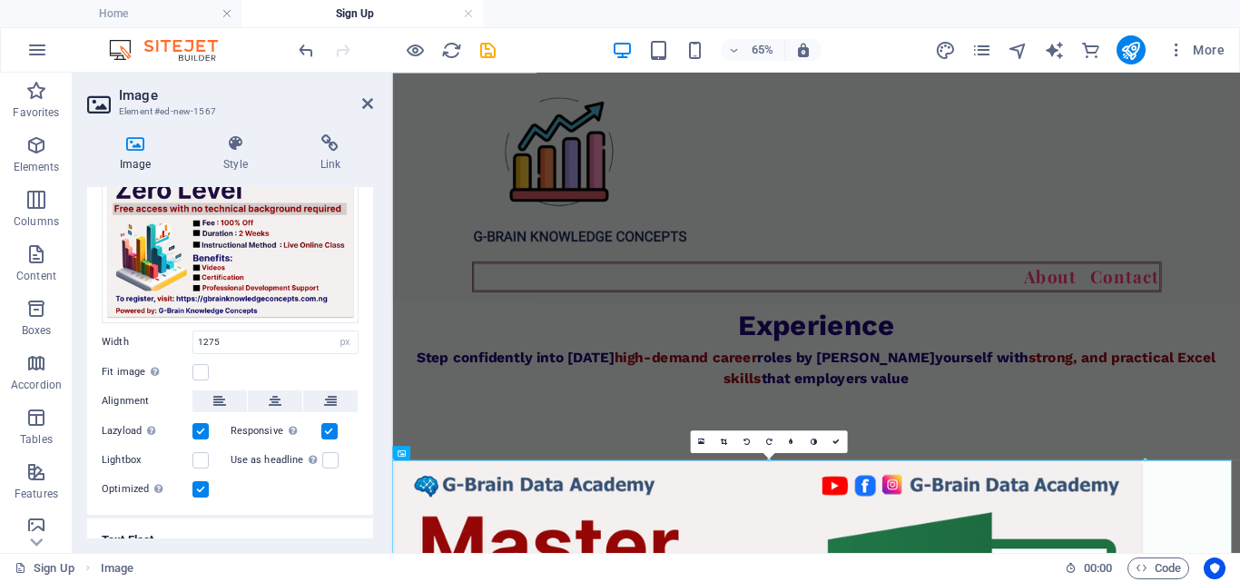
scroll to position [182, 0]
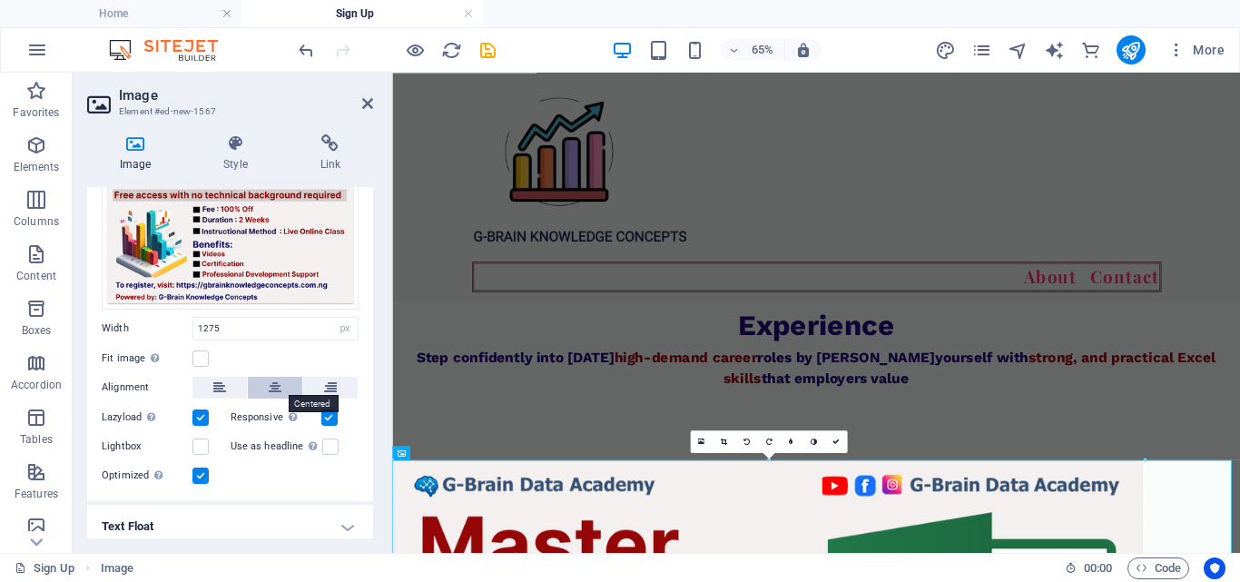
click at [275, 380] on icon at bounding box center [275, 388] width 13 height 22
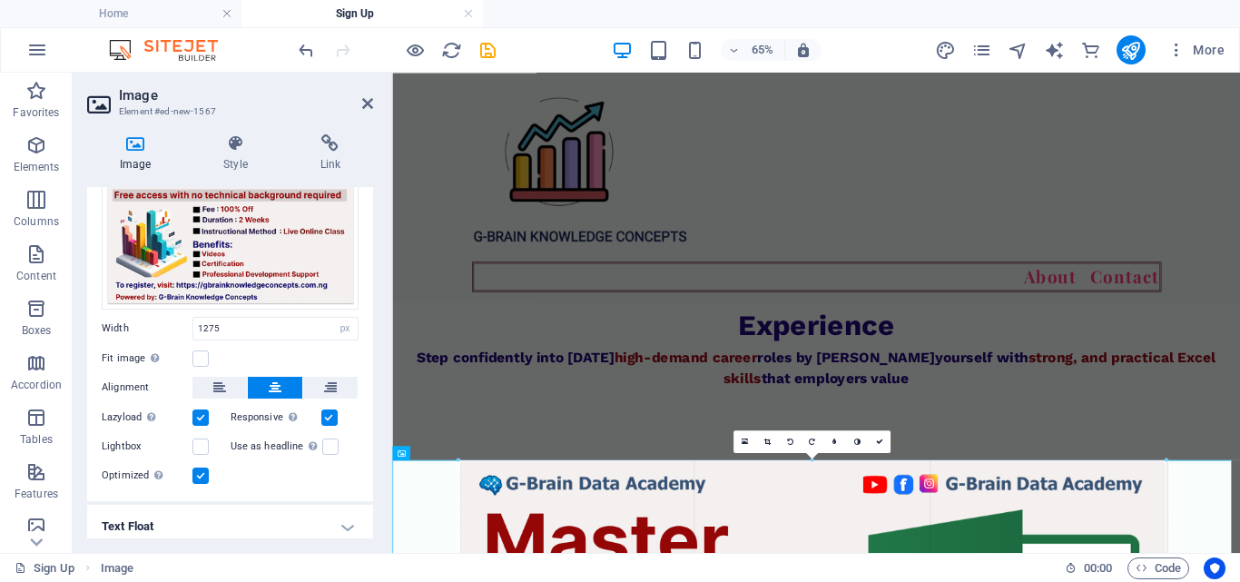
drag, startPoint x: 437, startPoint y: 461, endPoint x: 673, endPoint y: 526, distance: 244.0
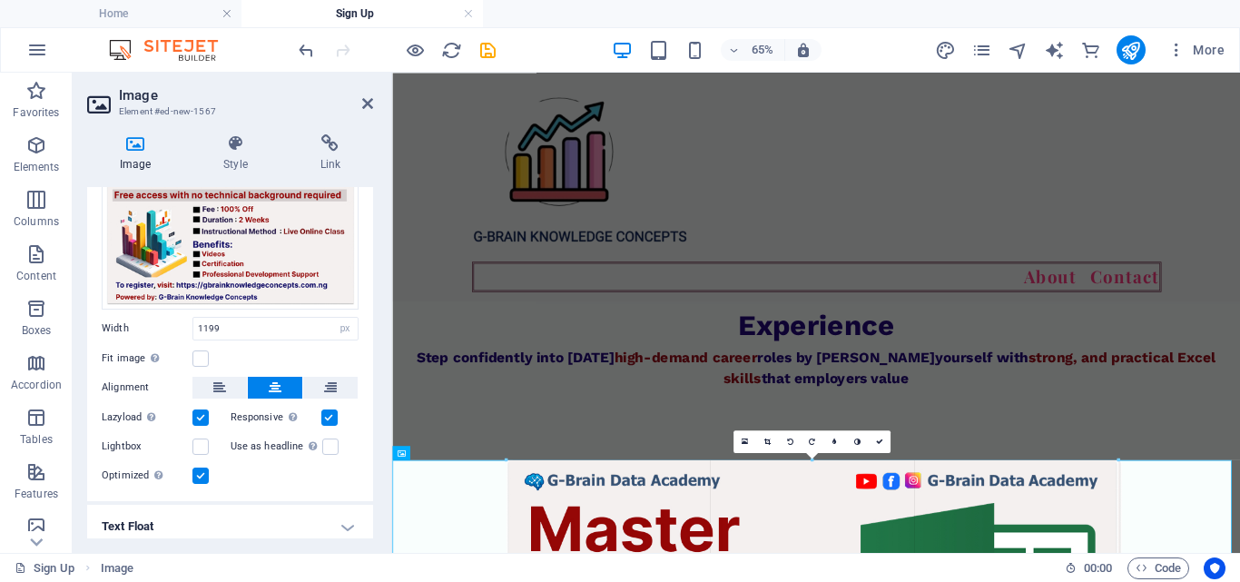
drag, startPoint x: 1166, startPoint y: 467, endPoint x: 1018, endPoint y: 499, distance: 151.5
type input "1037"
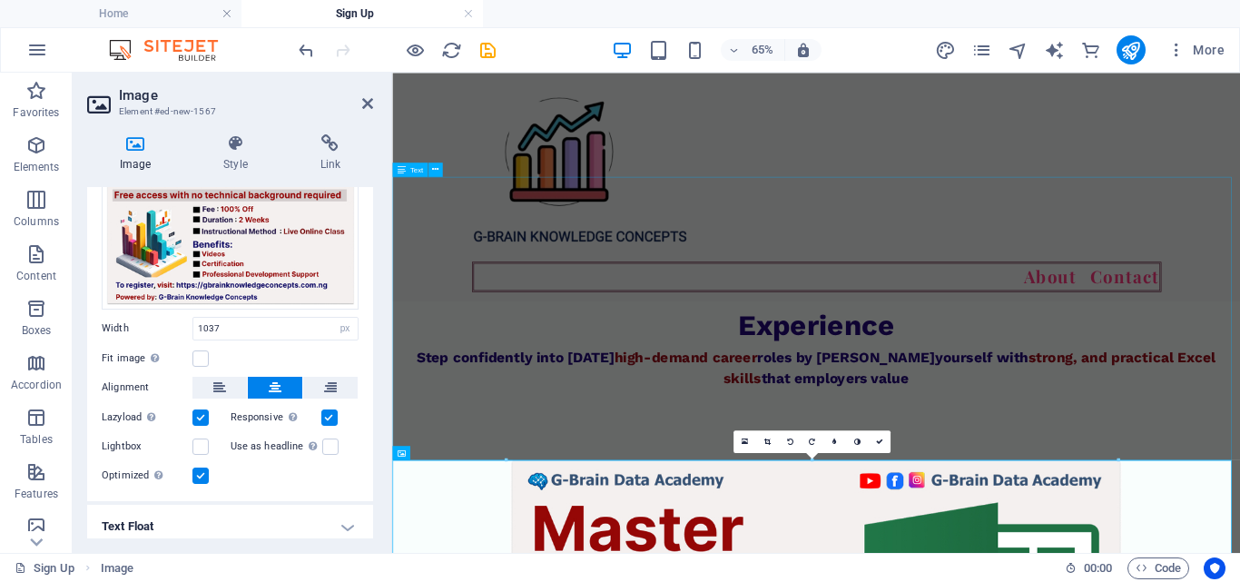
click at [1239, 507] on div "Kickstart Your MS Excel Skills with No Prior Experience Step confidently into t…" at bounding box center [1044, 450] width 1304 height 436
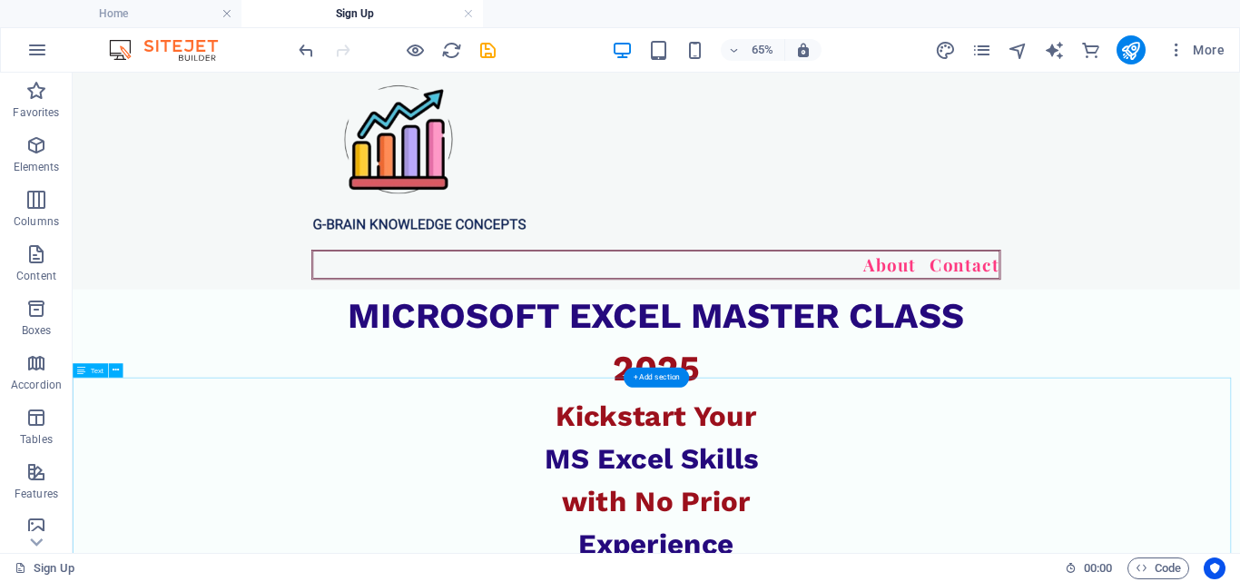
scroll to position [0, 0]
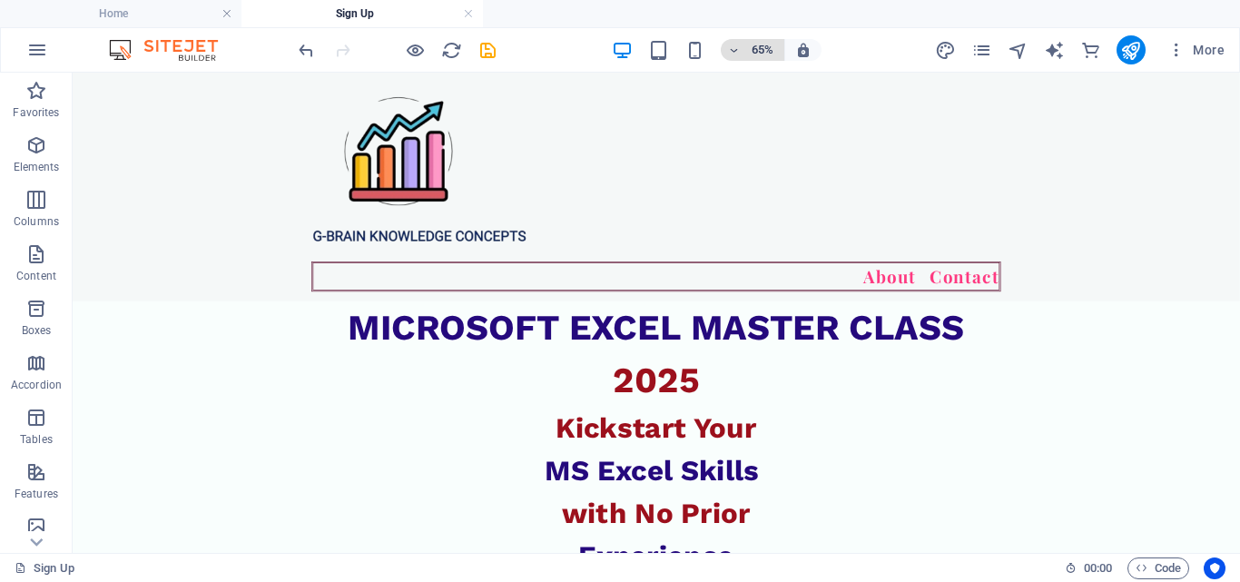
click at [763, 54] on h6 "65%" at bounding box center [762, 50] width 29 height 22
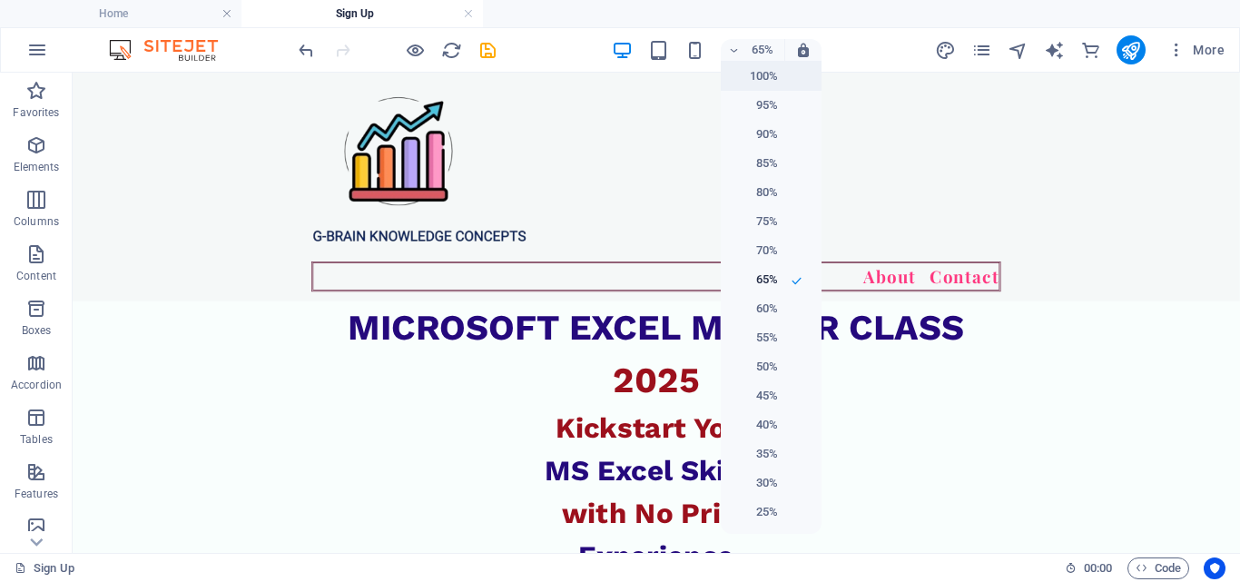
click at [783, 66] on li "100%" at bounding box center [771, 76] width 101 height 29
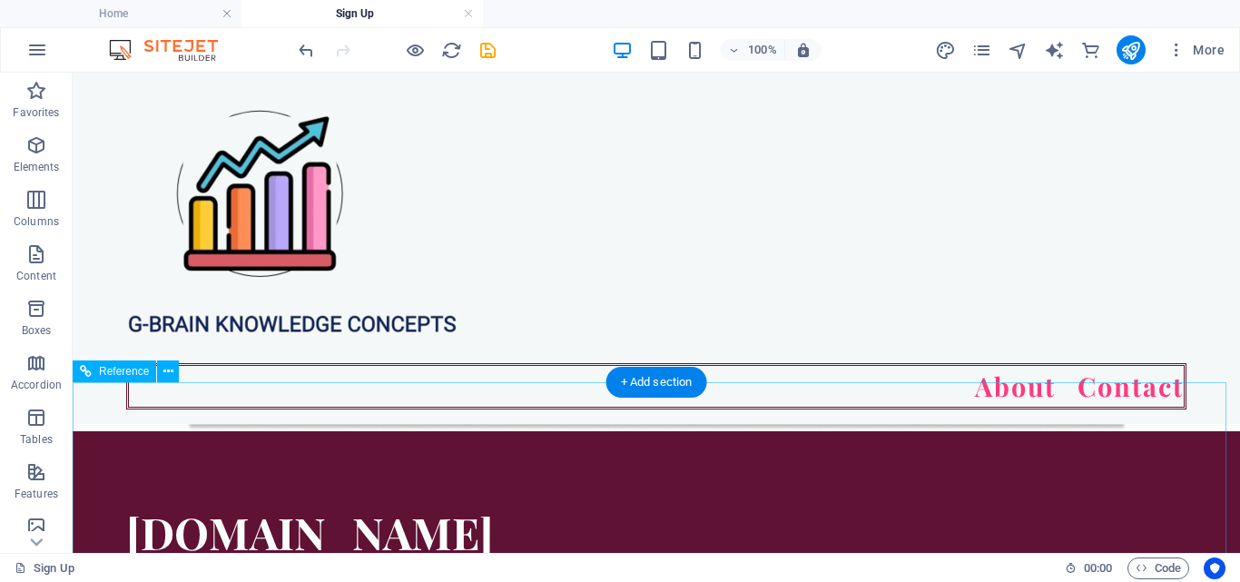
scroll to position [1536, 0]
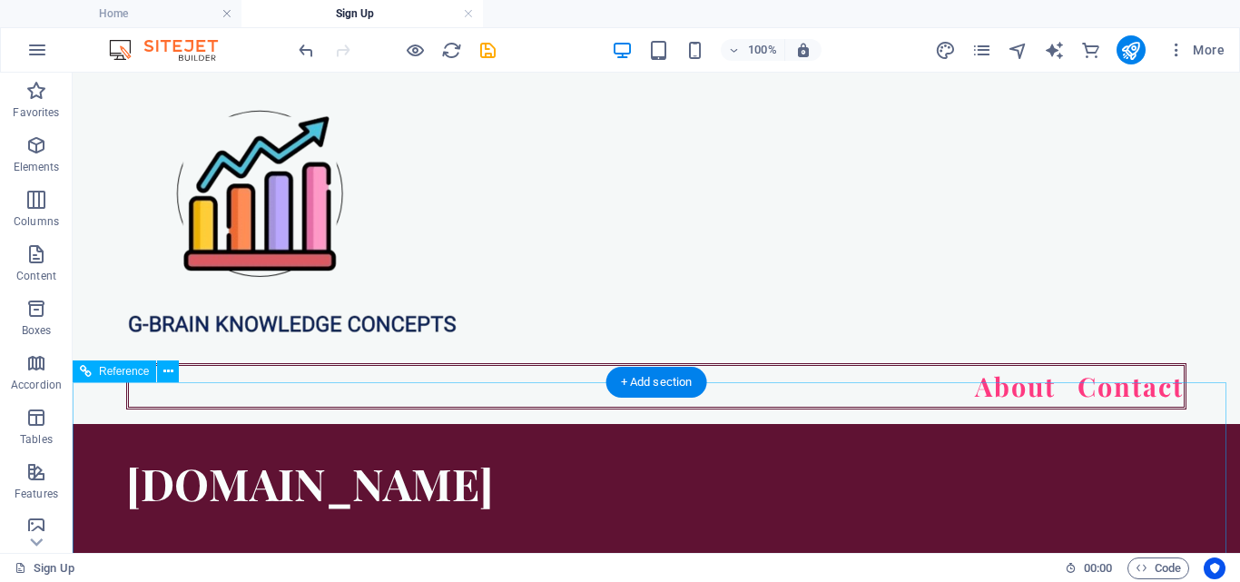
click at [649, 533] on div at bounding box center [387, 540] width 523 height 15
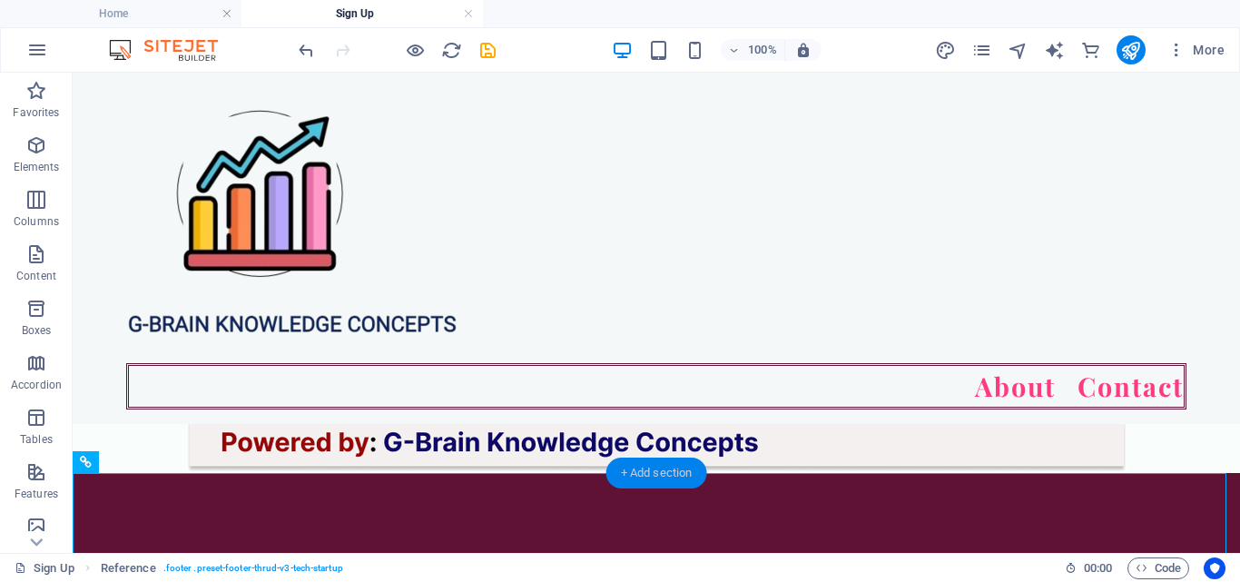
click at [663, 467] on div "+ Add section" at bounding box center [656, 472] width 101 height 31
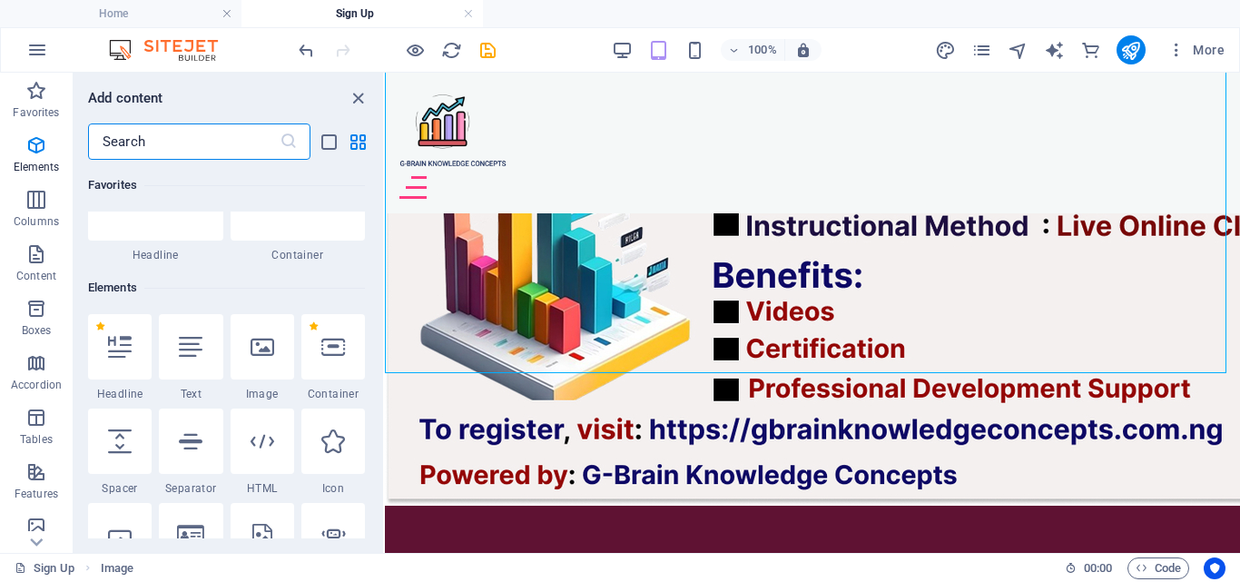
scroll to position [272, 0]
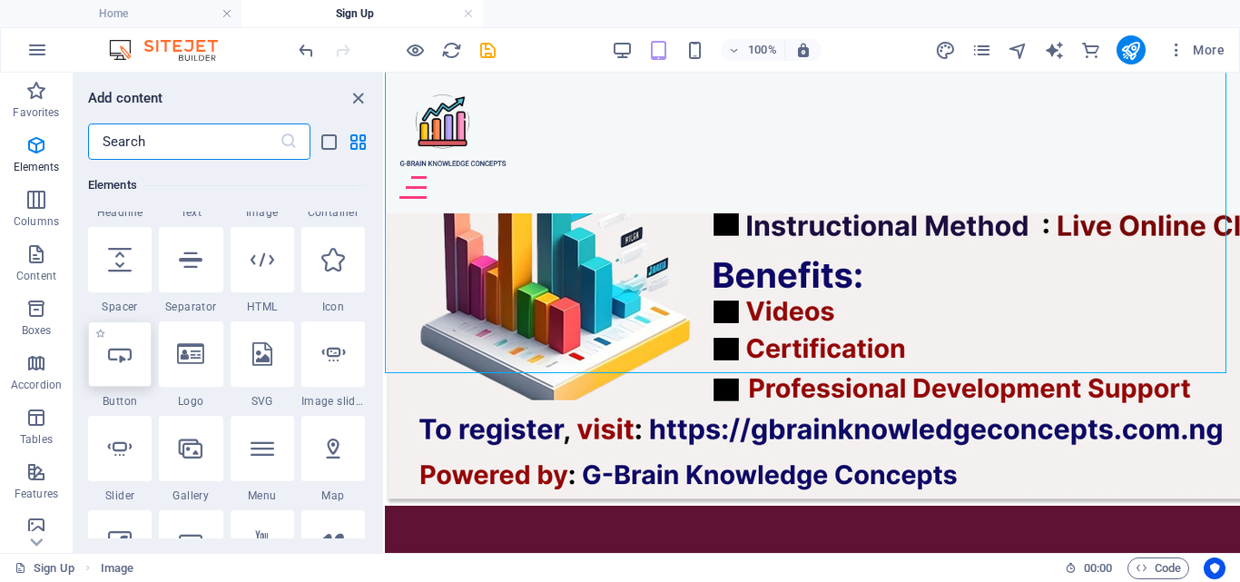
click at [118, 362] on icon at bounding box center [120, 354] width 24 height 24
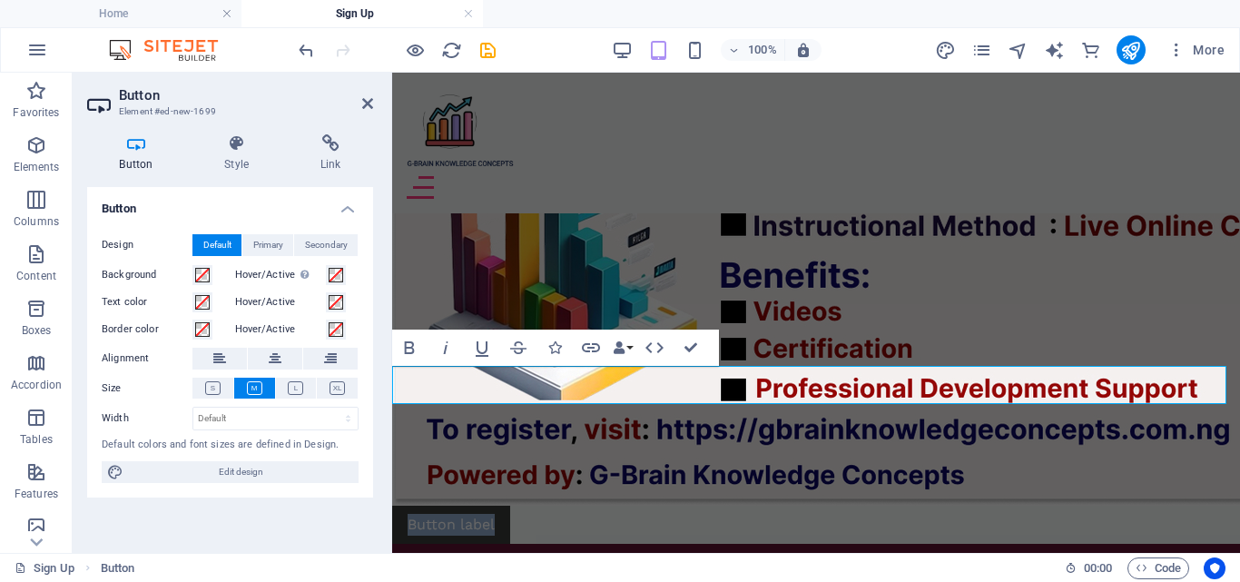
click at [479, 506] on link "Button label" at bounding box center [451, 525] width 118 height 38
click at [498, 506] on link "Button label" at bounding box center [451, 525] width 118 height 38
click at [507, 506] on link "Button label" at bounding box center [451, 525] width 118 height 38
click at [273, 358] on icon at bounding box center [275, 359] width 13 height 22
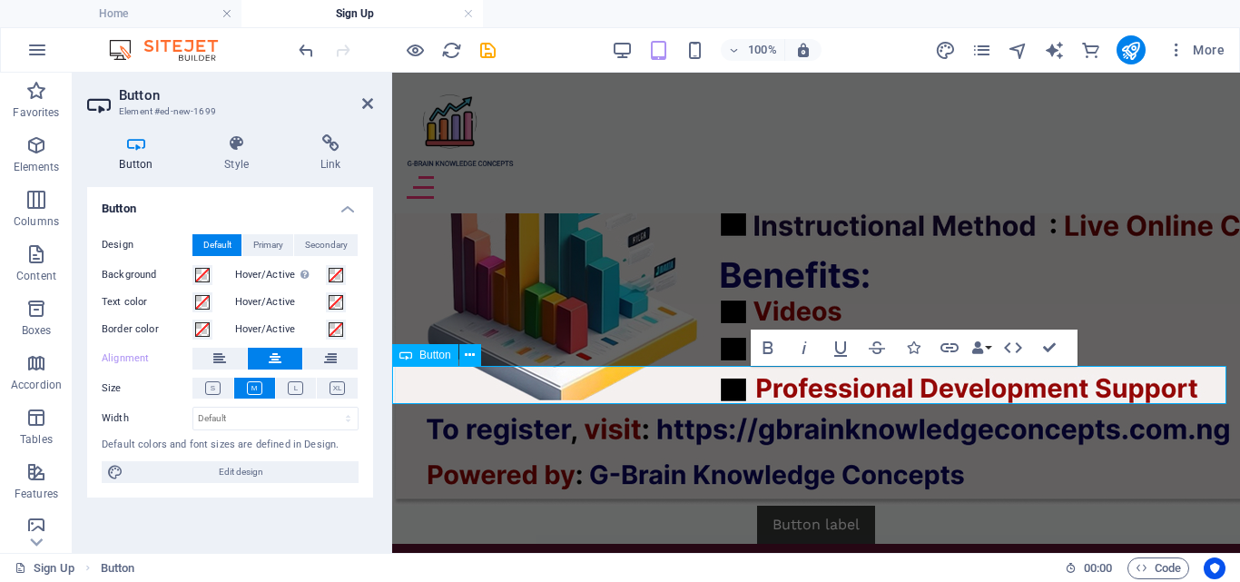
click at [835, 506] on link "Button label" at bounding box center [816, 525] width 118 height 38
click at [850, 506] on link "Button label" at bounding box center [816, 525] width 118 height 38
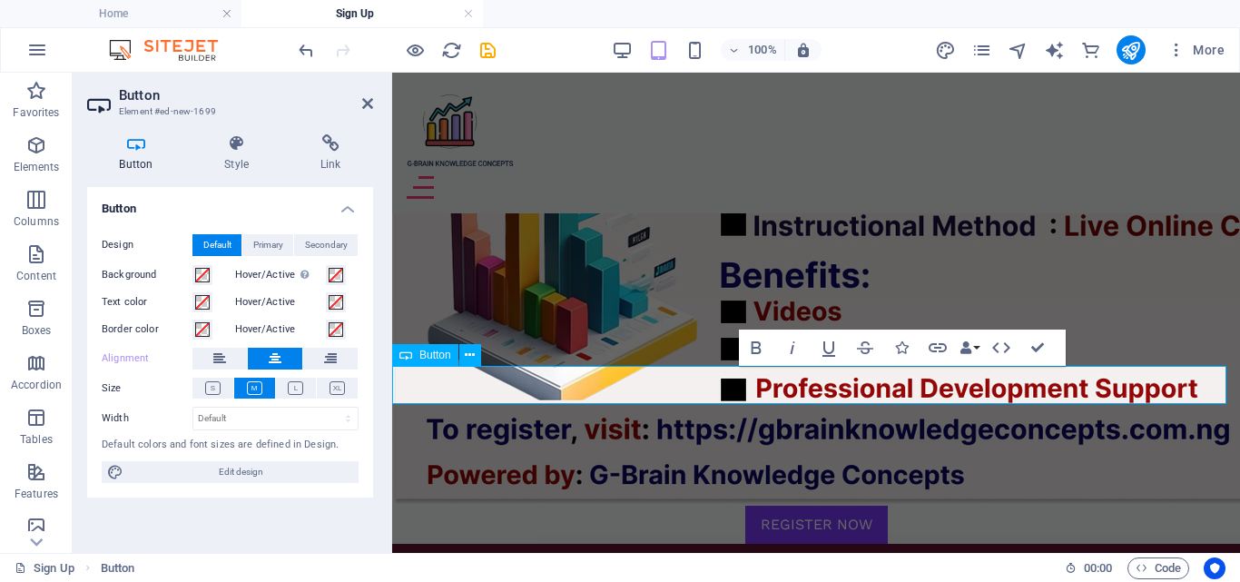
click at [898, 506] on div "REGISTER NOW" at bounding box center [816, 525] width 848 height 38
click at [869, 506] on link "REGISTER NOW" at bounding box center [816, 525] width 143 height 38
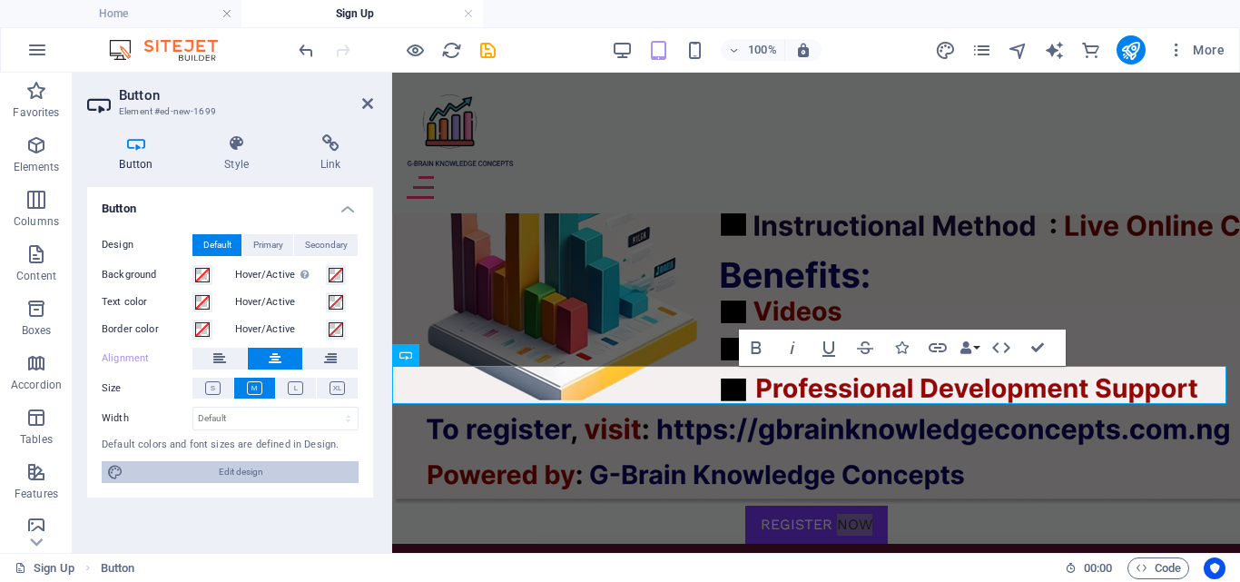
click at [328, 481] on span "Edit design" at bounding box center [241, 472] width 224 height 22
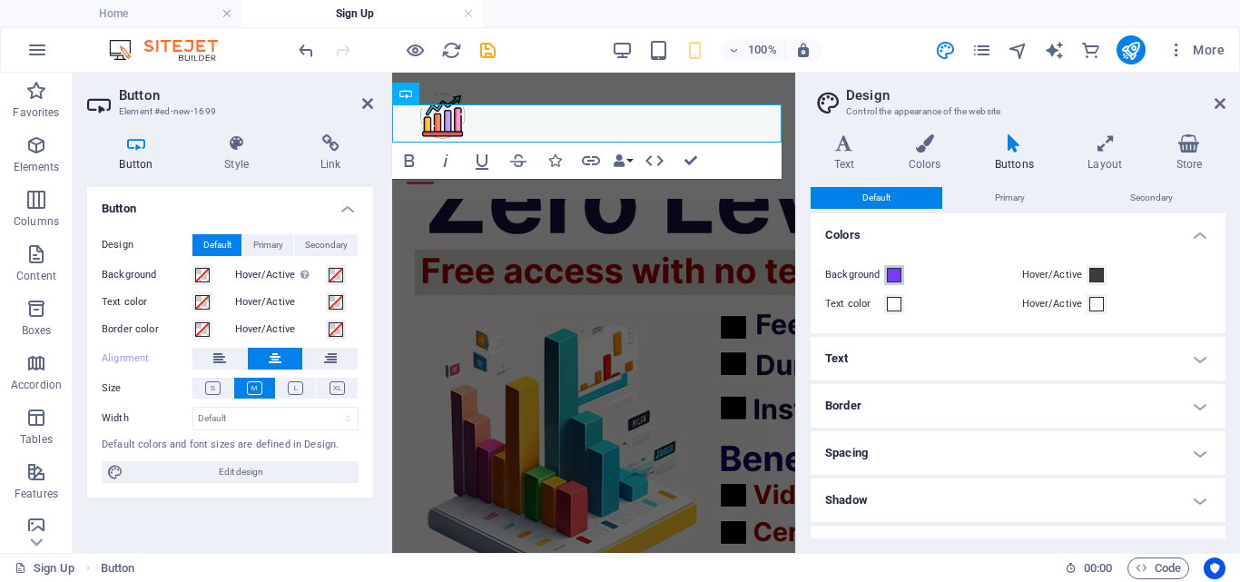
click at [899, 280] on span at bounding box center [894, 275] width 15 height 15
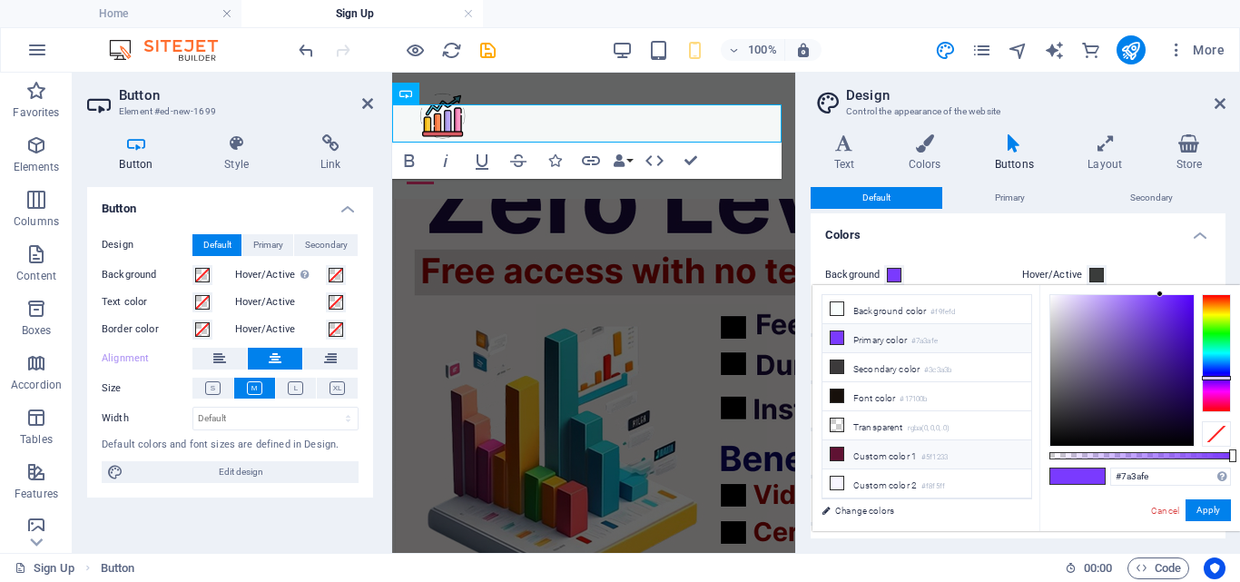
click at [839, 449] on icon at bounding box center [836, 453] width 13 height 13
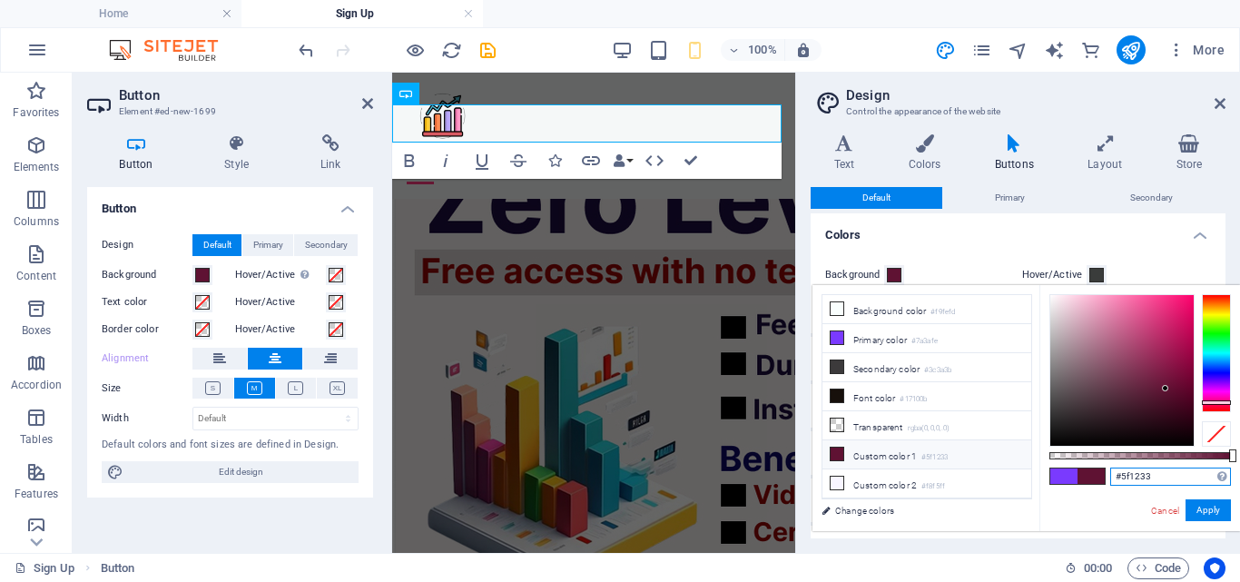
click at [1161, 478] on input "#5f1233" at bounding box center [1170, 476] width 121 height 18
type input "#"
paste input "#9c101c"
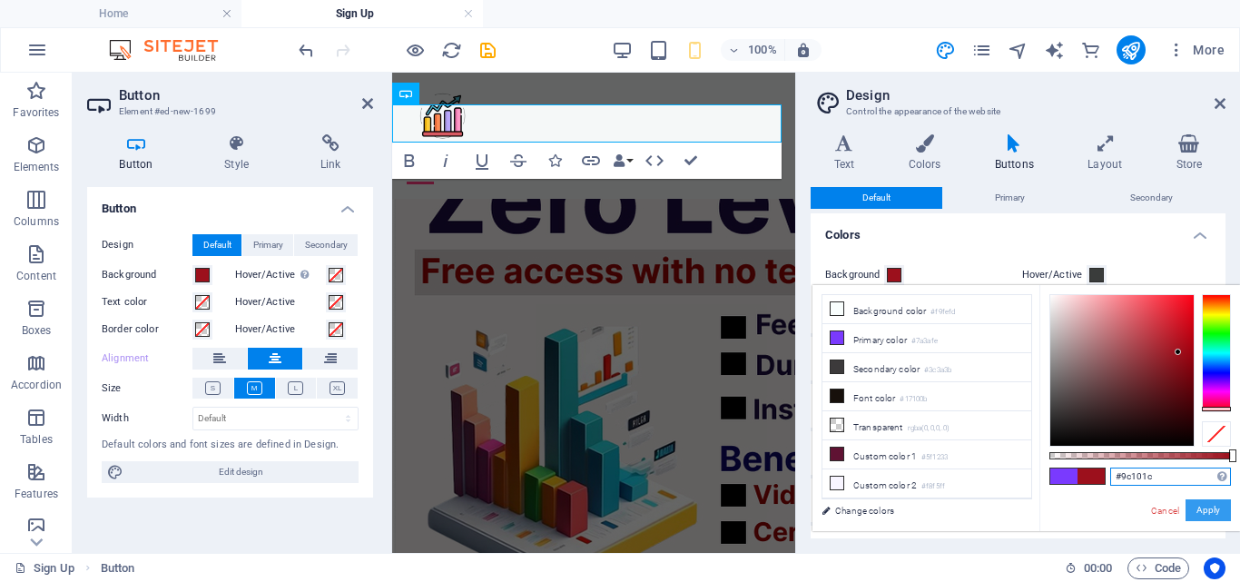
type input "#9c101c"
click at [1205, 515] on button "Apply" at bounding box center [1207, 510] width 45 height 22
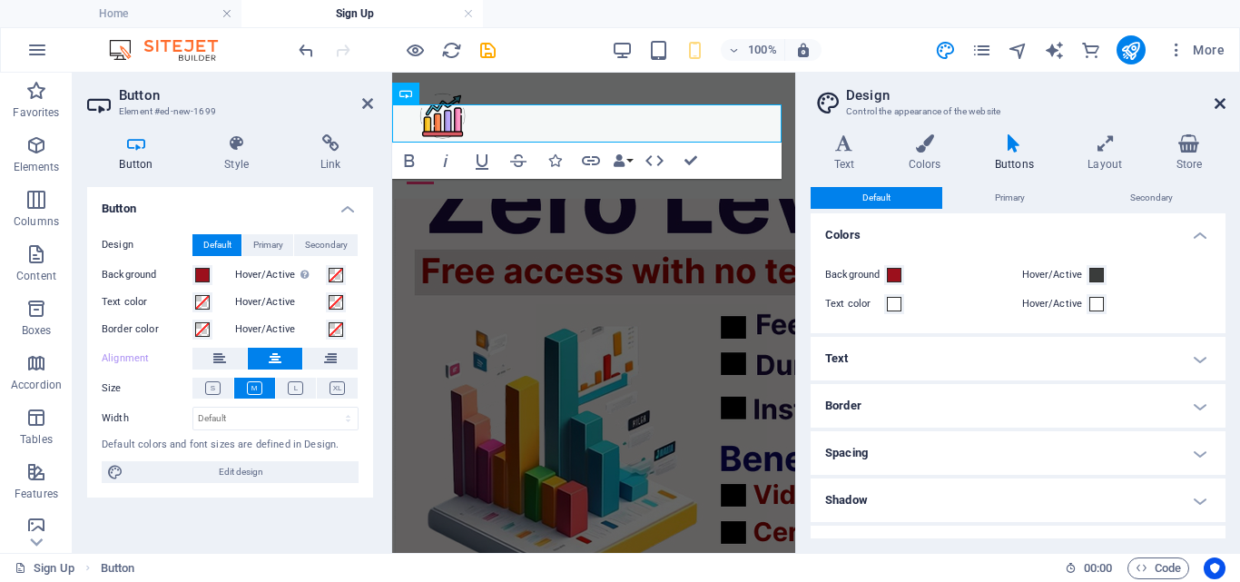
click at [1215, 105] on icon at bounding box center [1219, 103] width 11 height 15
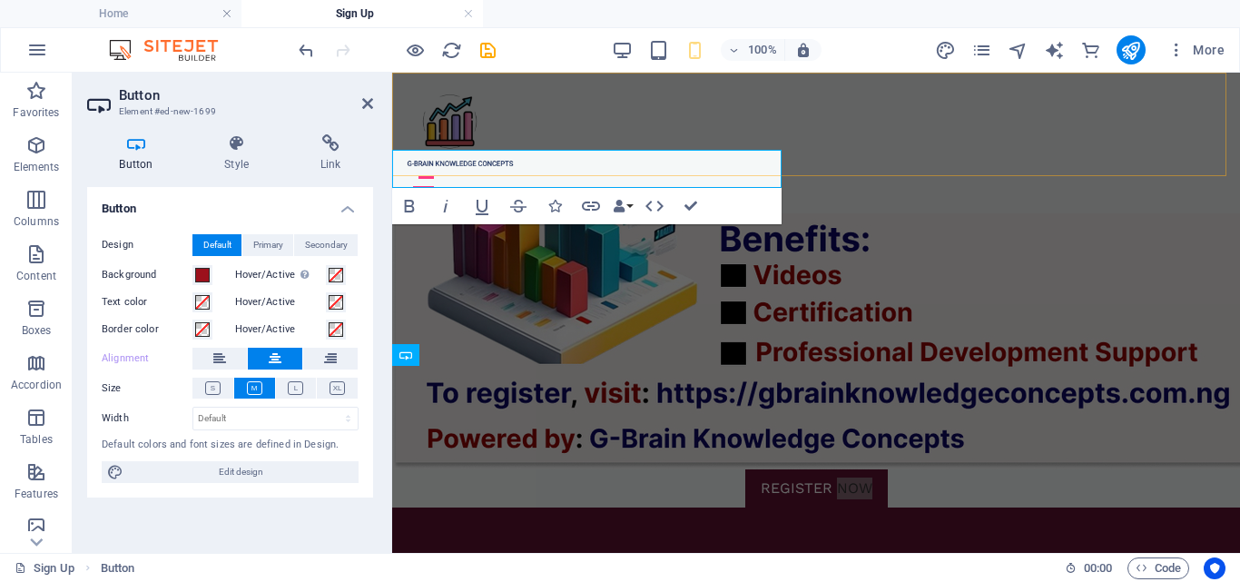
scroll to position [1340, 0]
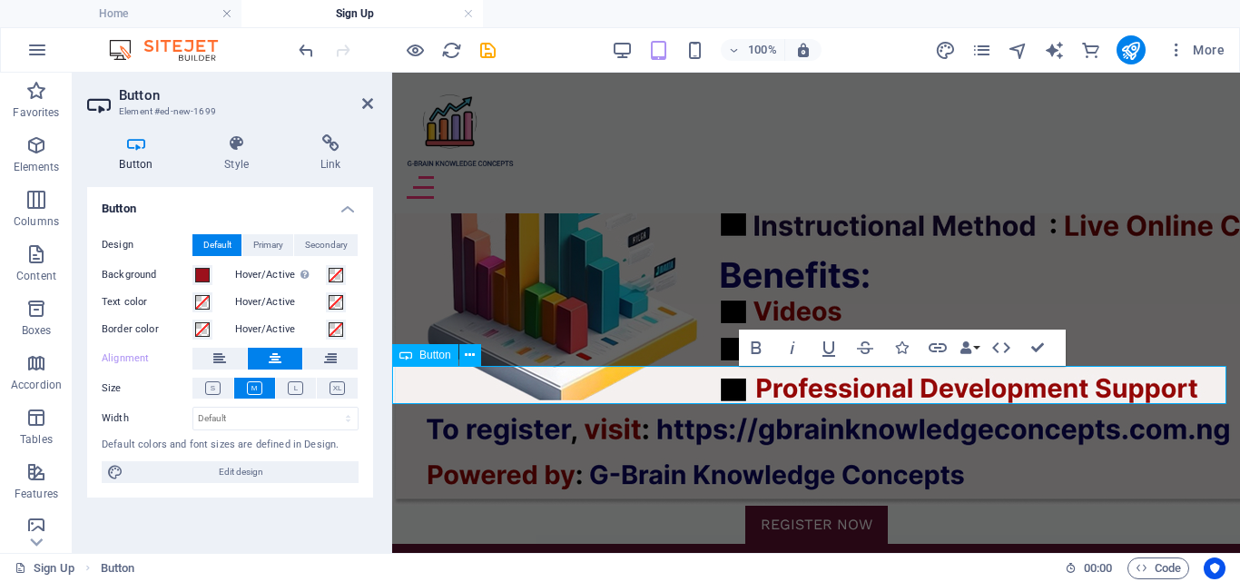
click at [1125, 506] on div "REGISTER NOW" at bounding box center [816, 525] width 848 height 38
click at [758, 506] on link "REGISTER NOW" at bounding box center [816, 525] width 143 height 38
click at [758, 346] on icon "button" at bounding box center [756, 348] width 22 height 22
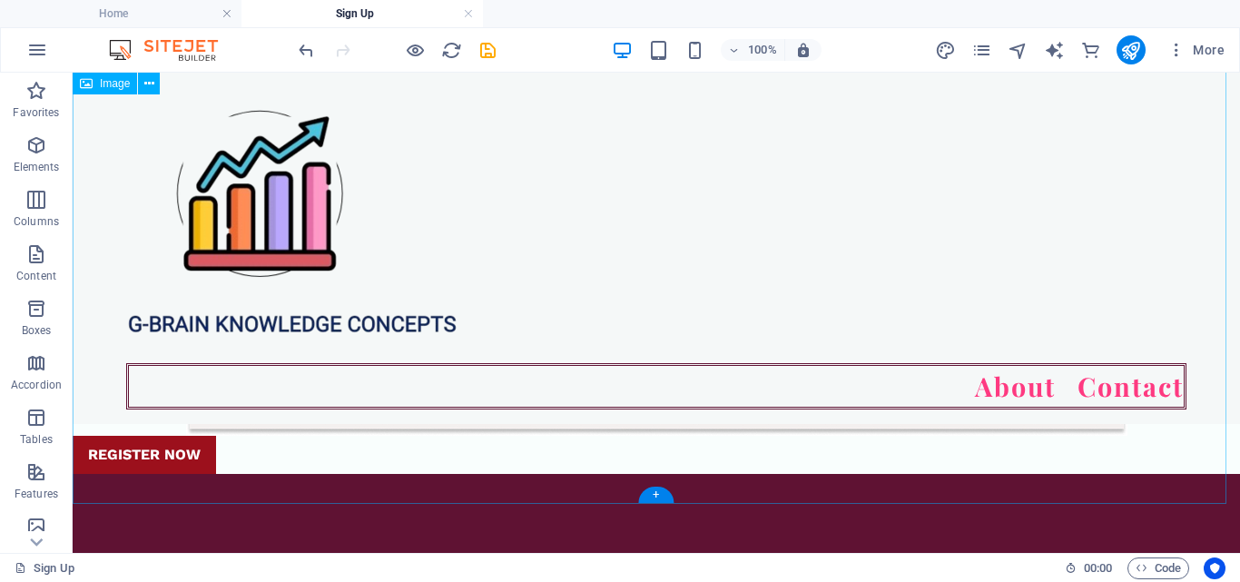
scroll to position [1536, 0]
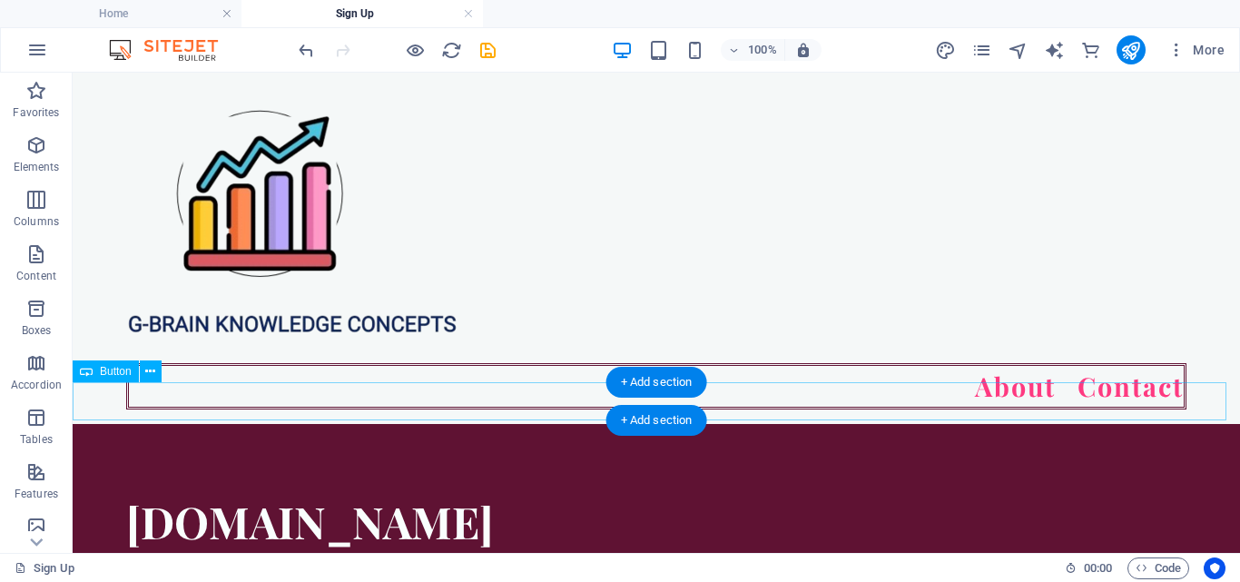
click at [195, 404] on div "REGISTER NOW" at bounding box center [656, 401] width 1167 height 38
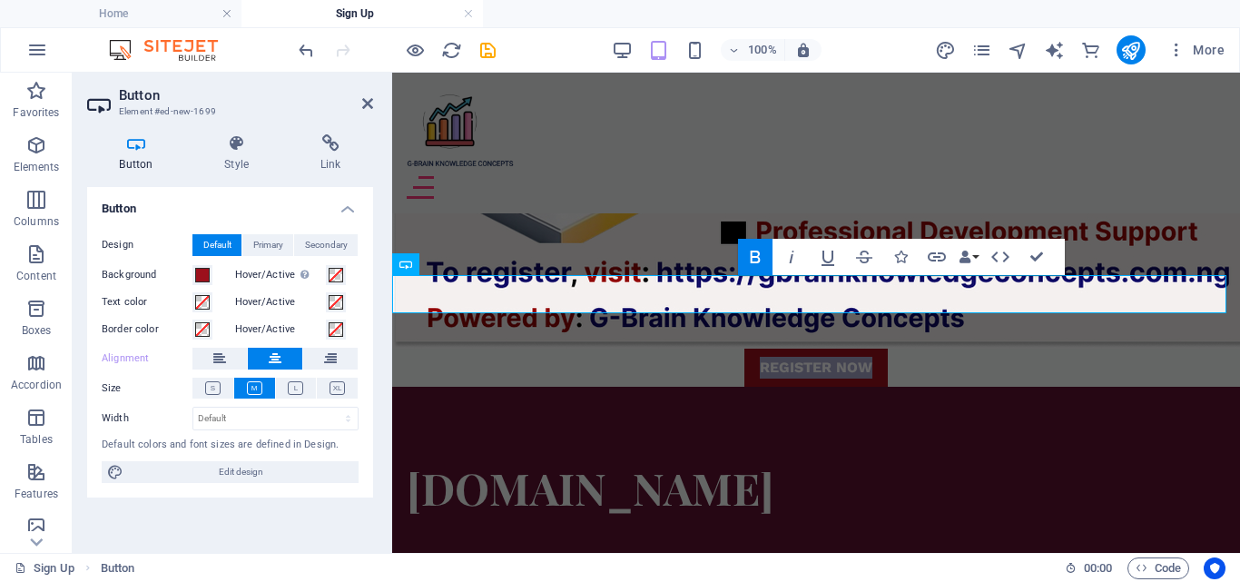
scroll to position [1430, 0]
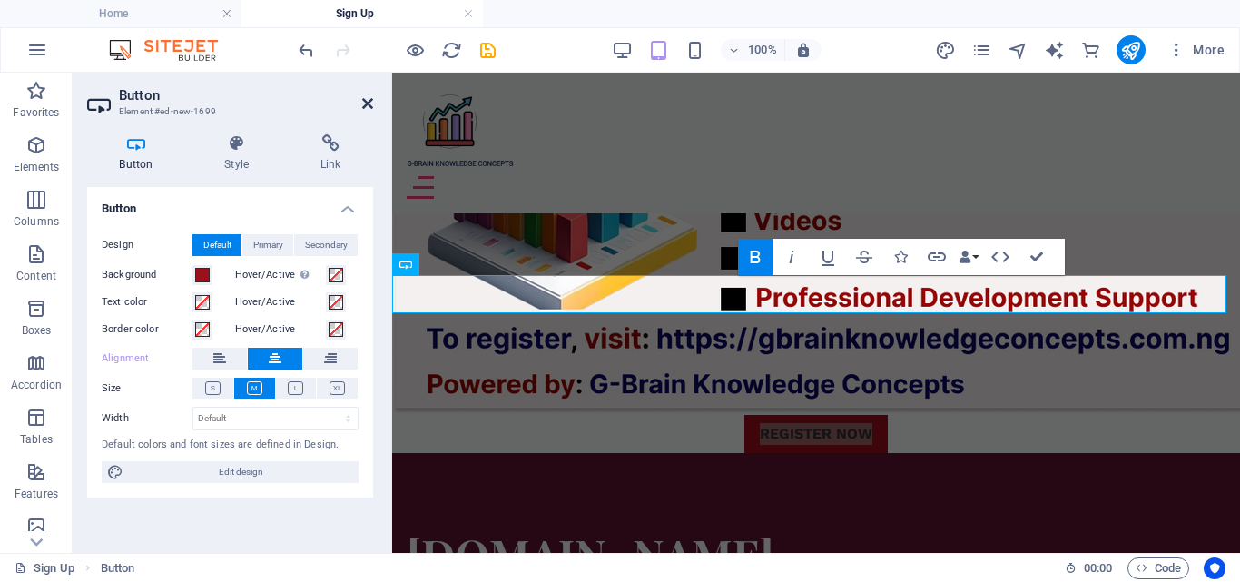
click at [364, 102] on icon at bounding box center [367, 103] width 11 height 15
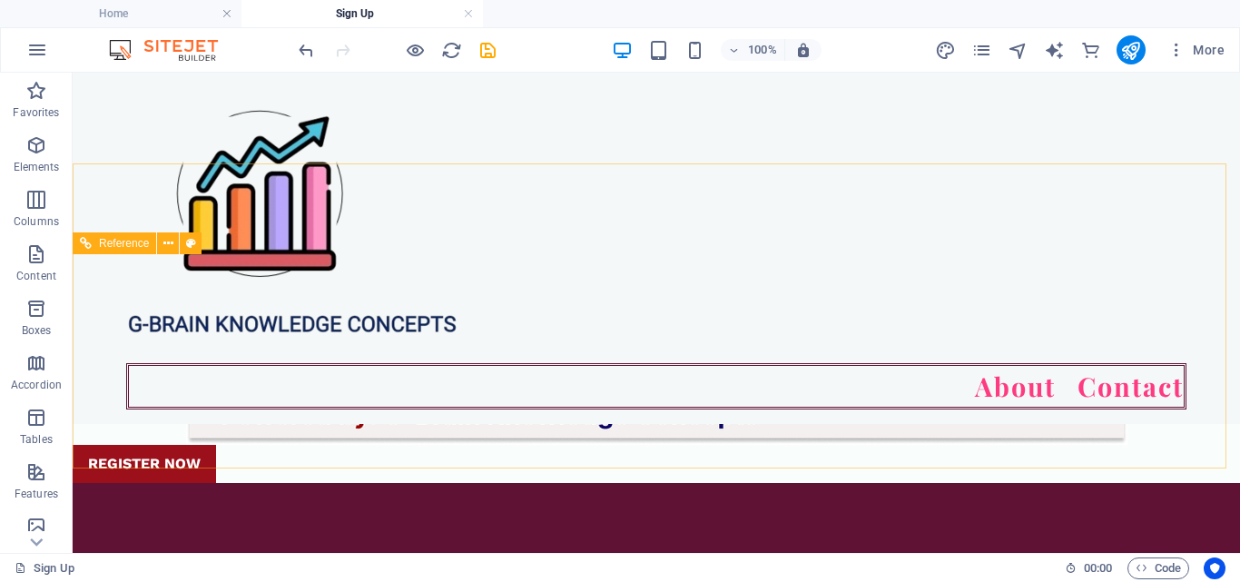
scroll to position [1445, 0]
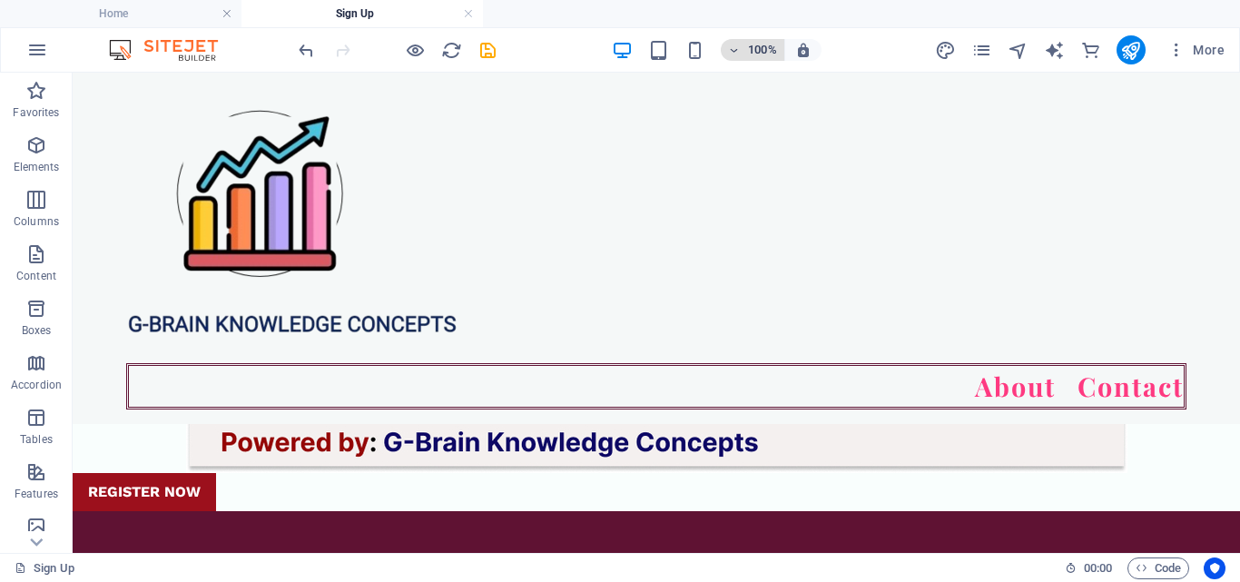
click at [762, 50] on h6 "100%" at bounding box center [762, 50] width 29 height 22
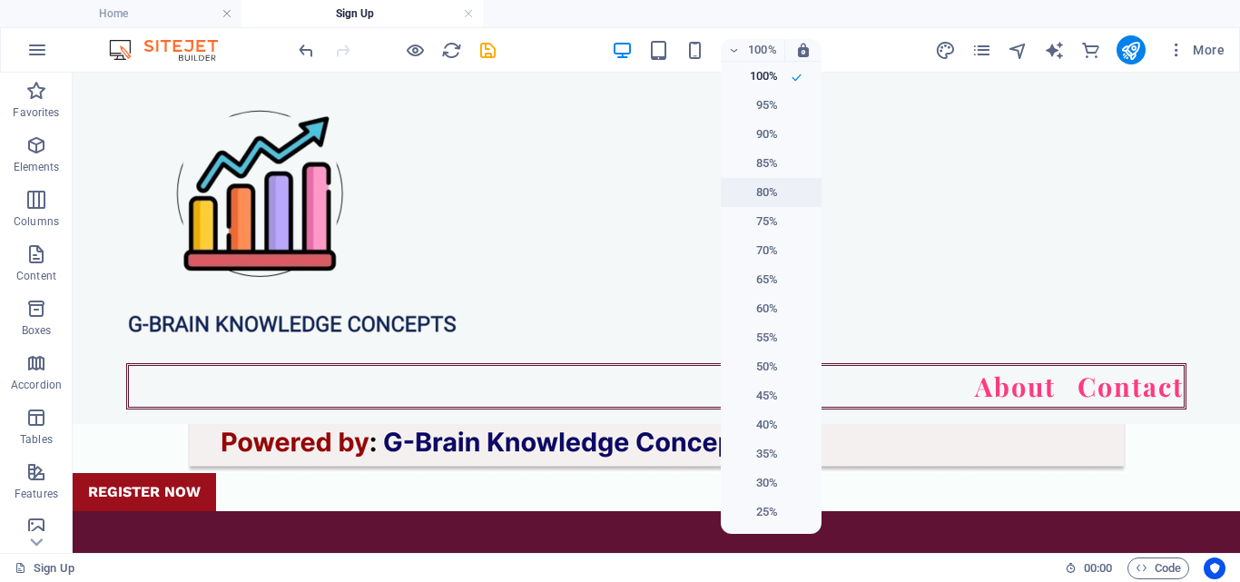
click at [765, 185] on h6 "80%" at bounding box center [755, 193] width 46 height 22
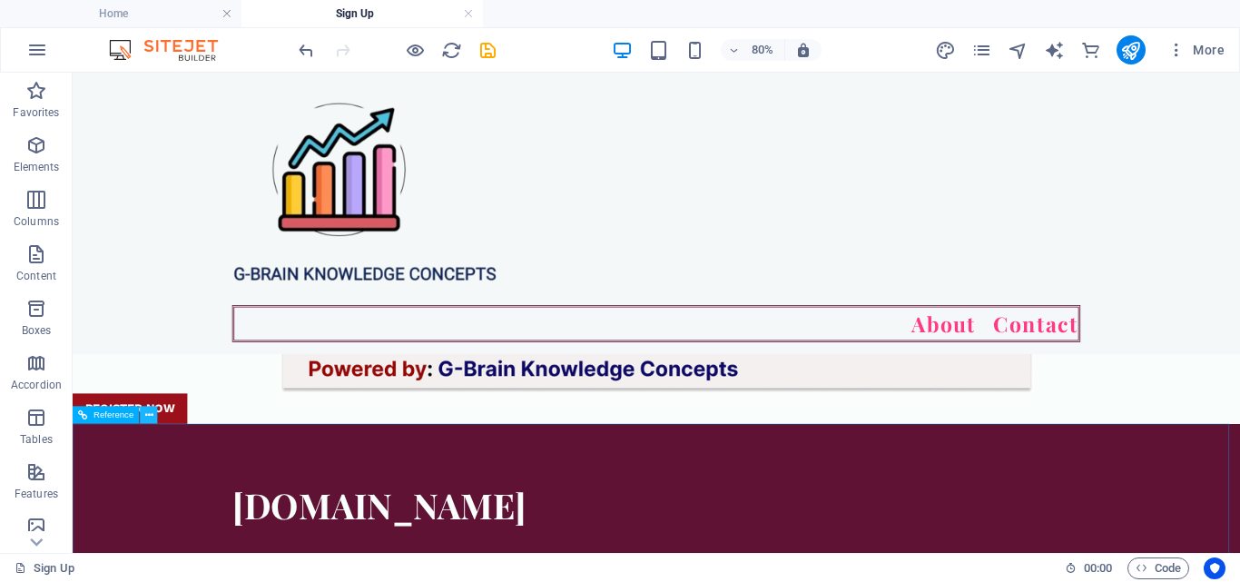
click at [145, 419] on icon at bounding box center [149, 414] width 8 height 15
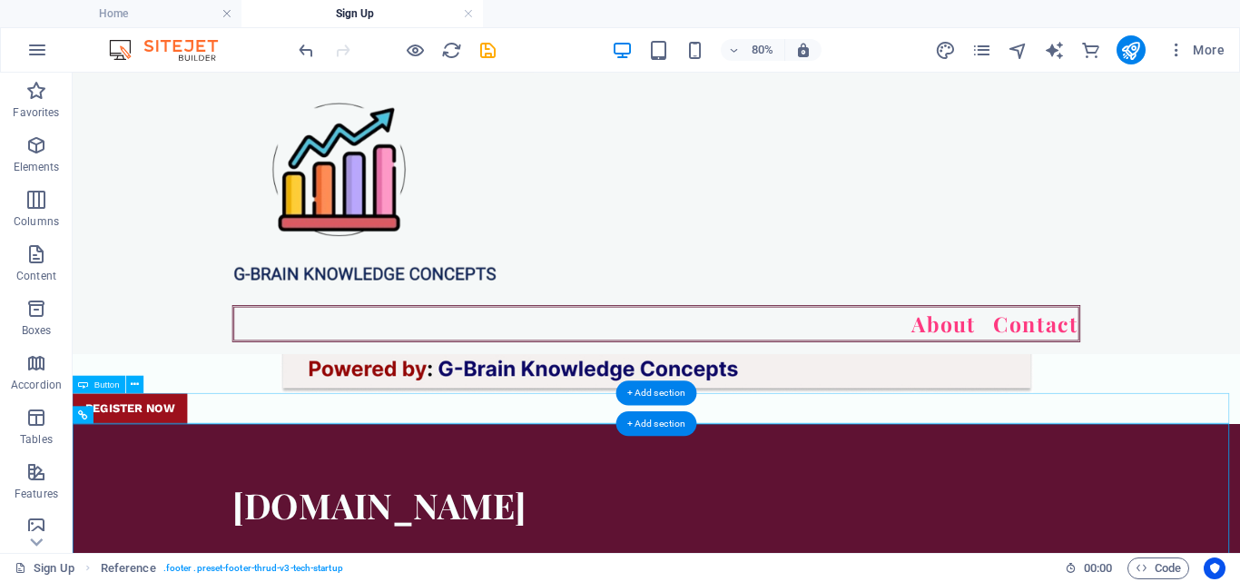
click at [161, 499] on div "REGISTER NOW" at bounding box center [802, 492] width 1459 height 38
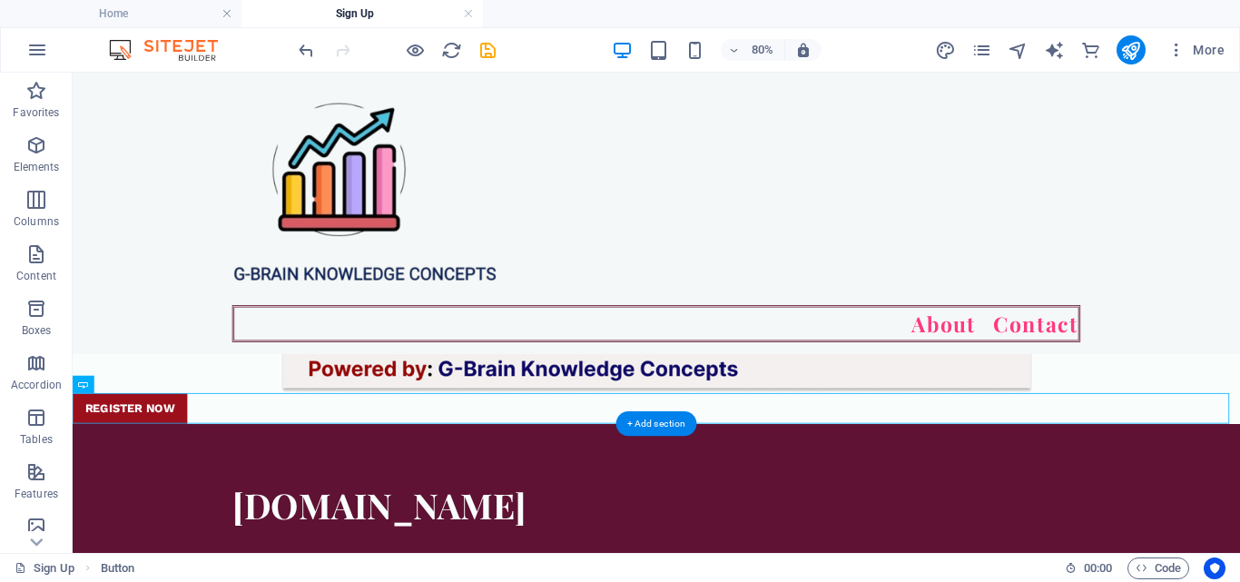
drag, startPoint x: 161, startPoint y: 499, endPoint x: 649, endPoint y: 520, distance: 488.8
click at [182, 484] on div "REGISTER NOW" at bounding box center [802, 492] width 1459 height 38
drag, startPoint x: 182, startPoint y: 484, endPoint x: 682, endPoint y: 504, distance: 500.5
click at [682, 504] on div "REGISTER NOW" at bounding box center [802, 492] width 1459 height 38
click at [141, 486] on div "REGISTER NOW" at bounding box center [802, 492] width 1459 height 38
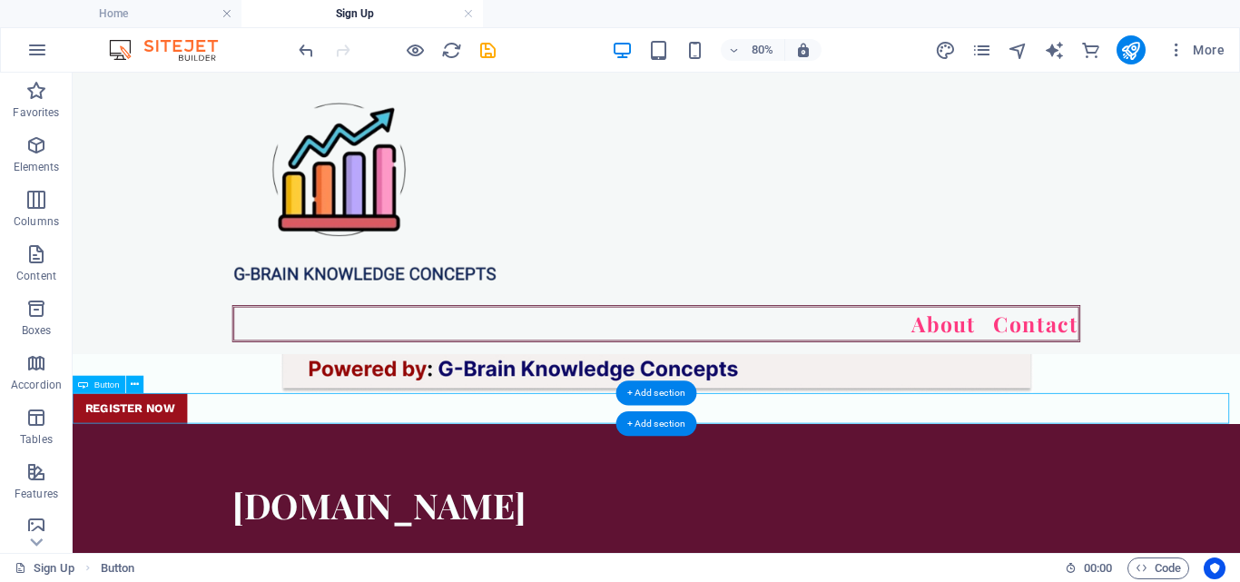
click at [139, 487] on div "REGISTER NOW" at bounding box center [802, 492] width 1459 height 38
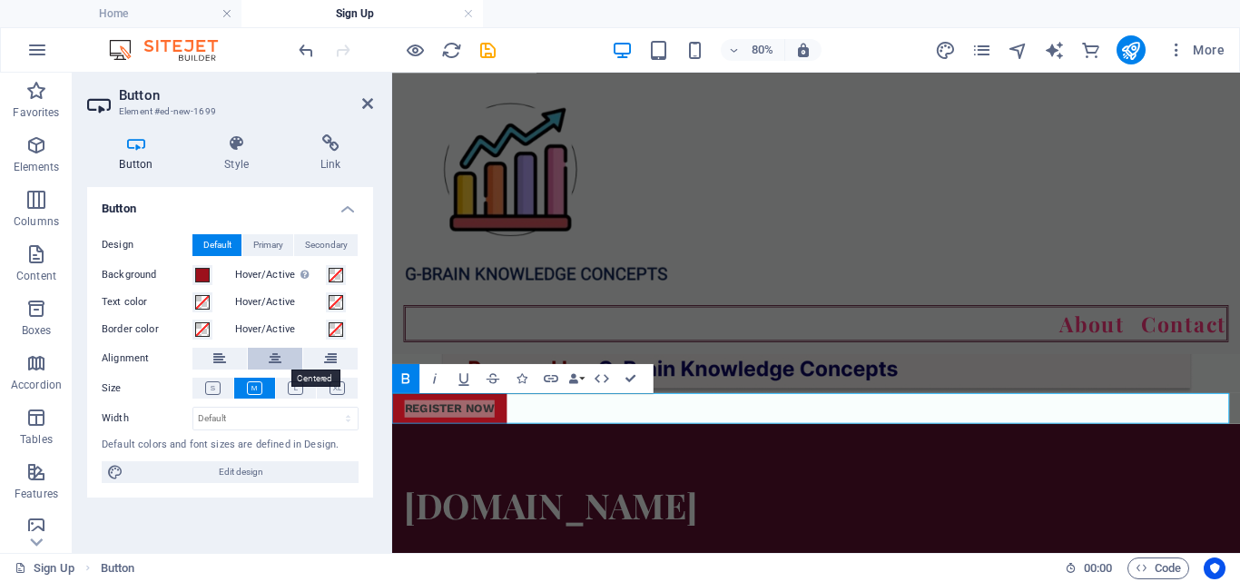
click at [267, 351] on button at bounding box center [275, 359] width 54 height 22
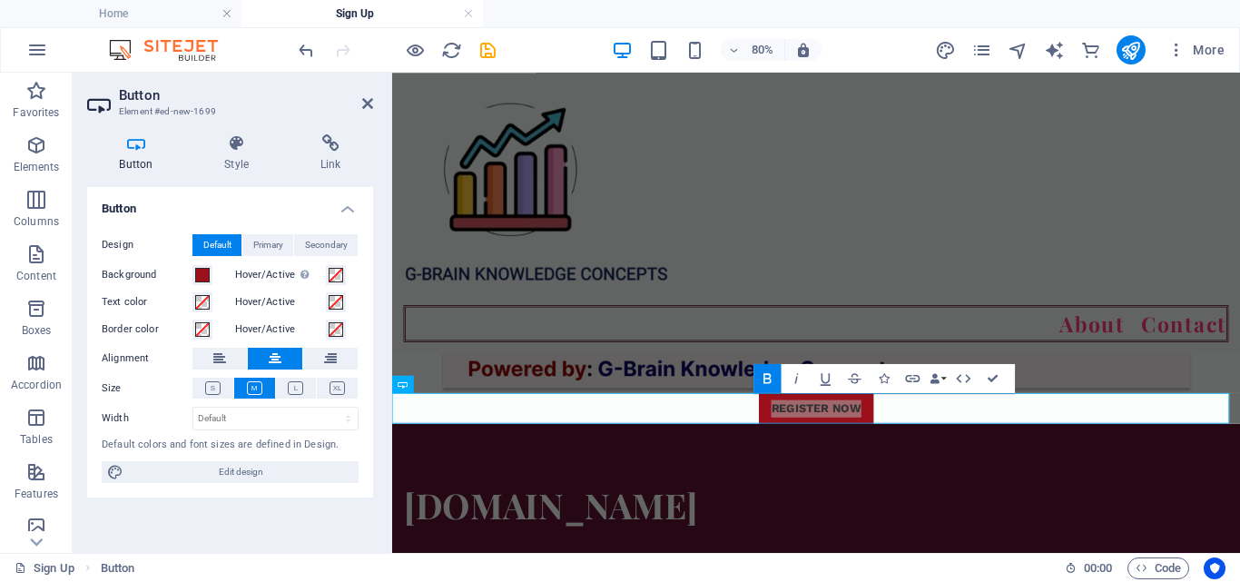
click at [269, 350] on button at bounding box center [275, 359] width 54 height 22
click at [1132, 506] on div "REGISTER NOW" at bounding box center [922, 492] width 1060 height 38
click at [364, 106] on icon at bounding box center [367, 103] width 11 height 15
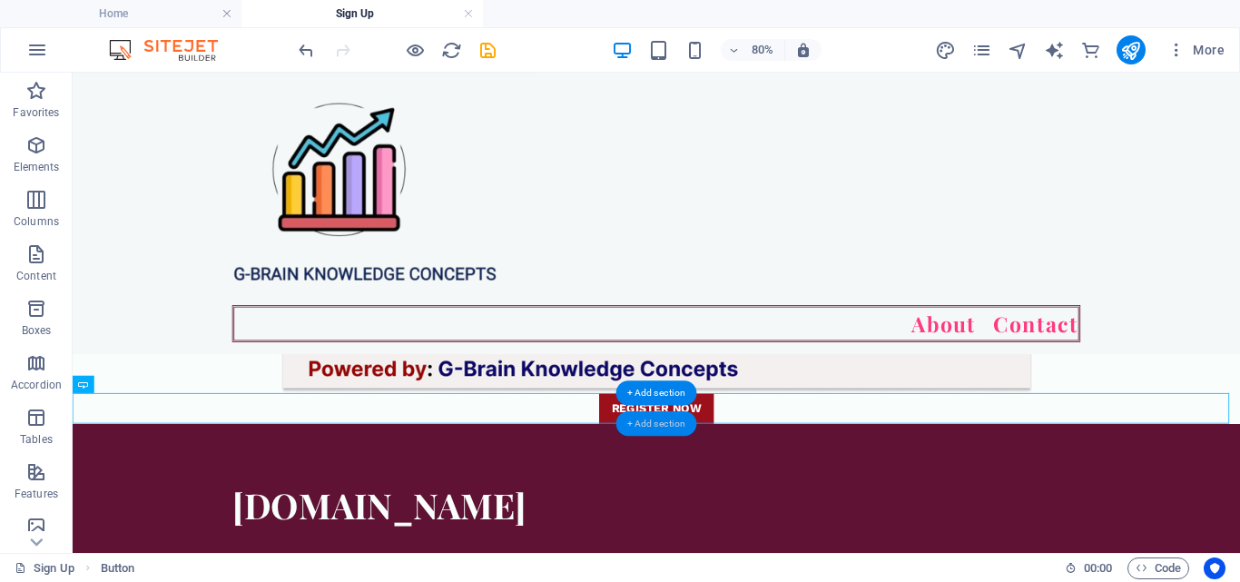
drag, startPoint x: 695, startPoint y: 418, endPoint x: 413, endPoint y: 414, distance: 282.3
click at [695, 418] on div "+ Add section" at bounding box center [656, 423] width 81 height 25
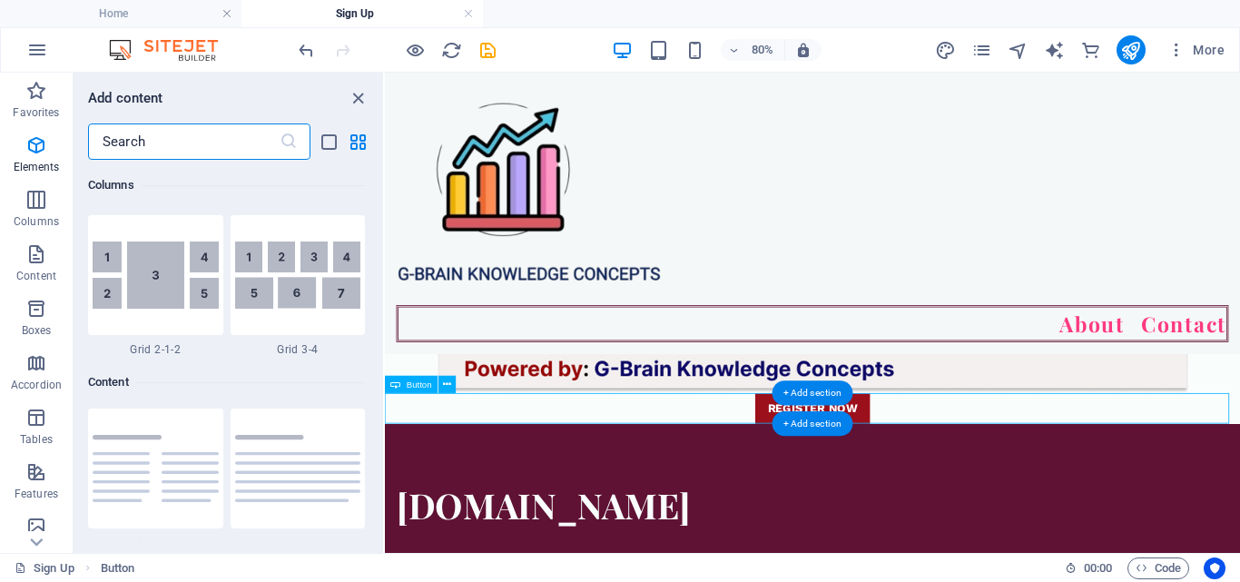
scroll to position [3176, 0]
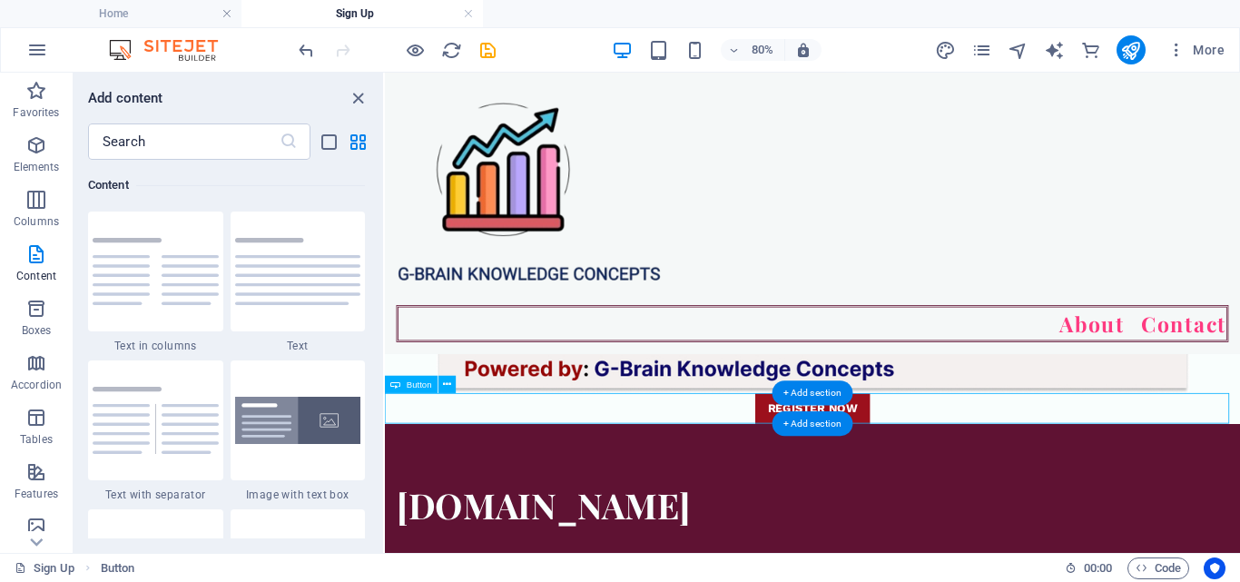
click at [975, 478] on div "REGISTER NOW" at bounding box center [919, 492] width 1069 height 38
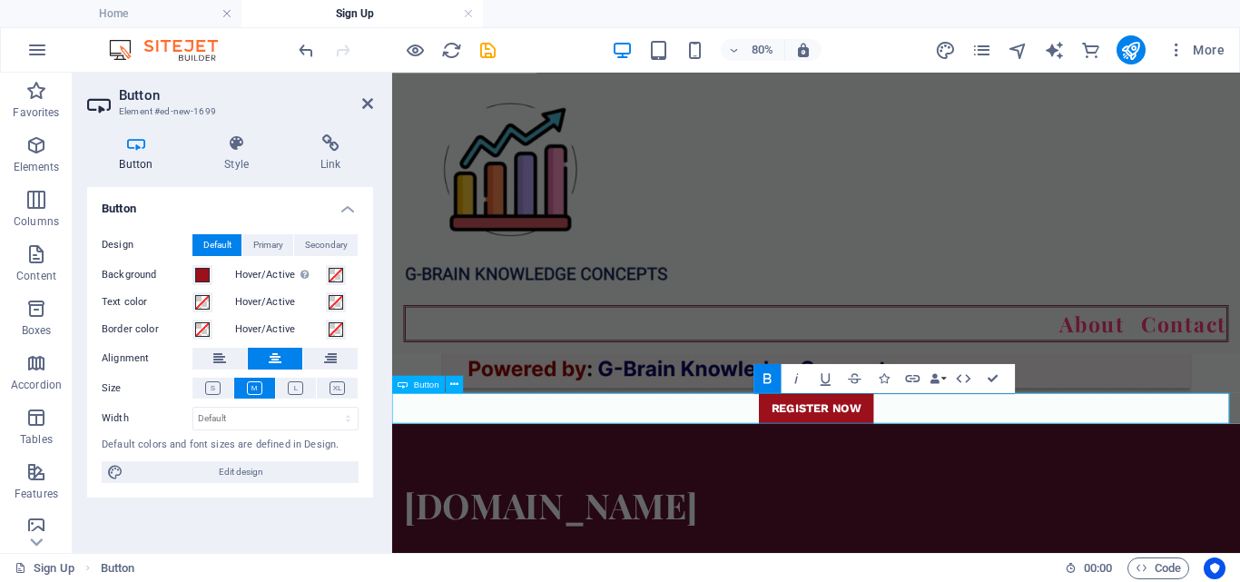
click at [993, 491] on div "REGISTER NOW" at bounding box center [922, 492] width 1060 height 38
click at [982, 500] on link "REGISTER NOW" at bounding box center [921, 492] width 143 height 38
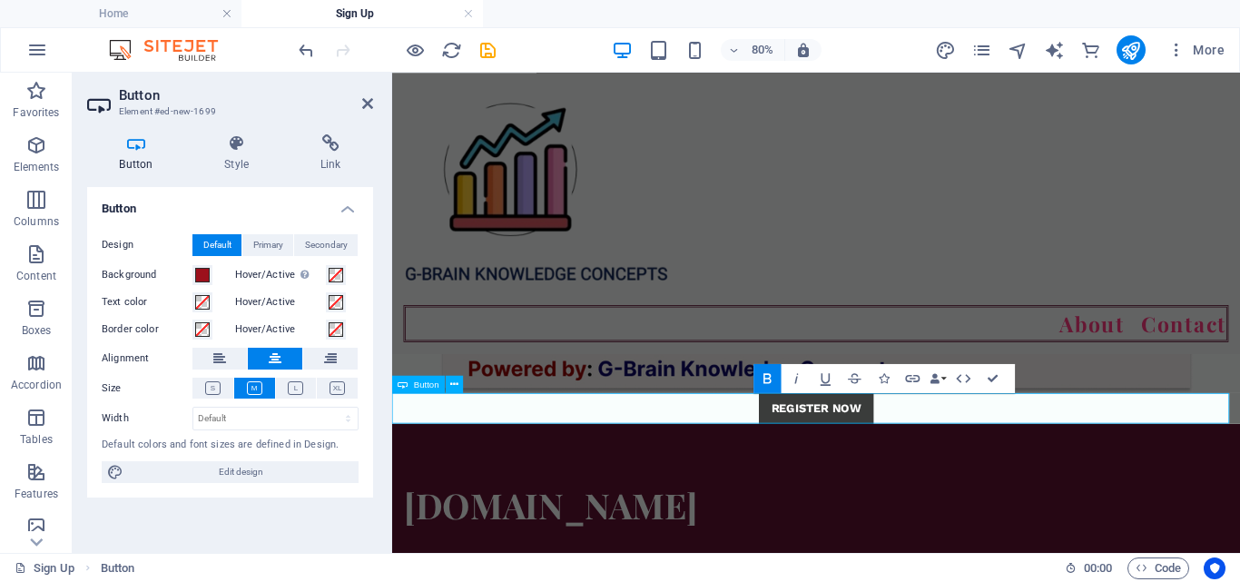
click at [982, 500] on link "REGISTER NOW" at bounding box center [921, 492] width 143 height 38
click at [980, 483] on link "REGISTER NOW" at bounding box center [921, 492] width 143 height 38
click at [1015, 473] on div "REGISTER NOW" at bounding box center [922, 492] width 1060 height 38
click at [1002, 484] on div "REGISTER NOW" at bounding box center [922, 492] width 1060 height 38
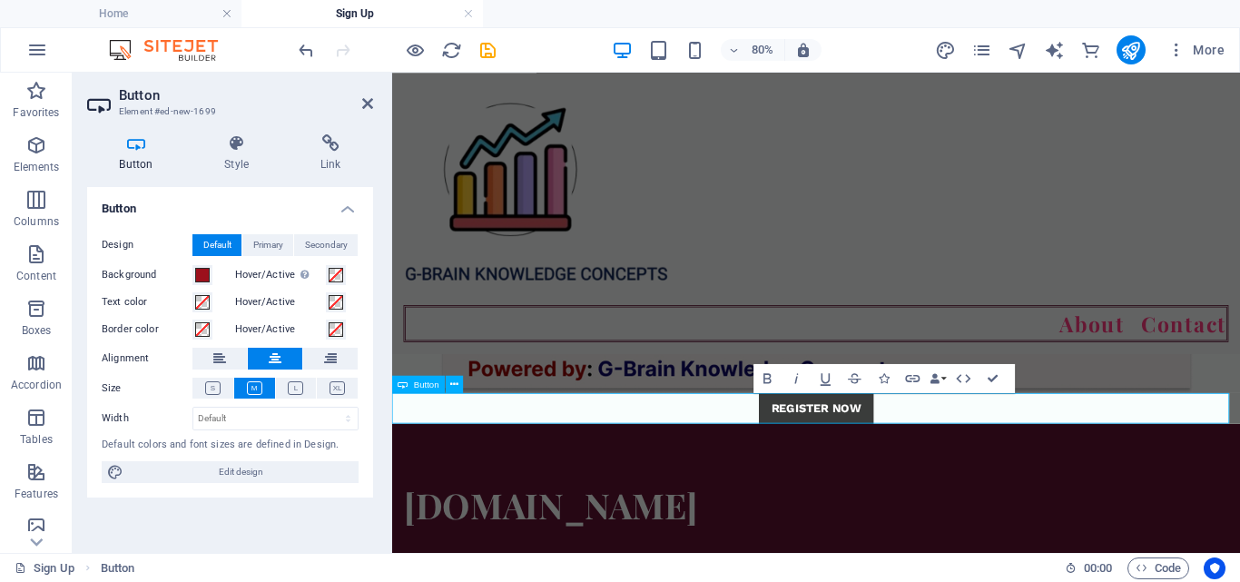
click at [850, 477] on link "REGISTER NOW" at bounding box center [921, 492] width 143 height 38
click at [841, 487] on div "REGISTER NOW" at bounding box center [922, 492] width 1060 height 38
click at [1239, 318] on div "About Contact" at bounding box center [922, 248] width 1060 height 351
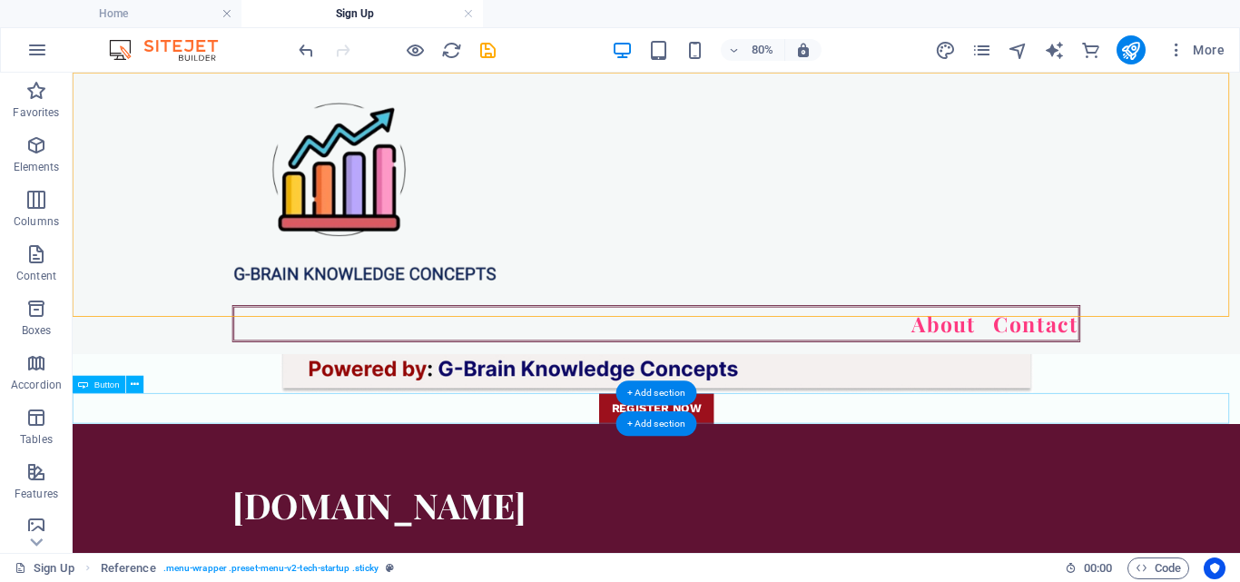
click at [860, 487] on div "REGISTER NOW" at bounding box center [802, 492] width 1459 height 38
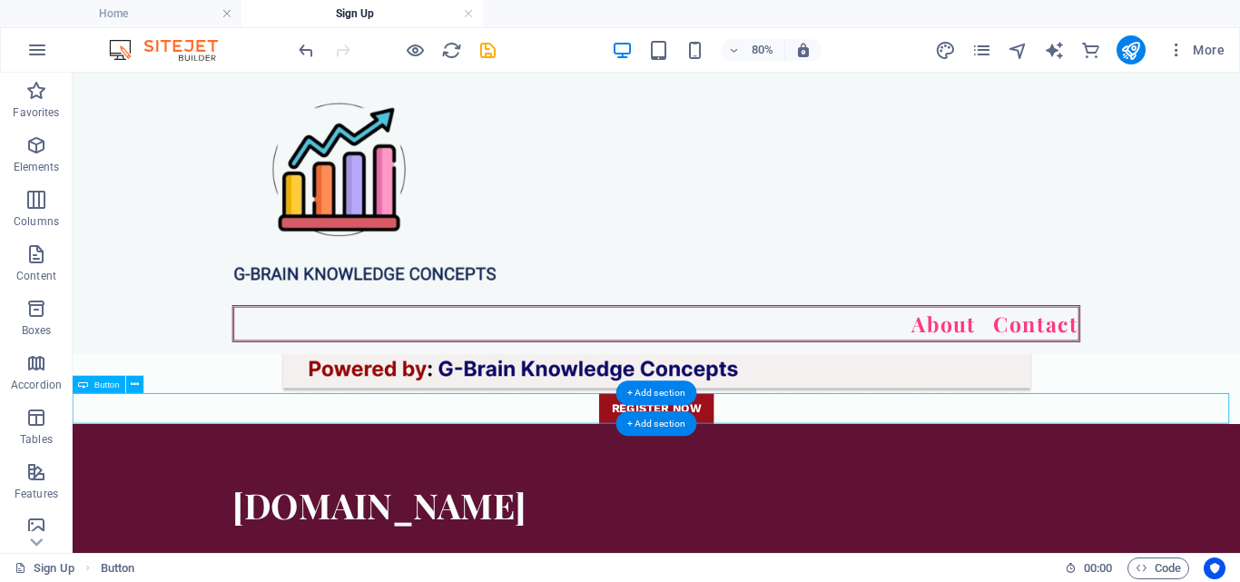
click at [860, 487] on div "REGISTER NOW" at bounding box center [802, 492] width 1459 height 38
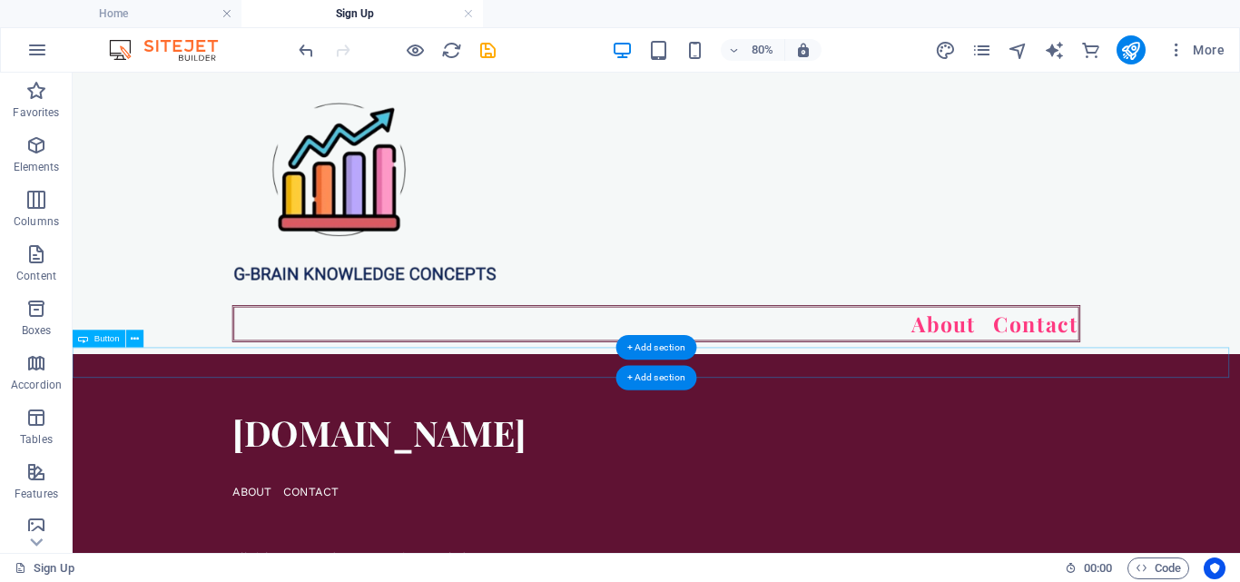
scroll to position [1354, 0]
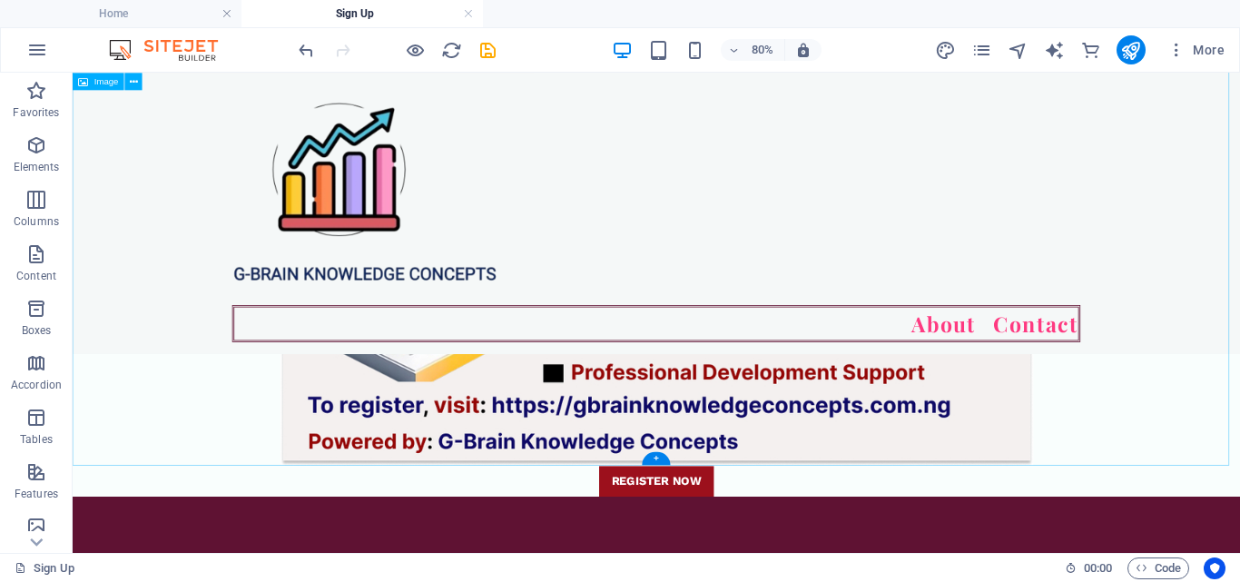
click at [1239, 479] on figure at bounding box center [802, 92] width 1459 height 941
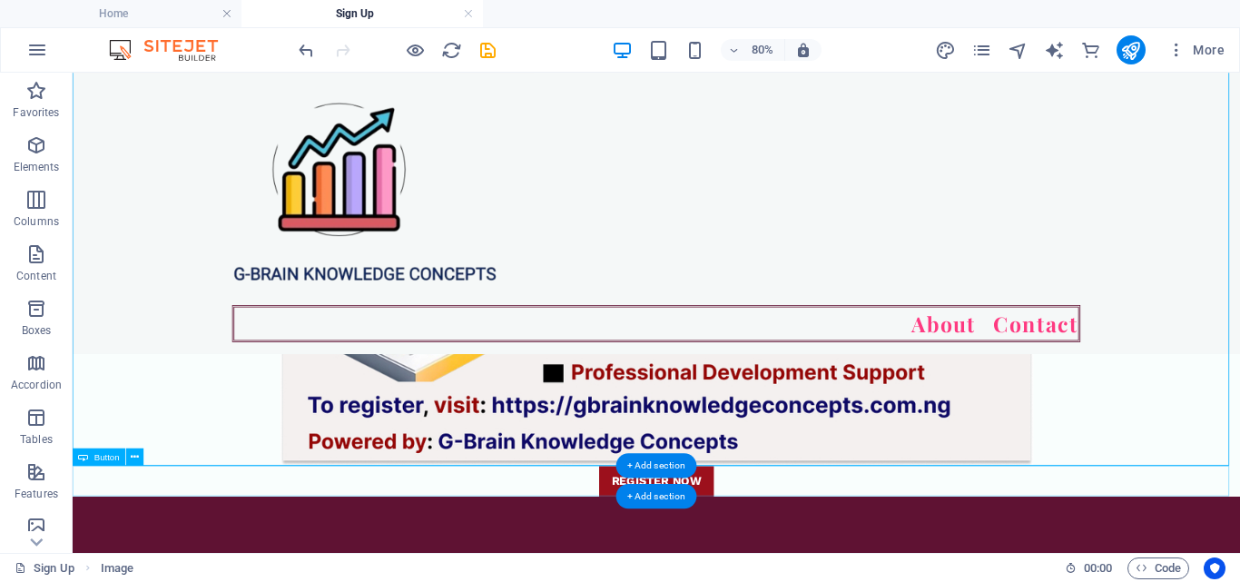
click at [860, 581] on div "REGISTER NOW" at bounding box center [802, 583] width 1459 height 38
click at [855, 581] on div "REGISTER NOW" at bounding box center [802, 583] width 1459 height 38
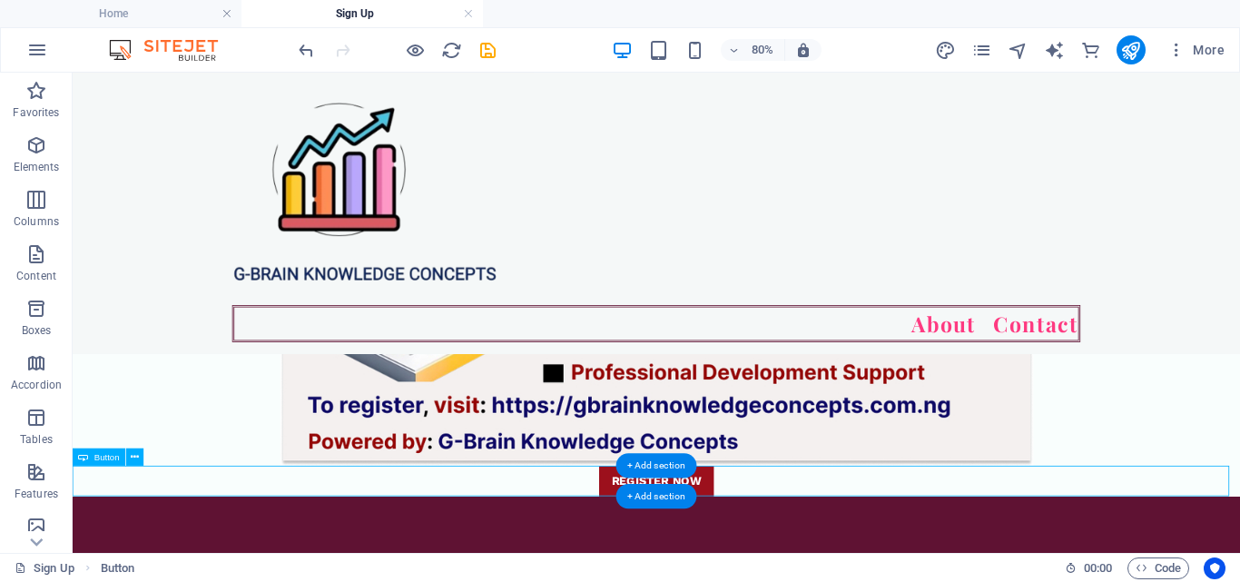
click at [855, 581] on div "REGISTER NOW" at bounding box center [802, 583] width 1459 height 38
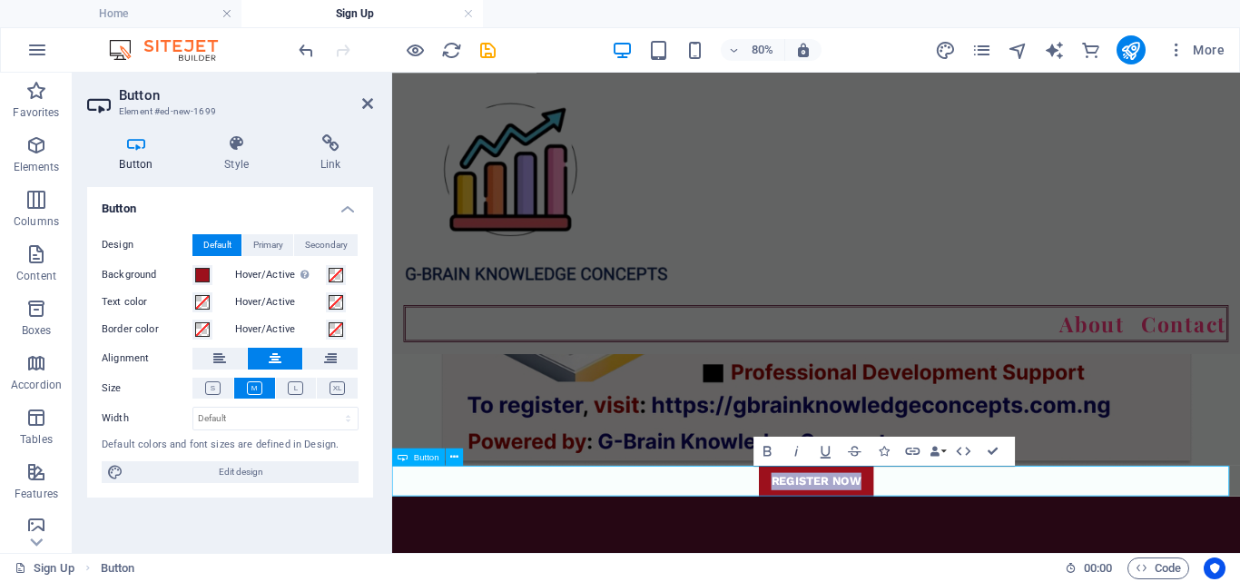
click at [775, 581] on div "REGISTER NOW" at bounding box center [922, 583] width 1060 height 38
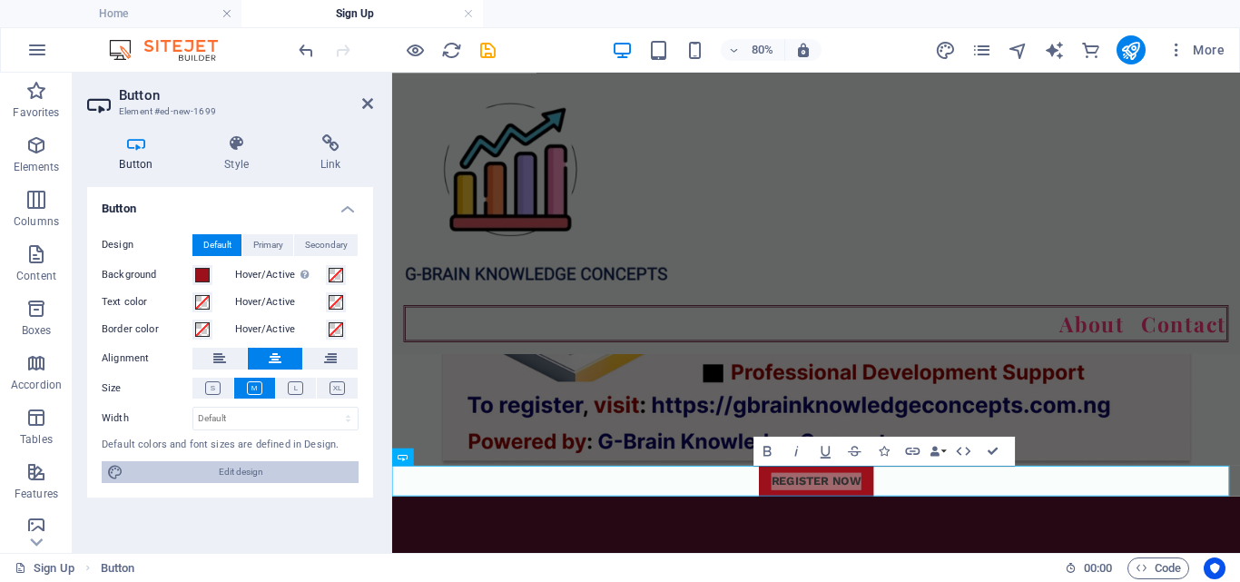
click at [228, 473] on span "Edit design" at bounding box center [241, 472] width 224 height 22
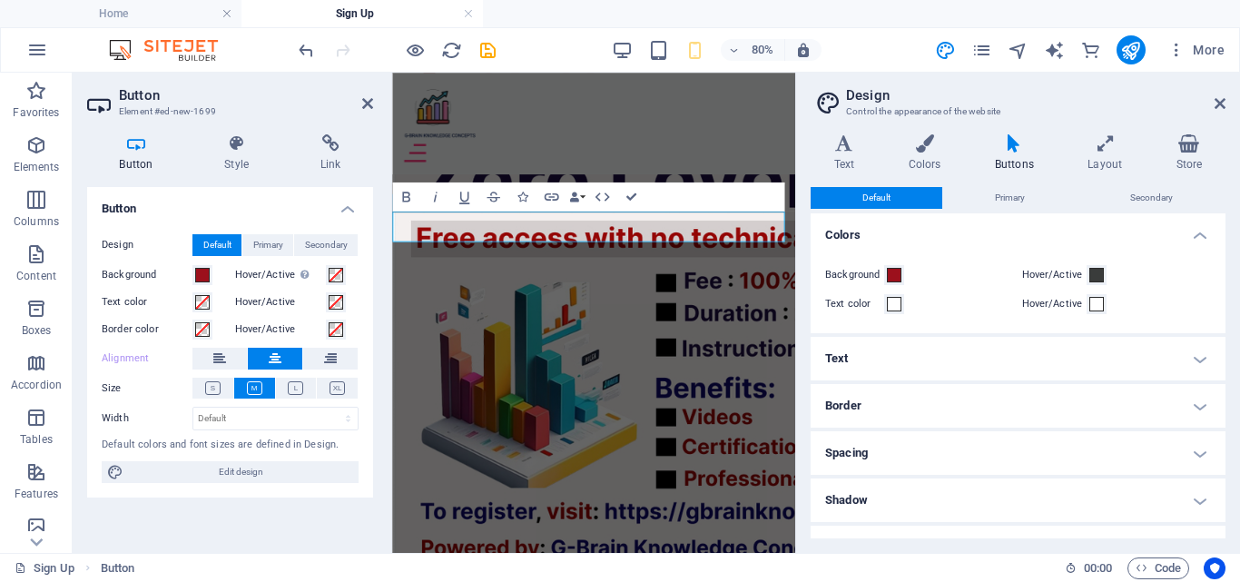
scroll to position [78, 0]
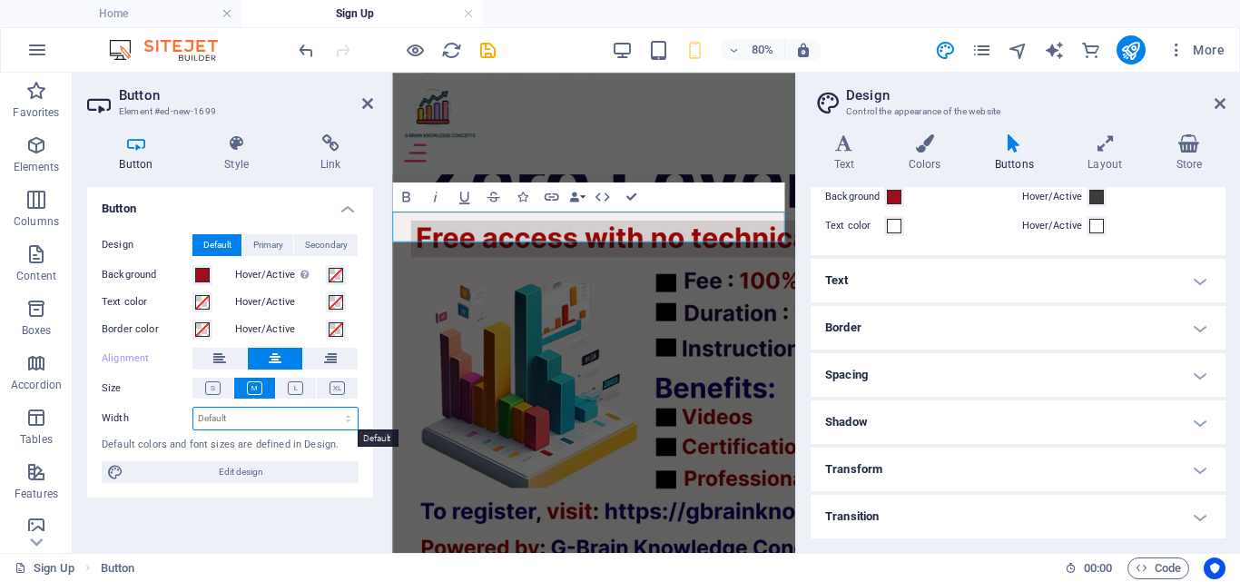
click at [271, 422] on select "Default px rem % em vh vw" at bounding box center [275, 419] width 164 height 22
click at [351, 408] on select "Default px rem % em vh vw" at bounding box center [275, 419] width 164 height 22
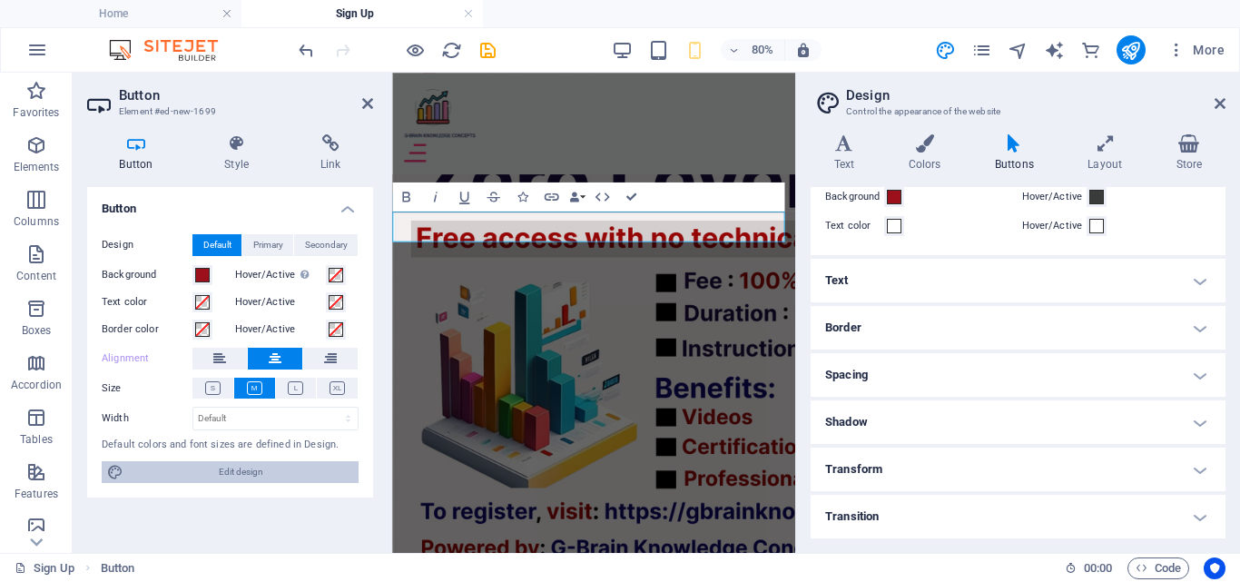
click at [295, 483] on span "Edit design" at bounding box center [241, 472] width 224 height 22
click at [1112, 159] on h4 "Layout" at bounding box center [1109, 153] width 88 height 38
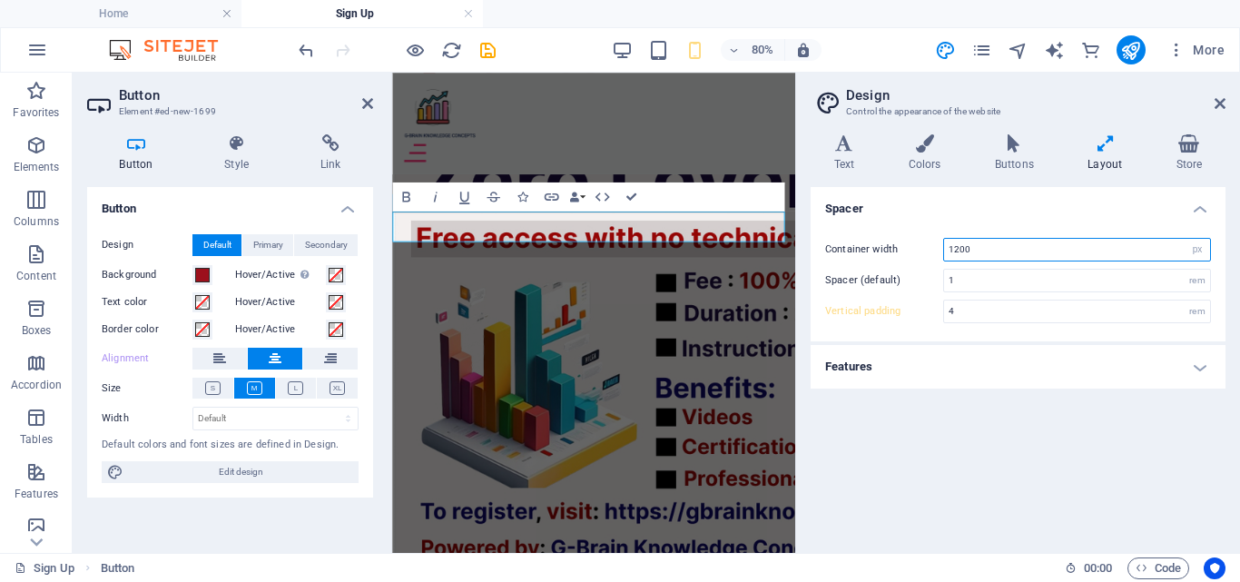
click at [1047, 245] on input "1200" at bounding box center [1077, 250] width 266 height 22
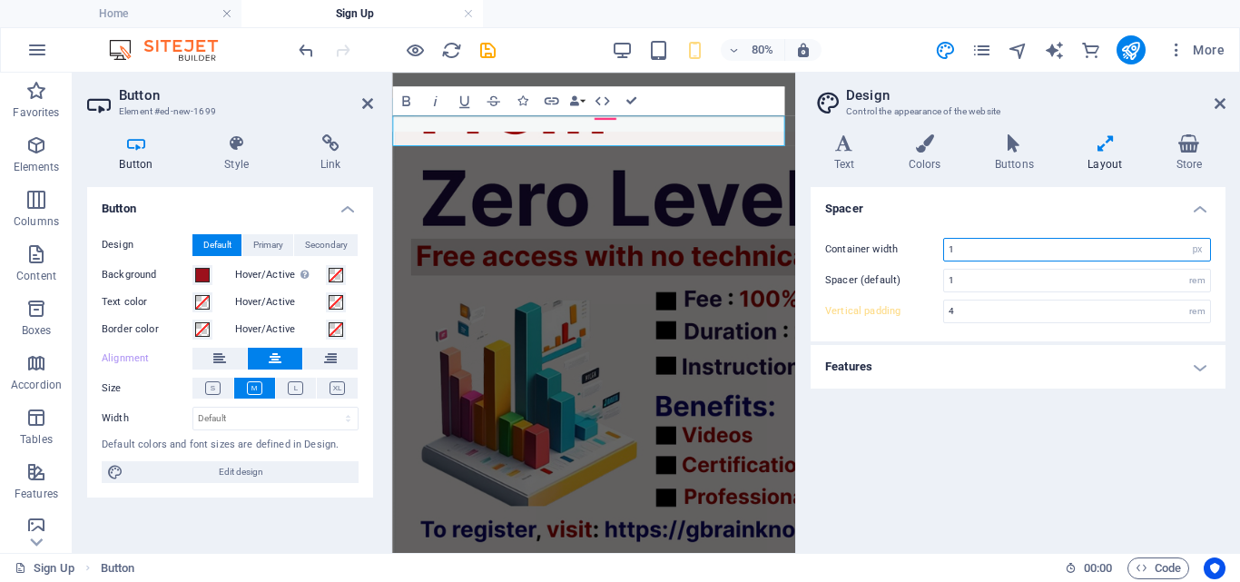
scroll to position [1391, 0]
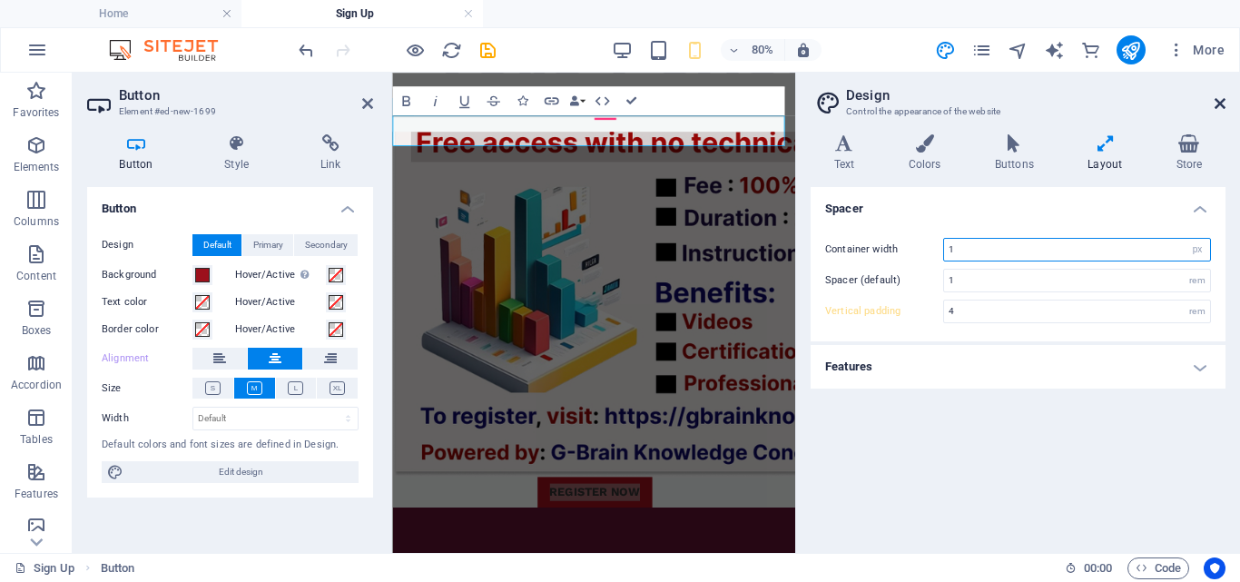
type input "1"
click at [1218, 100] on icon at bounding box center [1219, 103] width 11 height 15
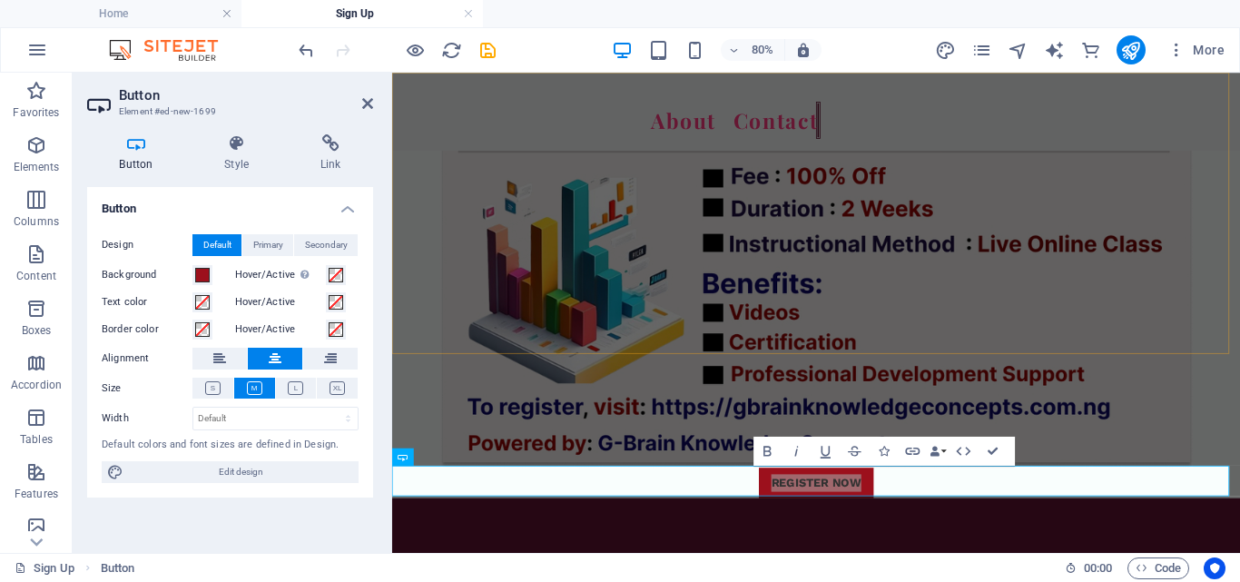
scroll to position [1401, 0]
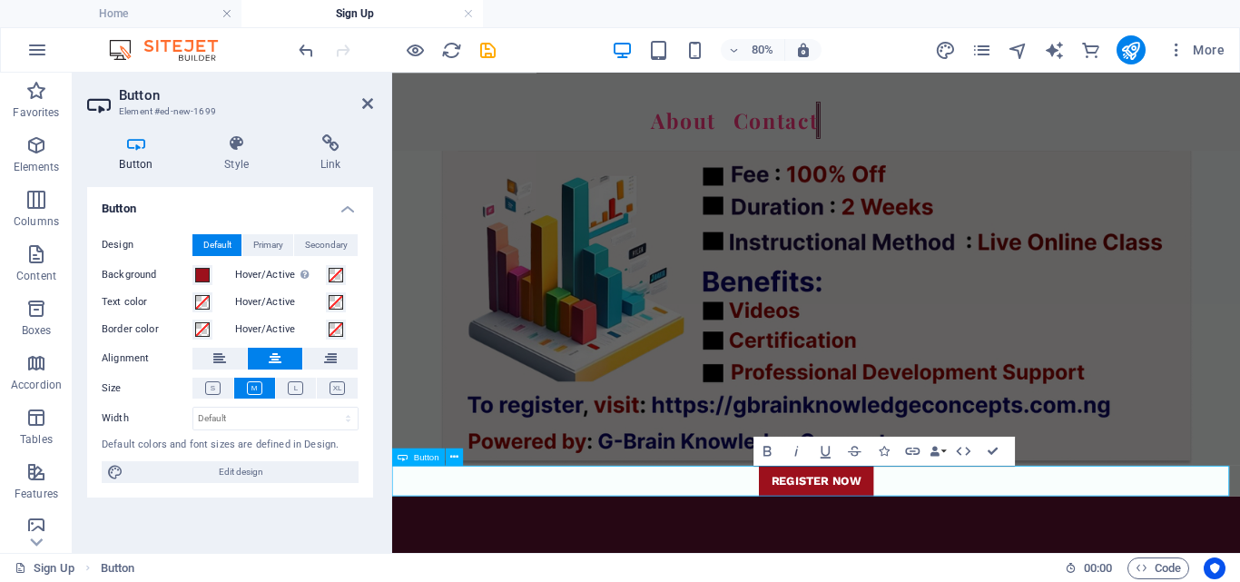
click at [1007, 581] on div "REGISTER NOW" at bounding box center [922, 583] width 1060 height 38
click at [980, 581] on link "REGISTER NOW" at bounding box center [921, 583] width 143 height 38
click at [985, 581] on link "REGISTER NOW" at bounding box center [921, 583] width 143 height 38
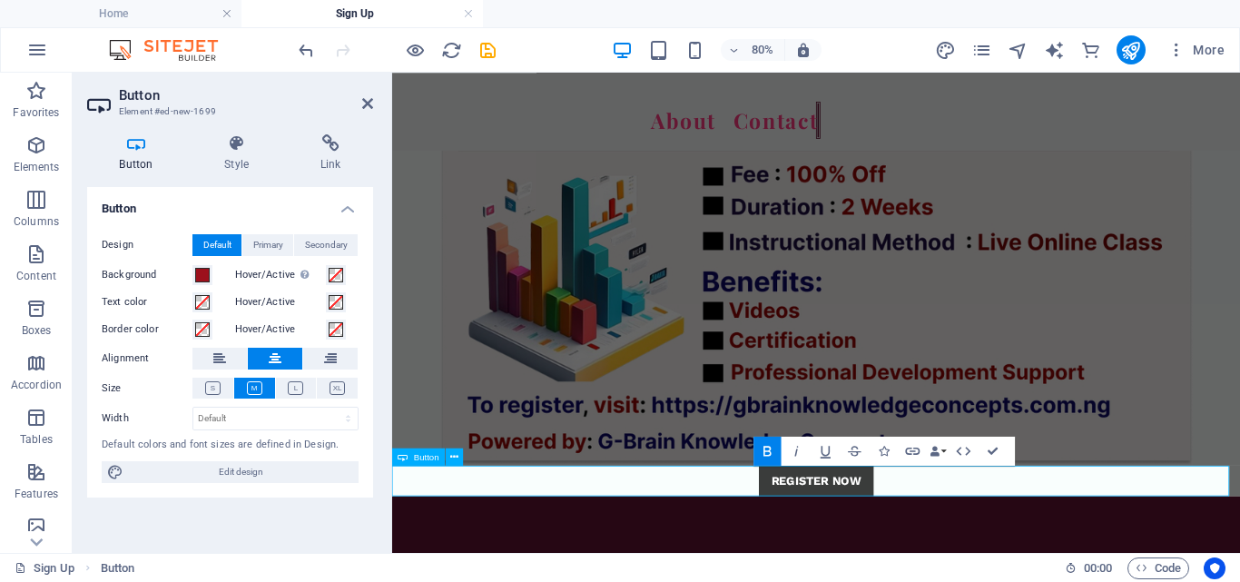
click at [985, 581] on link "REGISTER NOW" at bounding box center [921, 583] width 143 height 38
click at [1020, 568] on div "REGISTER NOW" at bounding box center [922, 583] width 1060 height 38
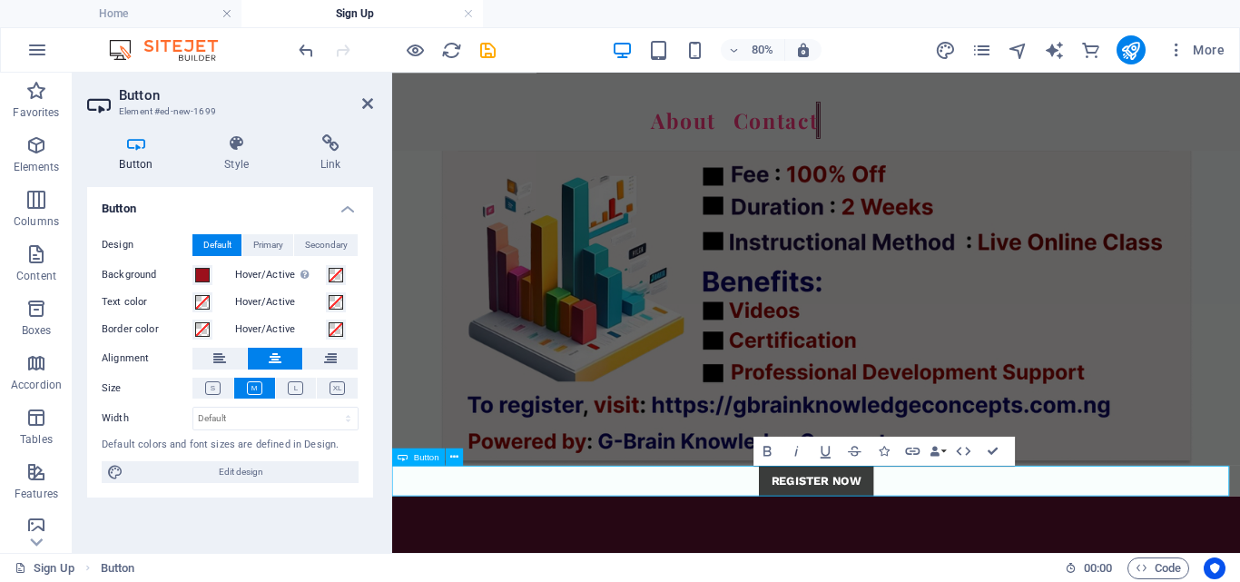
click at [982, 581] on link "REGISTER NOW" at bounding box center [921, 583] width 143 height 38
click at [992, 581] on div "REGISTER NOW" at bounding box center [922, 583] width 1060 height 38
click at [970, 581] on strong "REGISTER NOW" at bounding box center [922, 582] width 113 height 17
click at [866, 581] on strong "REGISTER NOW" at bounding box center [922, 582] width 113 height 17
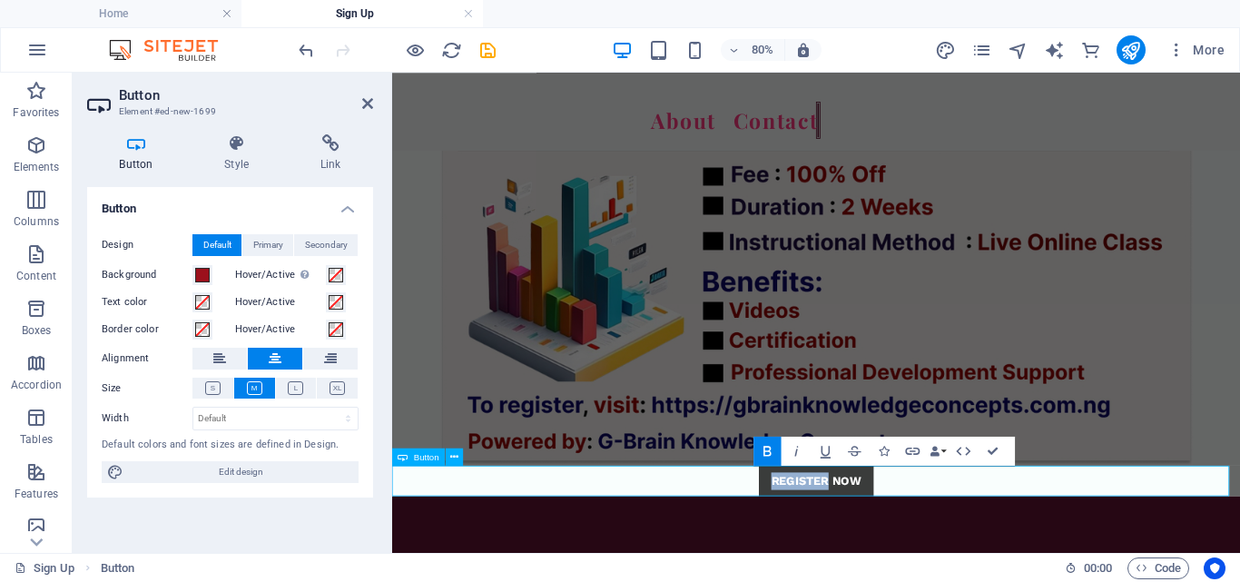
click at [866, 581] on strong "REGISTER NOW" at bounding box center [922, 582] width 113 height 17
click at [454, 455] on icon at bounding box center [454, 456] width 8 height 15
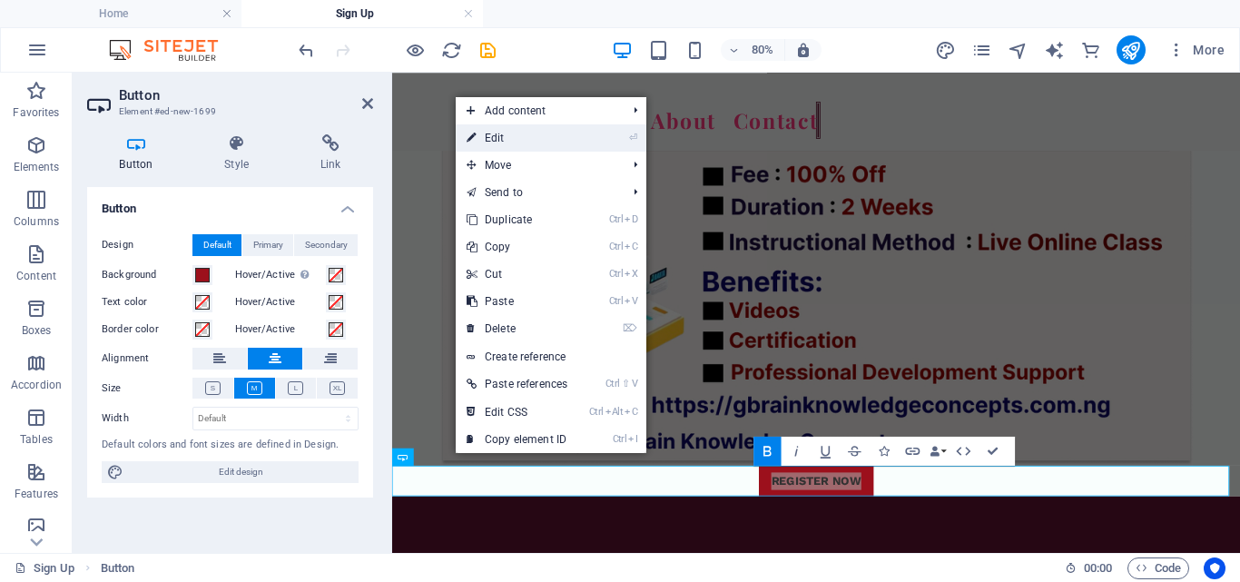
click at [538, 139] on link "⏎ Edit" at bounding box center [517, 137] width 123 height 27
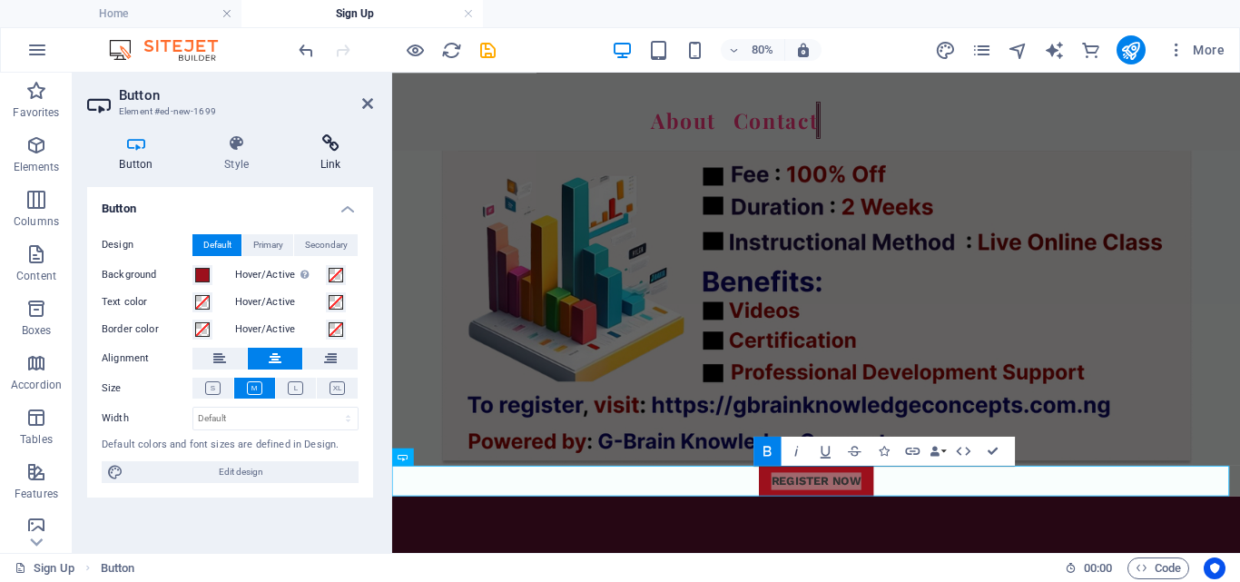
click at [336, 150] on icon at bounding box center [330, 143] width 85 height 18
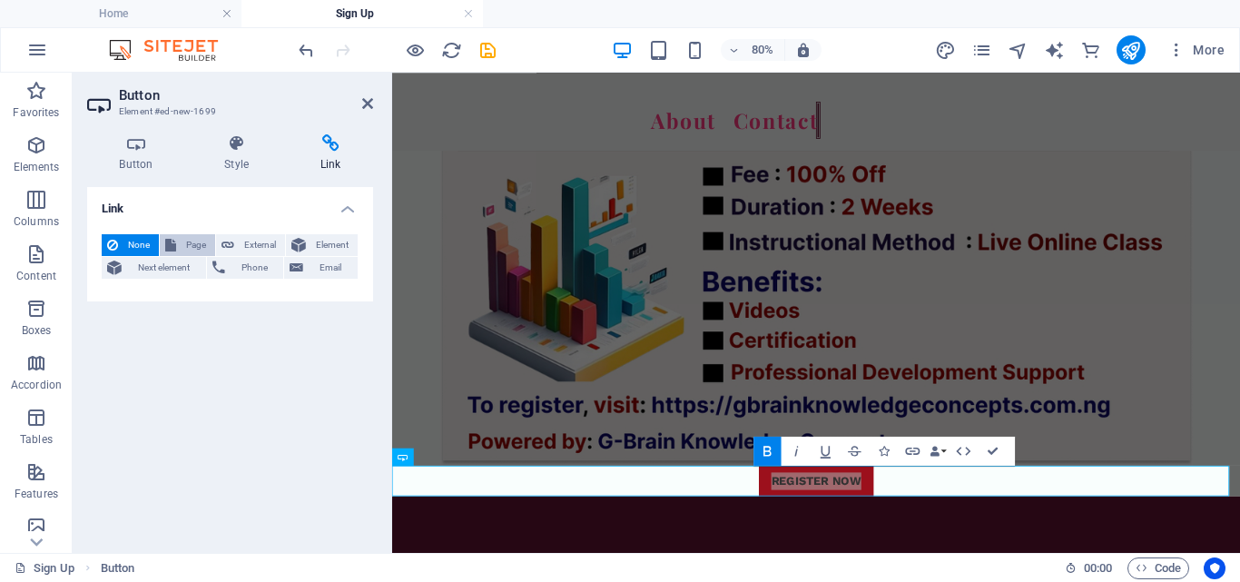
click at [188, 246] on span "Page" at bounding box center [196, 245] width 28 height 22
select select
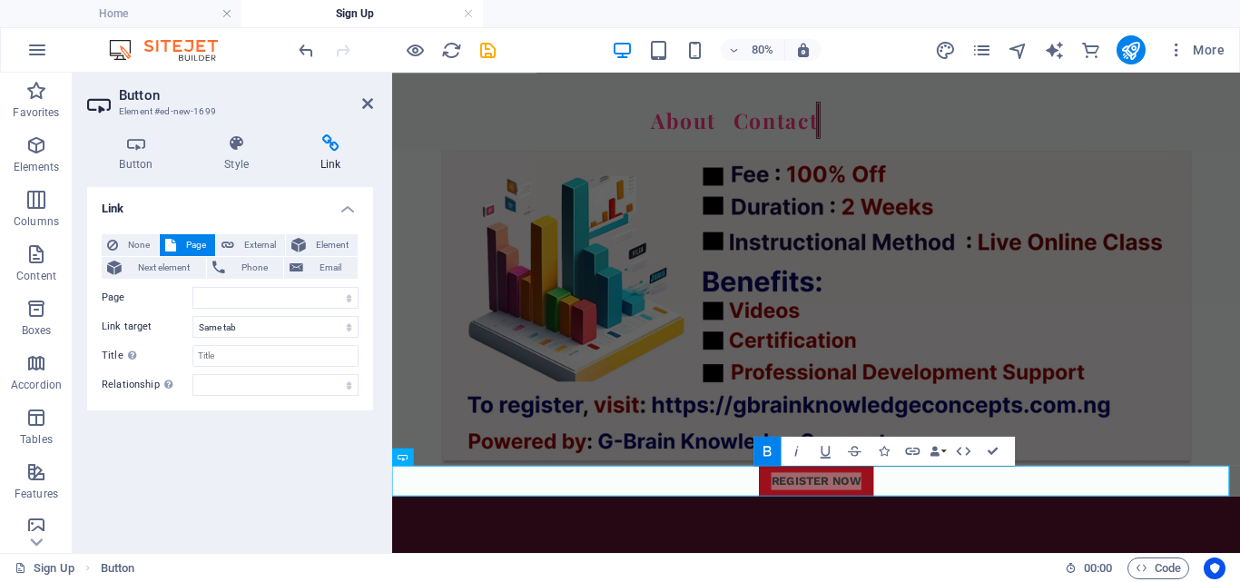
click at [333, 155] on h4 "Link" at bounding box center [330, 153] width 85 height 38
click at [265, 297] on select "Home About Pricing Contact Blog Legal Notice Privacy Sign Up" at bounding box center [275, 298] width 166 height 22
click at [260, 249] on span "External" at bounding box center [260, 245] width 40 height 22
select select "blank"
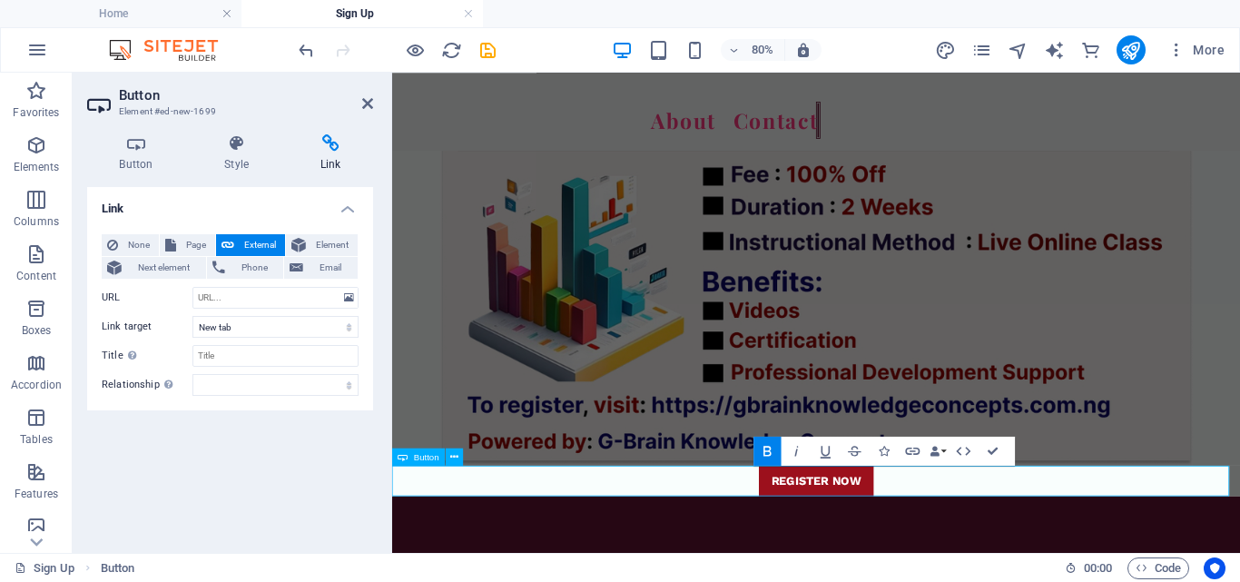
click at [988, 581] on div "REGISTER NOW" at bounding box center [922, 583] width 1060 height 38
drag, startPoint x: 1007, startPoint y: 576, endPoint x: 1308, endPoint y: 530, distance: 304.9
click at [1007, 576] on div "REGISTER NOW" at bounding box center [922, 583] width 1060 height 38
click at [362, 103] on icon at bounding box center [367, 103] width 11 height 15
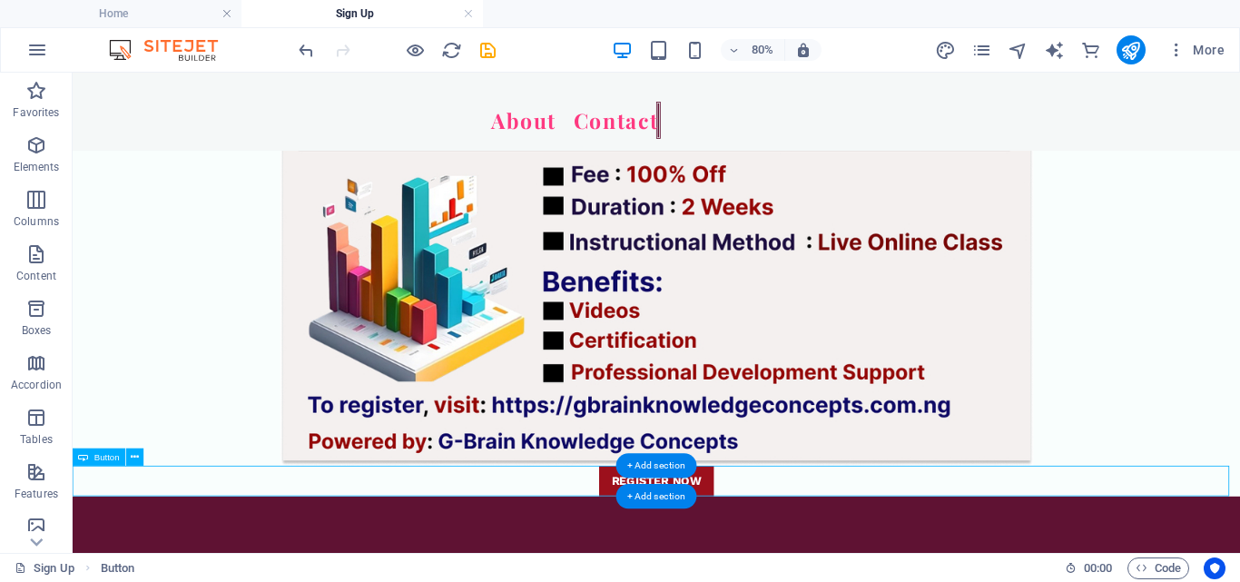
click at [855, 581] on div "REGISTER NOW" at bounding box center [802, 583] width 1459 height 38
click at [674, 581] on div "REGISTER NOW" at bounding box center [802, 583] width 1459 height 38
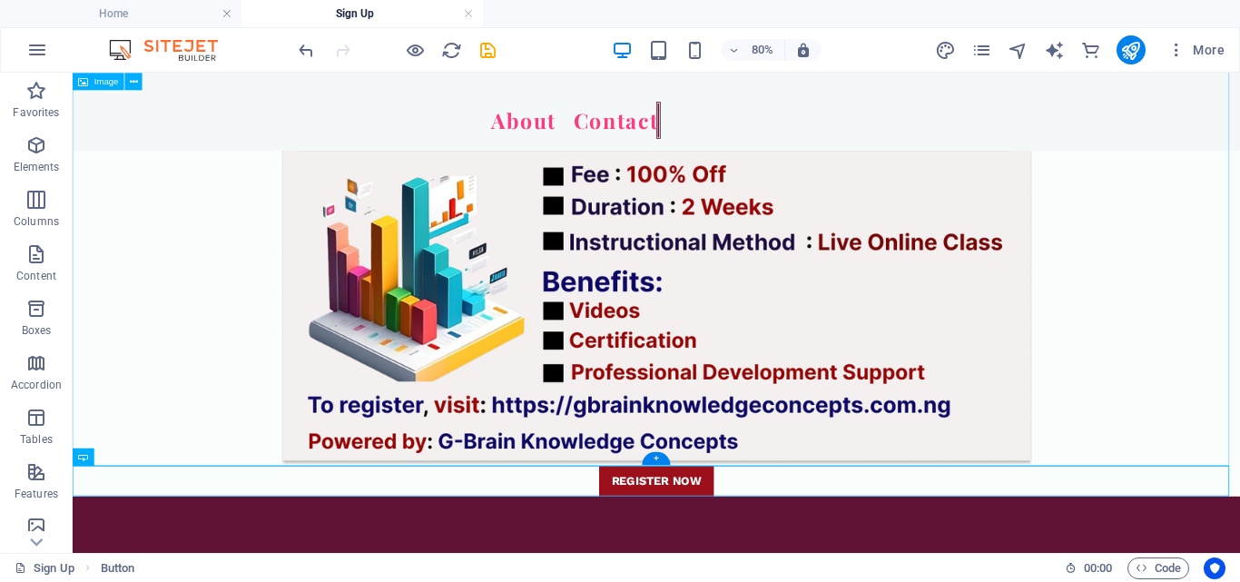
click at [538, 559] on figure at bounding box center [802, 92] width 1459 height 941
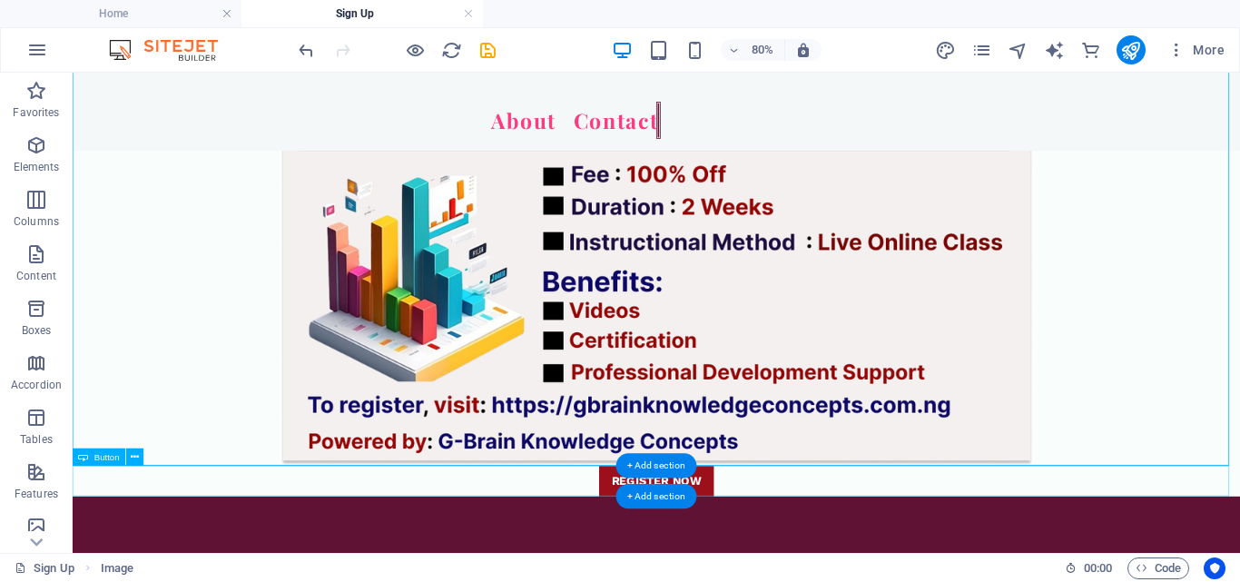
click at [729, 579] on div "REGISTER NOW" at bounding box center [802, 583] width 1459 height 38
click at [729, 581] on div "REGISTER NOW" at bounding box center [802, 583] width 1459 height 38
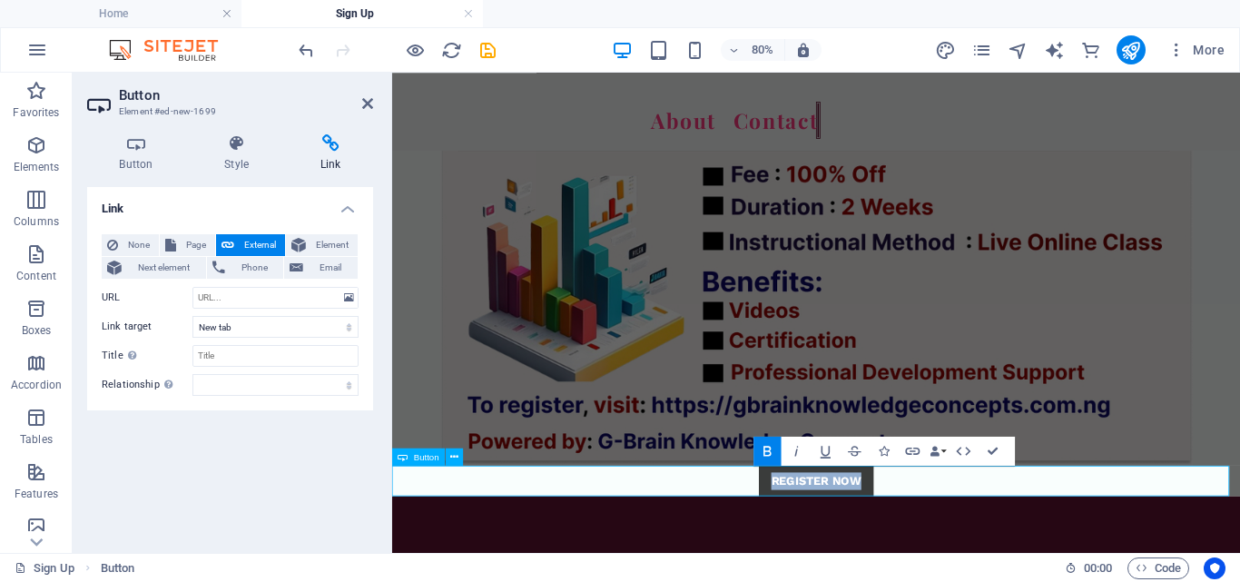
click at [851, 581] on link "REGISTER NOW" at bounding box center [921, 583] width 143 height 38
click at [850, 570] on link "REGISTER NOW" at bounding box center [921, 583] width 143 height 38
click at [127, 133] on div "Button Style Link Button Design Default Primary Secondary Background Hover/Acti…" at bounding box center [230, 336] width 315 height 433
click at [144, 156] on h4 "Button" at bounding box center [139, 153] width 105 height 38
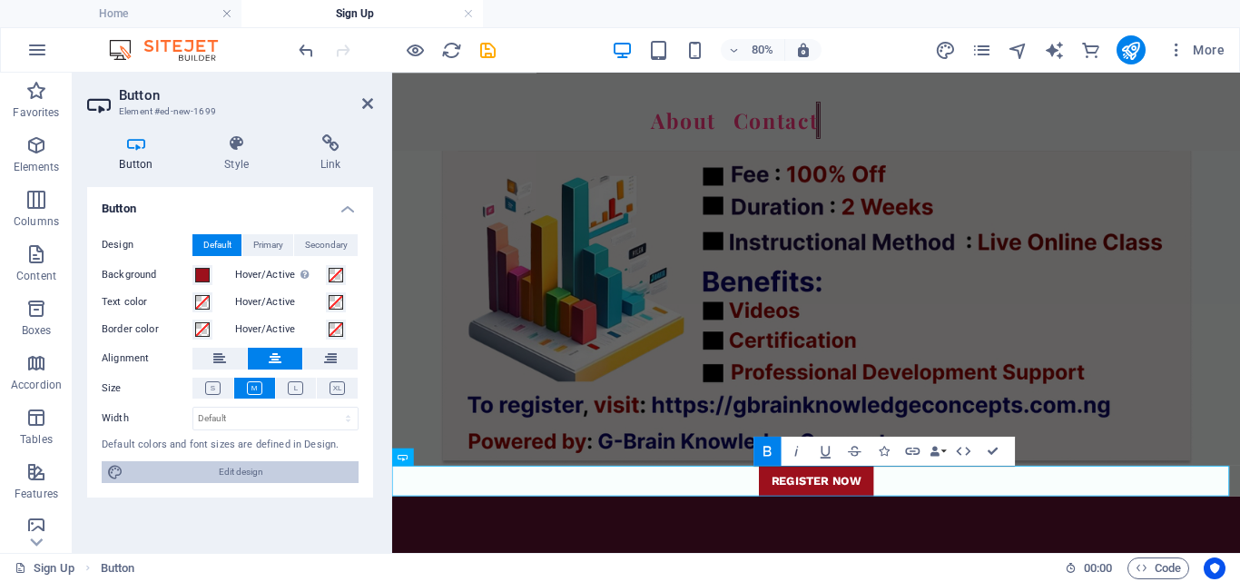
click at [284, 474] on span "Edit design" at bounding box center [241, 472] width 224 height 22
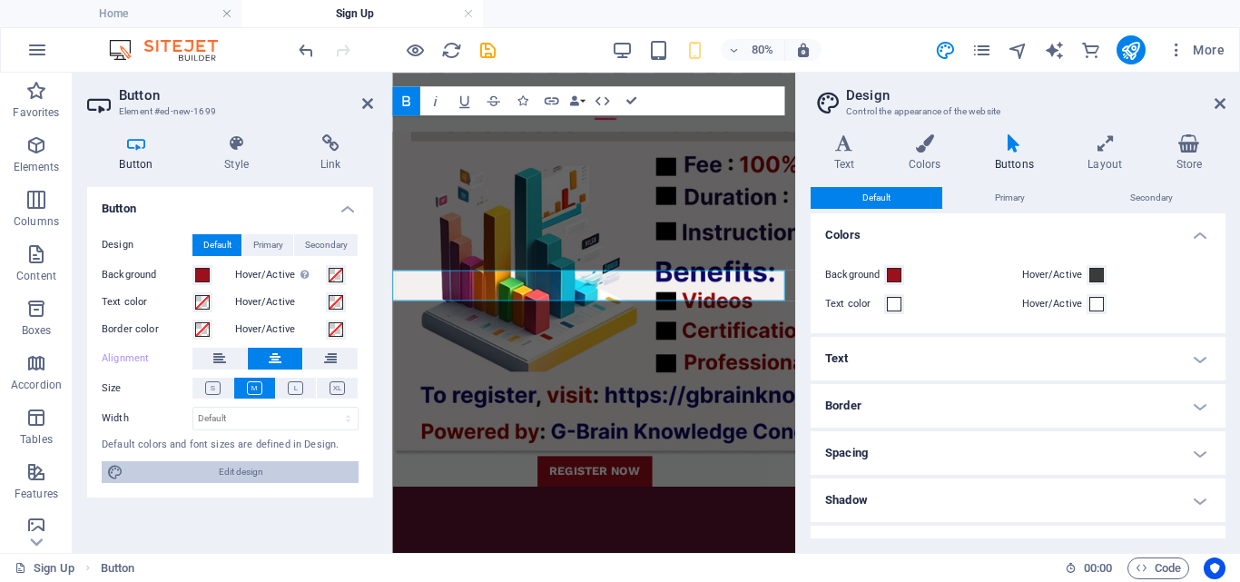
scroll to position [1391, 0]
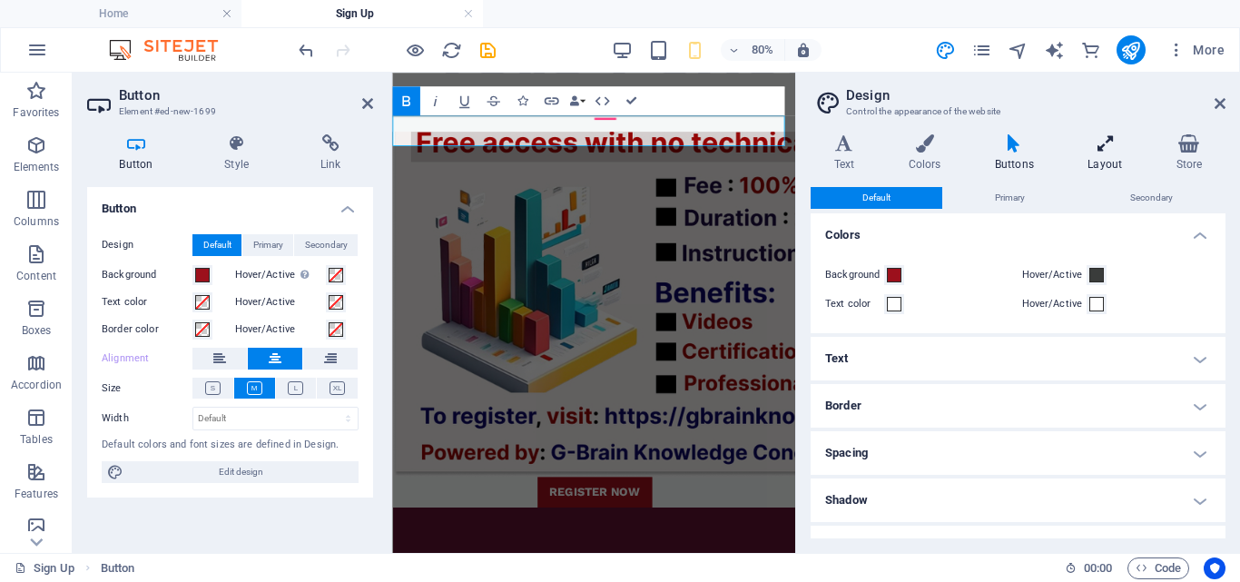
click at [1105, 150] on icon at bounding box center [1105, 143] width 81 height 18
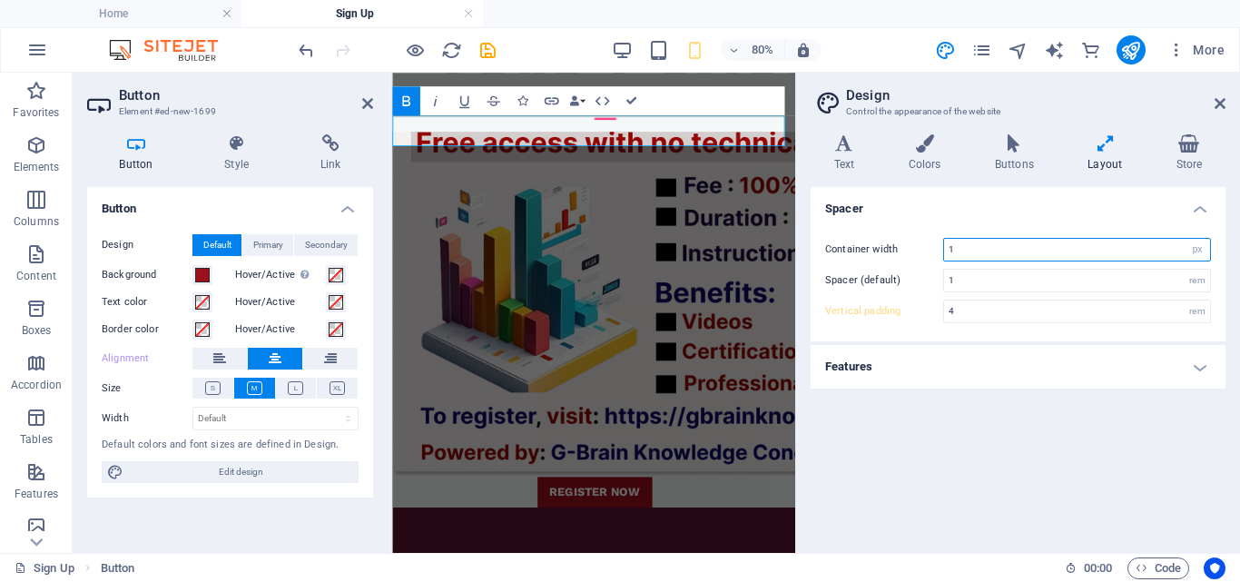
click at [977, 252] on input "1" at bounding box center [1077, 250] width 266 height 22
click at [1076, 351] on h4 "Features" at bounding box center [1018, 367] width 415 height 44
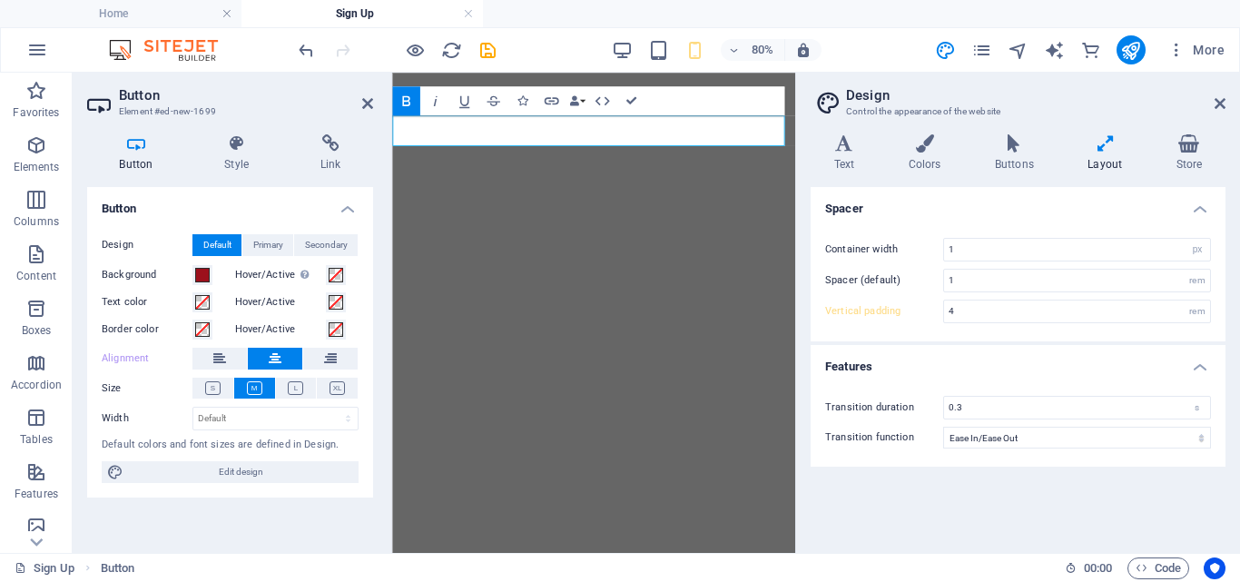
select select "px"
select select "ease-in-out"
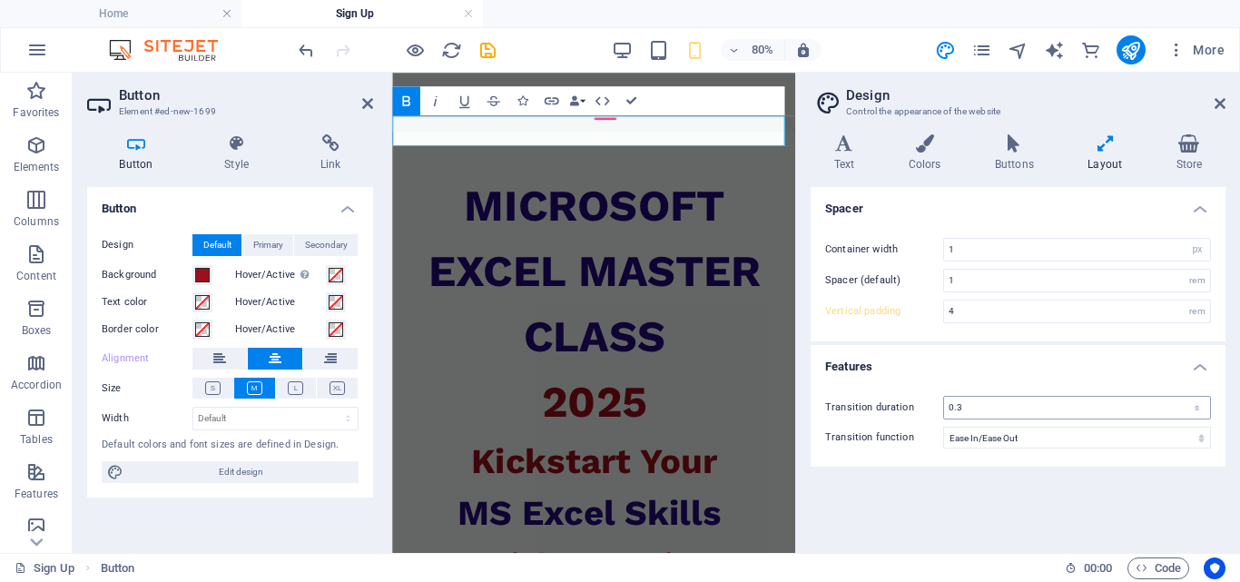
scroll to position [1391, 0]
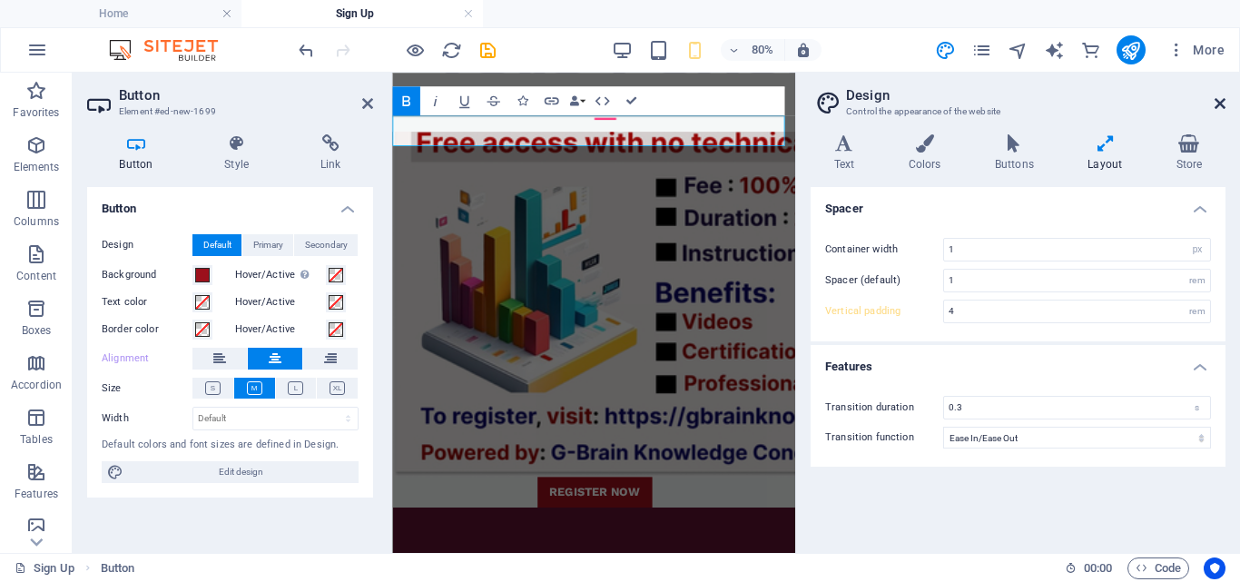
click at [1217, 106] on icon at bounding box center [1219, 103] width 11 height 15
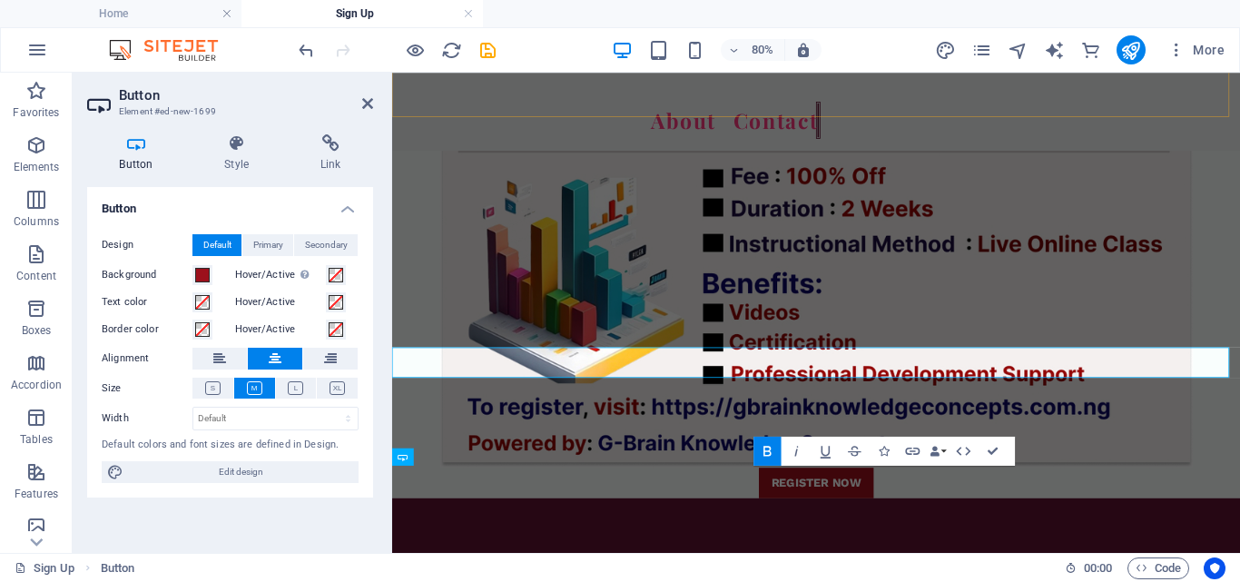
scroll to position [1401, 0]
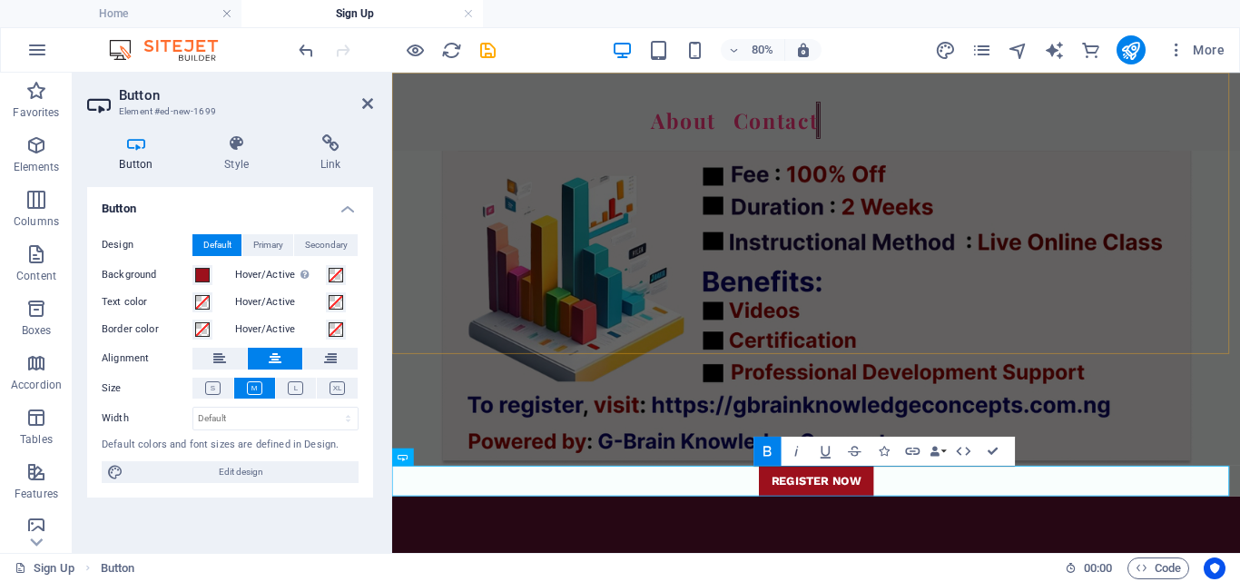
click at [1239, 170] on div "About Contact" at bounding box center [922, 121] width 1060 height 97
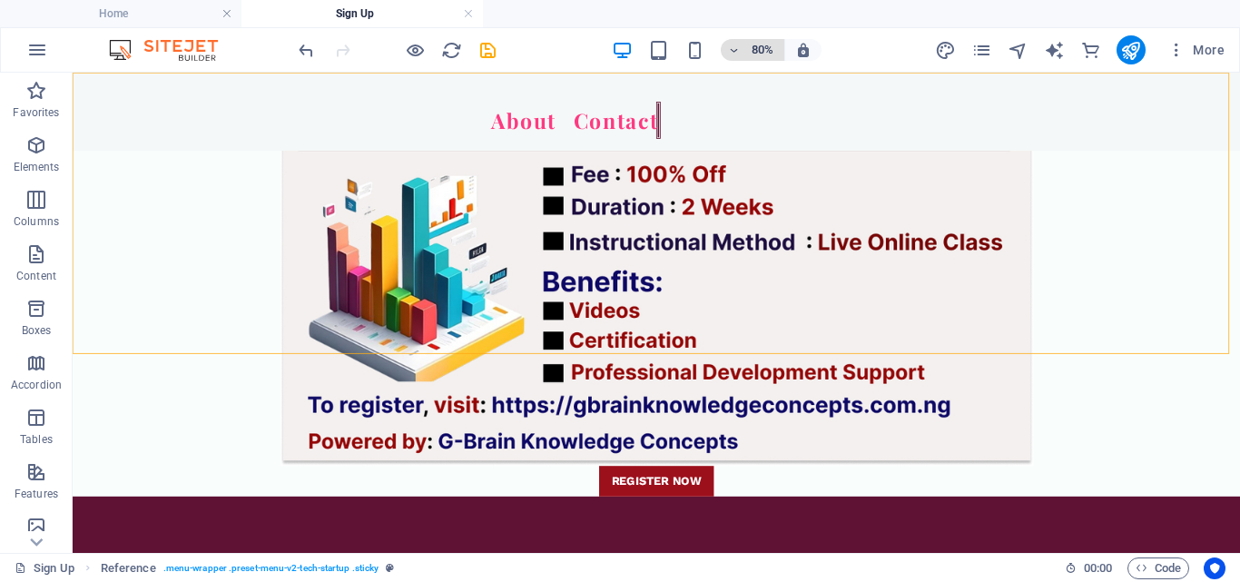
click at [782, 49] on button "80%" at bounding box center [753, 50] width 64 height 22
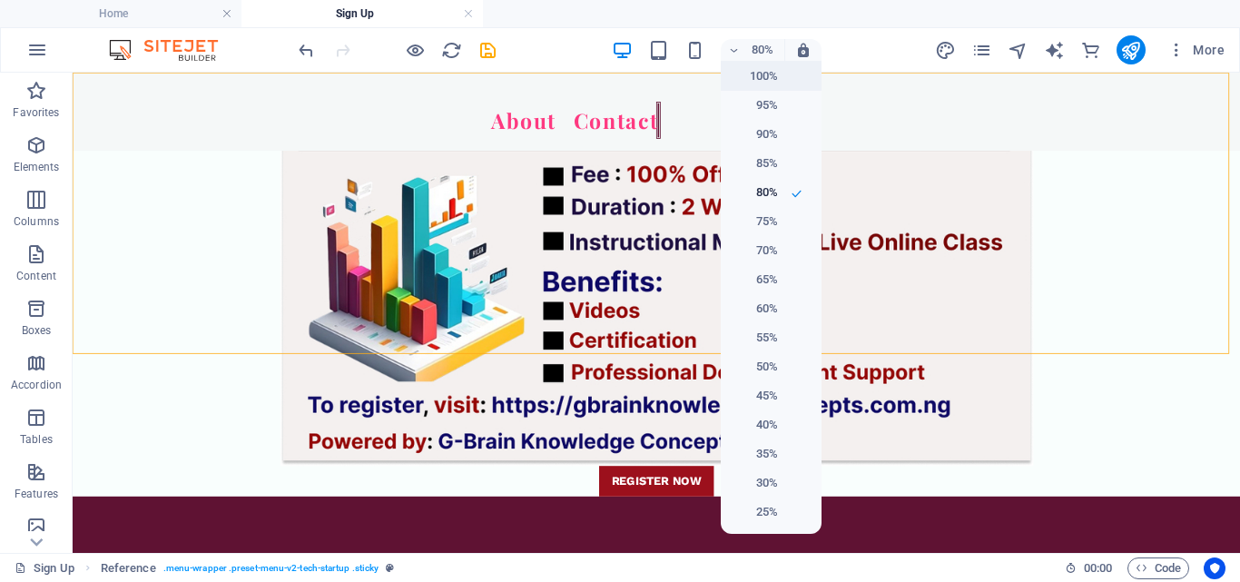
click at [765, 74] on h6 "100%" at bounding box center [755, 76] width 46 height 22
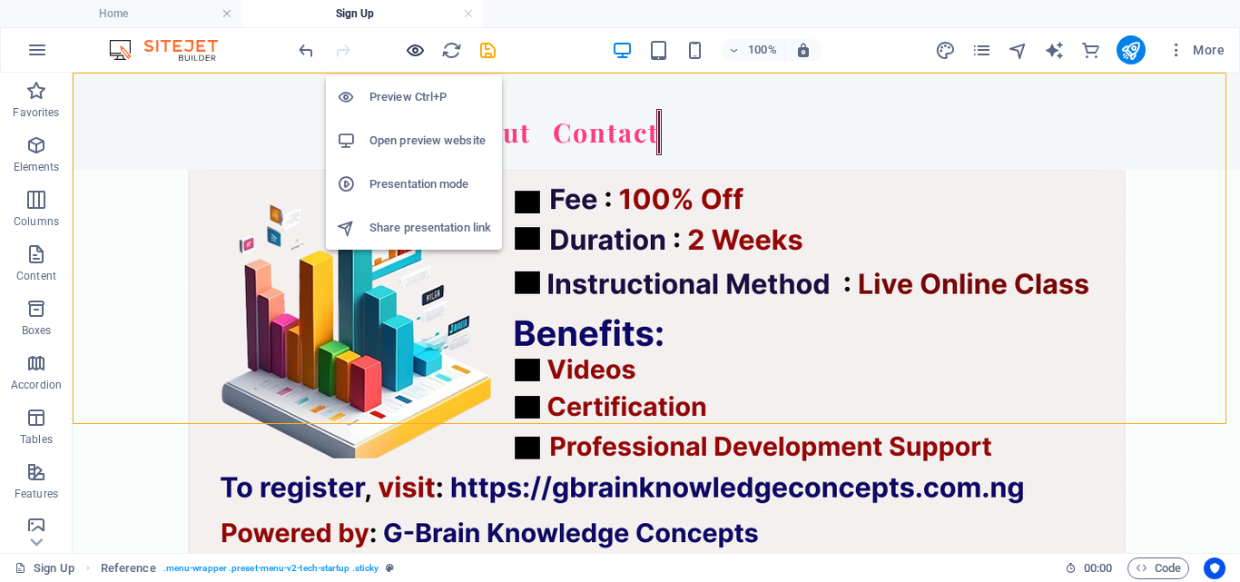
click at [414, 49] on icon "button" at bounding box center [415, 50] width 21 height 21
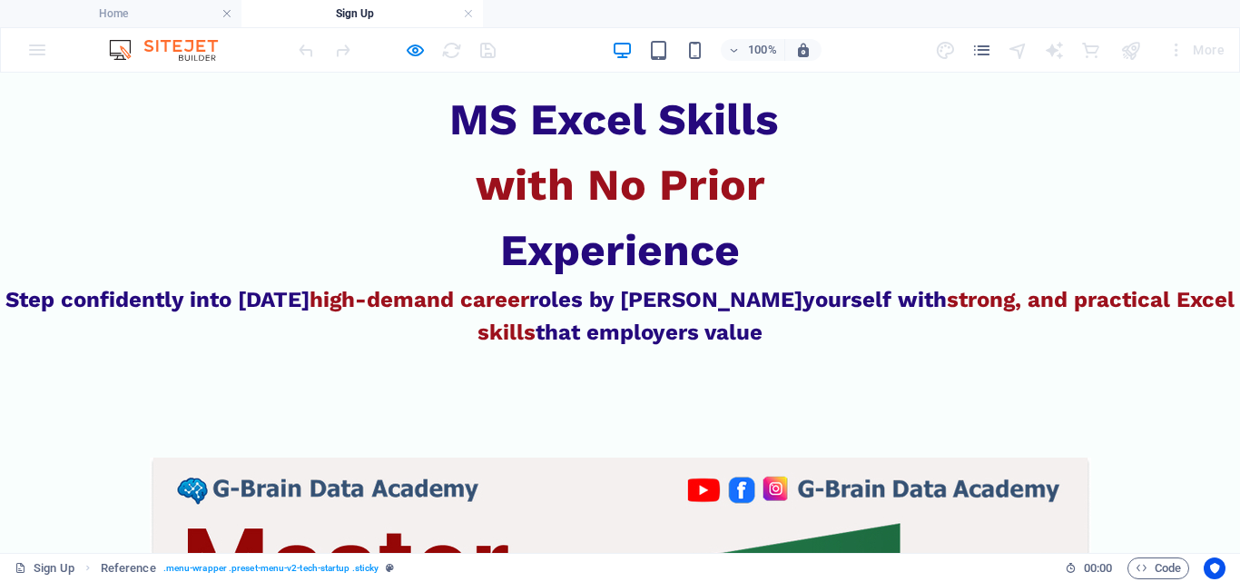
scroll to position [221, 0]
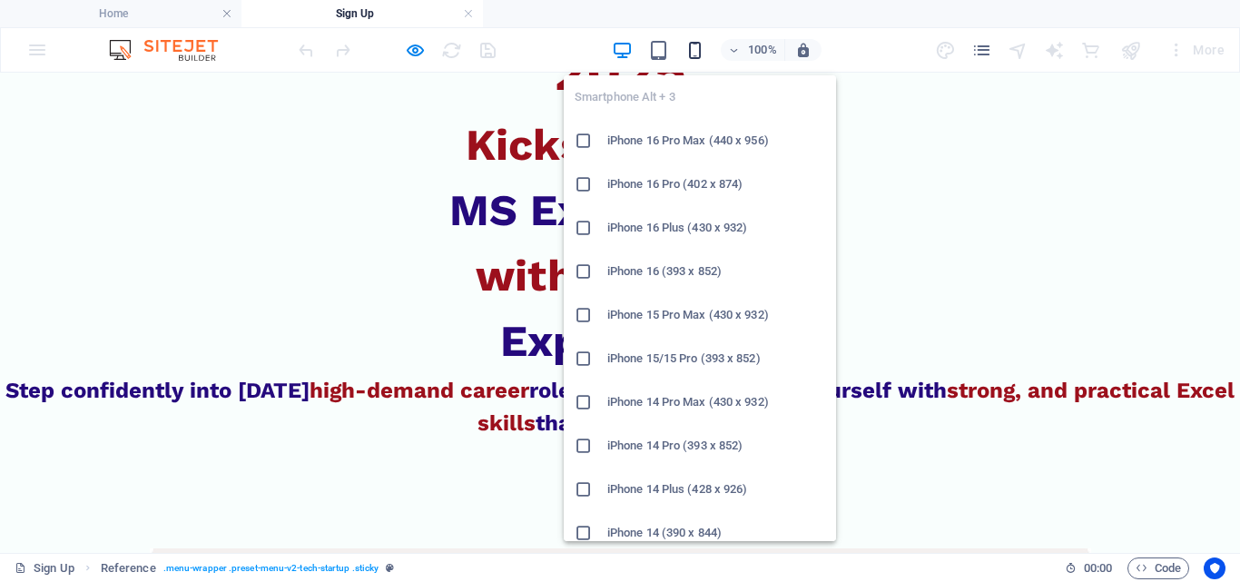
click at [693, 52] on icon "button" at bounding box center [694, 50] width 21 height 21
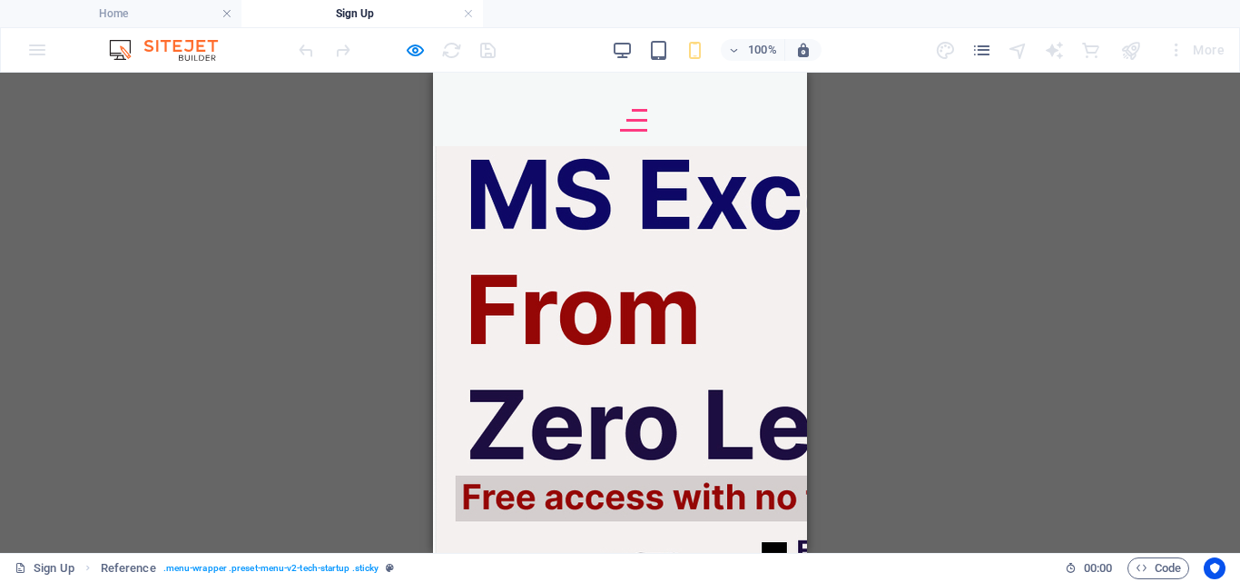
scroll to position [1180, 0]
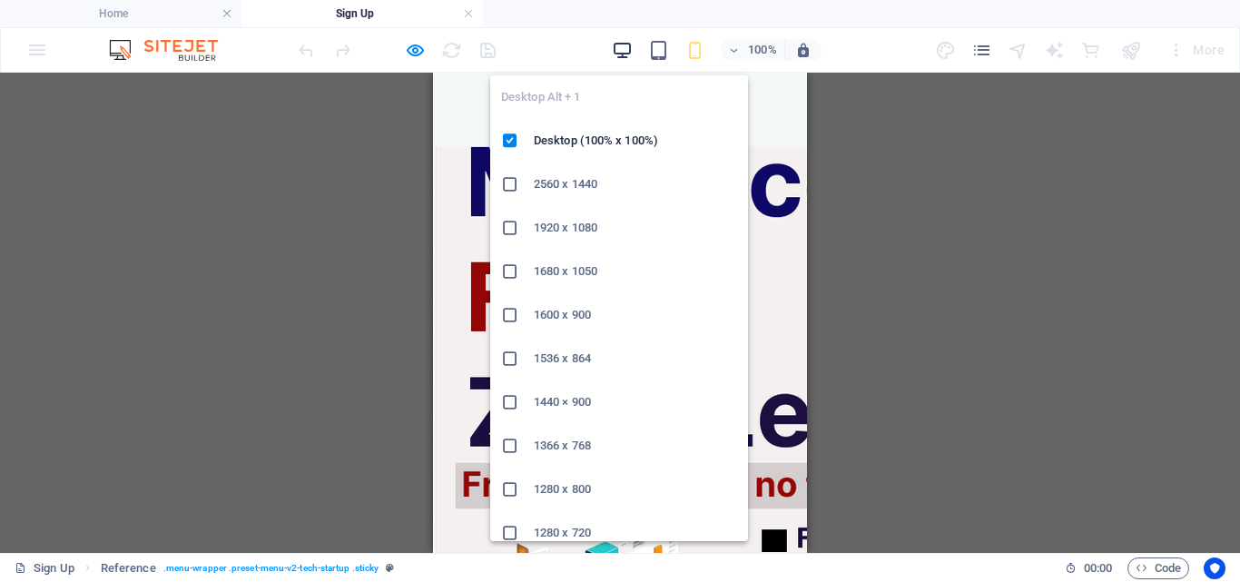
click at [616, 48] on icon "button" at bounding box center [622, 50] width 21 height 21
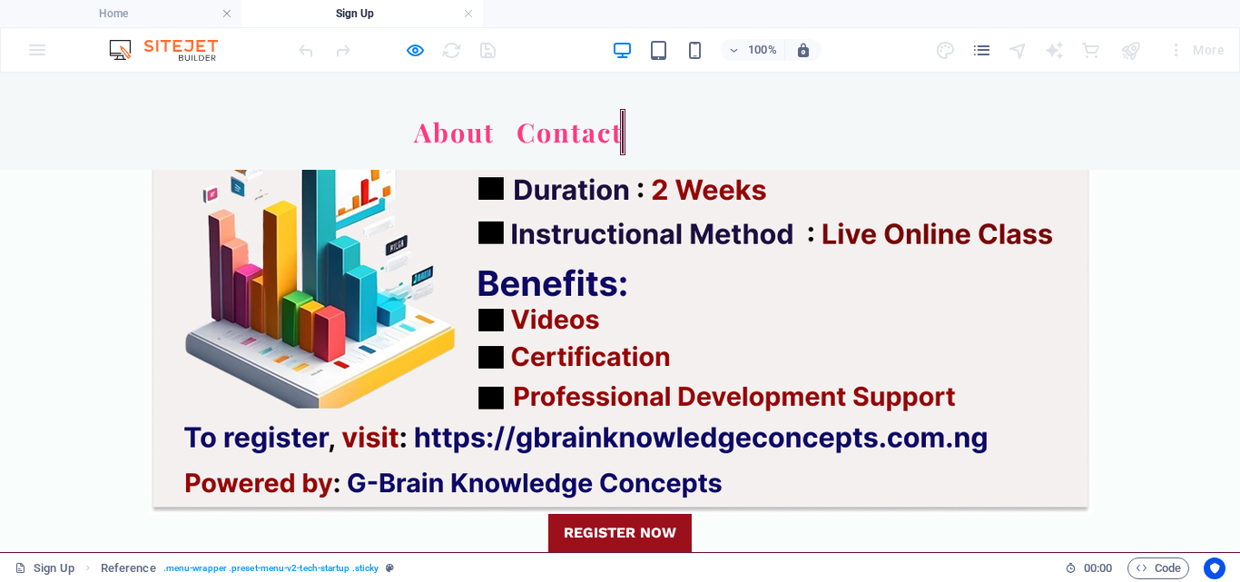
scroll to position [1425, 0]
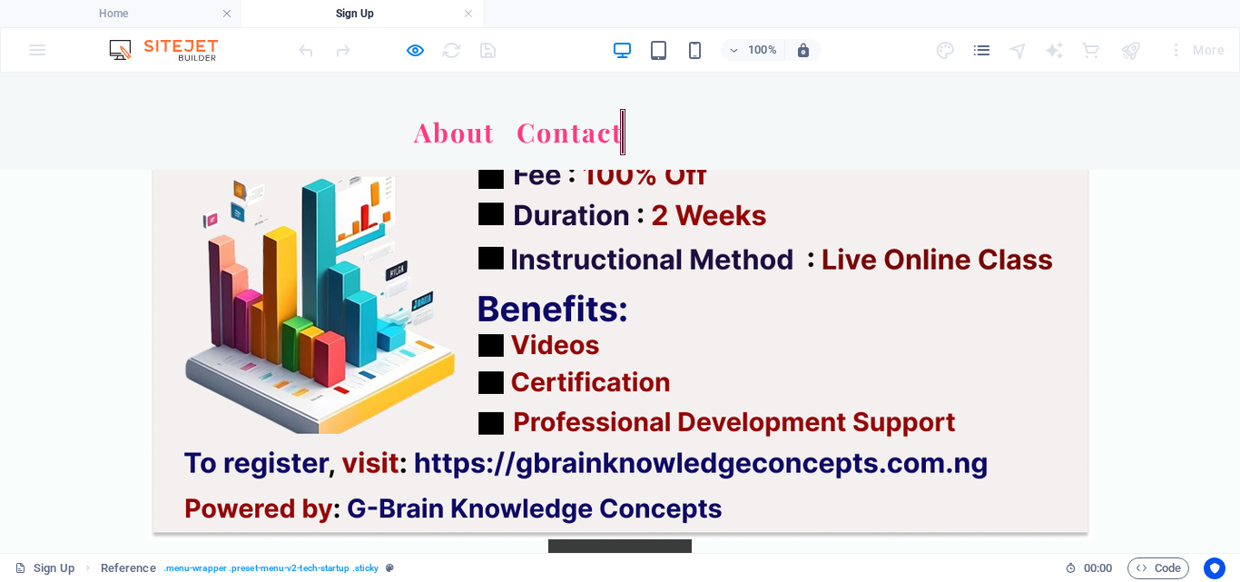
click at [598, 539] on link "REGISTER NOW" at bounding box center [619, 558] width 143 height 38
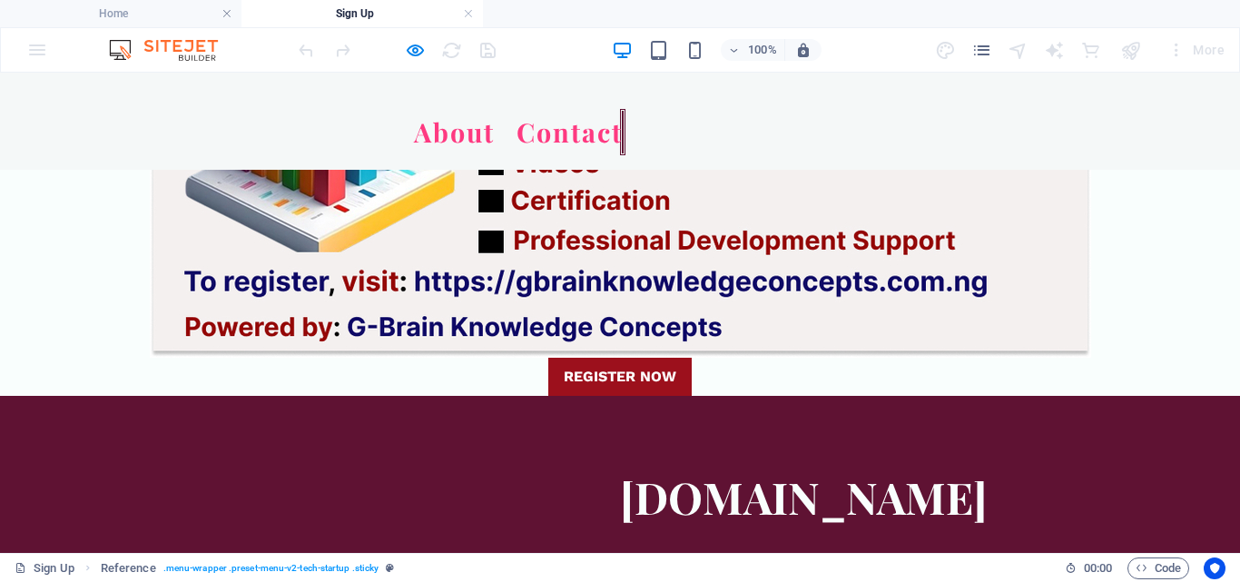
scroll to position [1516, 0]
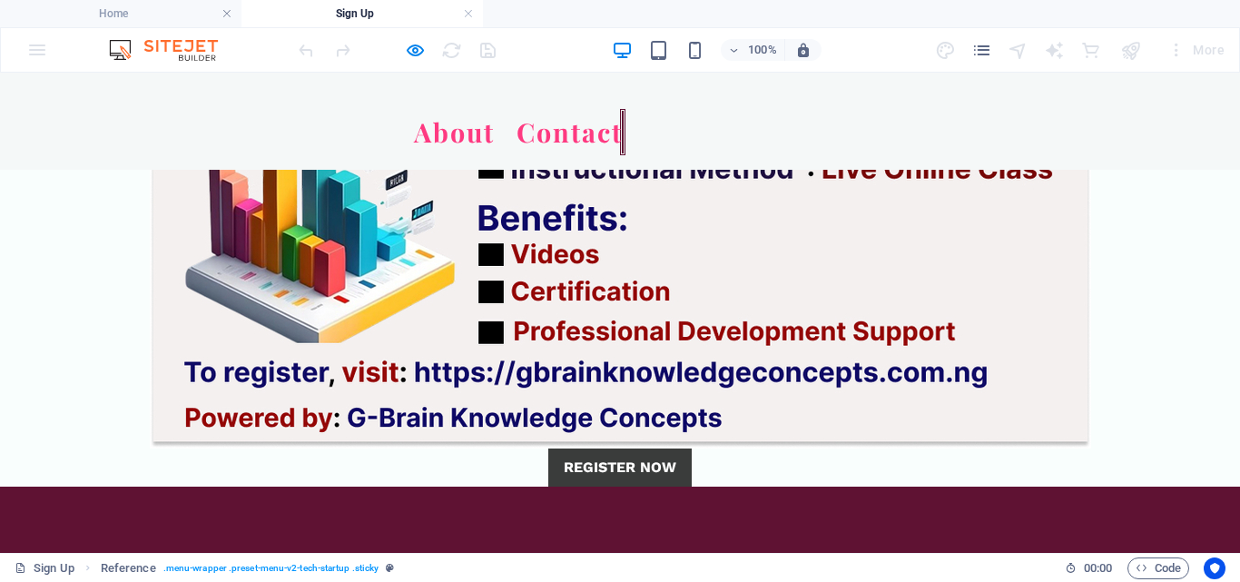
click at [630, 469] on strong "REGISTER NOW" at bounding box center [620, 466] width 113 height 17
click at [626, 469] on strong "REGISTER NOW" at bounding box center [620, 466] width 113 height 17
click at [671, 449] on link "REGISTER NOW" at bounding box center [619, 467] width 143 height 38
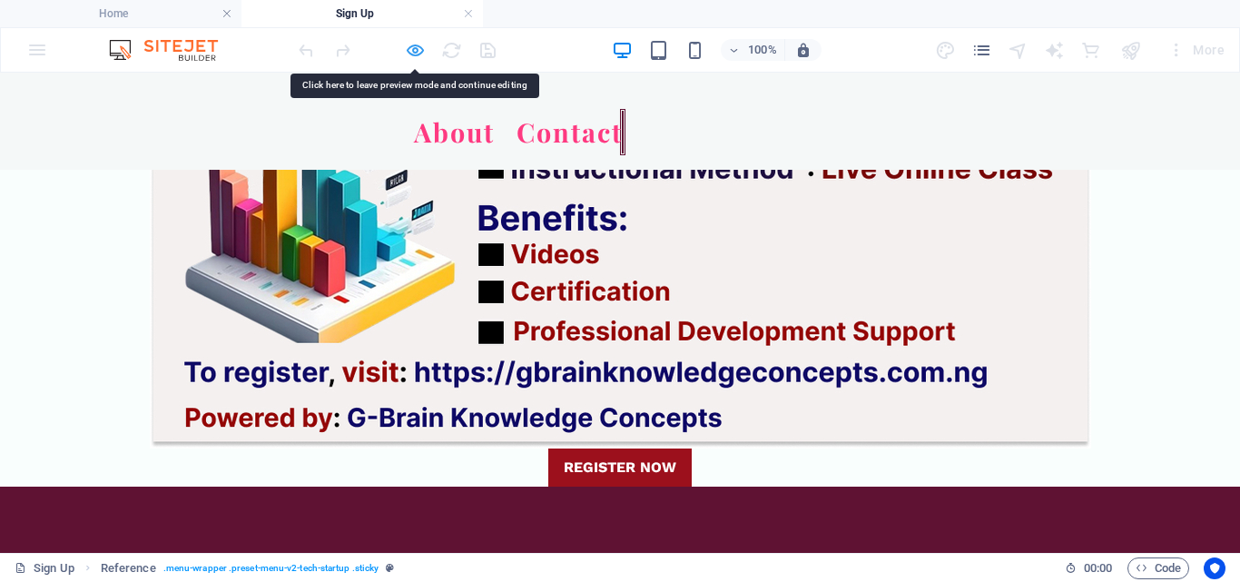
drag, startPoint x: 671, startPoint y: 377, endPoint x: 414, endPoint y: 54, distance: 412.8
click at [414, 54] on icon "button" at bounding box center [415, 50] width 21 height 21
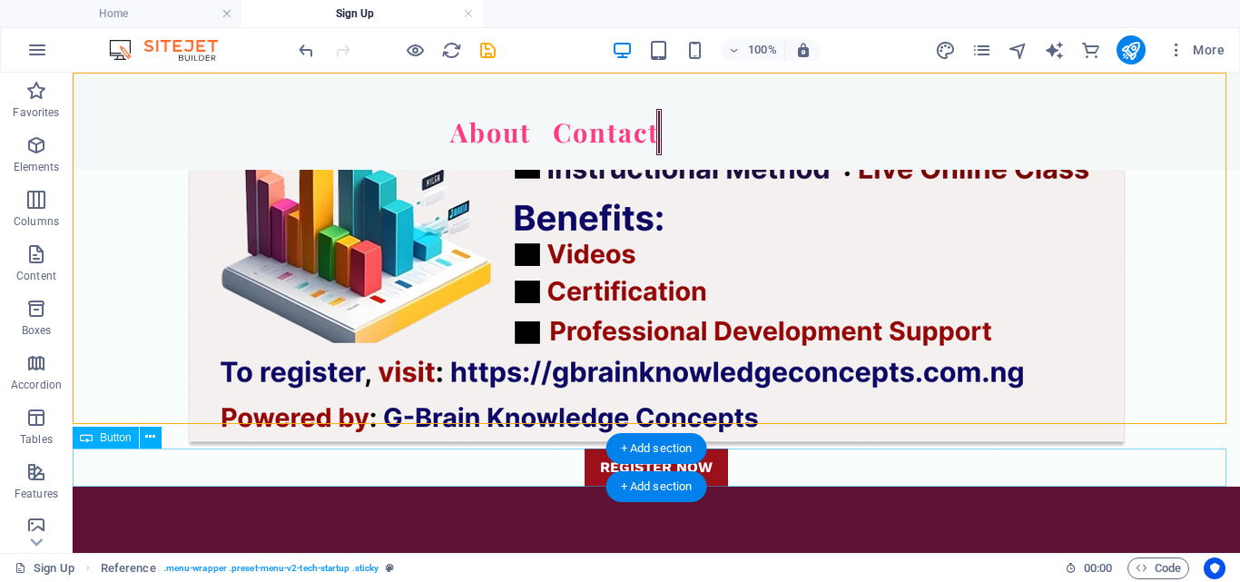
click at [703, 470] on div "REGISTER NOW" at bounding box center [656, 467] width 1167 height 38
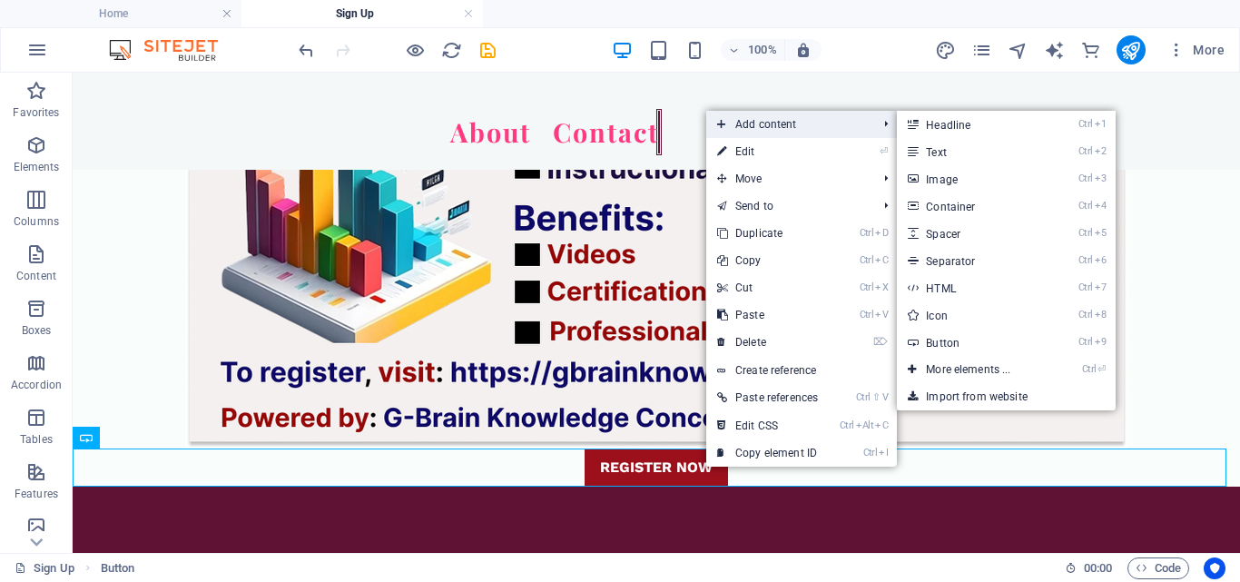
click at [758, 118] on span "Add content" at bounding box center [787, 124] width 163 height 27
click at [978, 370] on link "Ctrl ⏎ More elements ..." at bounding box center [972, 369] width 150 height 27
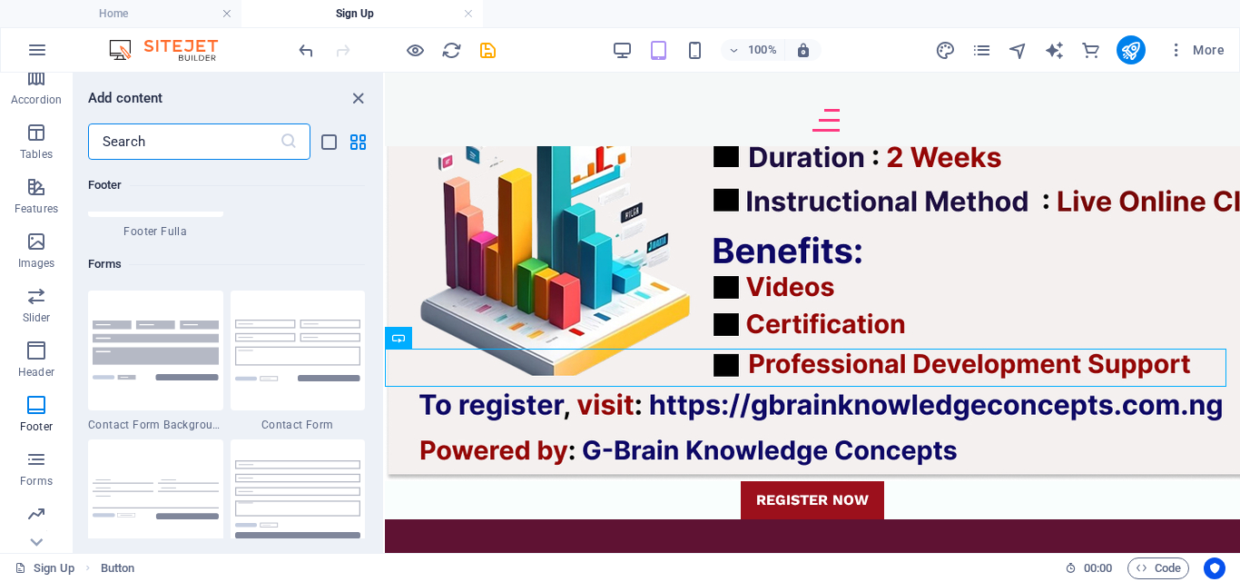
scroll to position [391, 0]
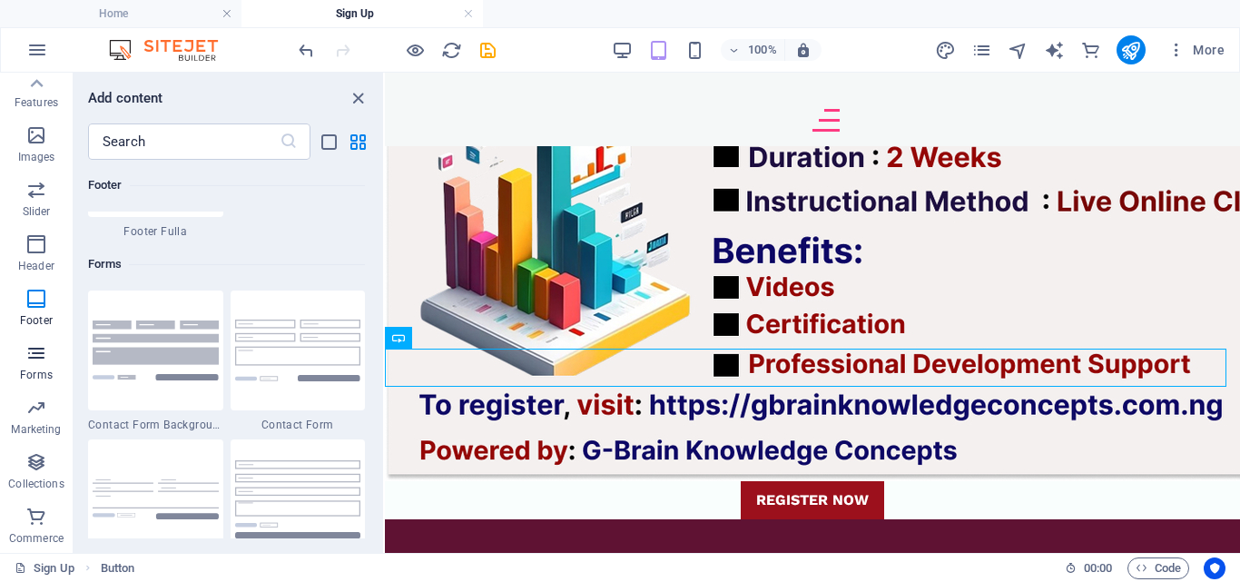
click at [39, 354] on icon "button" at bounding box center [36, 353] width 22 height 22
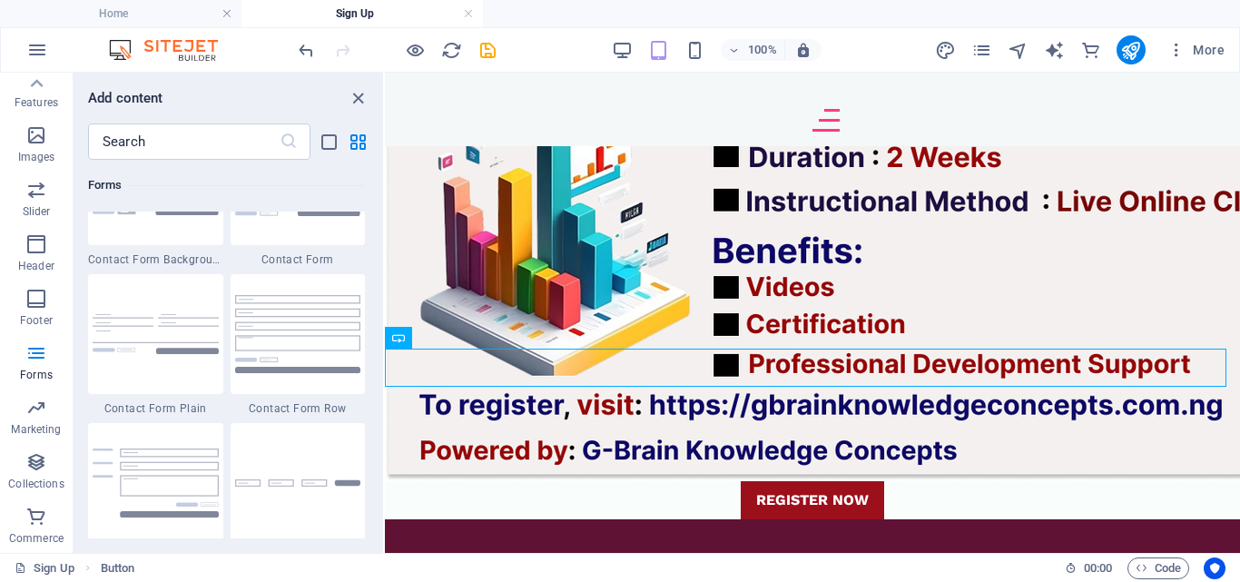
scroll to position [13342, 0]
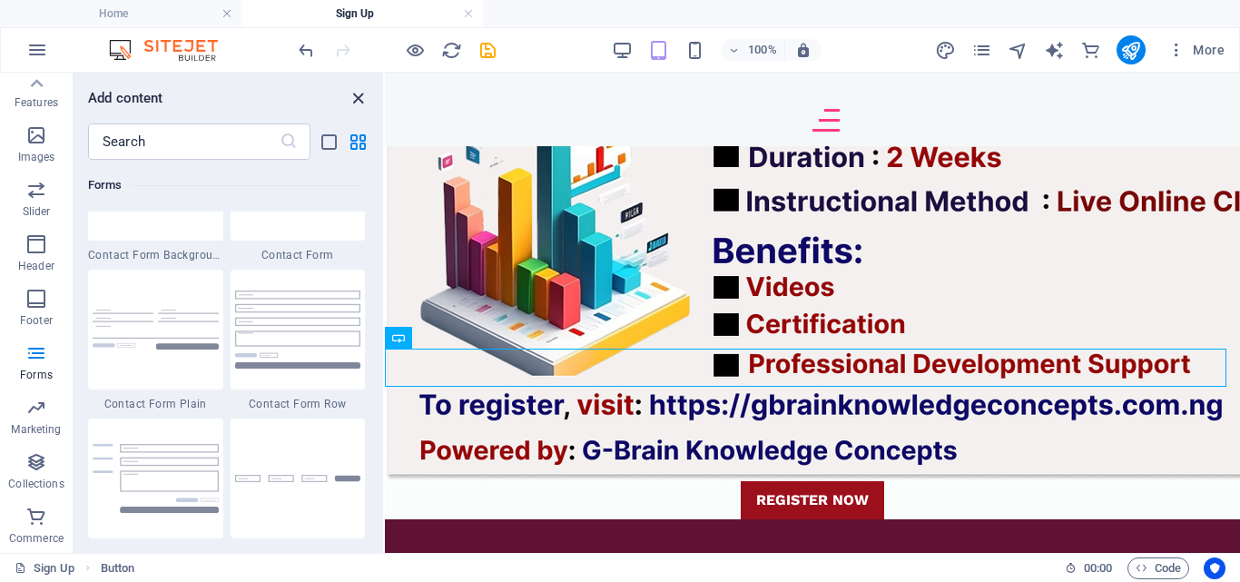
drag, startPoint x: 356, startPoint y: 97, endPoint x: 414, endPoint y: 146, distance: 76.0
click at [356, 97] on icon "close panel" at bounding box center [358, 98] width 21 height 21
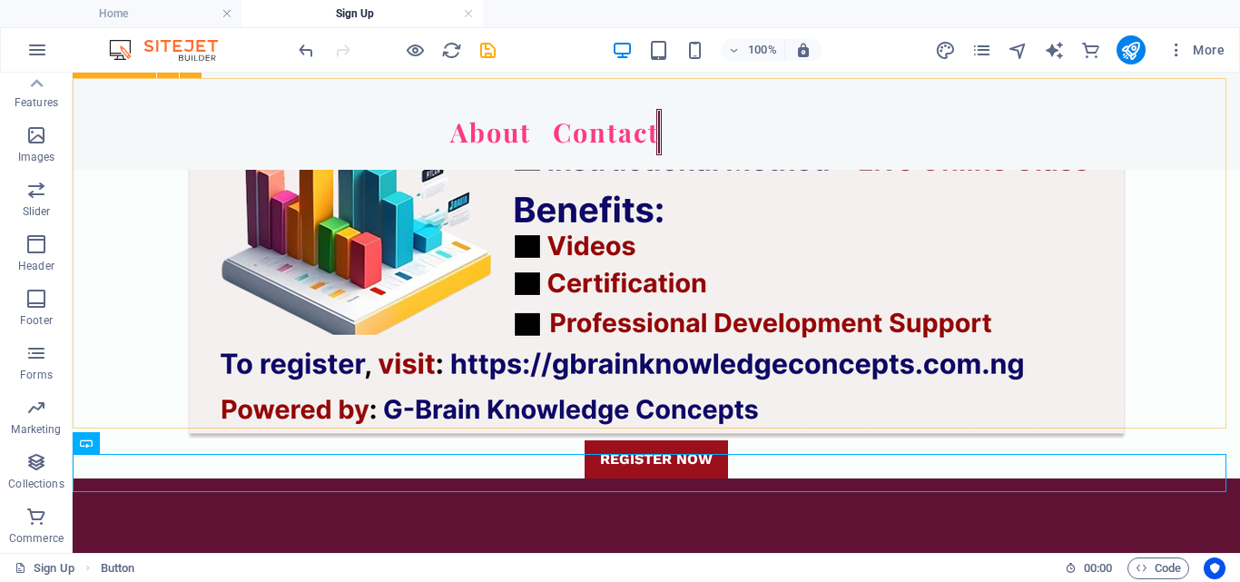
scroll to position [1516, 0]
